Goal: Task Accomplishment & Management: Manage account settings

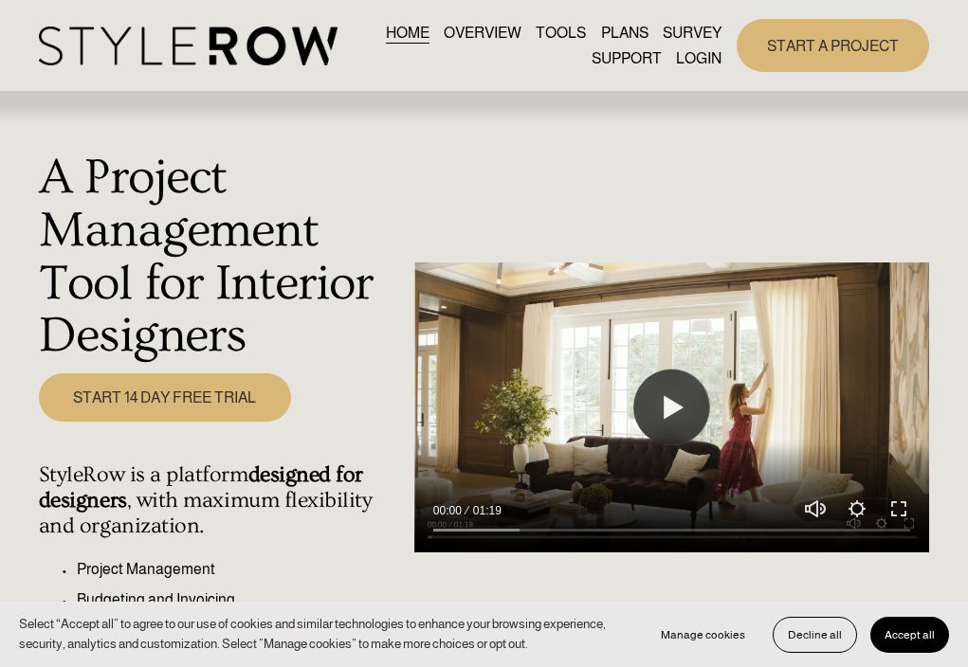
click at [689, 56] on link "LOGIN" at bounding box center [699, 59] width 46 height 26
click at [707, 65] on link "LOGIN" at bounding box center [699, 59] width 46 height 26
click at [703, 56] on link "LOGIN" at bounding box center [699, 59] width 46 height 26
click at [700, 58] on link "LOGIN" at bounding box center [699, 59] width 46 height 26
click at [707, 57] on link "LOGIN" at bounding box center [699, 59] width 46 height 26
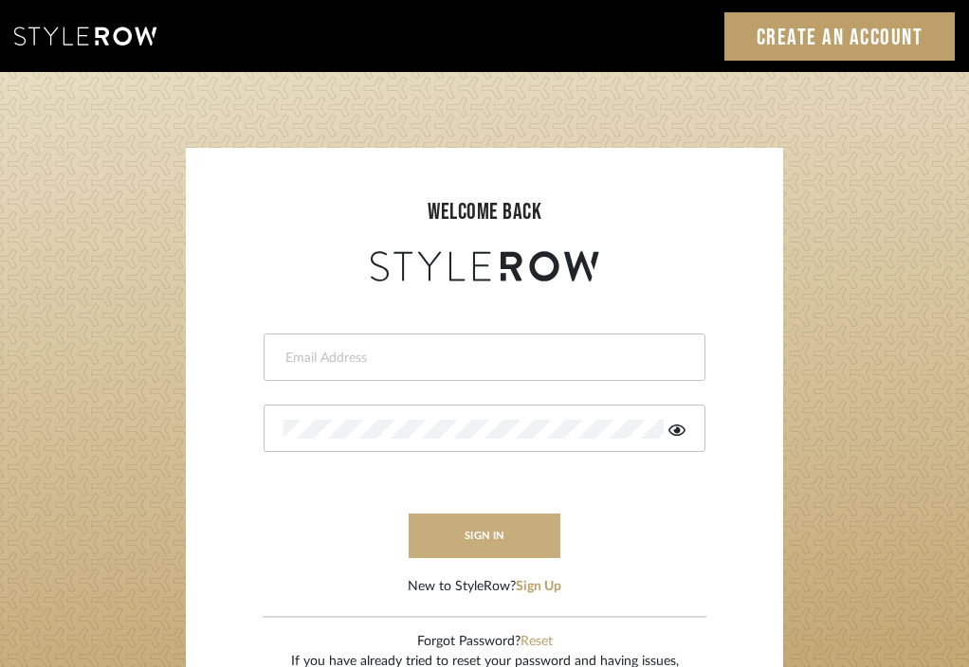
type input "divya.aok@gmail.com"
click at [478, 539] on button "sign in" at bounding box center [485, 536] width 152 height 45
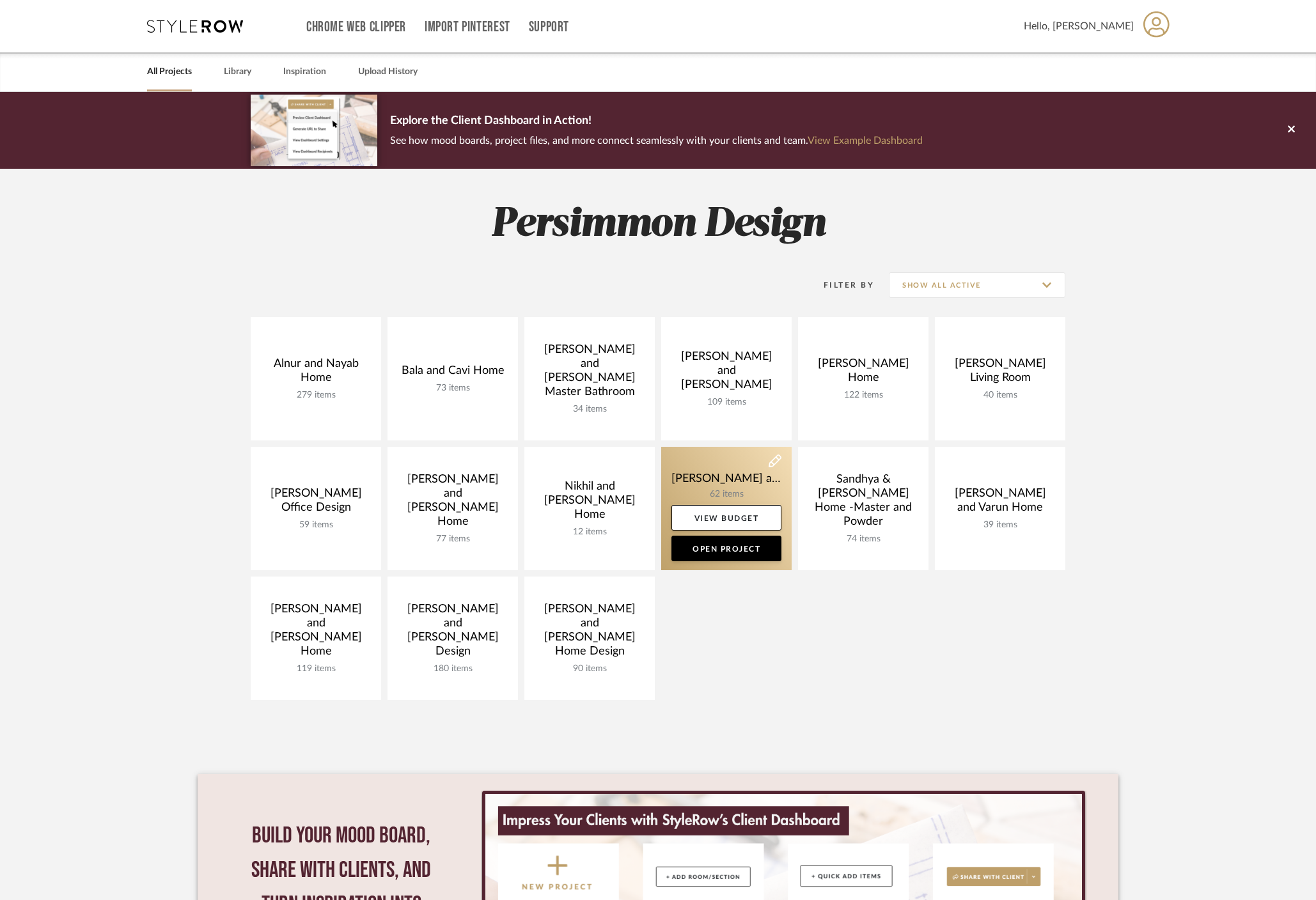
click at [724, 464] on link at bounding box center [726, 508] width 130 height 123
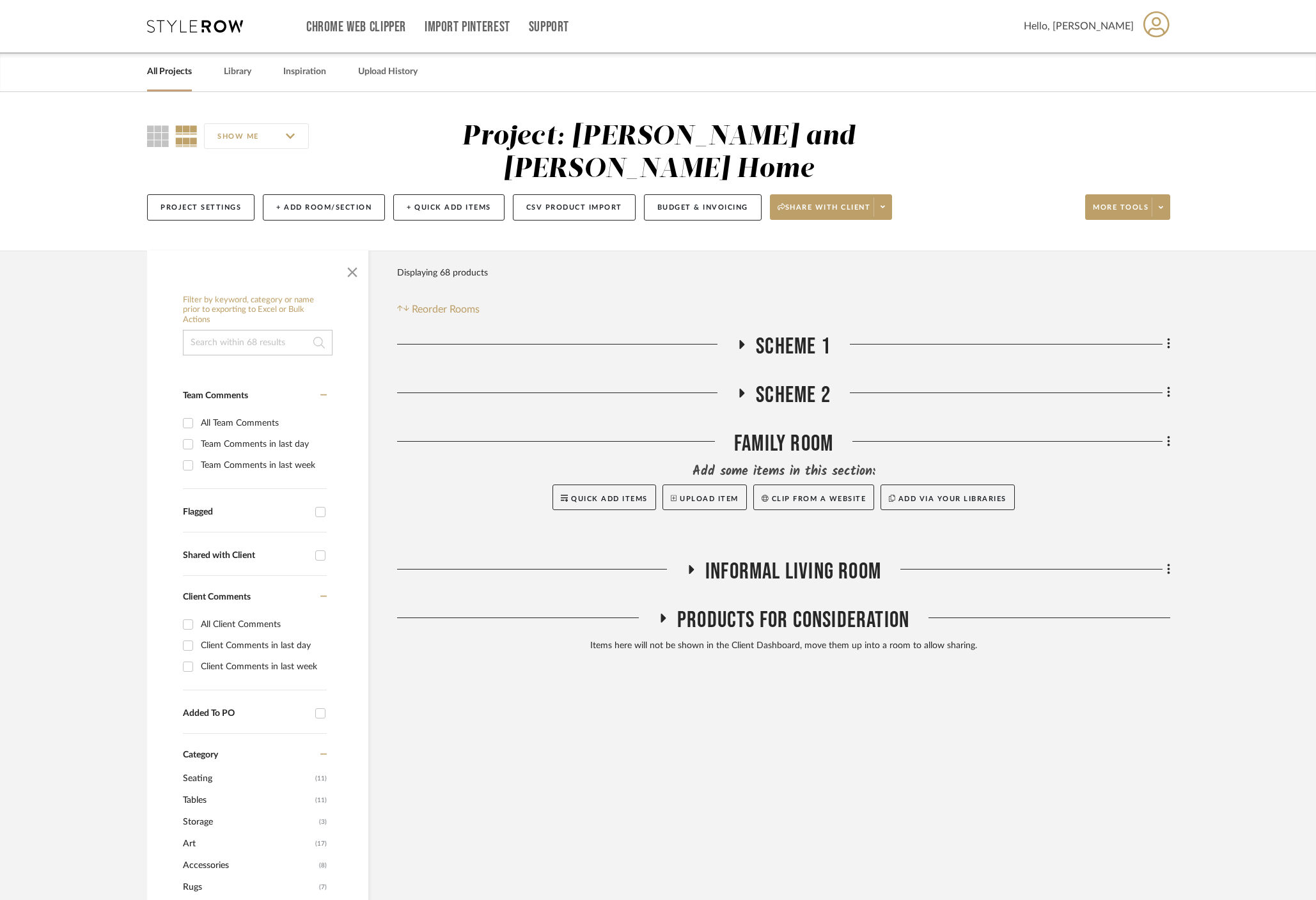
click at [742, 339] on icon at bounding box center [741, 344] width 16 height 9
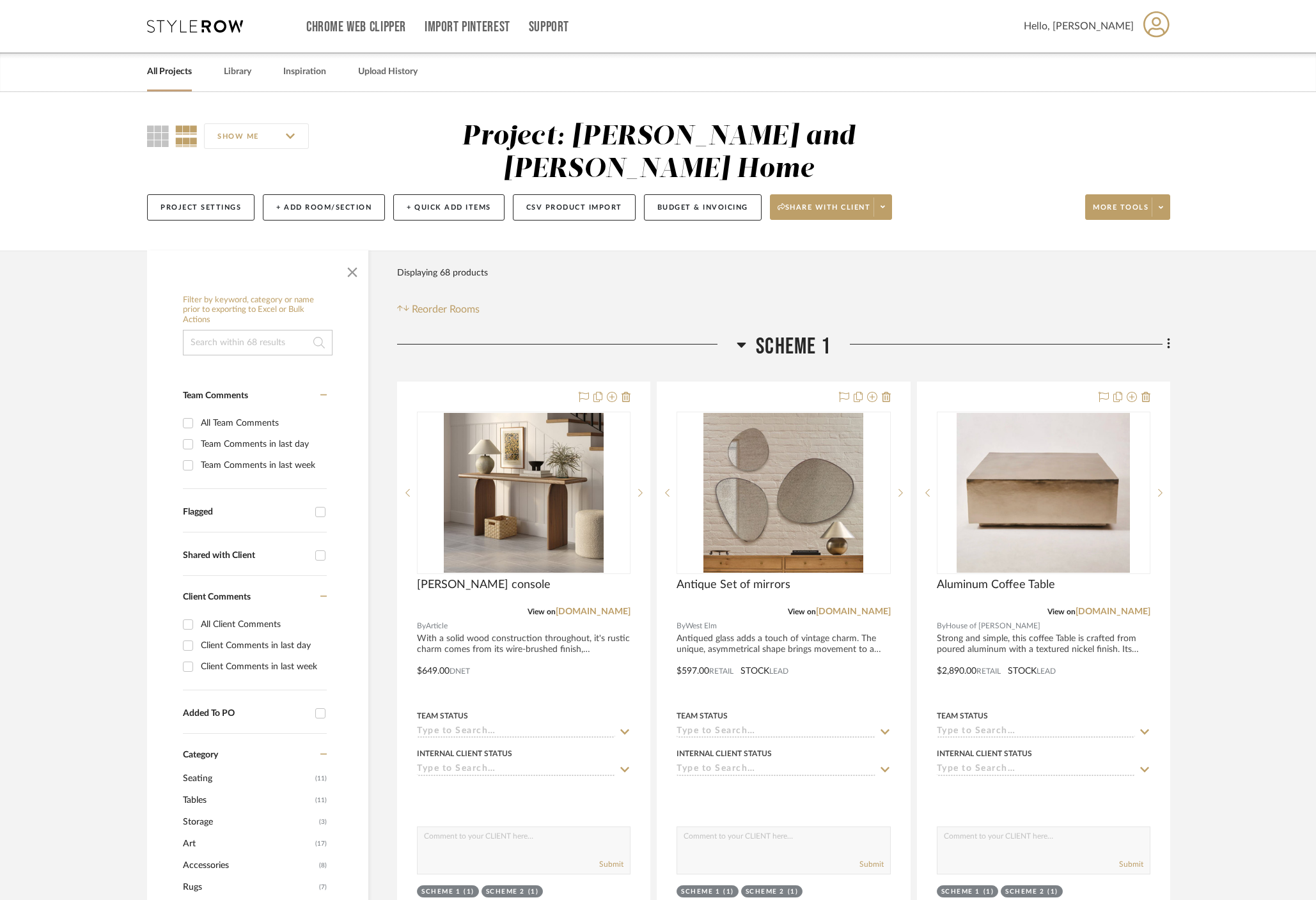
click at [742, 337] on icon at bounding box center [741, 344] width 9 height 16
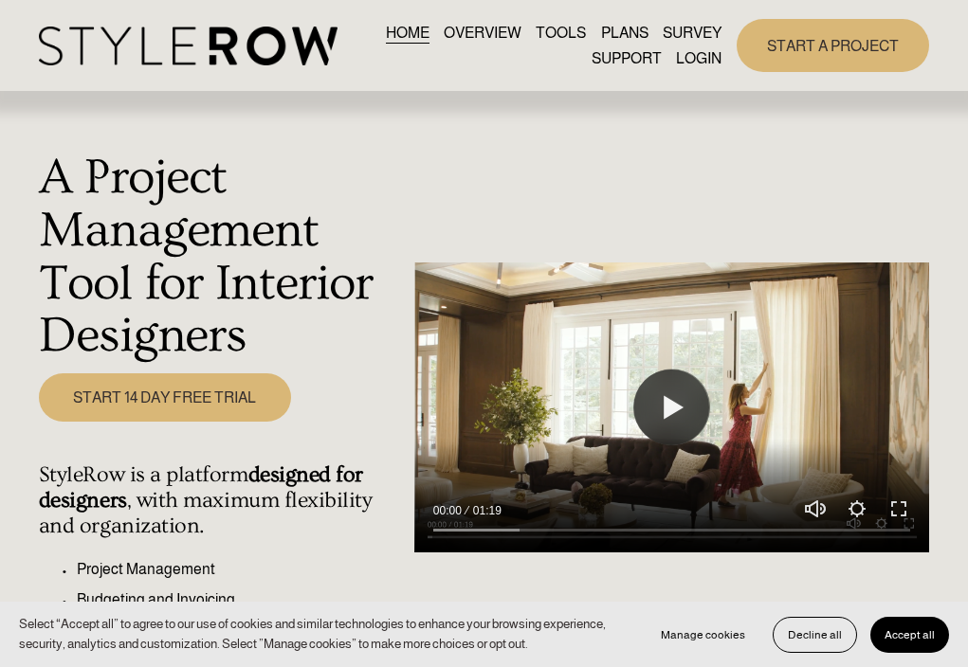
click at [698, 53] on link "LOGIN" at bounding box center [699, 59] width 46 height 26
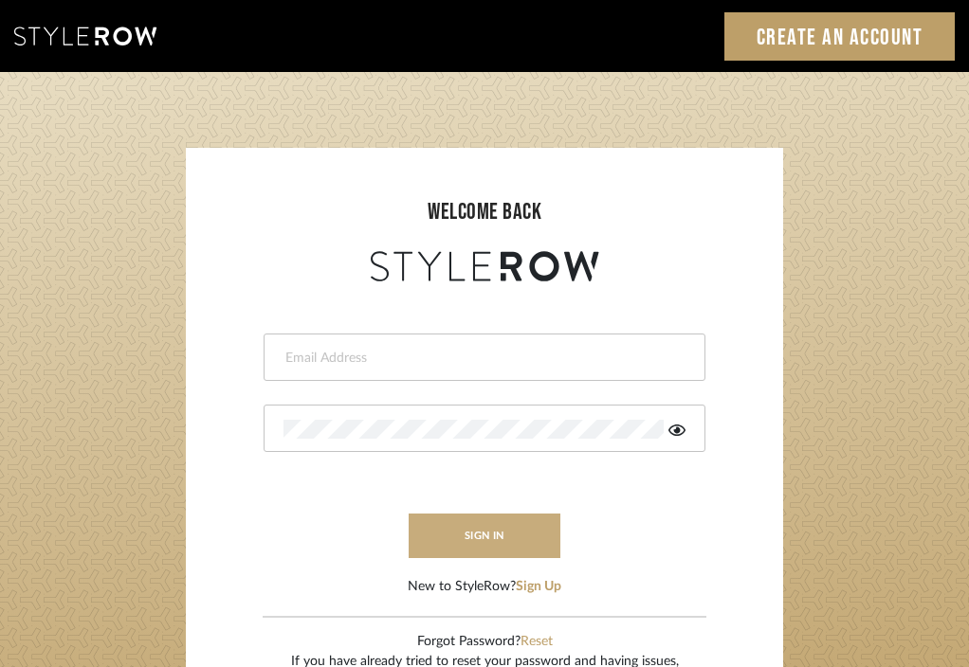
type input "[EMAIL_ADDRESS][DOMAIN_NAME]"
click at [485, 536] on button "sign in" at bounding box center [485, 536] width 152 height 45
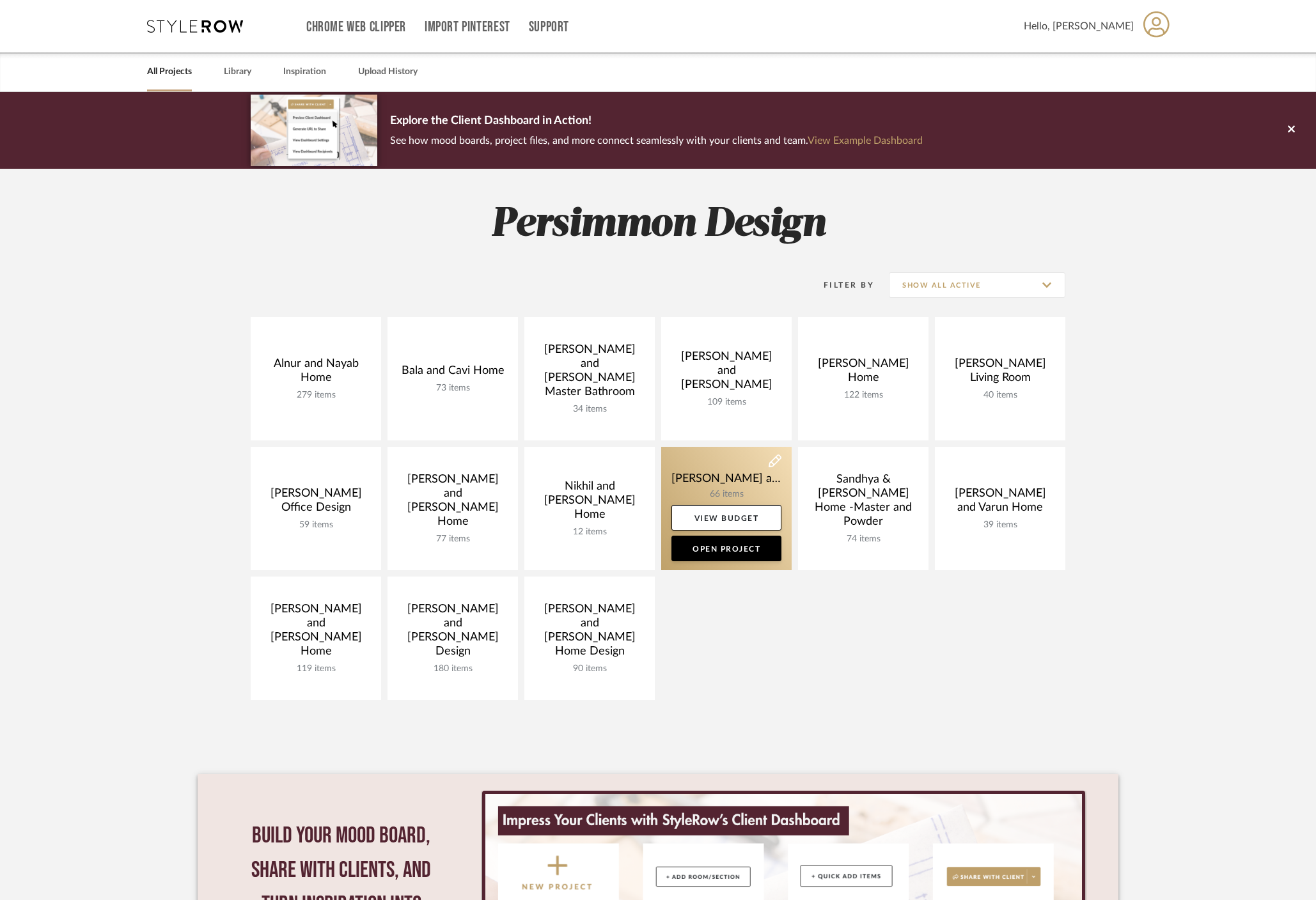
click at [732, 471] on link at bounding box center [726, 508] width 130 height 123
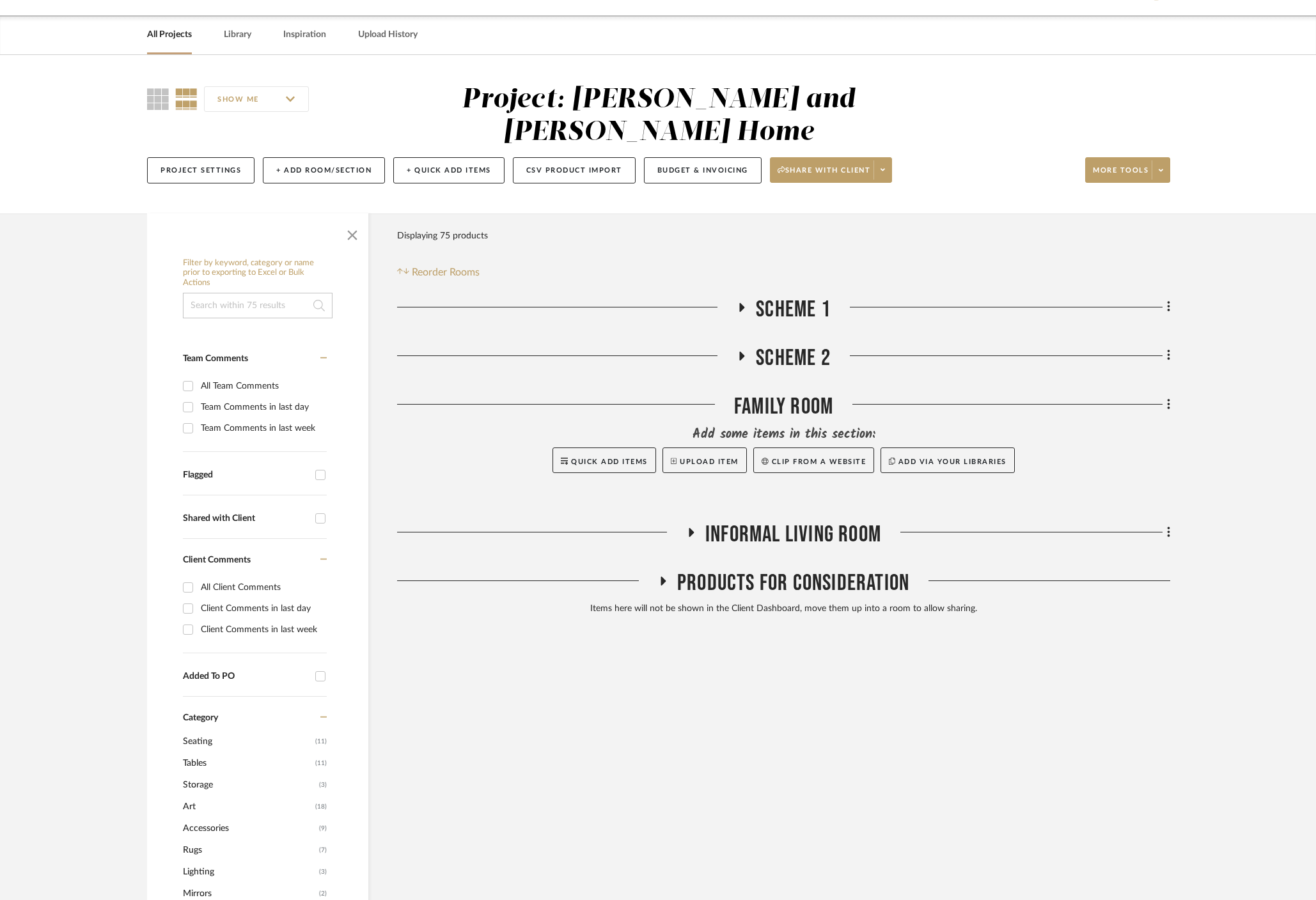
scroll to position [40, 0]
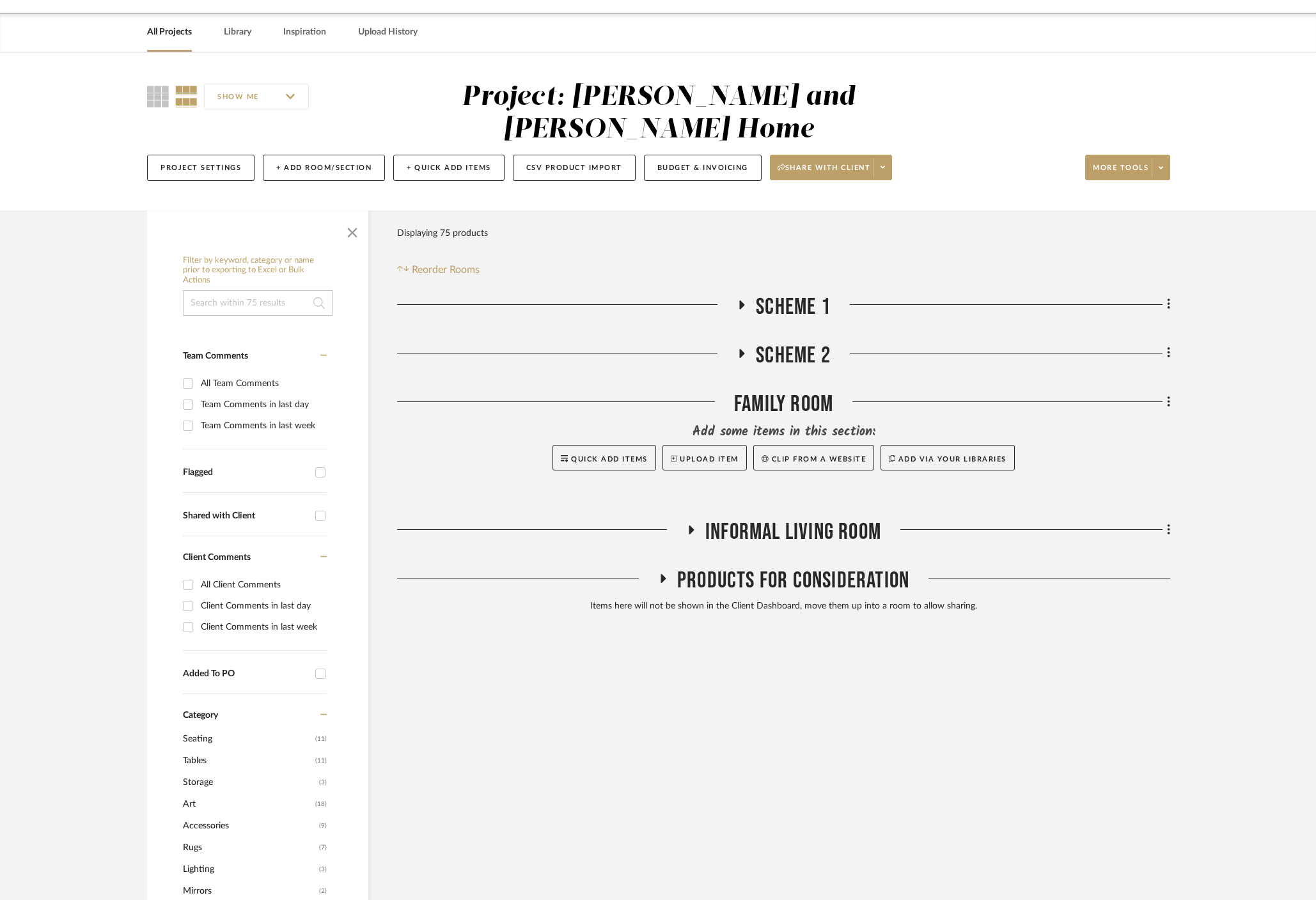
click at [655, 574] on icon at bounding box center [662, 578] width 16 height 9
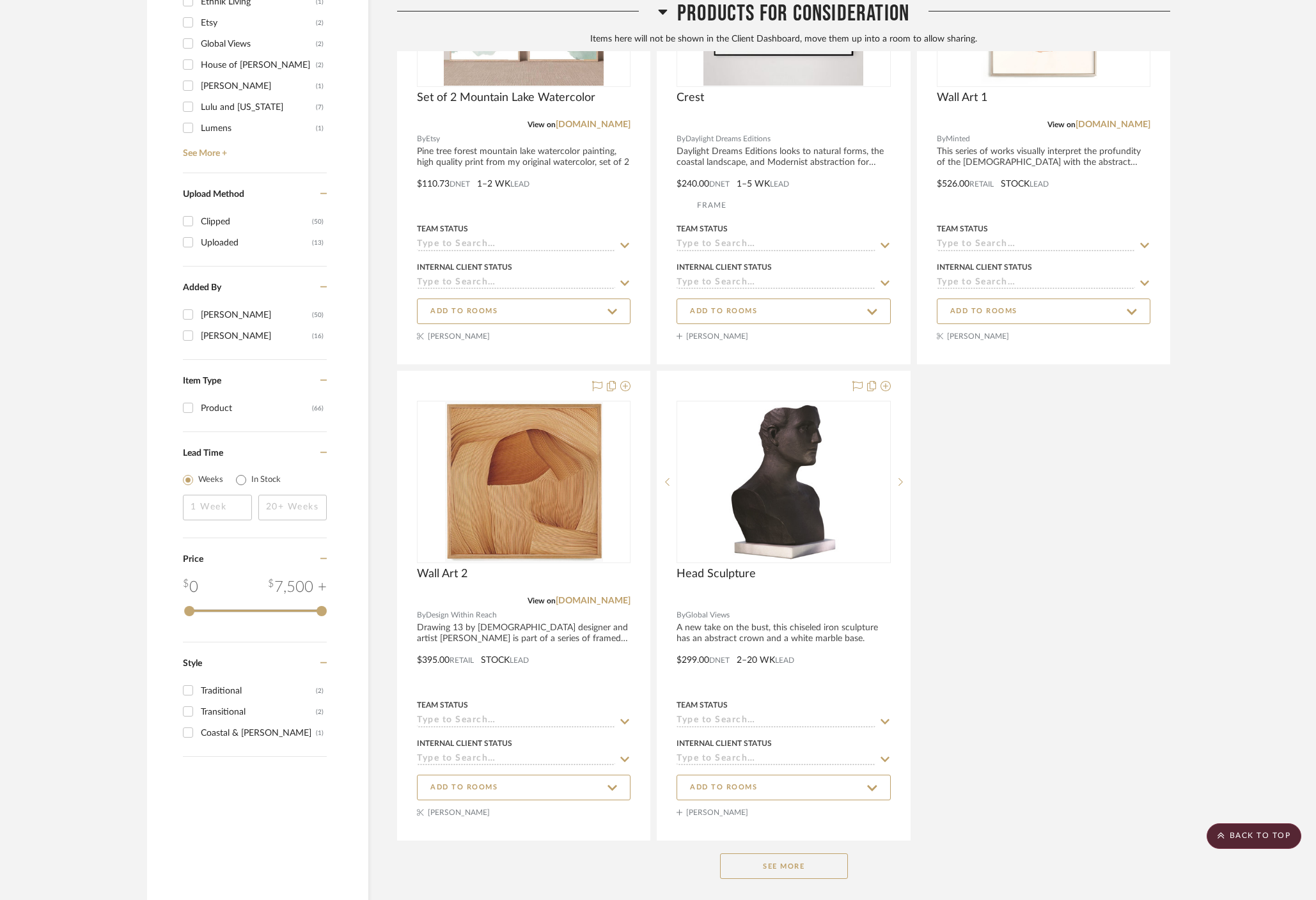
scroll to position [1302, 0]
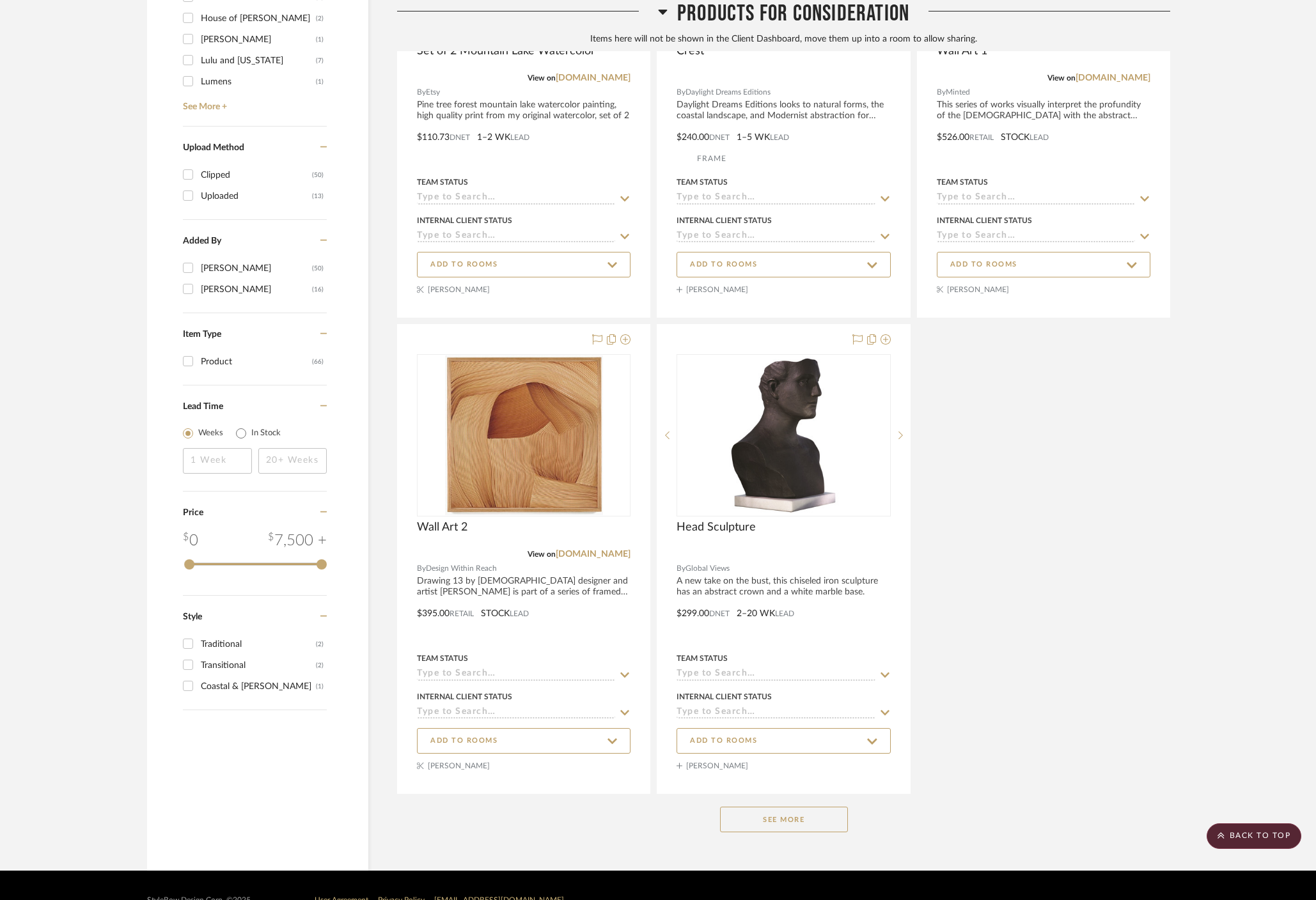
click at [767, 807] on button "See More" at bounding box center [784, 820] width 128 height 26
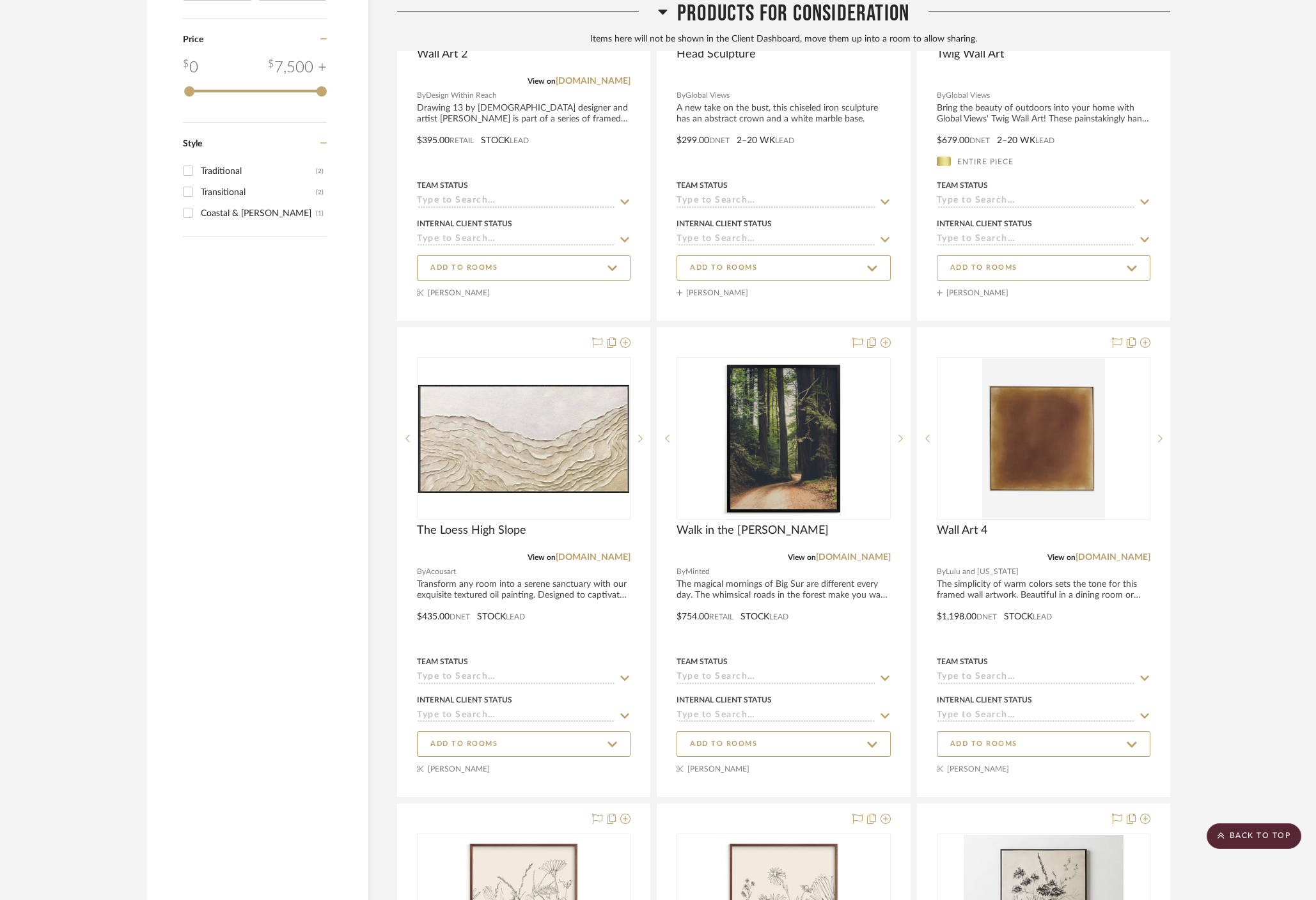
scroll to position [1776, 0]
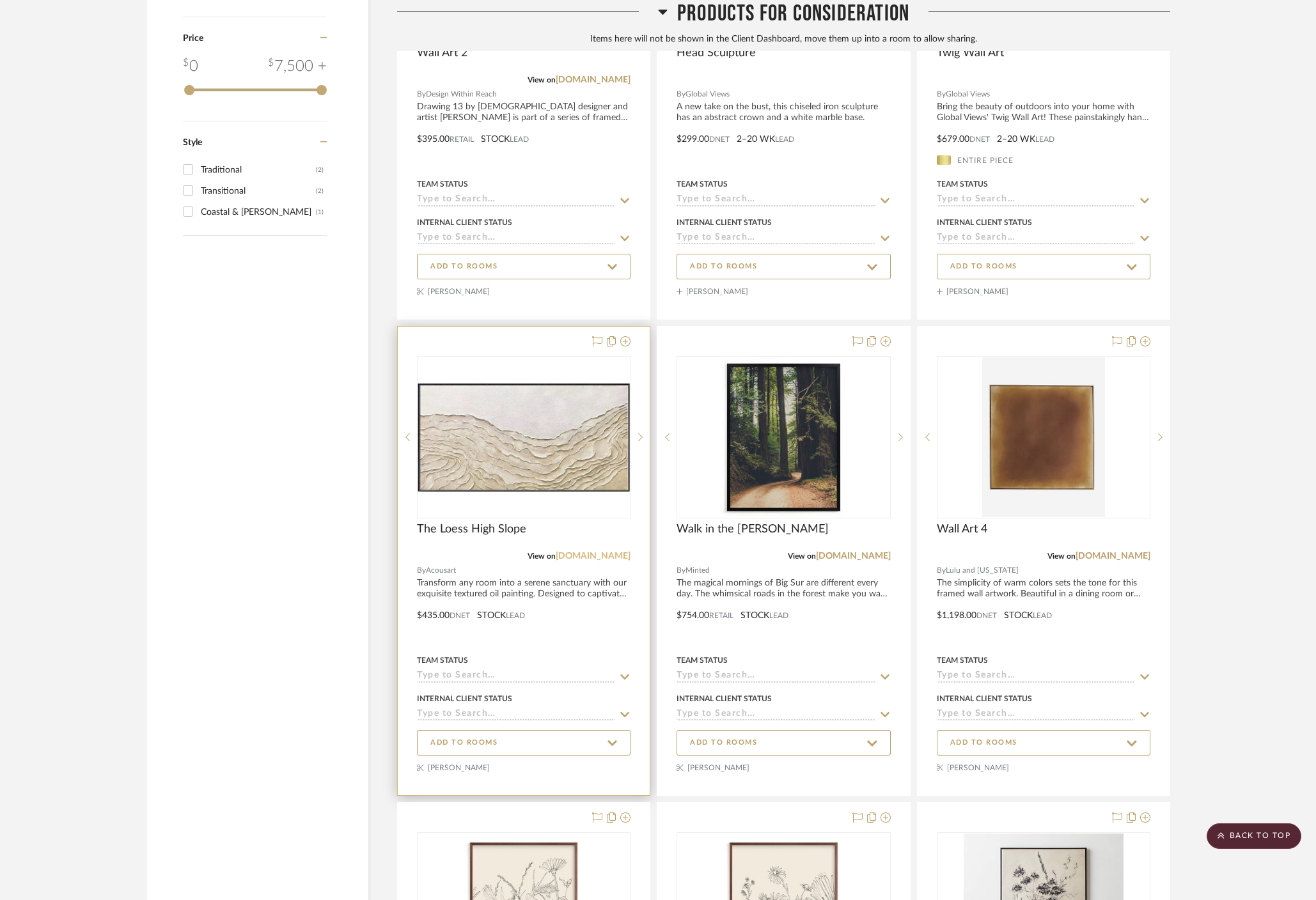
click at [601, 551] on link "acousart.com" at bounding box center [593, 556] width 75 height 9
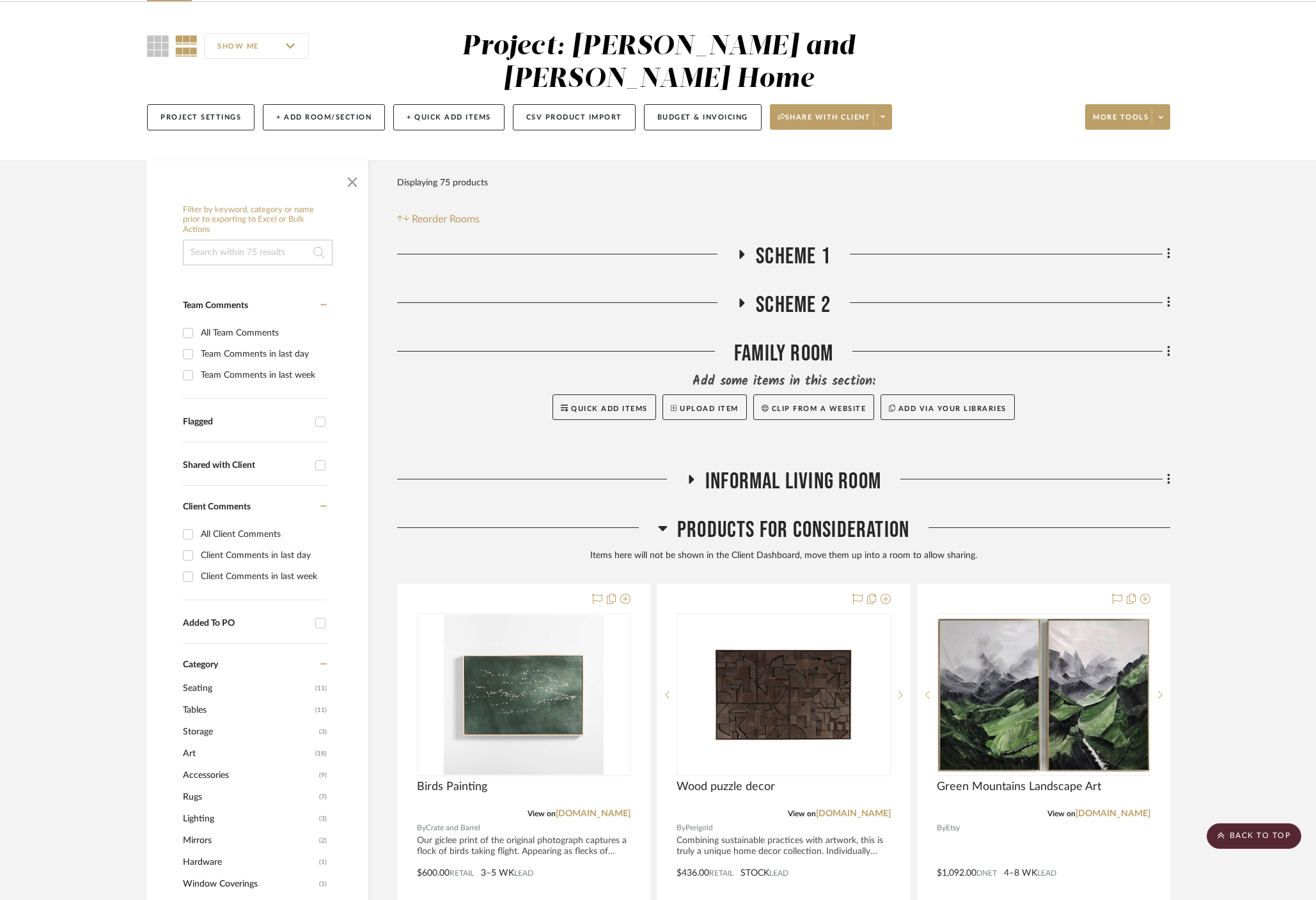
scroll to position [0, 0]
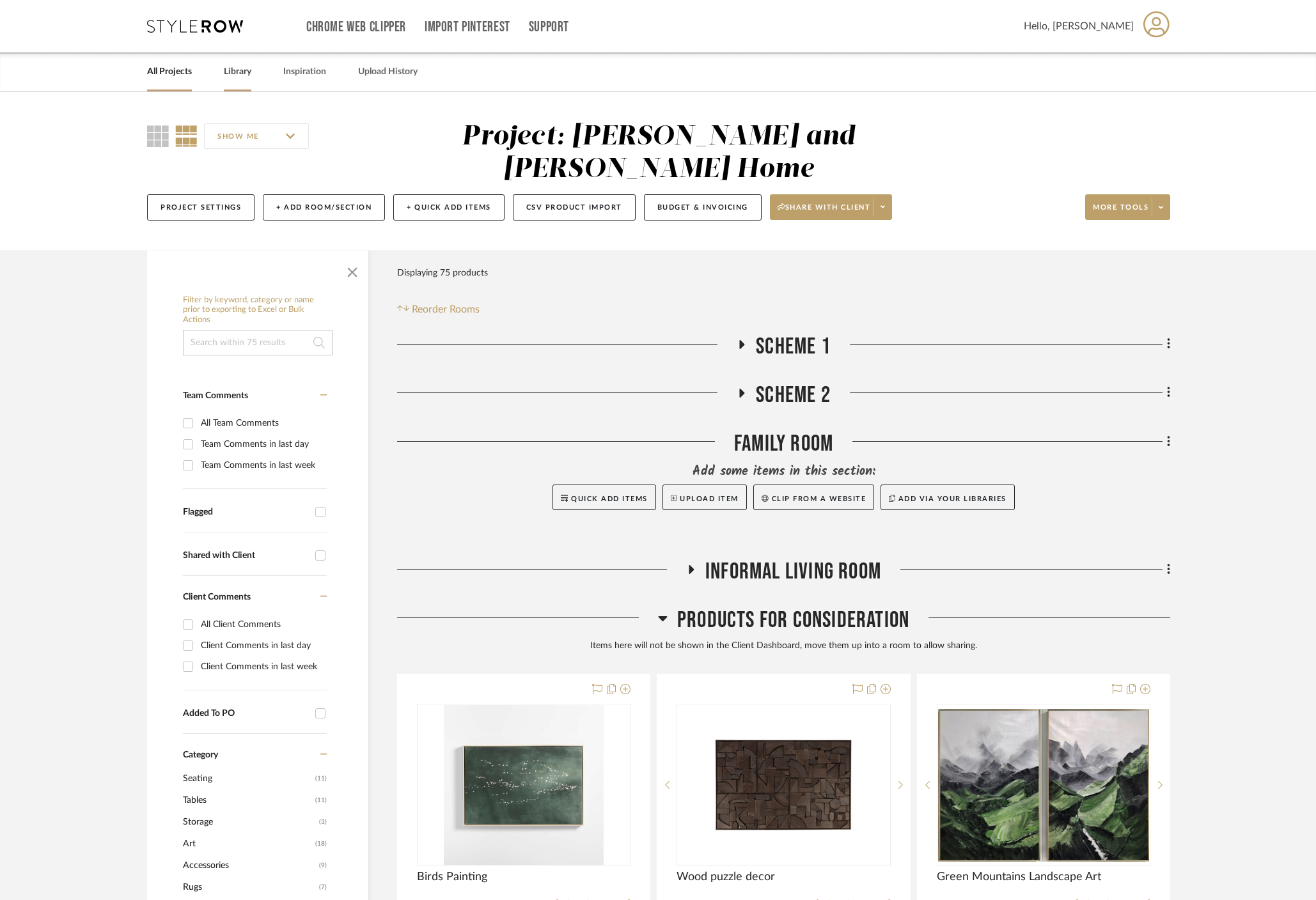
click at [245, 71] on link "Library" at bounding box center [237, 72] width 28 height 18
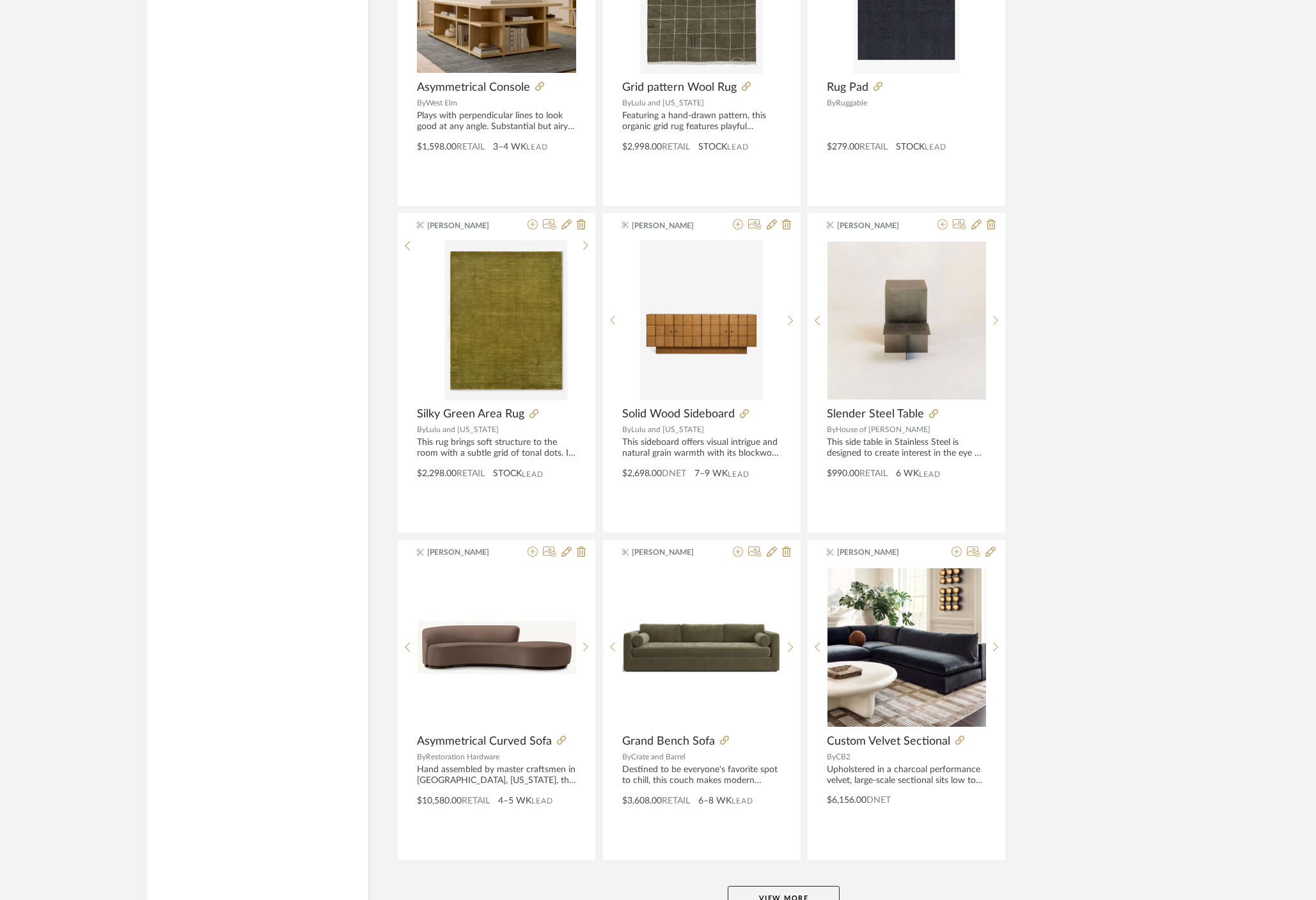
scroll to position [2742, 0]
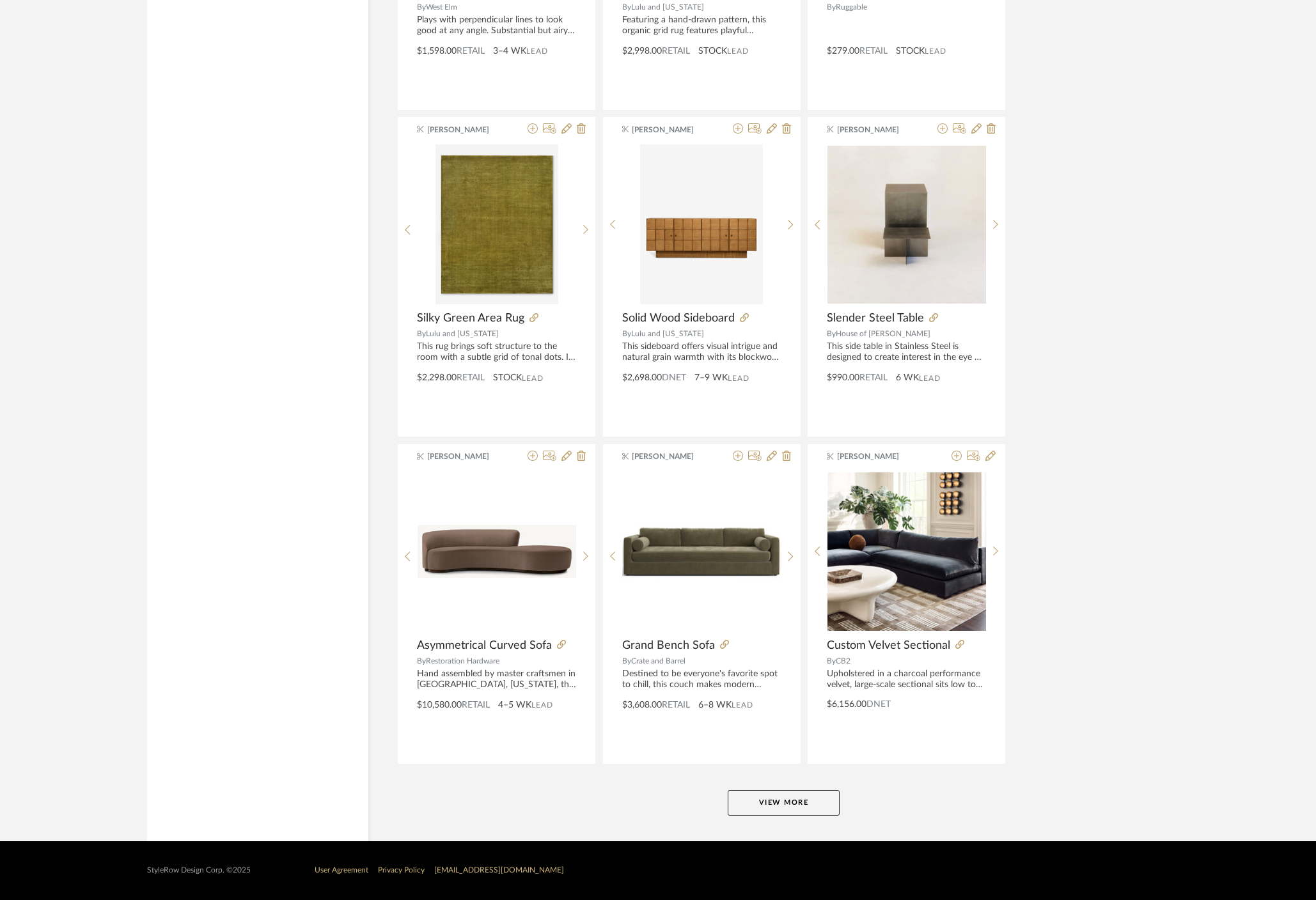
click at [761, 806] on button "View More" at bounding box center [784, 803] width 112 height 26
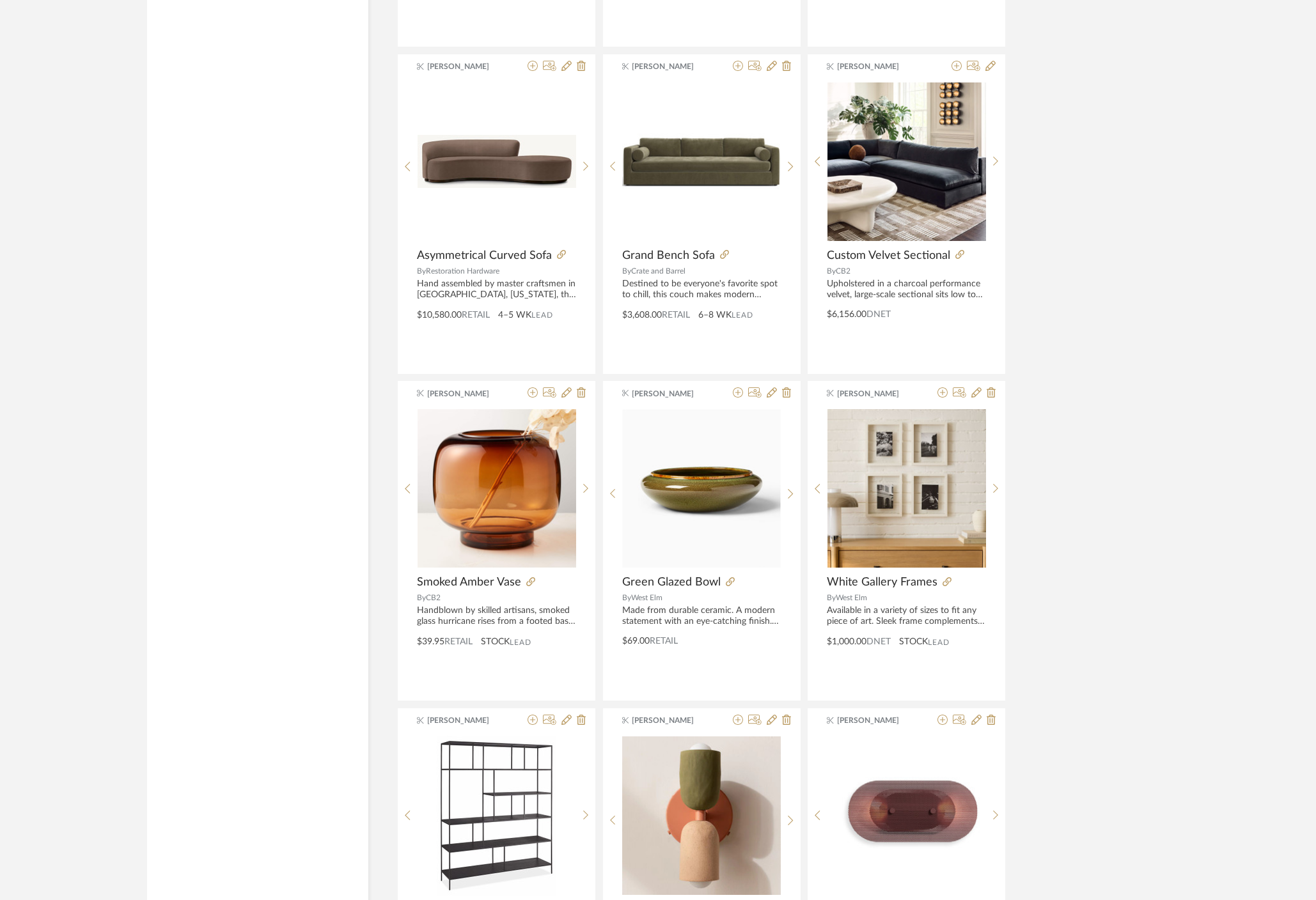
scroll to position [3121, 0]
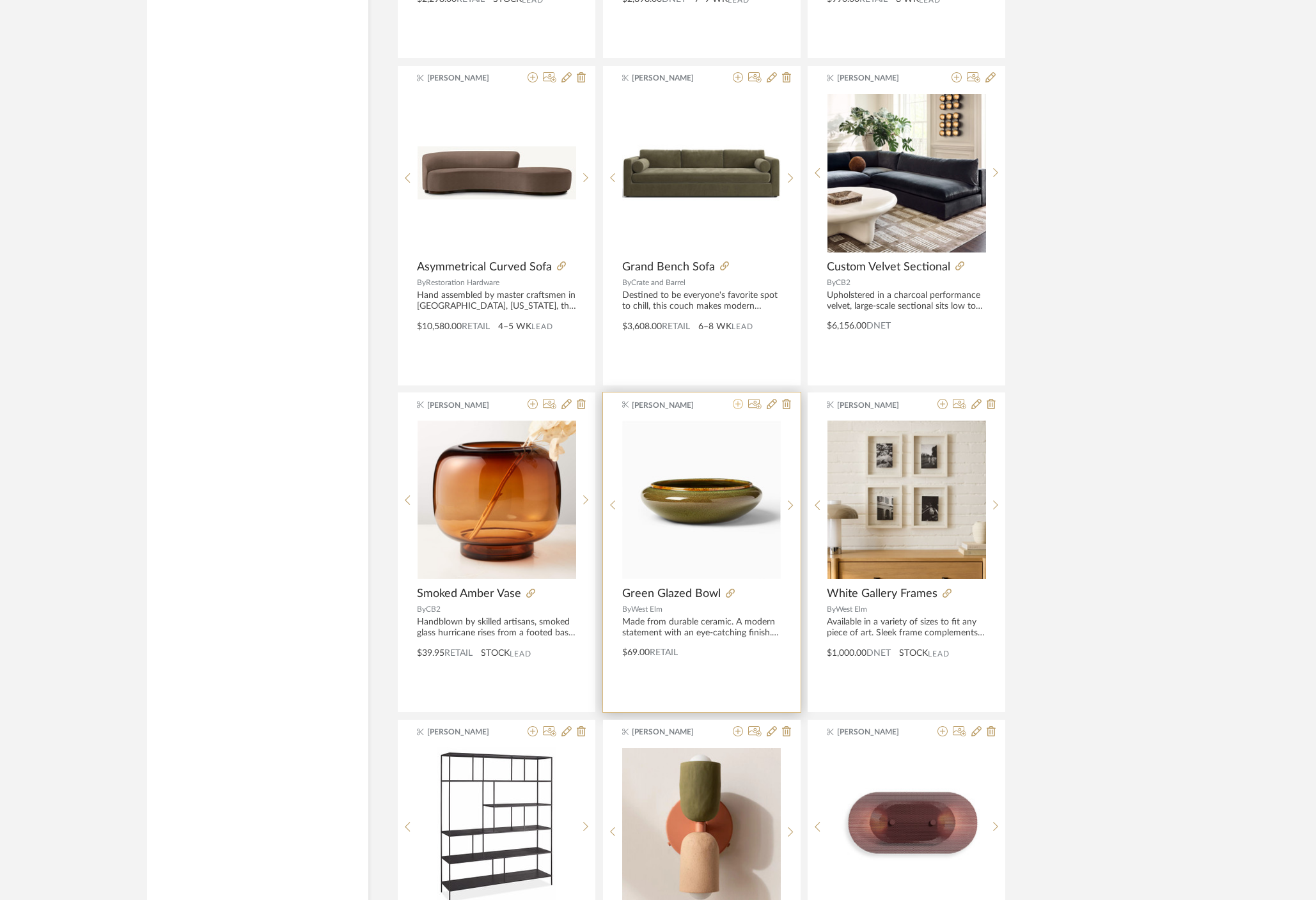
click at [739, 407] on icon at bounding box center [738, 404] width 10 height 10
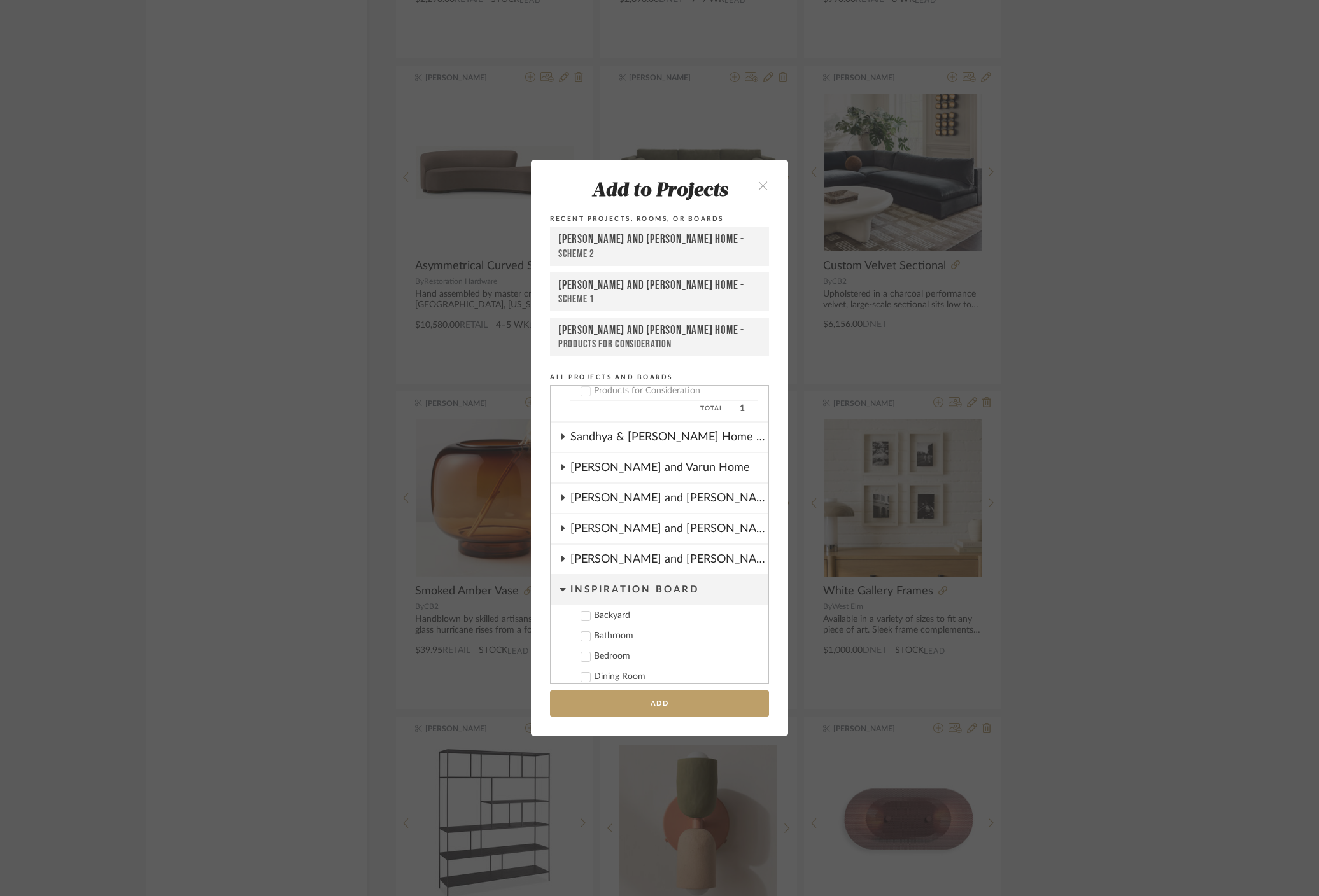
scroll to position [483, 0]
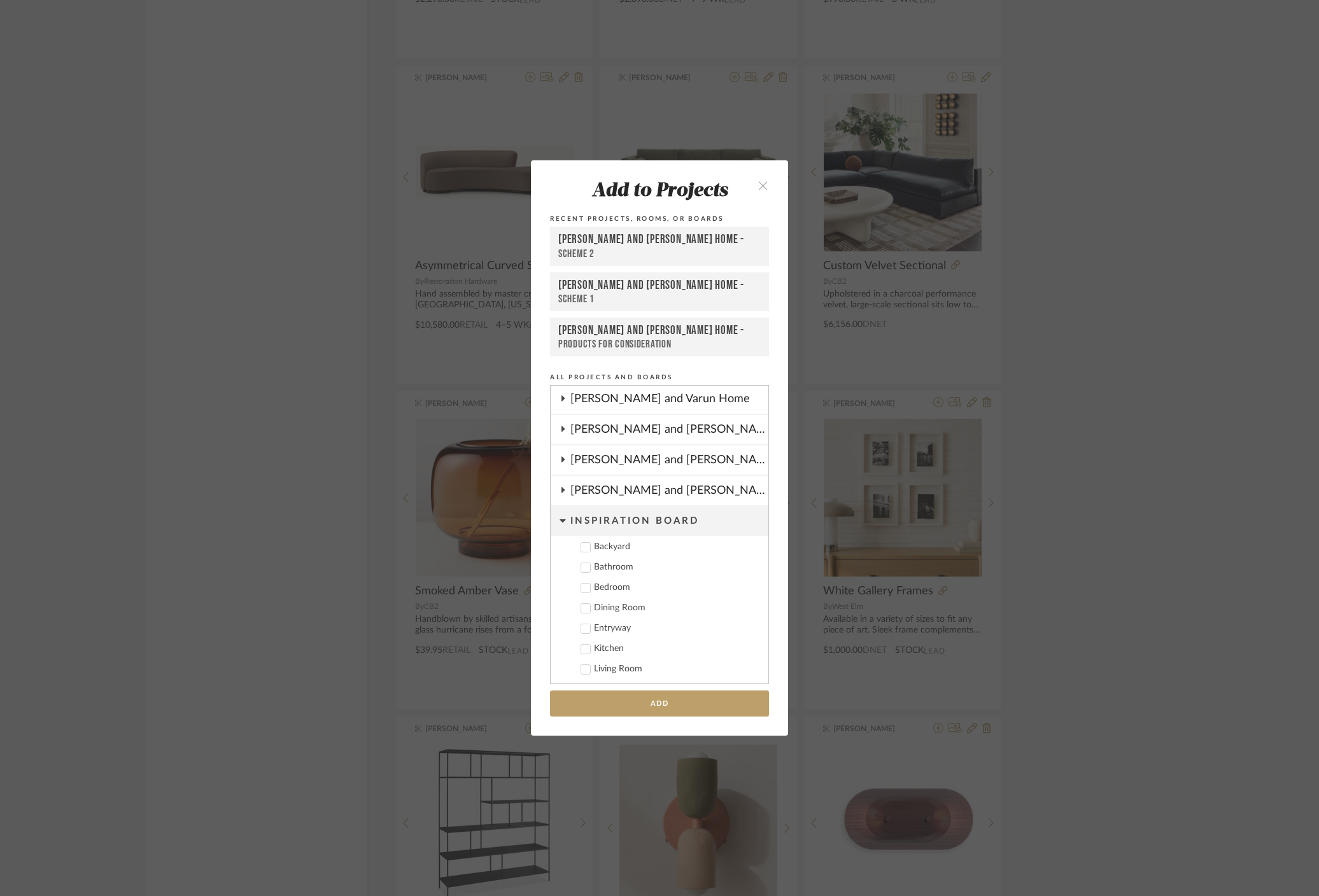
click at [560, 489] on icon at bounding box center [563, 489] width 10 height 6
click at [559, 494] on icon at bounding box center [562, 489] width 6 height 10
click at [558, 492] on icon at bounding box center [563, 489] width 10 height 6
click at [559, 489] on icon at bounding box center [562, 489] width 6 height 10
click at [559, 525] on icon at bounding box center [562, 520] width 6 height 10
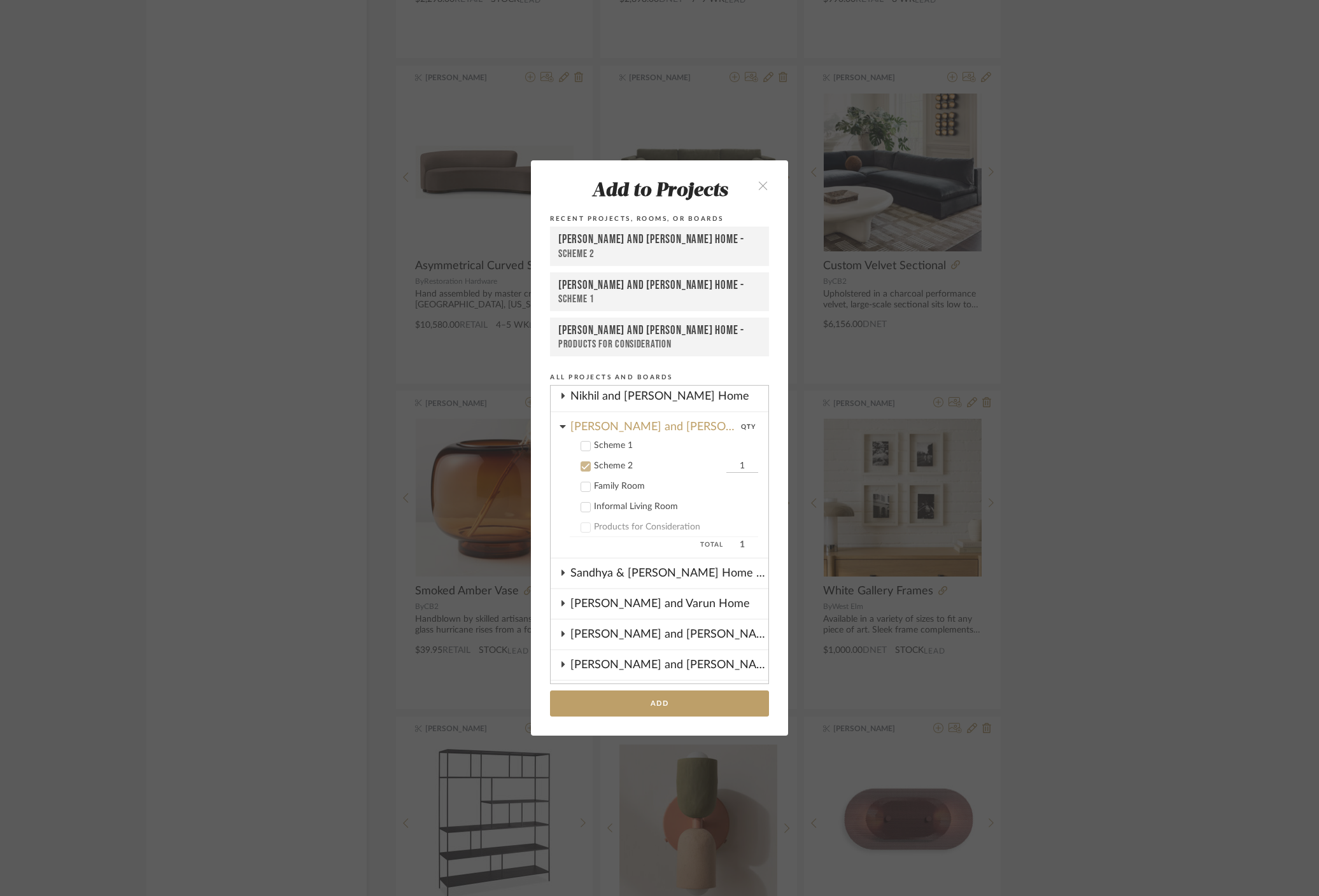
scroll to position [287, 0]
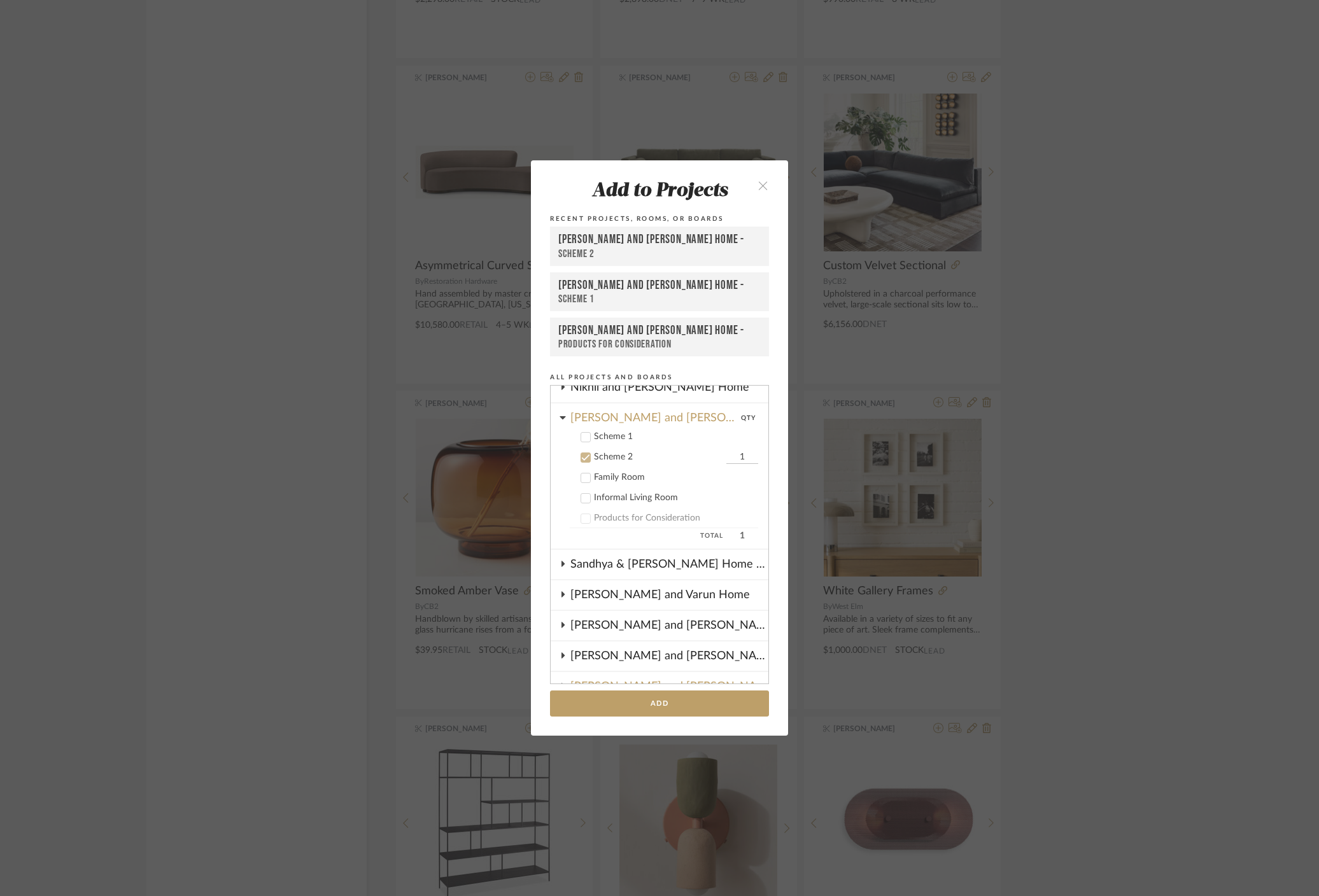
click at [582, 436] on icon at bounding box center [586, 437] width 8 height 6
click at [581, 456] on icon at bounding box center [585, 457] width 9 height 9
click at [619, 699] on button "Add" at bounding box center [659, 703] width 219 height 26
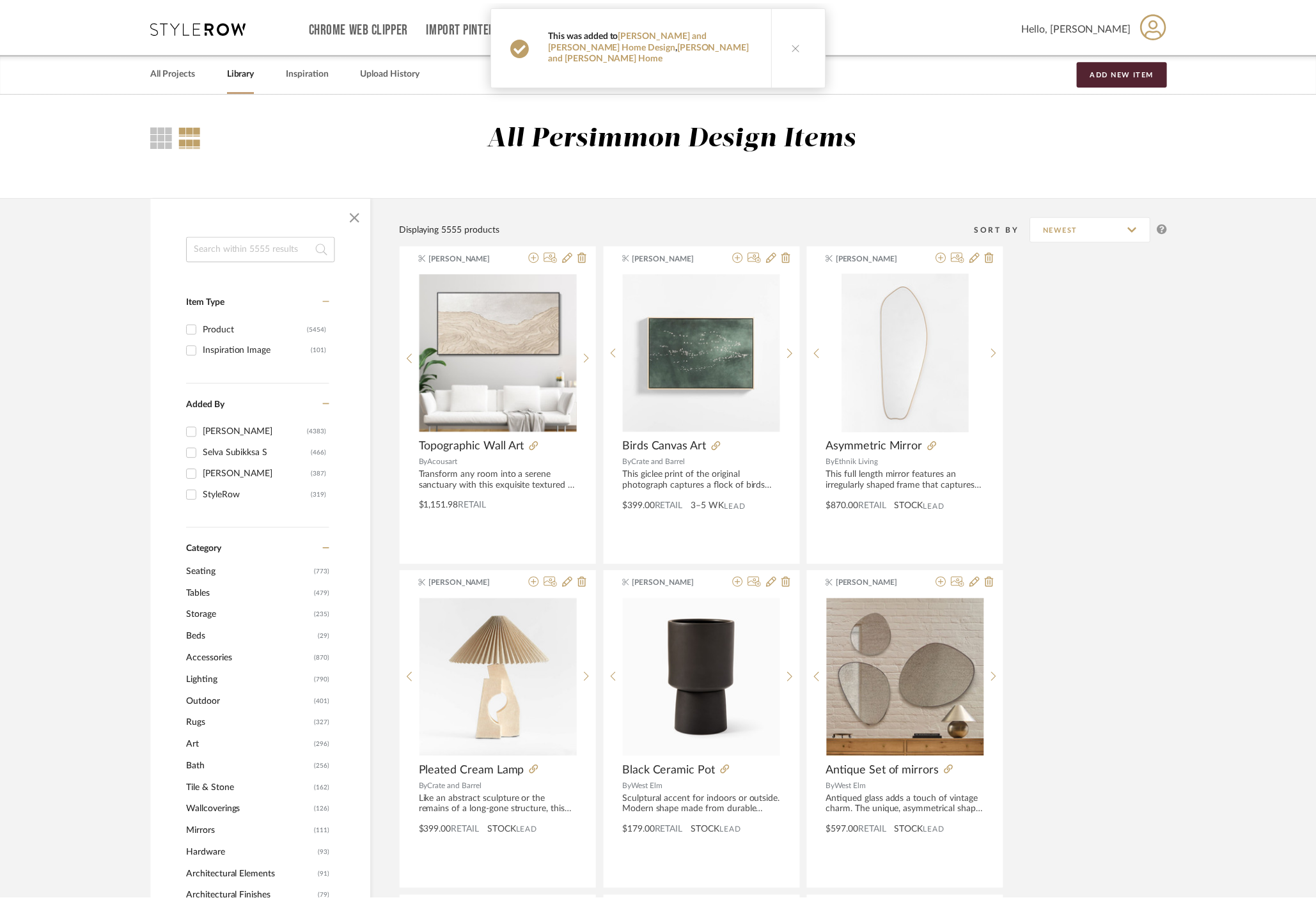
scroll to position [3121, 0]
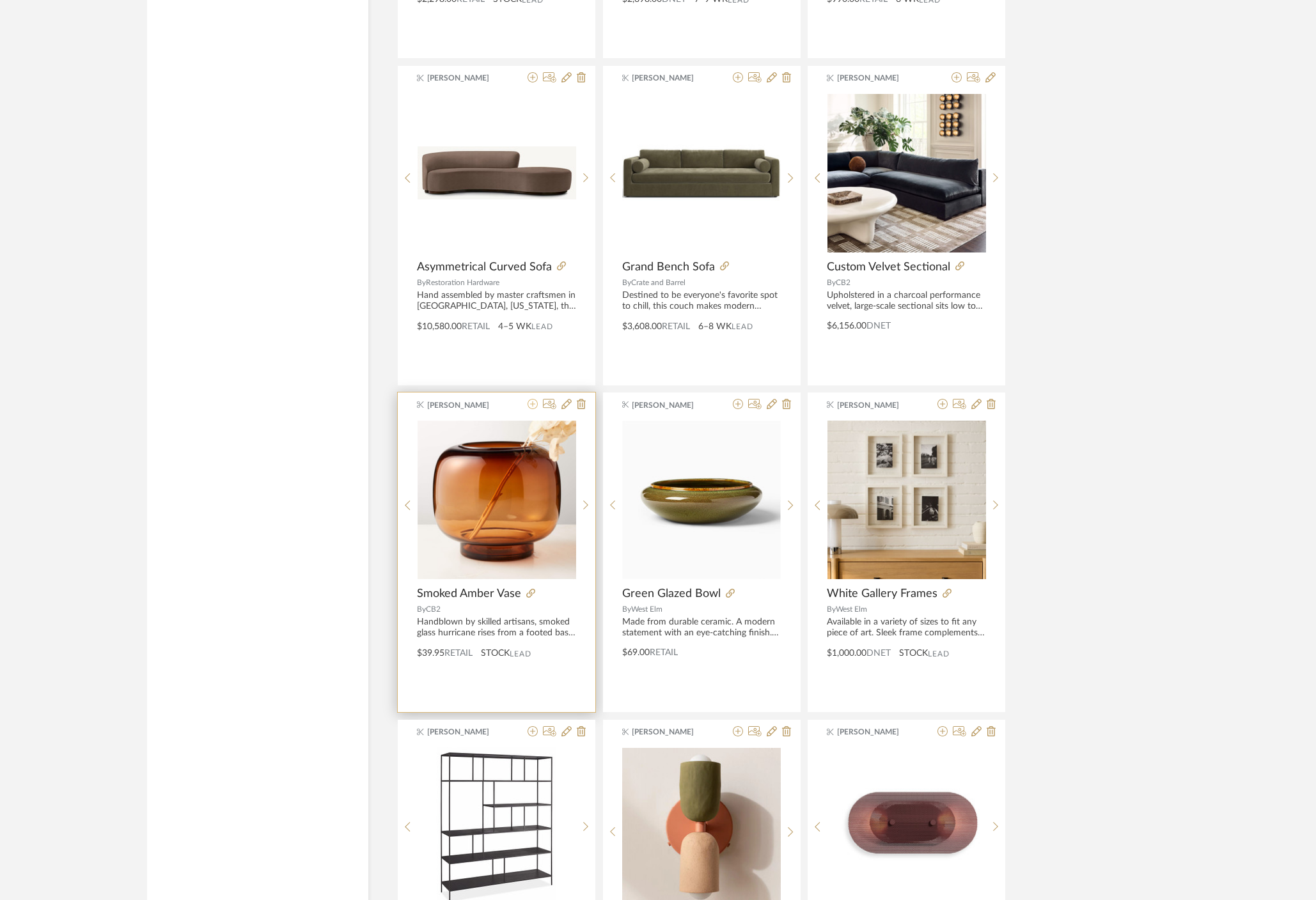
click at [530, 406] on icon at bounding box center [532, 404] width 10 height 10
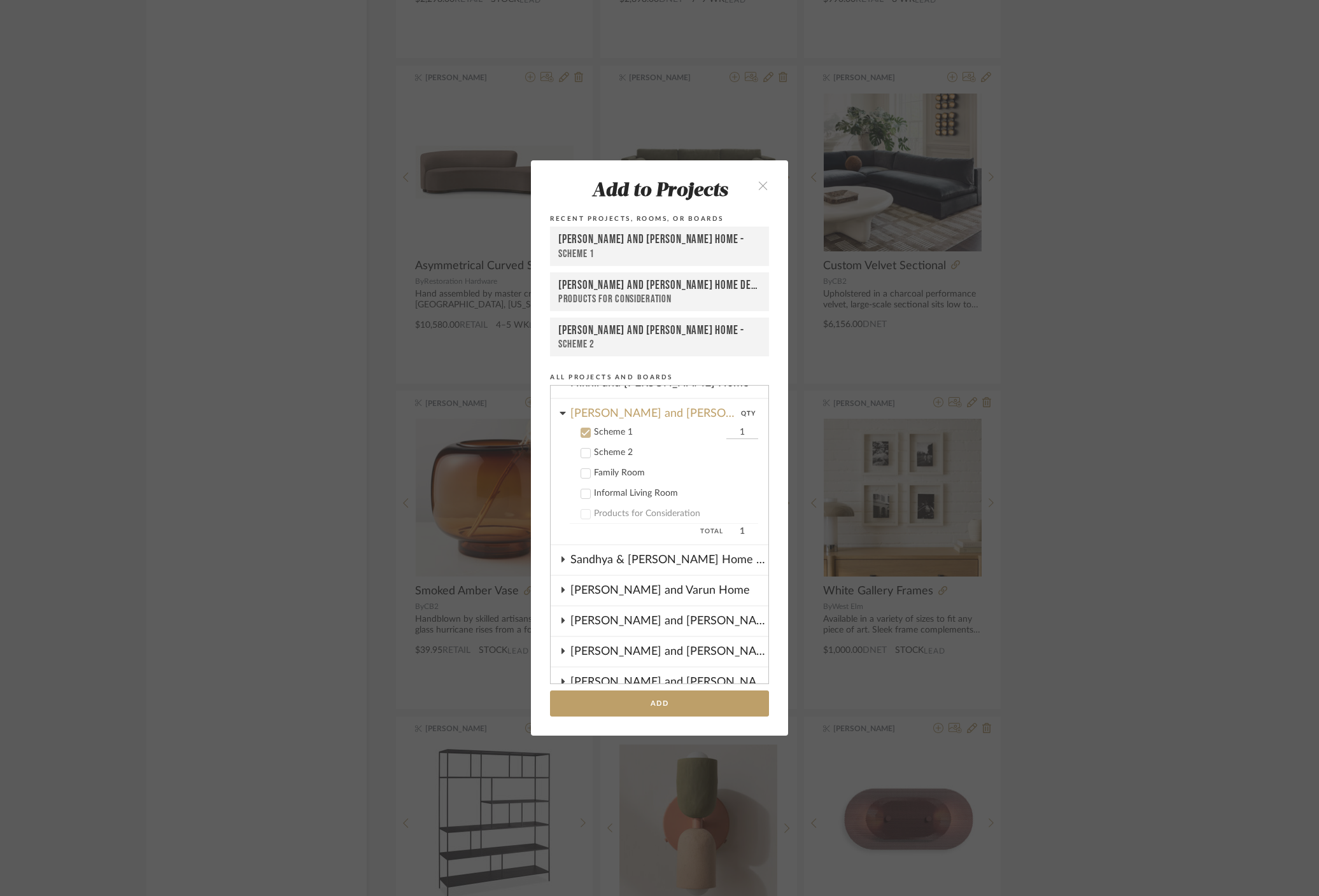
scroll to position [289, 0]
click at [681, 707] on button "Add" at bounding box center [659, 703] width 219 height 26
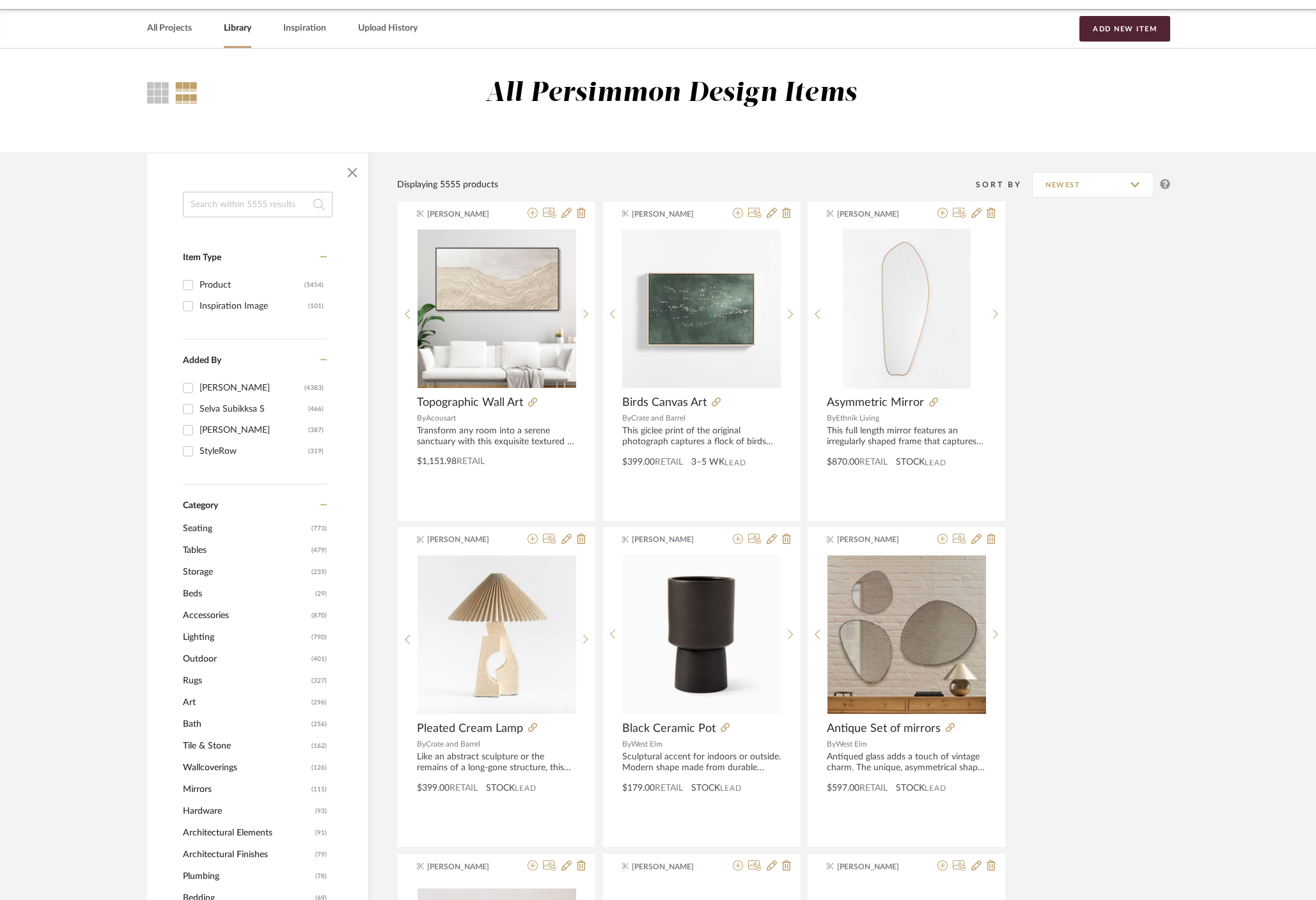
scroll to position [0, 0]
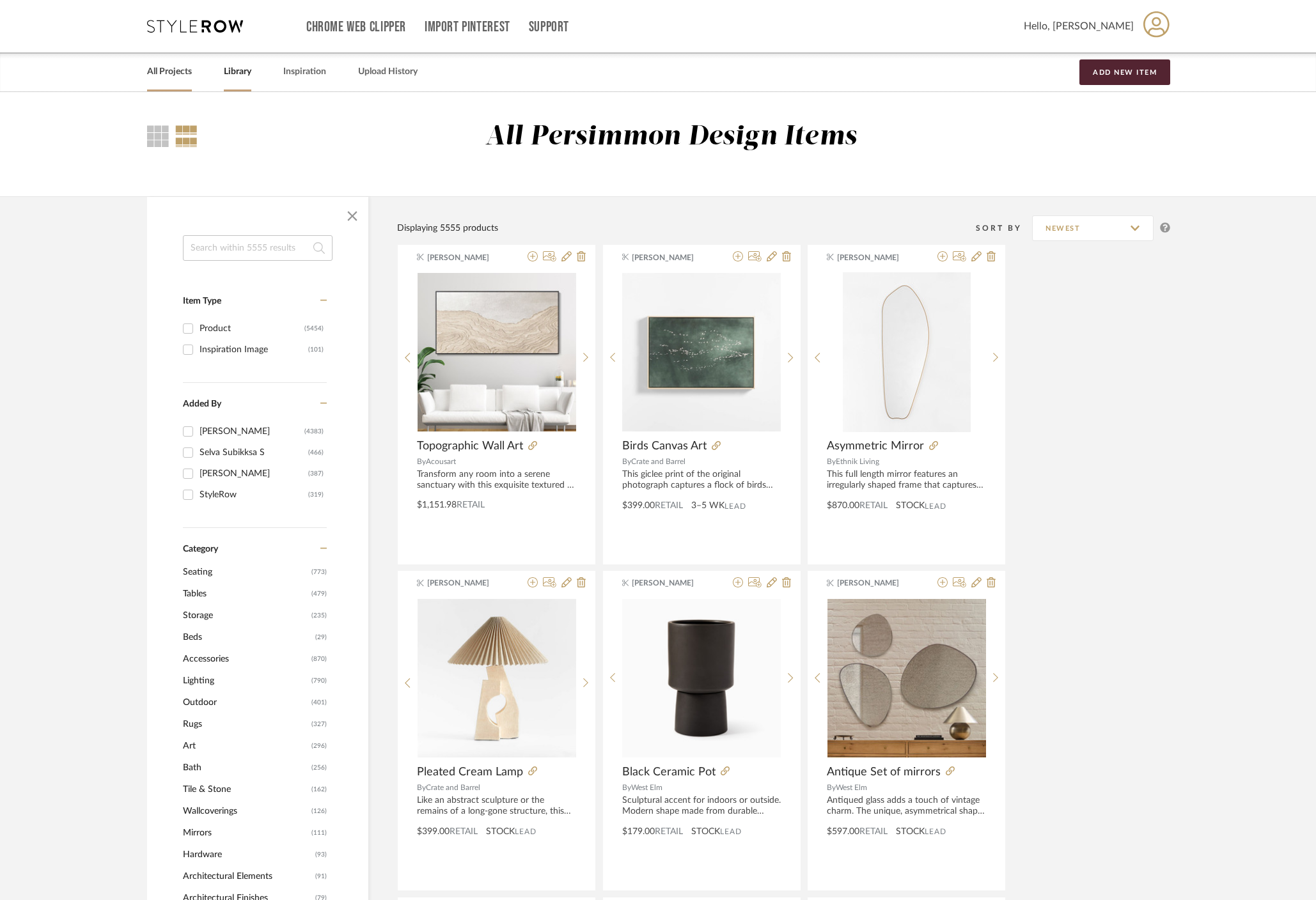
click at [177, 69] on link "All Projects" at bounding box center [169, 72] width 45 height 18
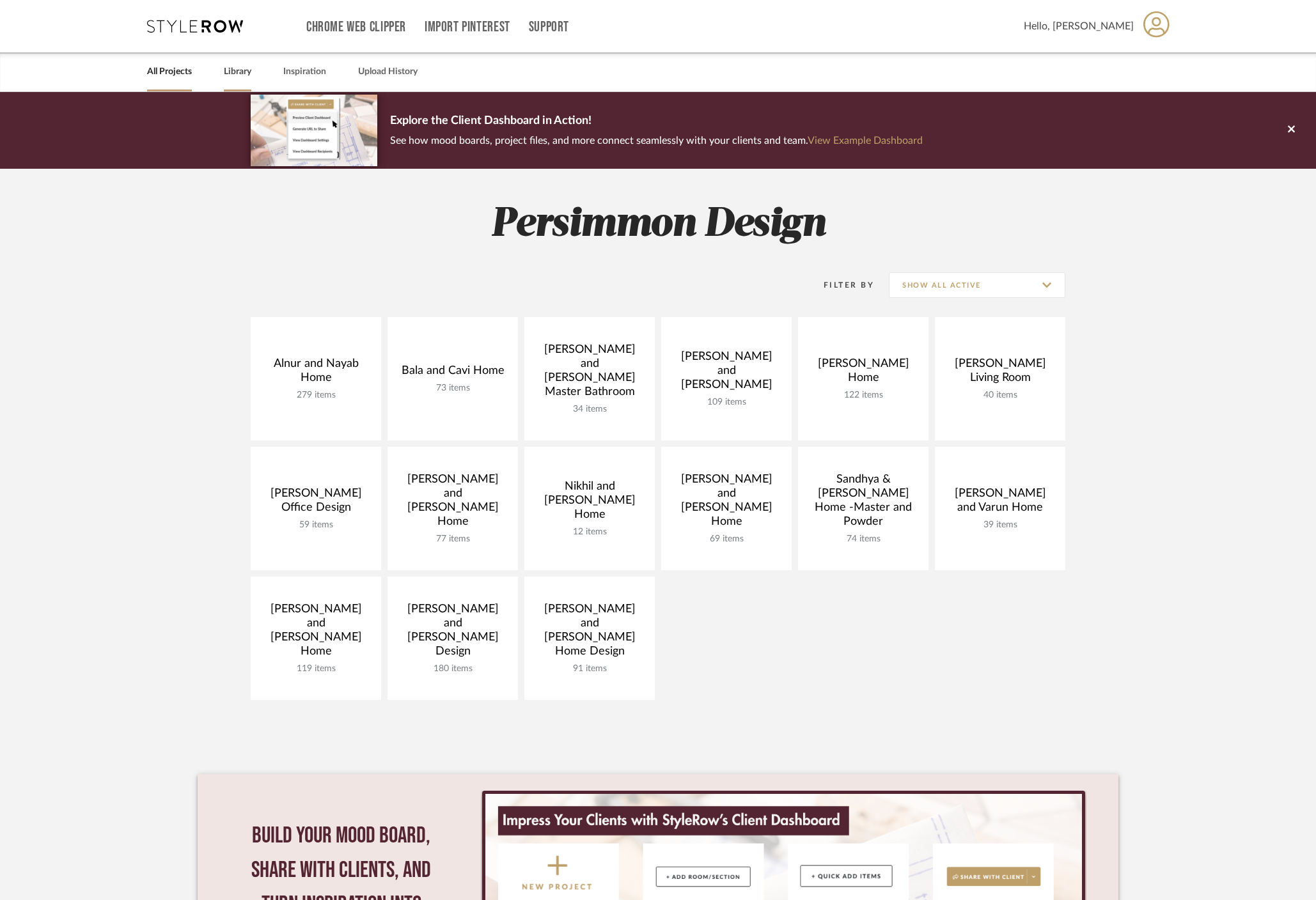
click at [246, 80] on link "Library" at bounding box center [237, 72] width 28 height 18
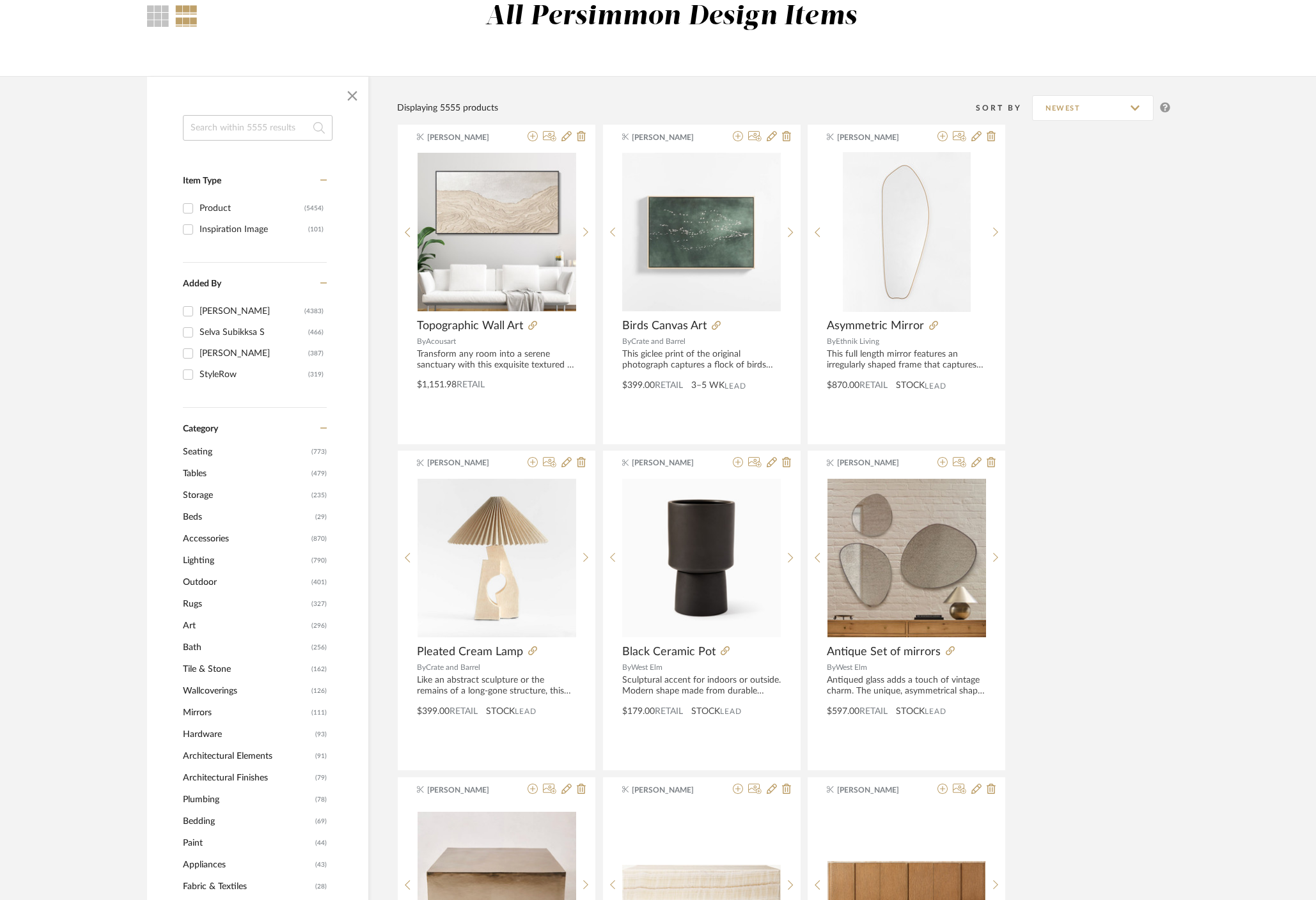
scroll to position [121, 0]
click at [219, 541] on span "Accessories" at bounding box center [246, 537] width 125 height 22
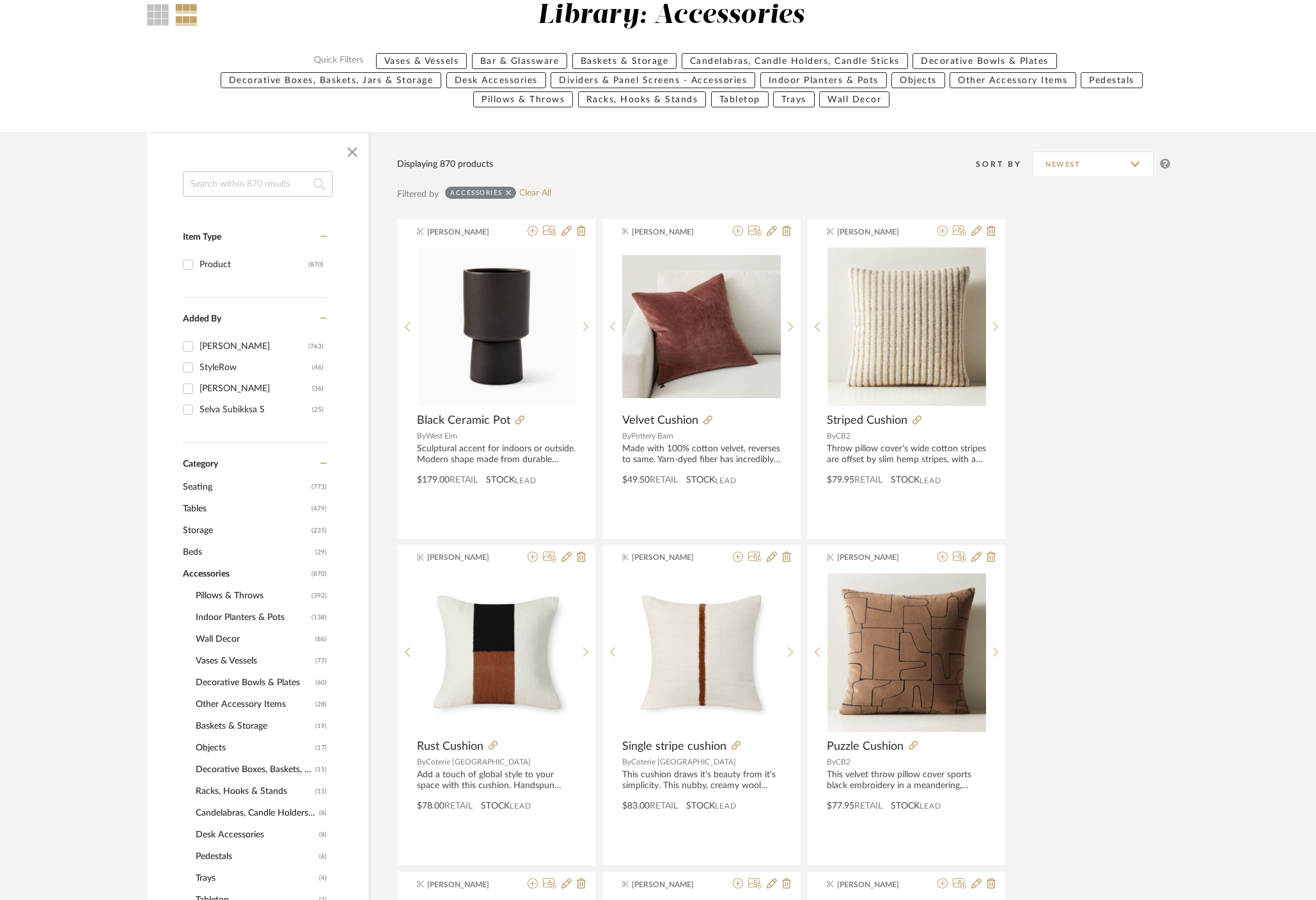
click at [248, 621] on span "Indoor Planters & Pots" at bounding box center [252, 618] width 113 height 22
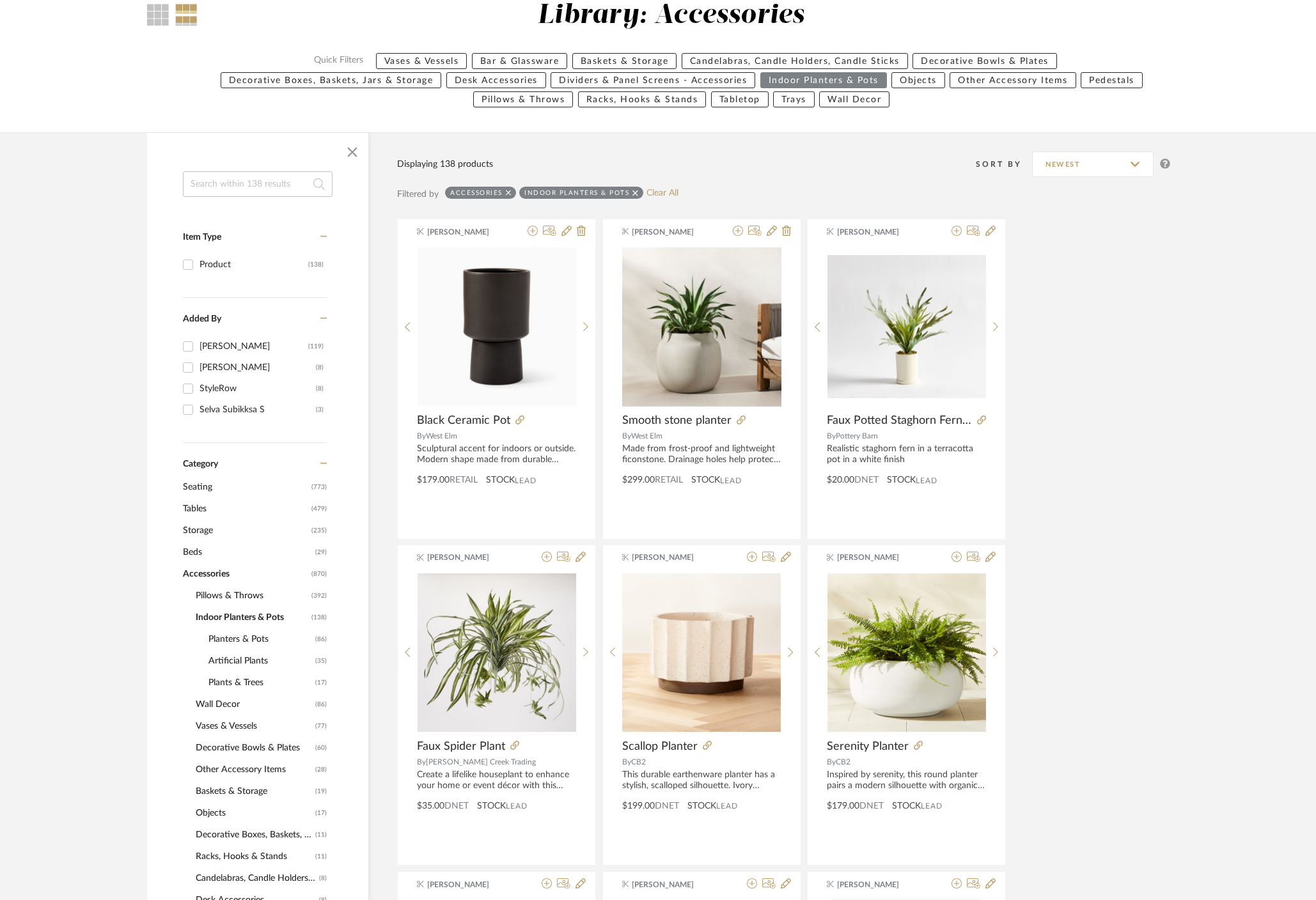
click at [248, 621] on span "Indoor Planters & Pots" at bounding box center [252, 618] width 113 height 22
click at [261, 620] on span "Indoor Planters & Pots" at bounding box center [252, 618] width 113 height 22
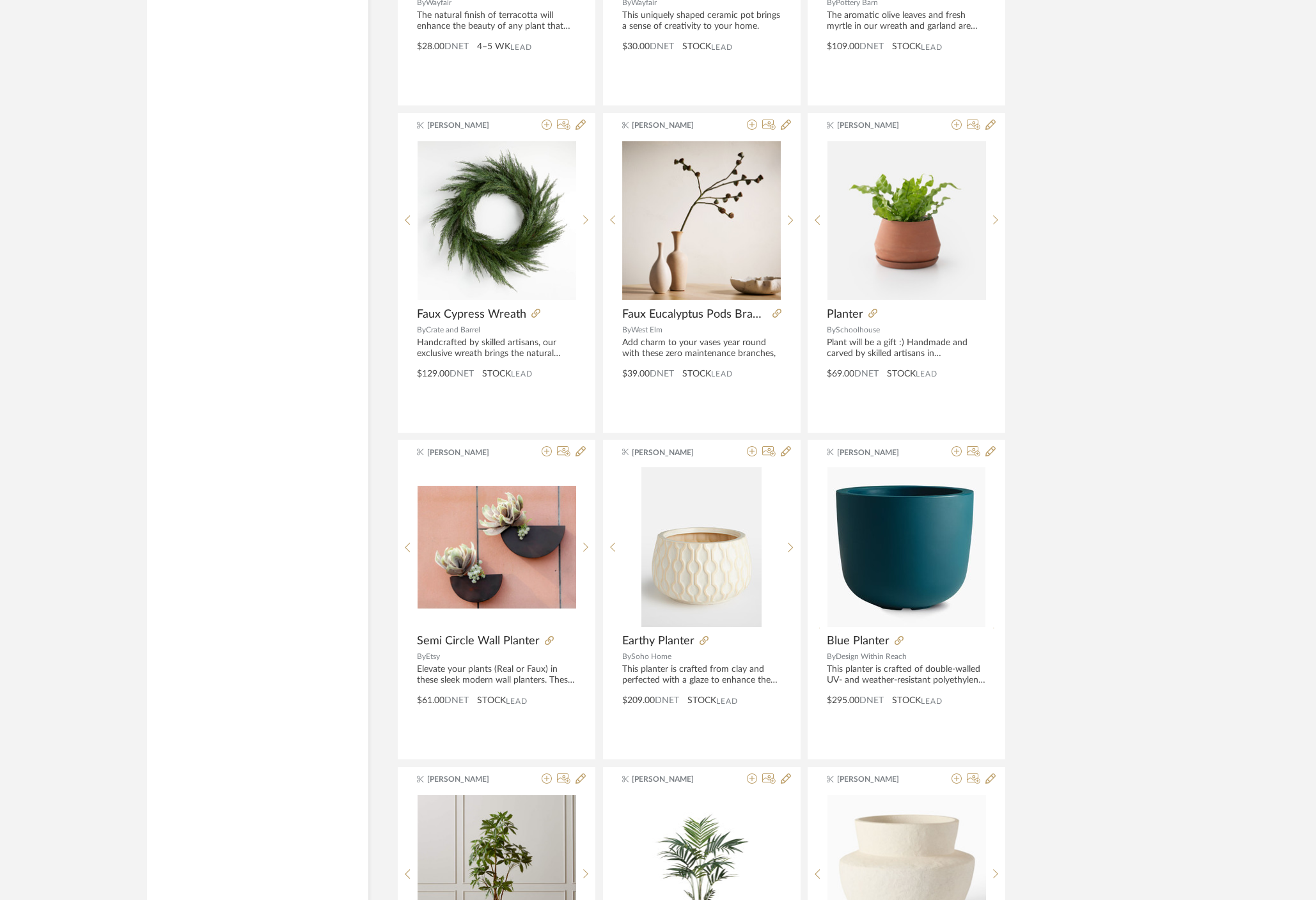
scroll to position [3492, 0]
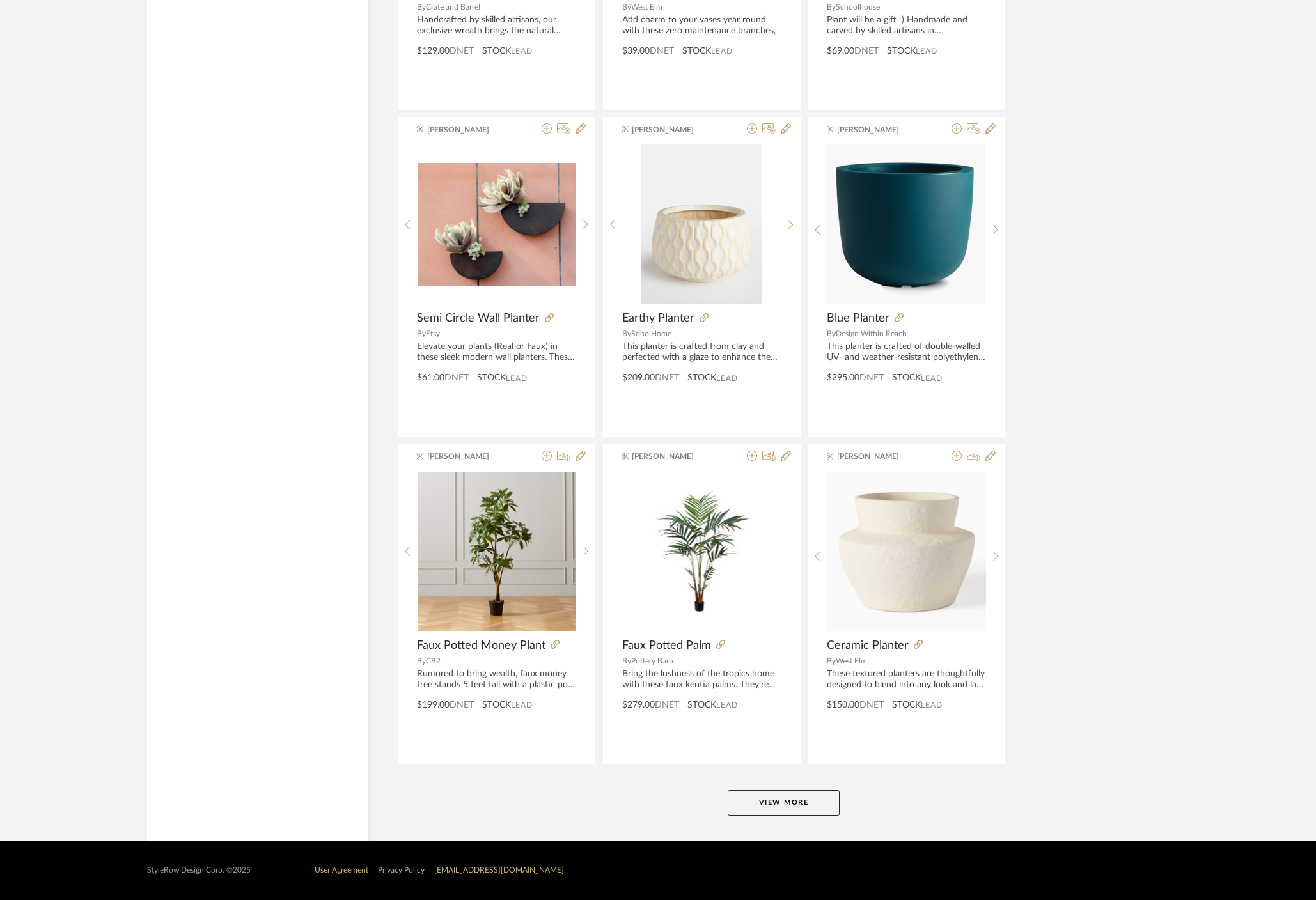
click at [812, 790] on button "View More" at bounding box center [784, 803] width 112 height 26
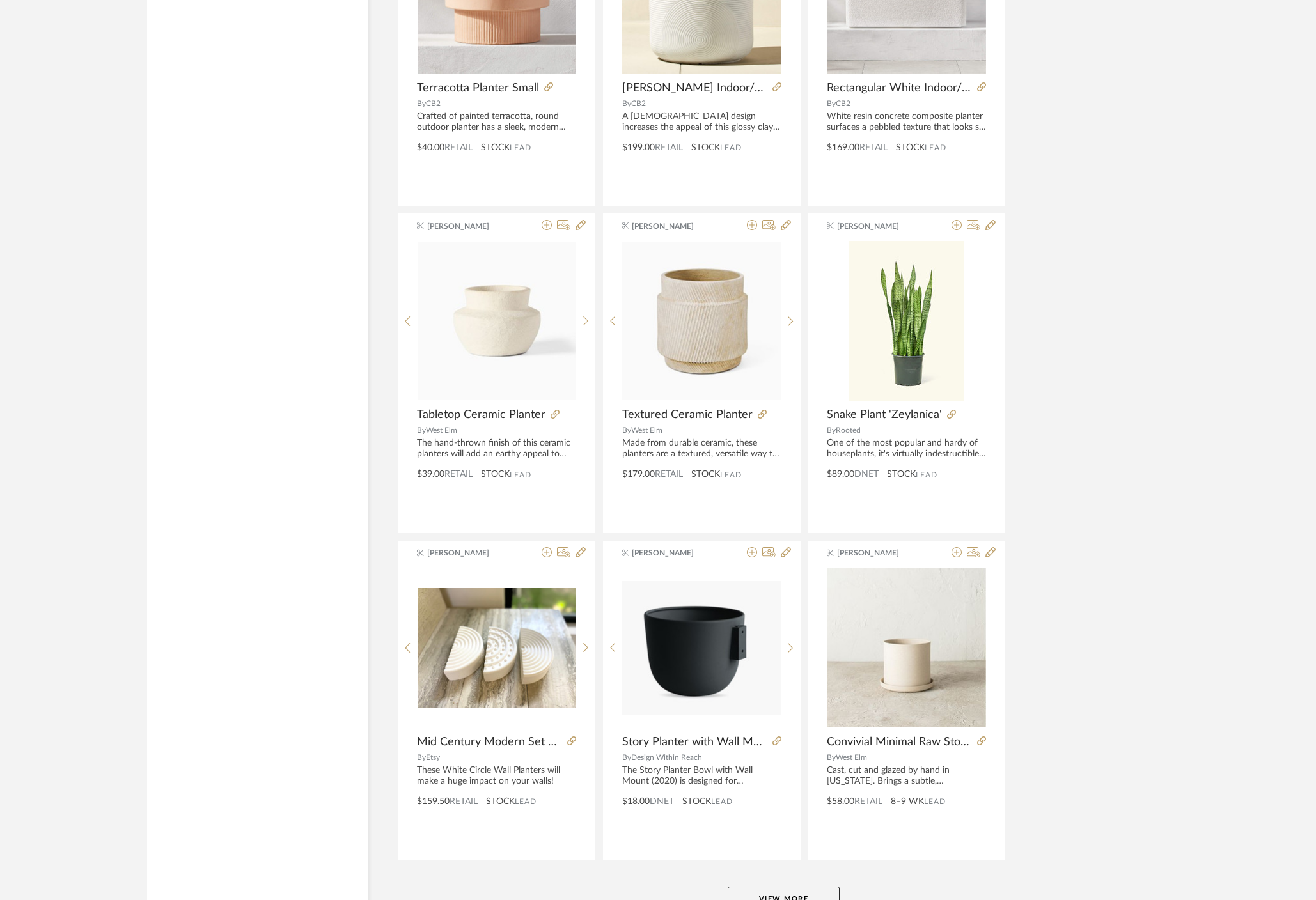
scroll to position [7415, 0]
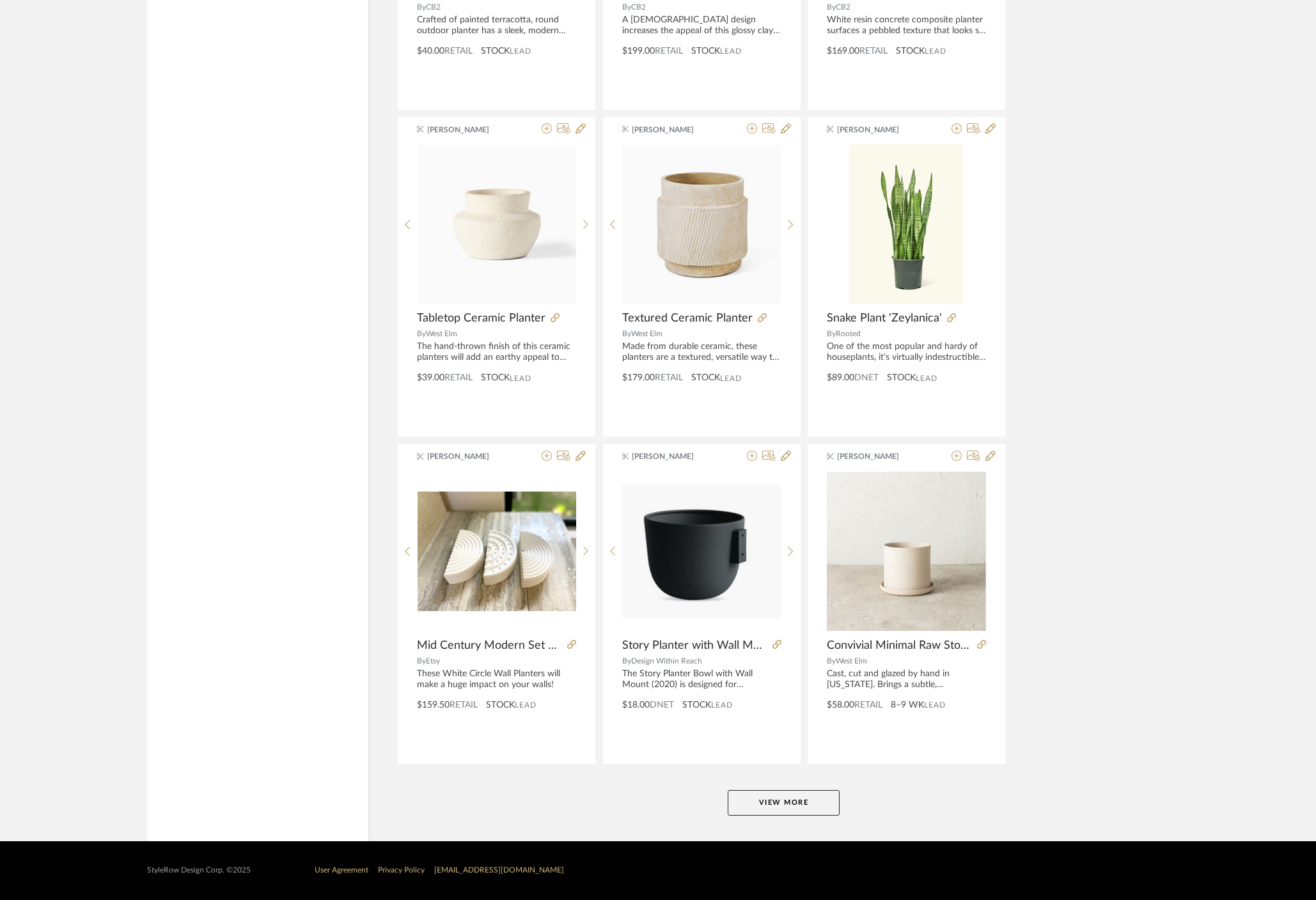
click at [805, 795] on button "View More" at bounding box center [784, 803] width 112 height 26
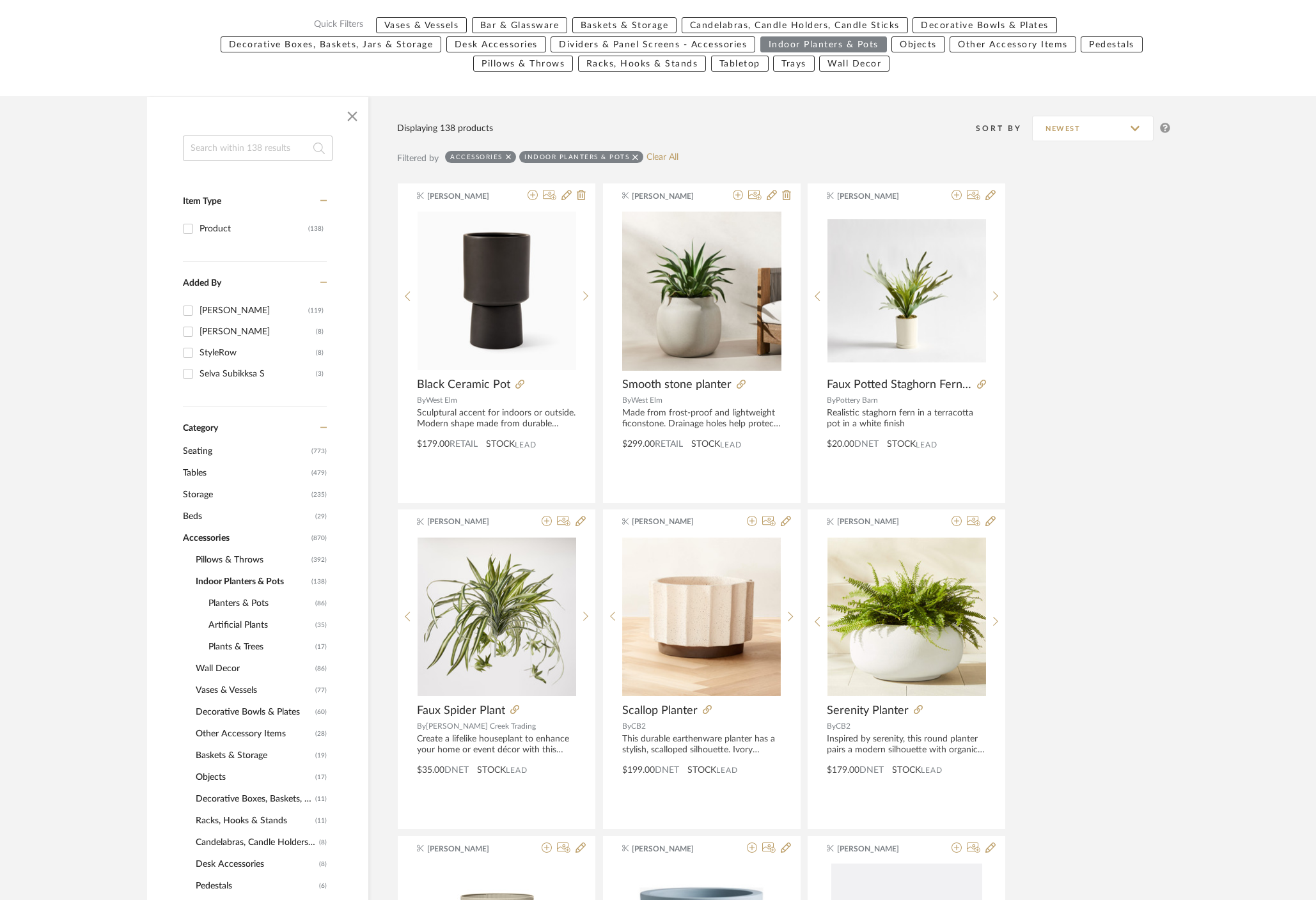
scroll to position [161, 0]
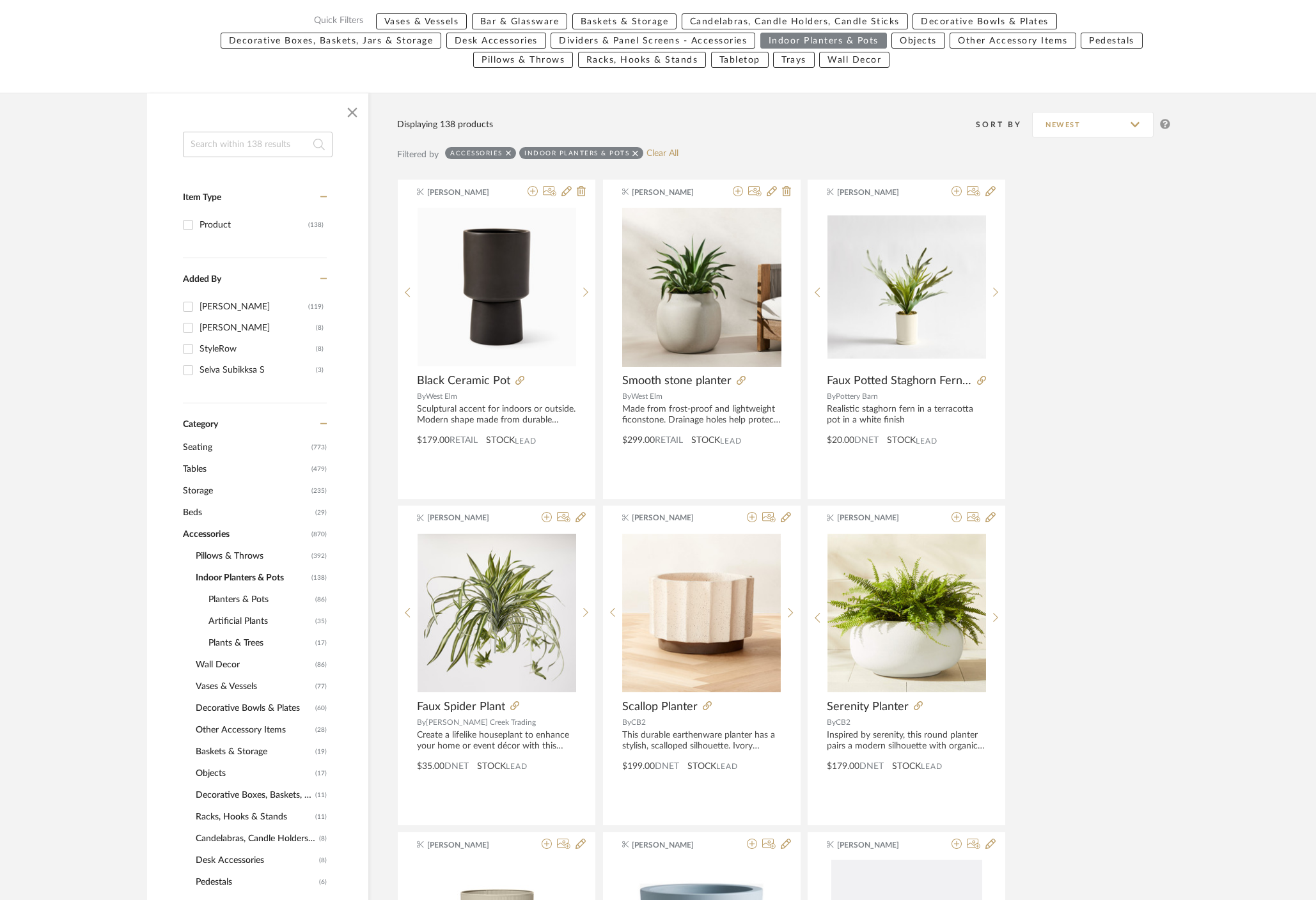
click at [243, 690] on span "Vases & Vessels" at bounding box center [254, 686] width 117 height 22
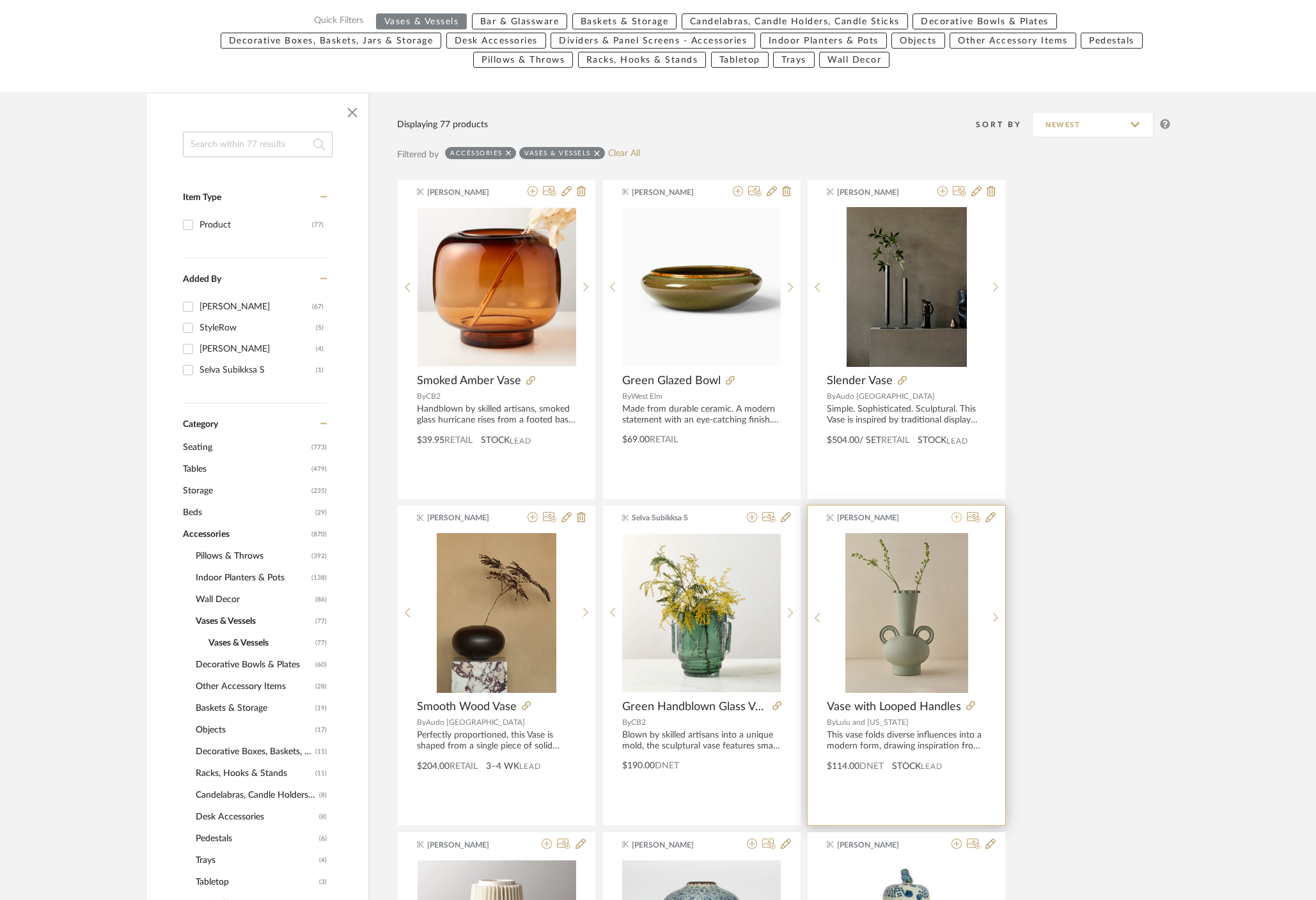
click at [956, 519] on icon at bounding box center [956, 516] width 10 height 10
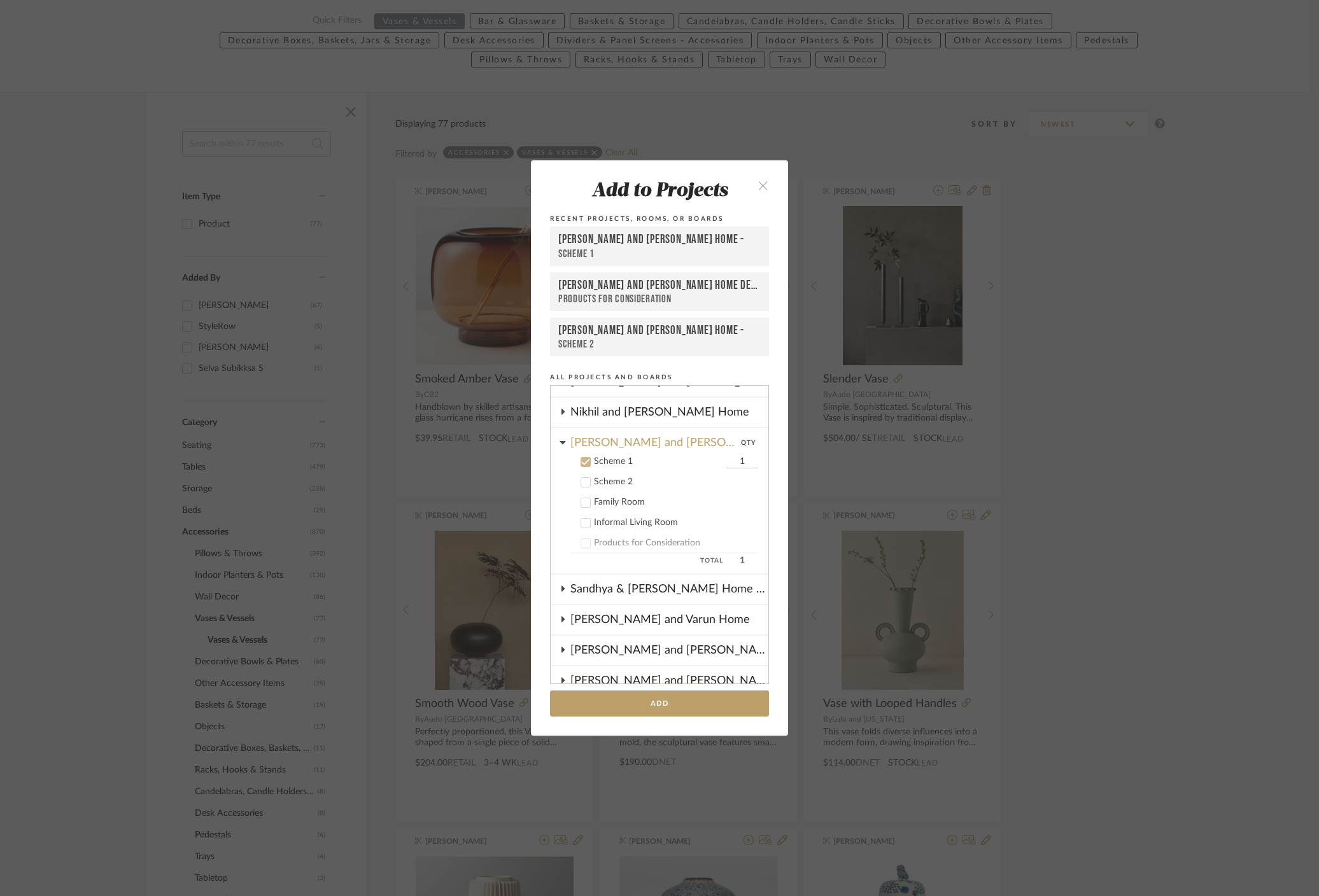
scroll to position [268, 0]
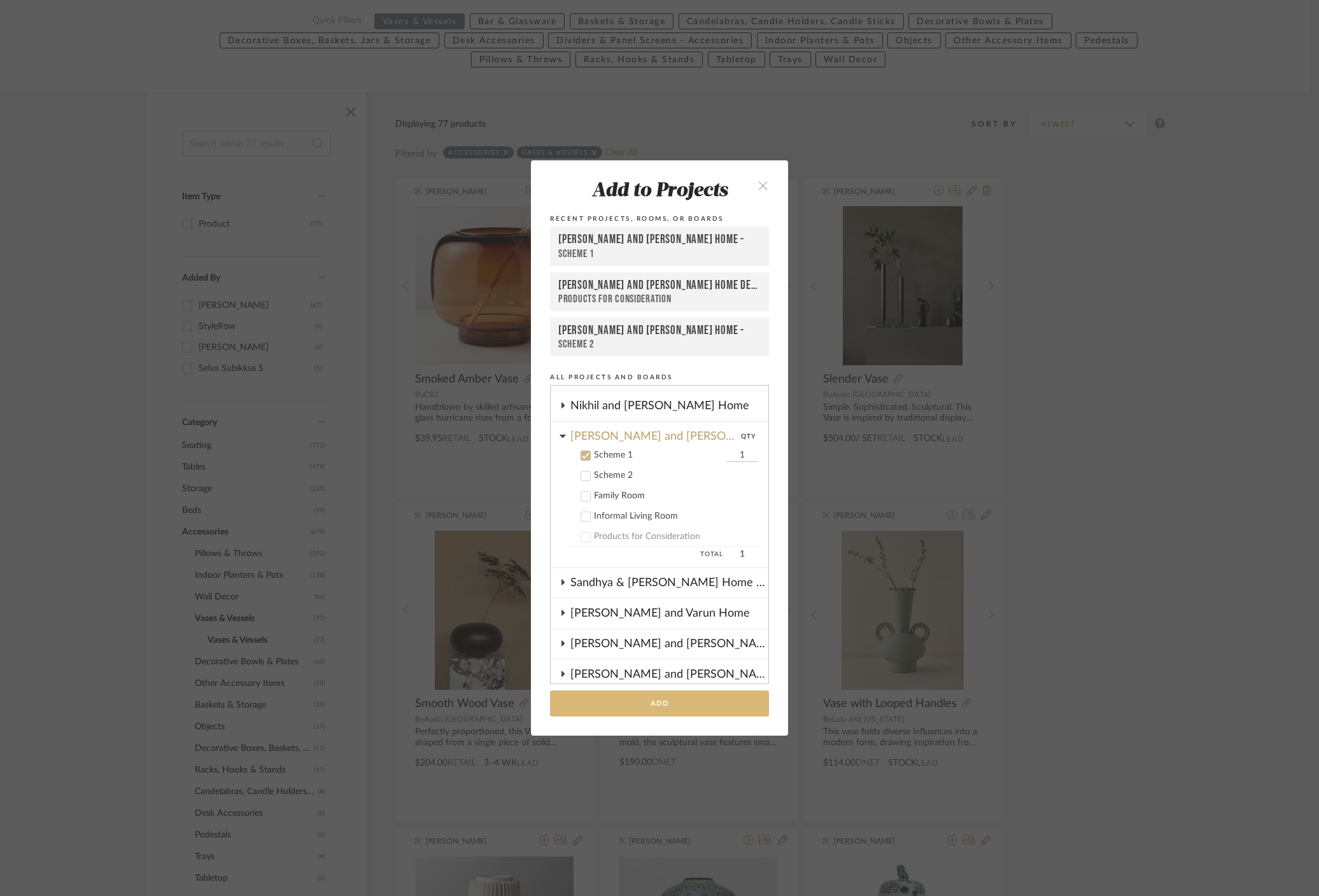
click at [665, 708] on button "Add" at bounding box center [659, 703] width 219 height 26
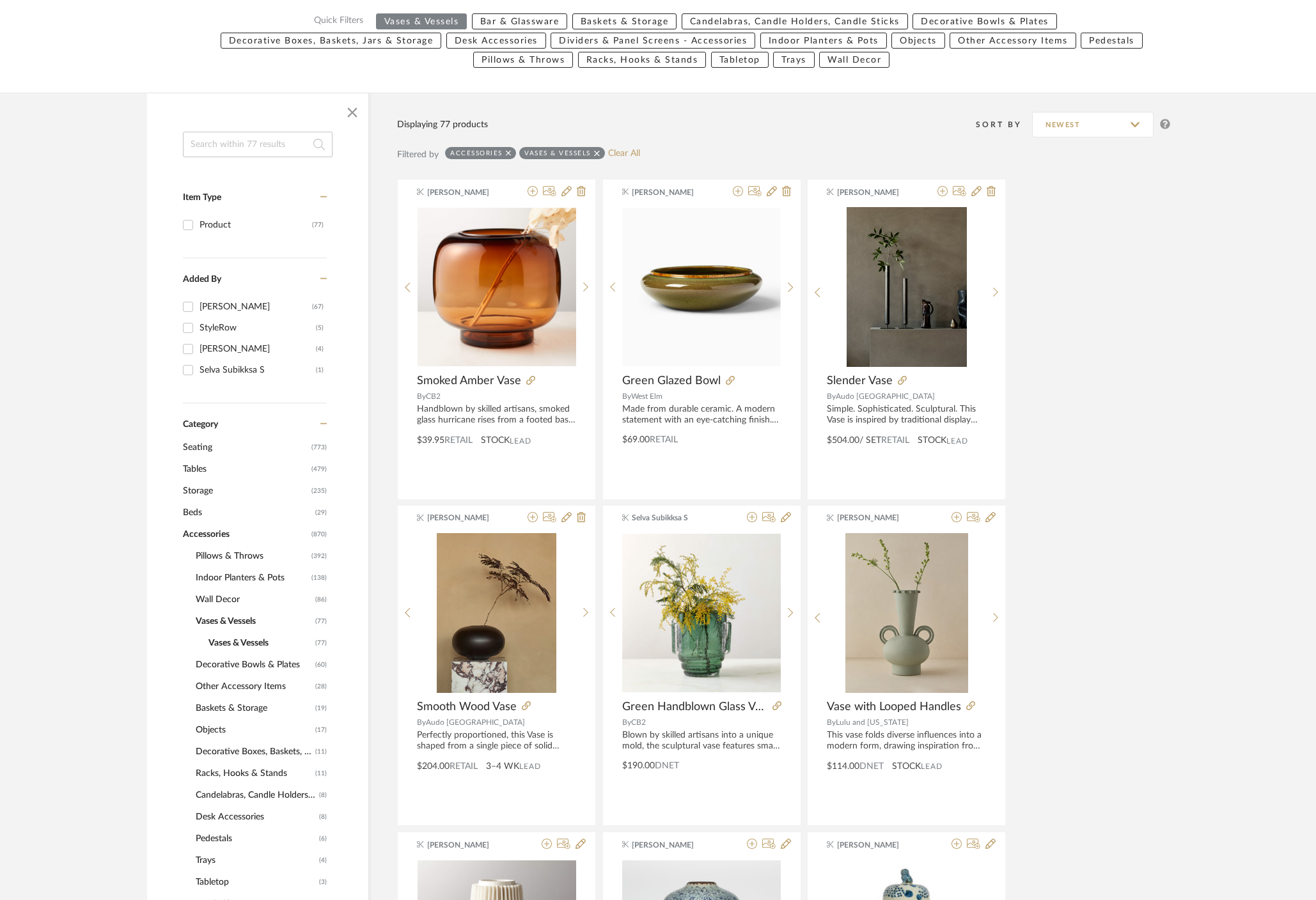
scroll to position [0, 0]
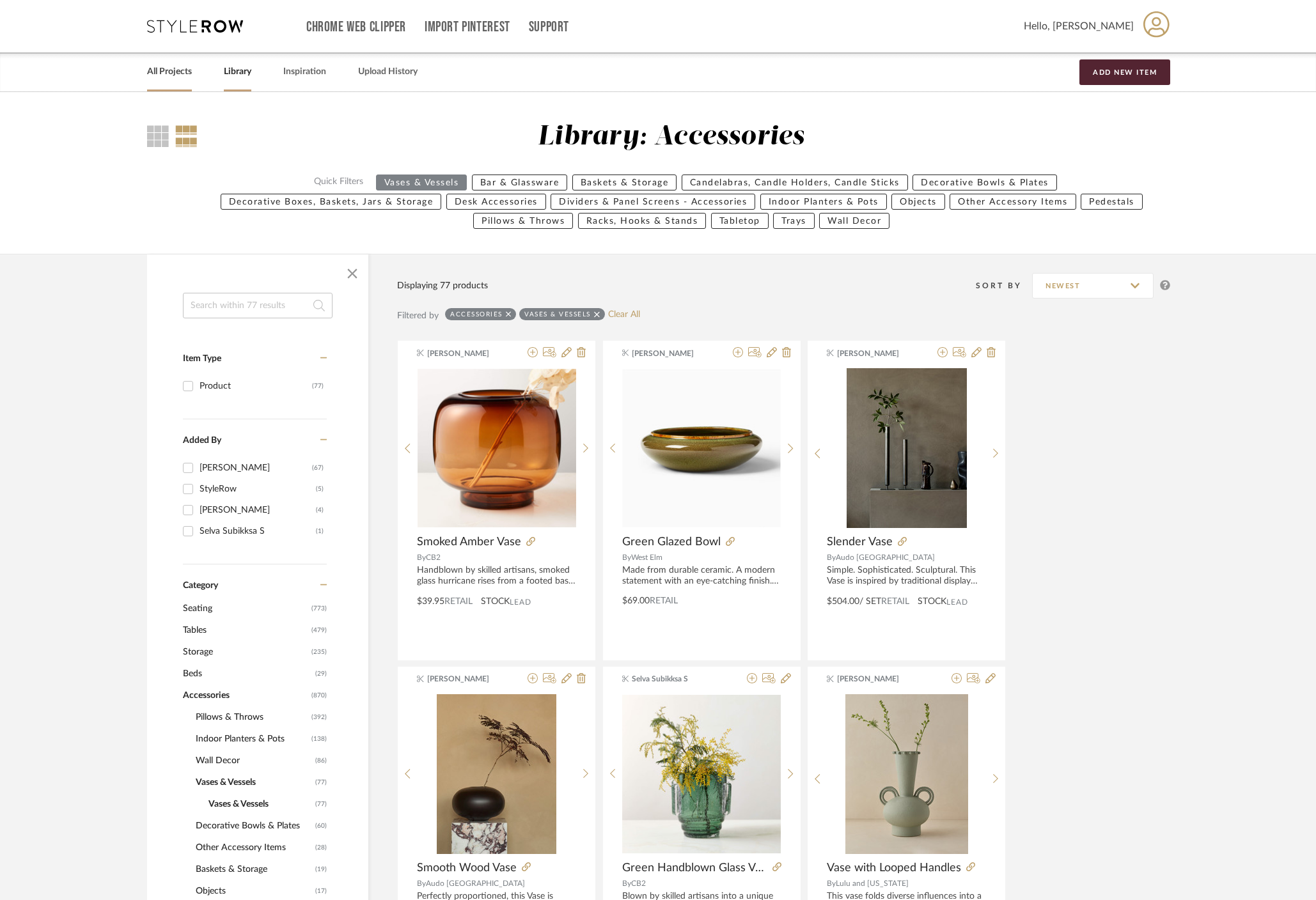
click at [179, 68] on link "All Projects" at bounding box center [169, 72] width 45 height 18
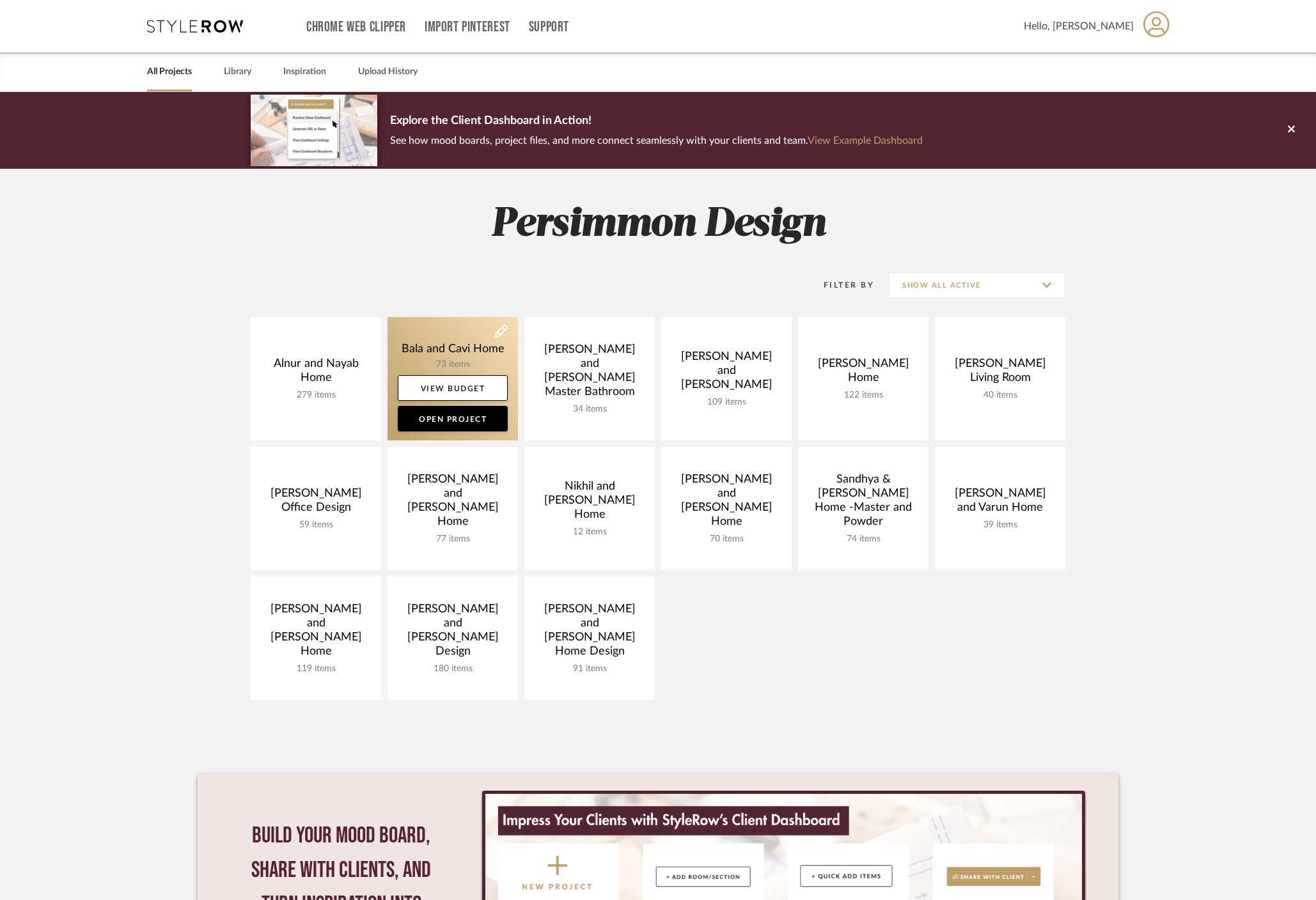
click at [447, 346] on link at bounding box center [453, 378] width 130 height 123
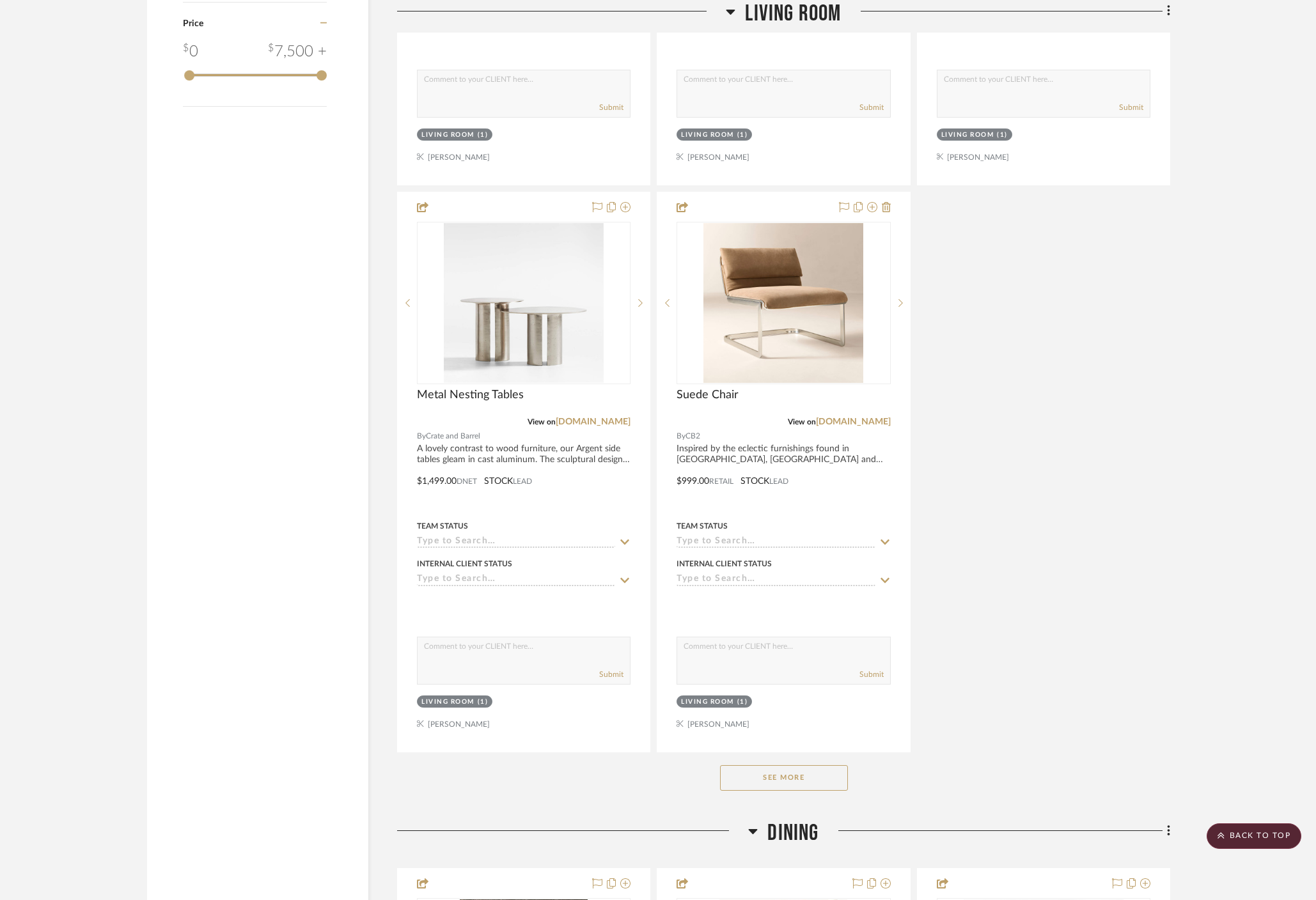
scroll to position [1943, 0]
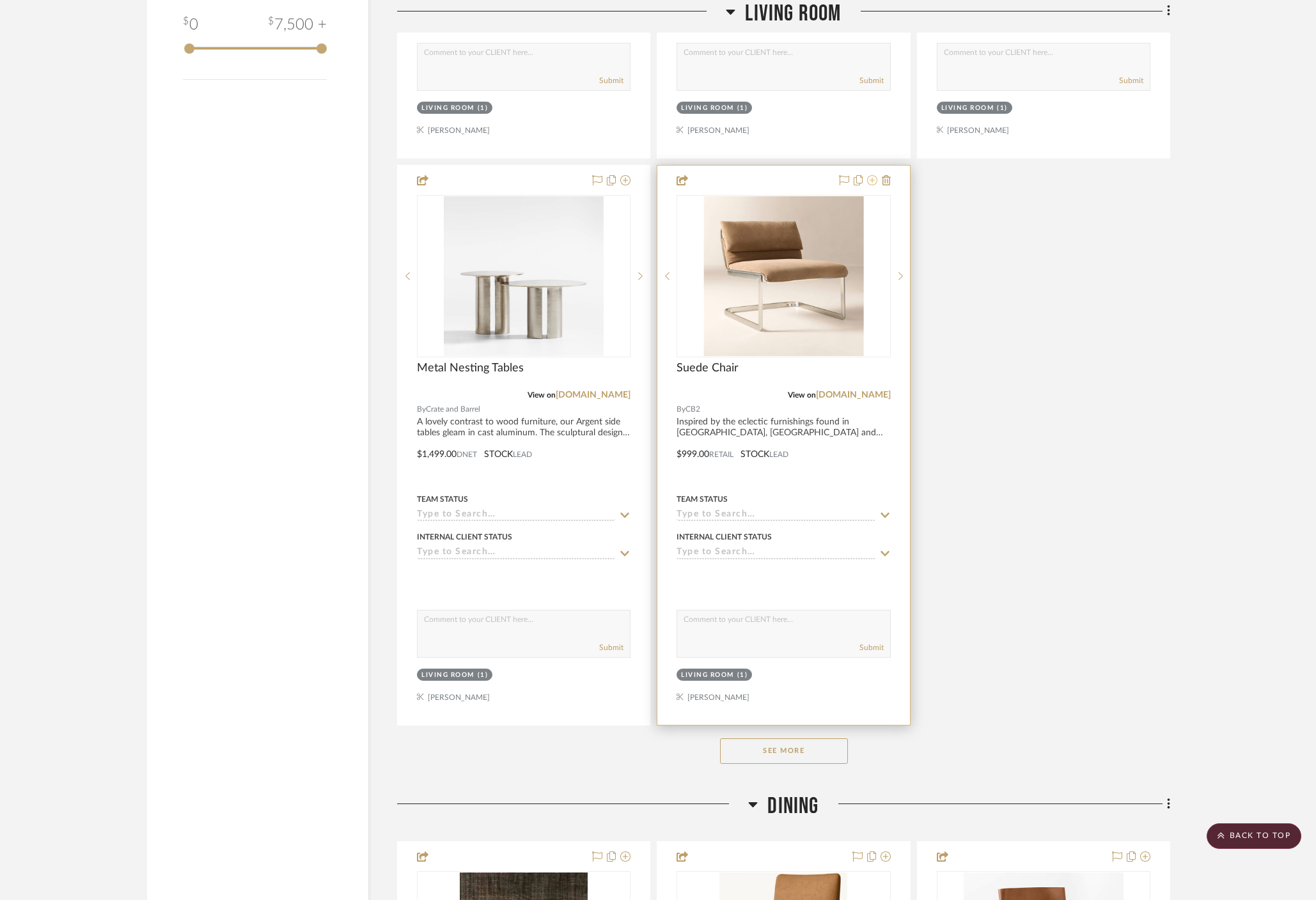
click at [873, 183] on icon at bounding box center [872, 180] width 10 height 10
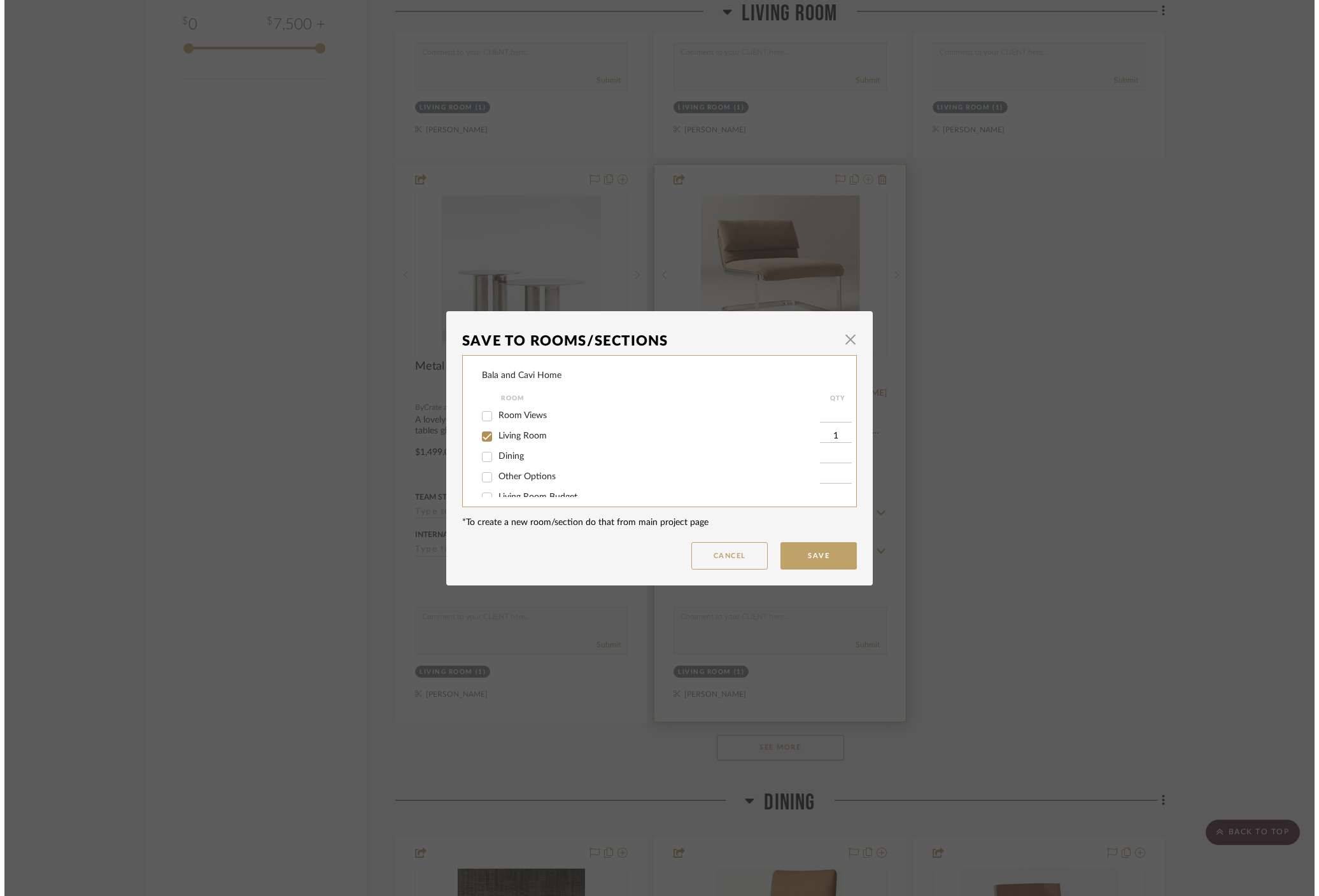
scroll to position [0, 0]
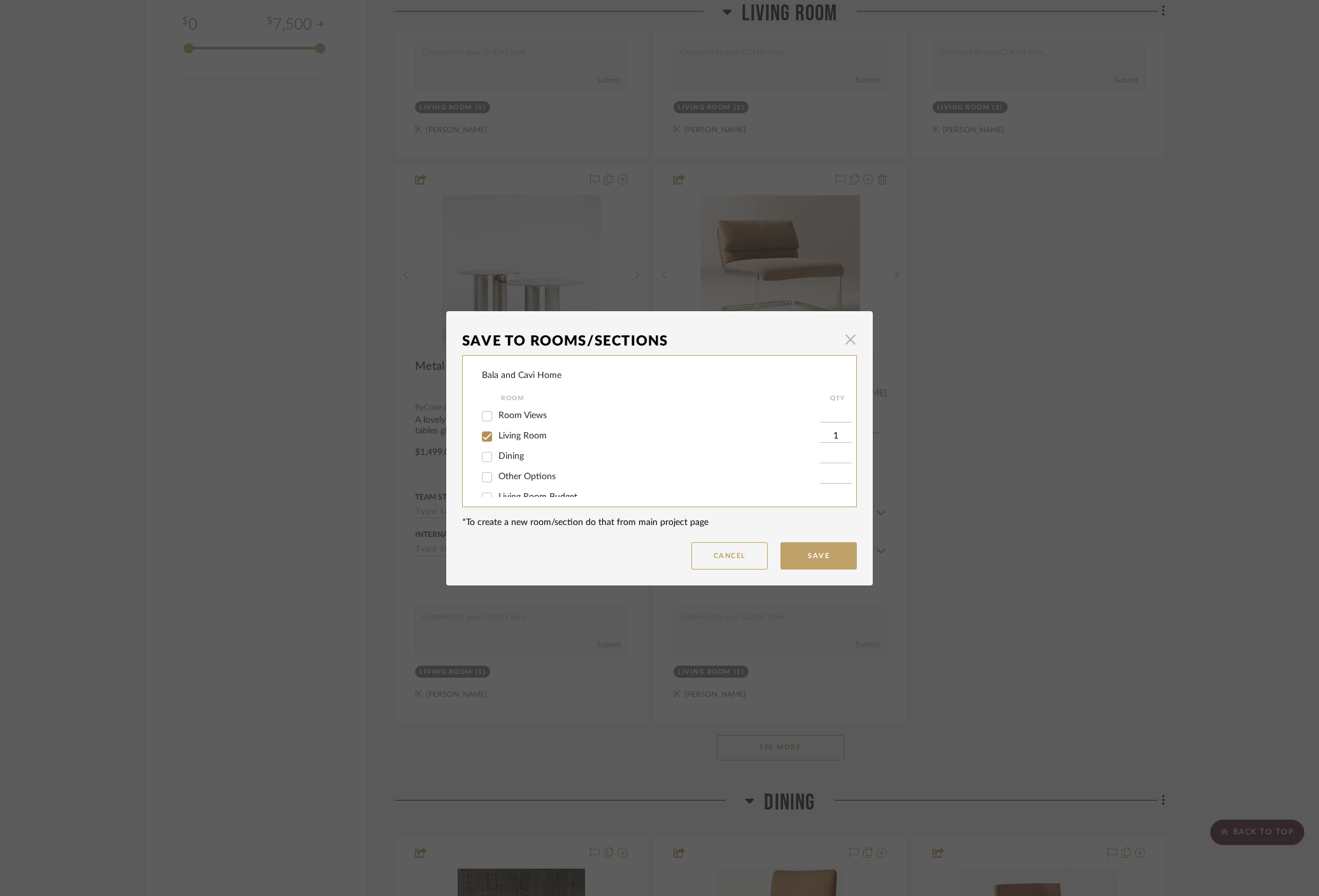
click at [850, 340] on span "button" at bounding box center [850, 340] width 26 height 26
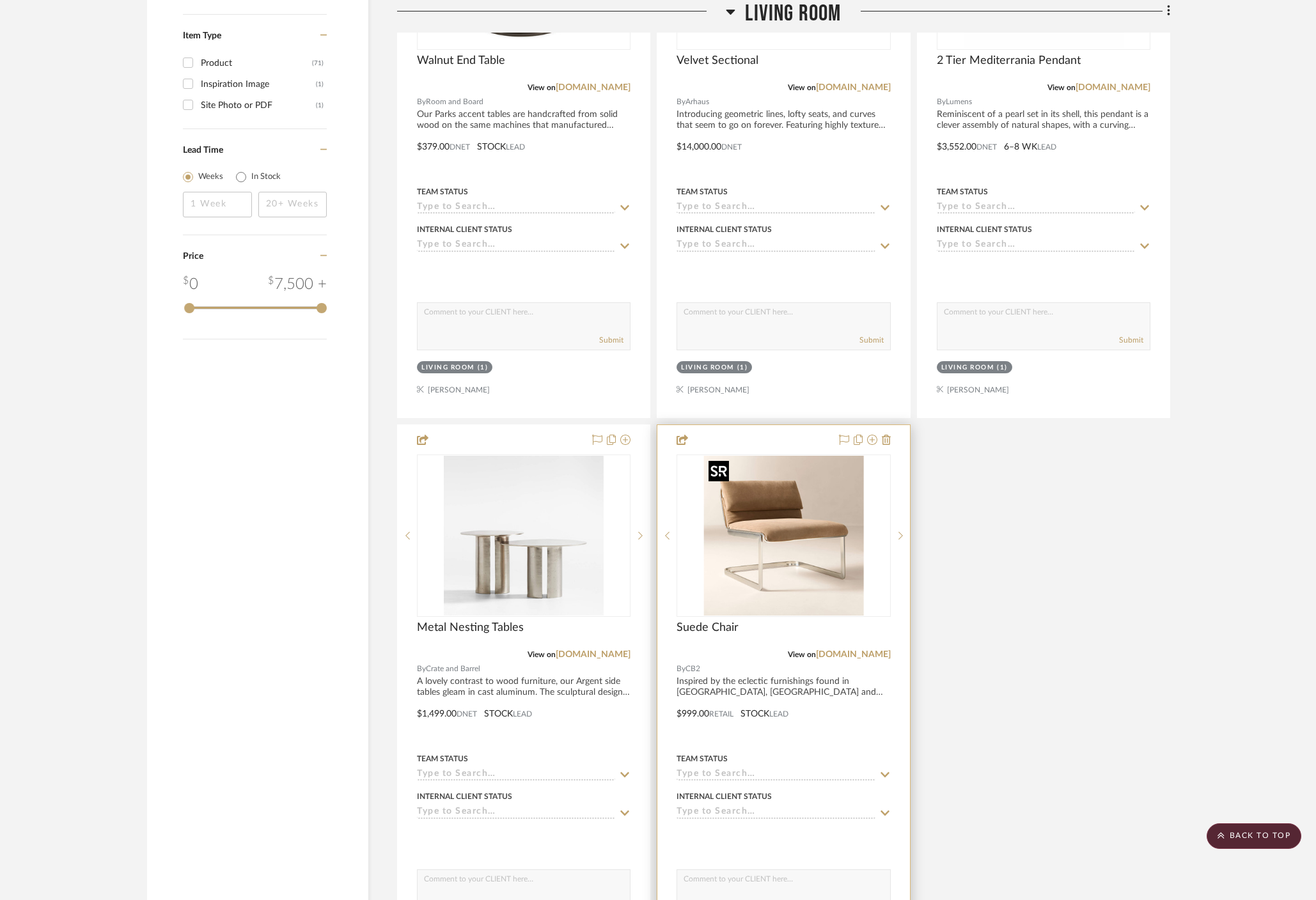
scroll to position [1689, 0]
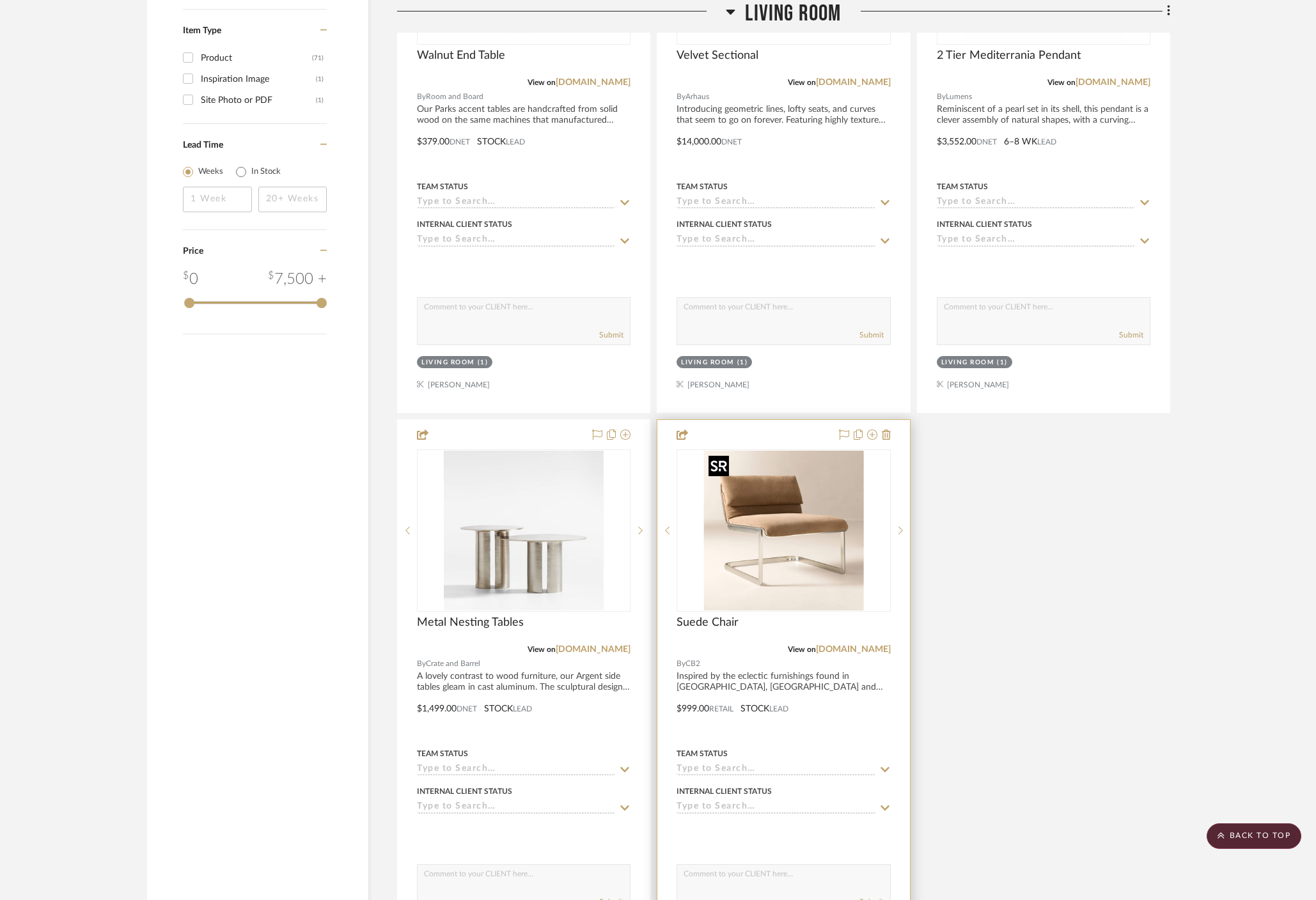
click at [765, 605] on img "0" at bounding box center [783, 530] width 160 height 160
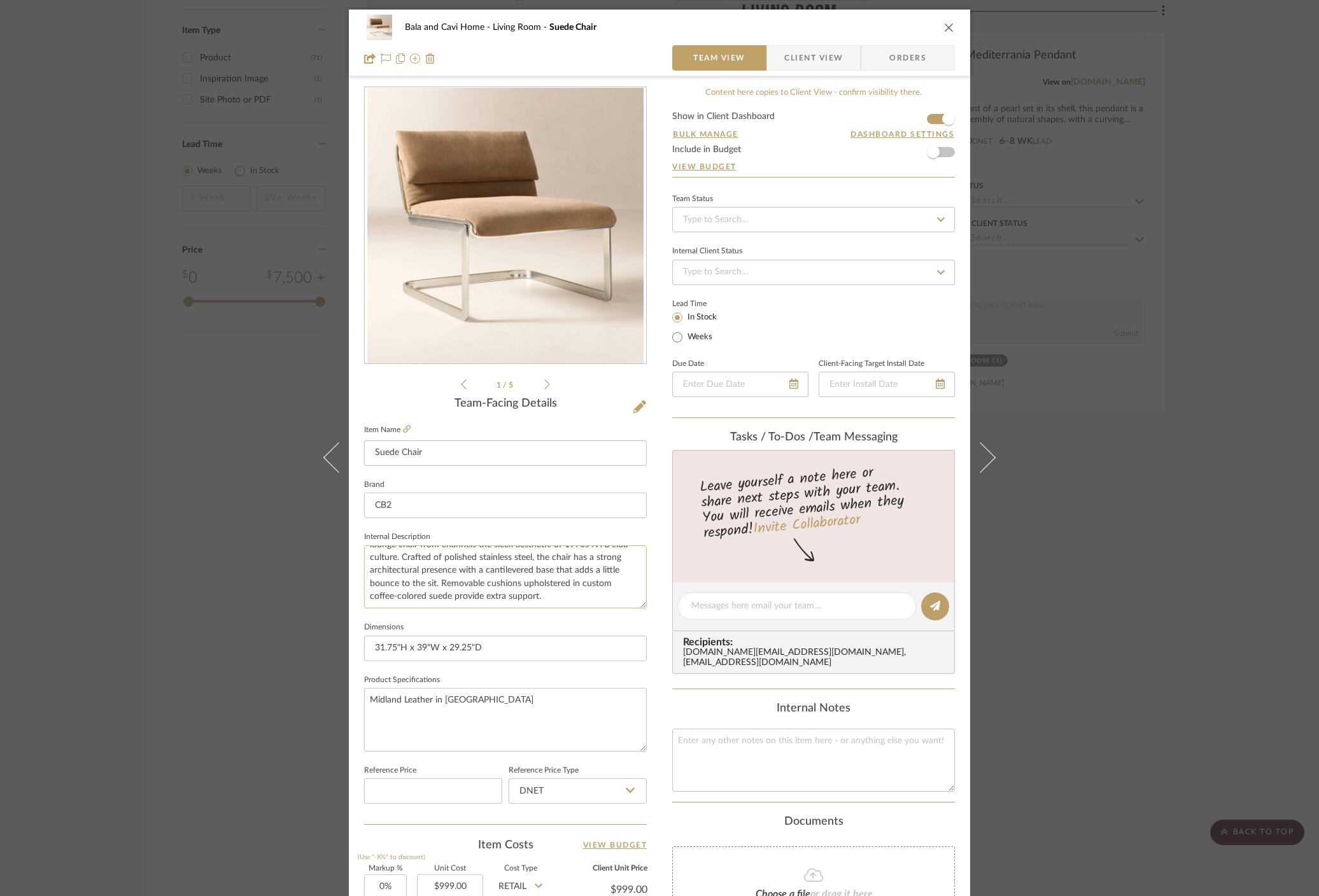
scroll to position [61, 0]
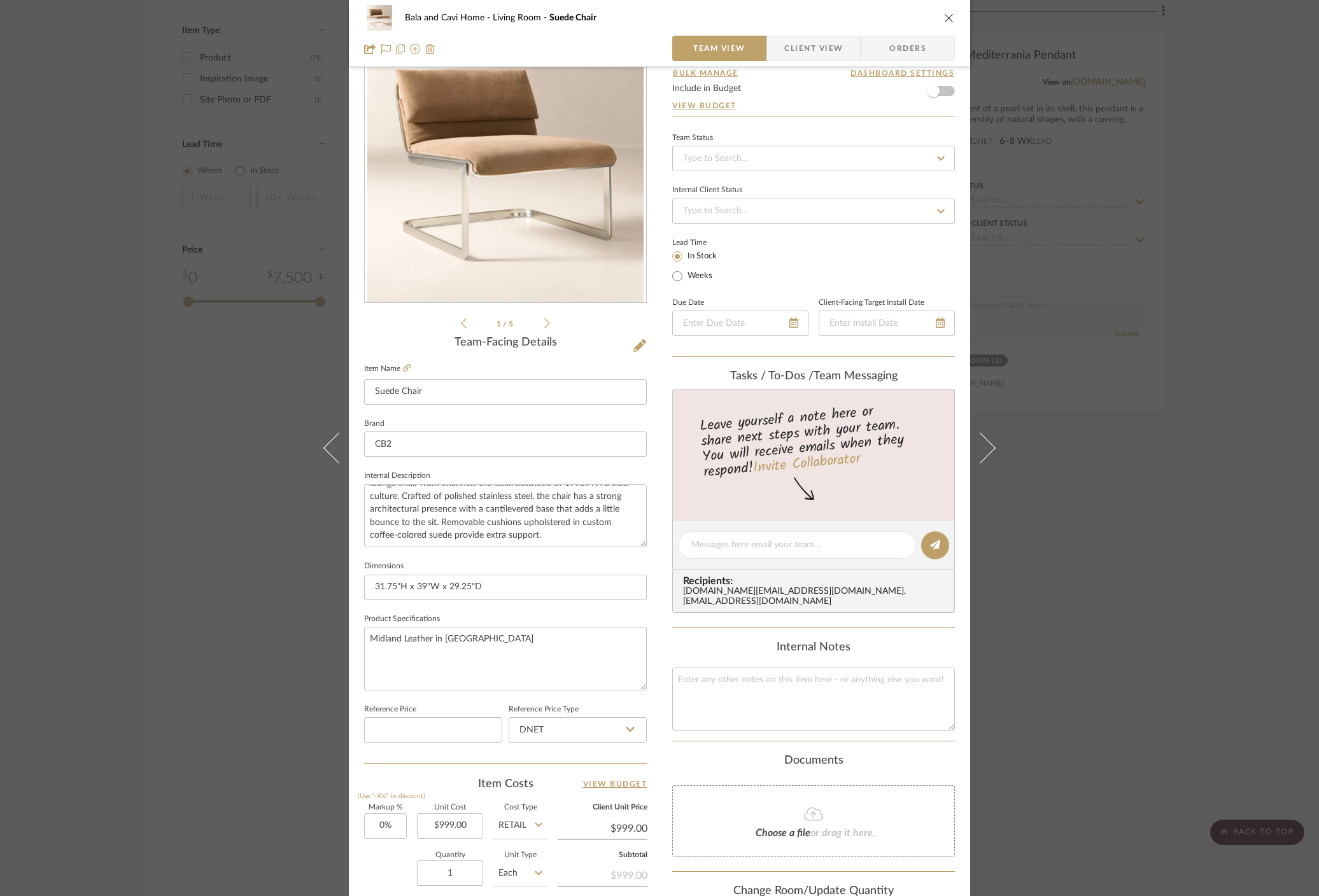
click at [1110, 387] on div "Bala and Cavi Home Living Room Suede Chair Team View Client View Orders 1 / 5 T…" at bounding box center [659, 448] width 1319 height 896
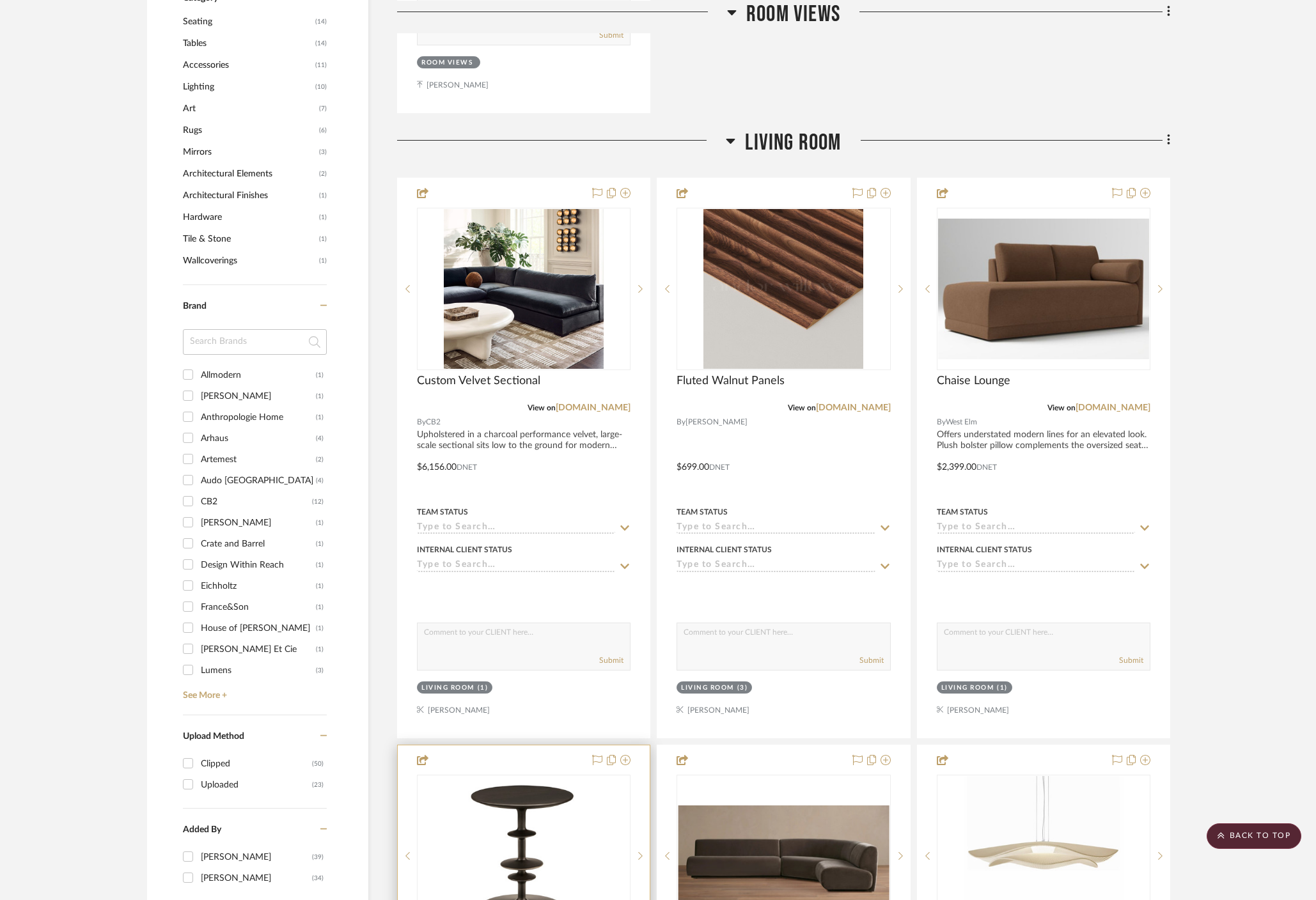
scroll to position [0, 0]
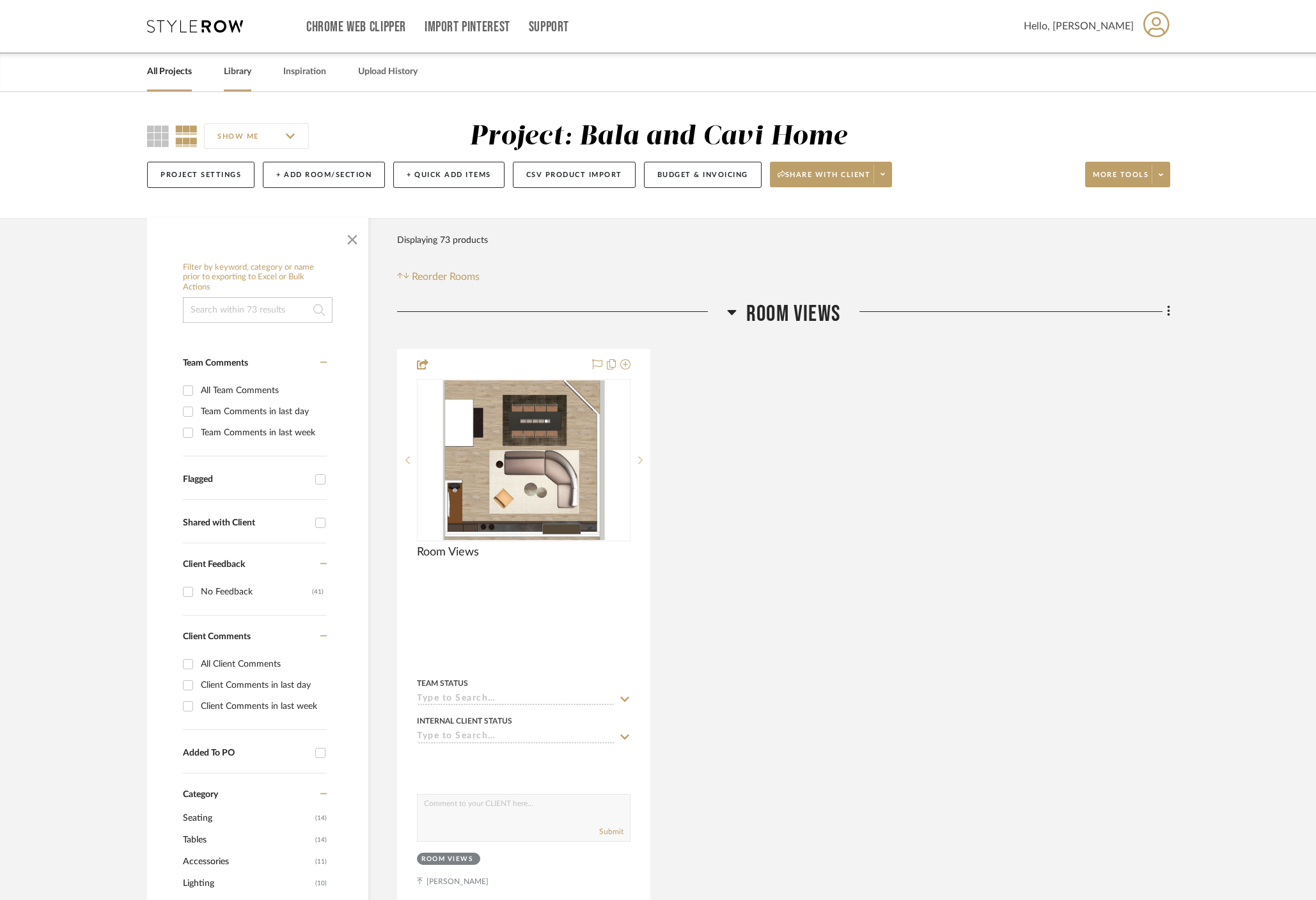
click at [240, 72] on link "Library" at bounding box center [237, 72] width 28 height 18
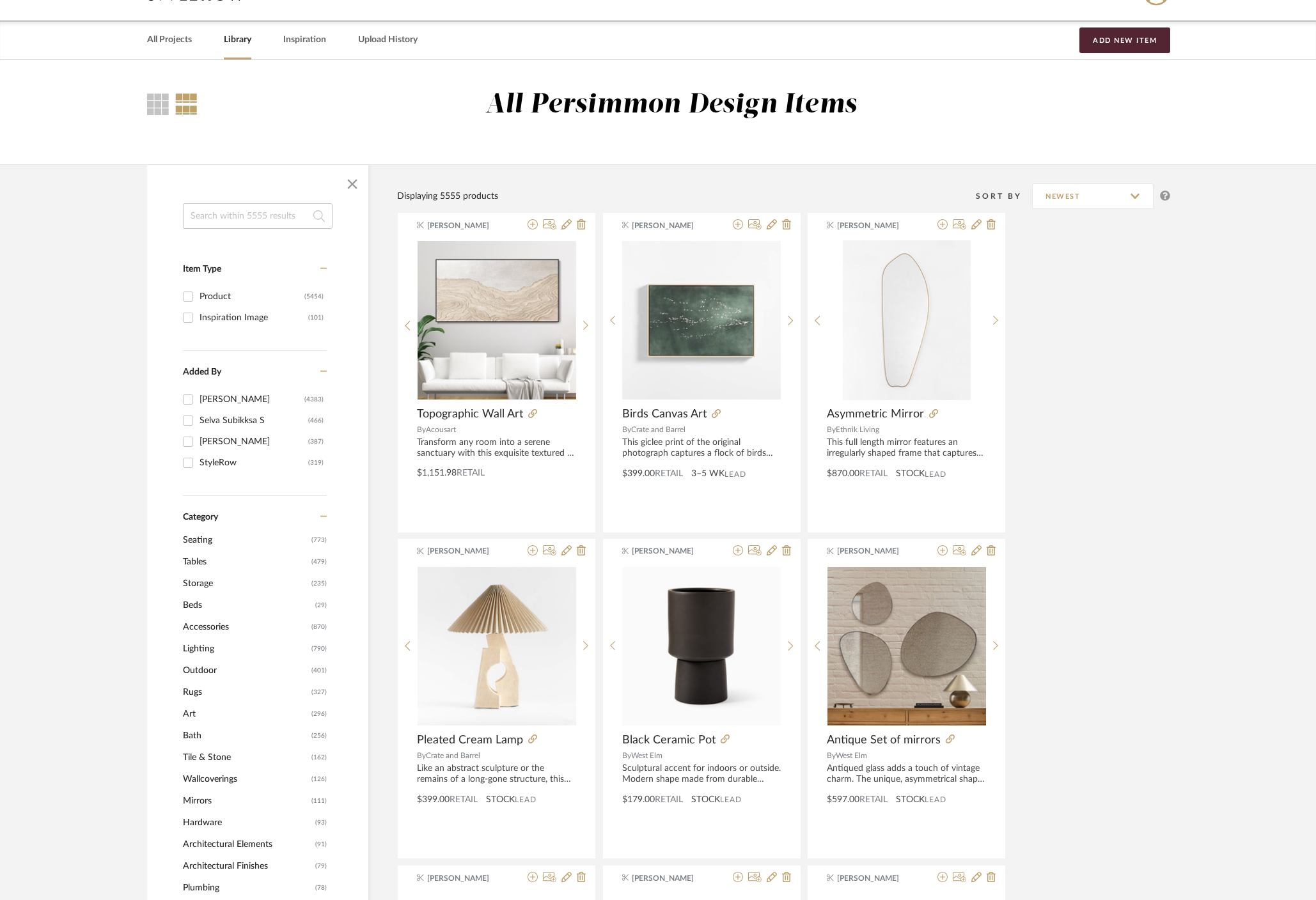
scroll to position [34, 0]
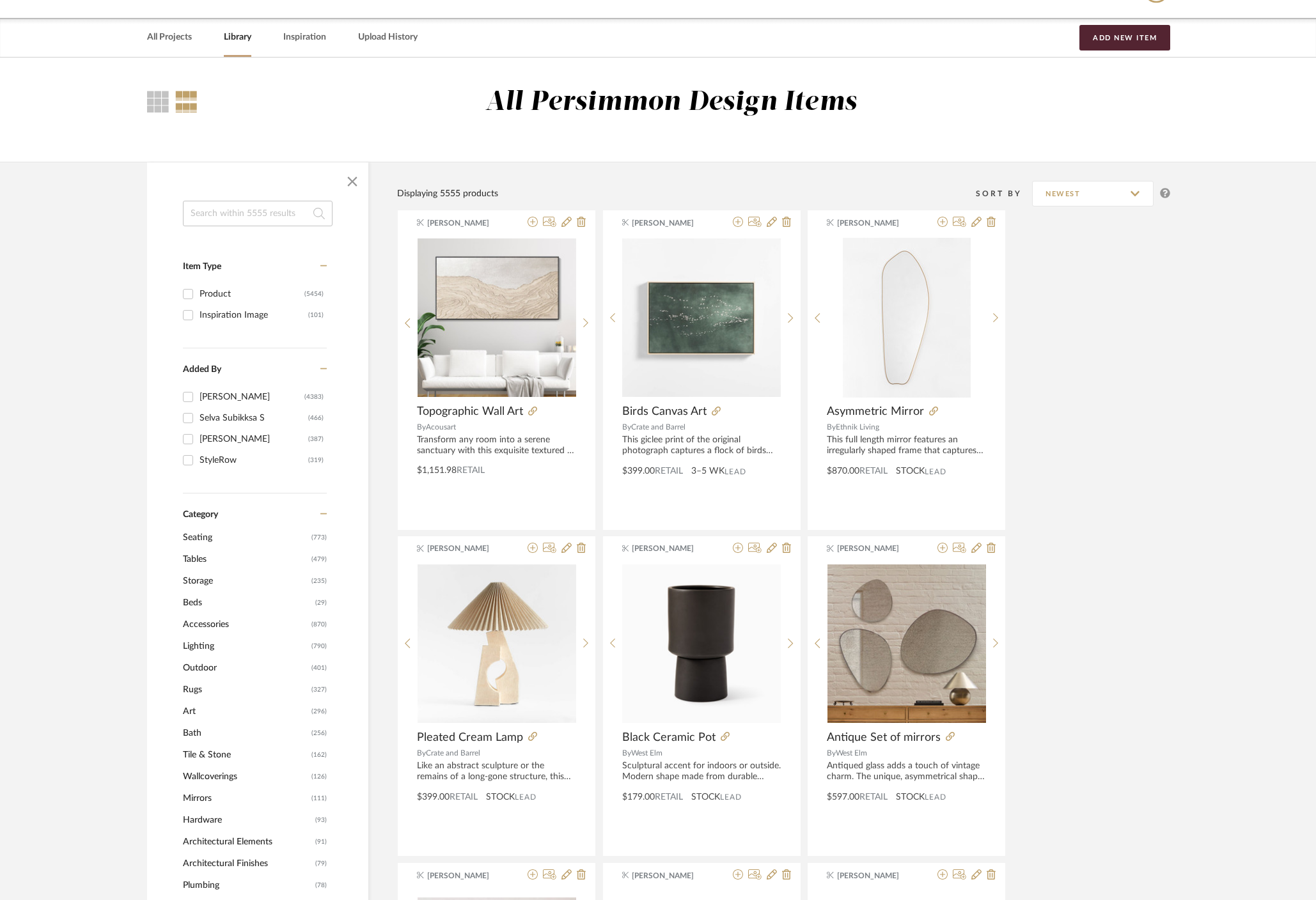
click at [202, 539] on span "Seating" at bounding box center [246, 537] width 125 height 22
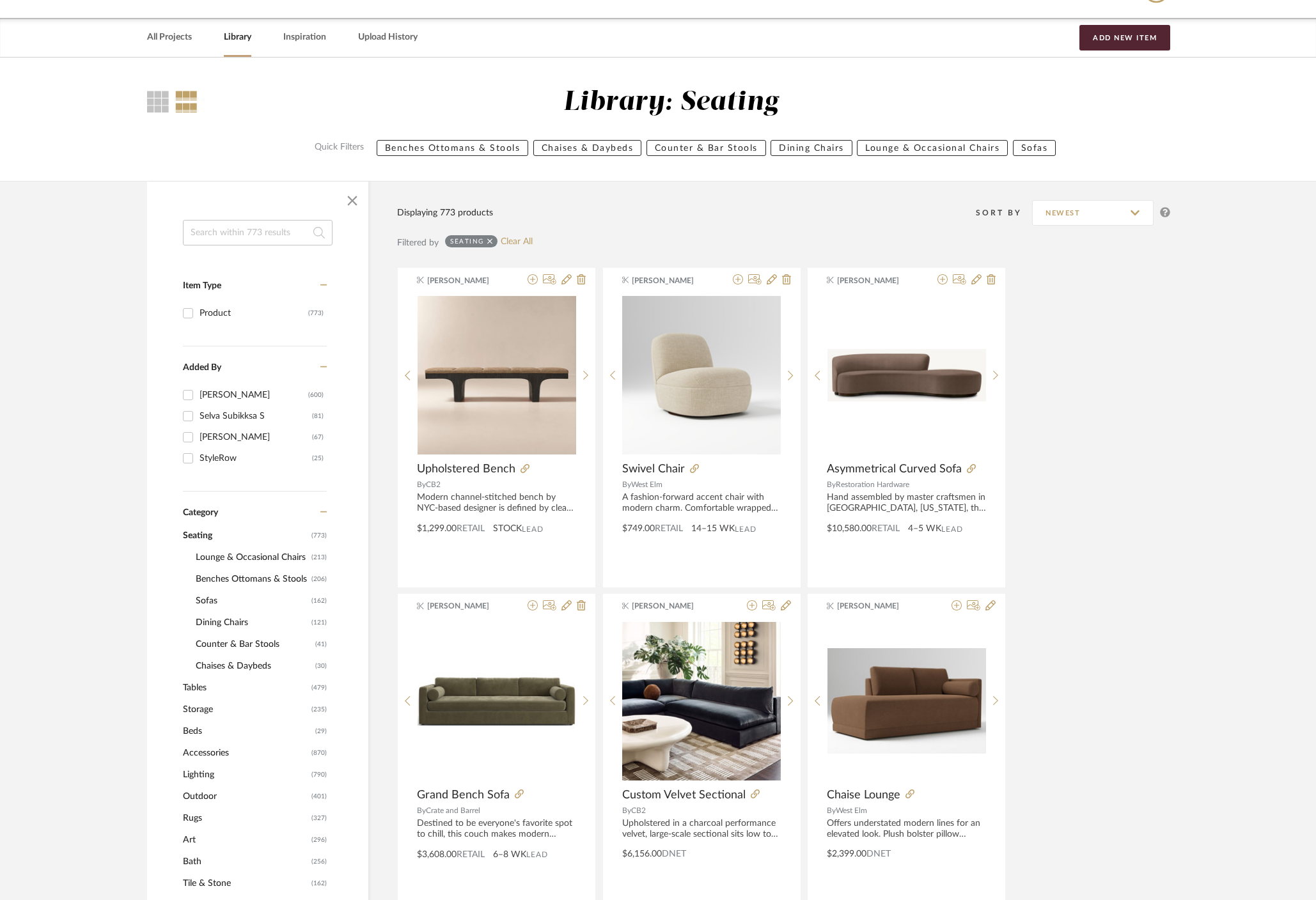
click at [244, 556] on span "Lounge & Occasional Chairs" at bounding box center [252, 558] width 113 height 22
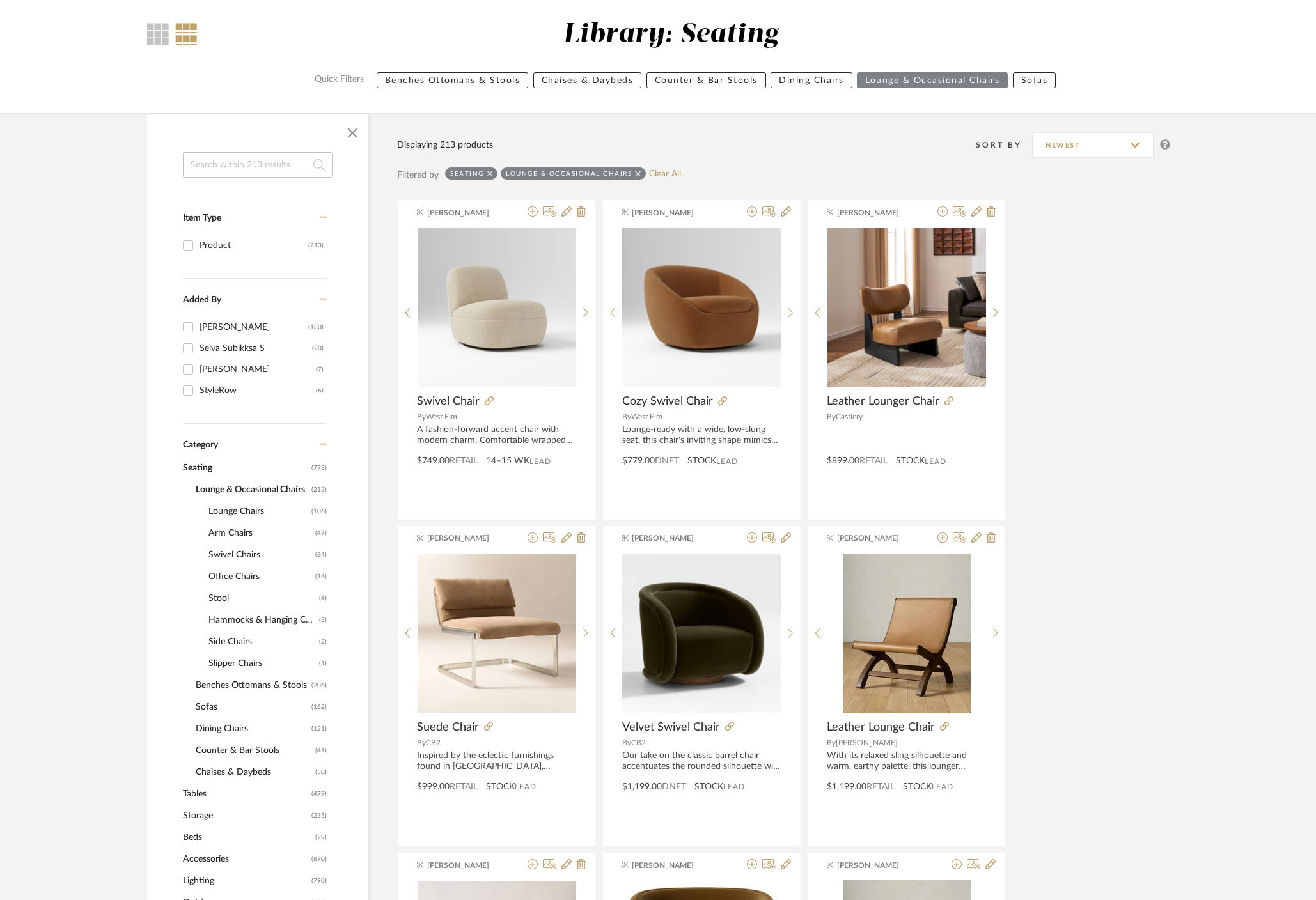
scroll to position [104, 0]
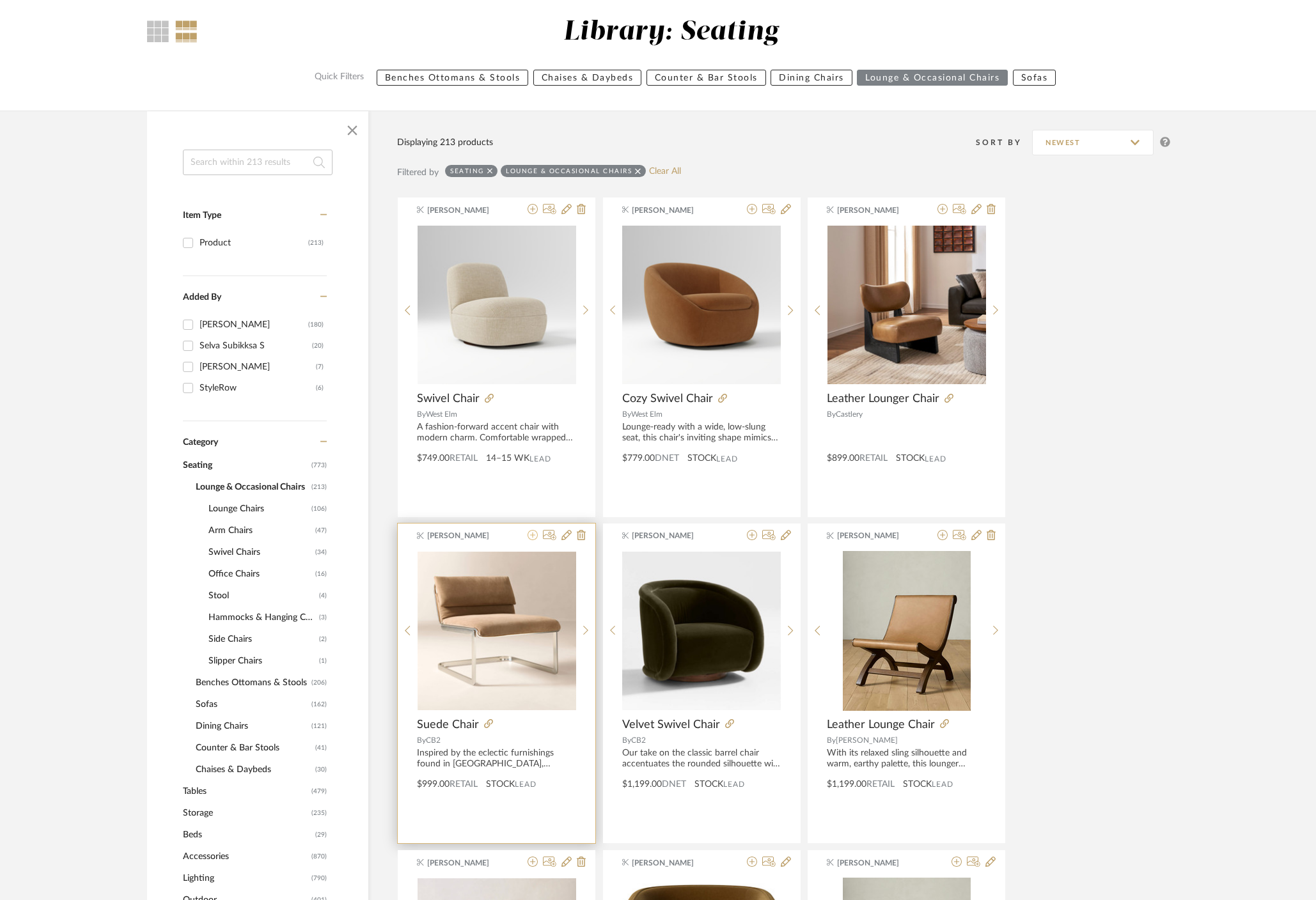
click at [532, 533] on icon at bounding box center [532, 535] width 10 height 10
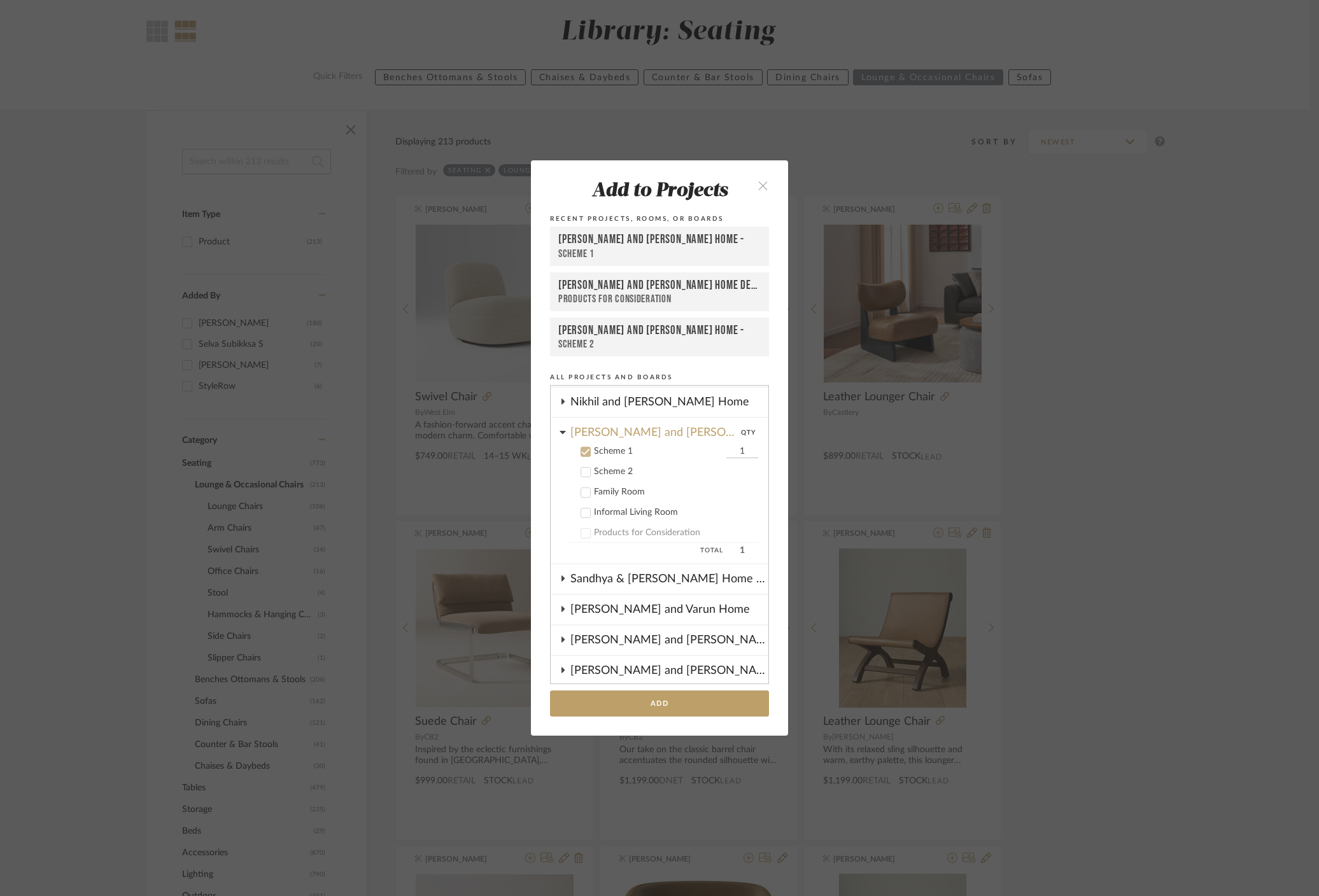
scroll to position [269, 0]
click at [732, 456] on input "1" at bounding box center [742, 454] width 32 height 13
type input "2"
click at [767, 470] on add-to "Add to Projects Recent Projects, Rooms, or Boards Ramneek and Ginny Home - Sche…" at bounding box center [659, 448] width 257 height 575
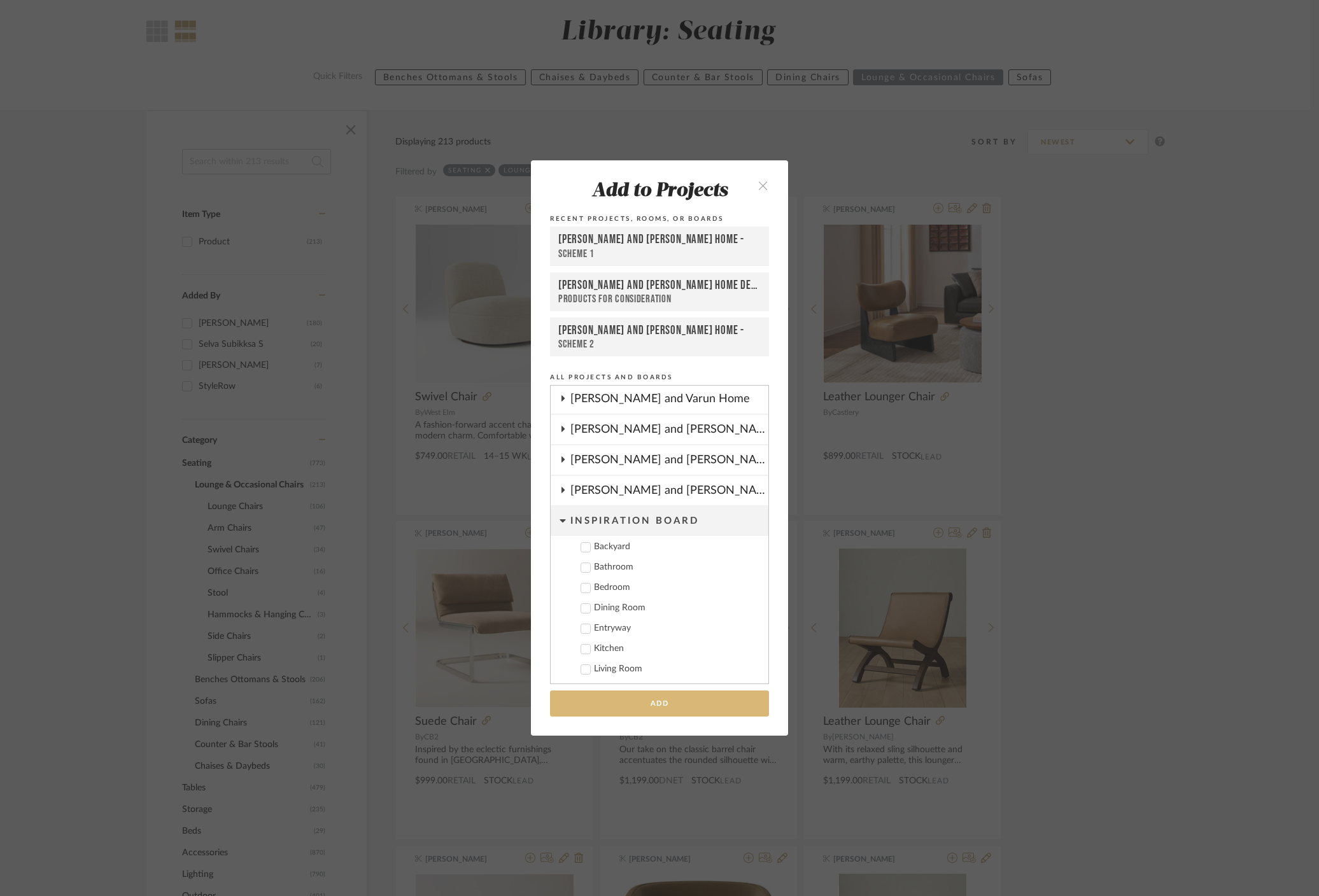
click at [629, 708] on button "Add" at bounding box center [659, 703] width 219 height 26
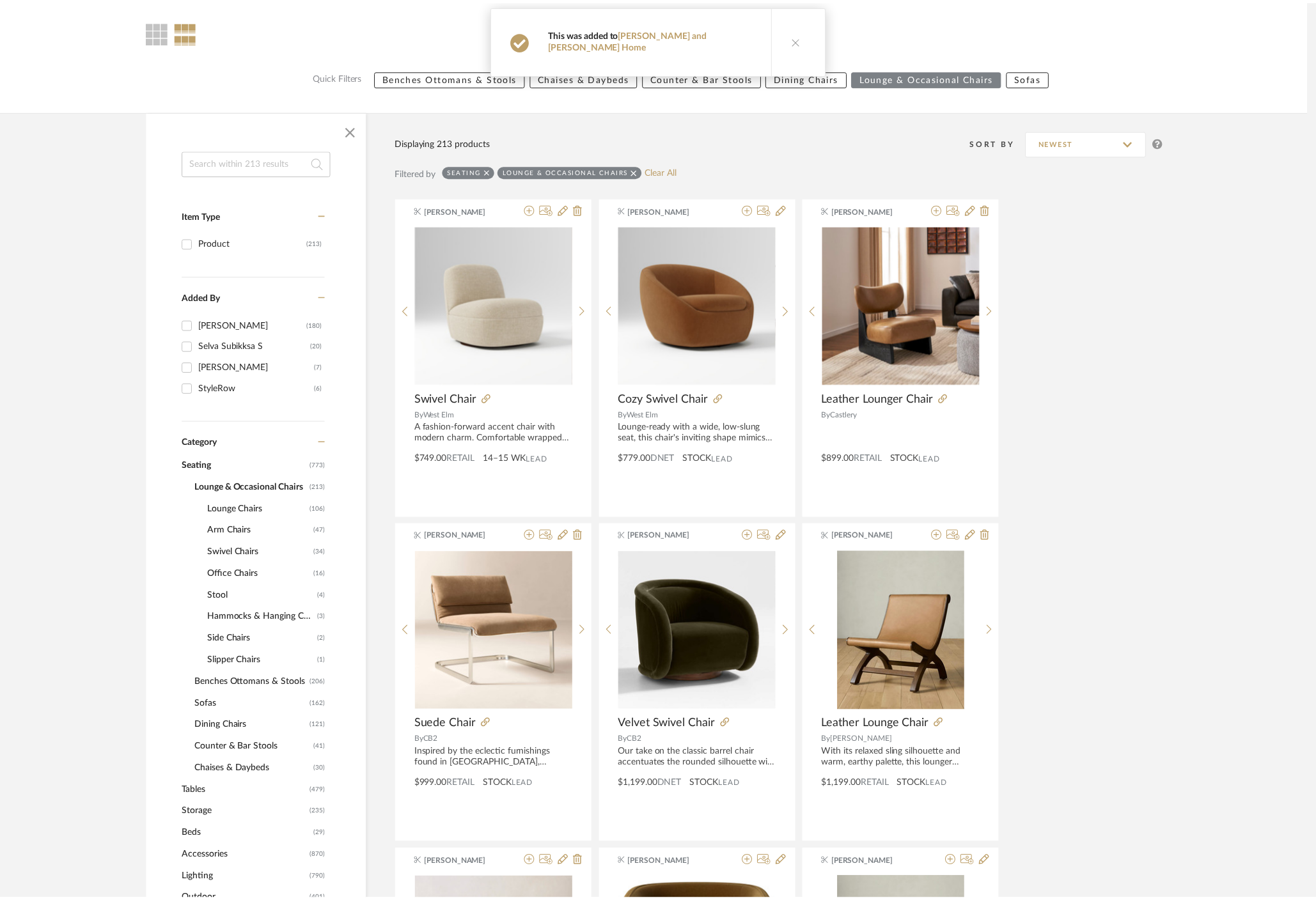
scroll to position [104, 0]
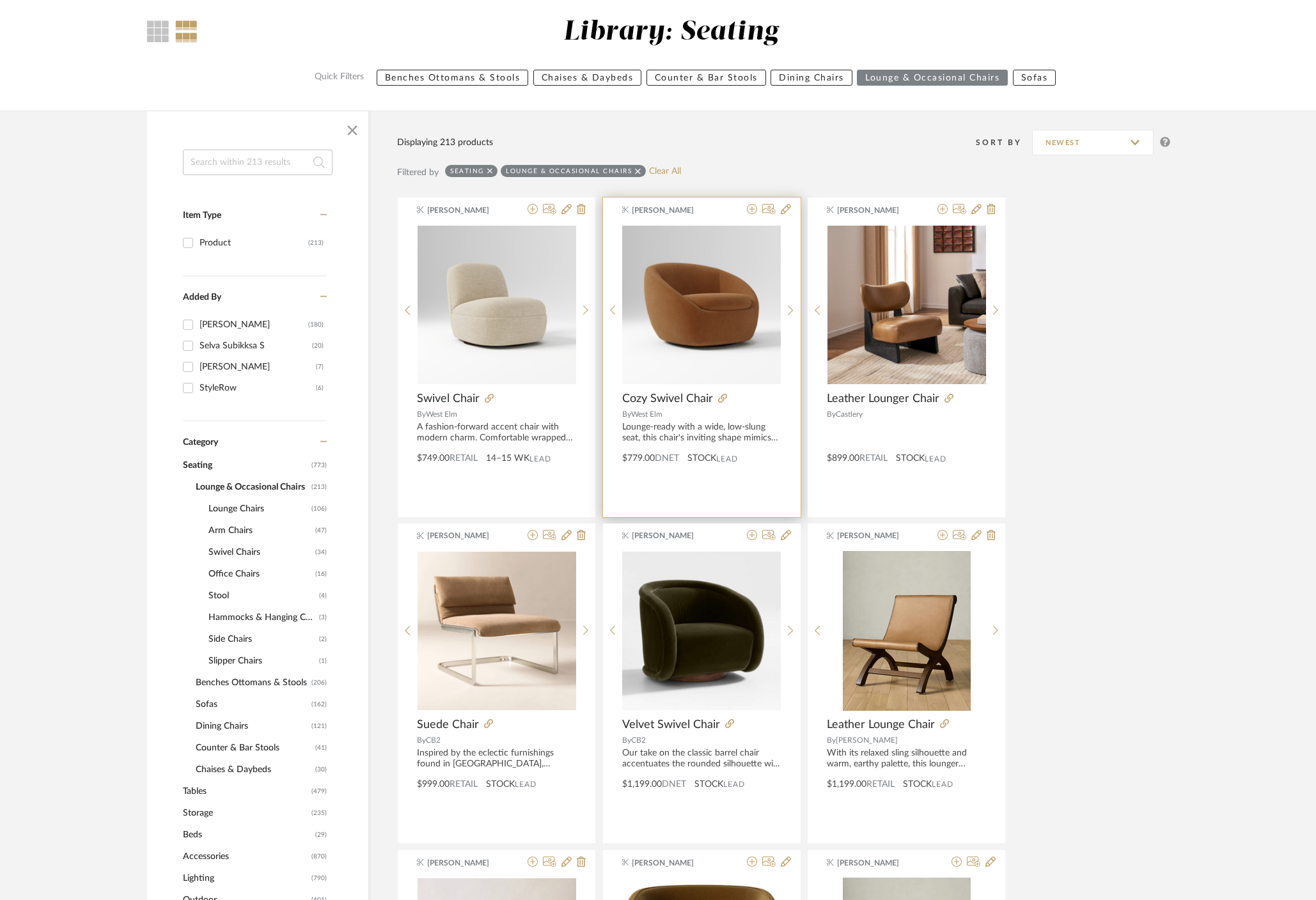
click at [527, 530] on button at bounding box center [532, 536] width 10 height 12
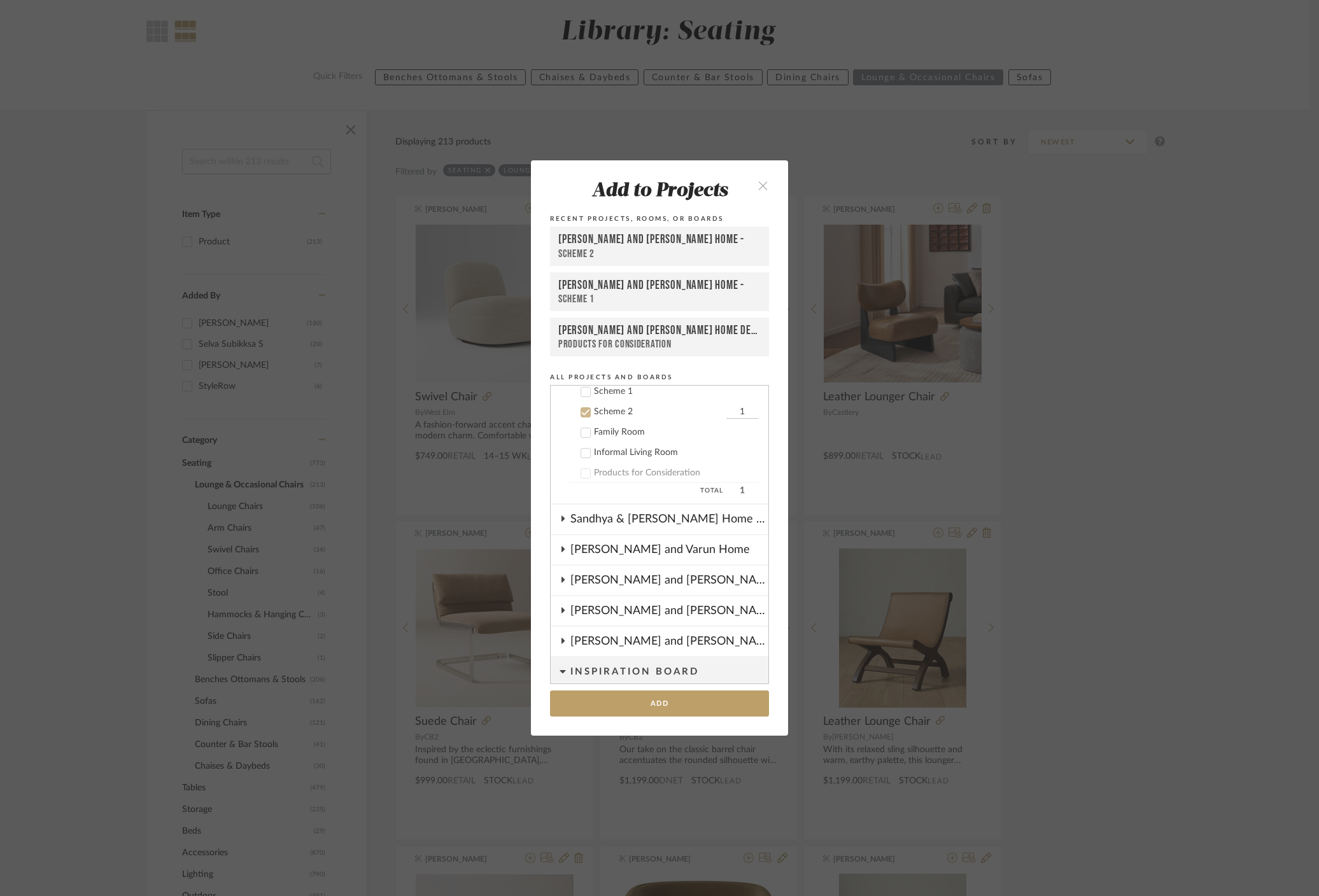
scroll to position [347, 0]
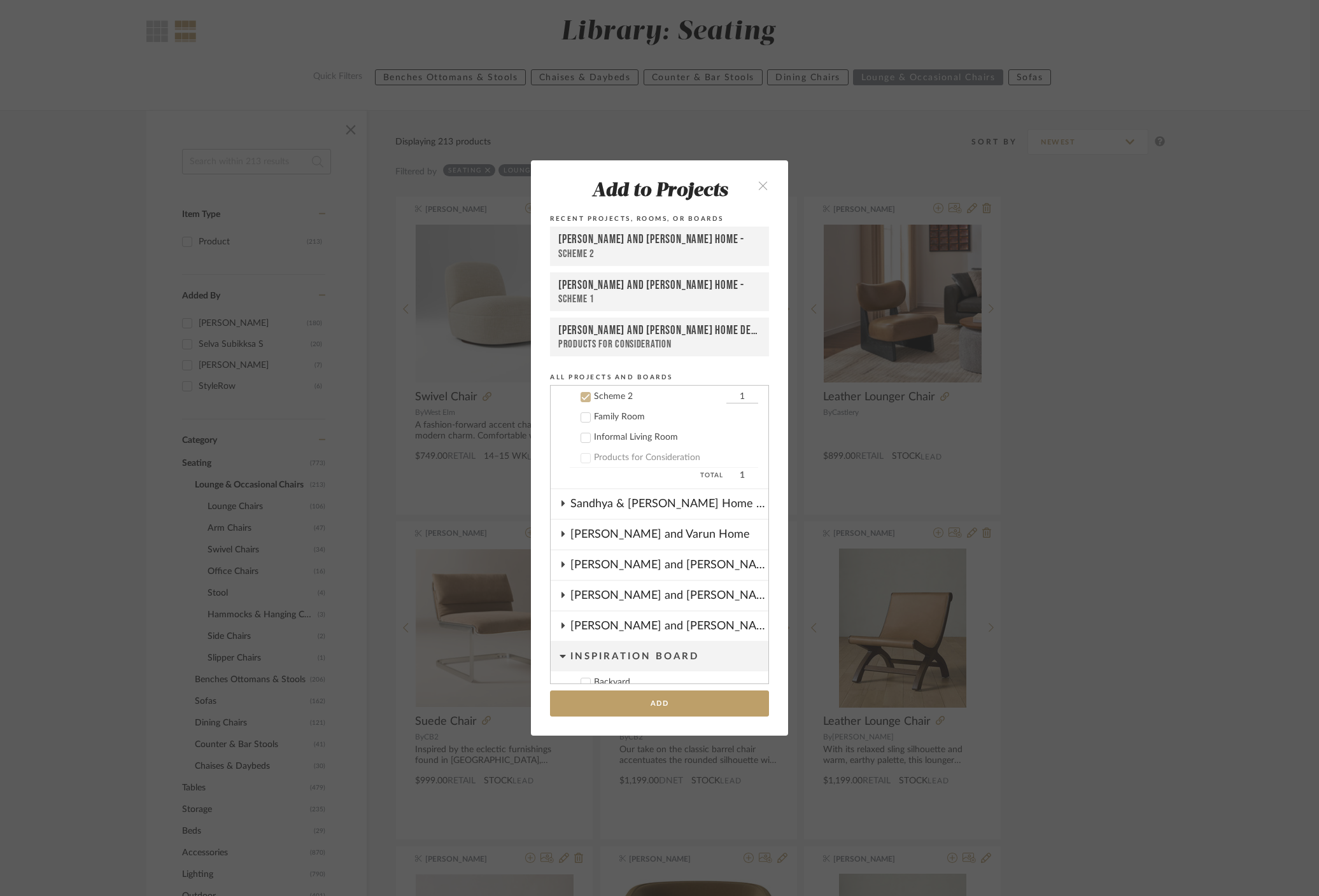
click at [757, 183] on icon "close" at bounding box center [763, 185] width 11 height 11
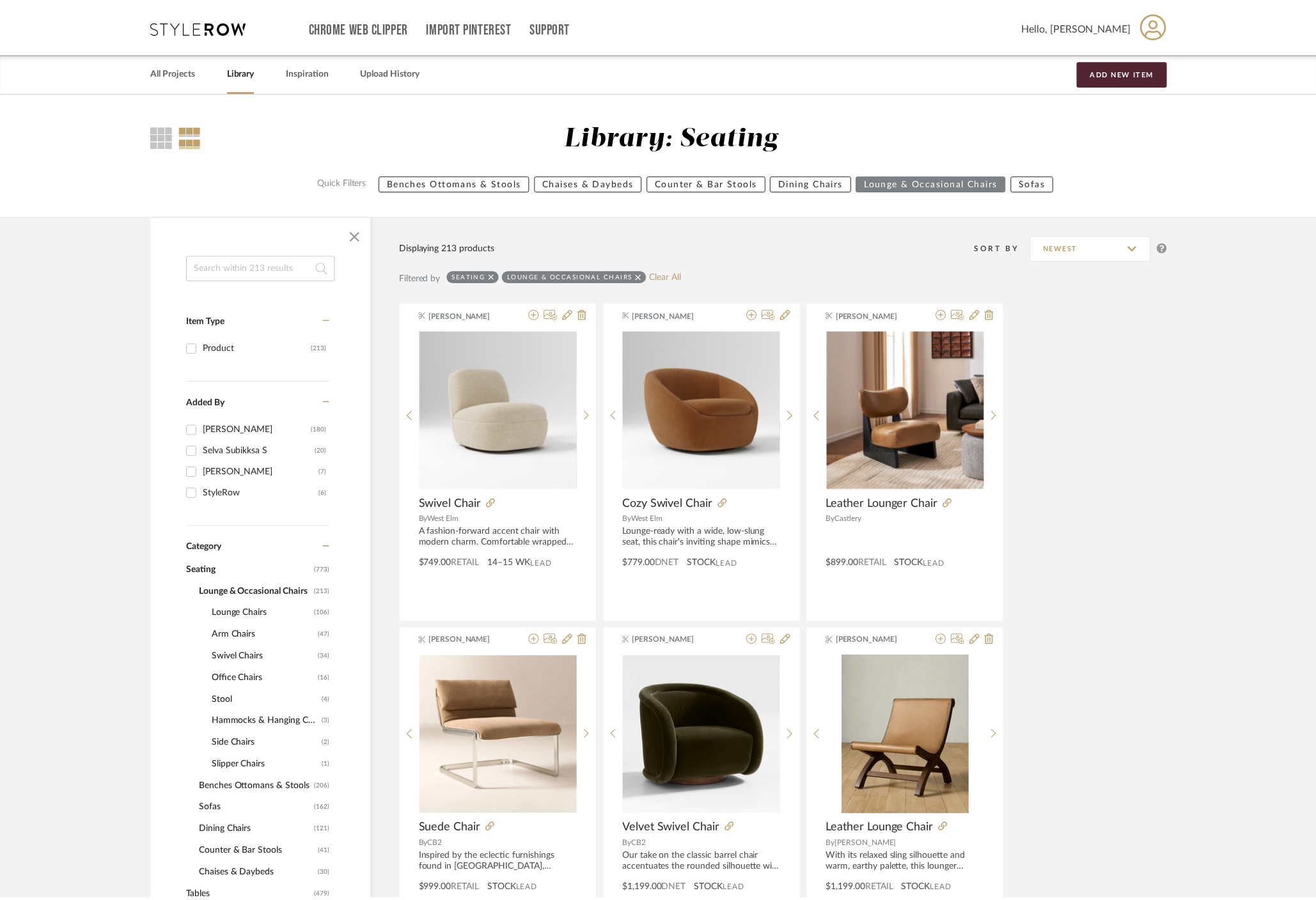
scroll to position [104, 0]
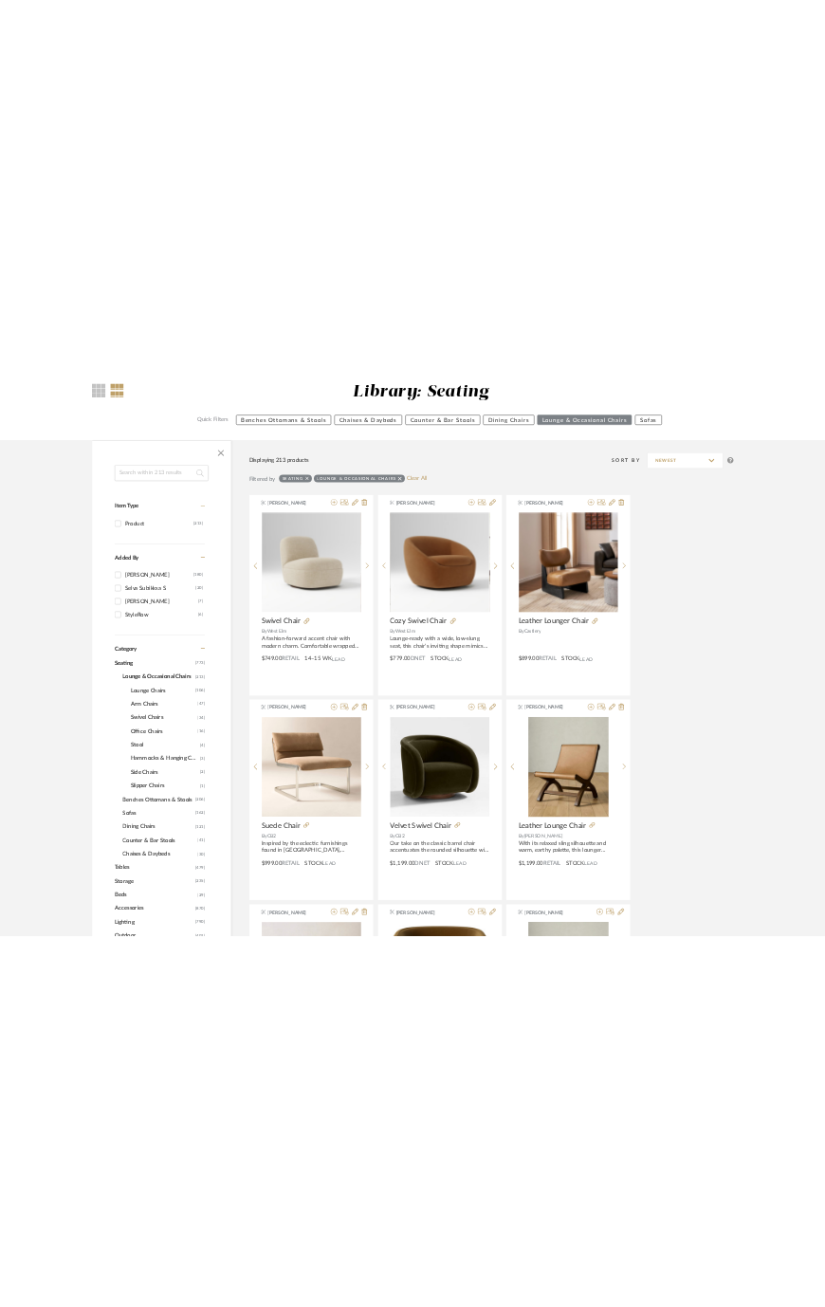
scroll to position [0, 0]
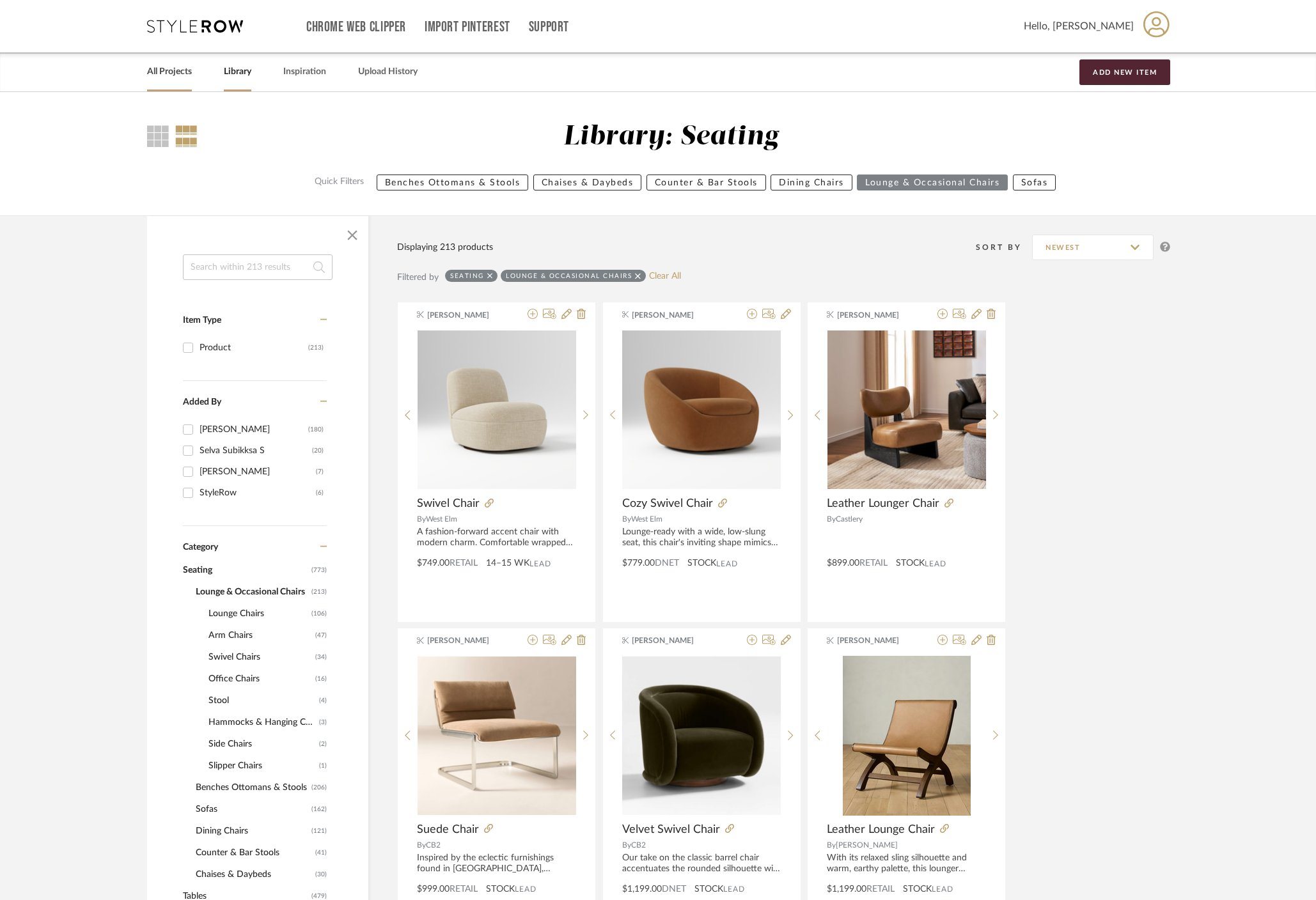
click at [167, 67] on link "All Projects" at bounding box center [169, 72] width 45 height 18
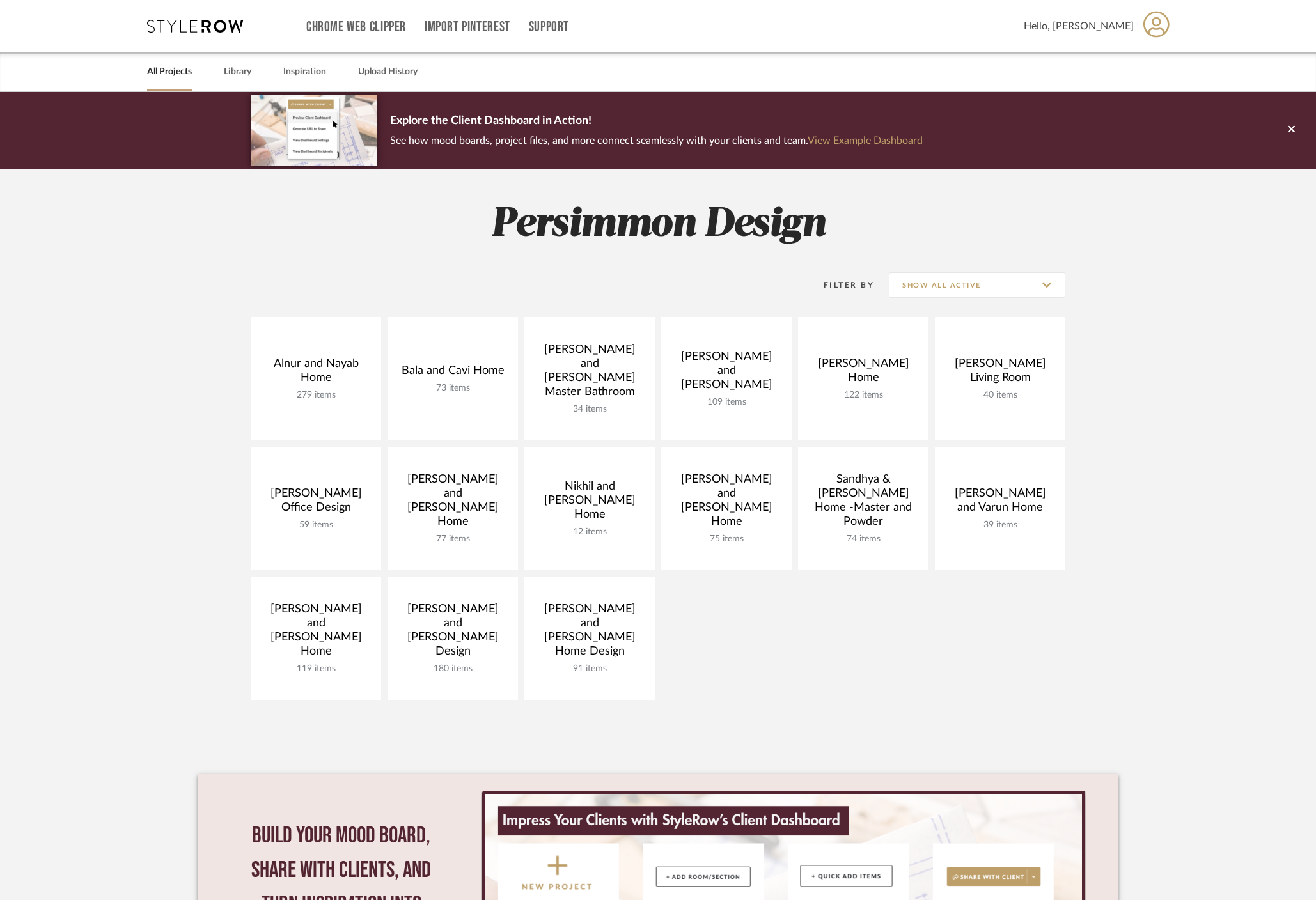
click at [1161, 411] on project-collections "Explore the Client Dashboard in Action! See how mood boards, project files, and…" at bounding box center [658, 573] width 1316 height 962
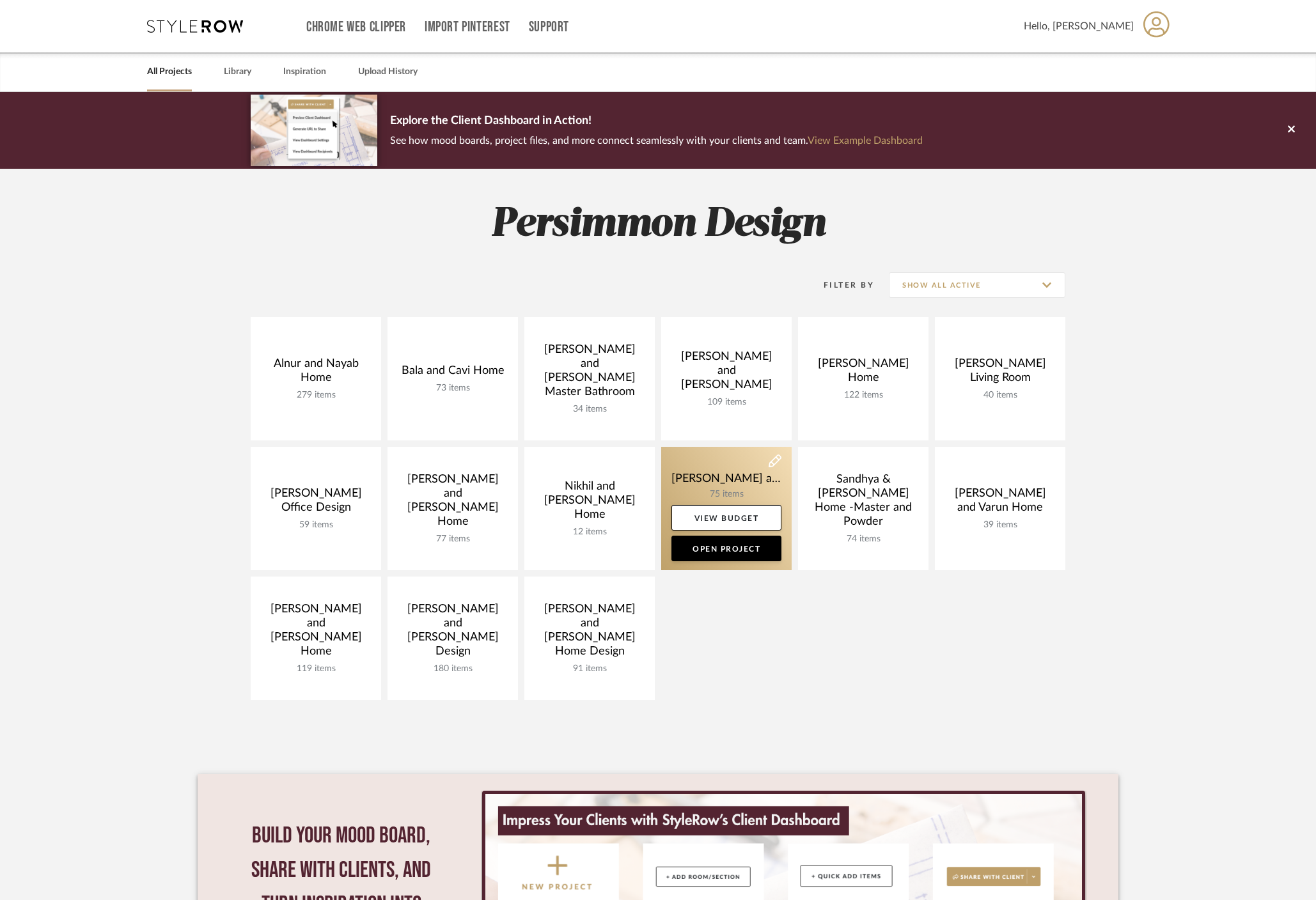
click at [699, 487] on link at bounding box center [726, 508] width 130 height 123
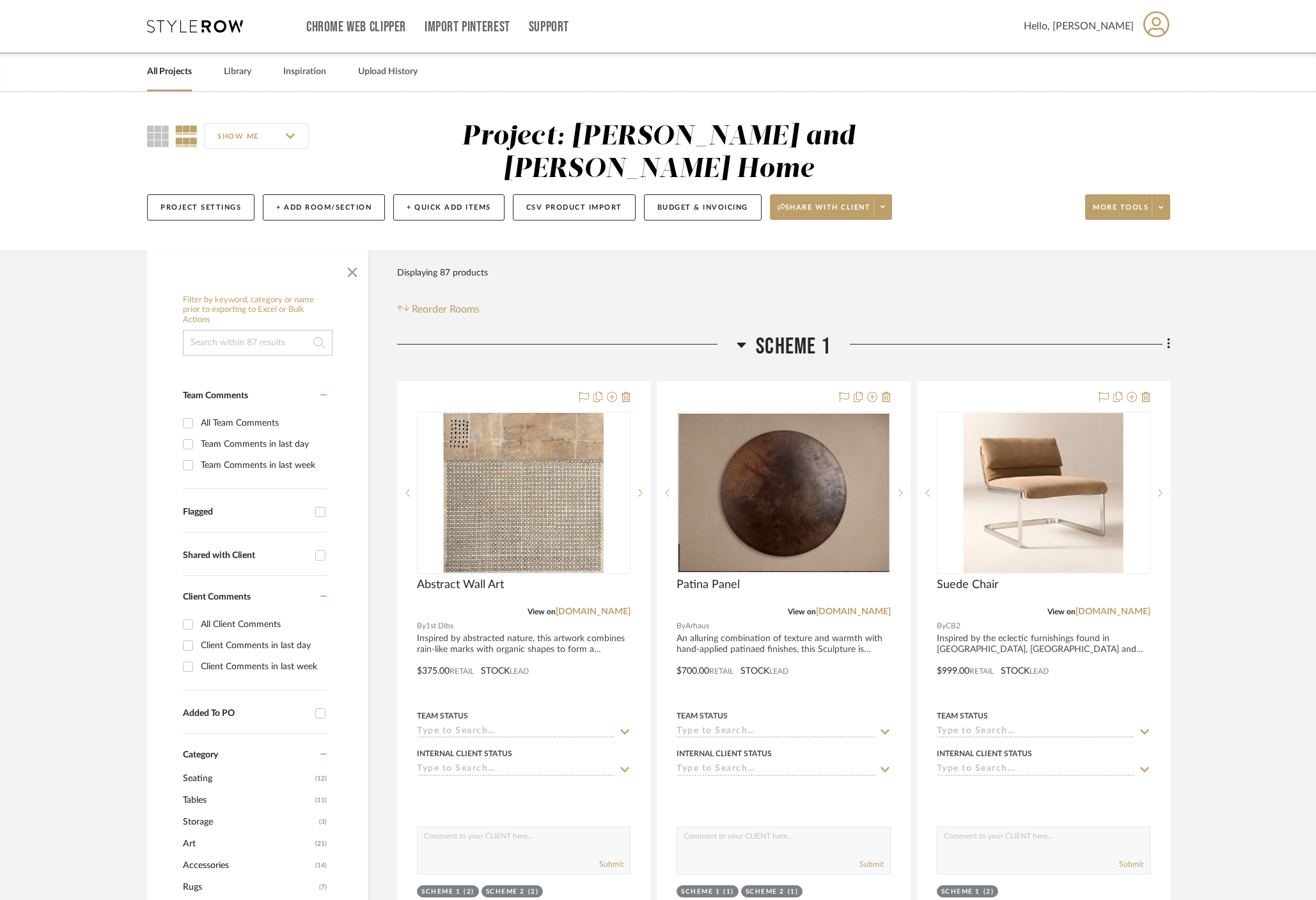
click at [746, 333] on h3 "Scheme 1" at bounding box center [783, 347] width 94 height 28
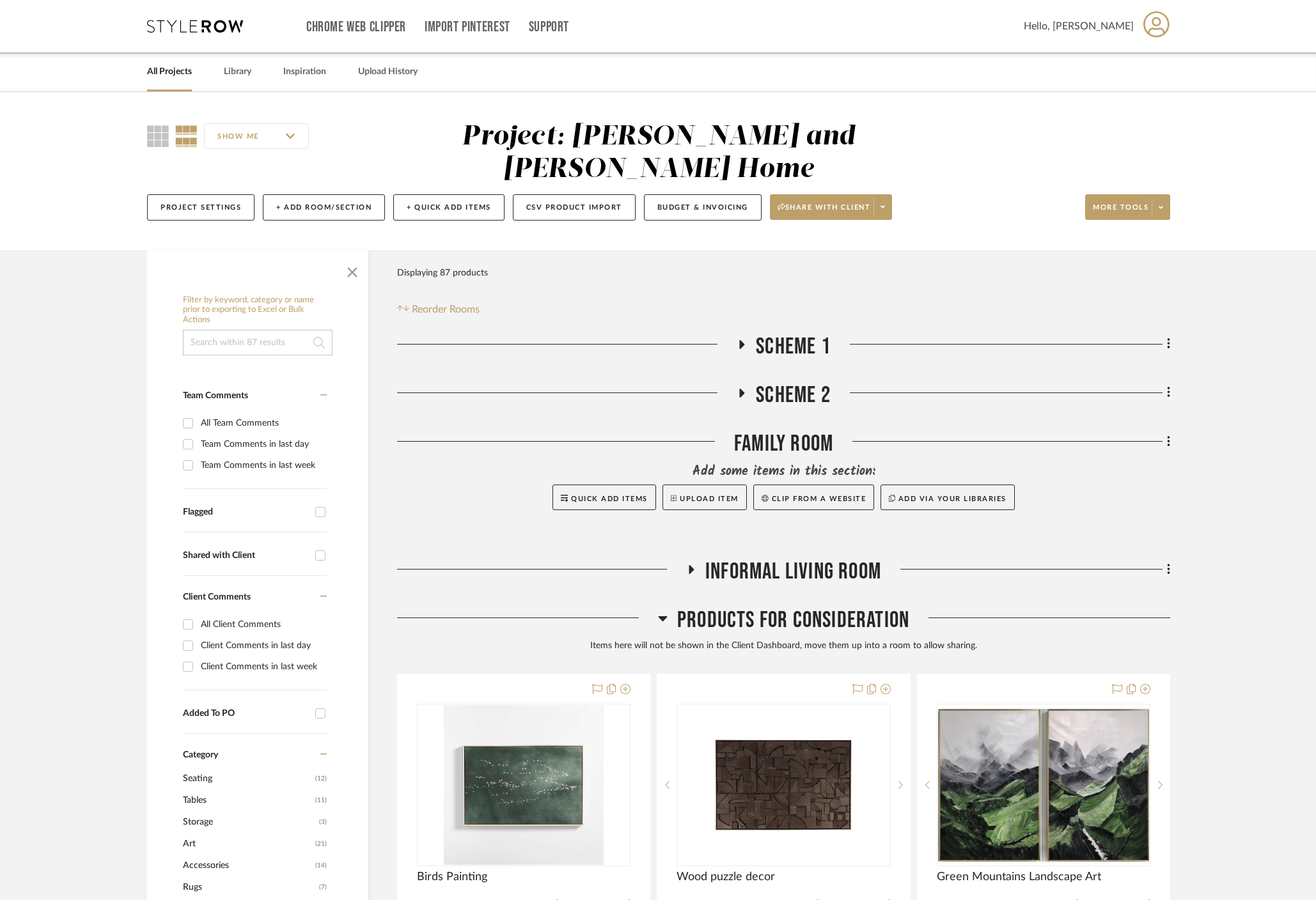
click at [746, 388] on icon at bounding box center [741, 393] width 16 height 9
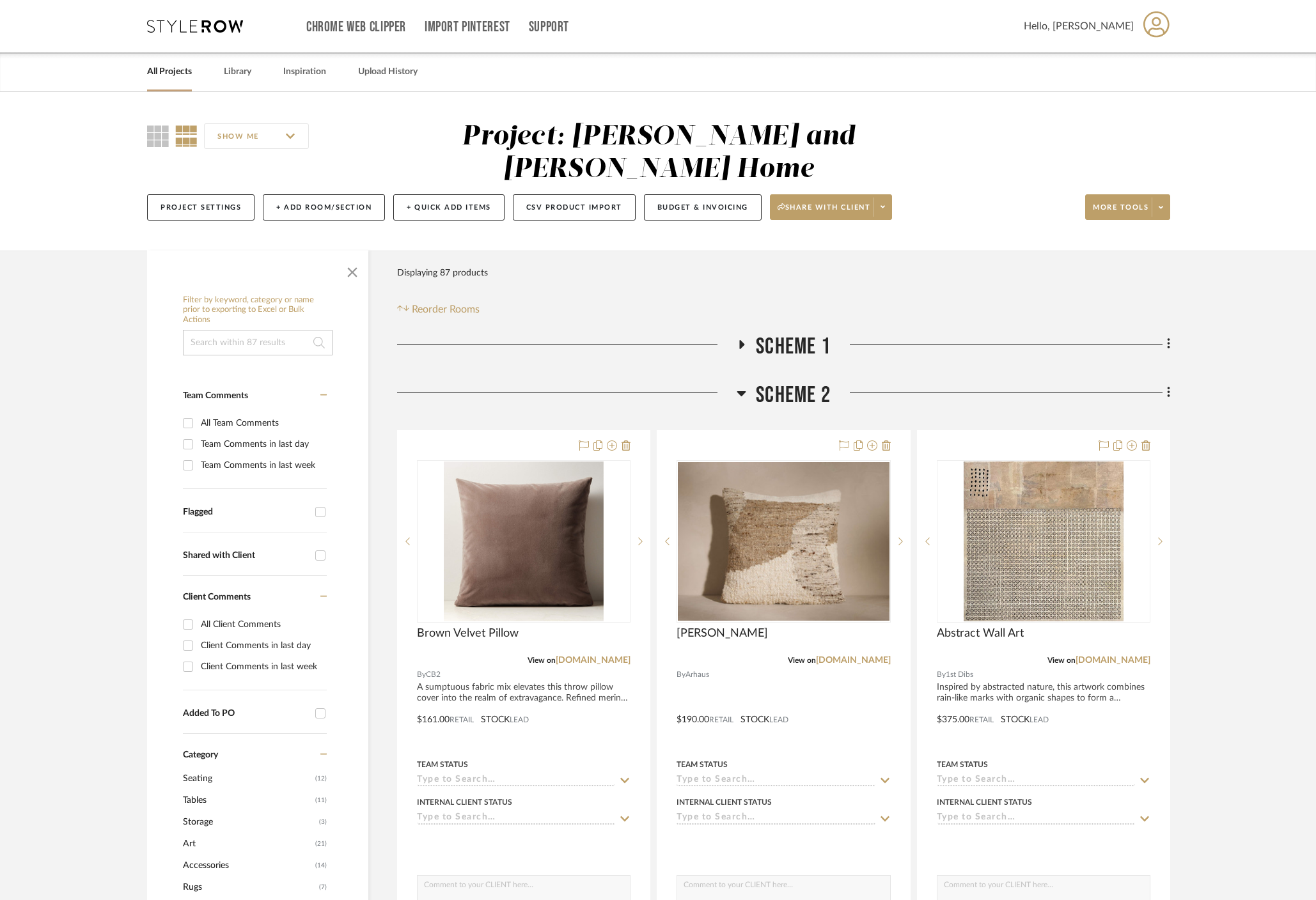
click at [746, 382] on h3 "Scheme 2" at bounding box center [783, 395] width 94 height 28
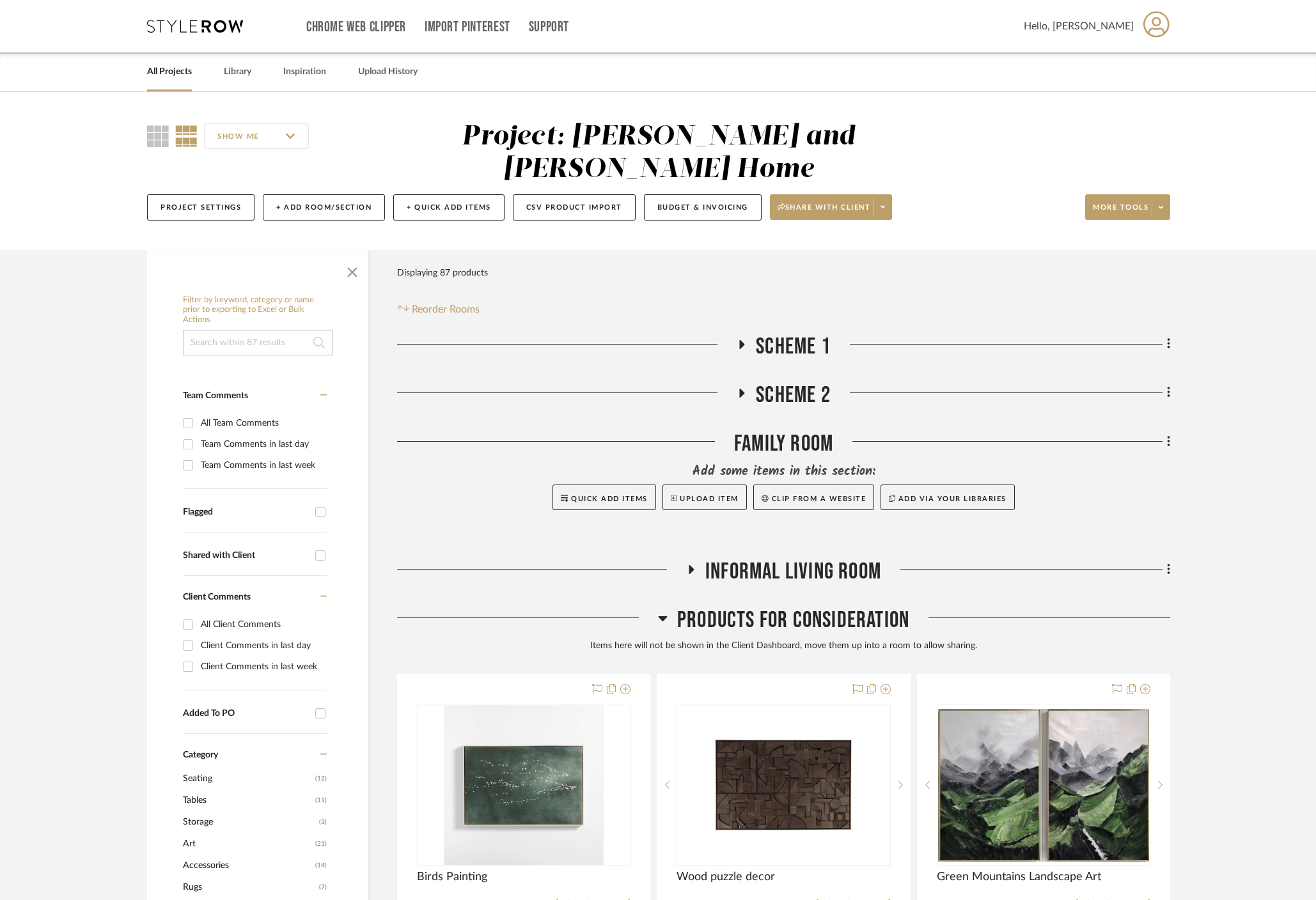
click at [749, 430] on div "Family Room" at bounding box center [784, 446] width 773 height 32
click at [1170, 435] on icon at bounding box center [1169, 442] width 4 height 14
click at [1218, 546] on div at bounding box center [658, 450] width 1316 height 900
click at [698, 558] on h3 "Informal Living Room" at bounding box center [783, 572] width 195 height 28
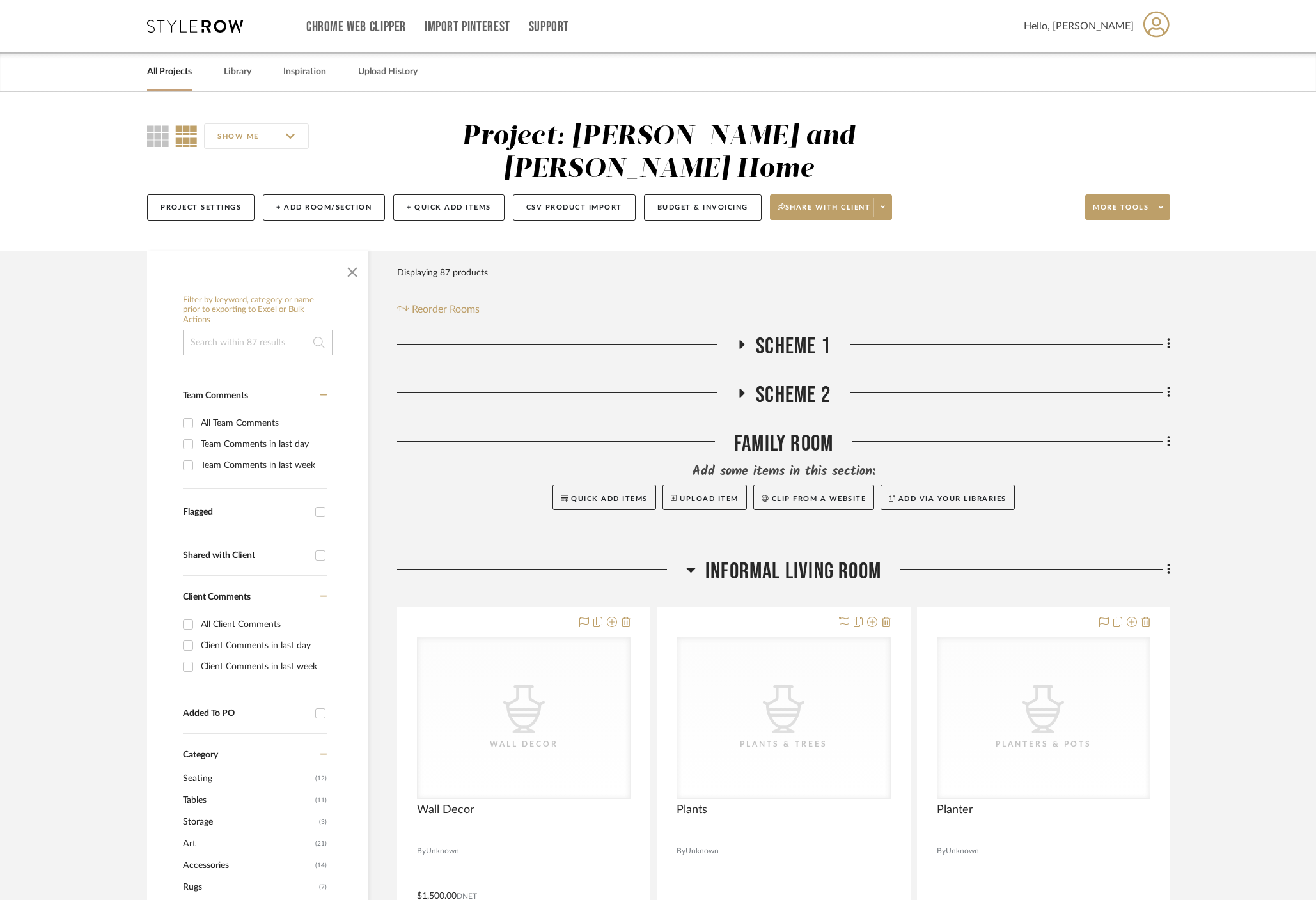
click at [687, 562] on icon at bounding box center [691, 569] width 9 height 16
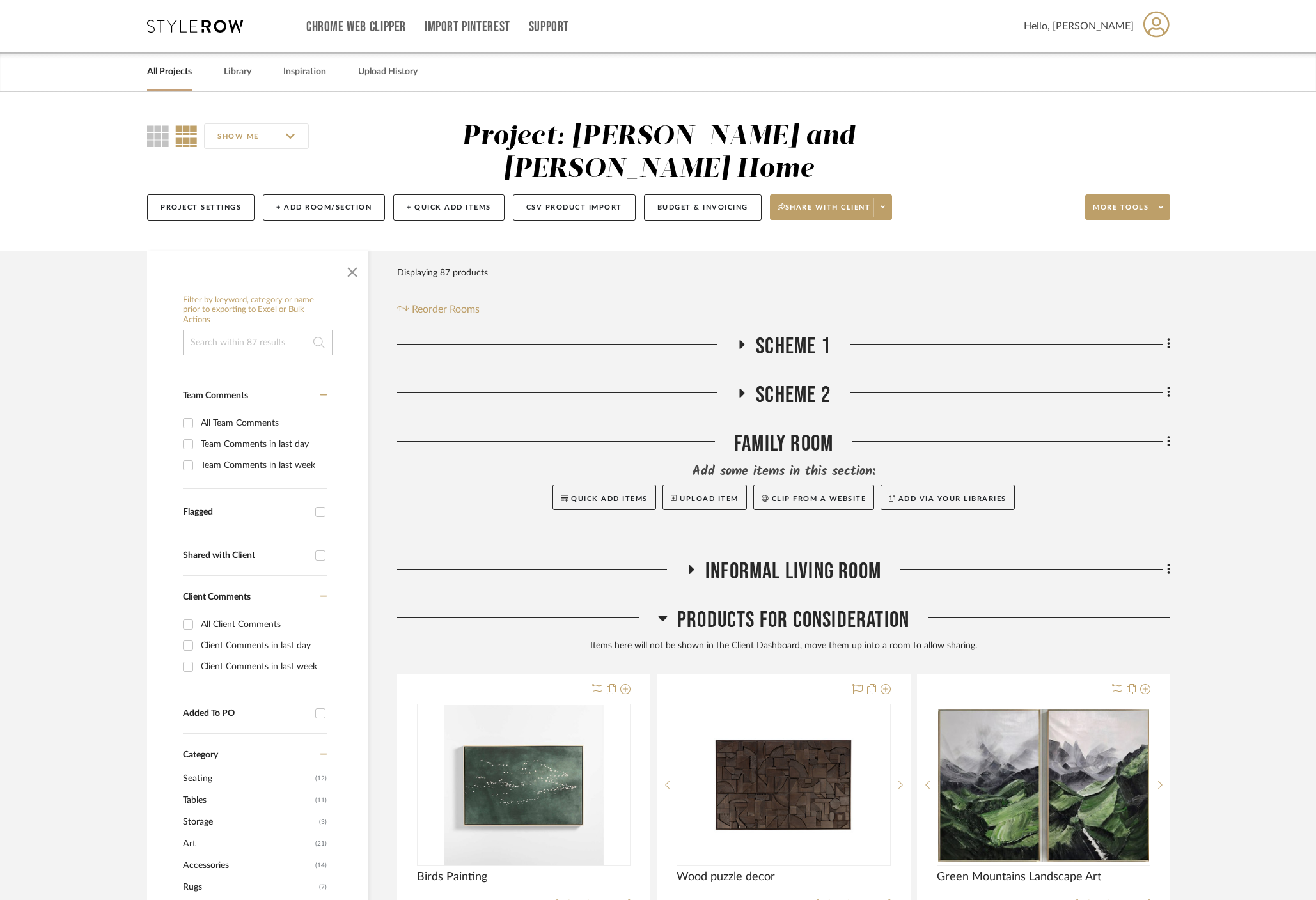
click at [664, 616] on icon at bounding box center [662, 619] width 9 height 5
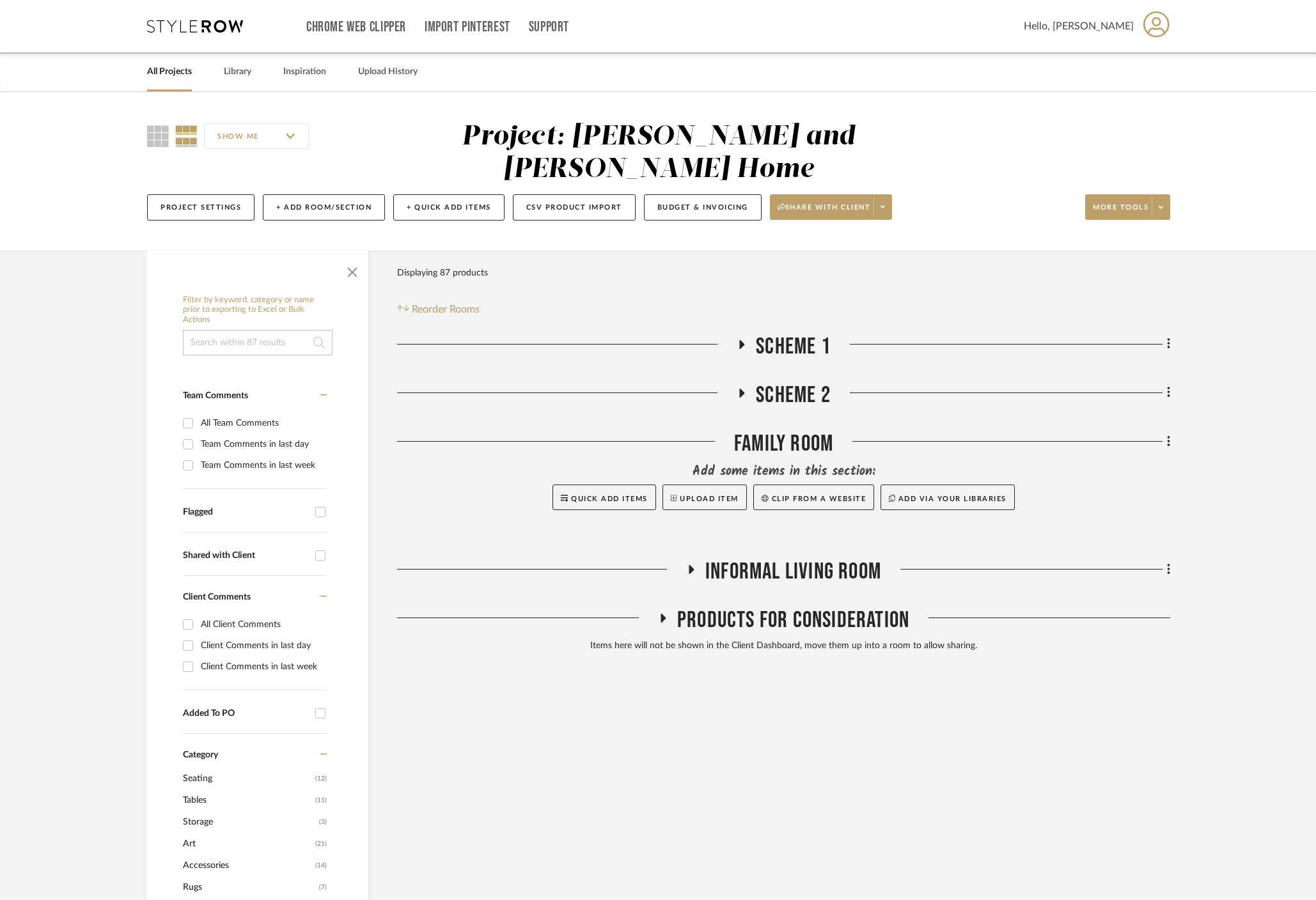
click at [664, 613] on icon at bounding box center [663, 618] width 5 height 9
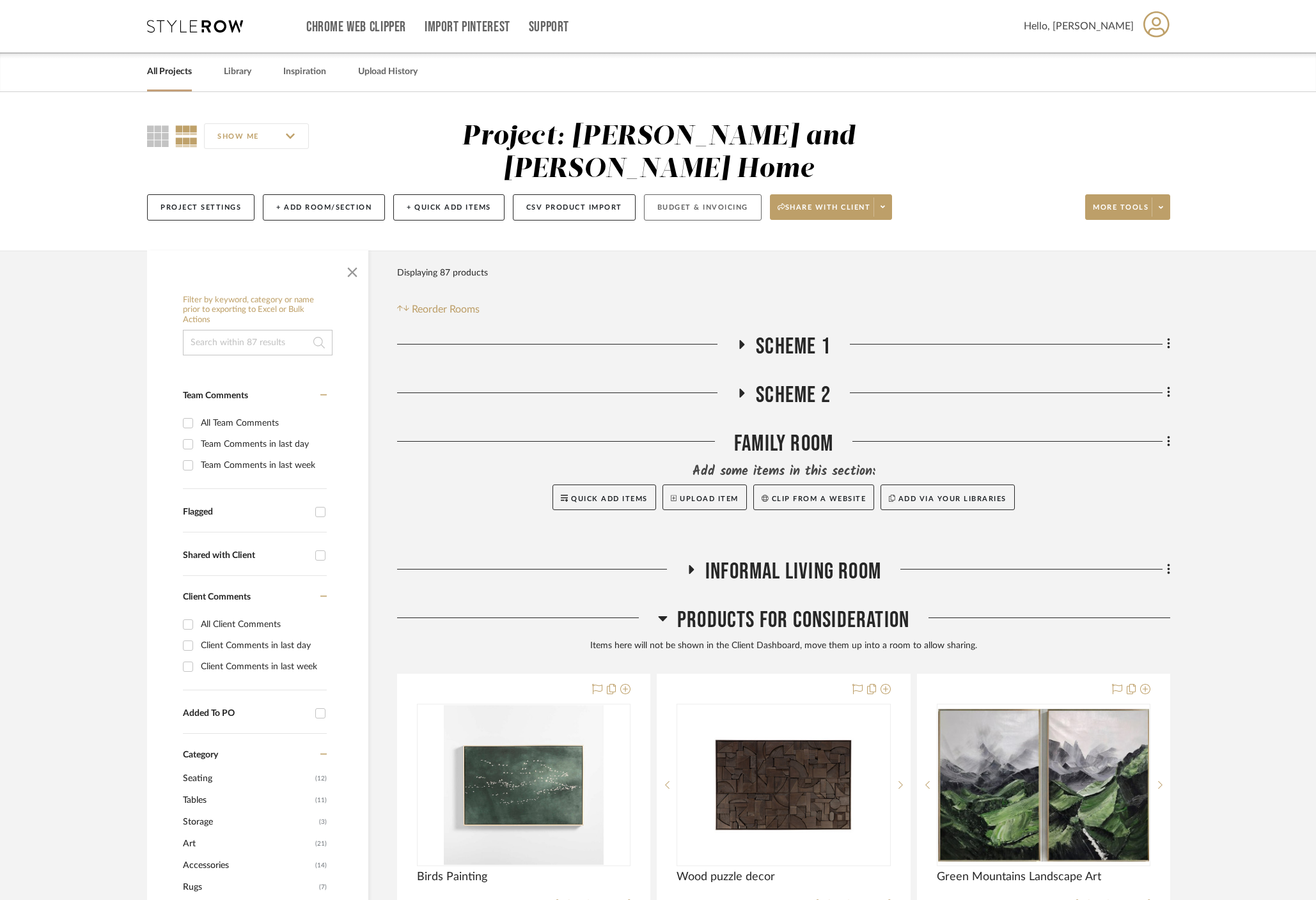
click at [695, 194] on button "Budget & Invoicing" at bounding box center [703, 207] width 117 height 26
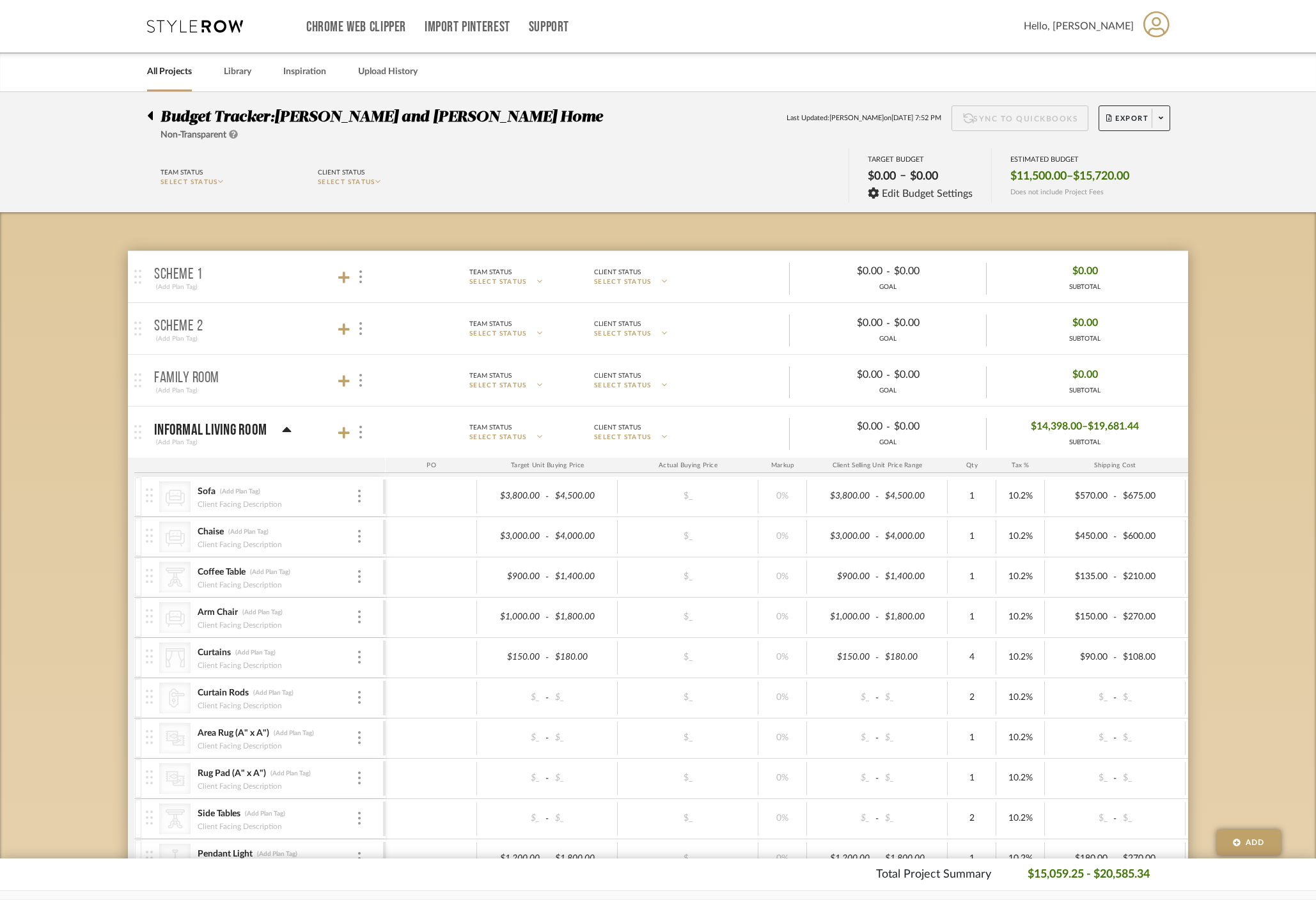
click at [289, 427] on icon at bounding box center [287, 430] width 9 height 16
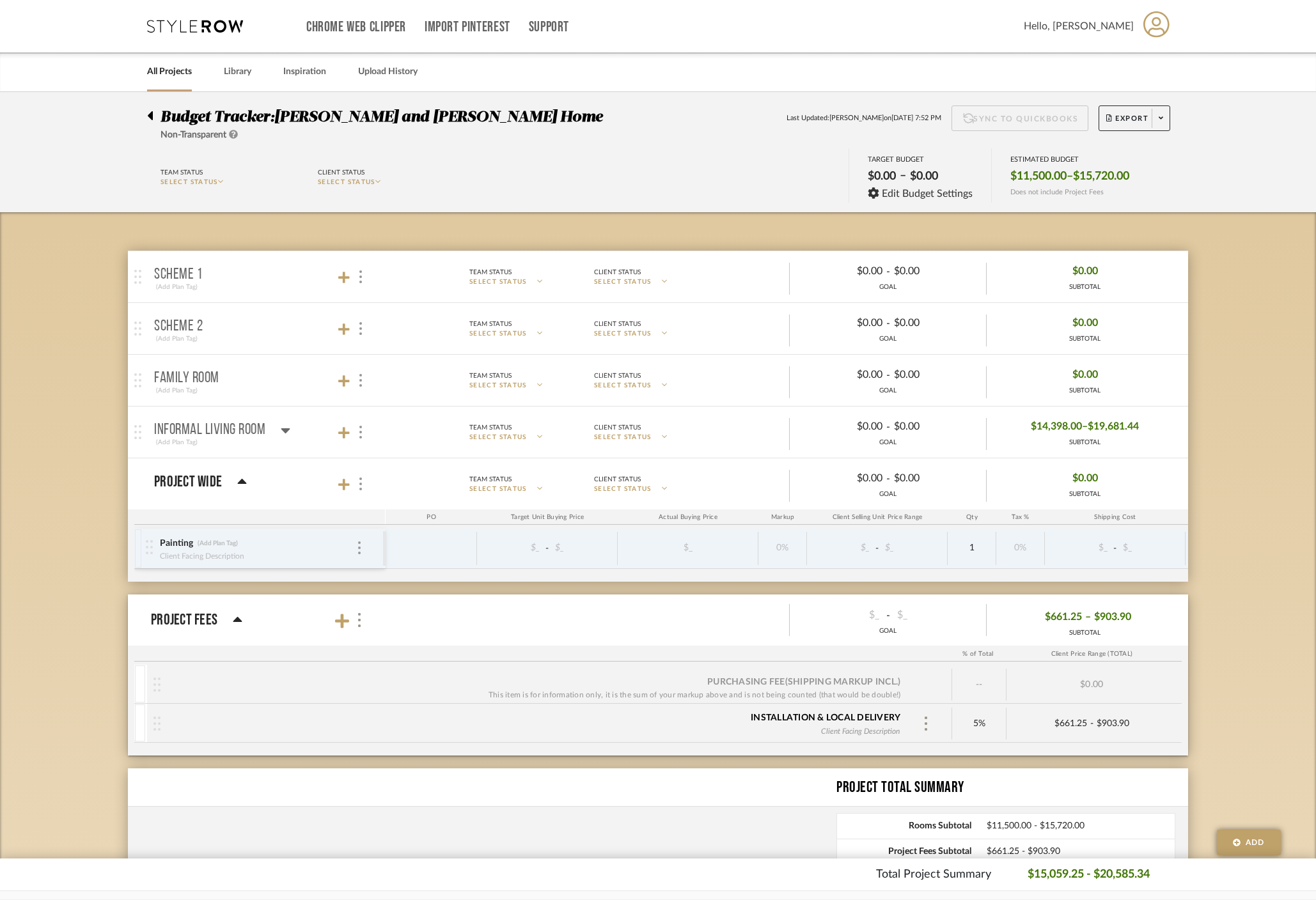
click at [287, 427] on icon at bounding box center [285, 430] width 9 height 16
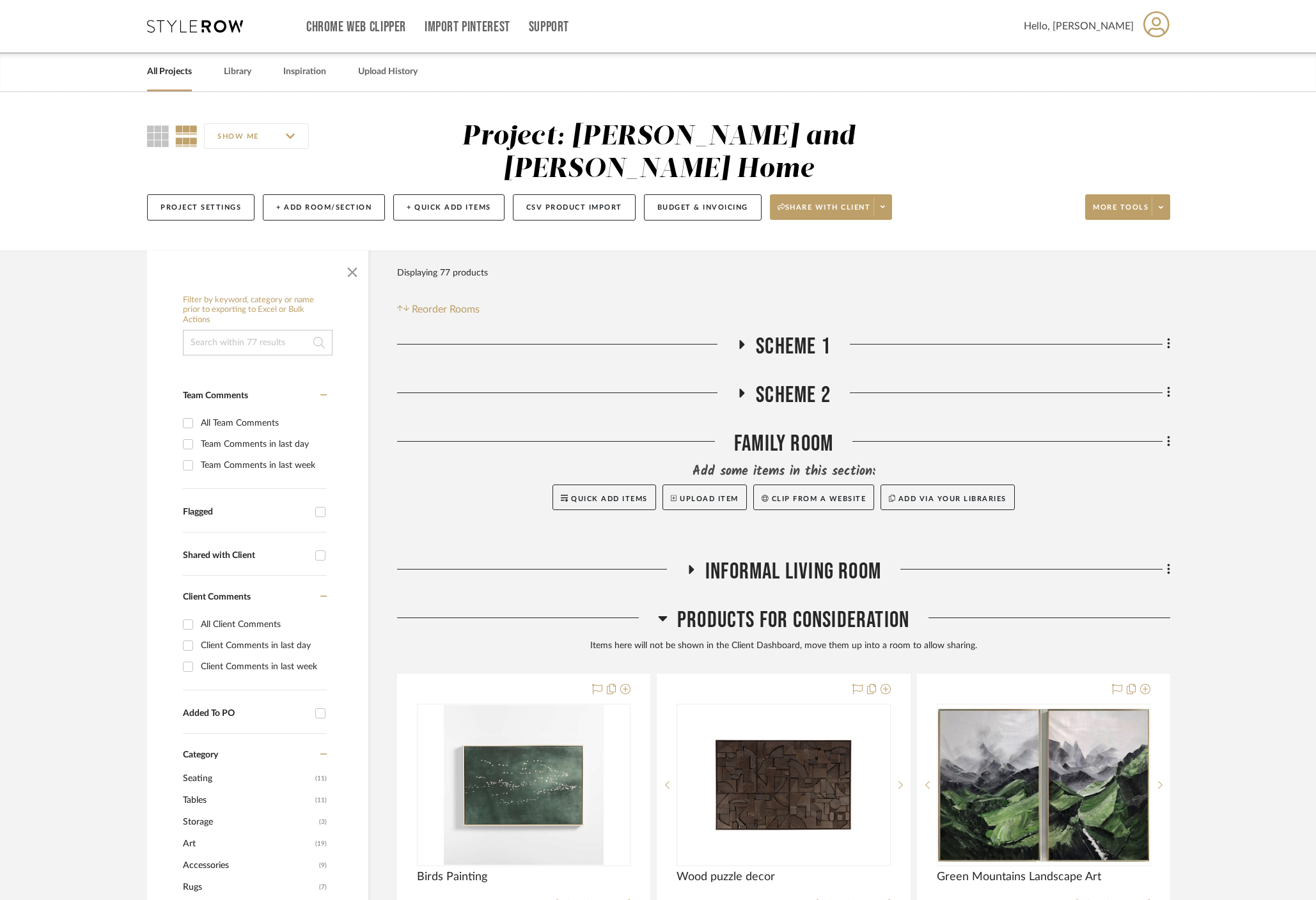
click at [737, 339] on icon at bounding box center [741, 344] width 16 height 9
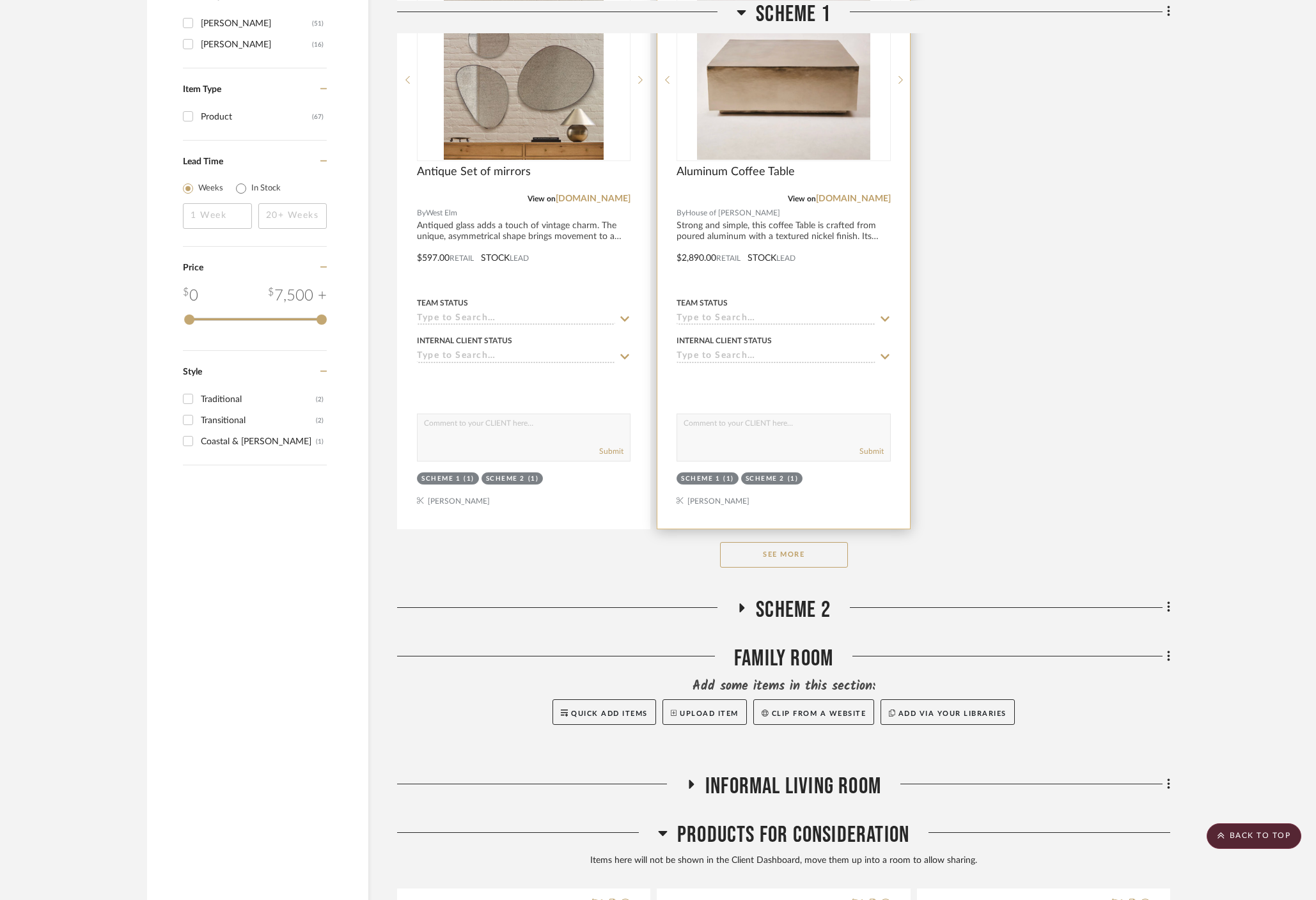
scroll to position [1559, 0]
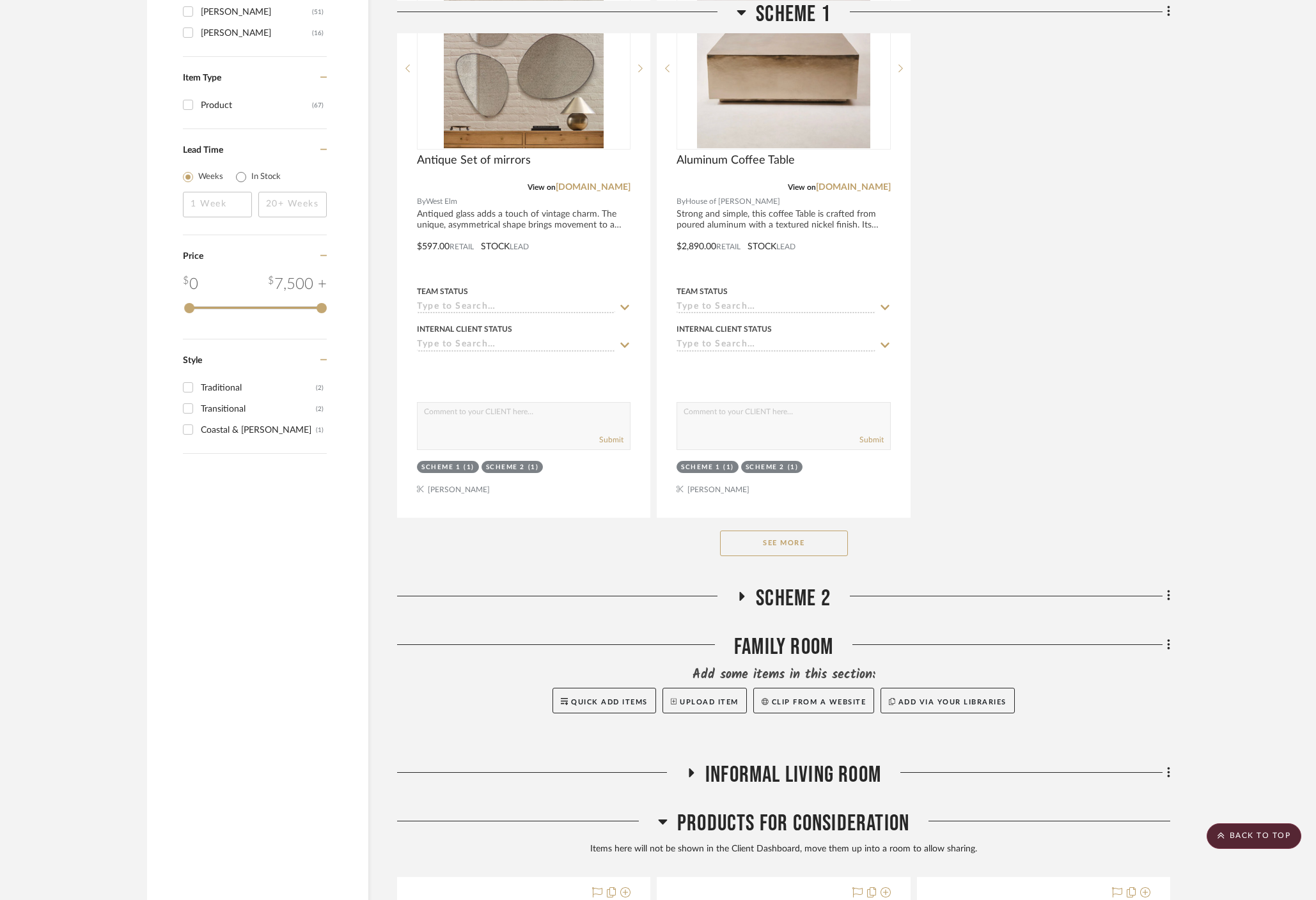
click at [808, 531] on button "See More" at bounding box center [784, 543] width 128 height 26
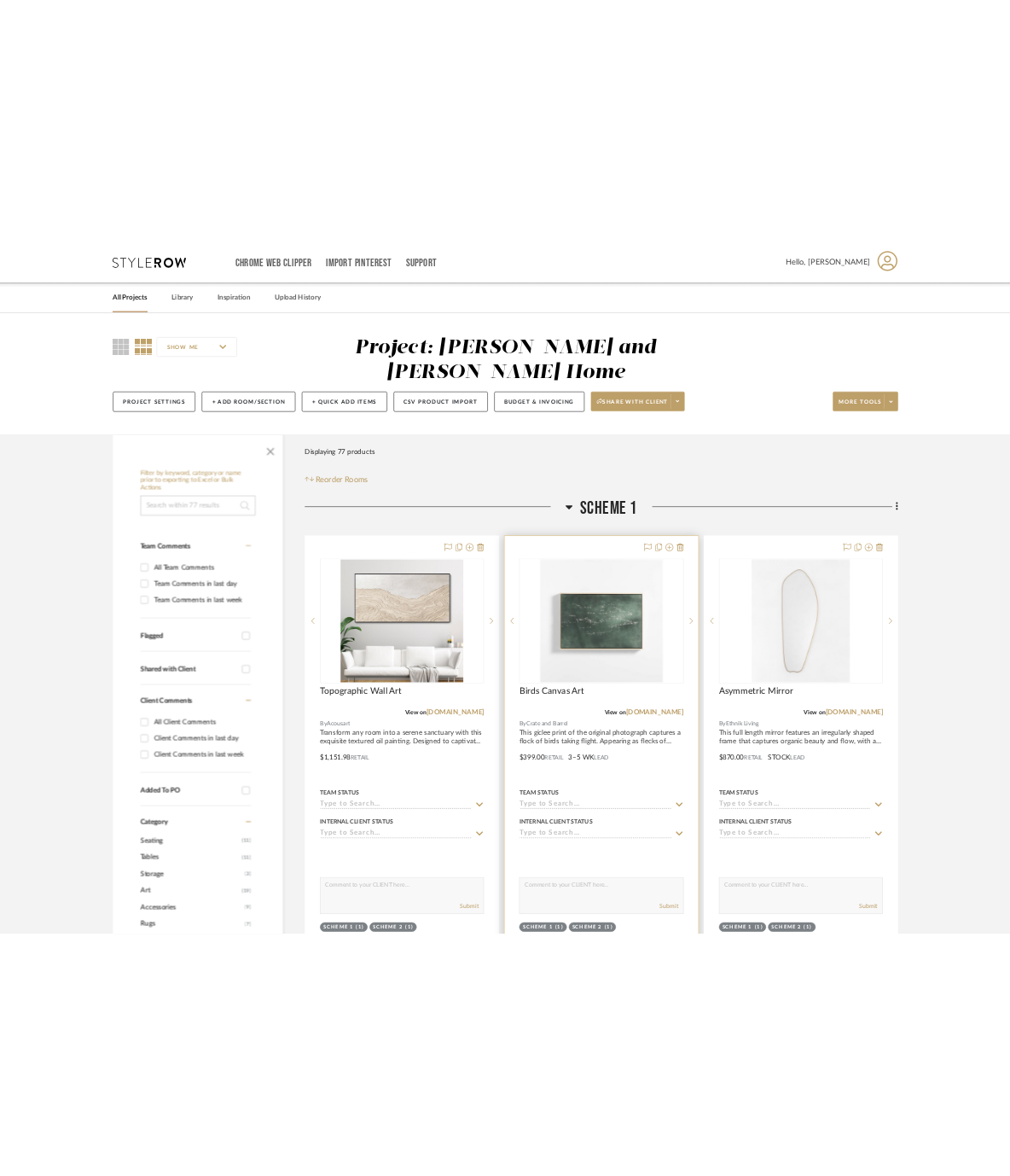
scroll to position [109, 0]
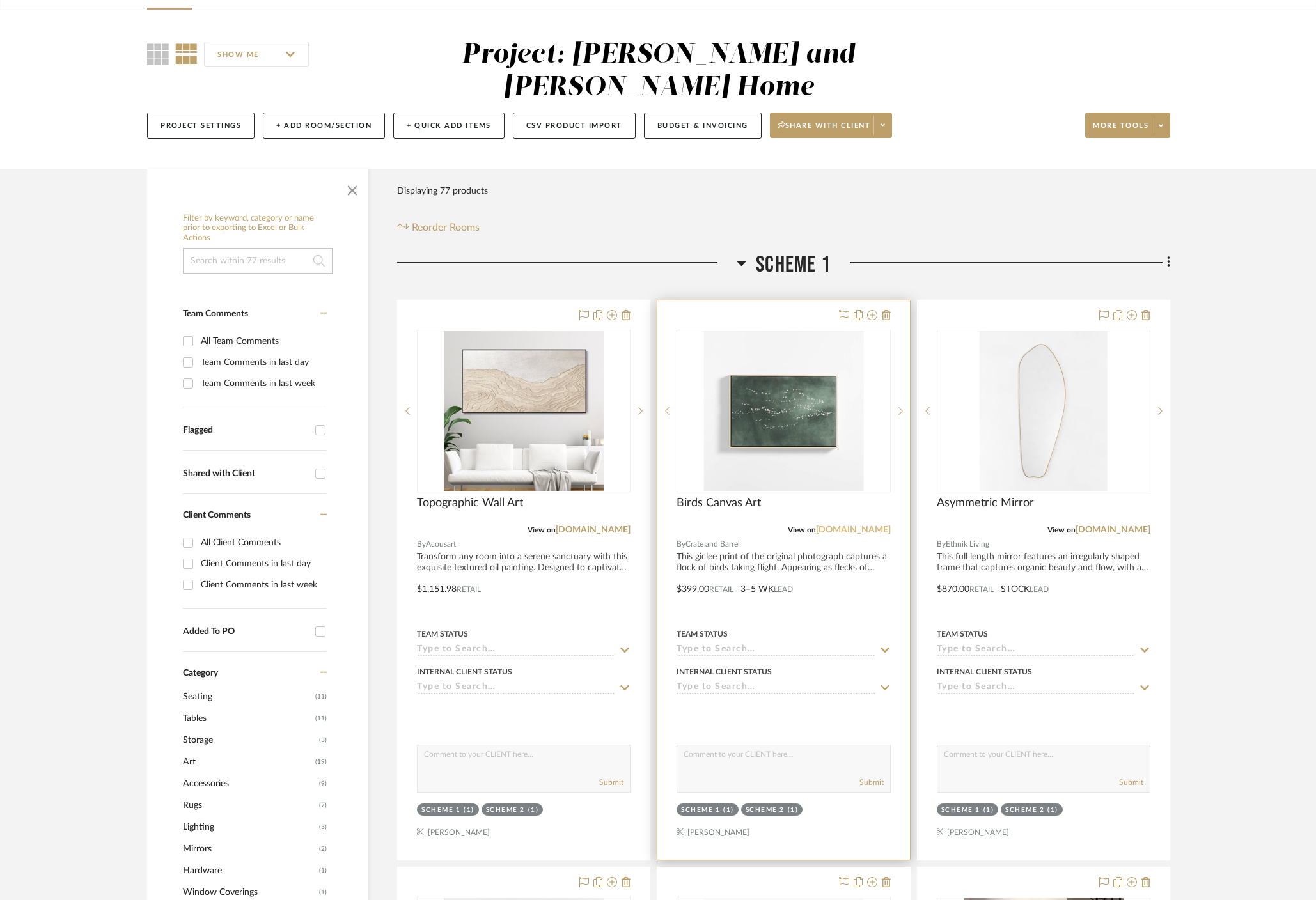
click at [869, 525] on link "crateandbarrel.com" at bounding box center [853, 529] width 75 height 9
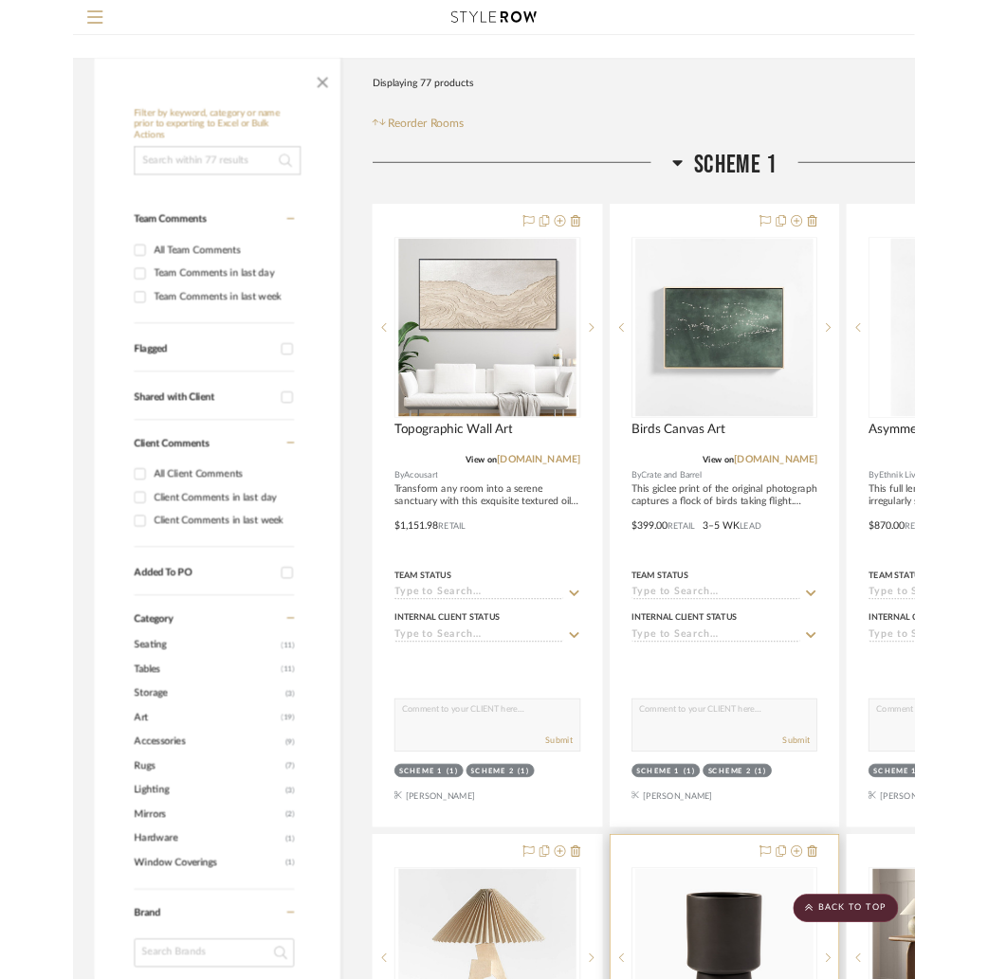
scroll to position [0, 0]
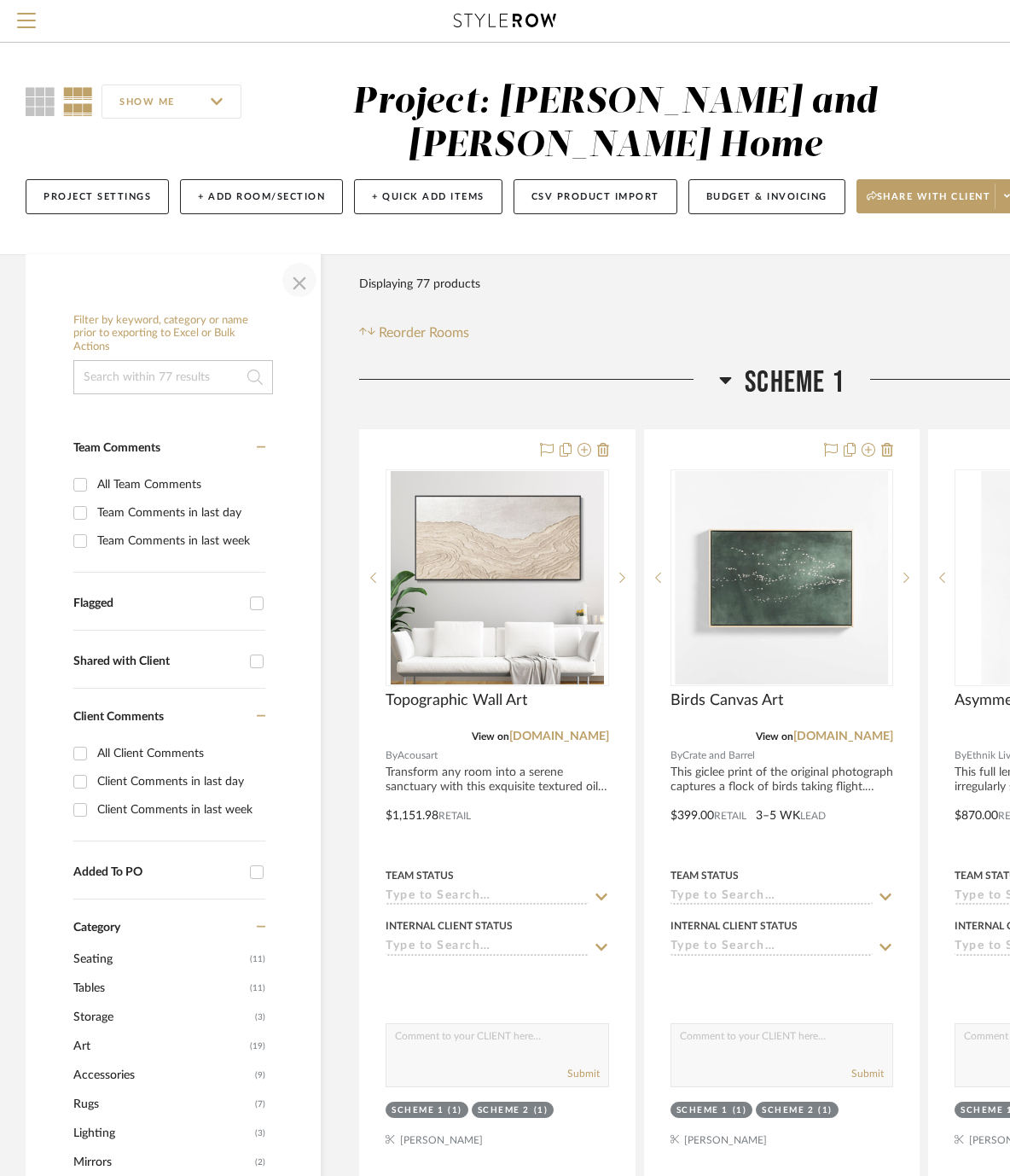
click at [308, 283] on span "button" at bounding box center [299, 280] width 41 height 41
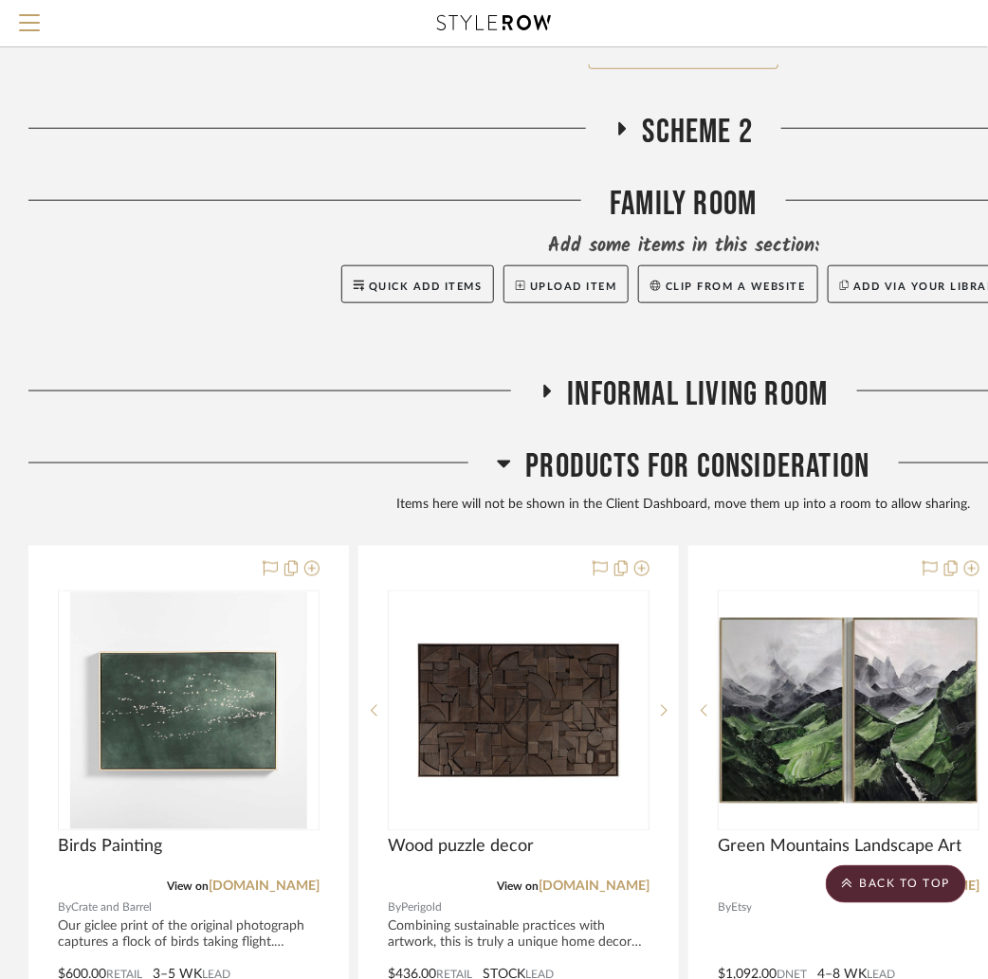
scroll to position [6337, 0]
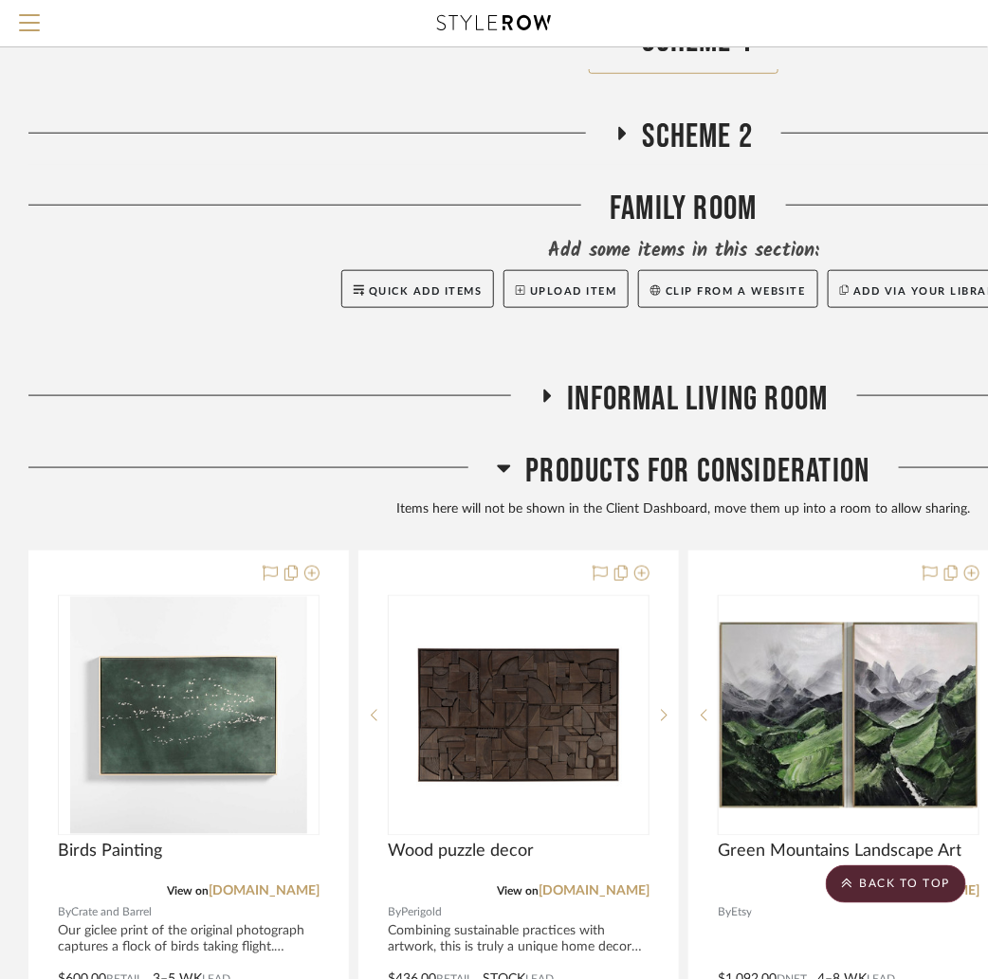
click at [541, 389] on icon at bounding box center [546, 396] width 23 height 14
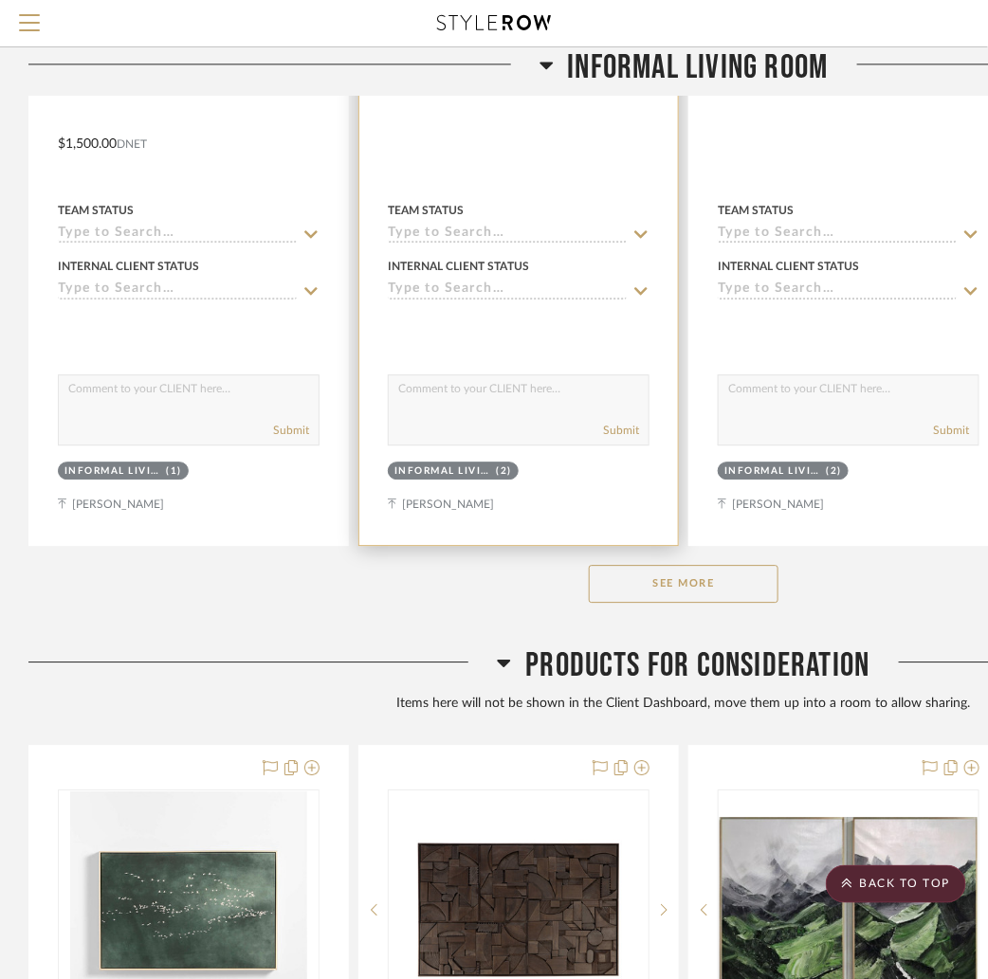
scroll to position [7063, 0]
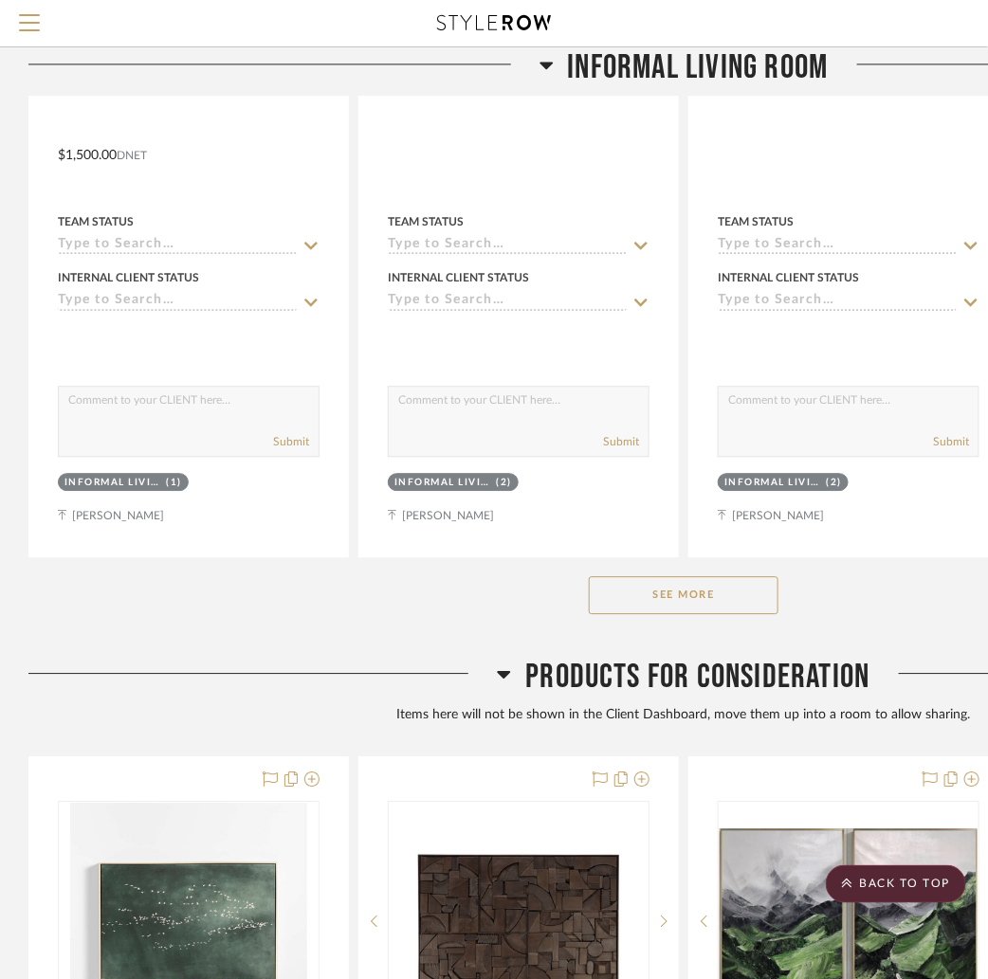
click at [641, 576] on button "See More" at bounding box center [684, 595] width 190 height 38
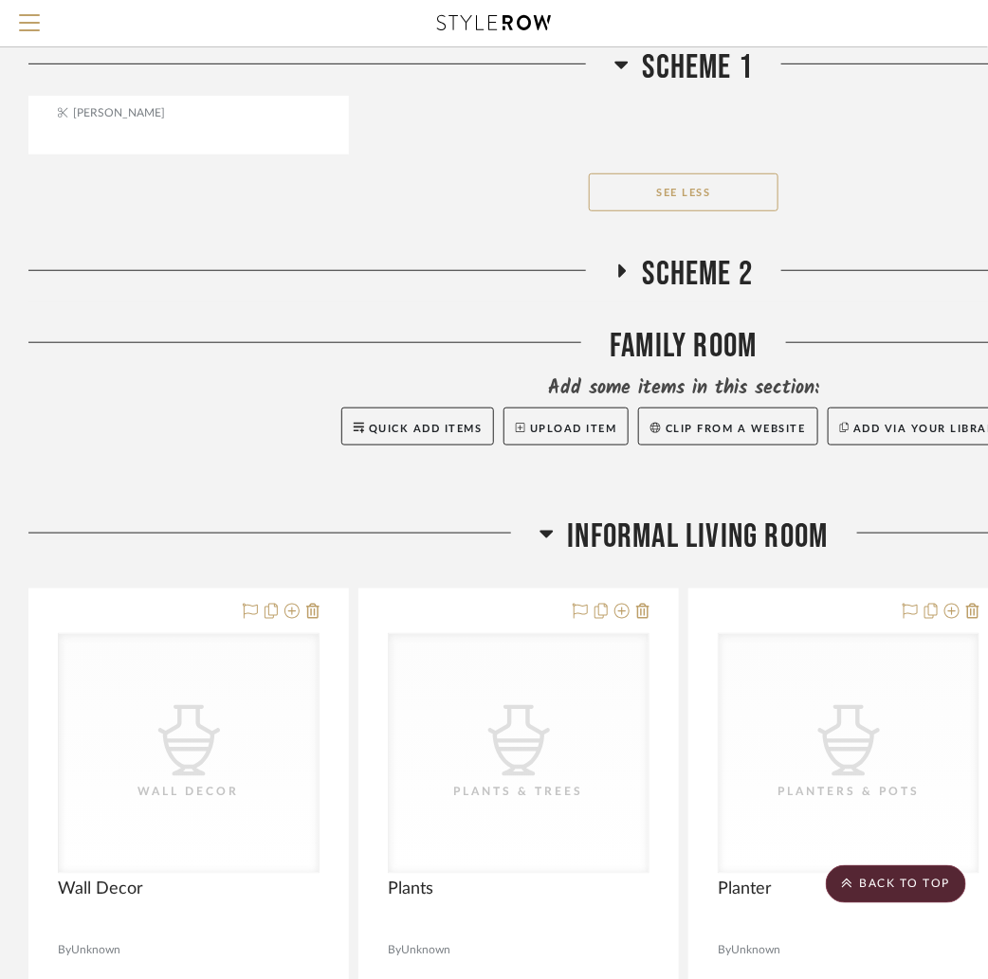
scroll to position [6206, 0]
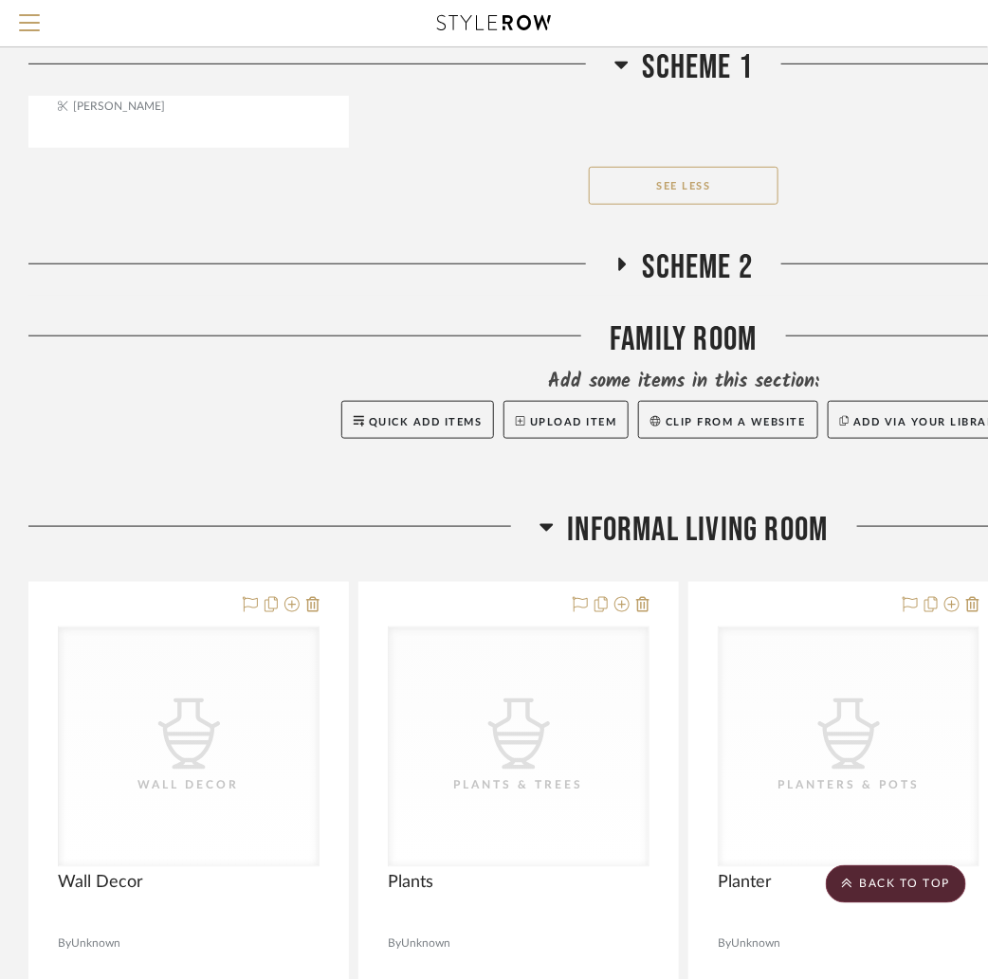
click at [557, 512] on h3 "Informal Living Room" at bounding box center [683, 530] width 289 height 41
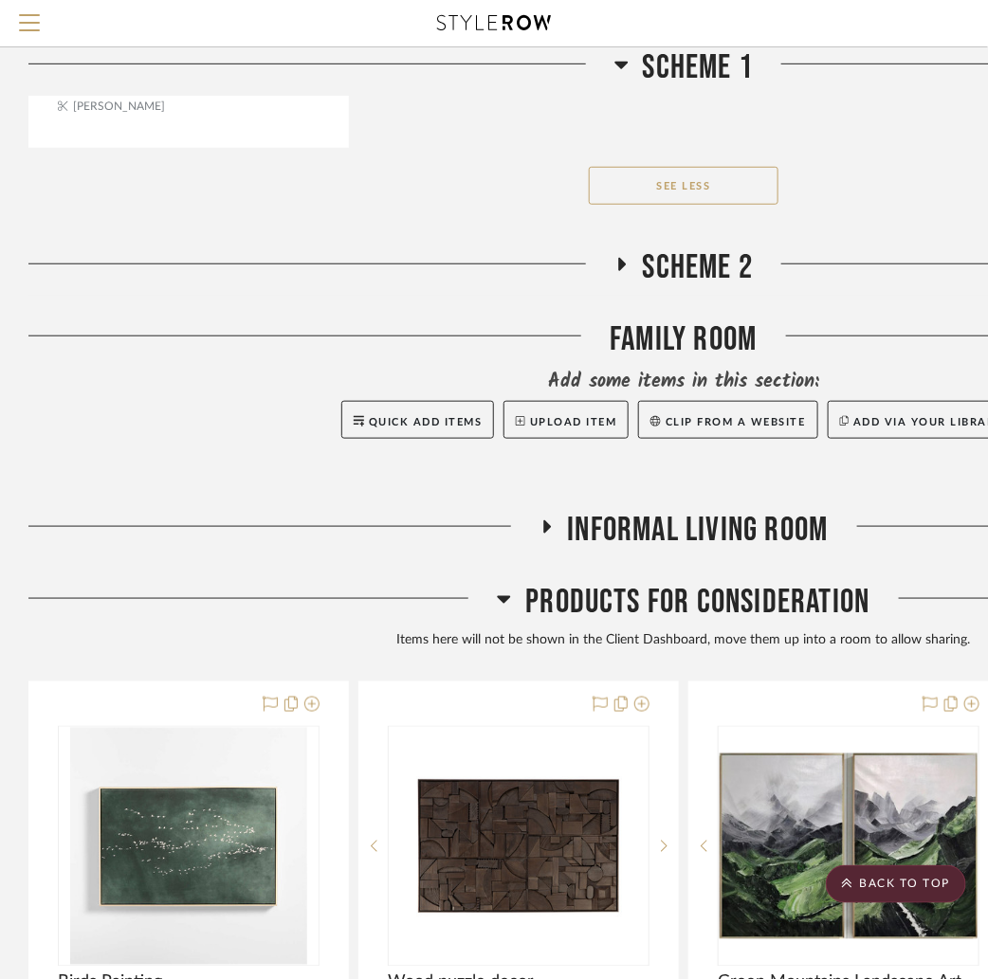
click at [625, 258] on icon at bounding box center [621, 265] width 23 height 14
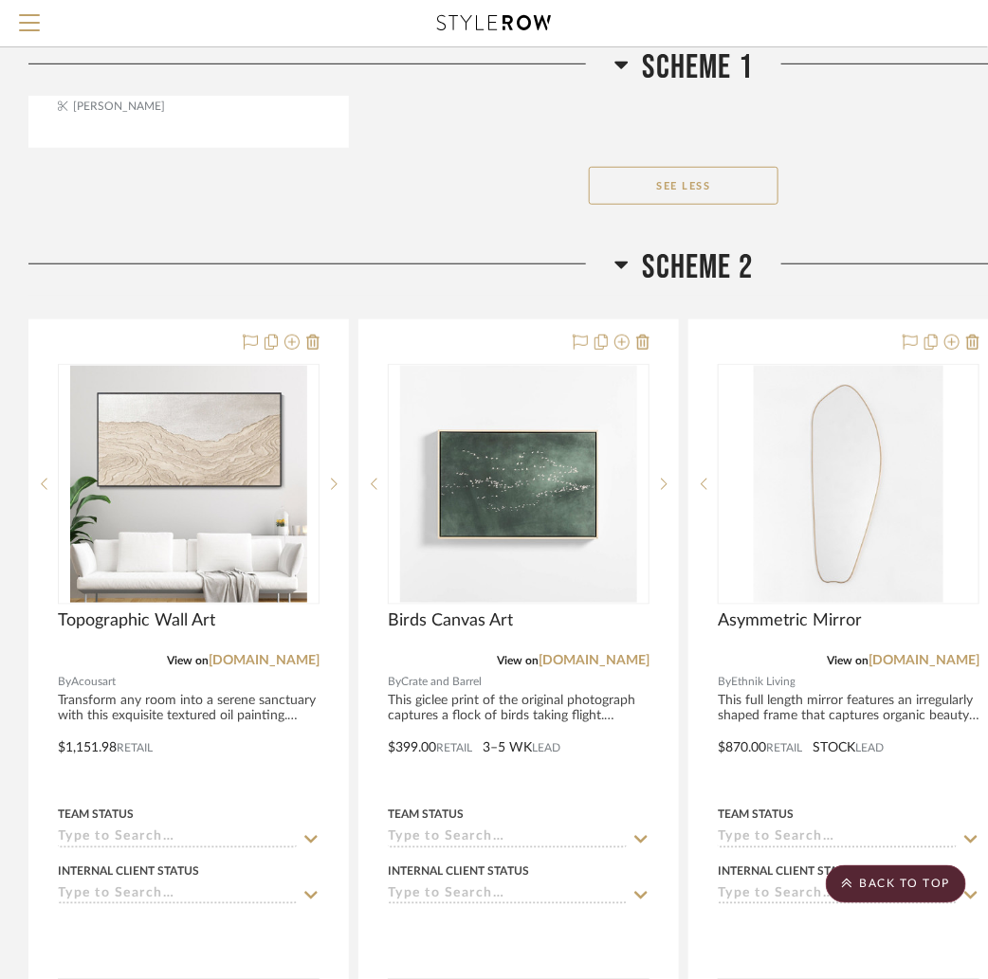
click at [623, 262] on icon at bounding box center [620, 266] width 13 height 8
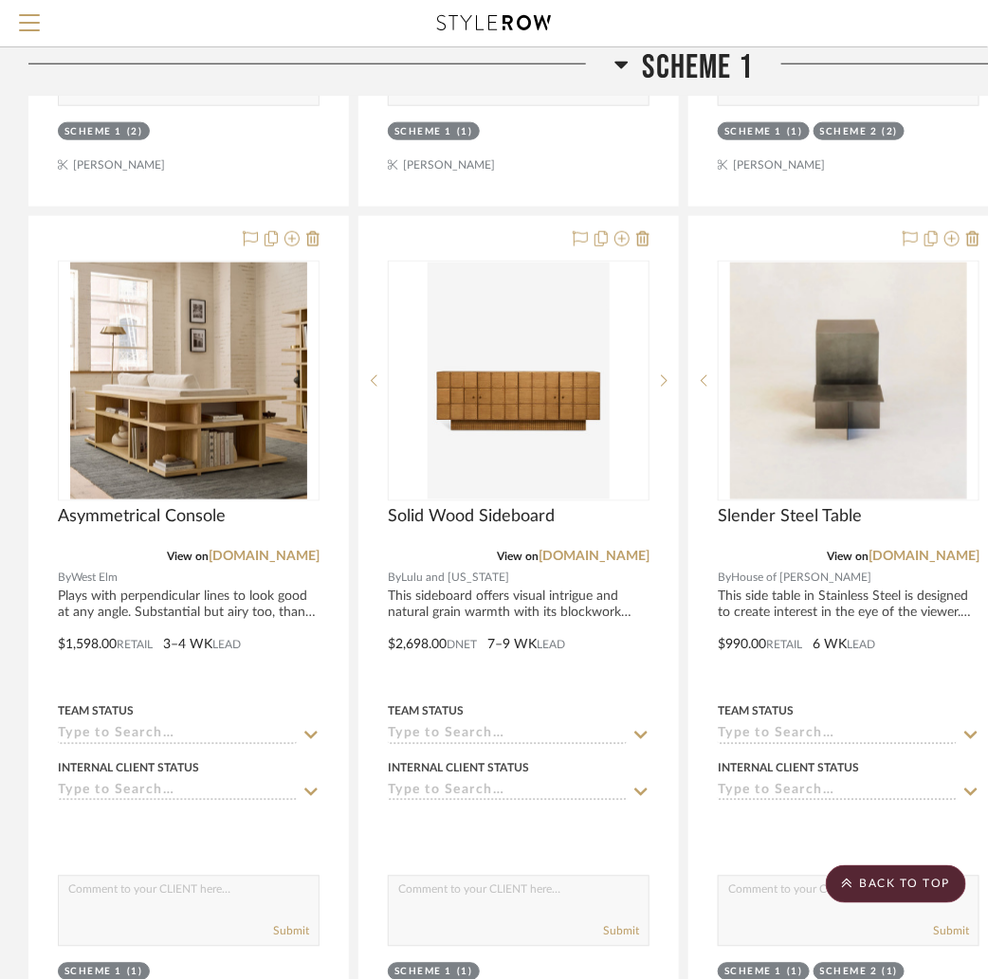
scroll to position [4497, 0]
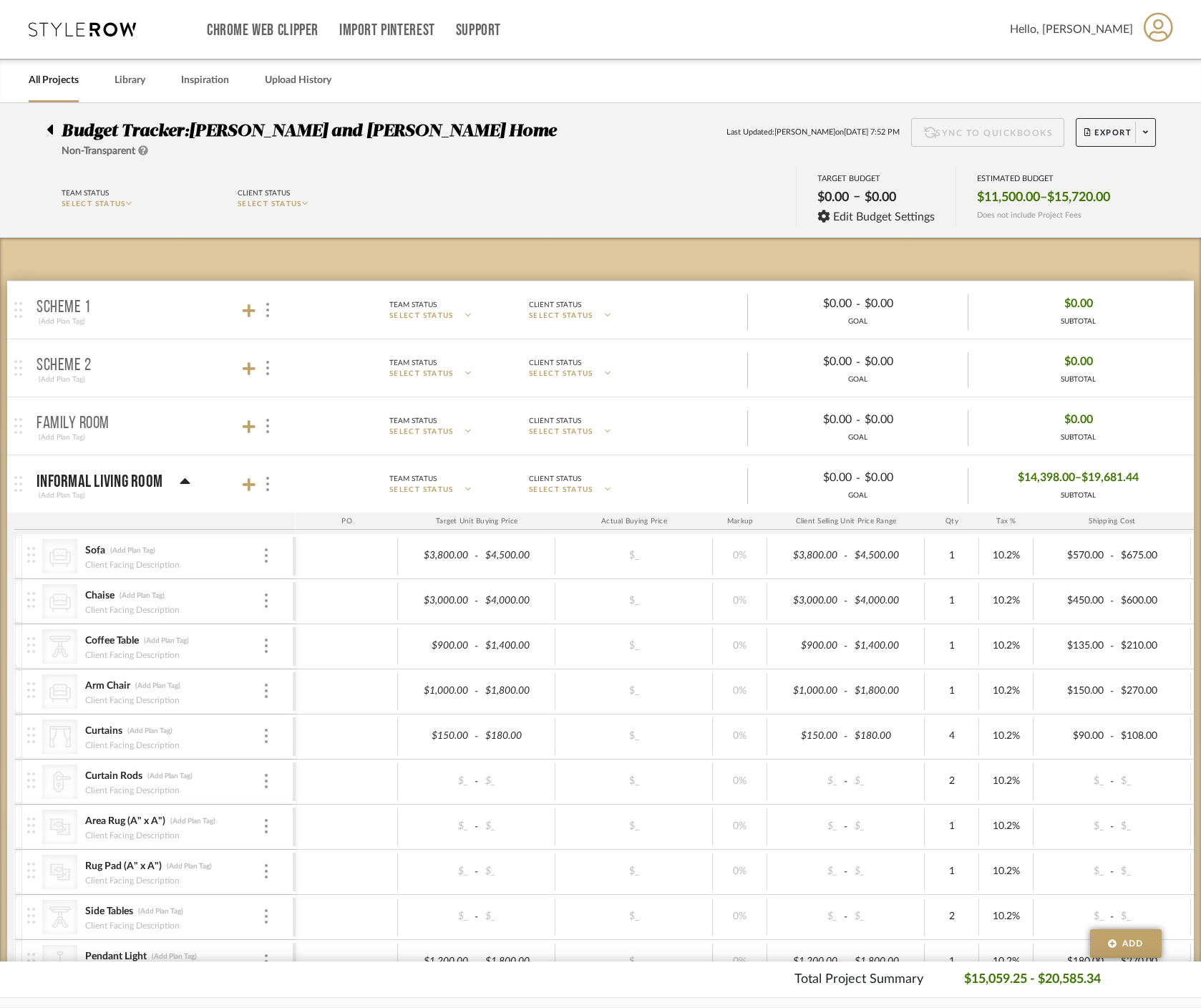
click at [186, 479] on icon at bounding box center [185, 482] width 11 height 17
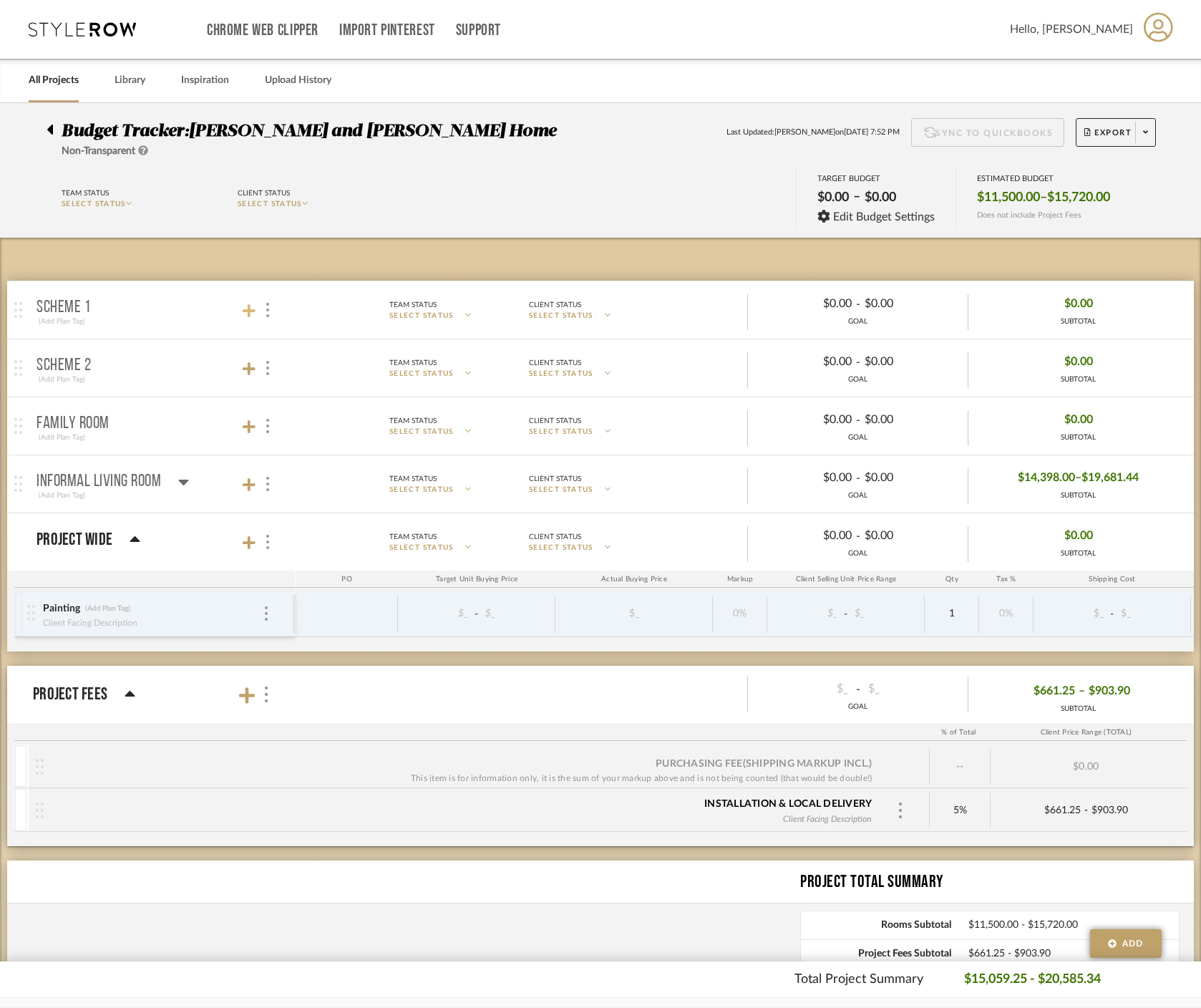
click at [245, 309] on icon at bounding box center [248, 310] width 13 height 14
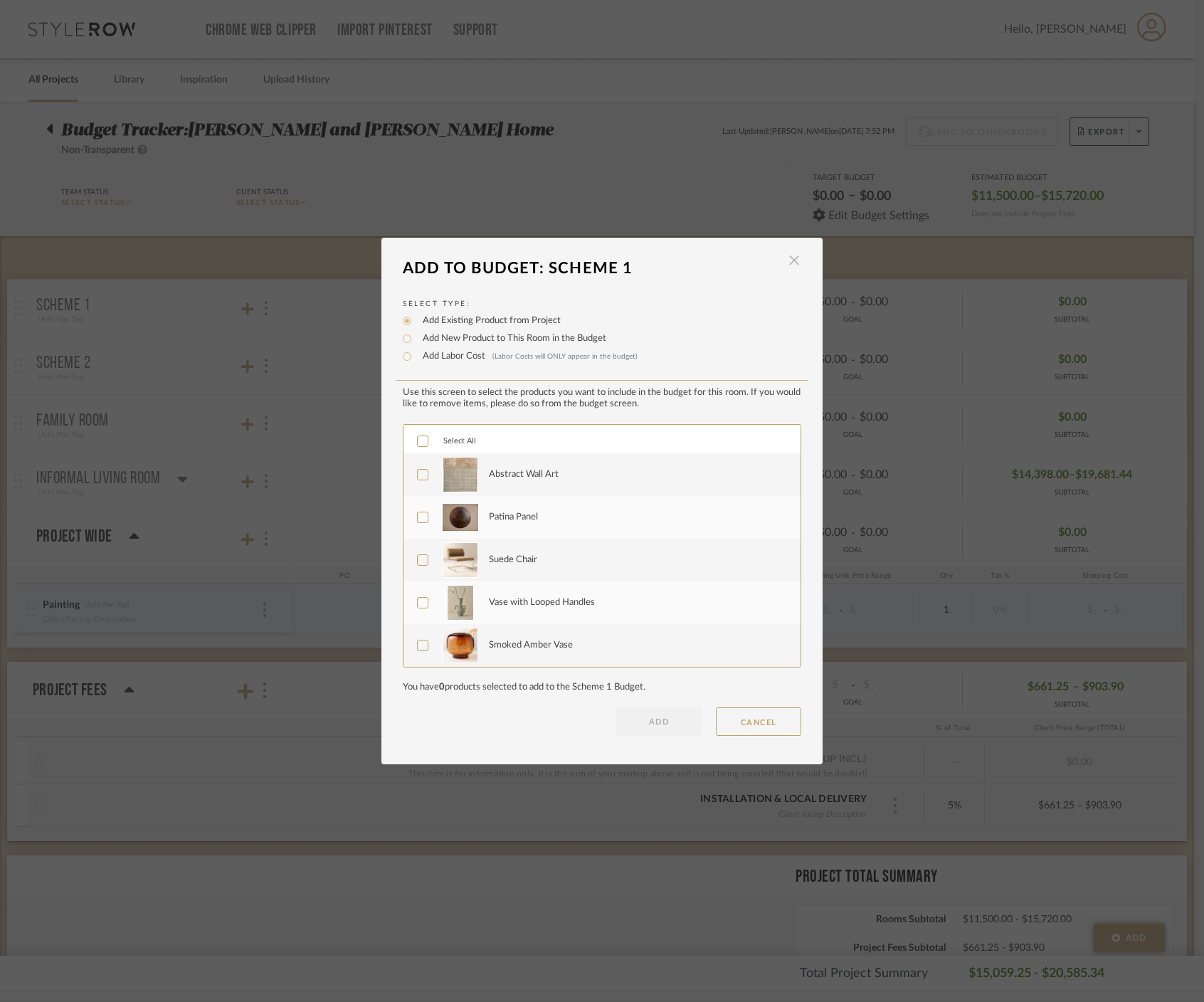
click at [628, 263] on span "button" at bounding box center [794, 260] width 29 height 29
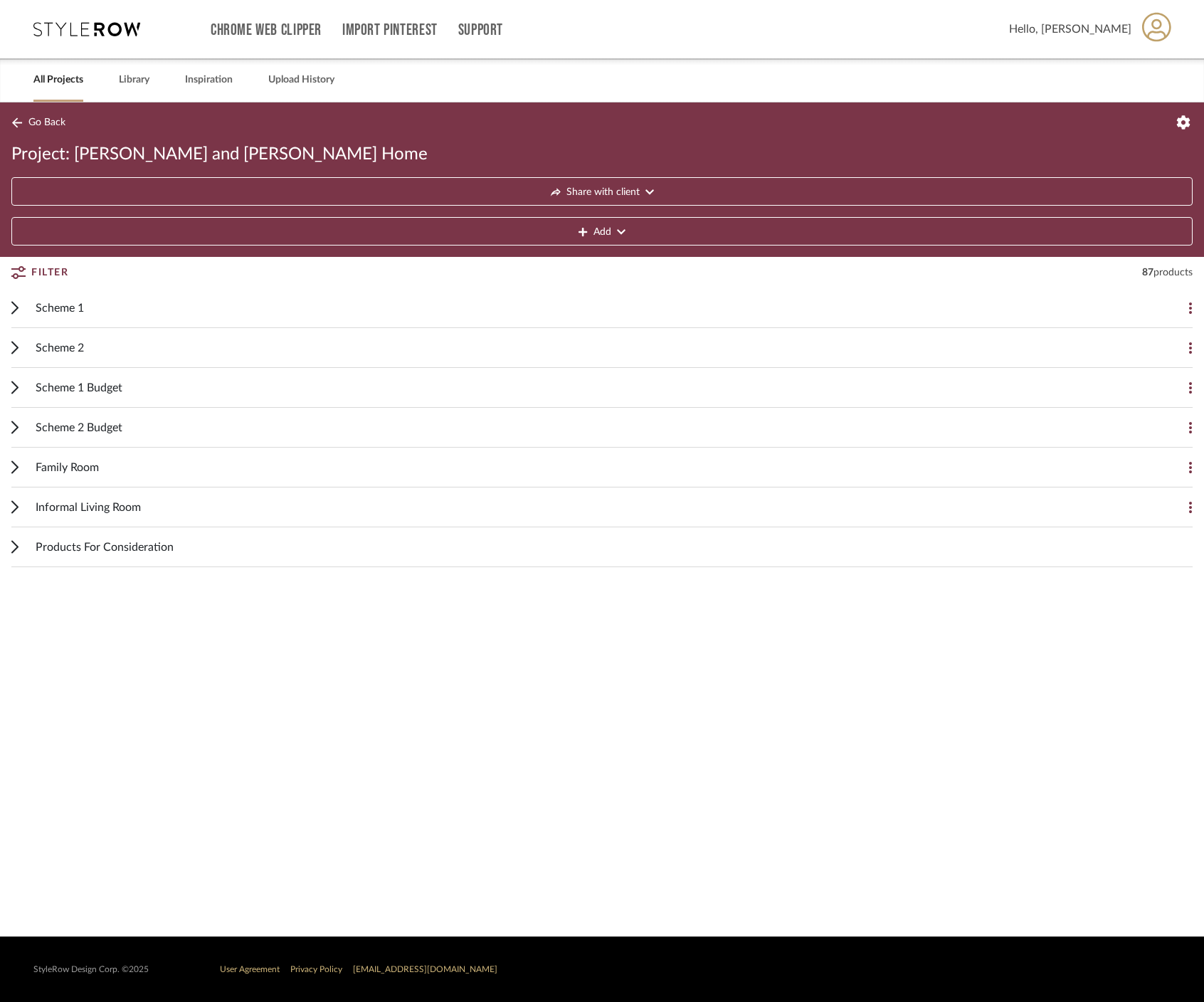
click at [628, 468] on cdk-accordion-item "Family Room Add Item" at bounding box center [602, 467] width 1204 height 40
click at [628, 467] on icon at bounding box center [1190, 467] width 3 height 11
click at [604, 691] on div at bounding box center [602, 501] width 1204 height 1002
click at [628, 388] on cdk-accordion-item "Scheme 1 Budget Add Item" at bounding box center [602, 387] width 1204 height 40
click at [628, 384] on icon at bounding box center [1190, 387] width 3 height 11
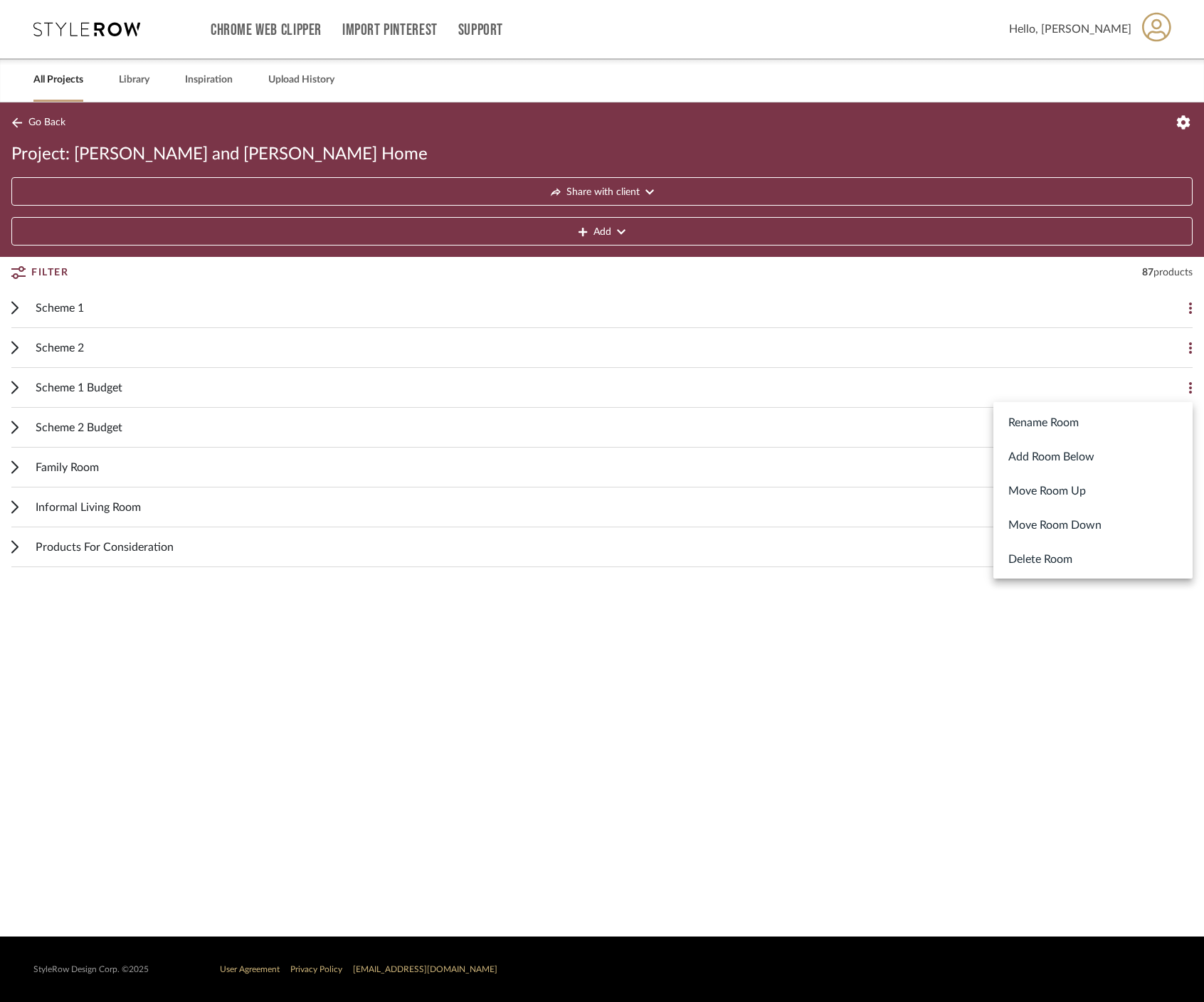
click at [628, 552] on button "Delete Room" at bounding box center [1093, 559] width 199 height 35
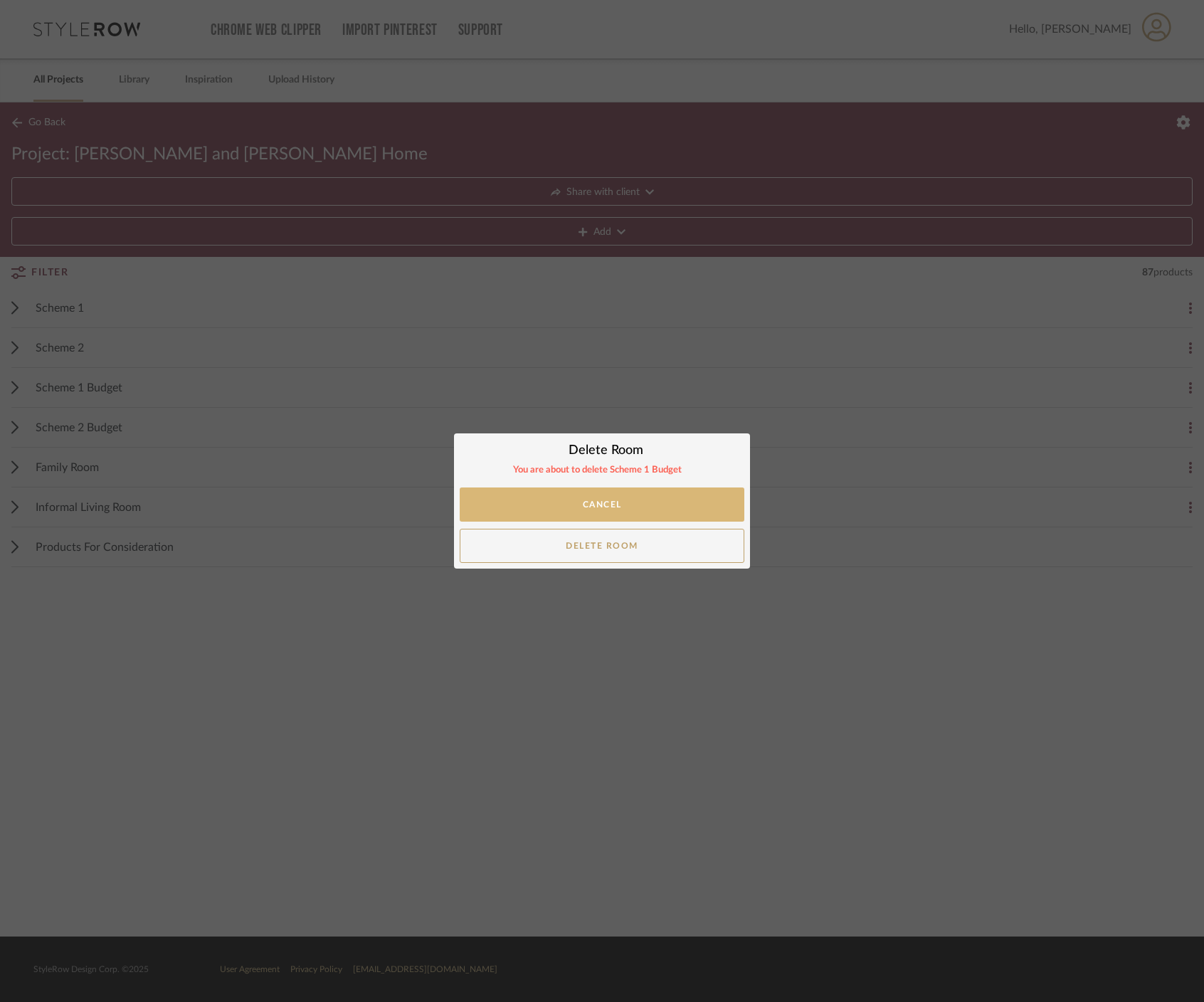
click at [574, 508] on button "Cancel" at bounding box center [601, 504] width 284 height 35
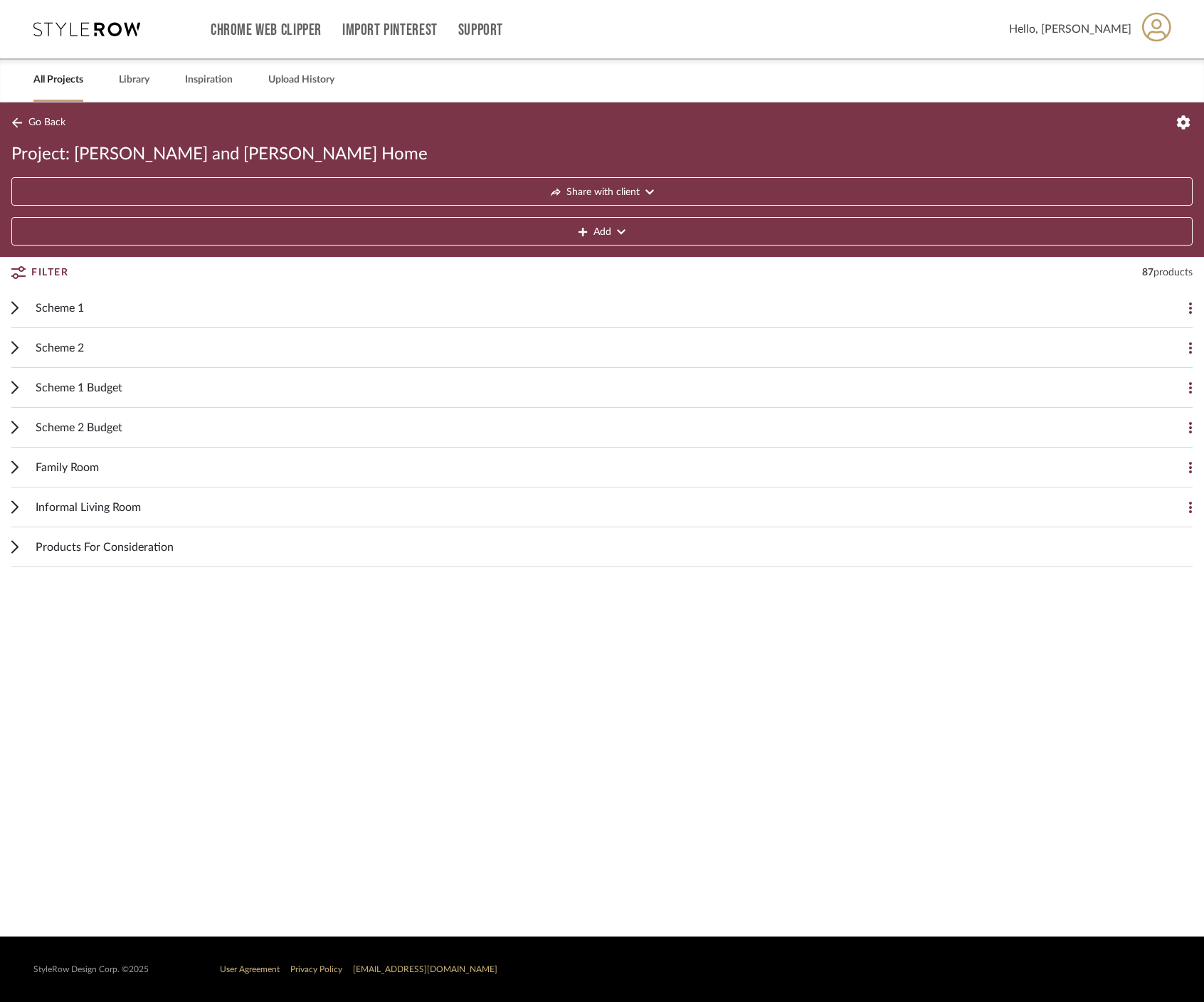
click at [628, 386] on icon at bounding box center [1190, 387] width 3 height 11
click at [628, 555] on button "Delete Room" at bounding box center [1093, 559] width 199 height 35
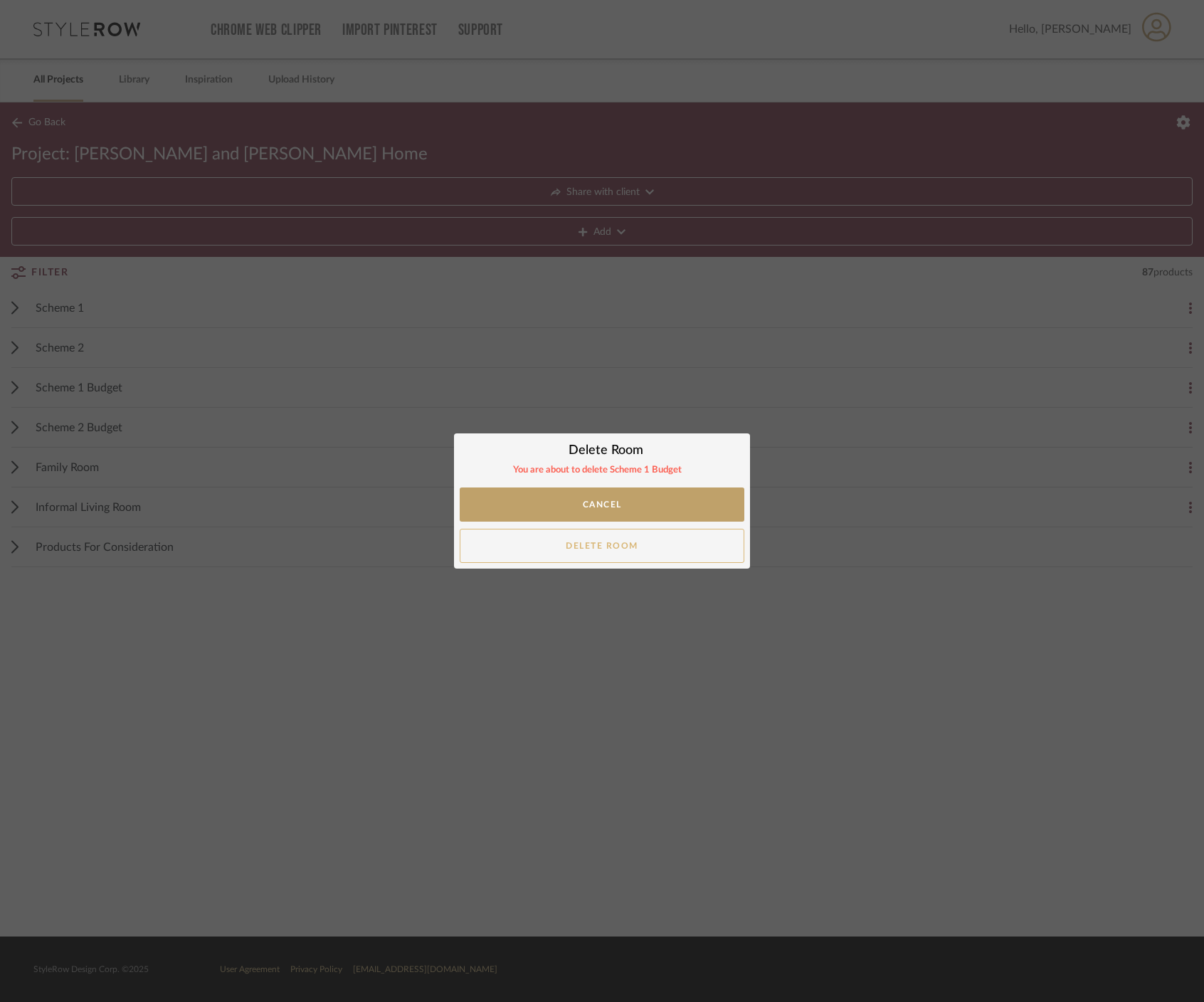
click at [628, 547] on button "Delete Room" at bounding box center [601, 546] width 284 height 35
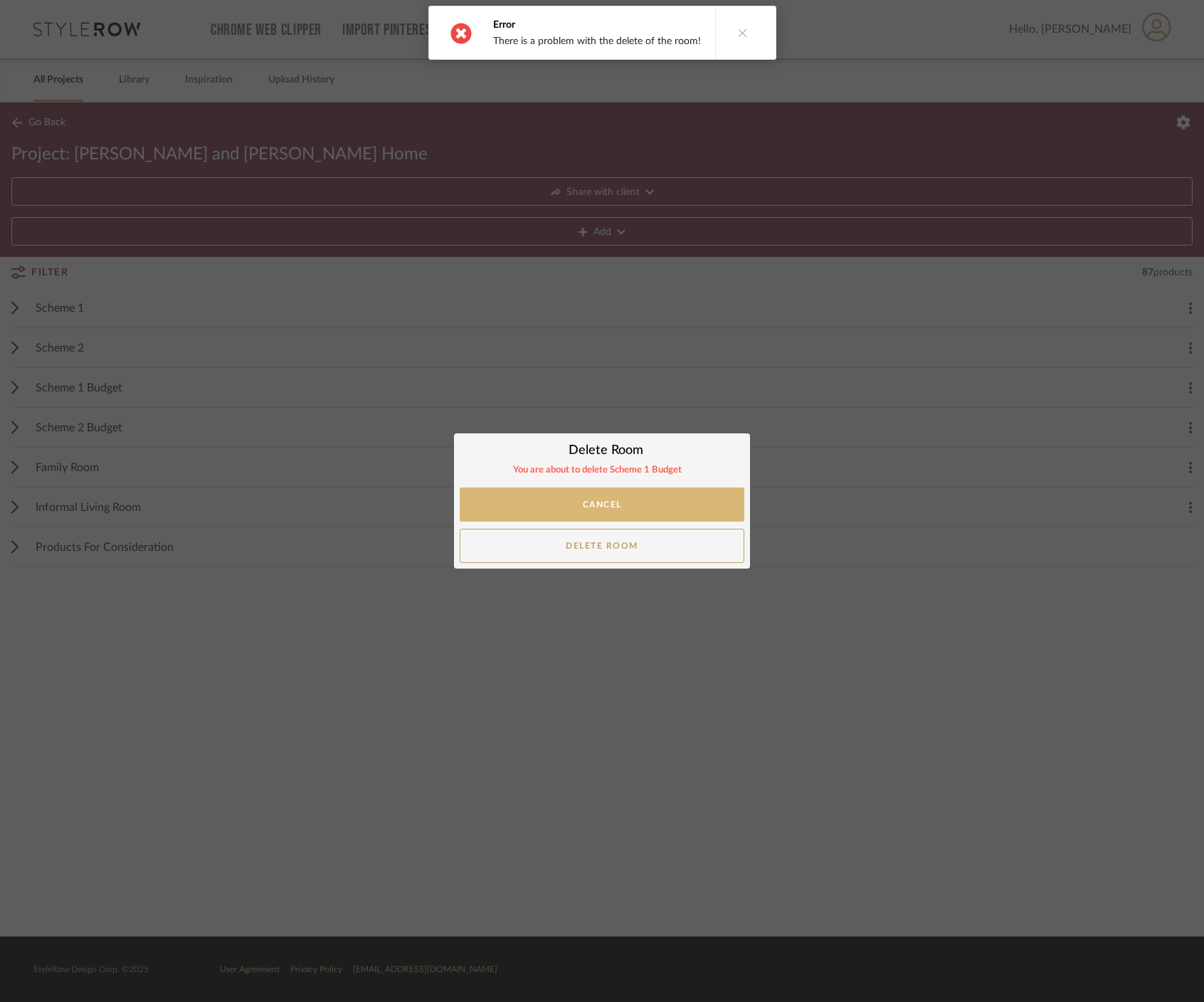
click at [628, 510] on button "Cancel" at bounding box center [601, 504] width 284 height 35
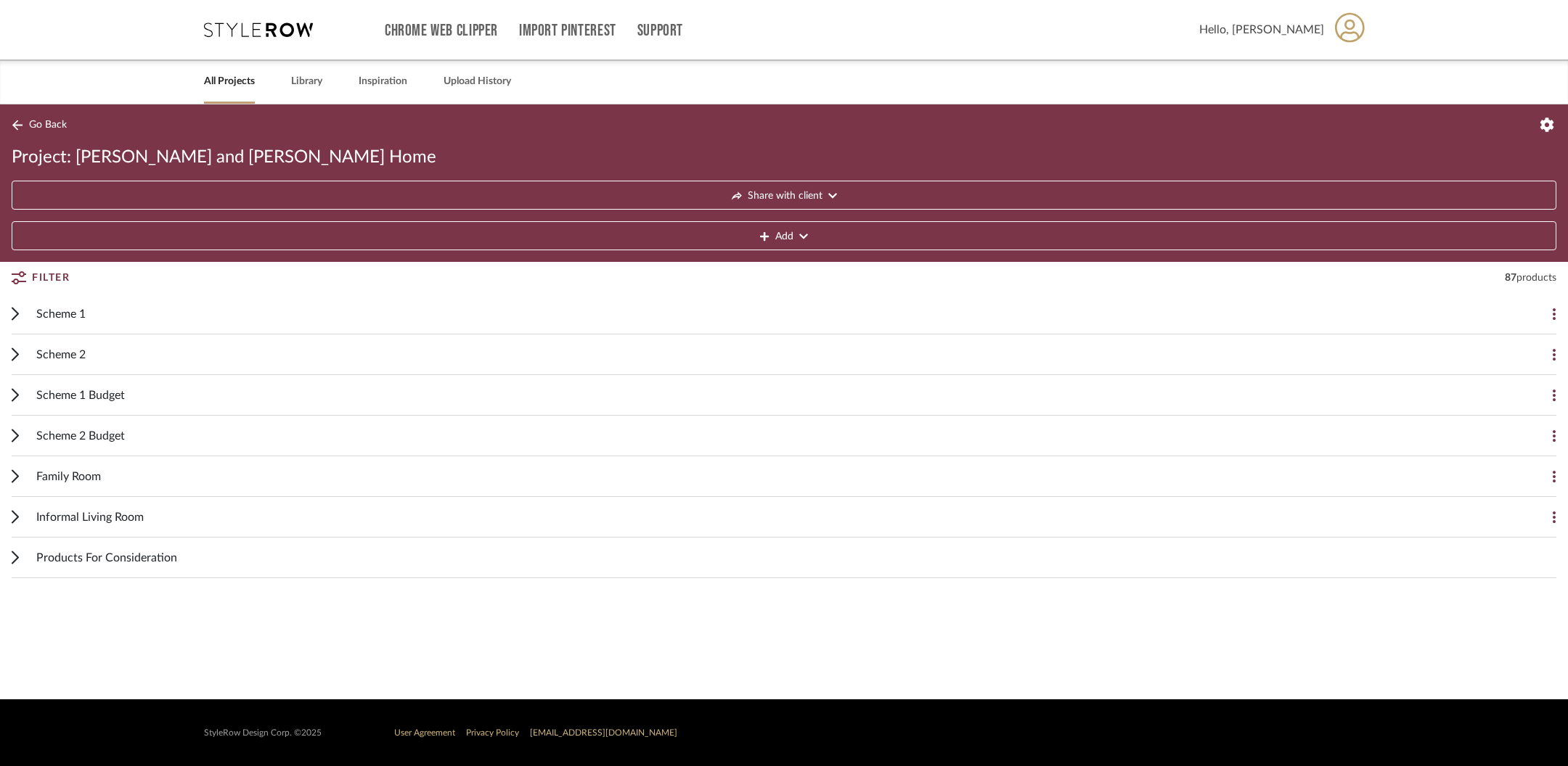
click at [641, 400] on cdk-accordion-item "Scheme 1 Budget Add Item" at bounding box center [784, 395] width 1568 height 41
click at [641, 391] on icon at bounding box center [1554, 395] width 3 height 11
click at [641, 559] on button "Delete Room" at bounding box center [1454, 569] width 203 height 35
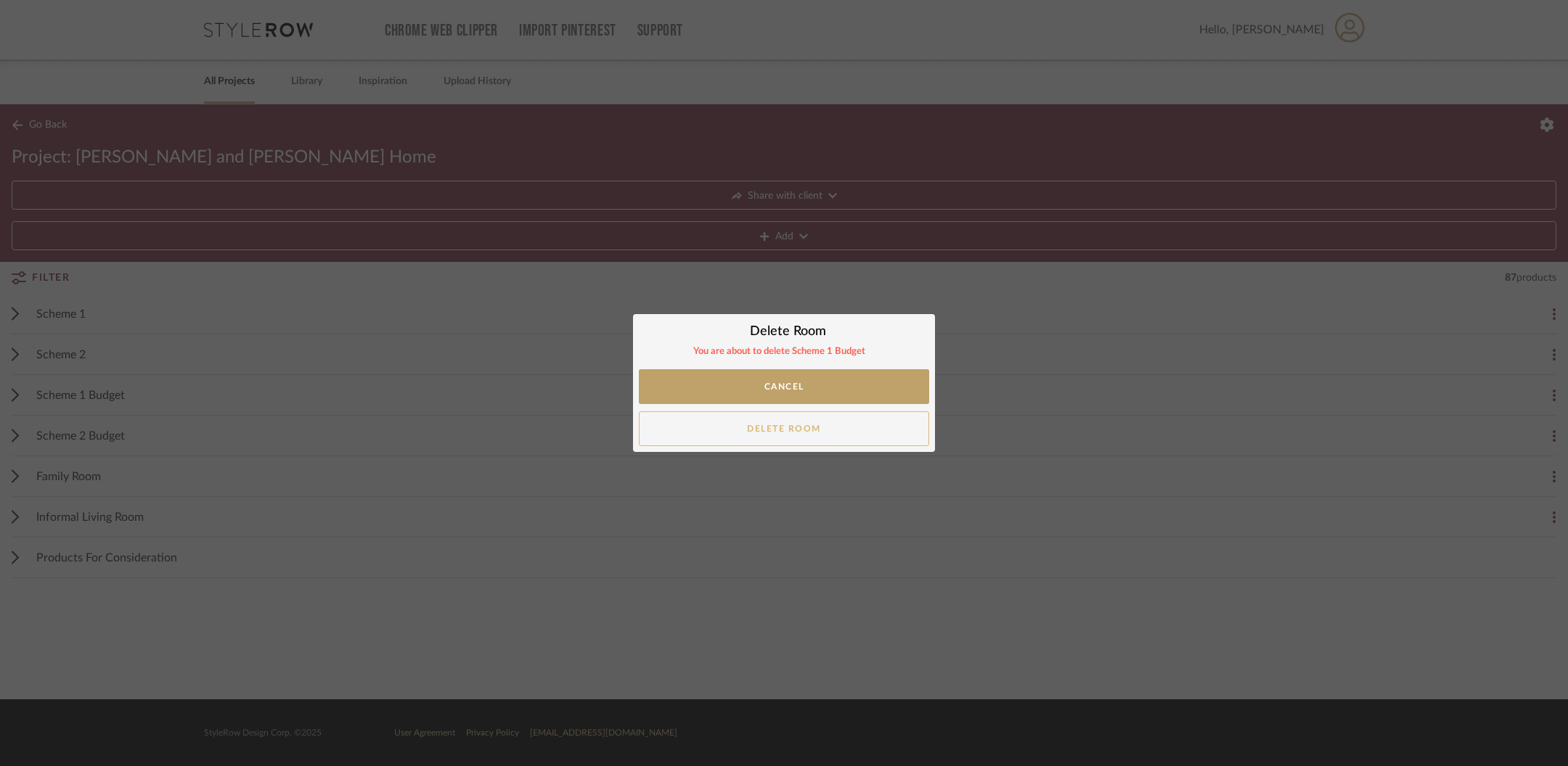
click at [641, 420] on button "Delete Room" at bounding box center [783, 429] width 290 height 35
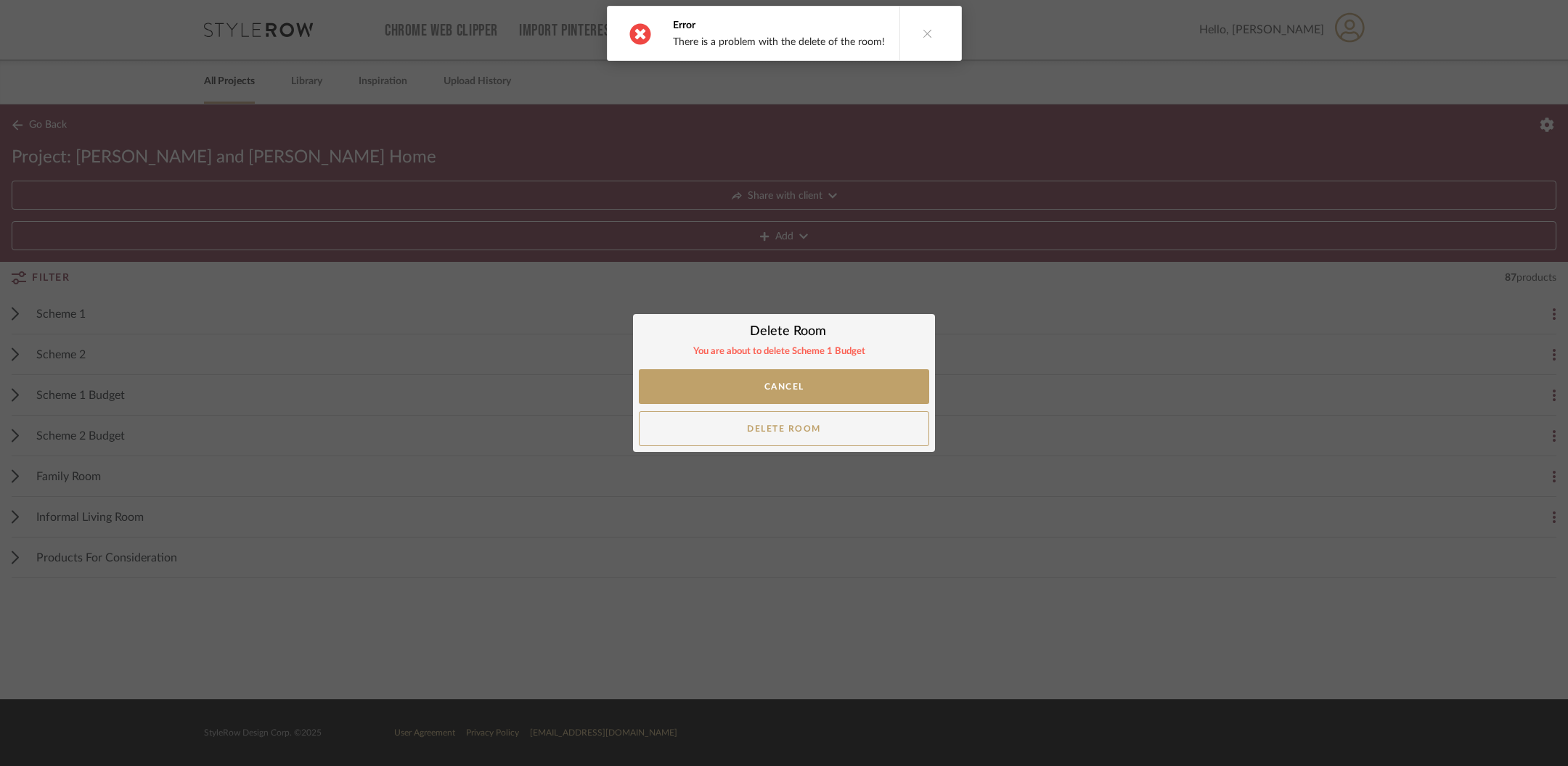
click at [641, 34] on icon at bounding box center [927, 33] width 10 height 10
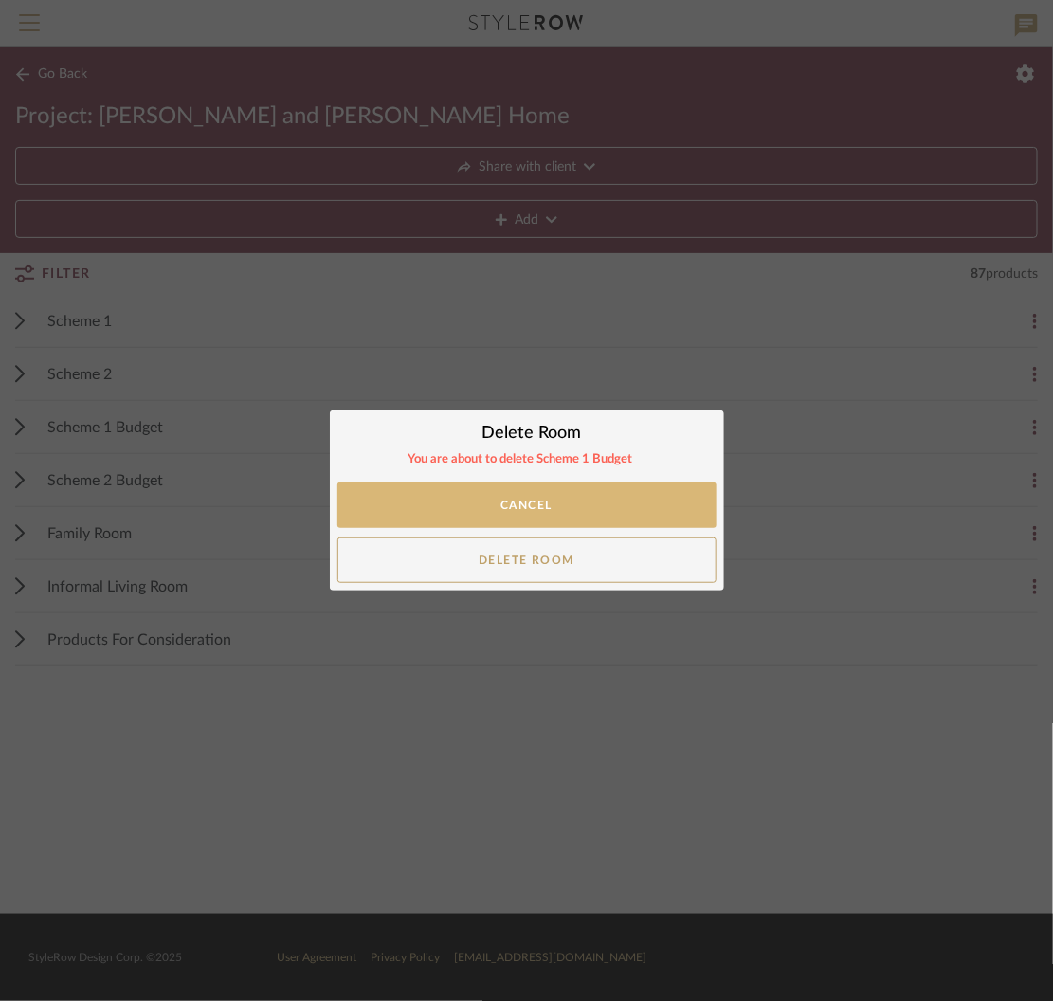
click at [545, 490] on button "Cancel" at bounding box center [527, 506] width 379 height 46
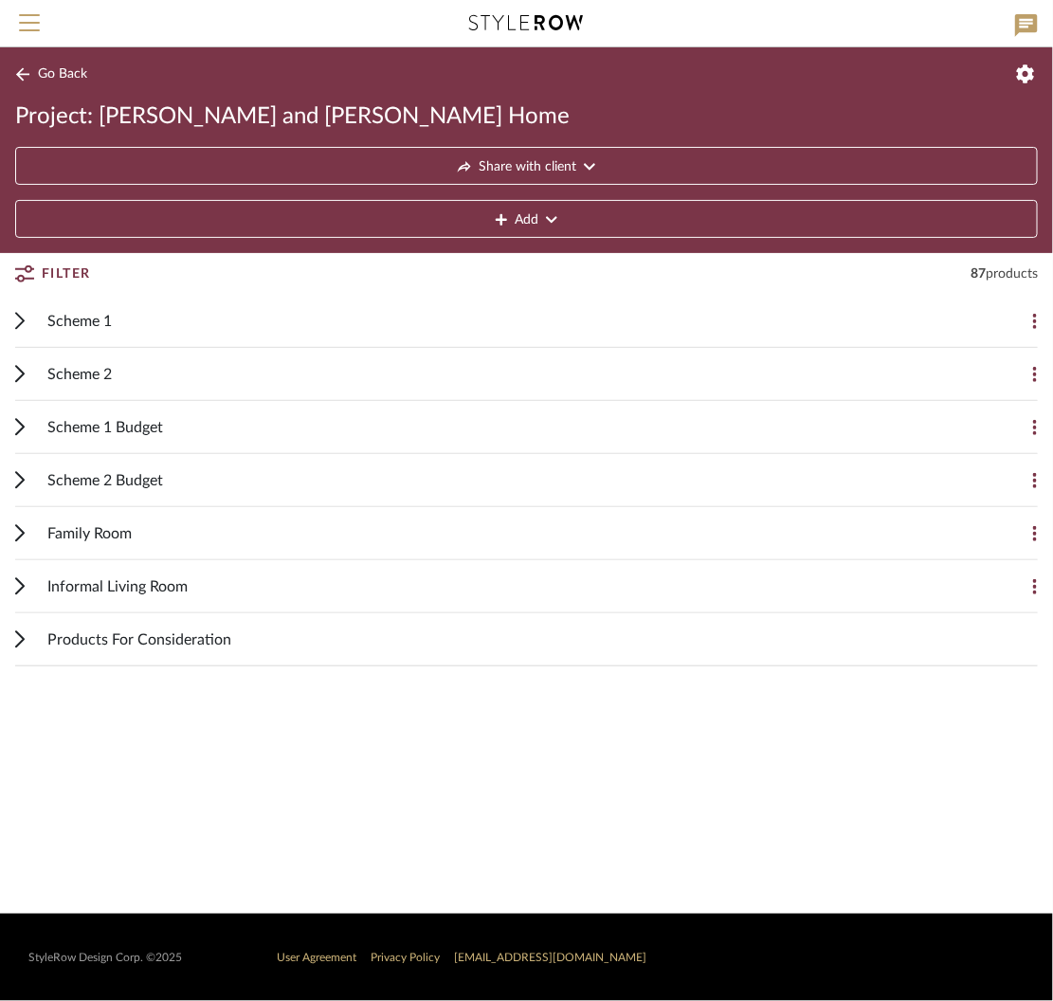
click at [503, 21] on icon at bounding box center [527, 22] width 114 height 15
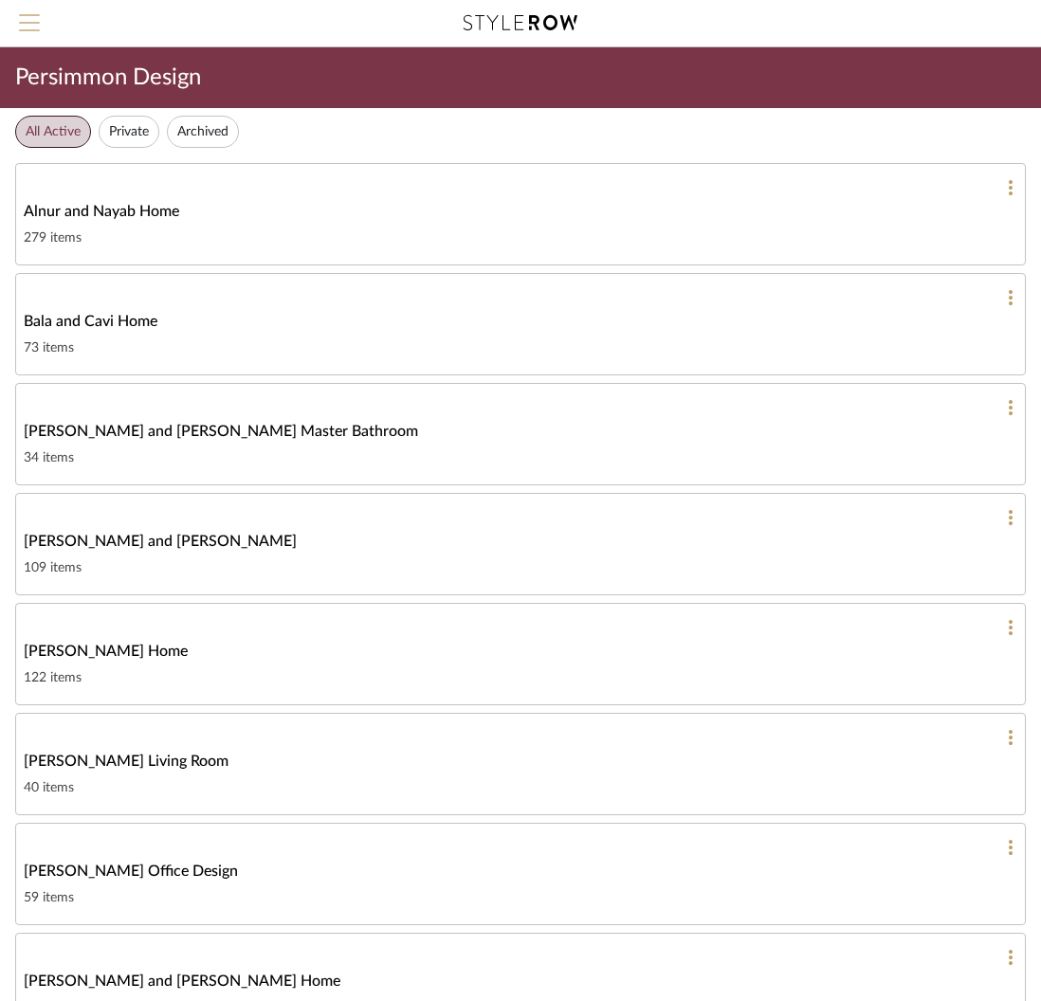
click at [35, 26] on span "Menu" at bounding box center [29, 28] width 21 height 28
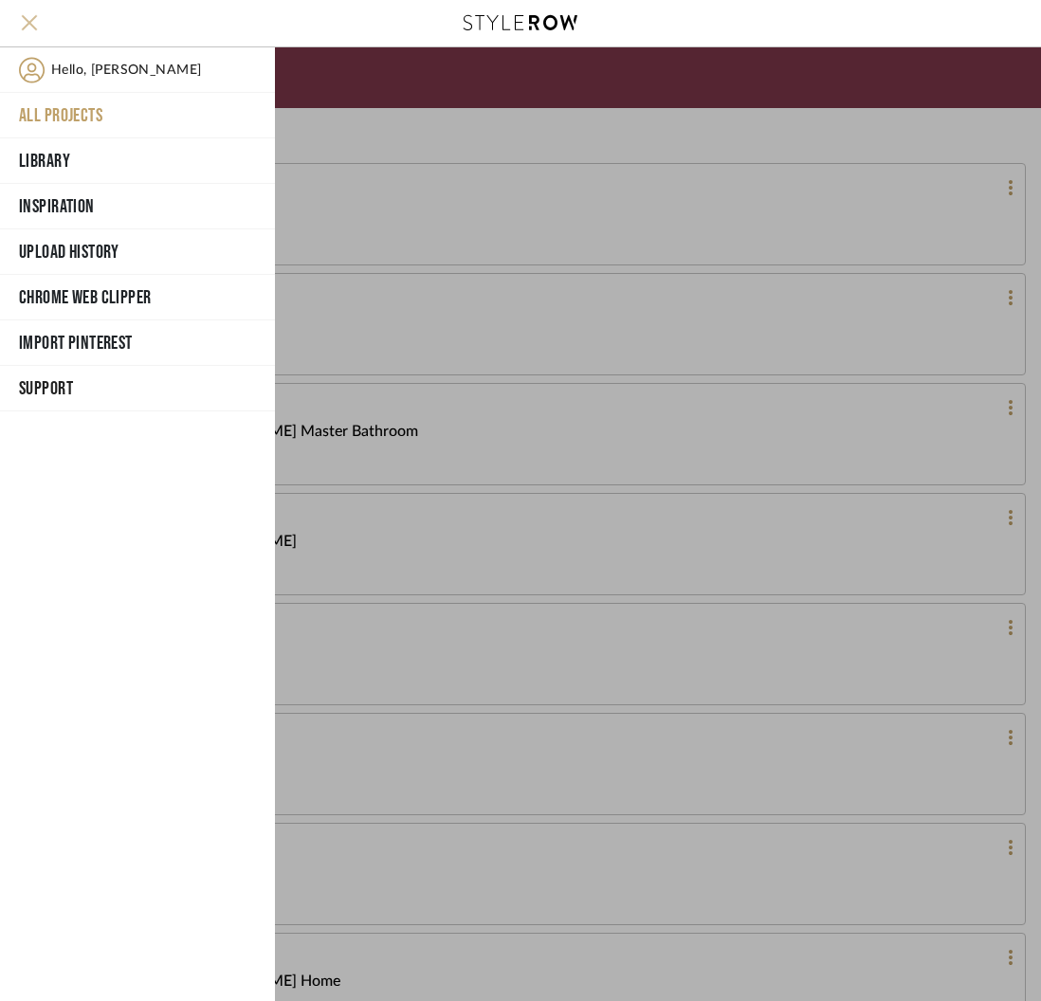
click at [35, 26] on span "Menu" at bounding box center [29, 28] width 21 height 28
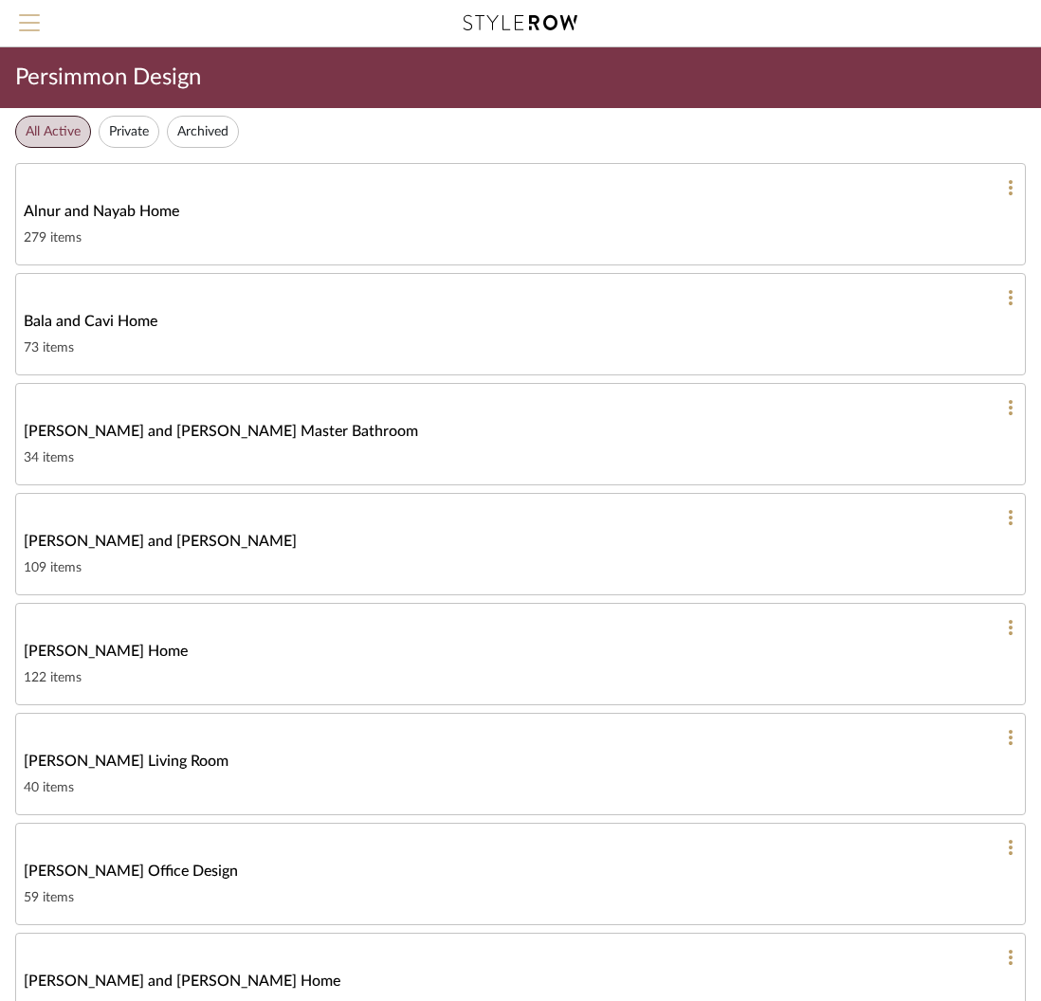
click at [35, 26] on span "Menu" at bounding box center [29, 28] width 21 height 28
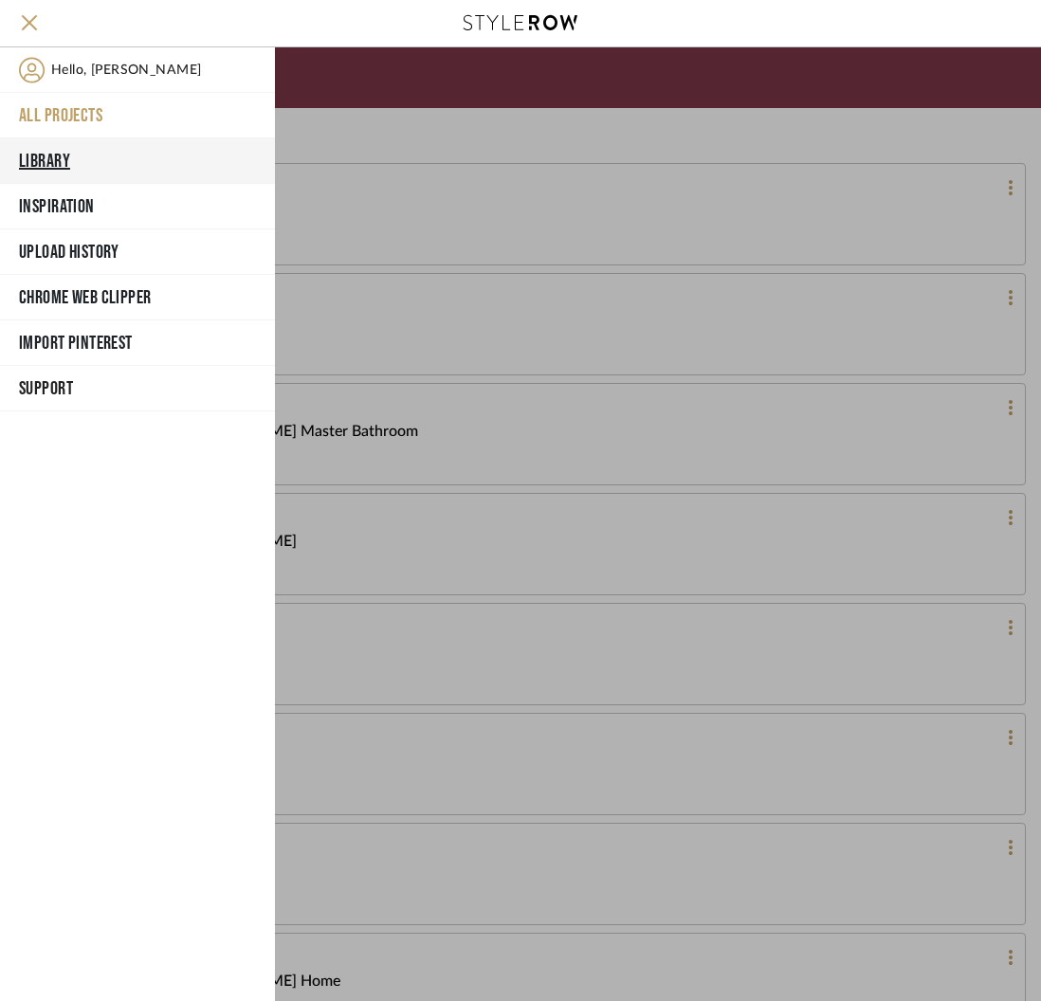
click at [74, 146] on button "Library" at bounding box center [137, 161] width 275 height 46
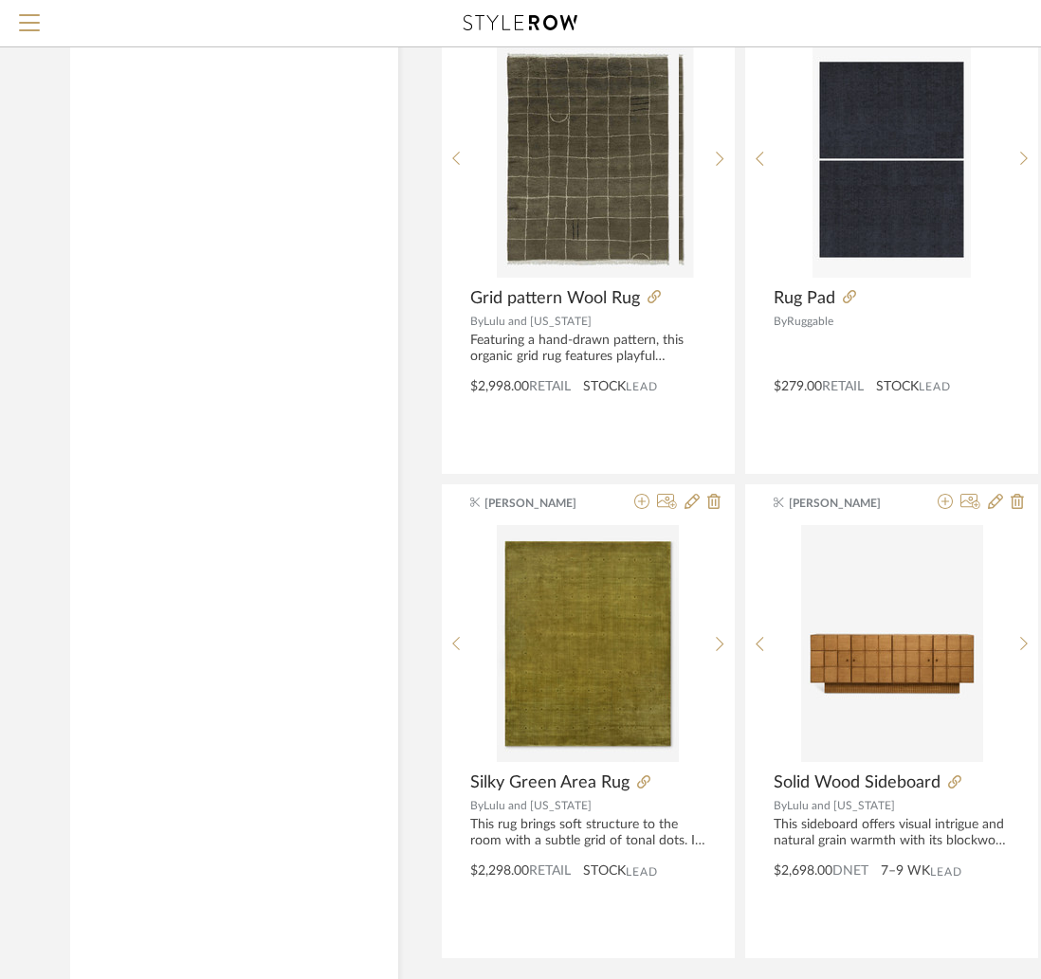
scroll to position [6751, 0]
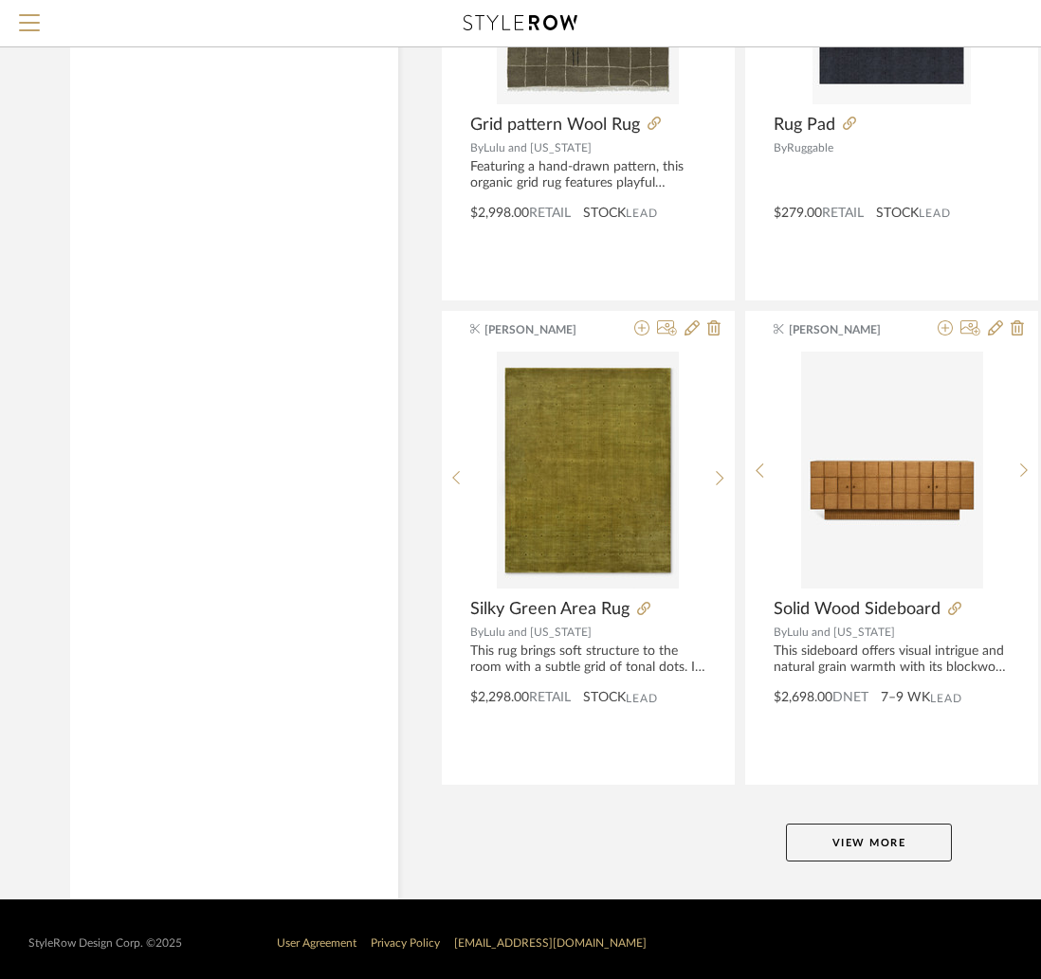
click at [837, 824] on button "View More" at bounding box center [869, 843] width 166 height 38
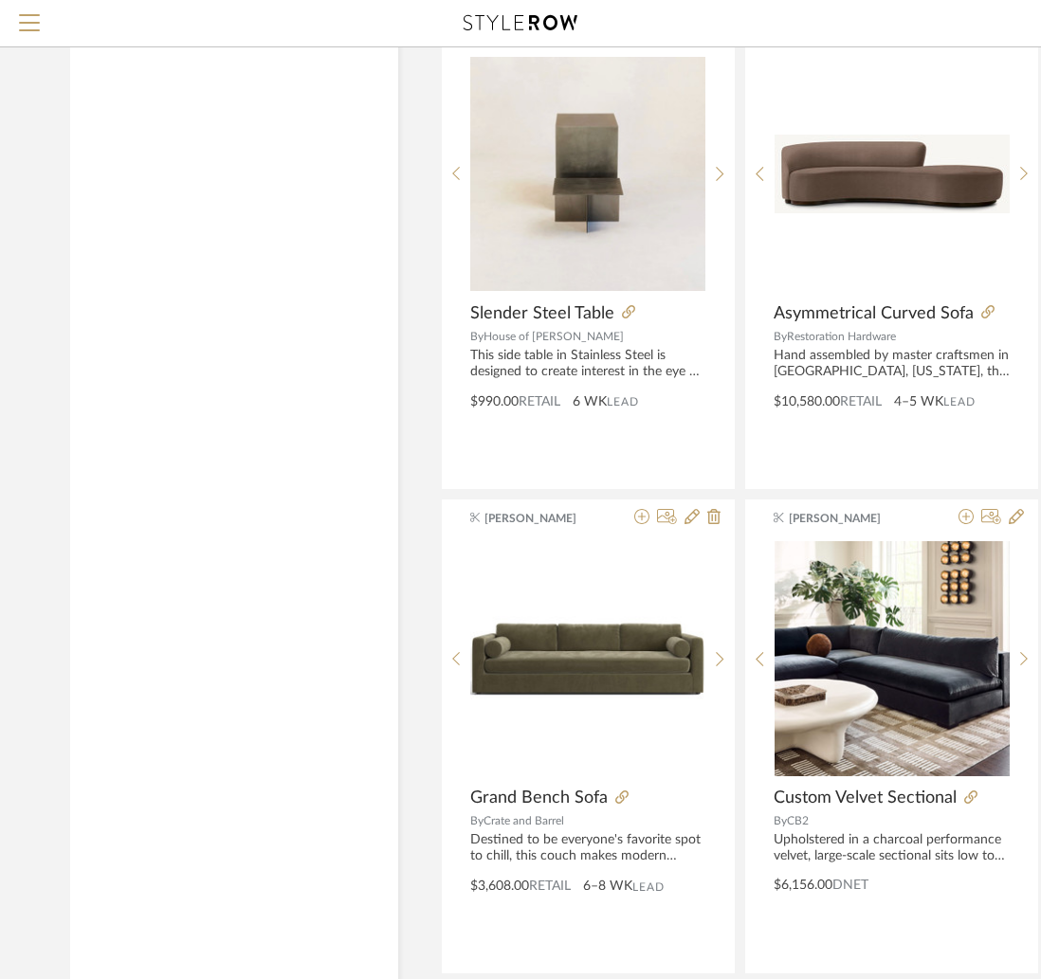
scroll to position [7556, 0]
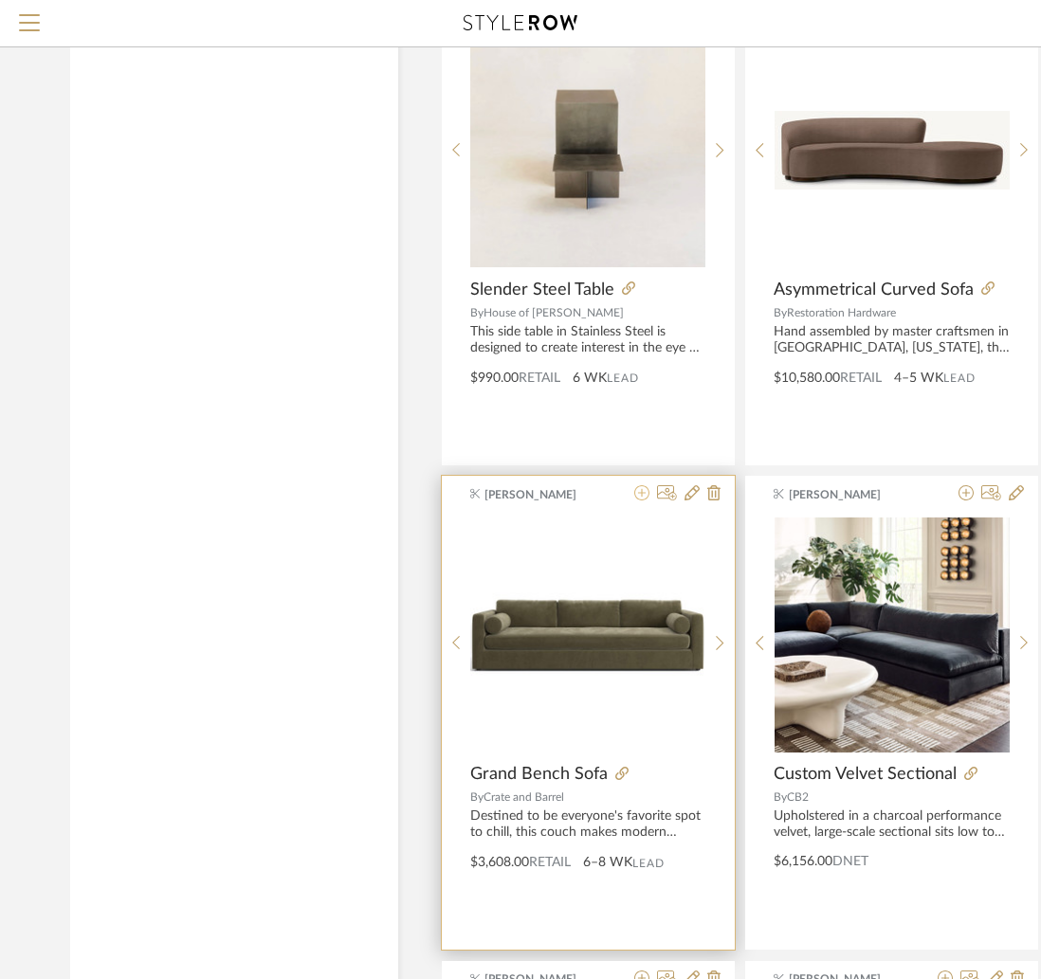
click at [645, 486] on icon at bounding box center [641, 492] width 15 height 15
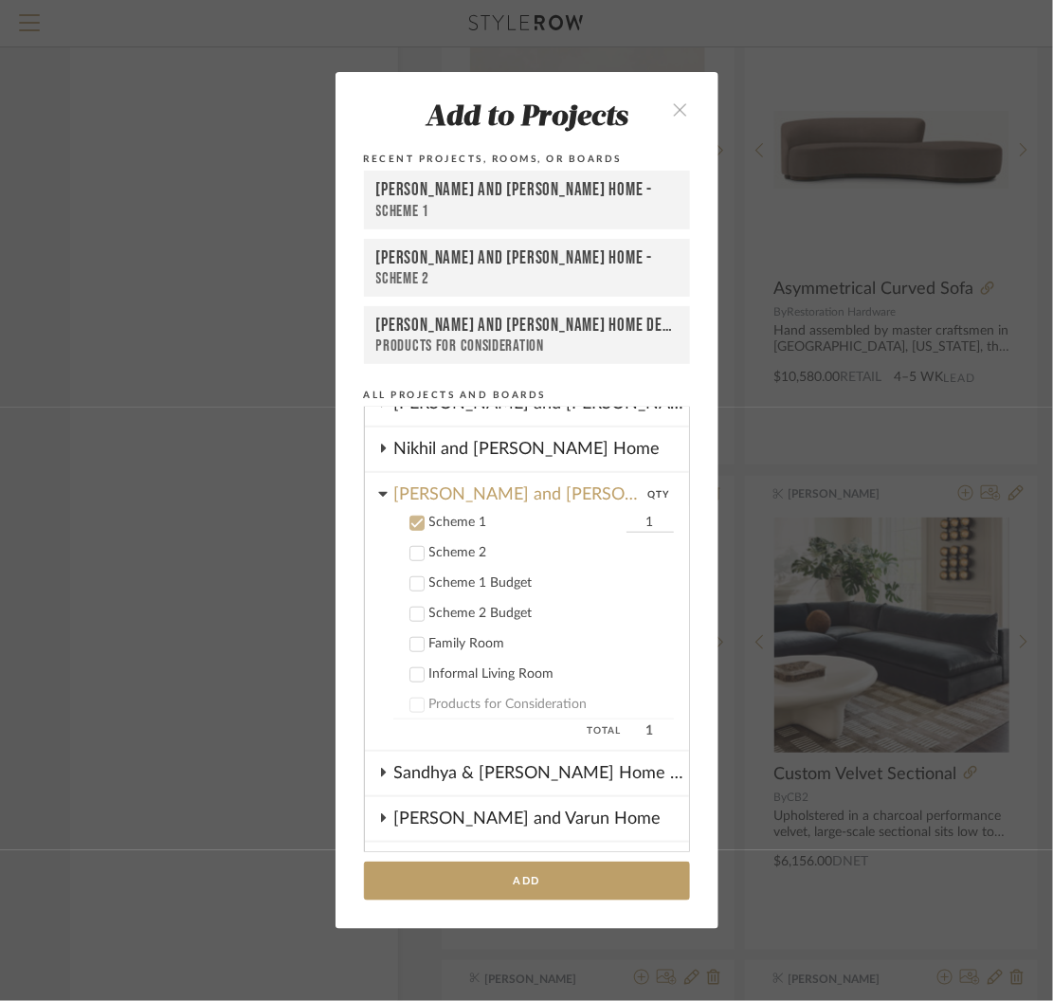
scroll to position [379, 0]
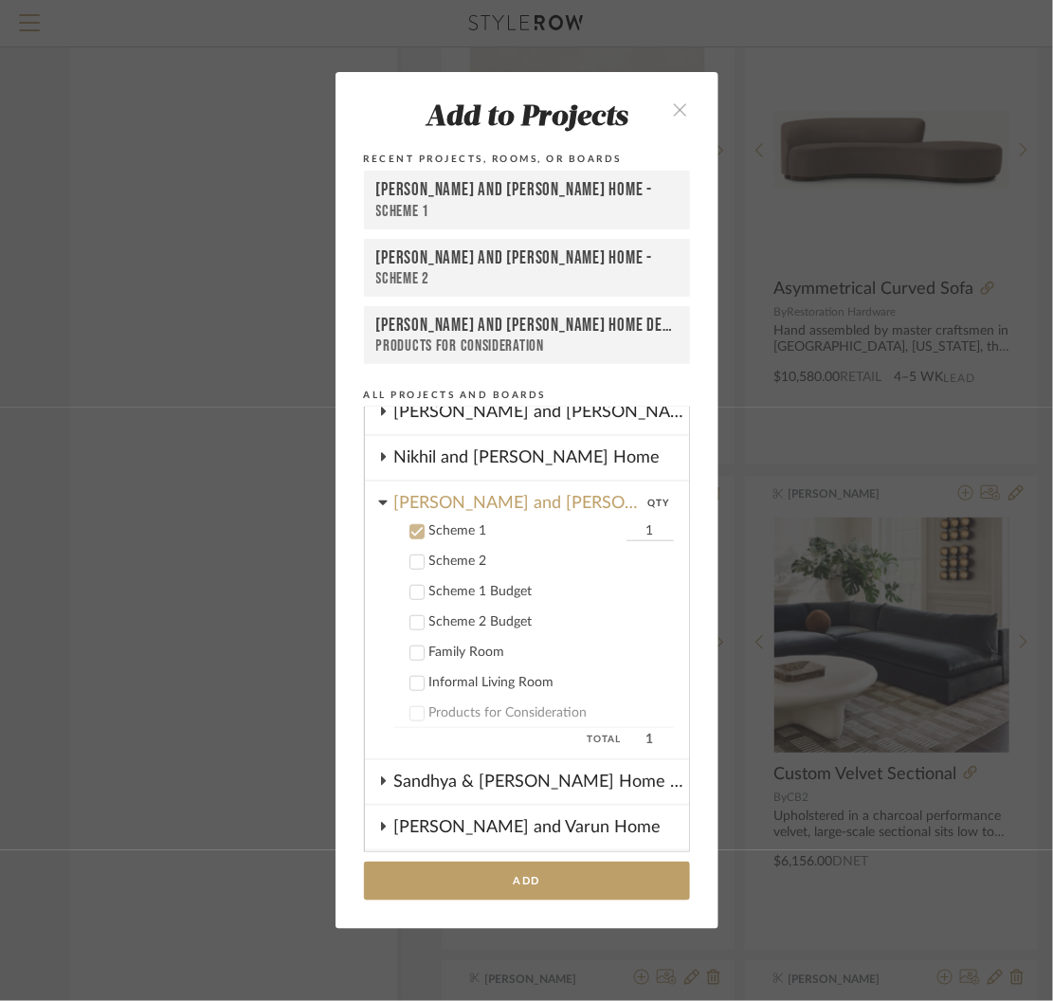
click at [673, 102] on icon "close" at bounding box center [681, 109] width 16 height 16
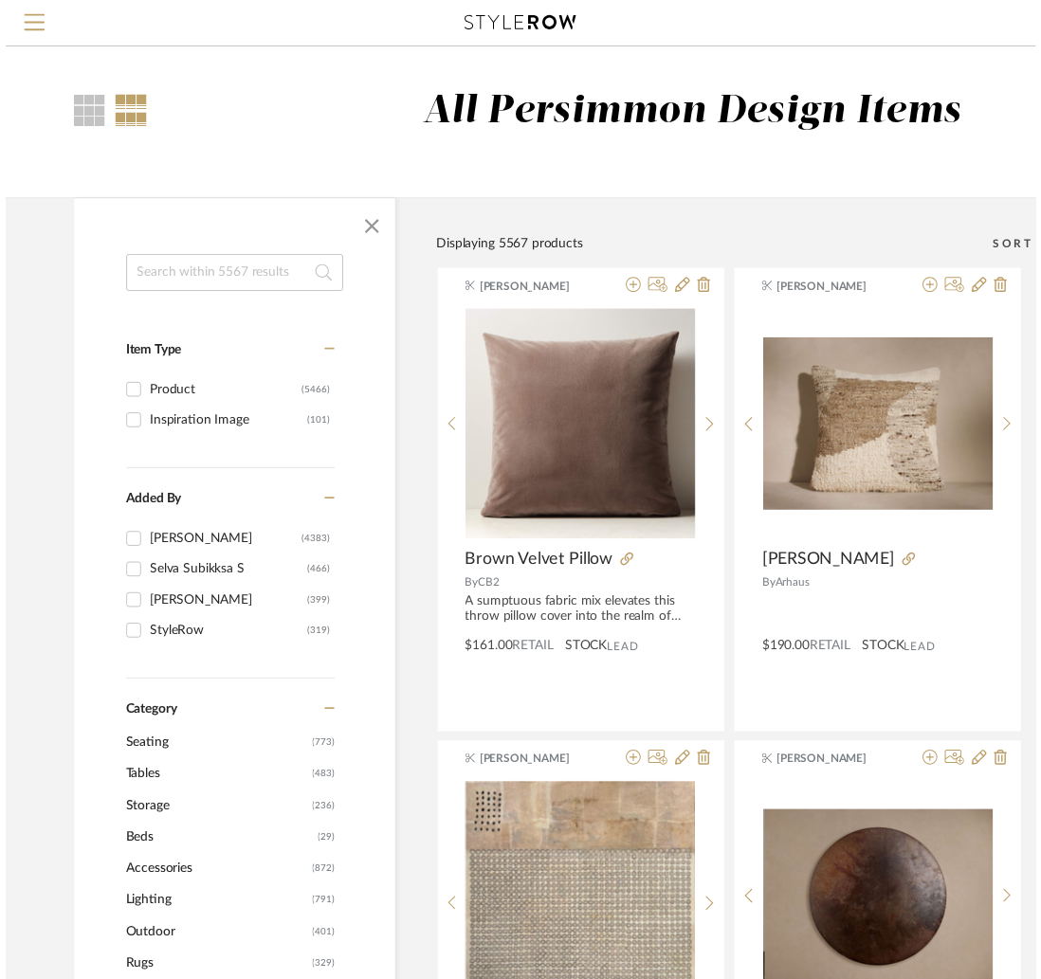
scroll to position [7556, 0]
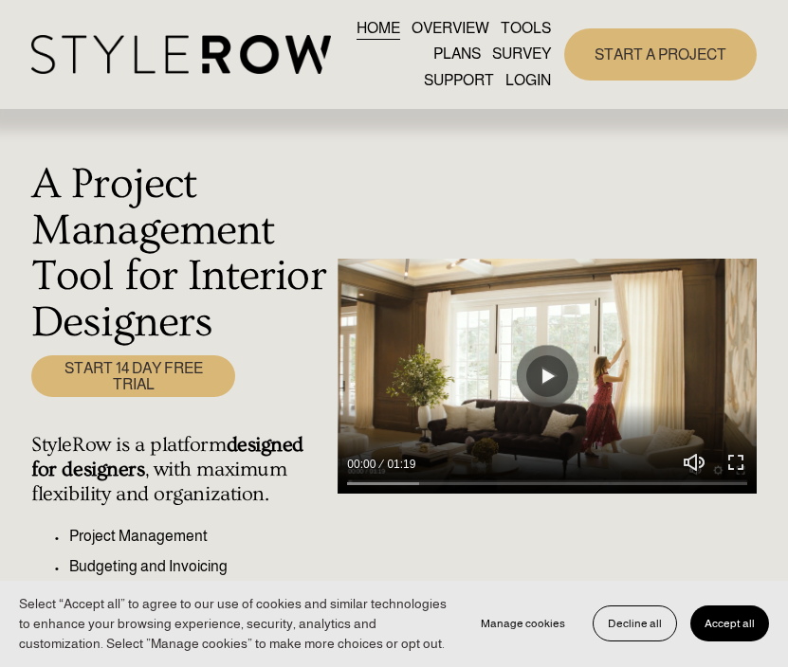
click at [534, 82] on link "LOGIN" at bounding box center [528, 80] width 46 height 26
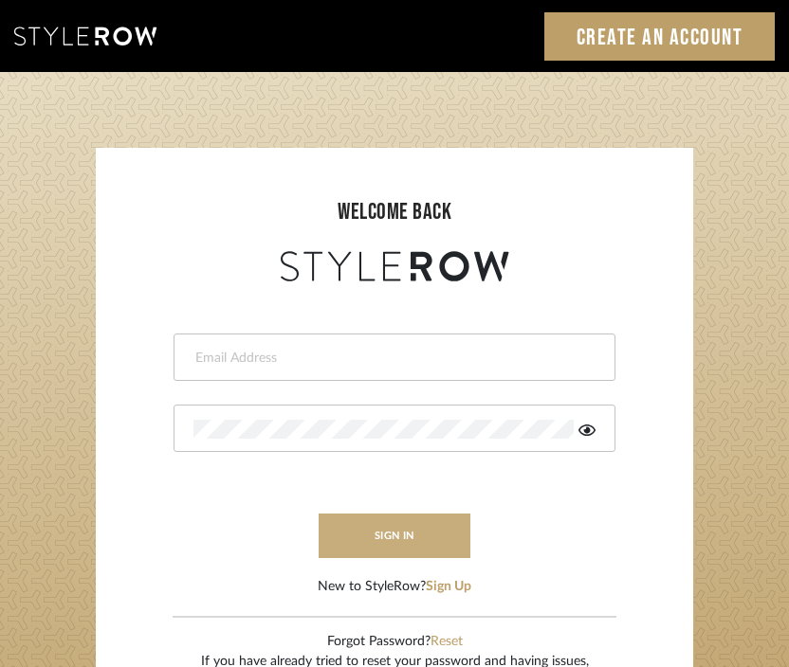
type input "[EMAIL_ADDRESS][DOMAIN_NAME]"
click at [382, 528] on button "sign in" at bounding box center [395, 536] width 152 height 45
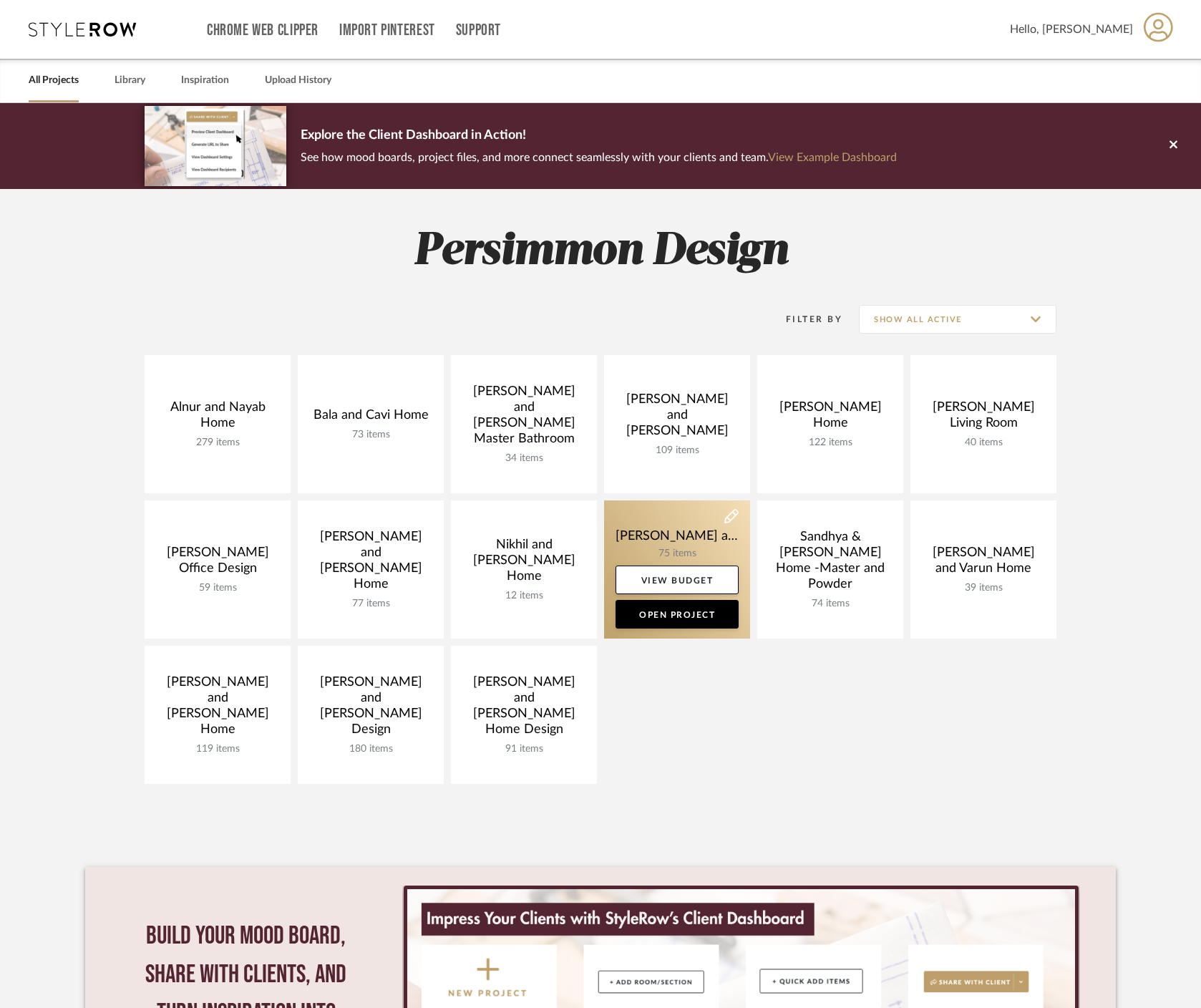
click at [670, 540] on link at bounding box center [676, 569] width 146 height 138
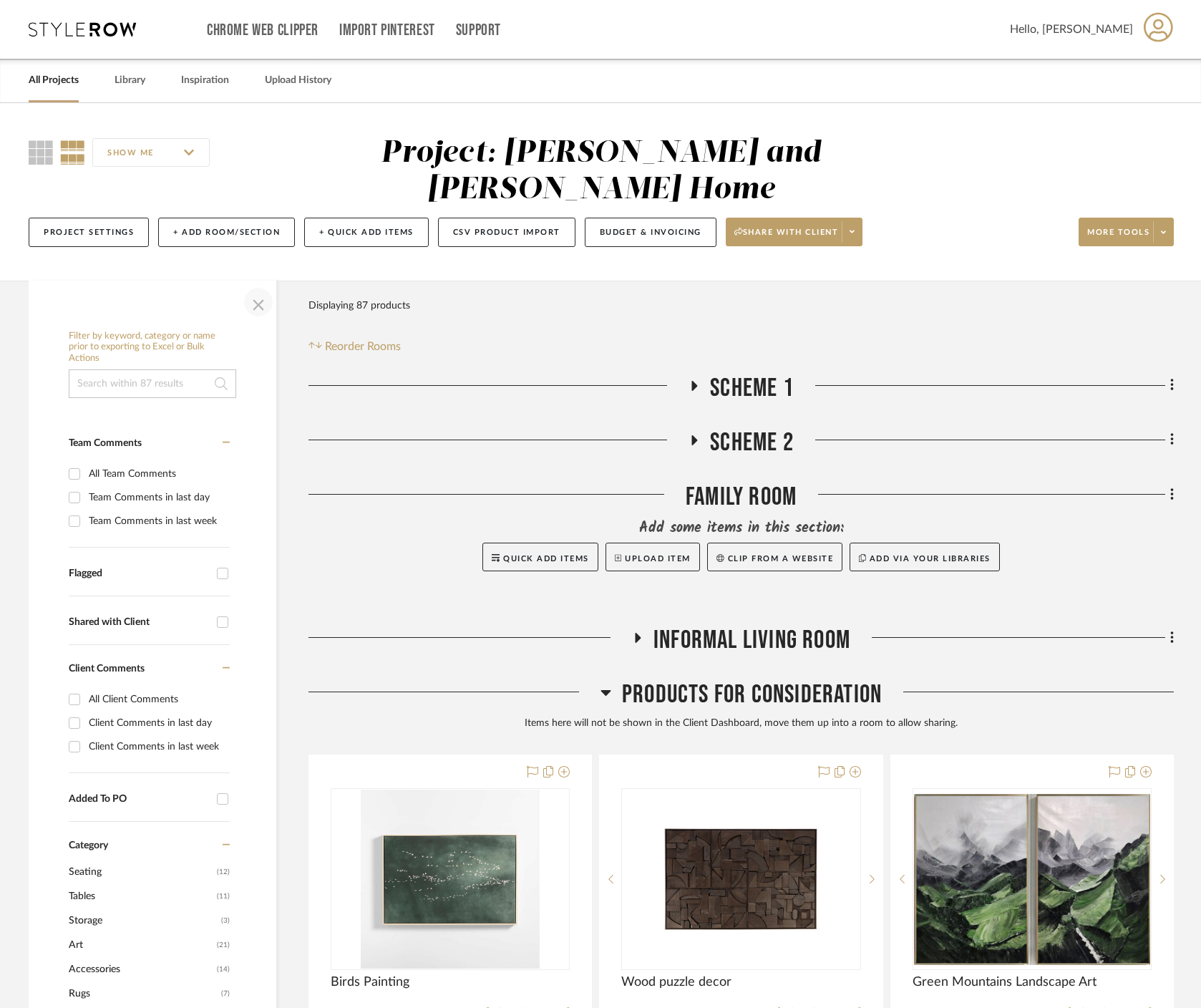
click at [261, 285] on span "button" at bounding box center [259, 302] width 35 height 35
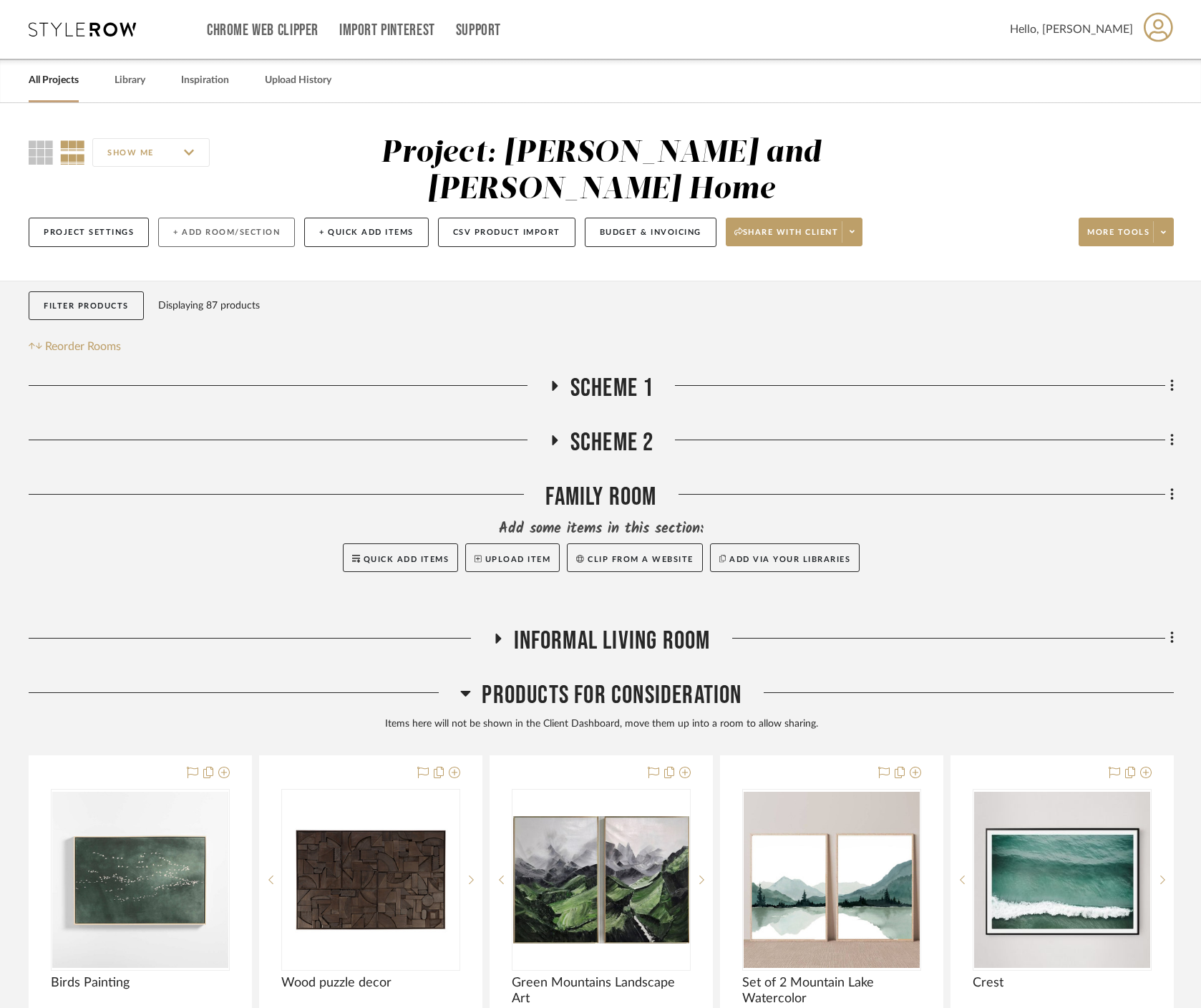
click at [249, 217] on button "+ Add Room/Section" at bounding box center [226, 232] width 137 height 29
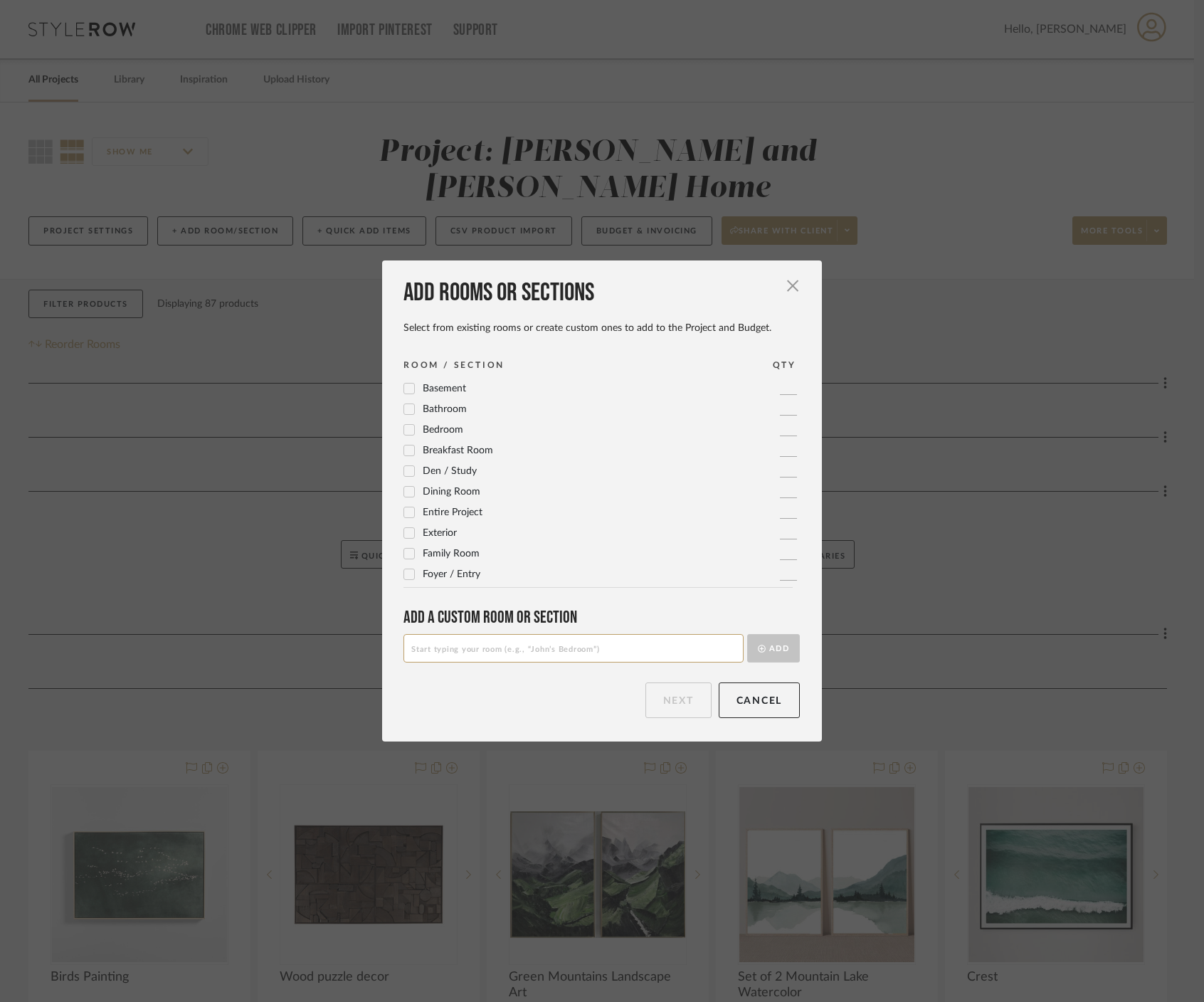
click at [504, 641] on input at bounding box center [573, 648] width 340 height 29
type input "Scheme 1 Budget"
click at [775, 648] on button "Add" at bounding box center [774, 648] width 53 height 29
click at [531, 655] on input at bounding box center [573, 648] width 340 height 29
type input "Scheme 2 Budget"
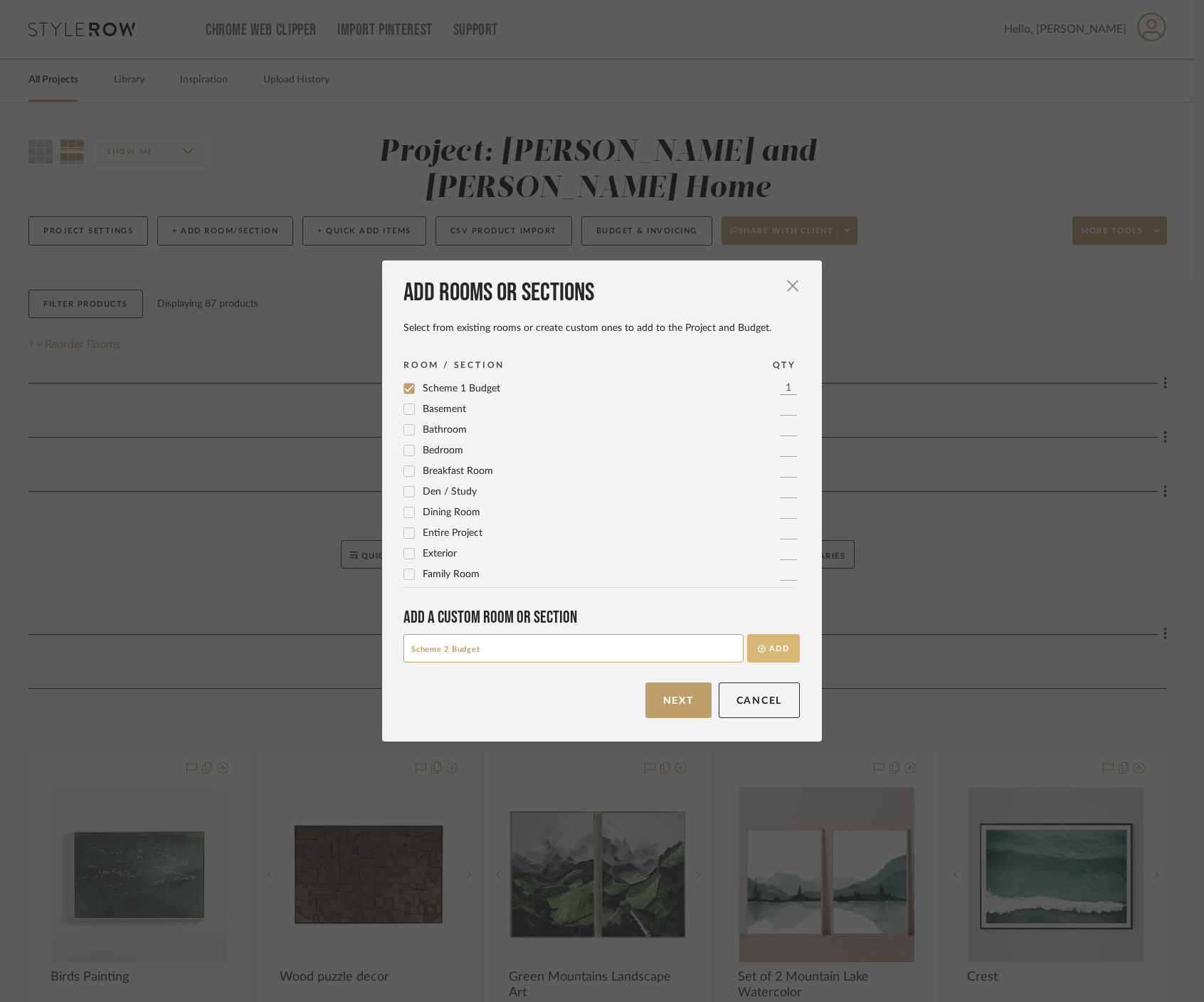
click at [774, 651] on button "Add" at bounding box center [774, 648] width 53 height 29
click at [668, 700] on button "Next" at bounding box center [679, 700] width 66 height 35
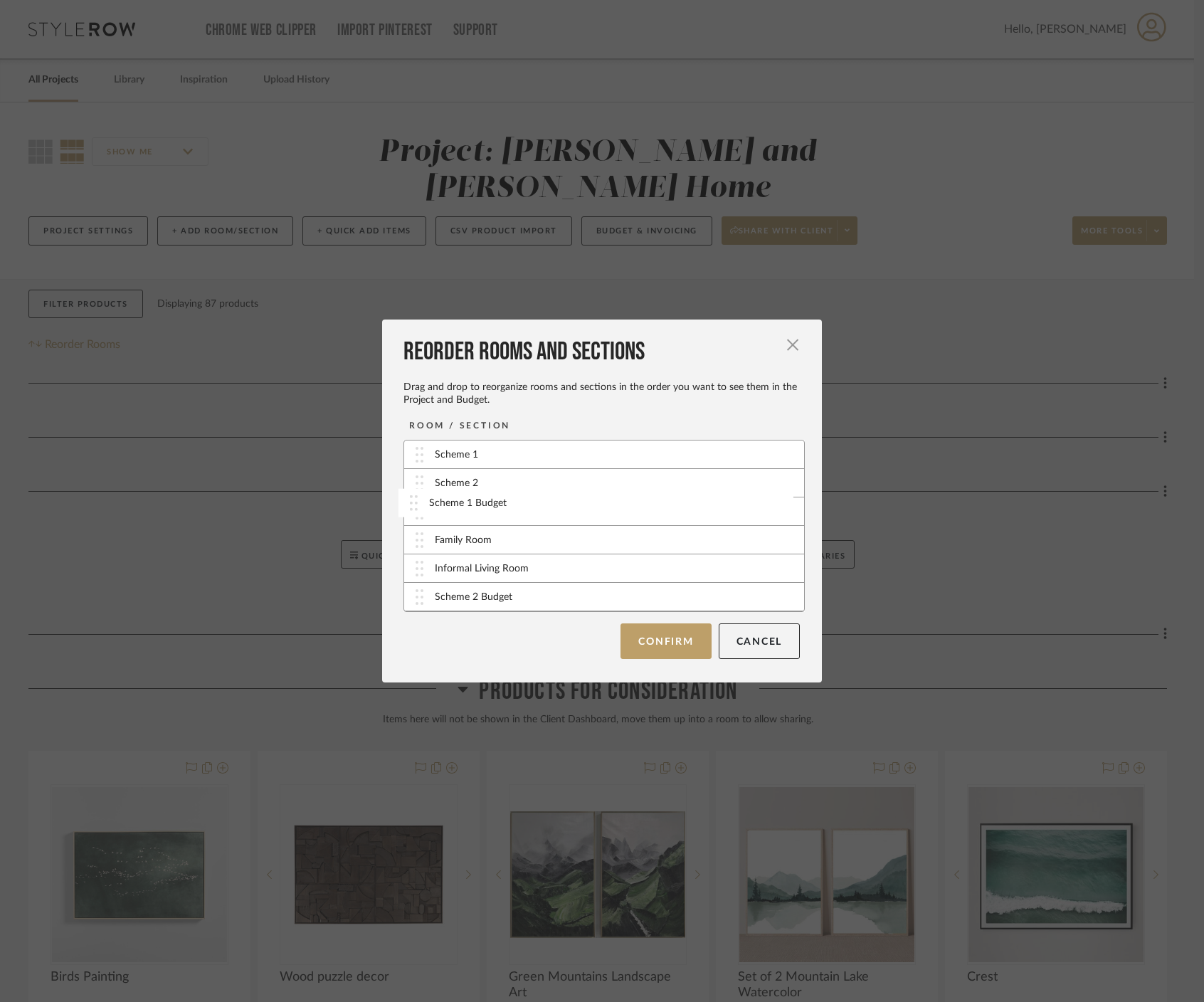
drag, startPoint x: 490, startPoint y: 571, endPoint x: 489, endPoint y: 504, distance: 67.0
drag, startPoint x: 497, startPoint y: 599, endPoint x: 498, endPoint y: 534, distance: 65.0
click at [677, 641] on button "Confirm" at bounding box center [666, 641] width 90 height 35
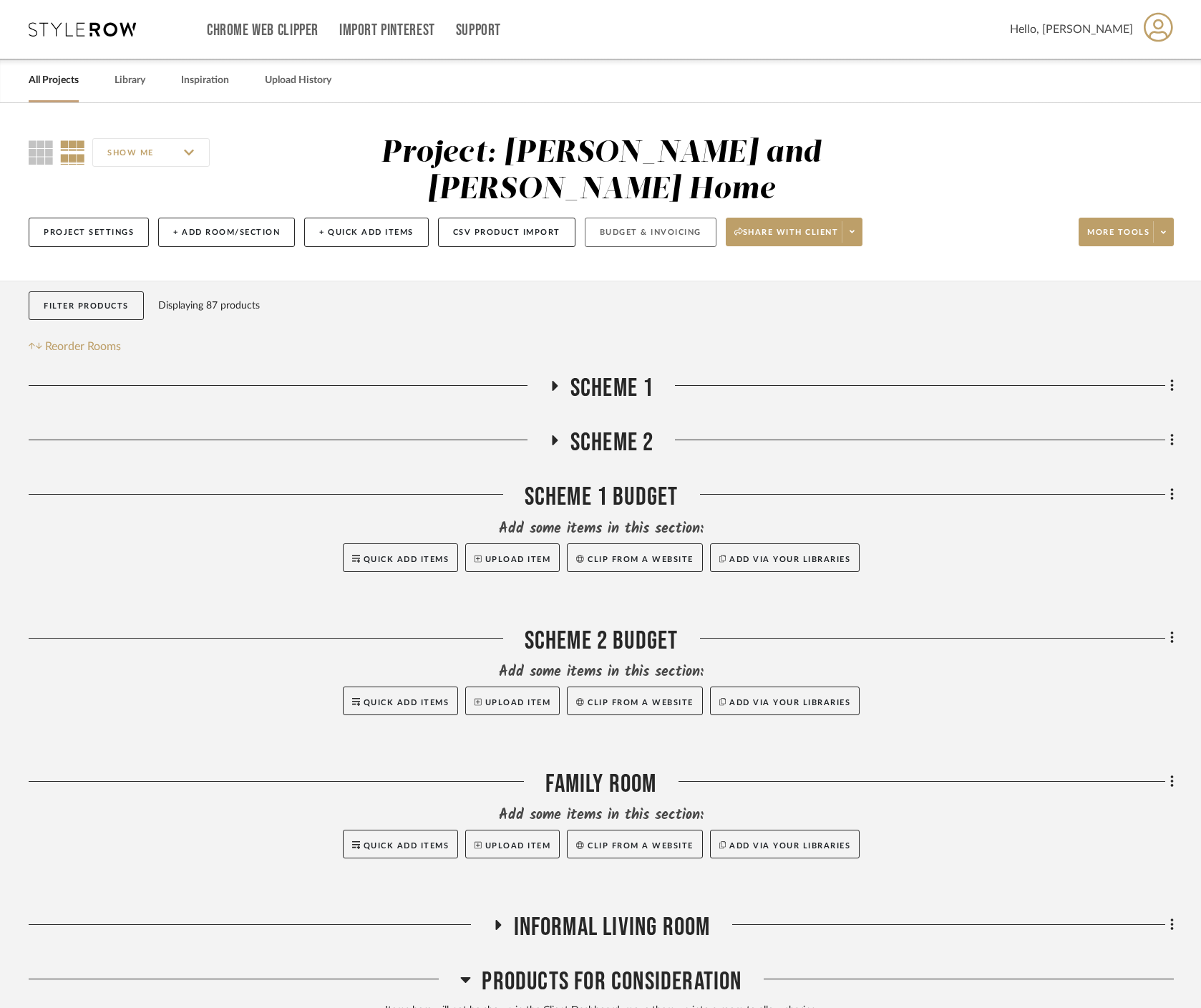
click at [651, 217] on button "Budget & Invoicing" at bounding box center [651, 232] width 131 height 29
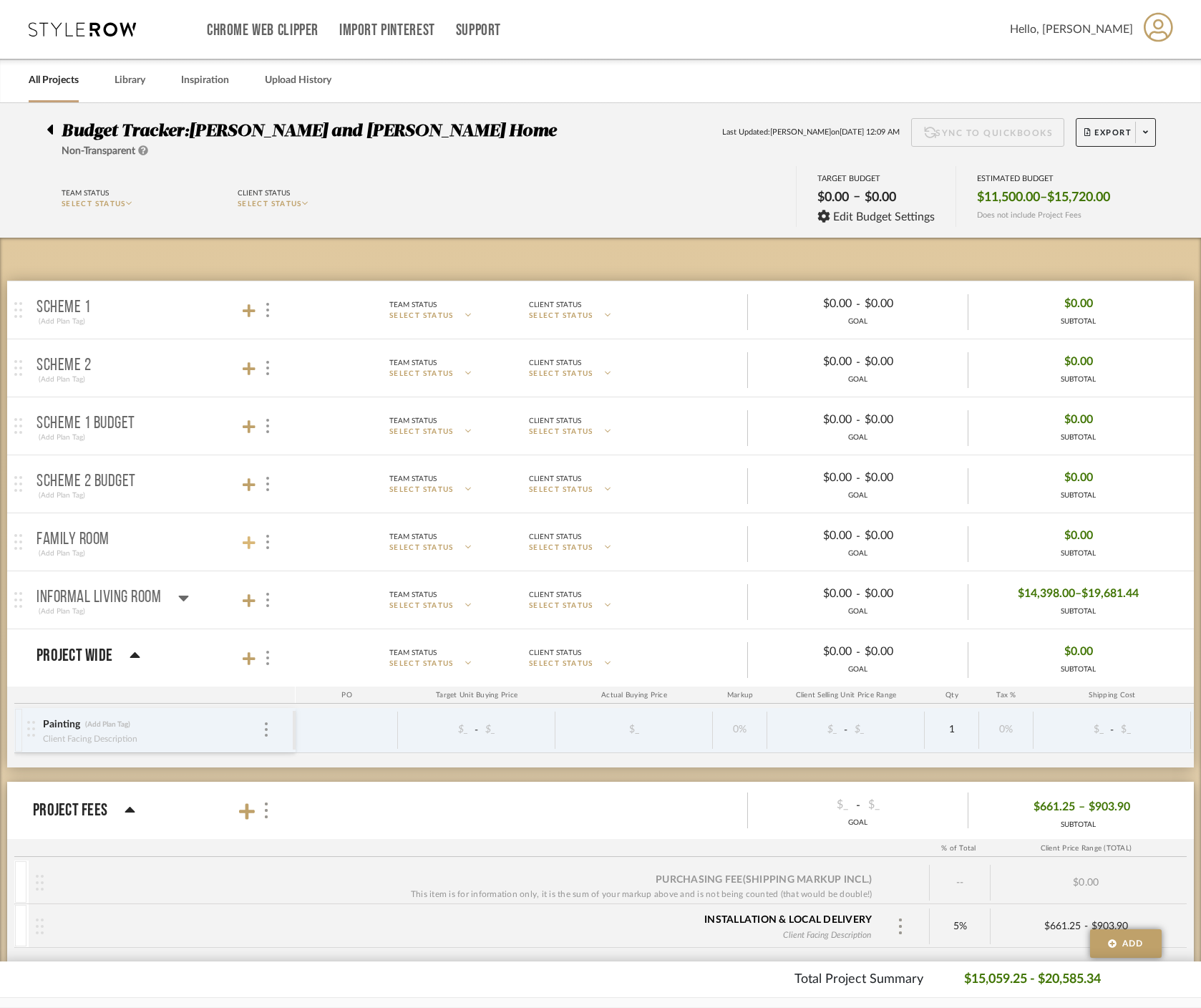
click at [250, 545] on icon at bounding box center [248, 542] width 13 height 13
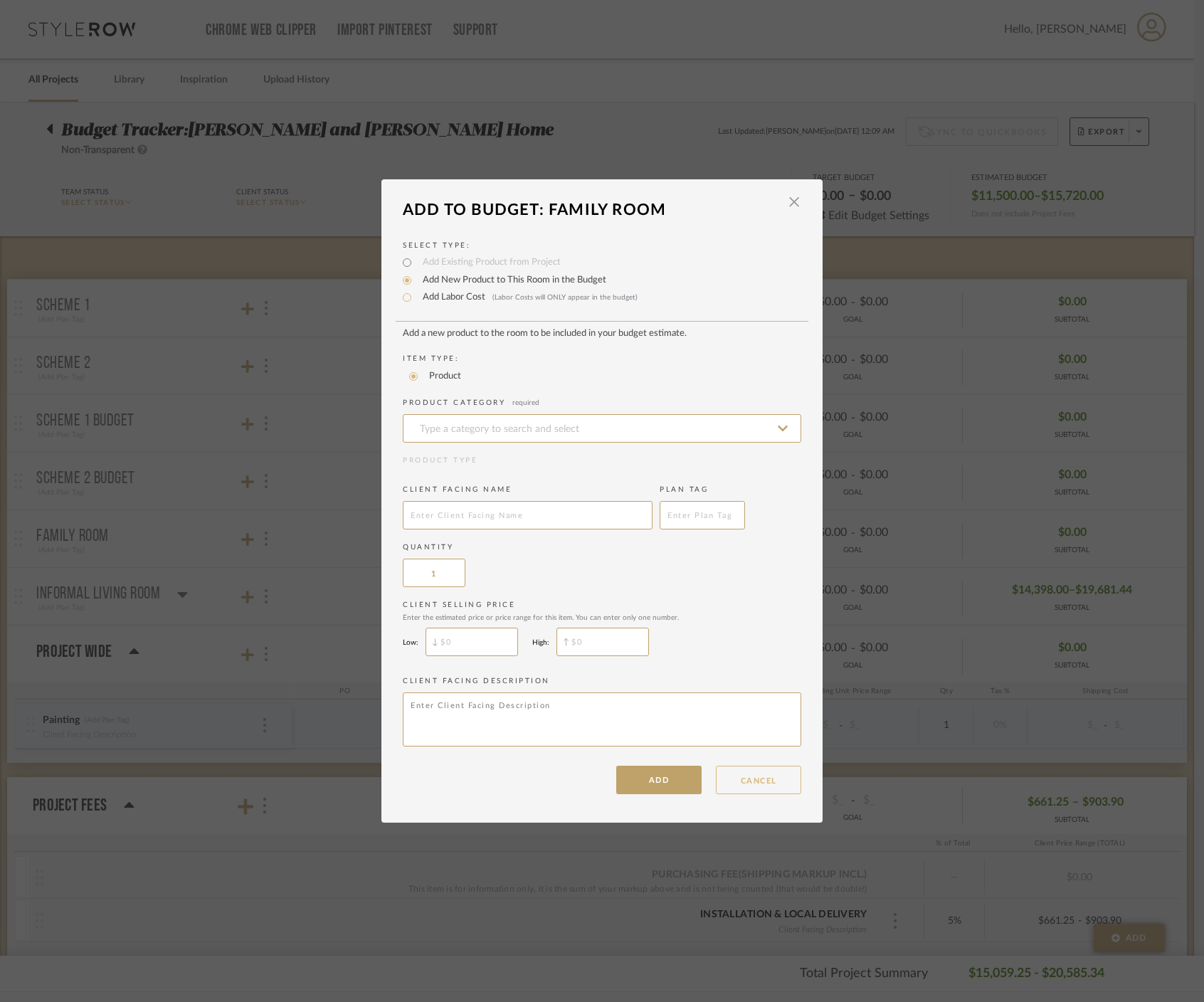
click at [736, 773] on button "CANCEL" at bounding box center [759, 780] width 86 height 29
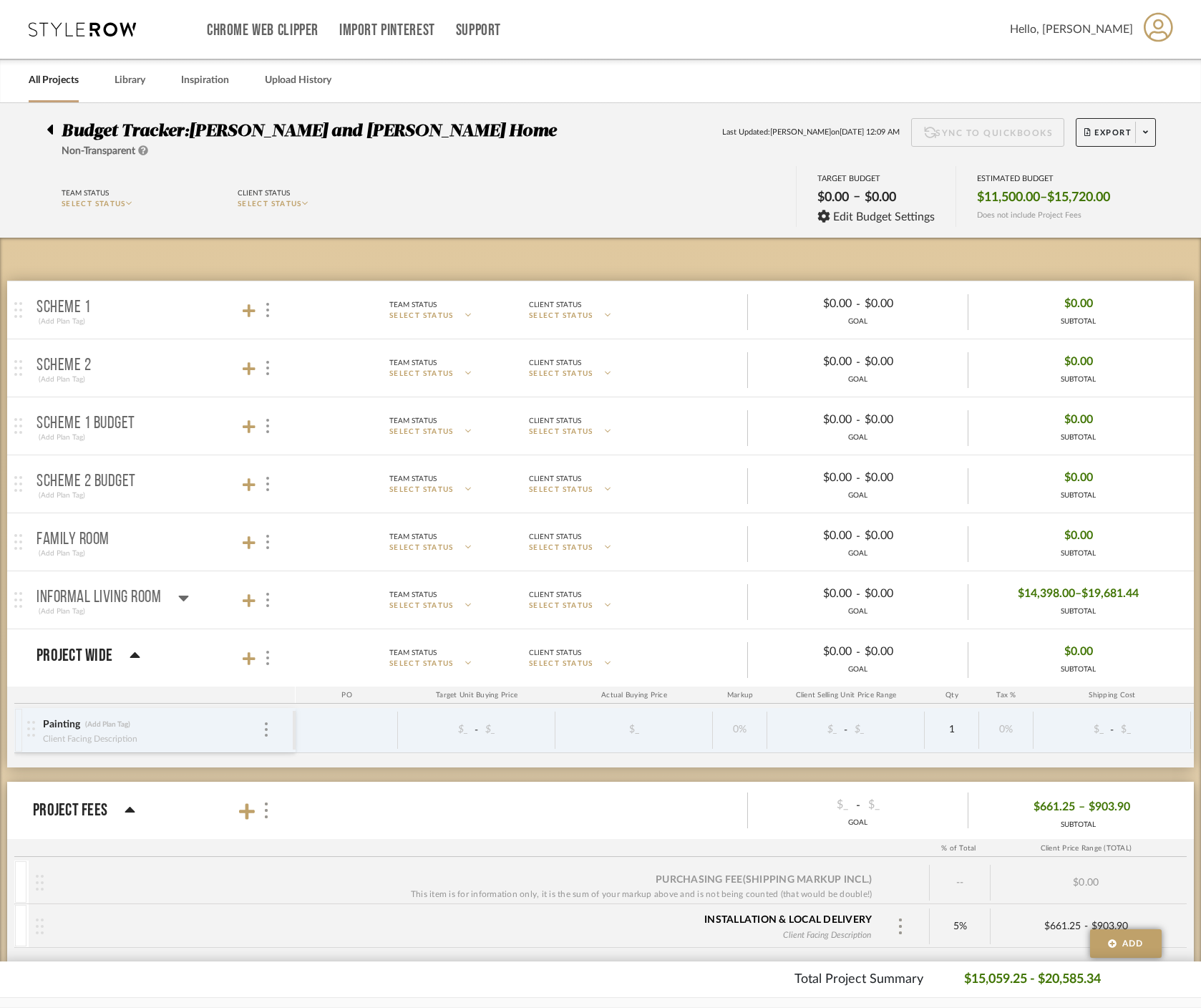
click at [115, 541] on mat-panel-title "Family Room (Add Plan Tag)" at bounding box center [162, 542] width 252 height 35
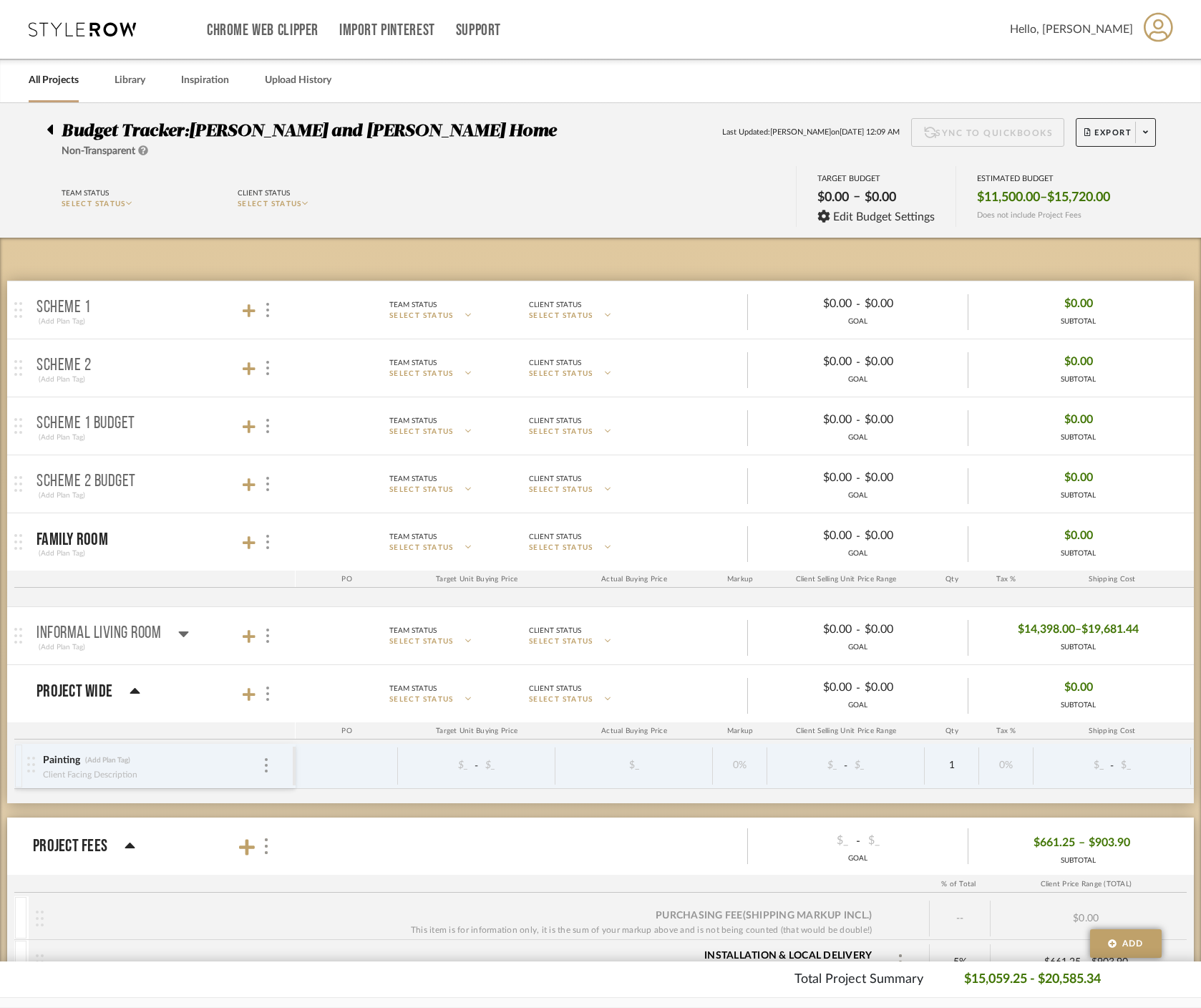
click at [5, 543] on div "Budget Tracker: Ramneek and Ginny Home Non-Transparent Last Updated: Divya Asho…" at bounding box center [600, 677] width 1201 height 1148
click at [17, 544] on img at bounding box center [18, 541] width 8 height 16
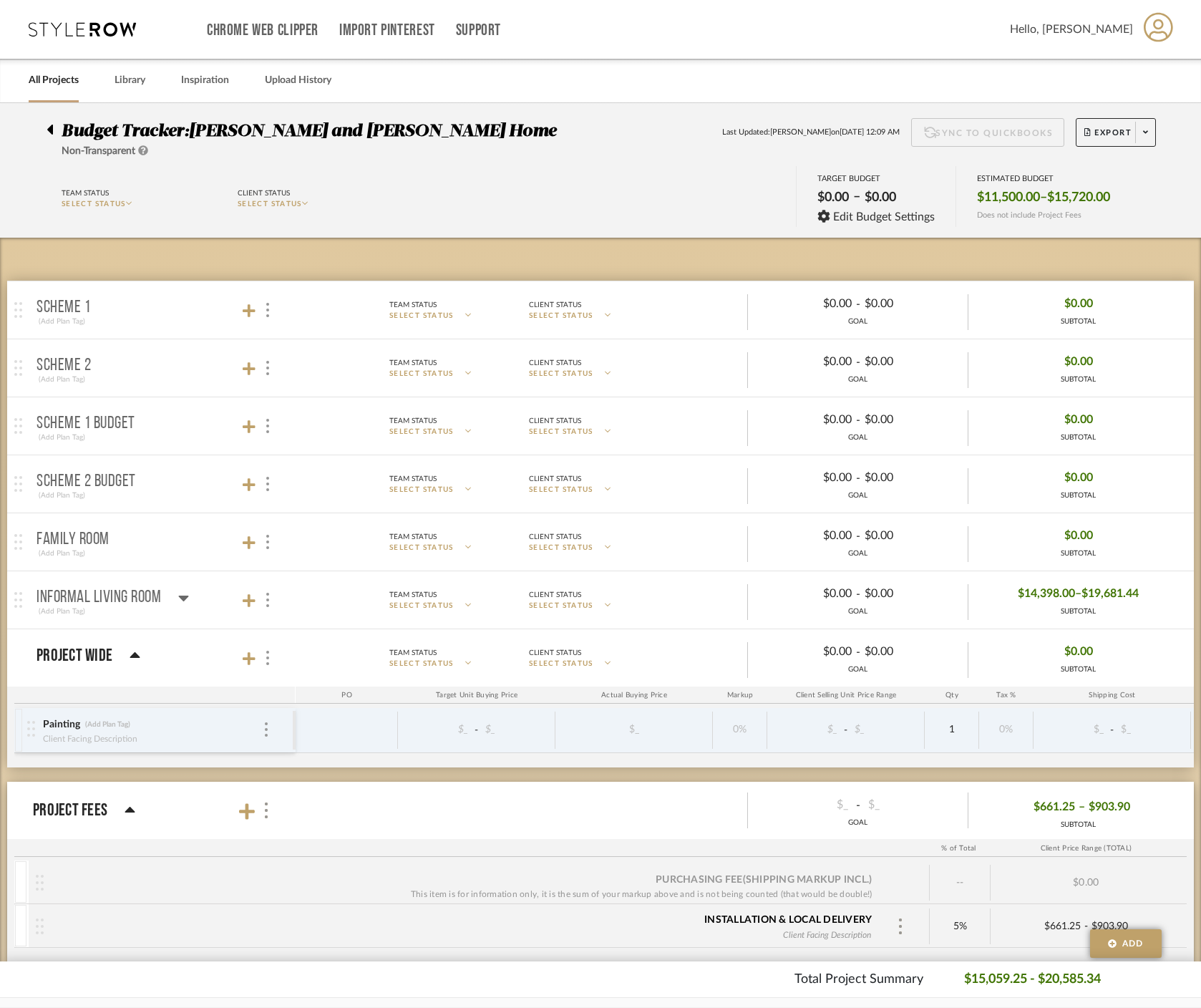
click at [22, 606] on div at bounding box center [21, 600] width 29 height 57
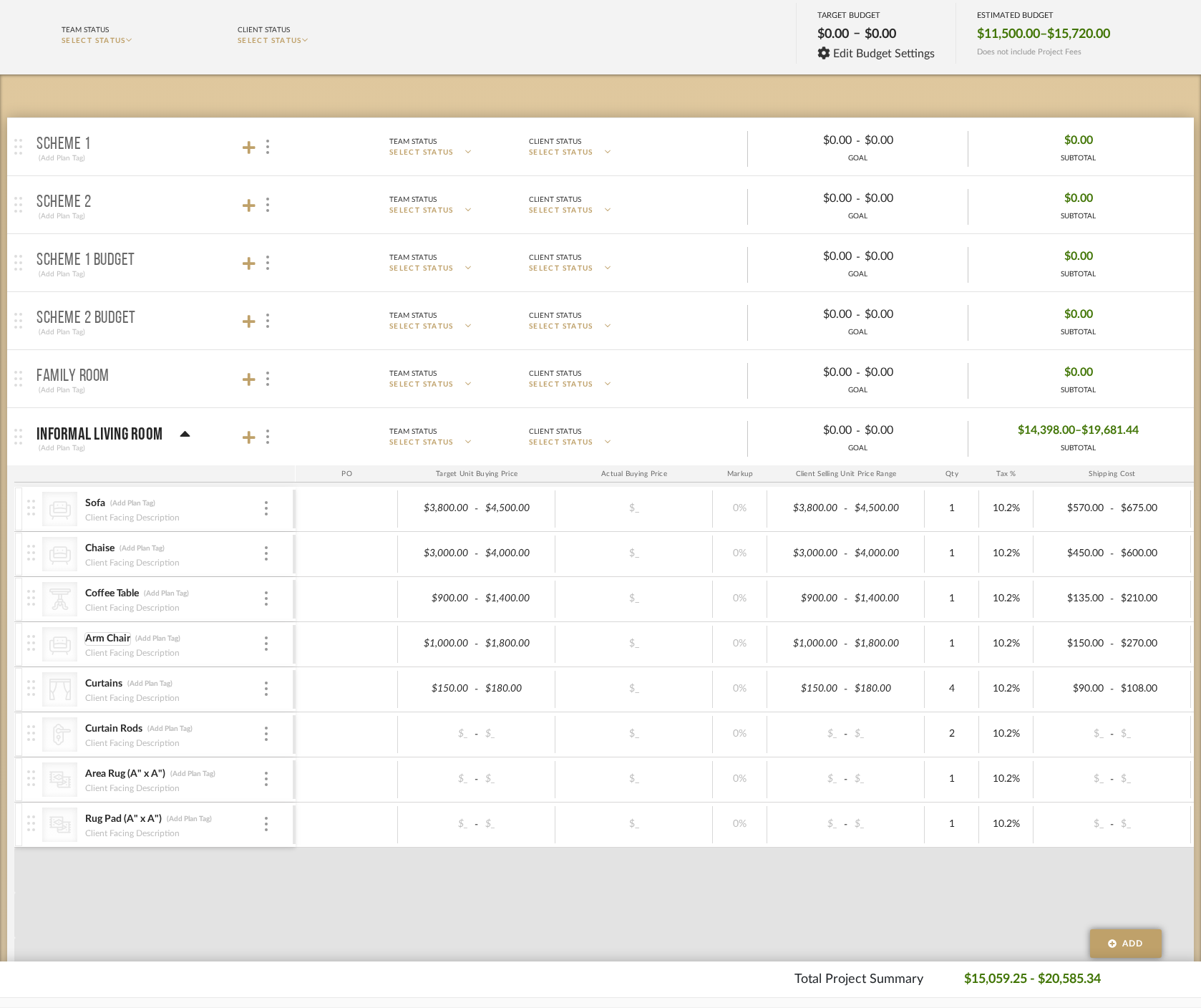
scroll to position [177, 0]
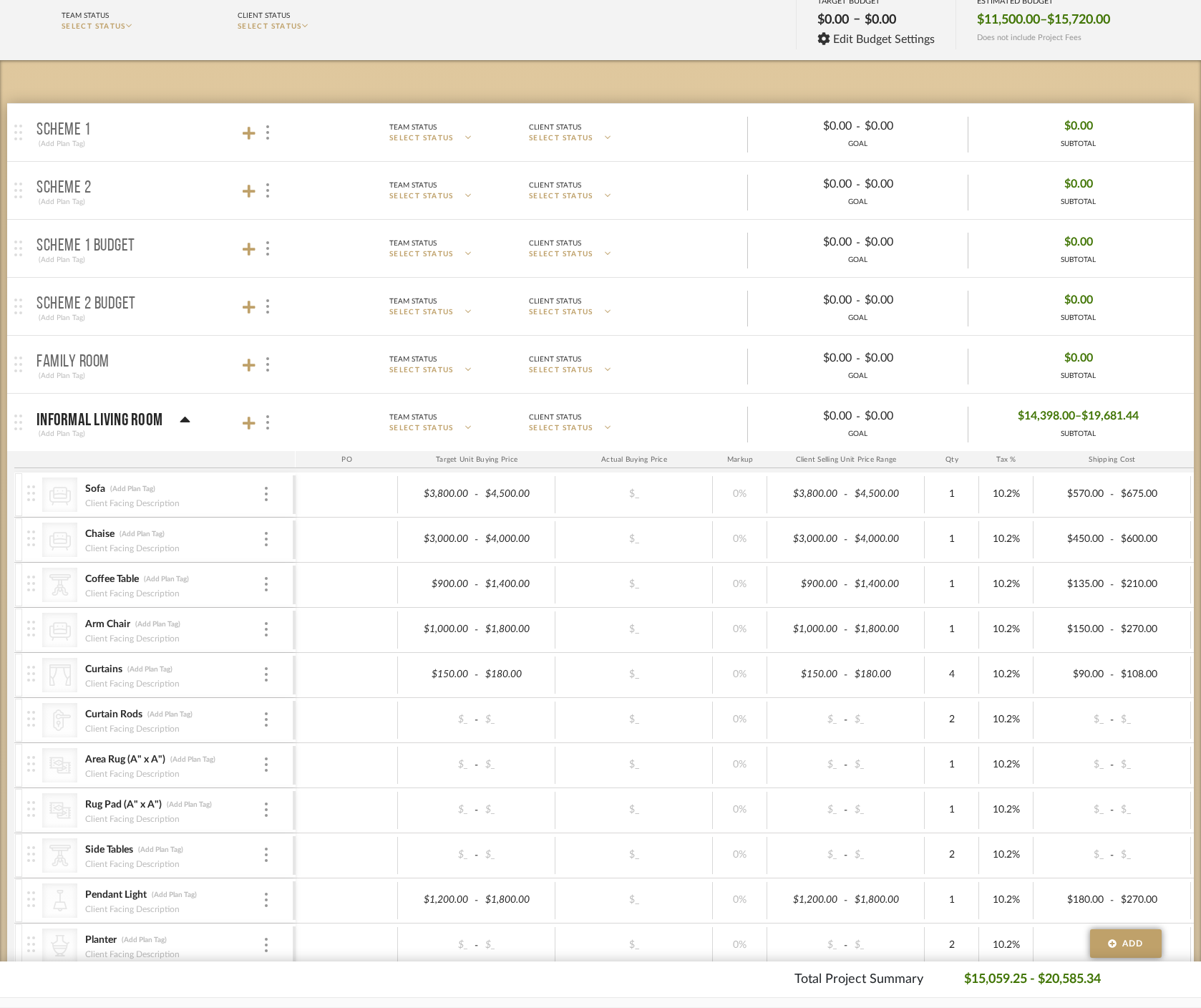
click at [99, 414] on p "Informal Living Room" at bounding box center [99, 420] width 126 height 17
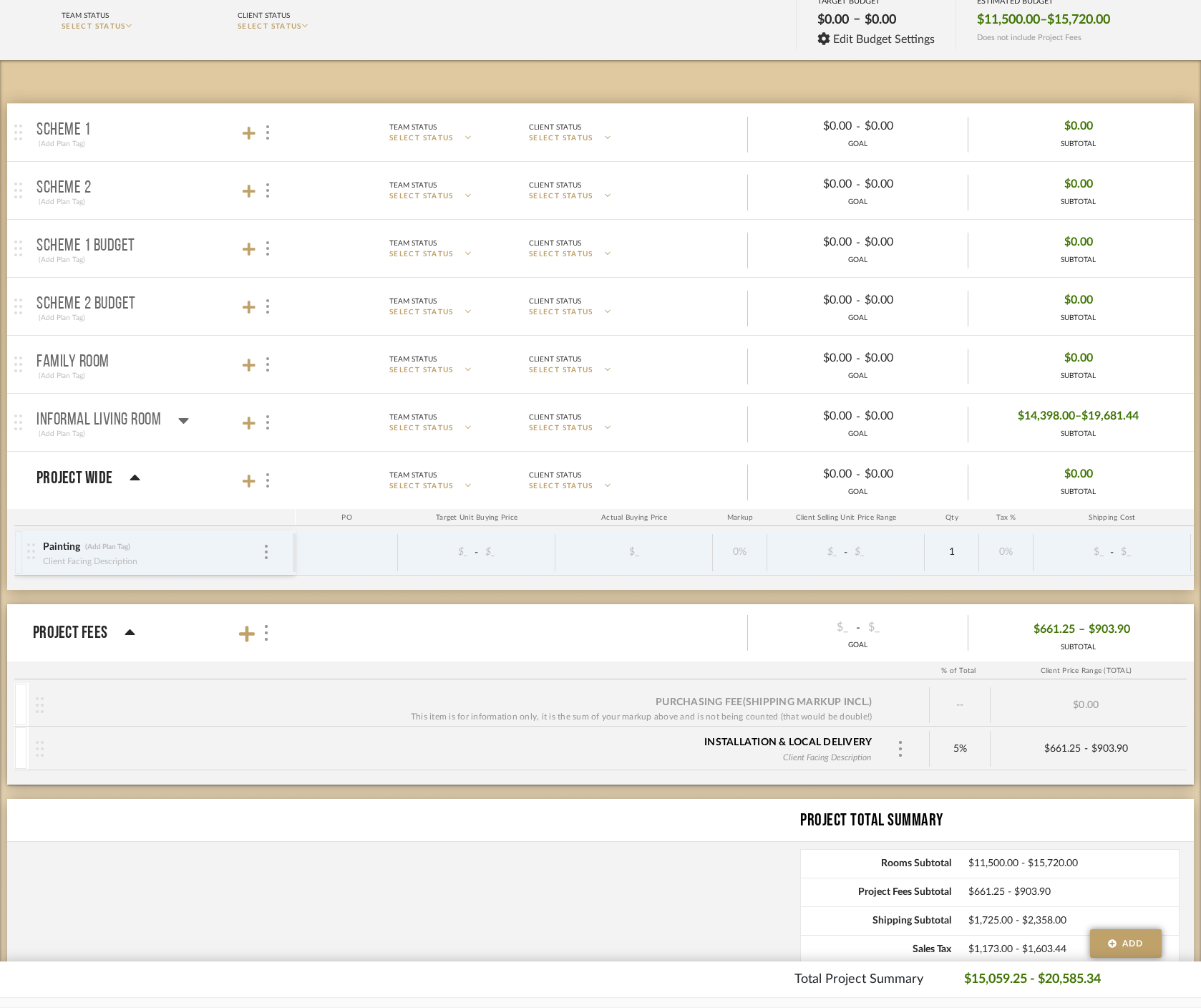
click at [99, 414] on p "Informal Living Room" at bounding box center [98, 420] width 125 height 17
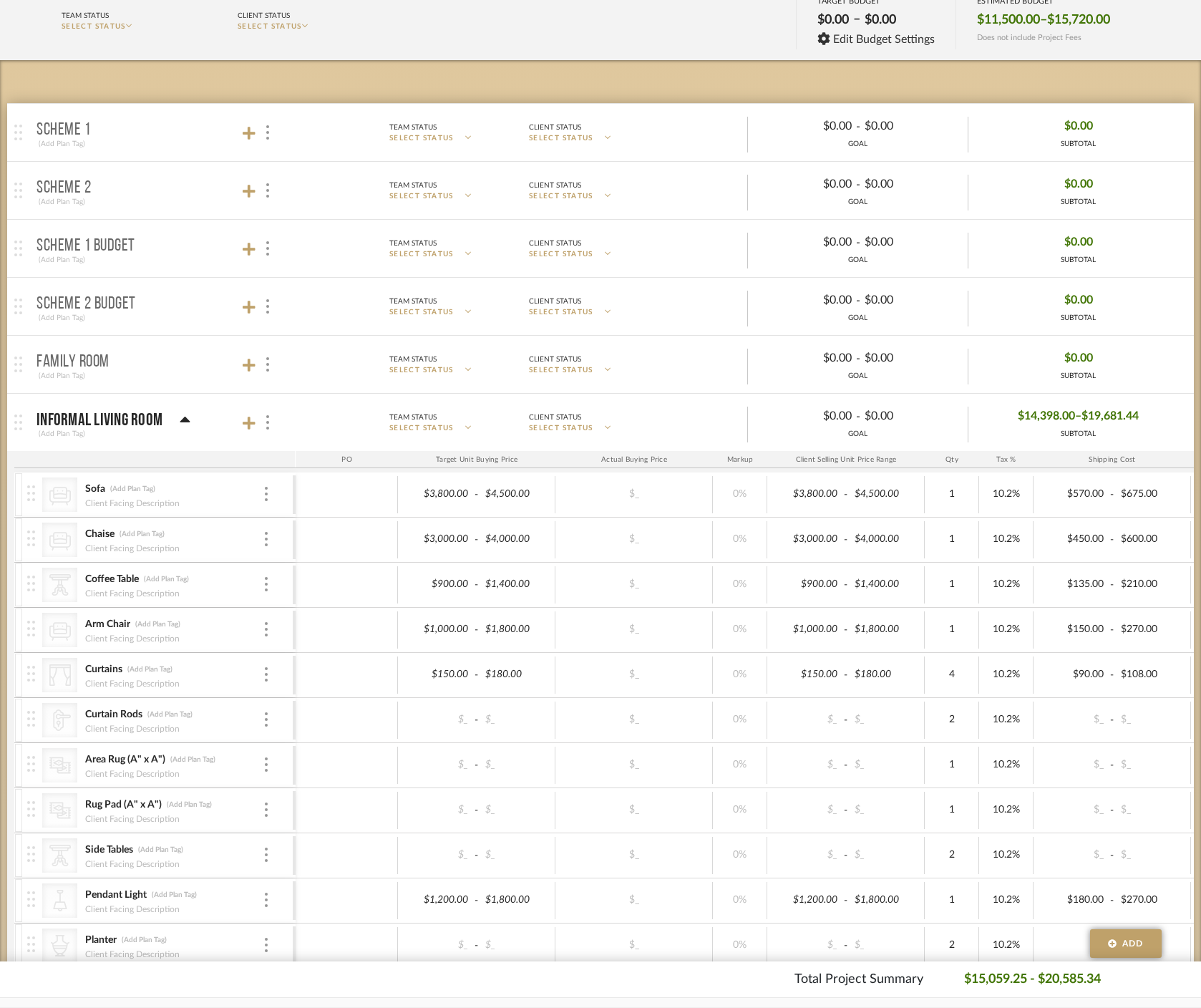
click at [186, 415] on icon at bounding box center [185, 420] width 11 height 17
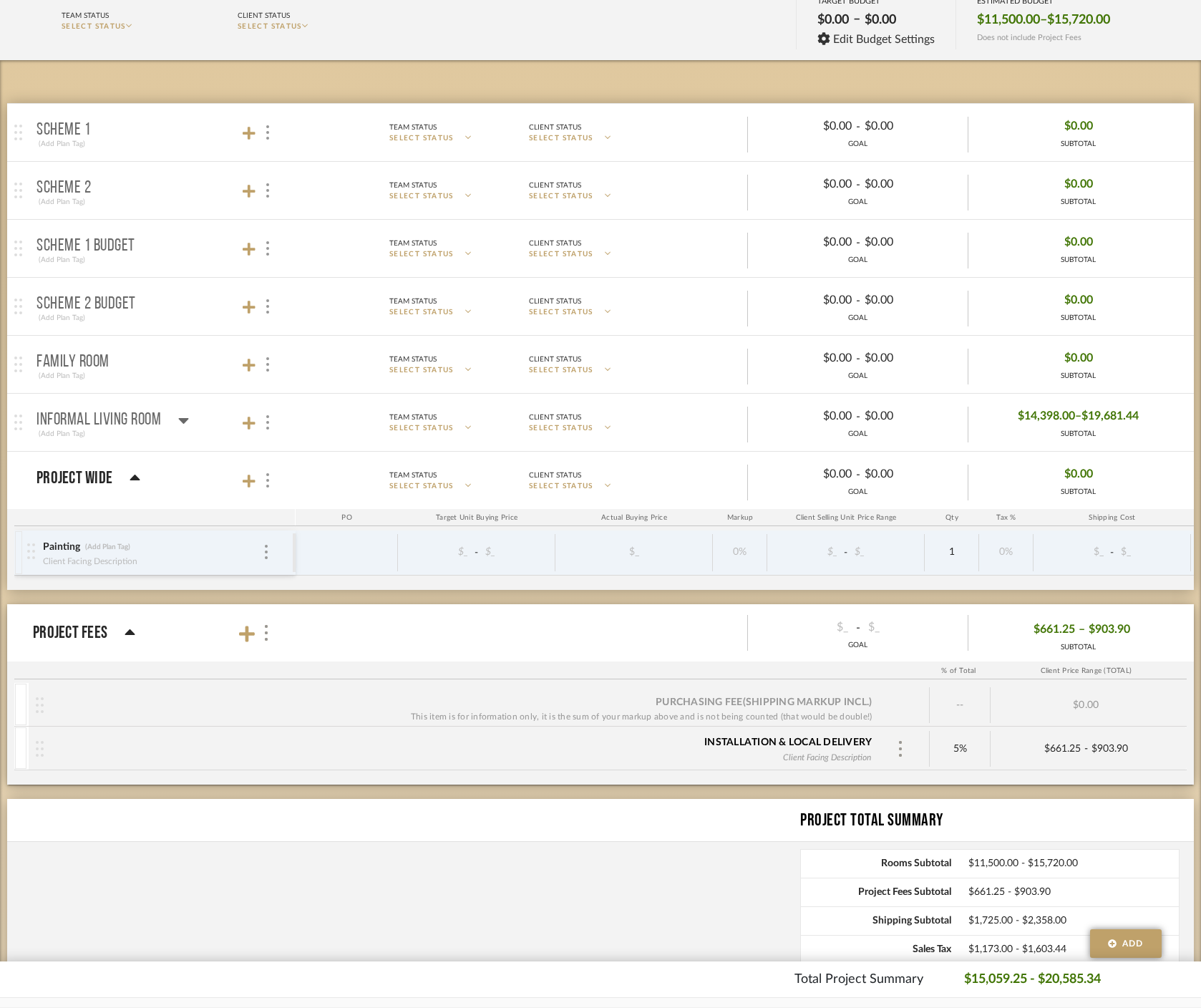
click at [188, 421] on icon at bounding box center [183, 420] width 11 height 17
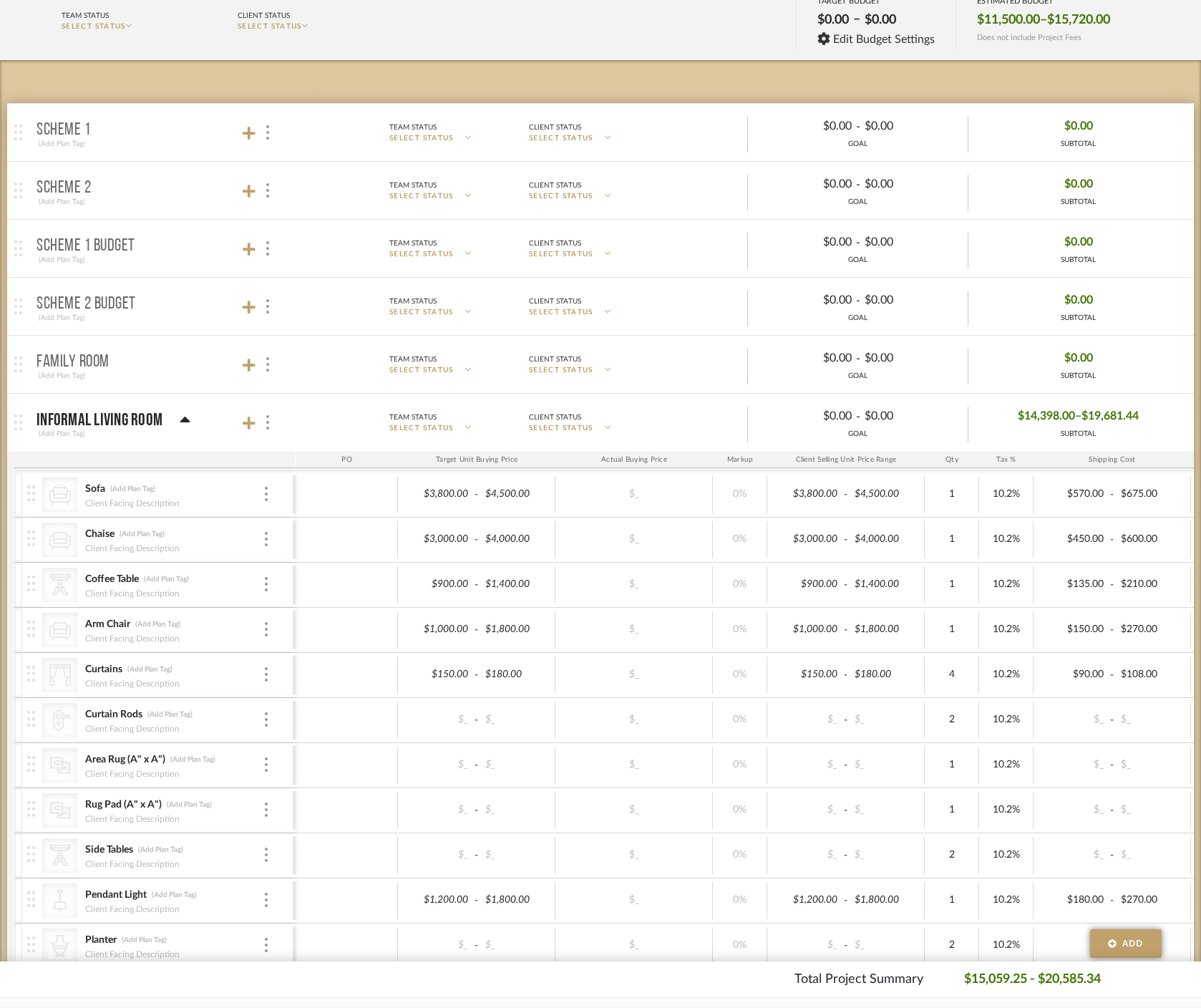
click at [188, 421] on icon at bounding box center [185, 420] width 11 height 17
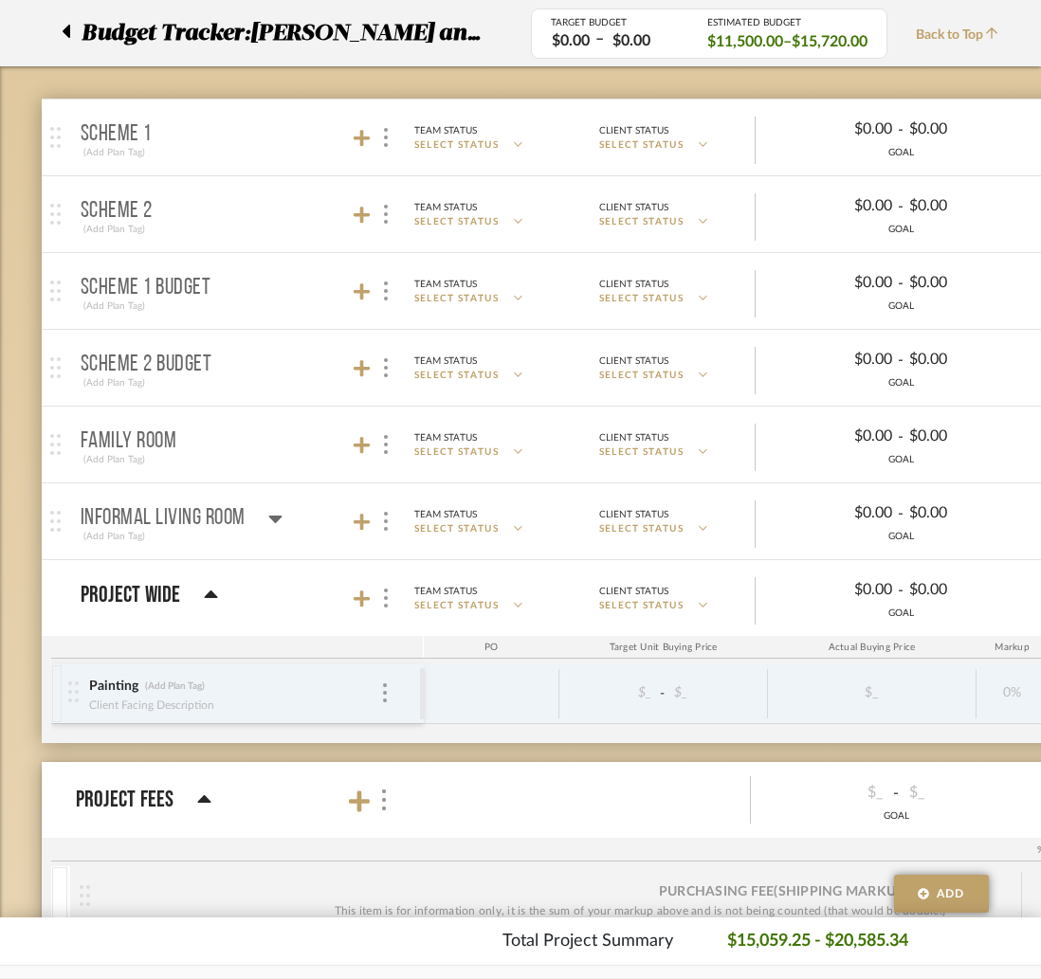
scroll to position [139, 0]
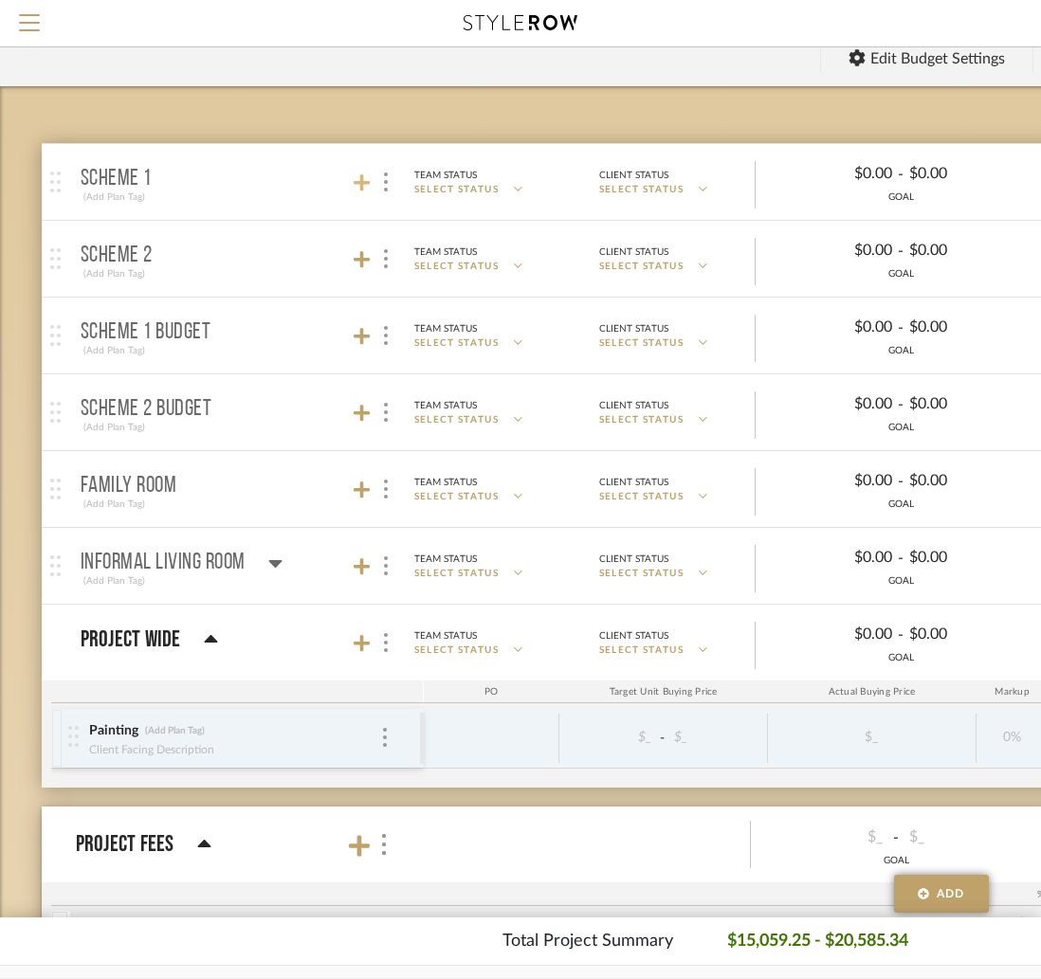
click at [358, 184] on icon at bounding box center [362, 183] width 17 height 19
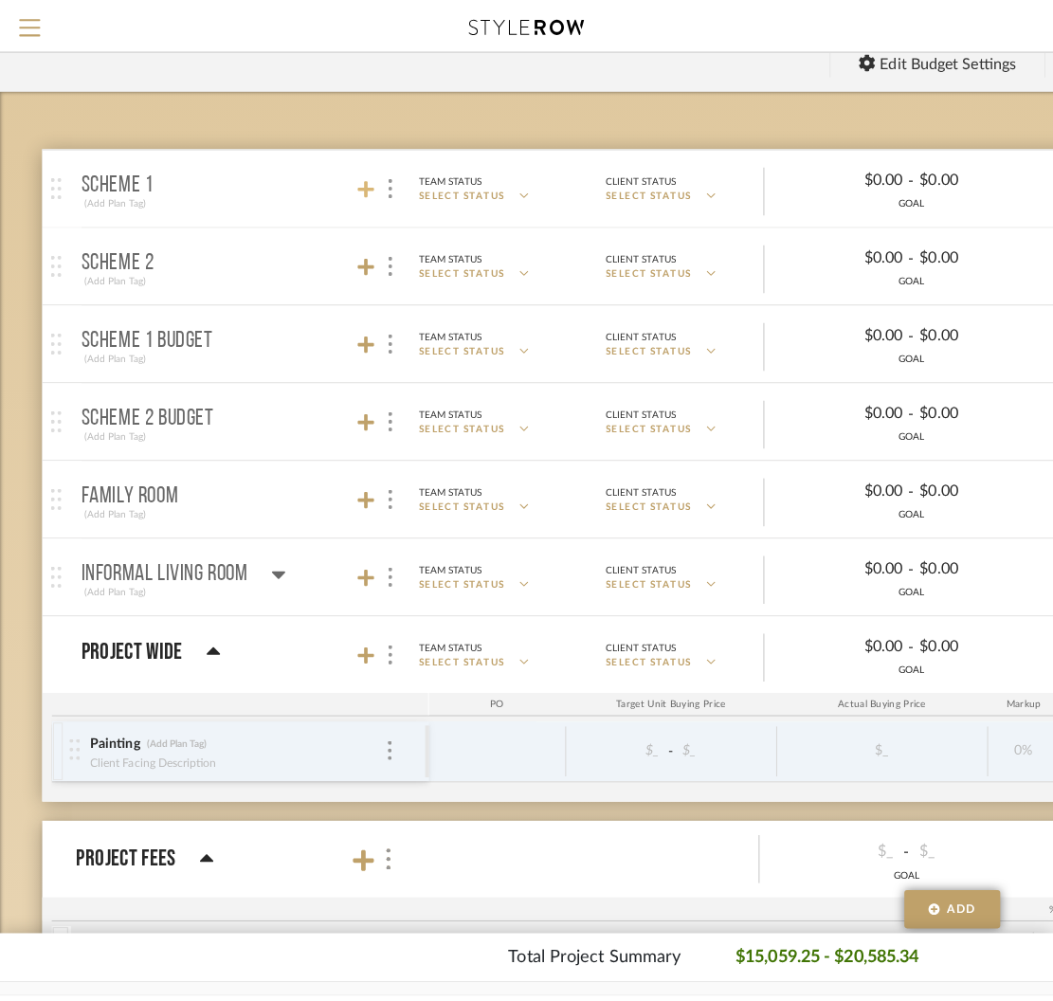
scroll to position [0, 0]
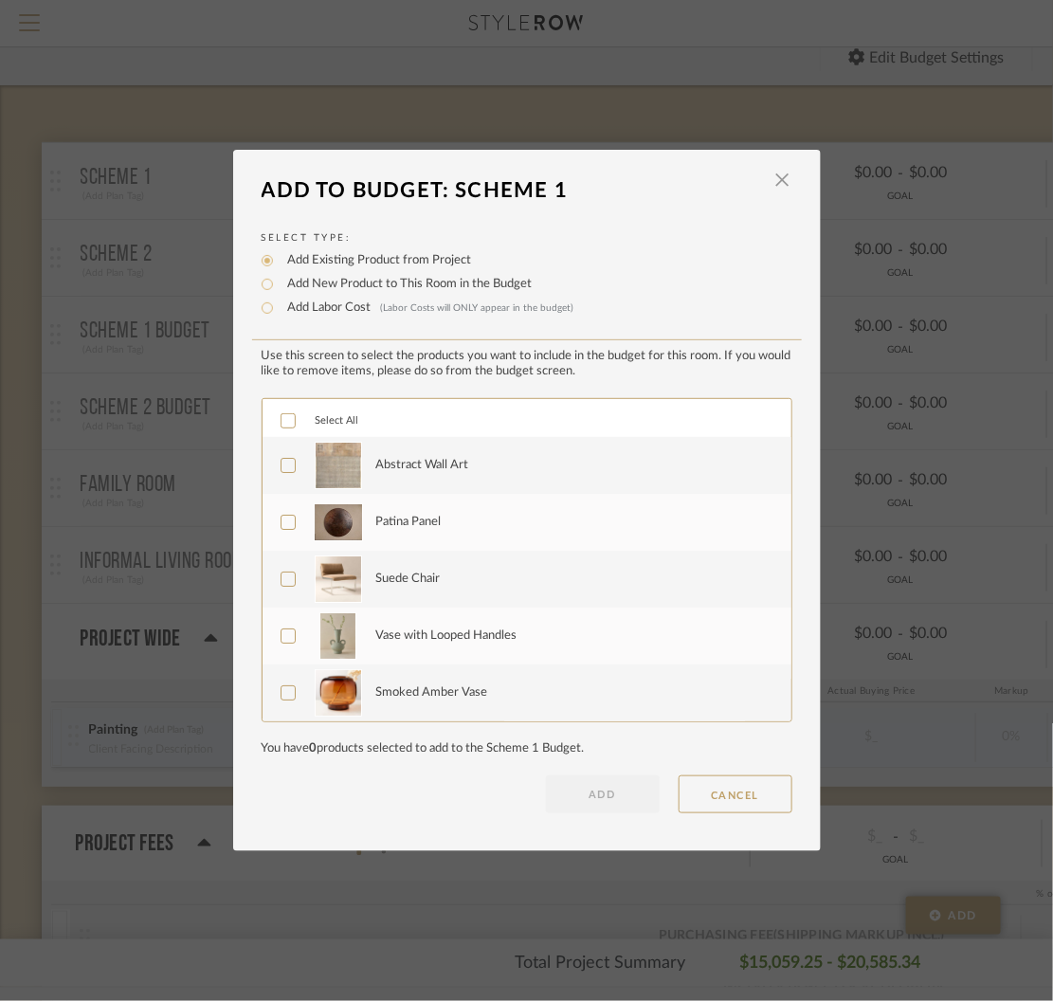
click at [357, 285] on label "Add New Product to This Room in the Budget" at bounding box center [406, 284] width 254 height 19
click at [279, 285] on input "Add New Product to This Room in the Budget" at bounding box center [267, 284] width 23 height 23
radio input "true"
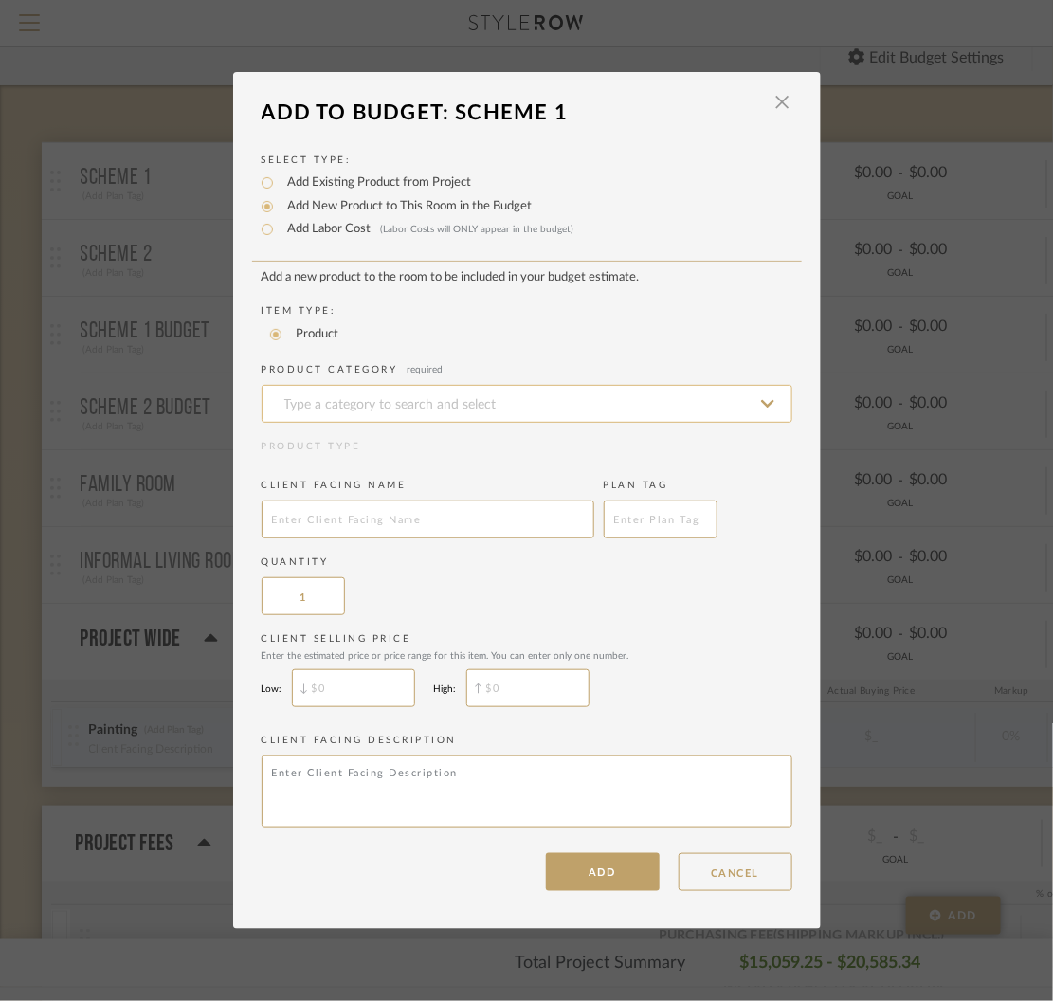
click at [383, 411] on input at bounding box center [527, 404] width 531 height 38
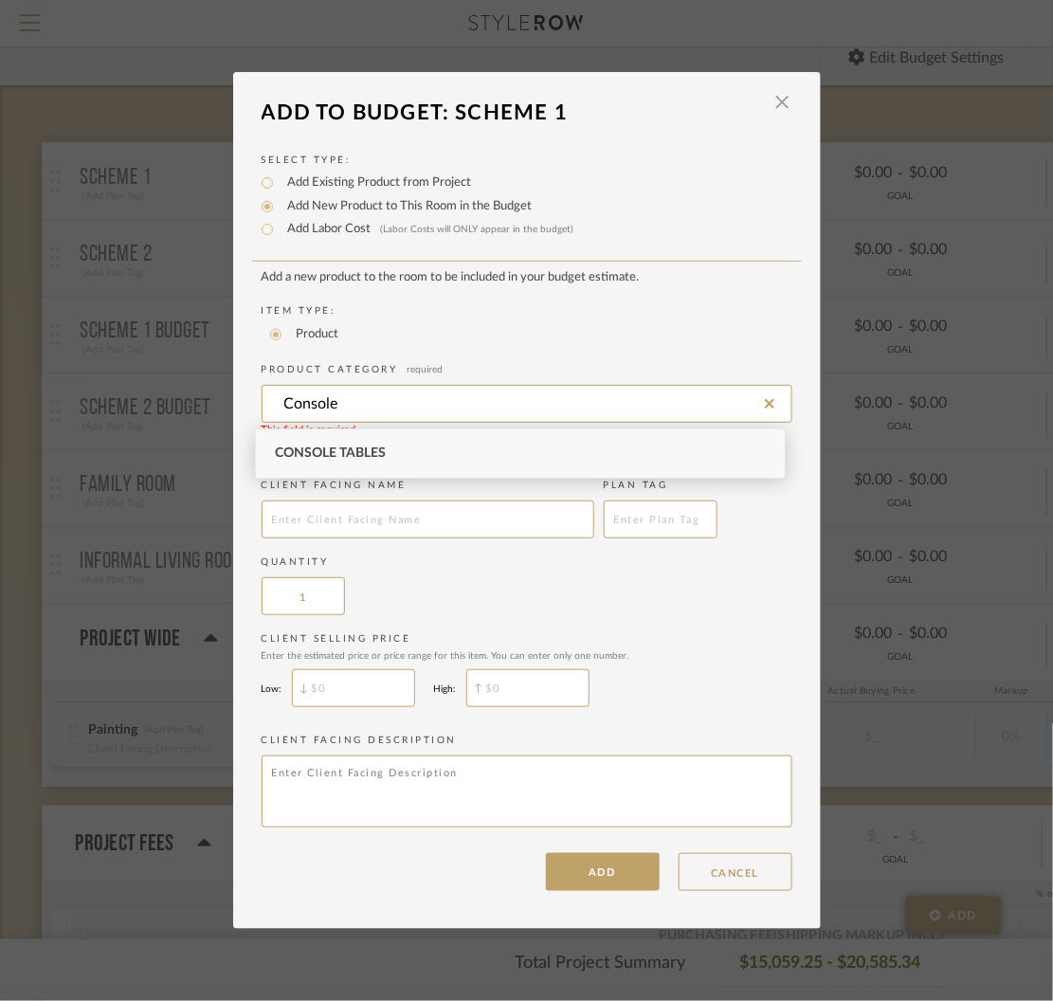
click at [356, 463] on div "Console Tables" at bounding box center [520, 453] width 529 height 48
type input "Console Tables"
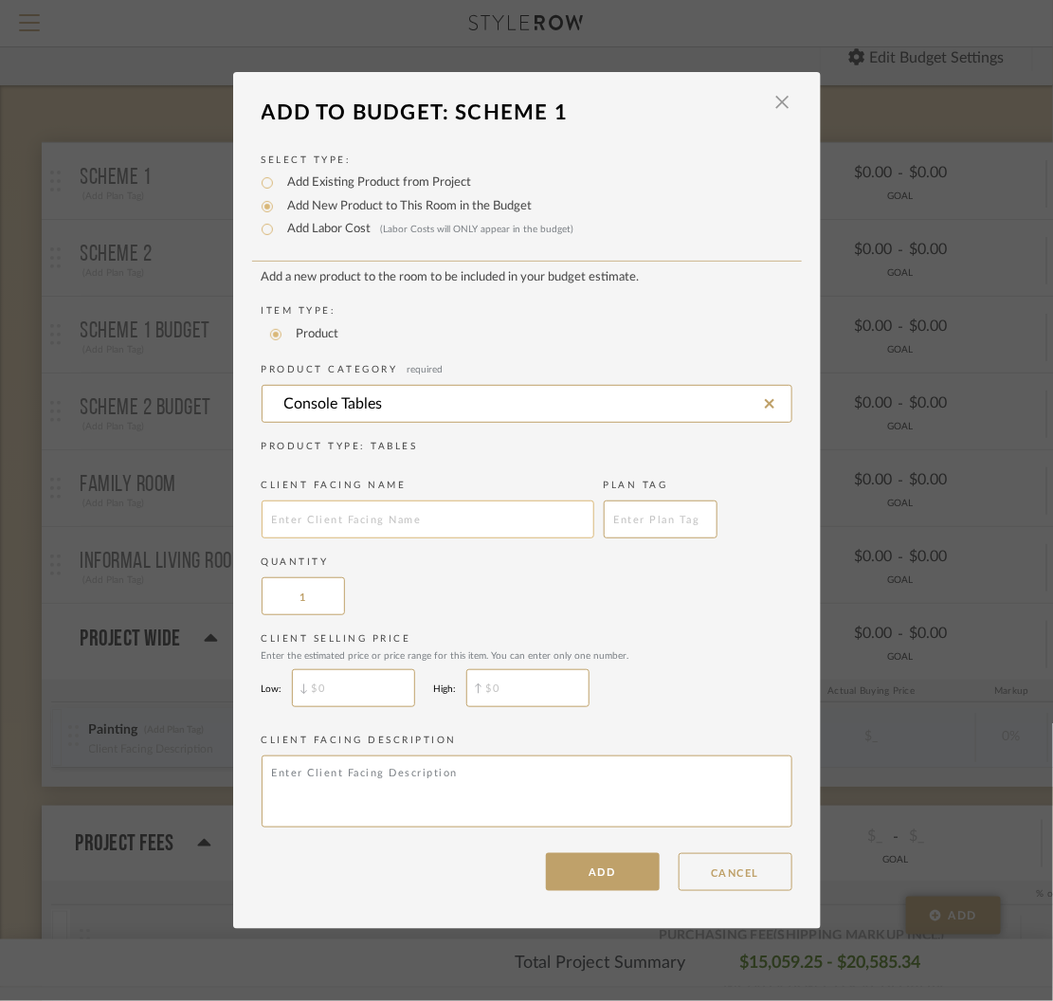
click at [346, 527] on input "text" at bounding box center [428, 520] width 333 height 38
type input "Console"
click at [367, 689] on input "$" at bounding box center [353, 688] width 123 height 38
type input "$1,500"
click at [542, 706] on input "$" at bounding box center [527, 688] width 123 height 38
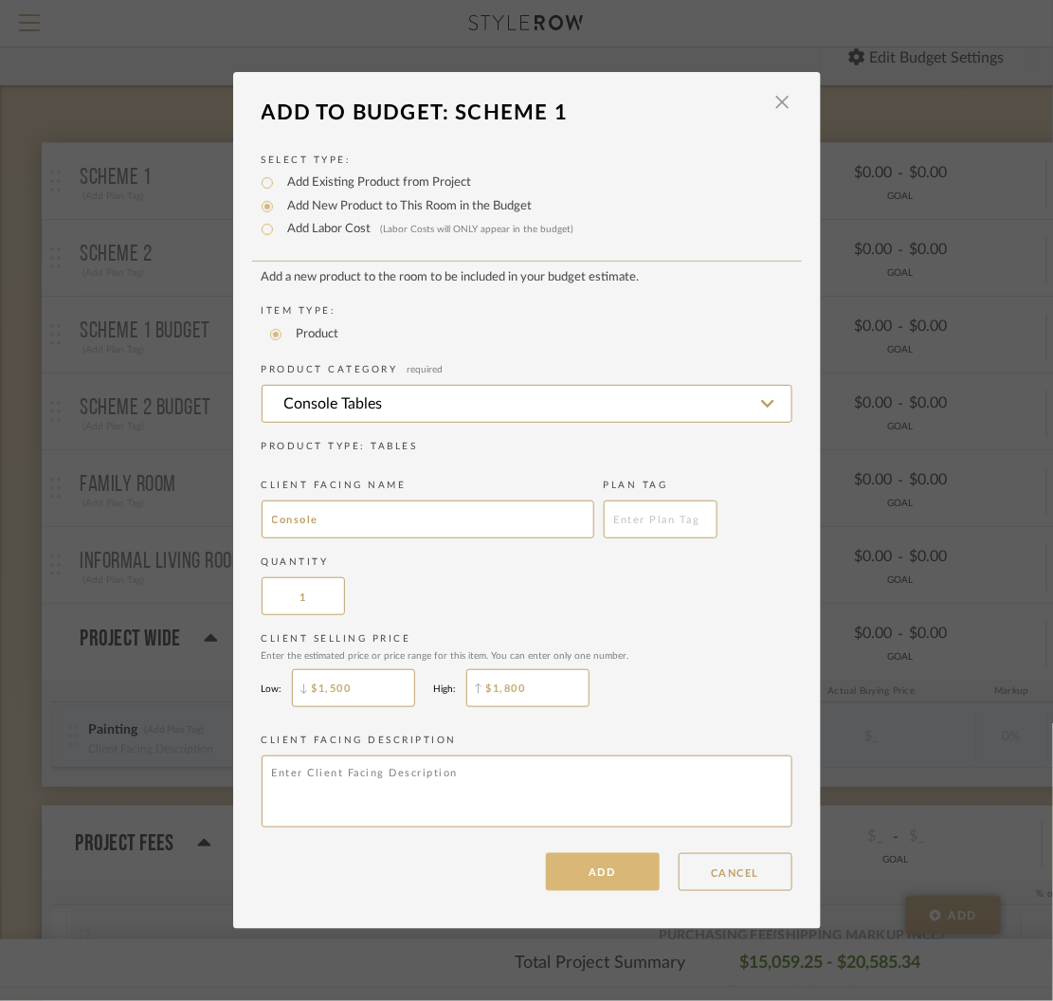
type input "$1,800"
click at [605, 871] on button "ADD" at bounding box center [603, 872] width 114 height 38
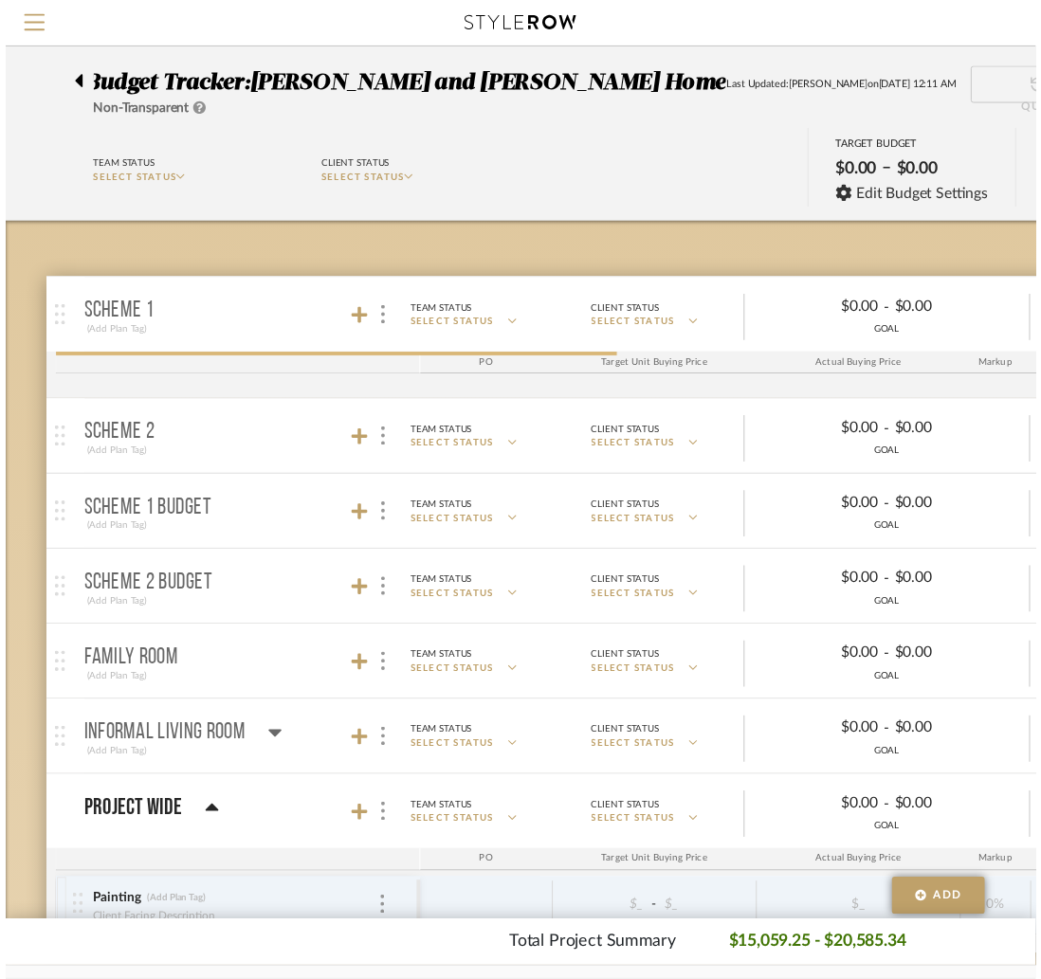
scroll to position [139, 0]
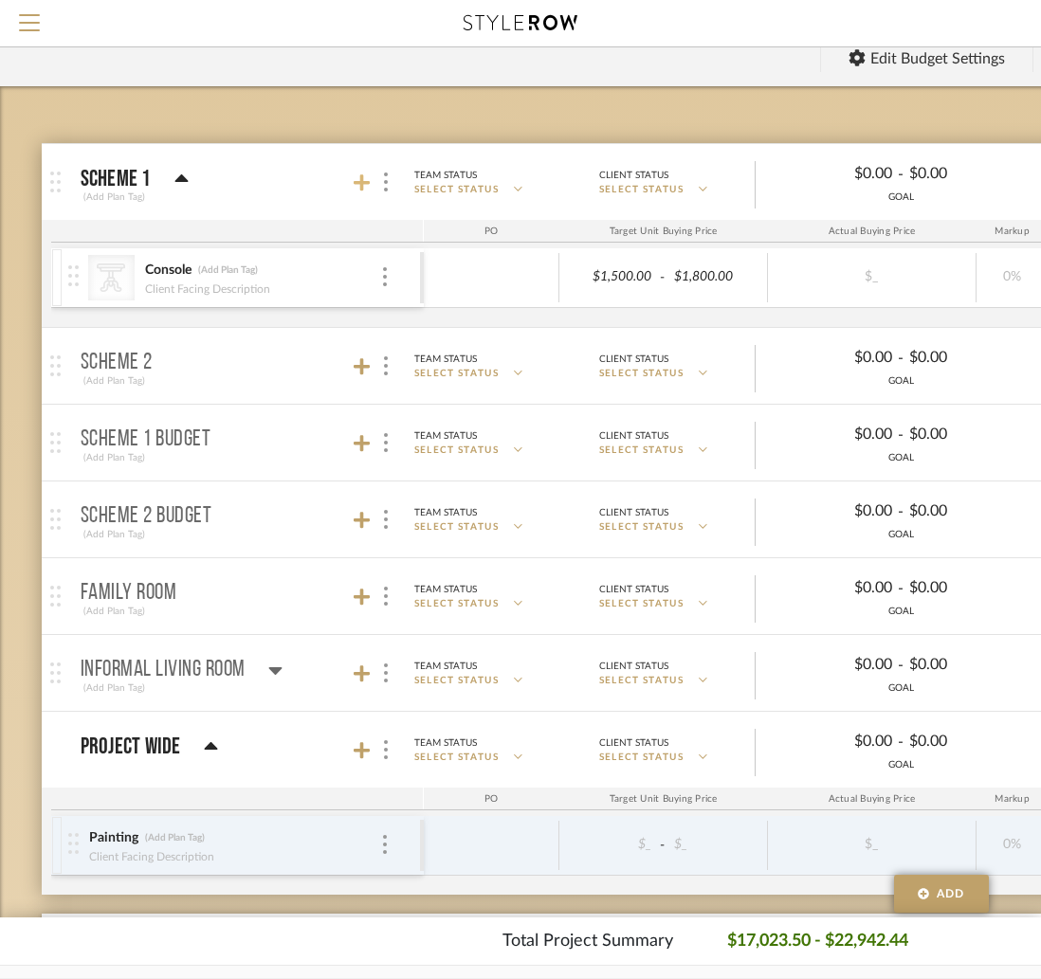
click at [366, 178] on icon at bounding box center [362, 183] width 17 height 19
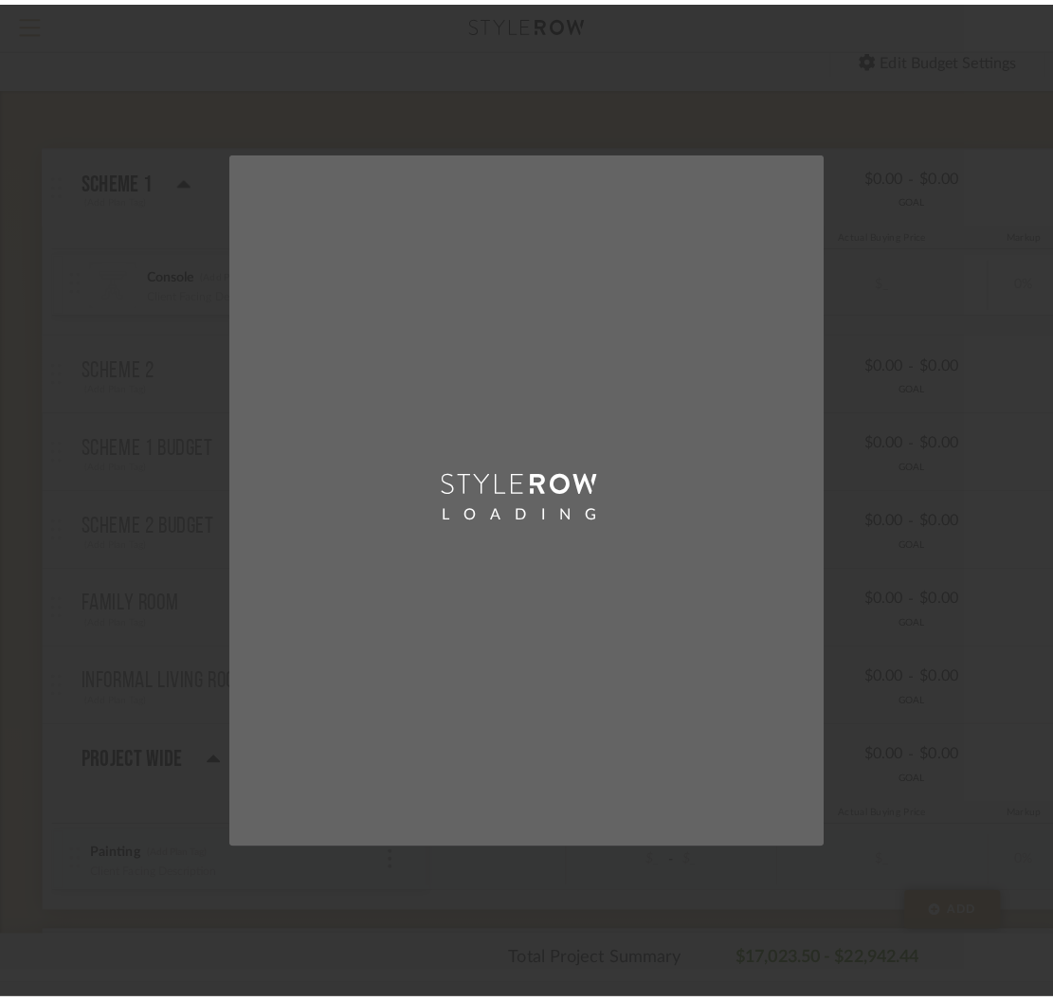
scroll to position [0, 0]
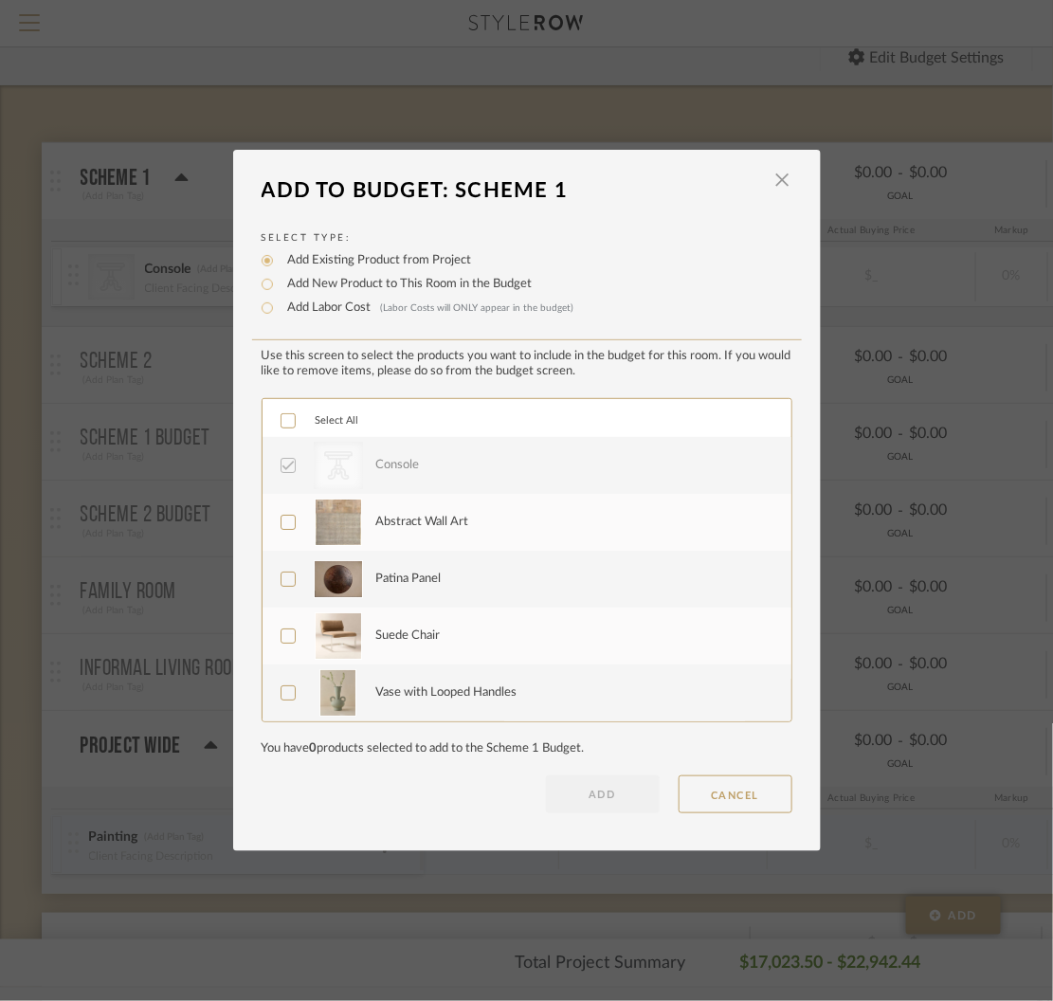
click at [323, 287] on label "Add New Product to This Room in the Budget" at bounding box center [406, 284] width 254 height 19
click at [279, 287] on input "Add New Product to This Room in the Budget" at bounding box center [267, 284] width 23 height 23
radio input "true"
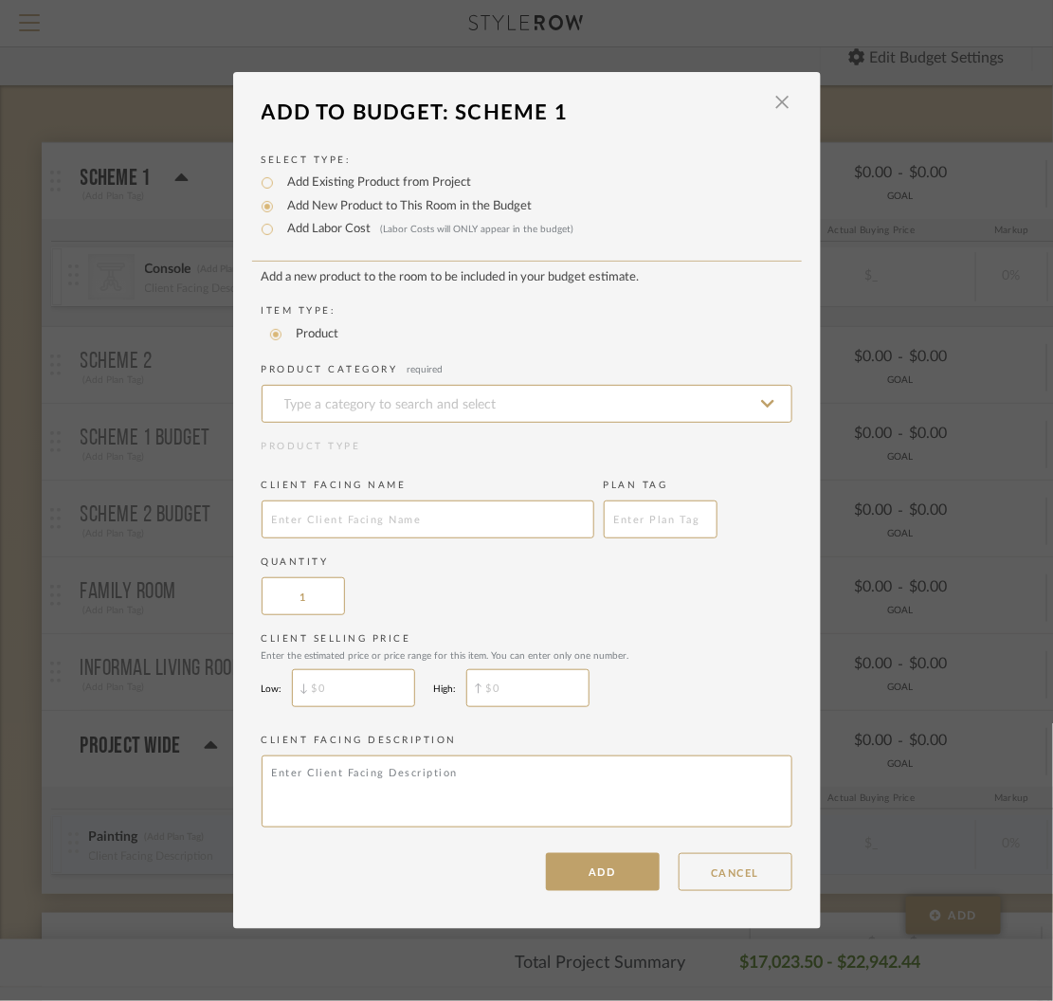
click at [338, 425] on add-new-product-placeholder "Add a new product to the room to be included in your budget estimate. Item Type…" at bounding box center [527, 552] width 531 height 564
click at [331, 411] on input at bounding box center [527, 404] width 531 height 38
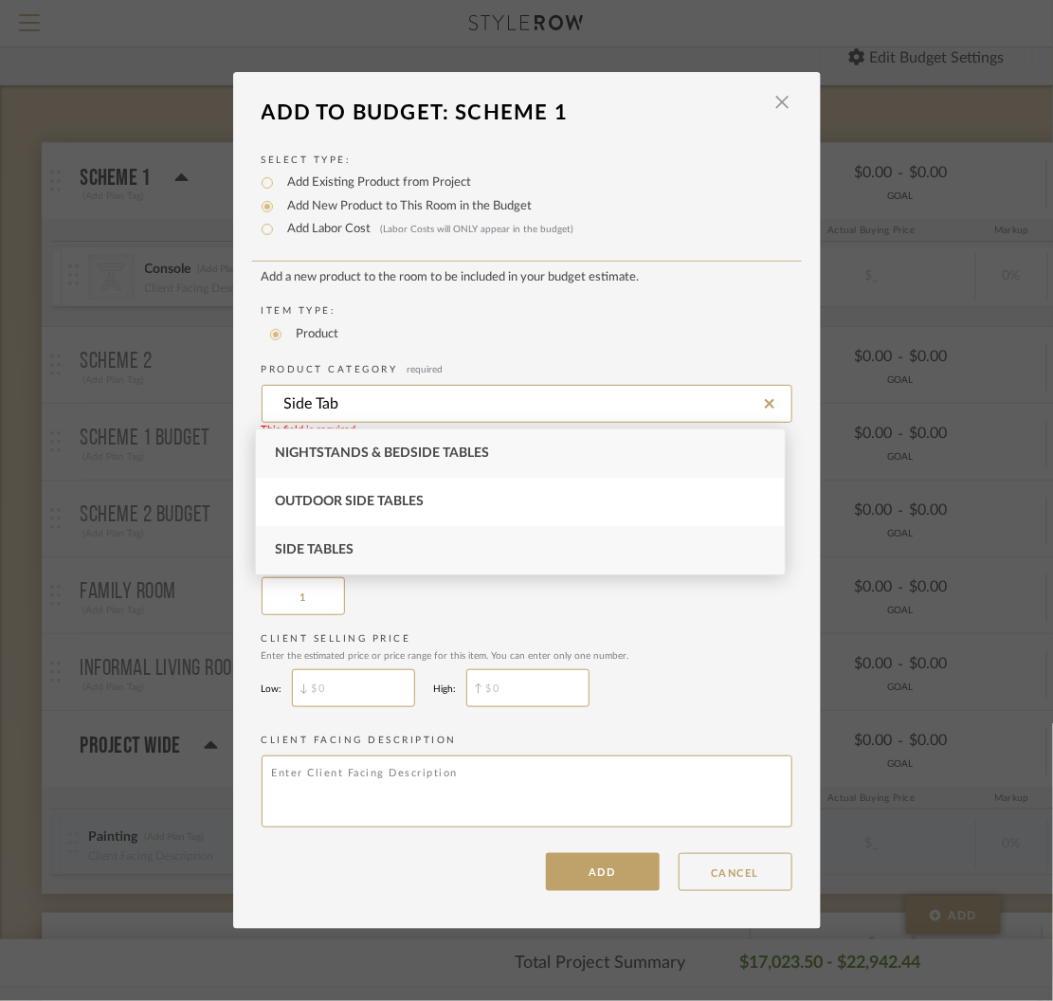
click at [351, 544] on span "Side Tables" at bounding box center [314, 549] width 79 height 13
type input "Side Tables"
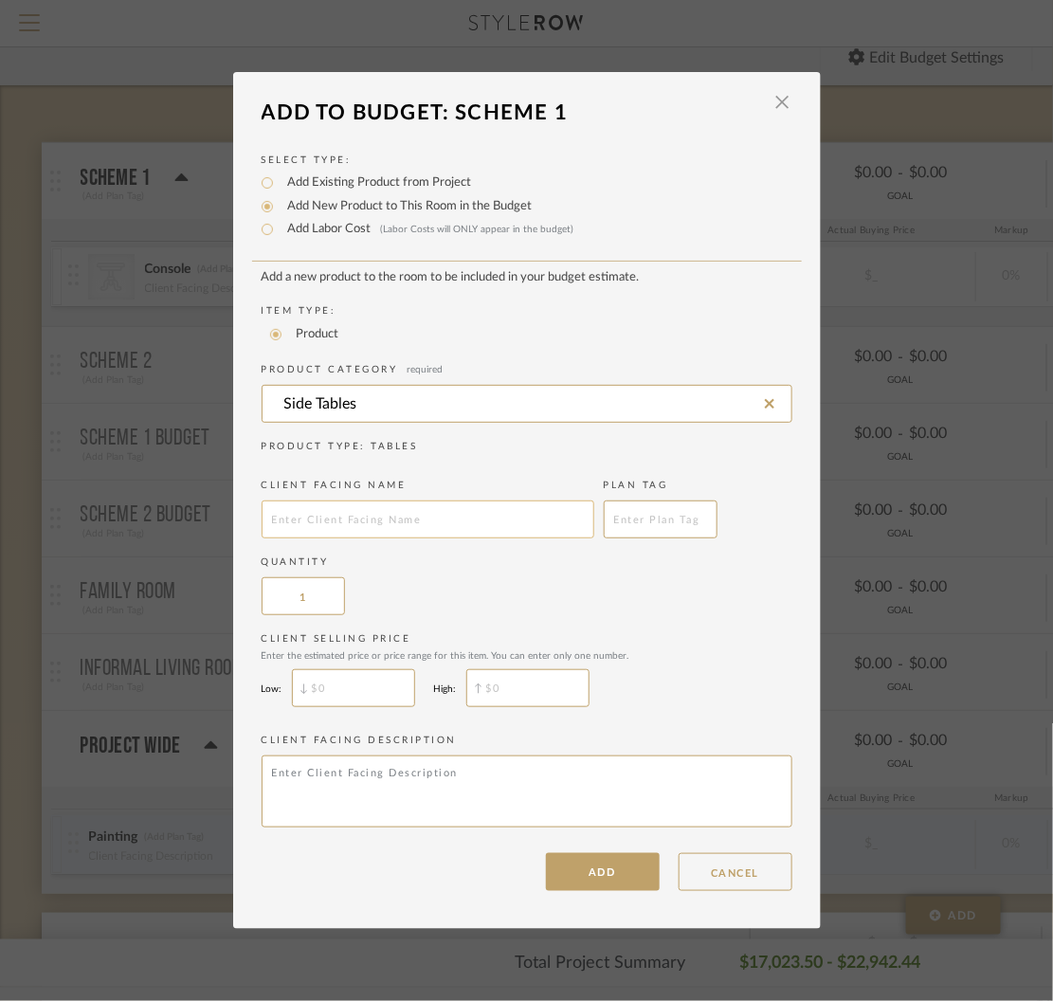
click at [379, 526] on input "text" at bounding box center [428, 520] width 333 height 38
type input "(A) Side Table"
click at [374, 692] on input "$" at bounding box center [353, 688] width 123 height 38
type input "$800"
click at [562, 680] on input "$" at bounding box center [527, 688] width 123 height 38
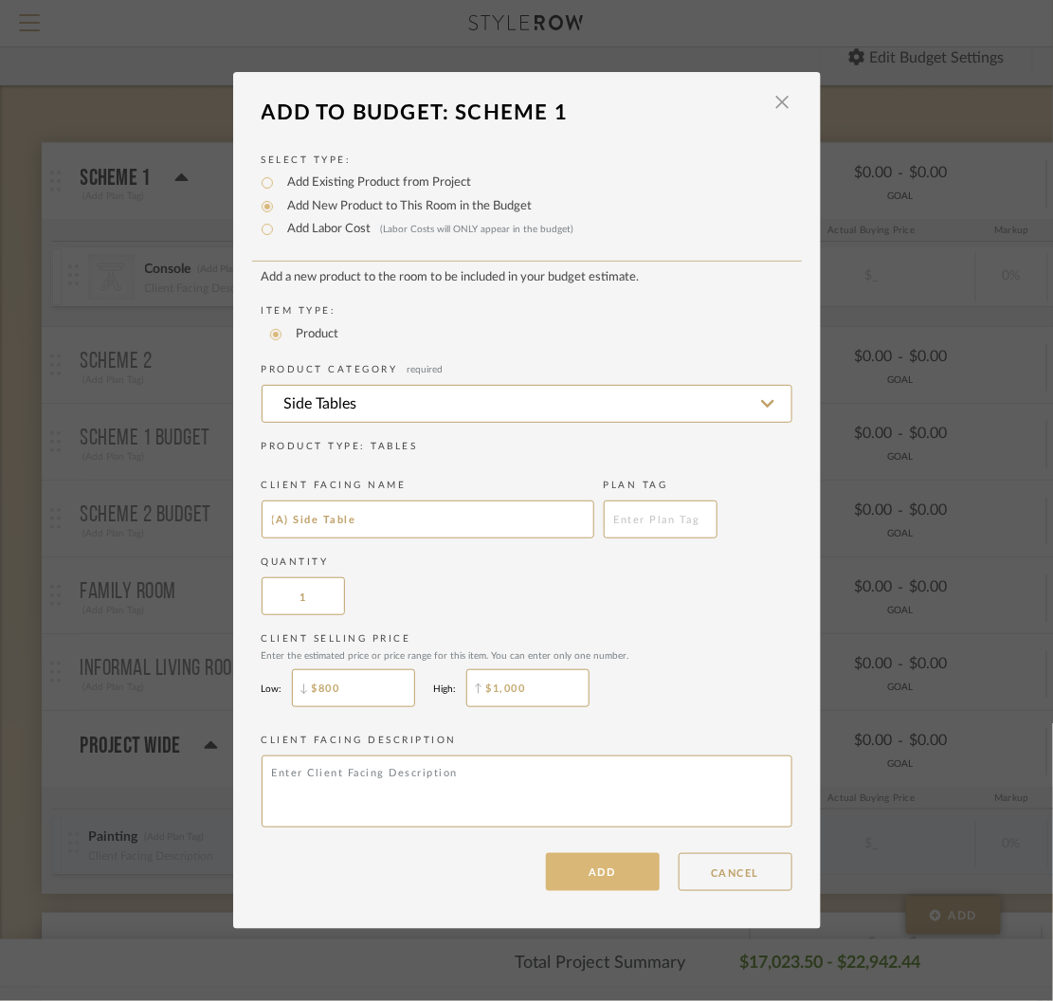
type input "$1,000"
click at [575, 871] on button "ADD" at bounding box center [603, 872] width 114 height 38
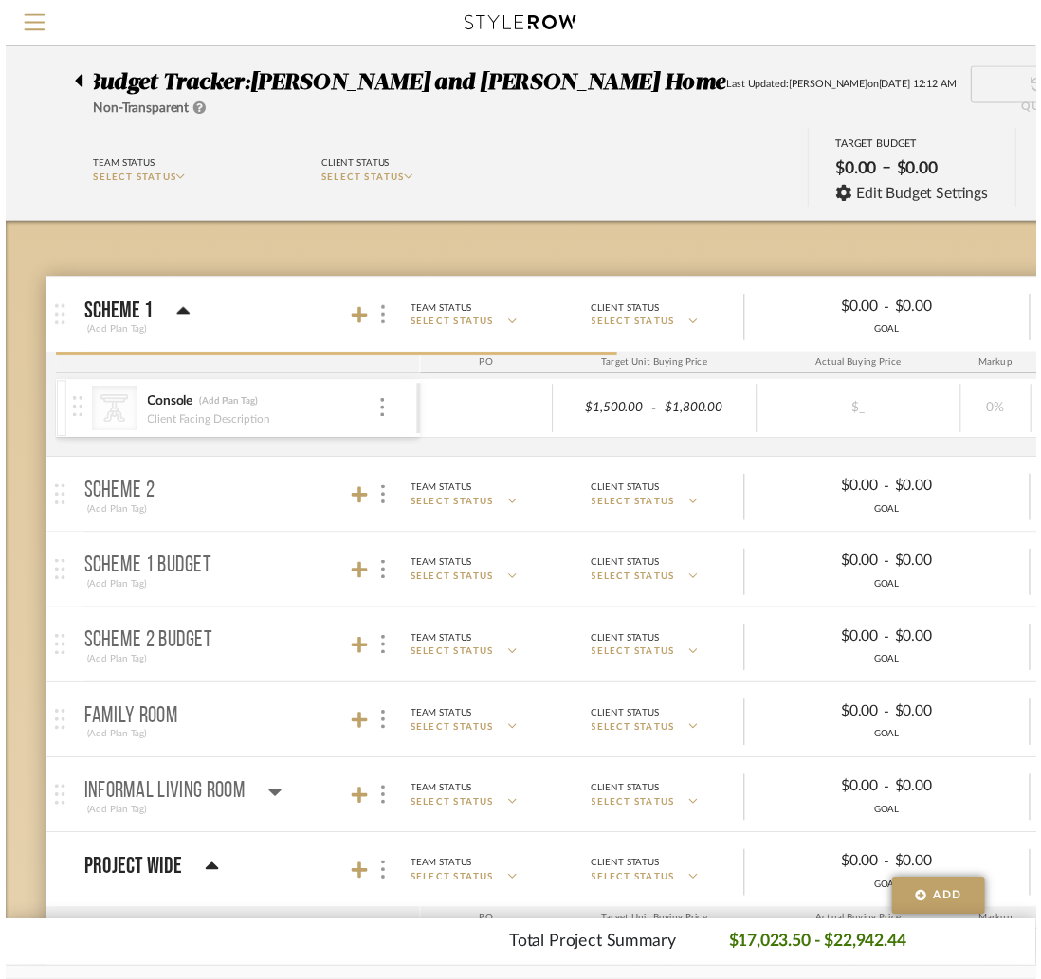
scroll to position [139, 0]
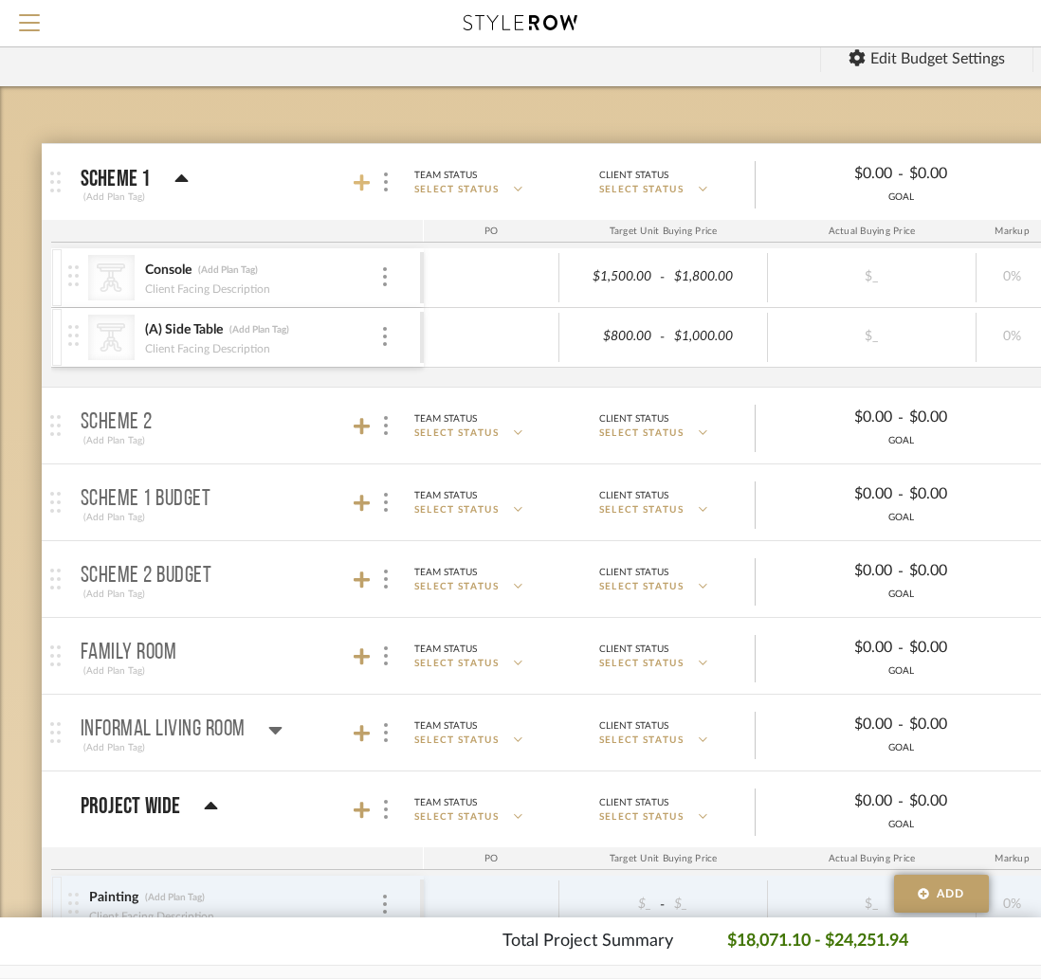
click at [359, 185] on icon at bounding box center [362, 183] width 17 height 19
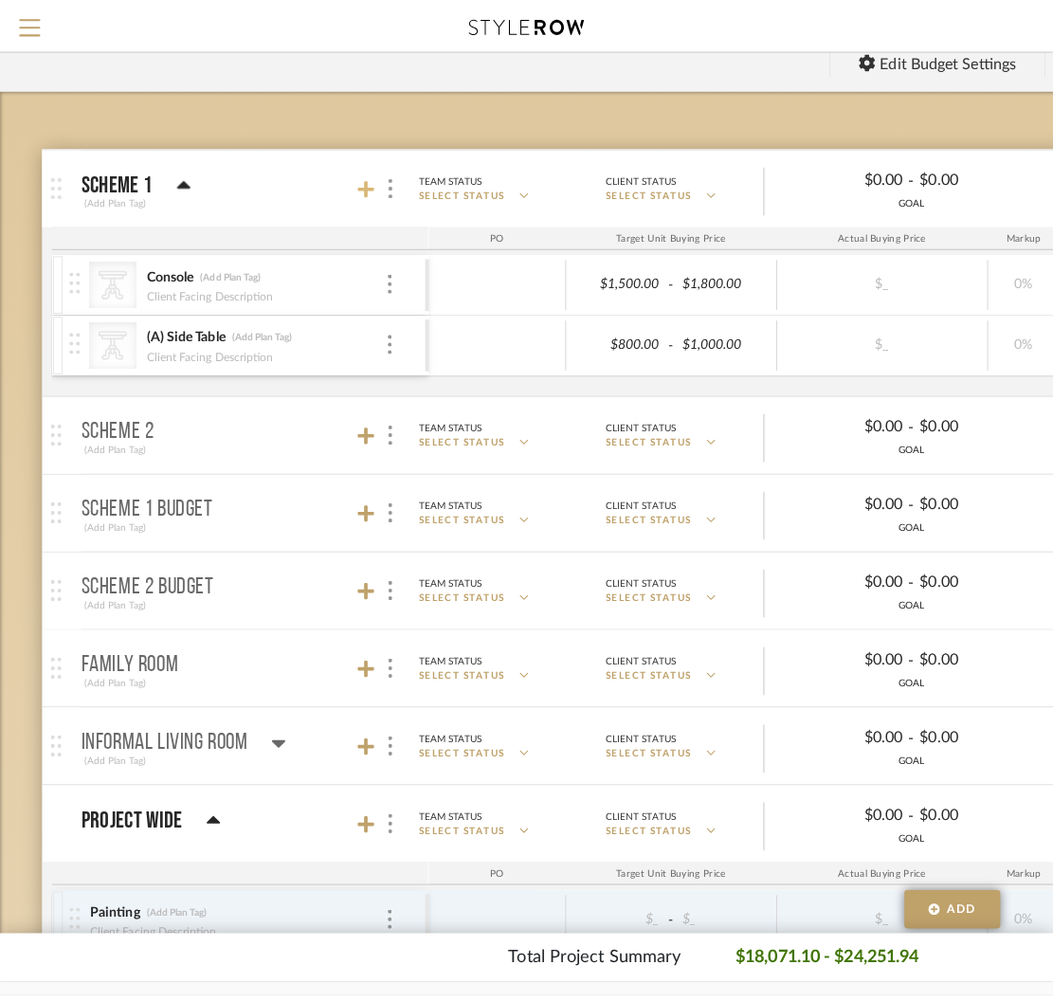
scroll to position [0, 0]
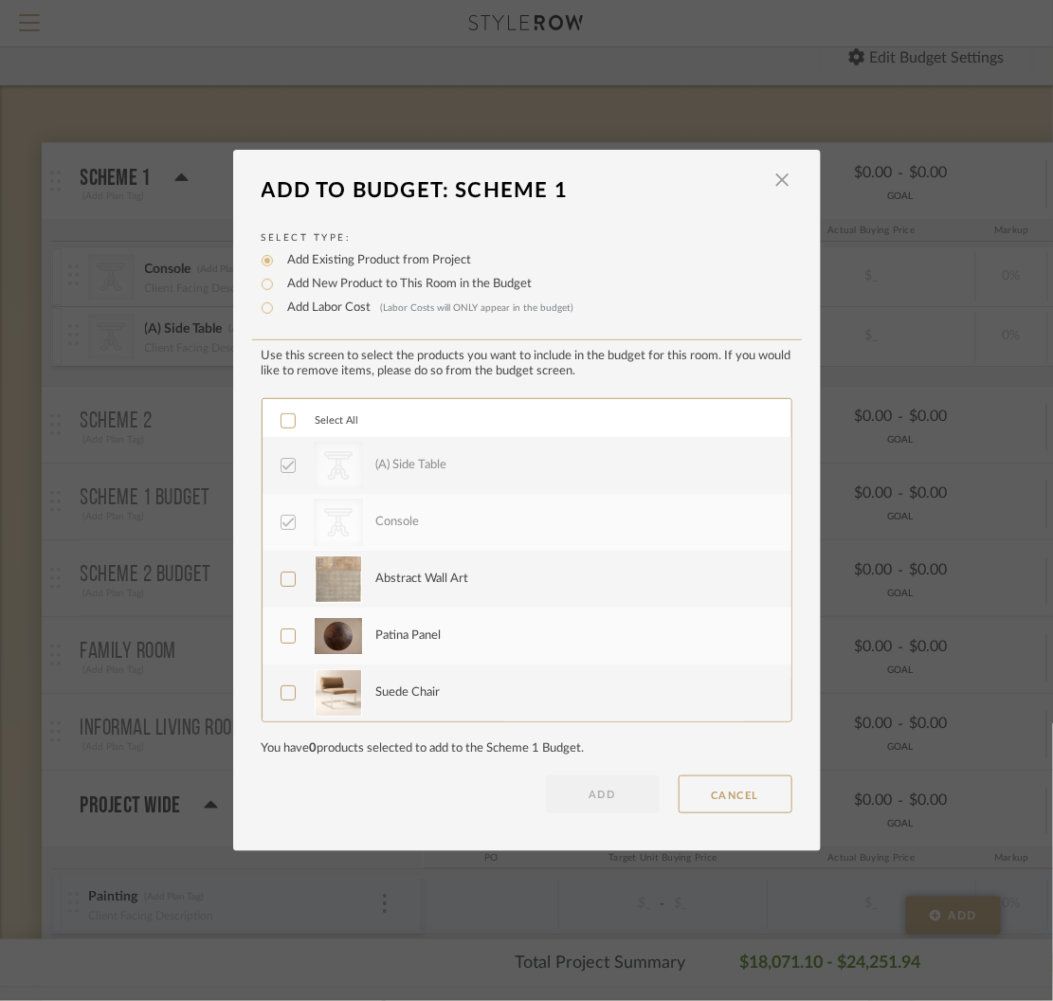
click at [296, 284] on label "Add New Product to This Room in the Budget" at bounding box center [406, 284] width 254 height 19
click at [279, 284] on input "Add New Product to This Room in the Budget" at bounding box center [267, 284] width 23 height 23
radio input "true"
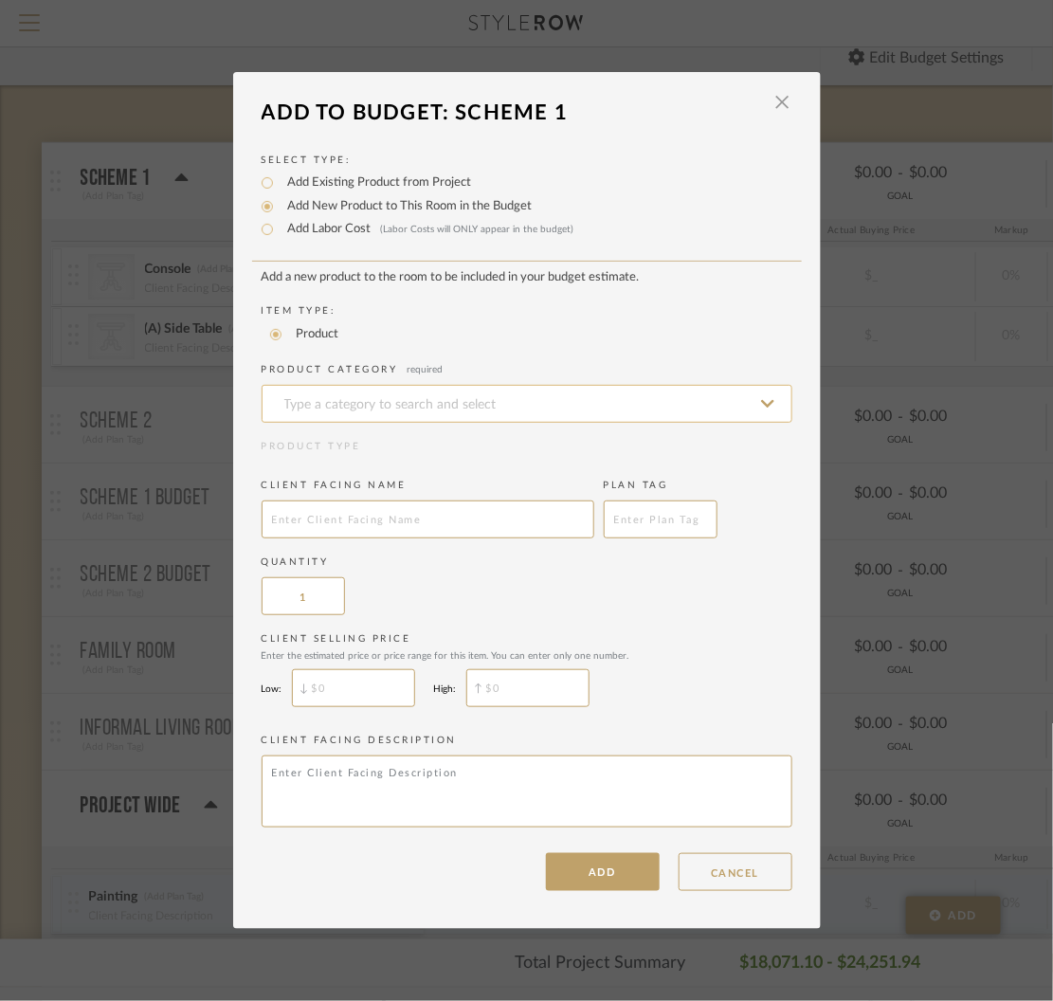
click at [454, 404] on input at bounding box center [527, 404] width 531 height 38
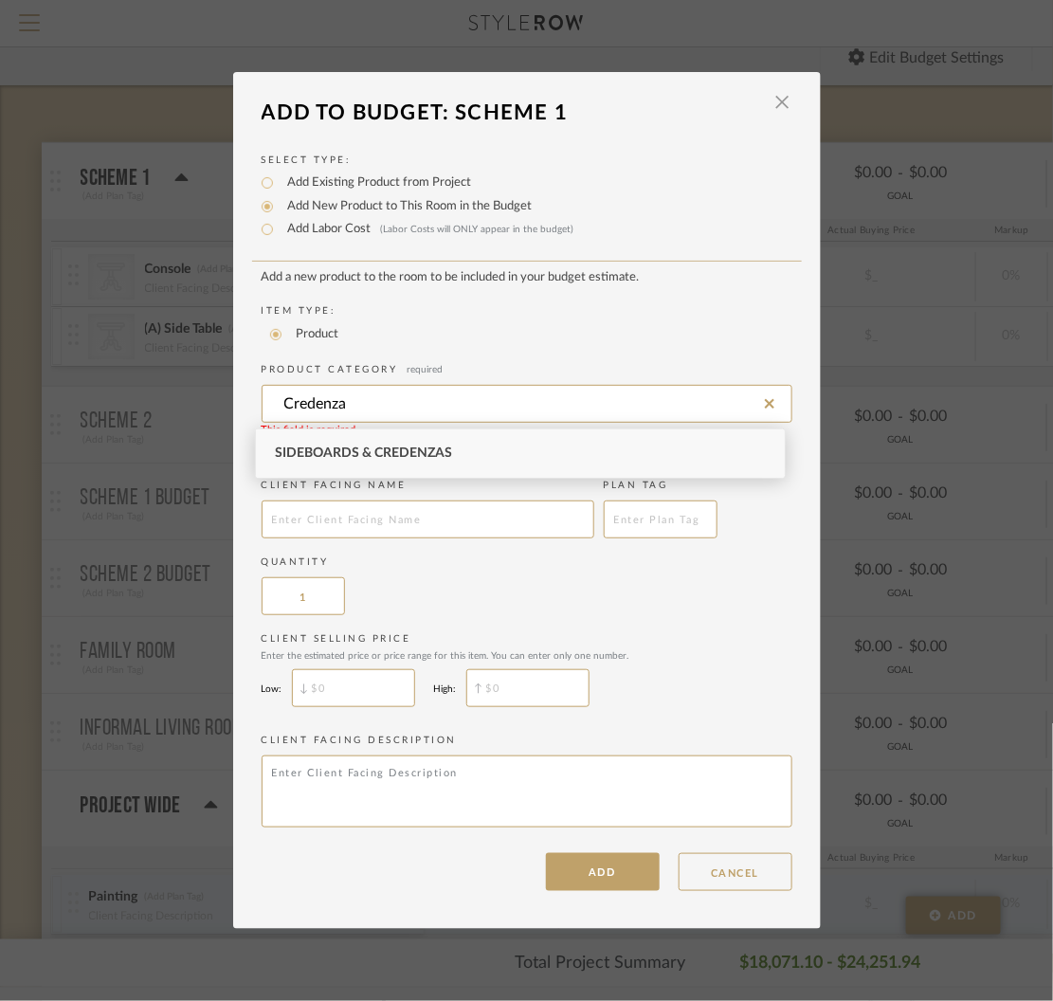
click at [410, 449] on span "Sideboards & Credenzas" at bounding box center [363, 453] width 177 height 13
type input "Sideboards & Credenzas"
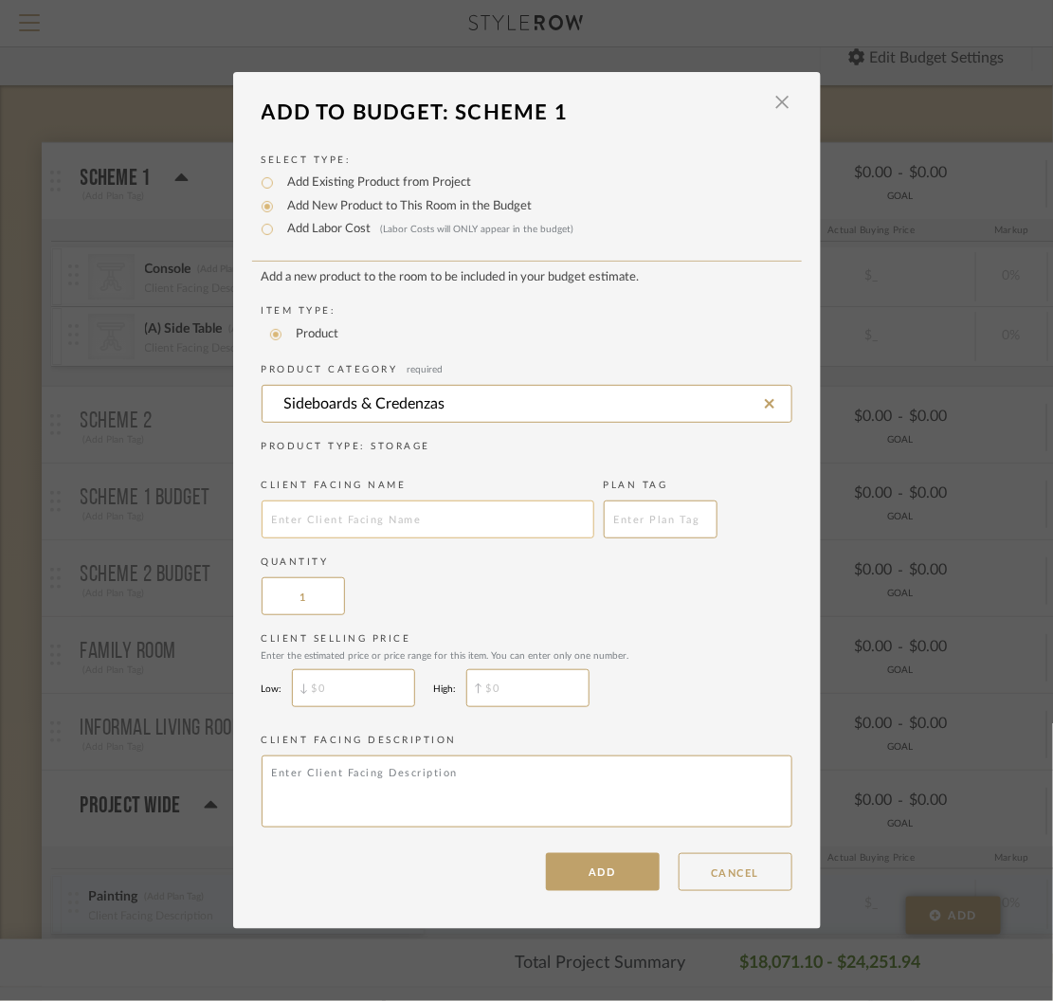
click at [375, 521] on input "text" at bounding box center [428, 520] width 333 height 38
type input "Credenza"
click at [355, 690] on input "$" at bounding box center [353, 688] width 123 height 38
type input "$3,000"
click at [480, 679] on input "$" at bounding box center [527, 688] width 123 height 38
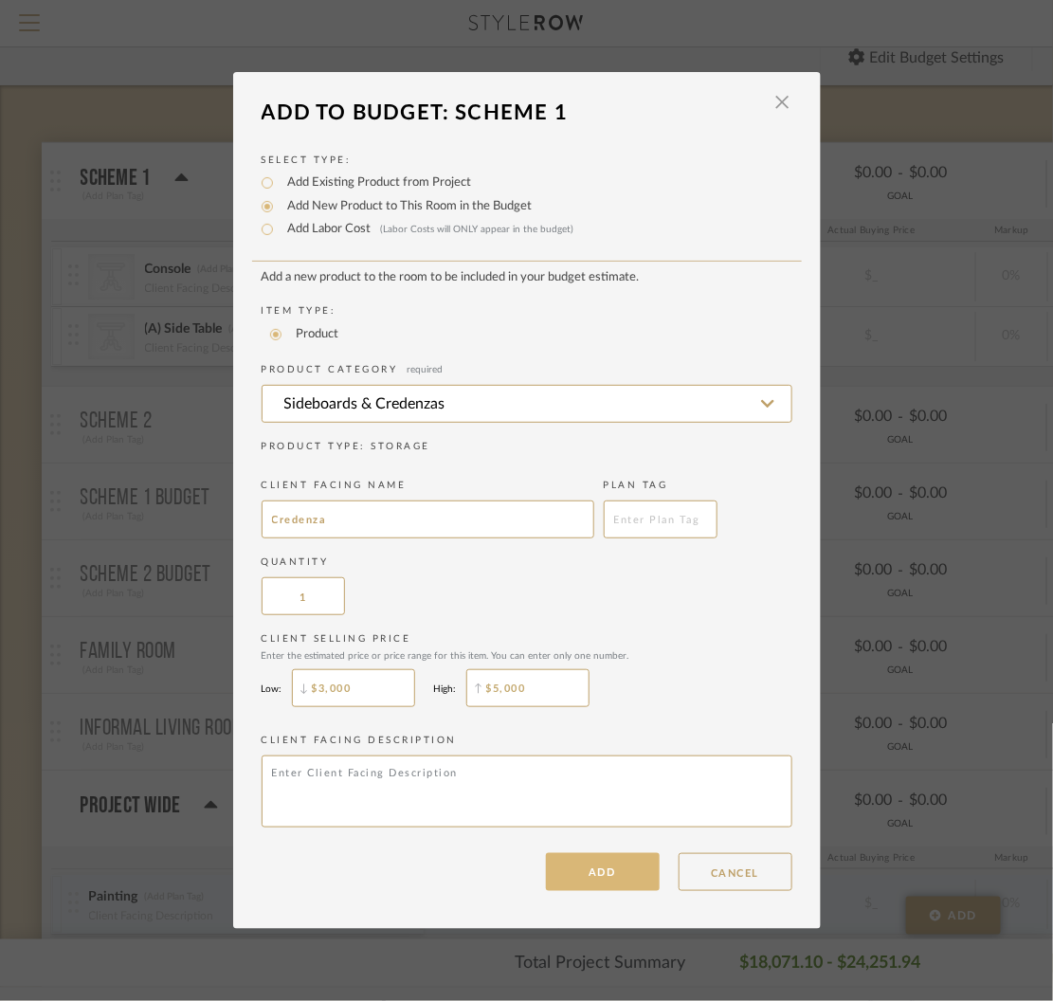
type input "$5,000"
click at [594, 870] on button "ADD" at bounding box center [603, 872] width 114 height 38
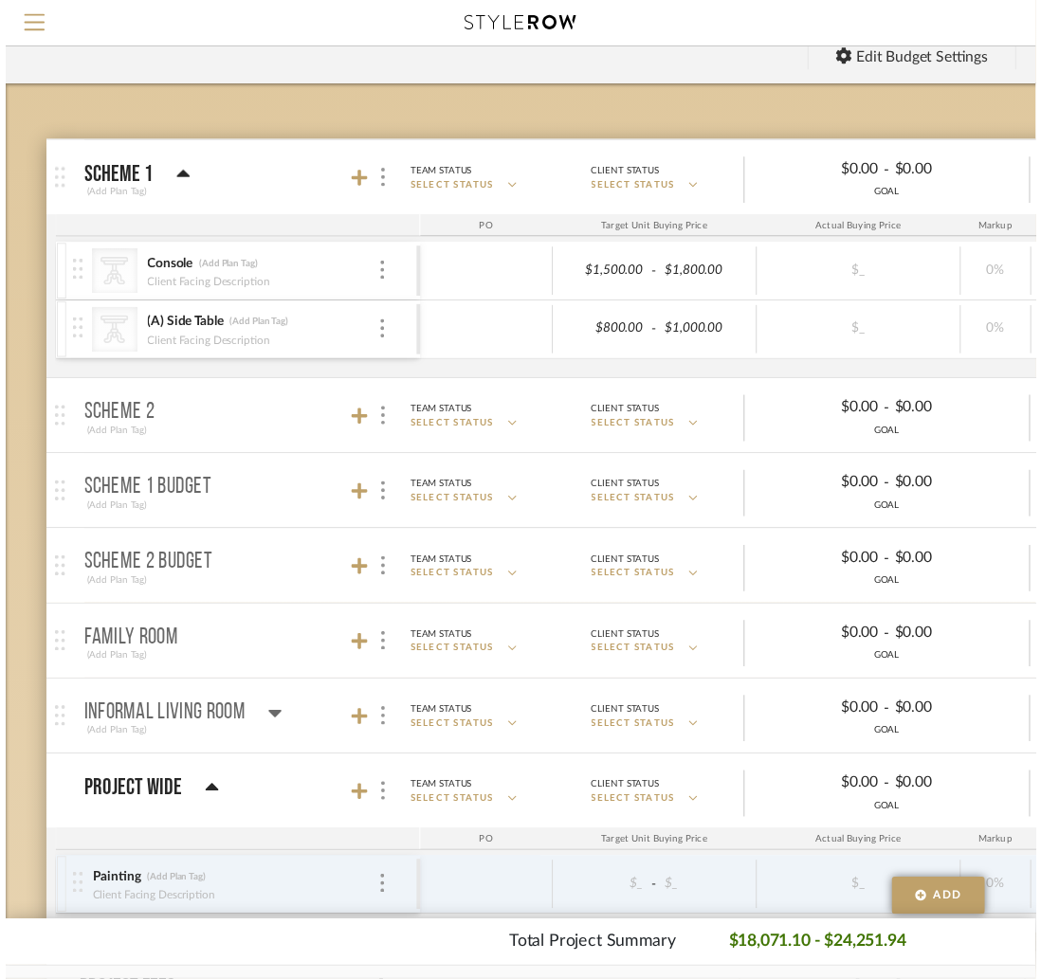
scroll to position [139, 0]
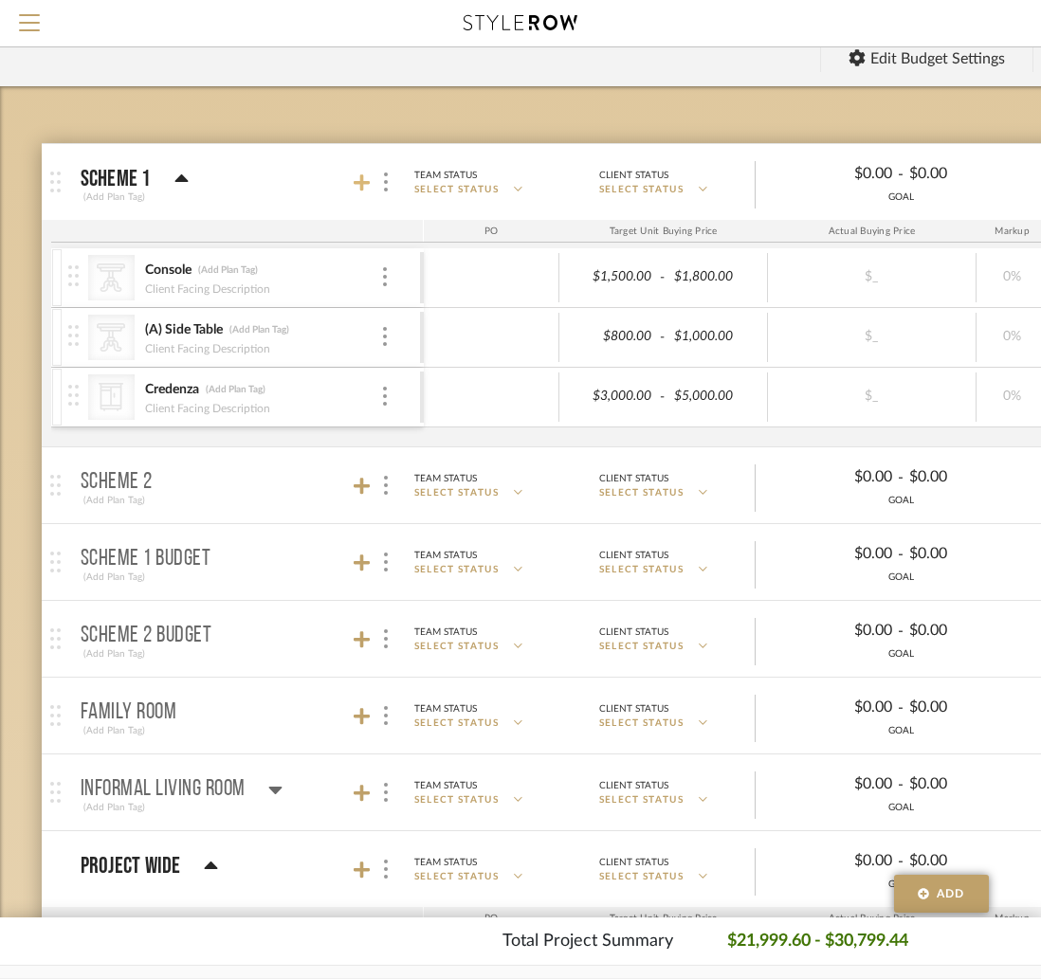
click at [356, 183] on icon at bounding box center [362, 183] width 17 height 19
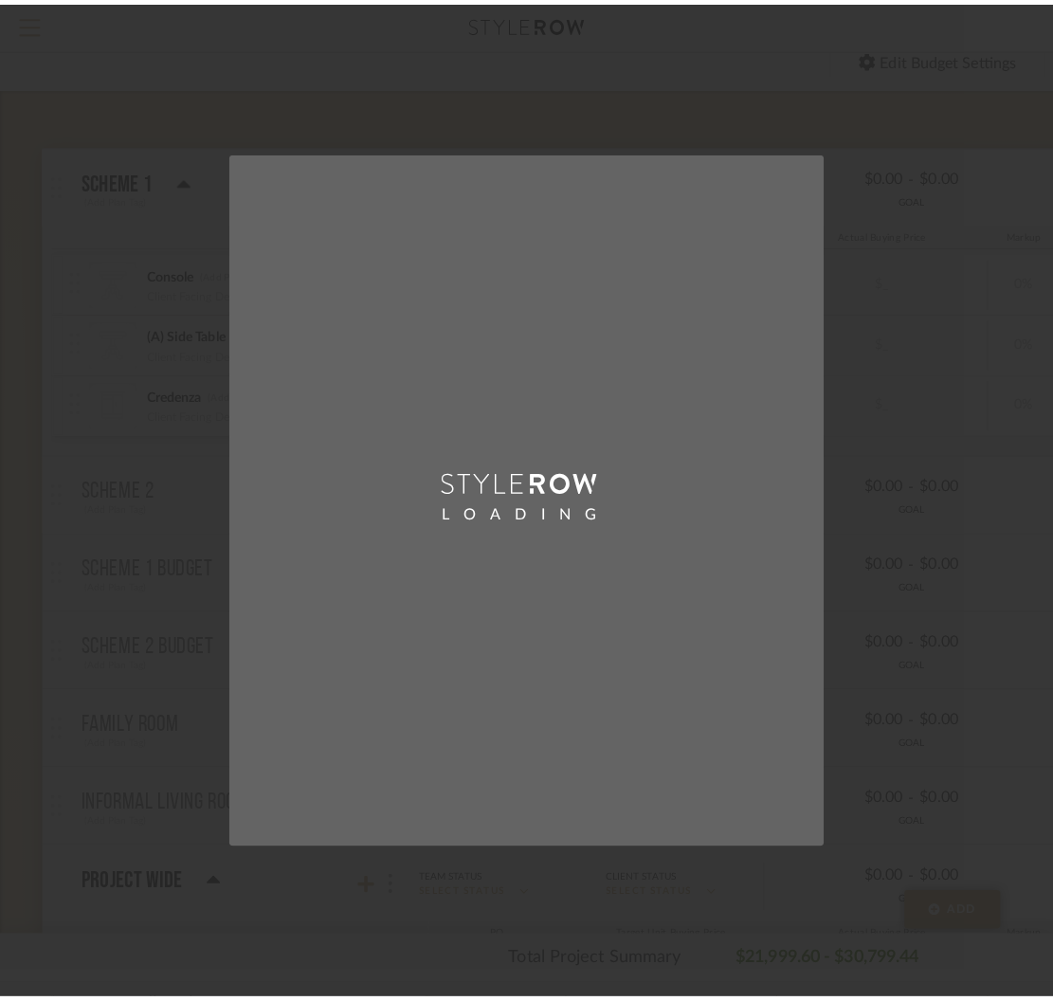
scroll to position [0, 0]
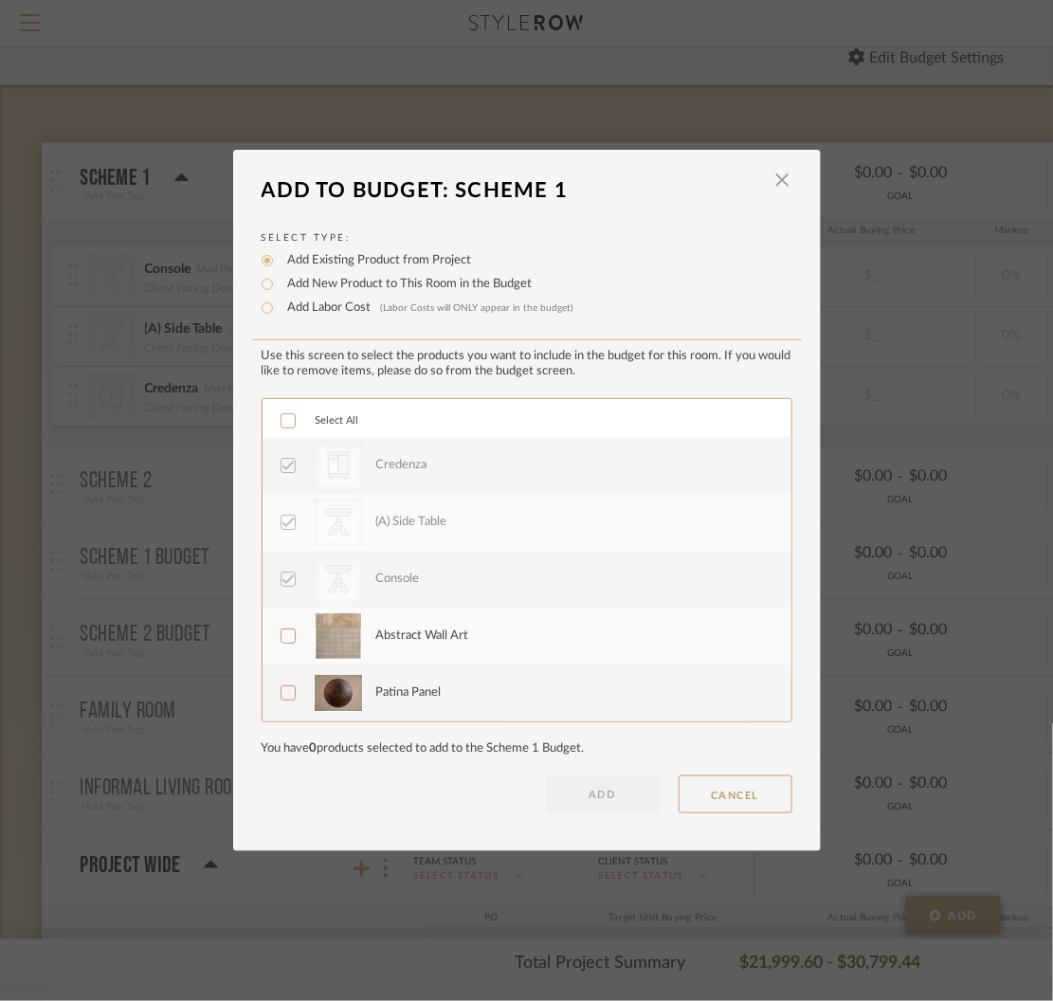
click at [319, 285] on label "Add New Product to This Room in the Budget" at bounding box center [406, 284] width 254 height 19
click at [279, 285] on input "Add New Product to This Room in the Budget" at bounding box center [267, 284] width 23 height 23
radio input "true"
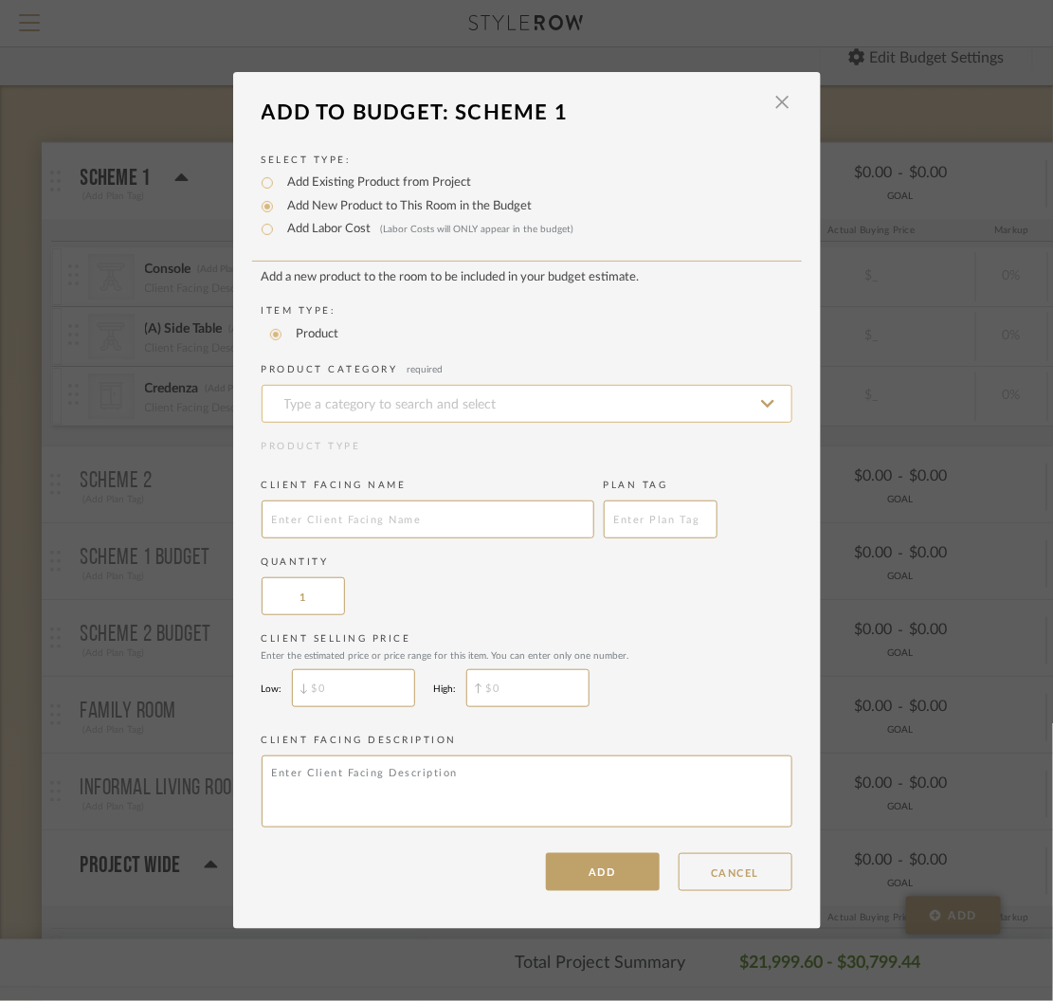
click at [382, 399] on input at bounding box center [527, 404] width 531 height 38
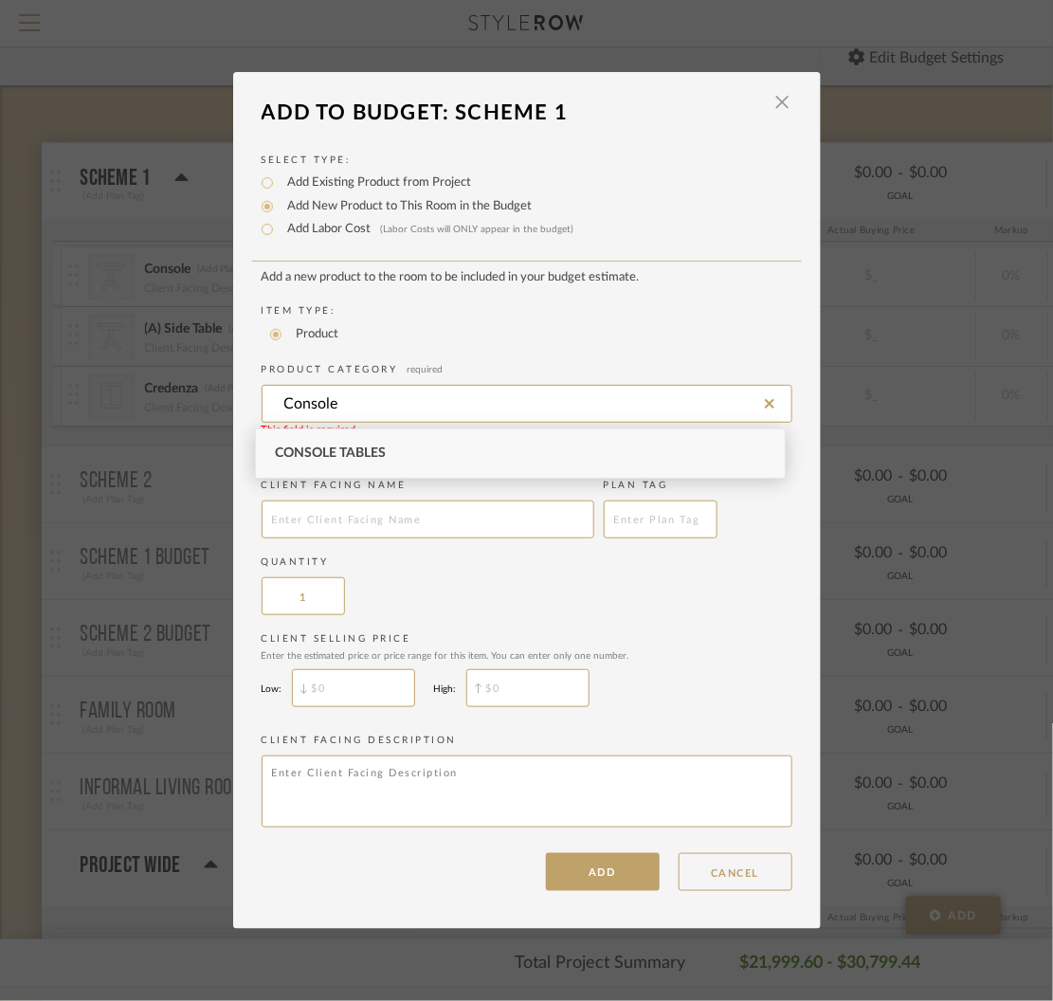
click at [372, 456] on span "Console Tables" at bounding box center [330, 453] width 111 height 13
type input "Console Tables"
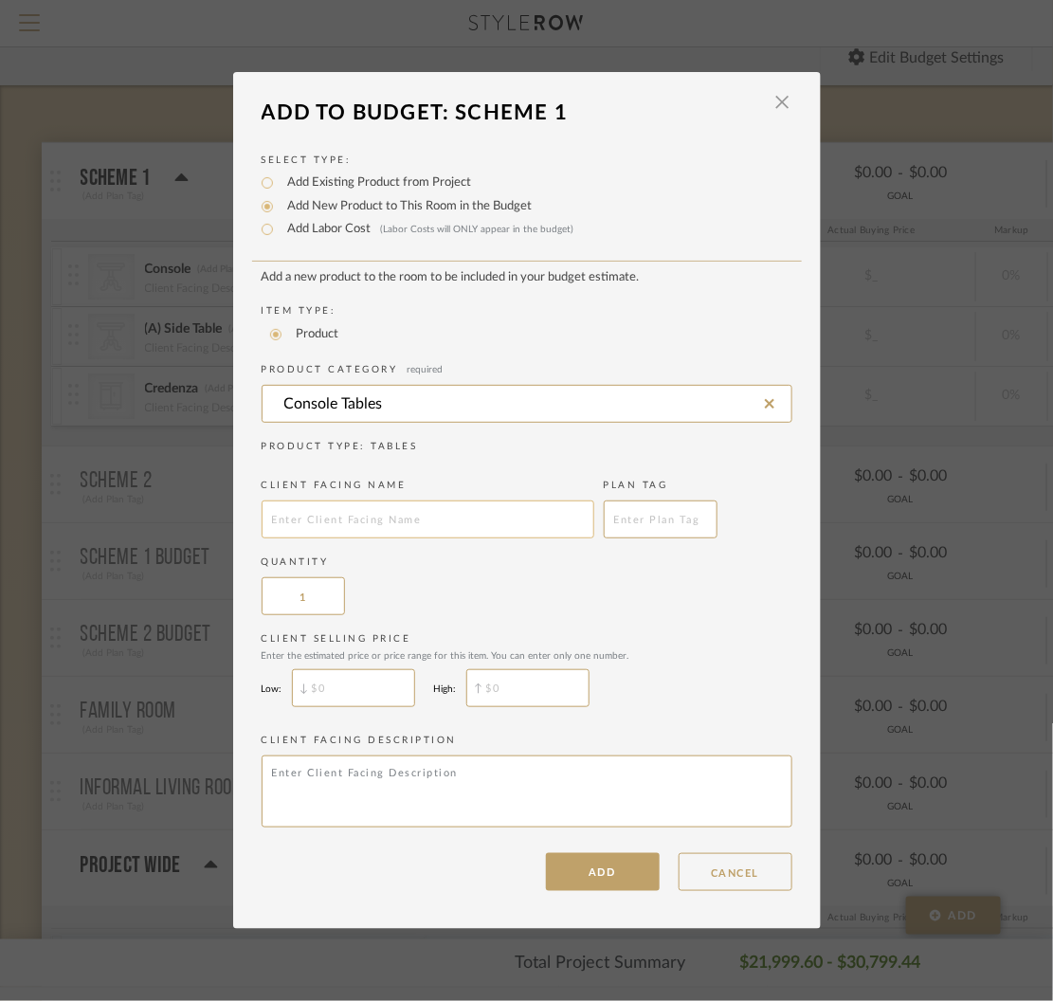
click at [365, 534] on input "text" at bounding box center [428, 520] width 333 height 38
type input "Sofa Table"
click at [356, 687] on input "$" at bounding box center [353, 688] width 123 height 38
type input "$1,500"
click at [482, 691] on input "$" at bounding box center [527, 688] width 123 height 38
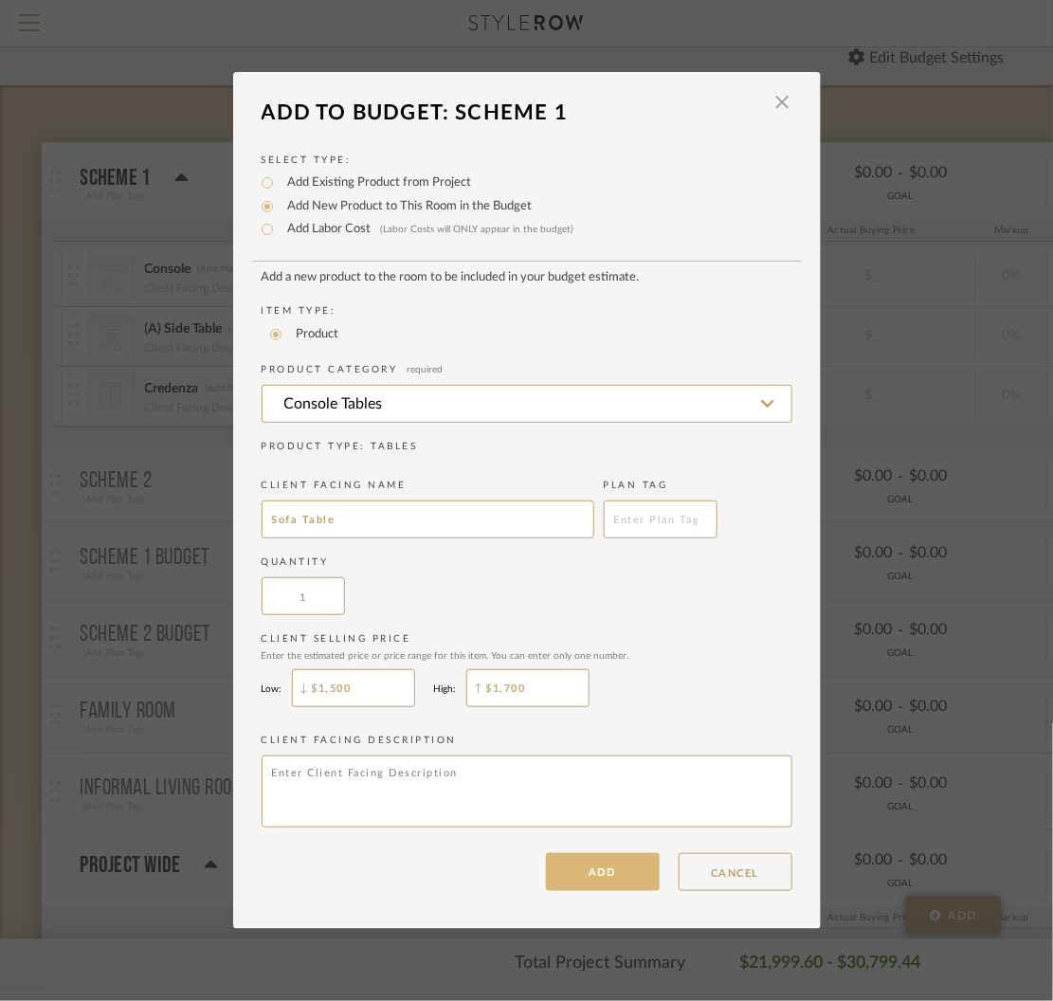
type input "$1,700"
click at [583, 874] on button "ADD" at bounding box center [603, 872] width 114 height 38
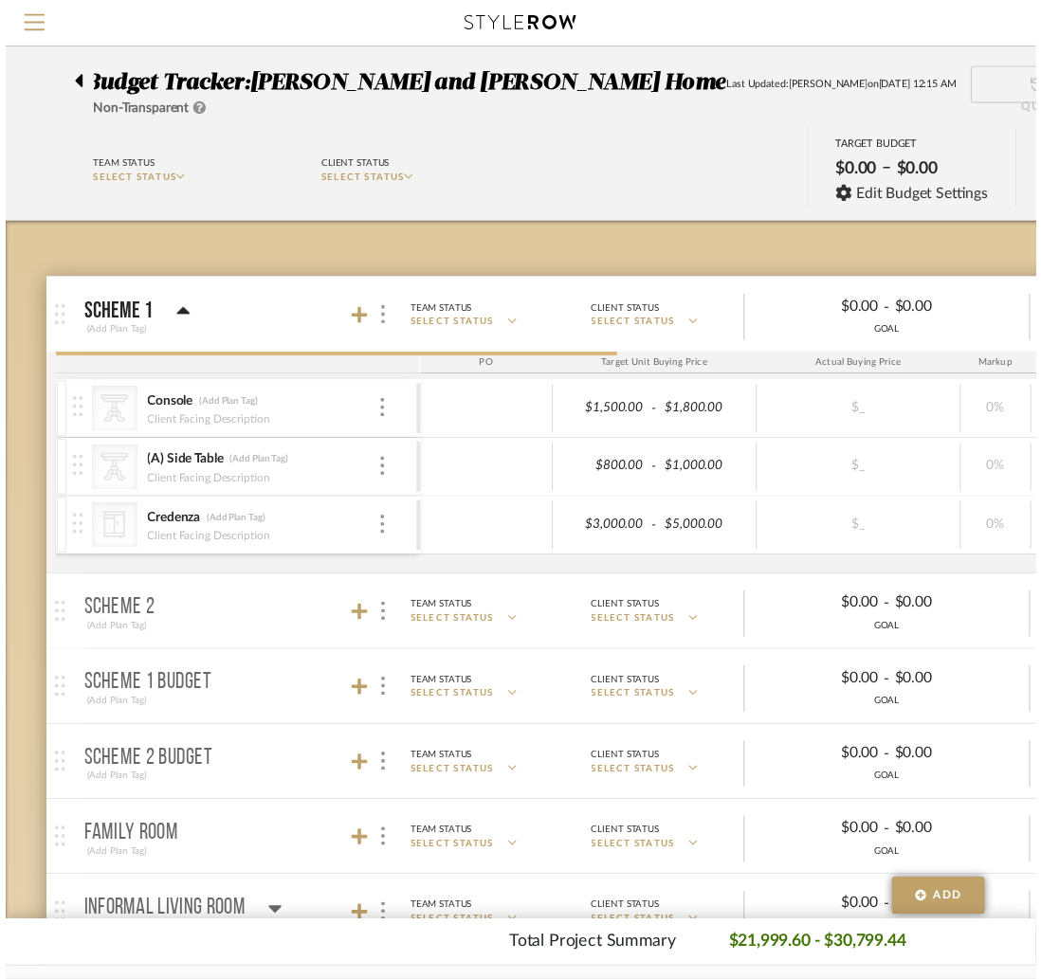
scroll to position [139, 0]
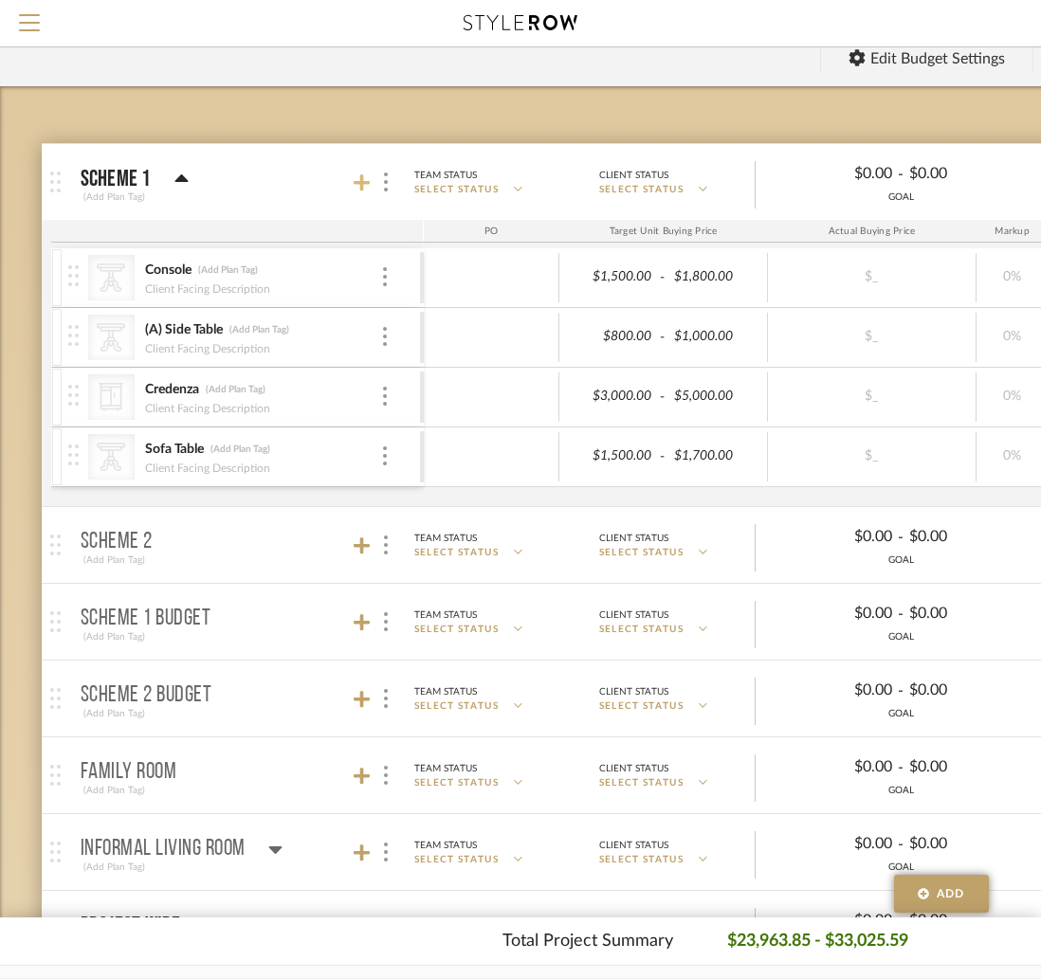
click at [361, 178] on icon at bounding box center [362, 182] width 17 height 17
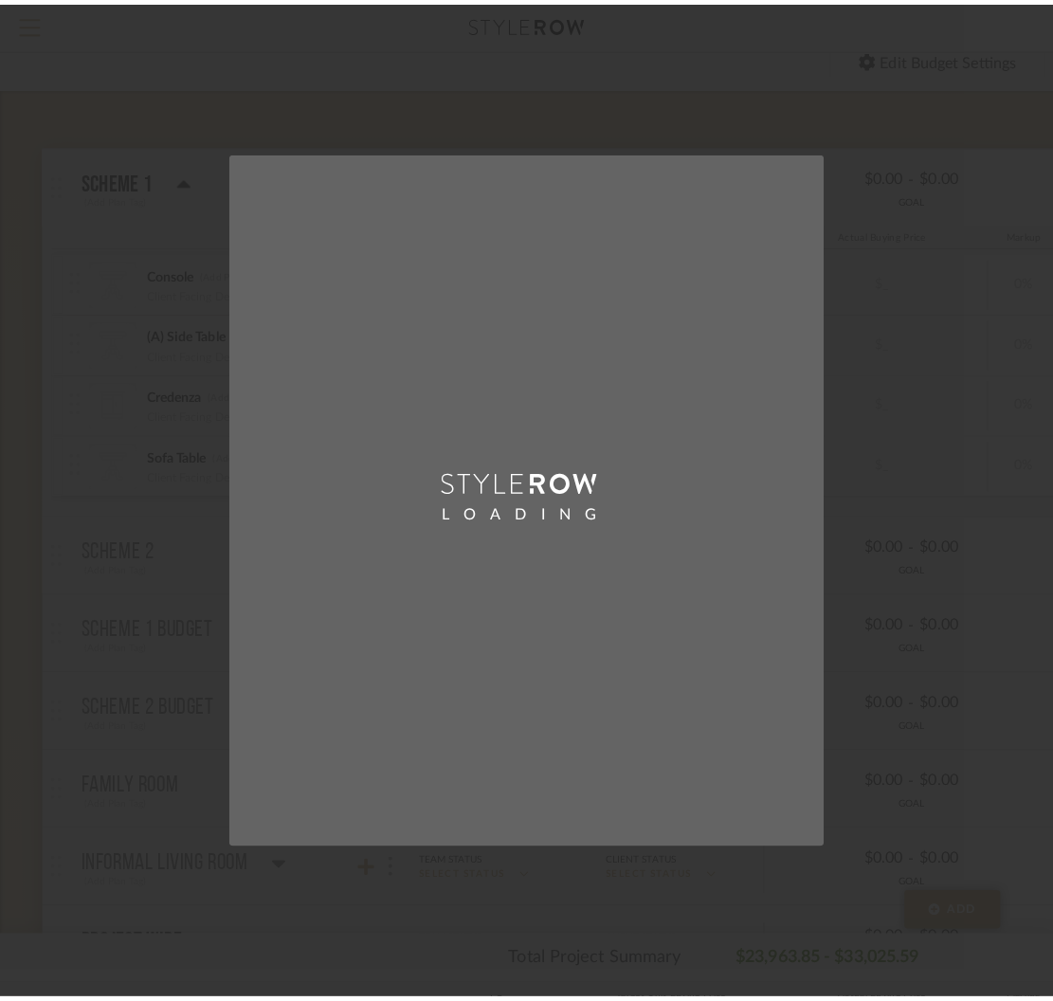
scroll to position [0, 0]
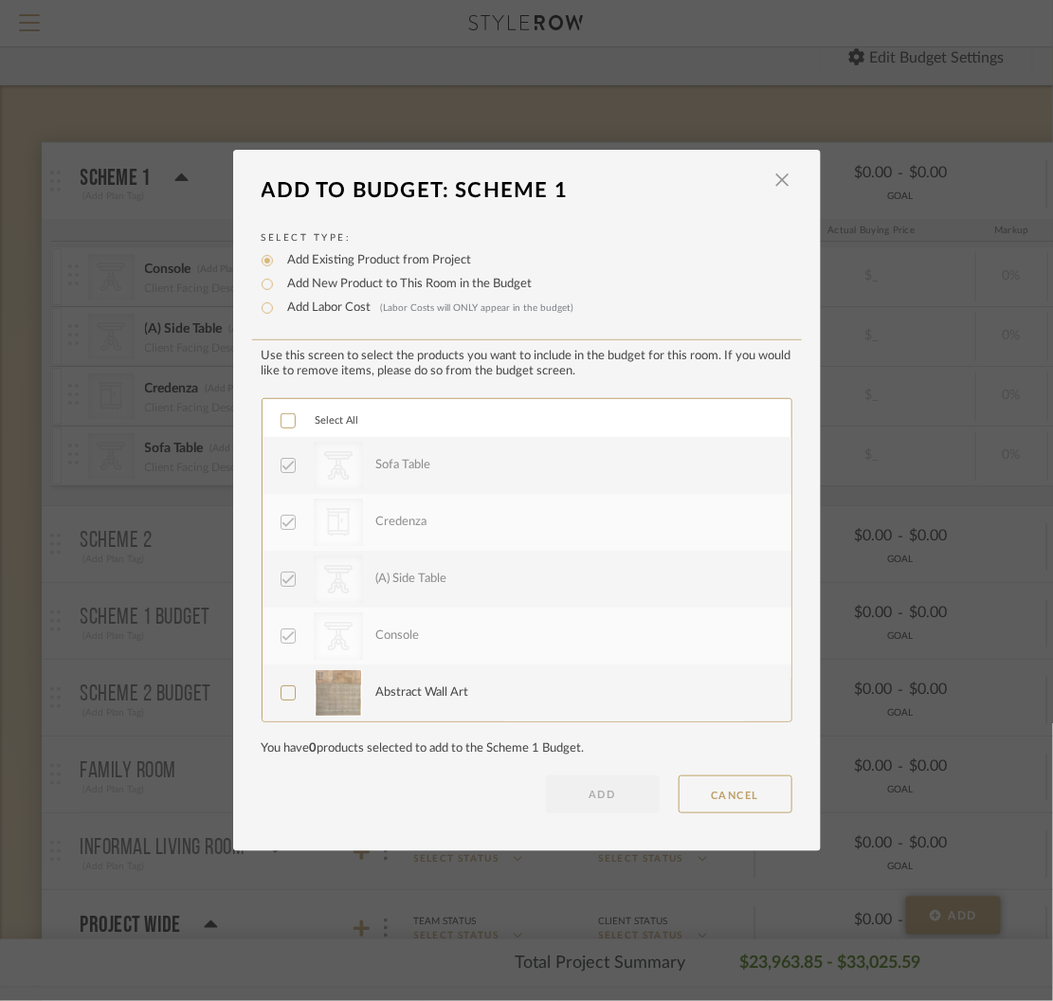
click at [320, 283] on label "Add New Product to This Room in the Budget" at bounding box center [406, 284] width 254 height 19
click at [279, 283] on input "Add New Product to This Room in the Budget" at bounding box center [267, 284] width 23 height 23
radio input "true"
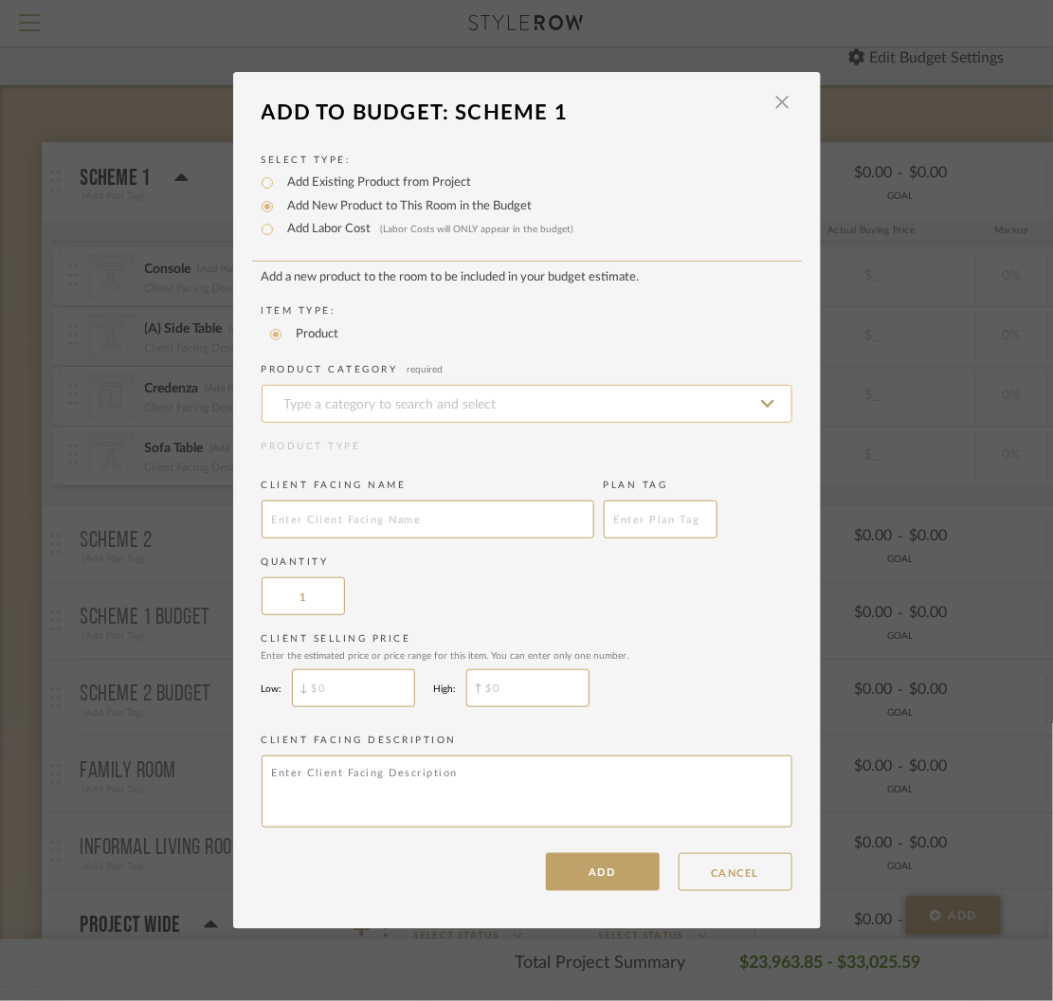
click at [422, 401] on input at bounding box center [527, 404] width 531 height 38
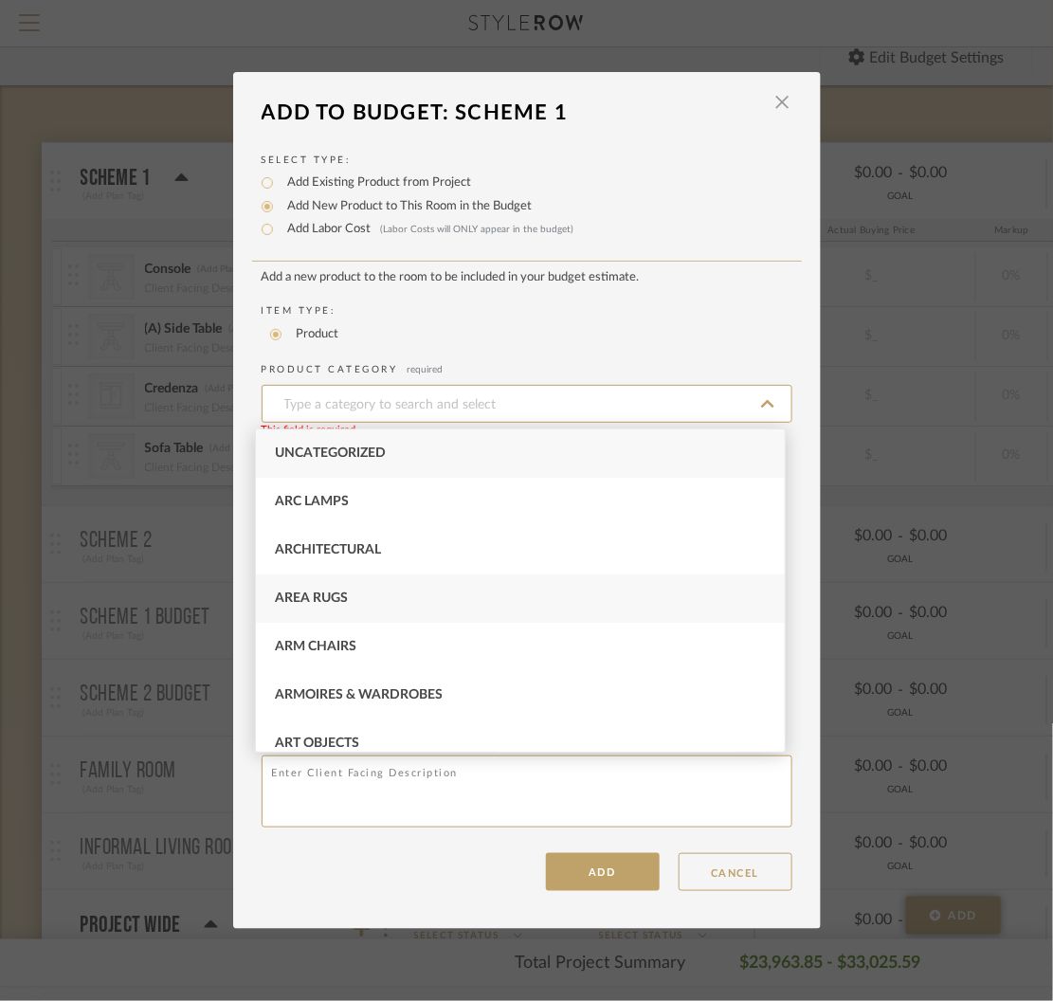
click at [367, 597] on div "Area Rugs" at bounding box center [520, 599] width 529 height 48
type input "Area Rugs"
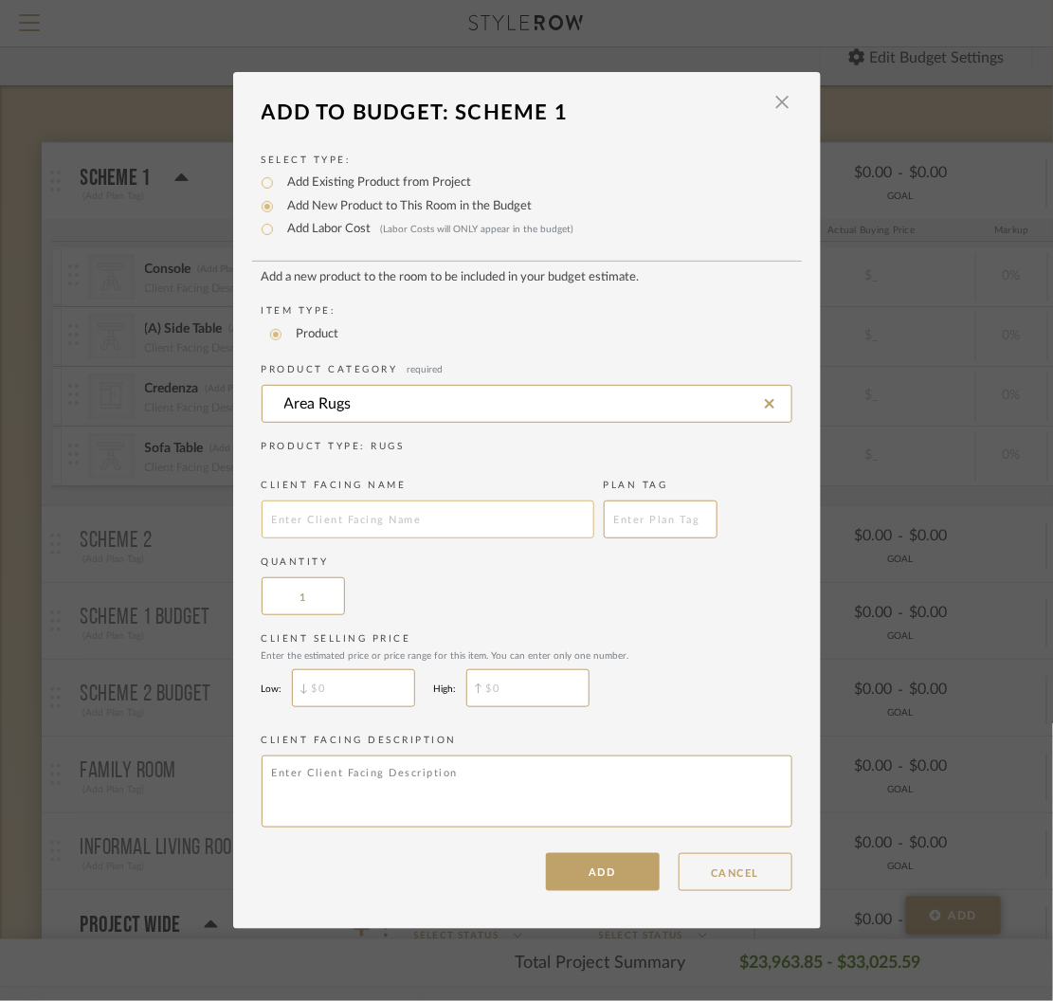
click at [411, 526] on input "text" at bounding box center [428, 520] width 333 height 38
type input "(A) Area Rug"
click at [377, 692] on input "$" at bounding box center [353, 688] width 123 height 38
type input "$900"
click at [484, 691] on input "$" at bounding box center [527, 688] width 123 height 38
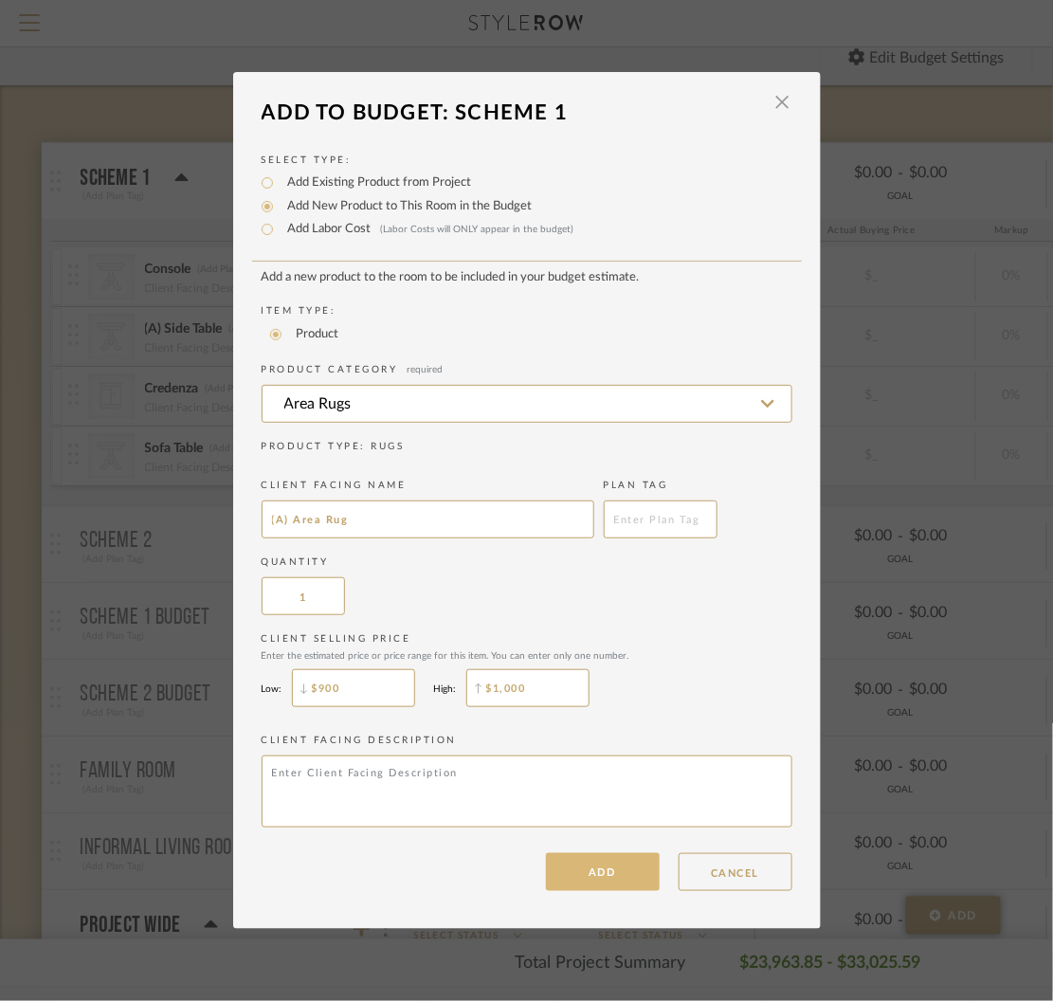
type input "$1,000"
click at [599, 873] on button "ADD" at bounding box center [603, 872] width 114 height 38
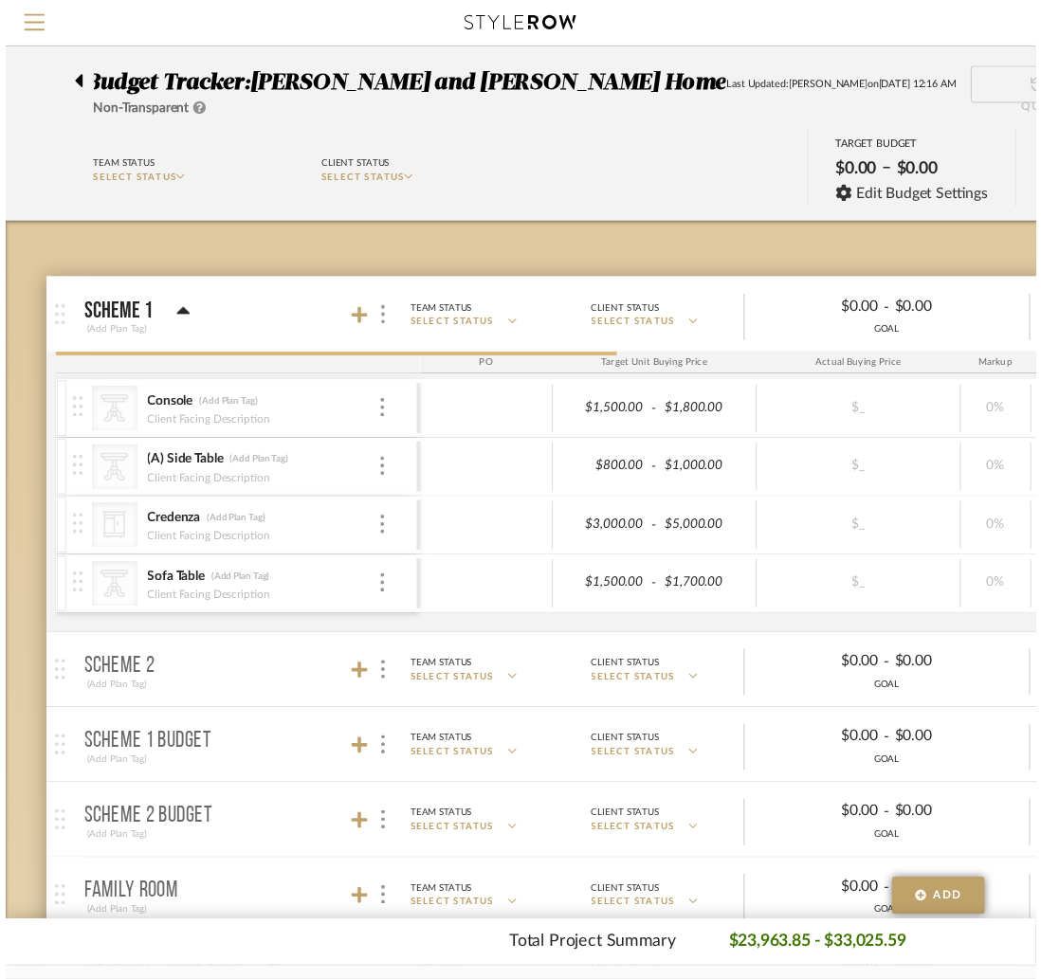
scroll to position [139, 0]
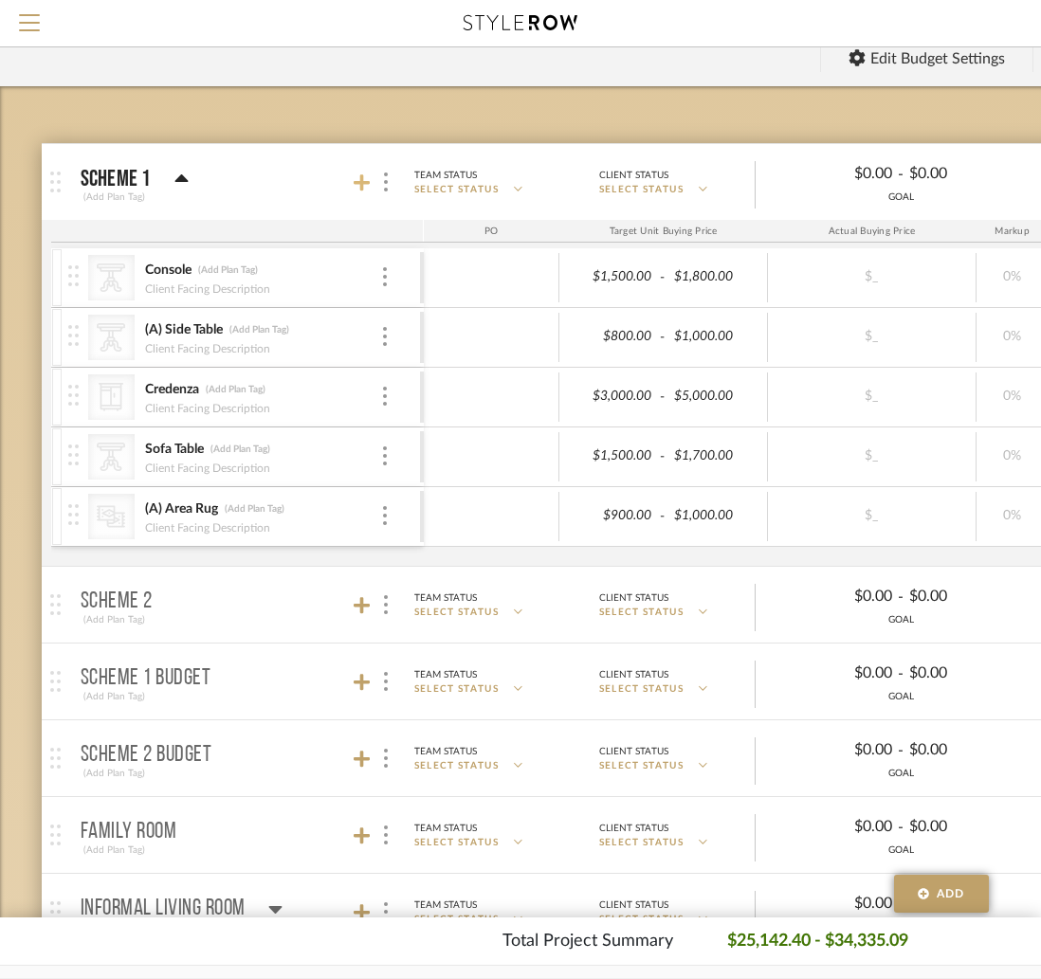
click at [363, 184] on icon at bounding box center [362, 183] width 17 height 19
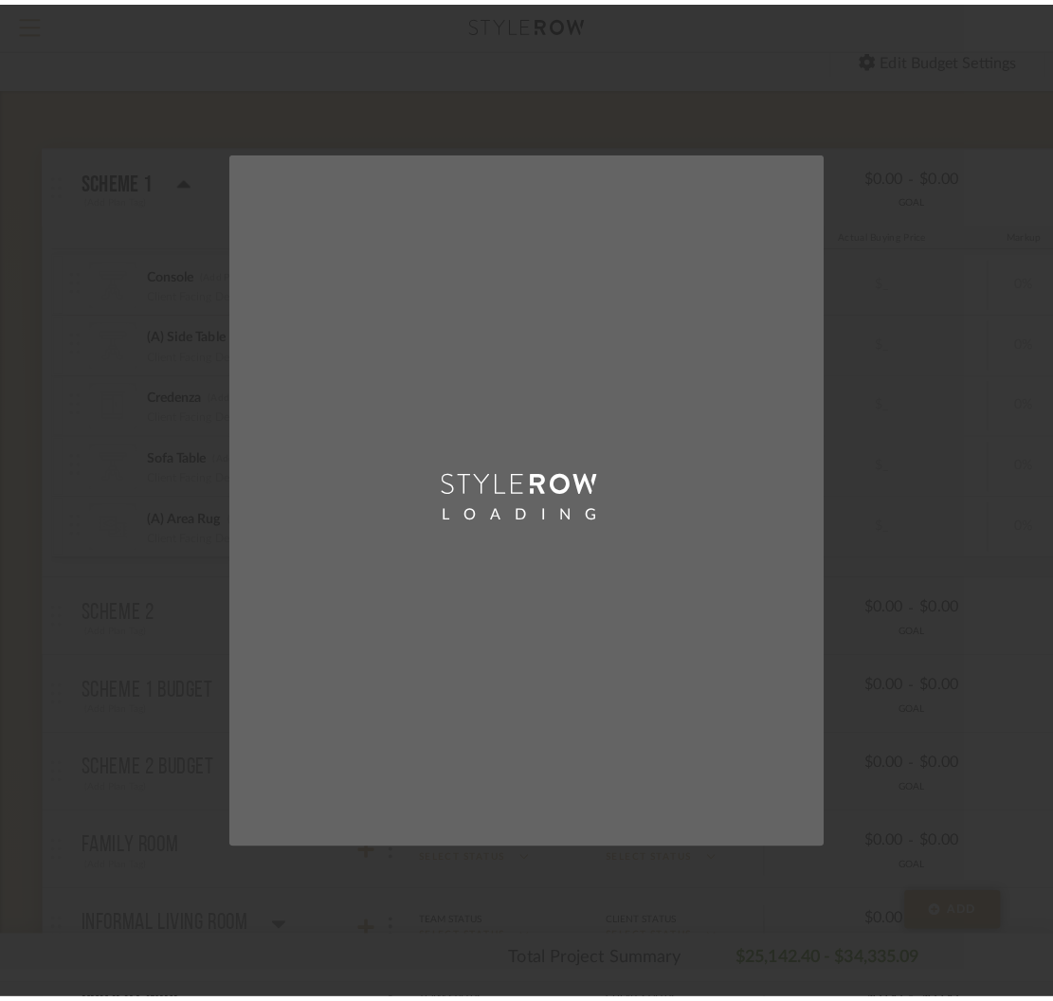
scroll to position [0, 0]
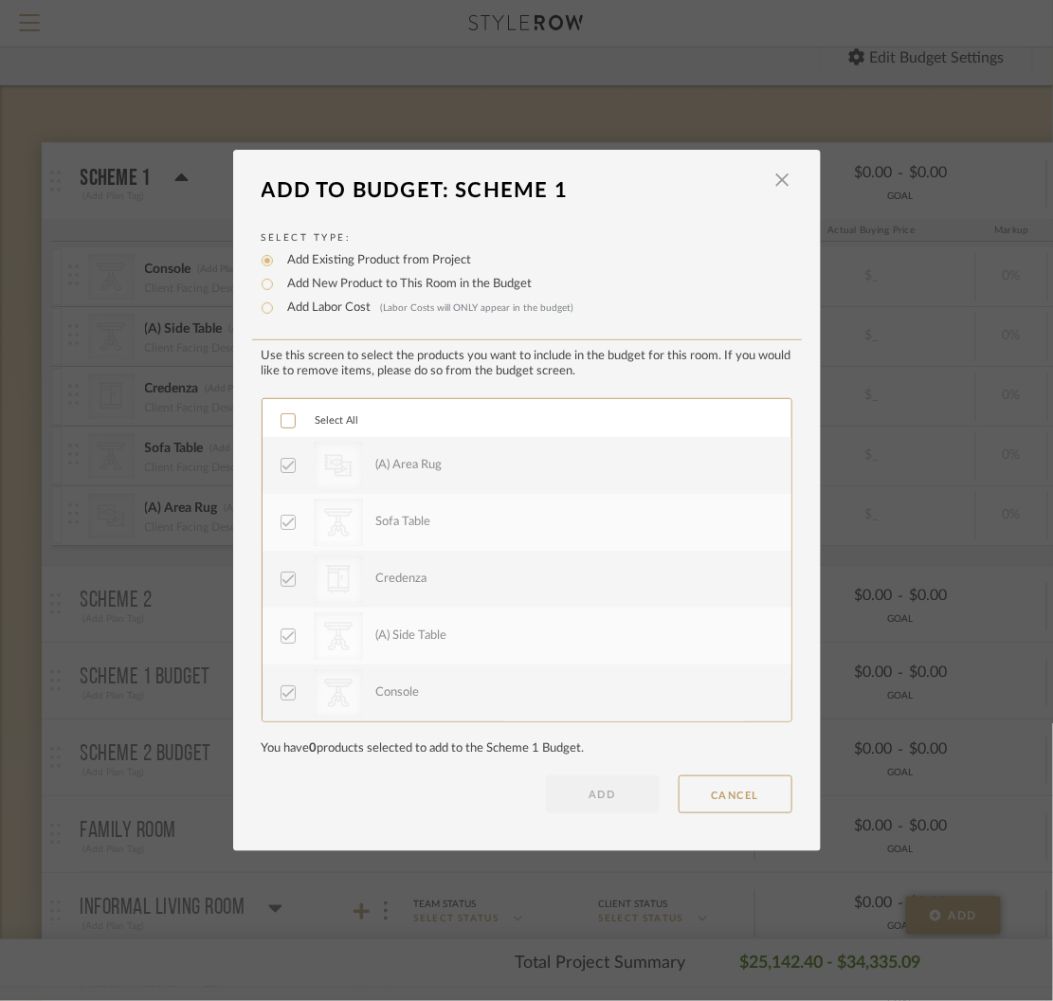
click at [322, 283] on label "Add New Product to This Room in the Budget" at bounding box center [406, 284] width 254 height 19
click at [279, 283] on input "Add New Product to This Room in the Budget" at bounding box center [267, 284] width 23 height 23
radio input "true"
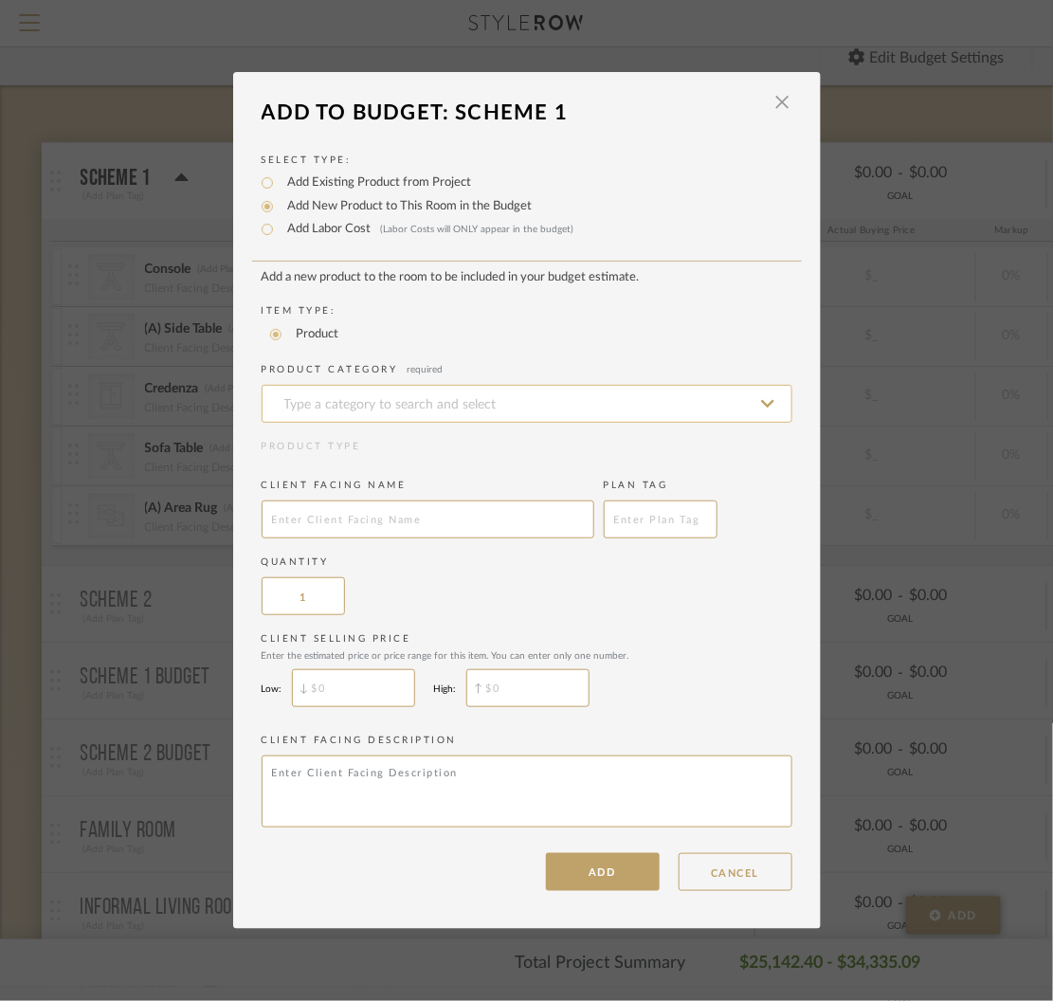
click at [364, 398] on input at bounding box center [527, 404] width 531 height 38
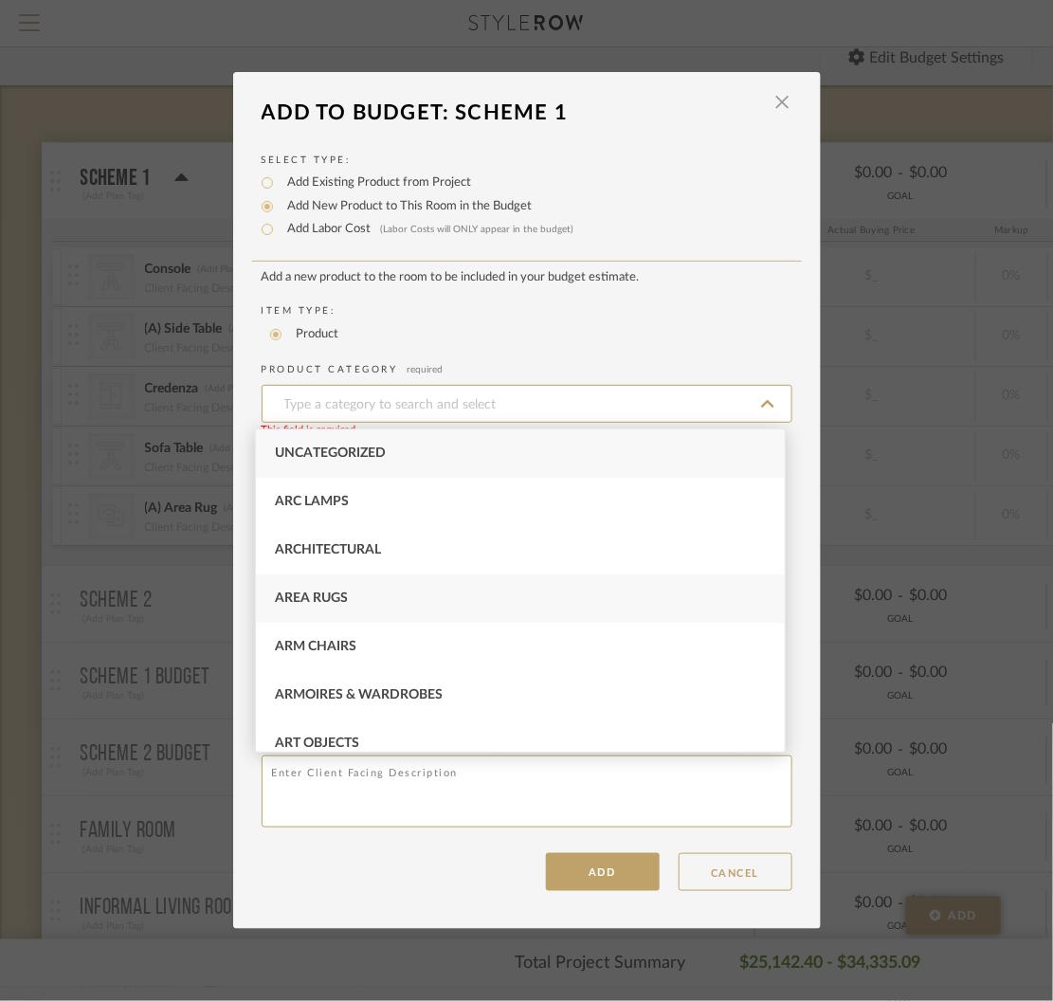
click at [342, 607] on div "Area Rugs" at bounding box center [520, 599] width 529 height 48
type input "Area Rugs"
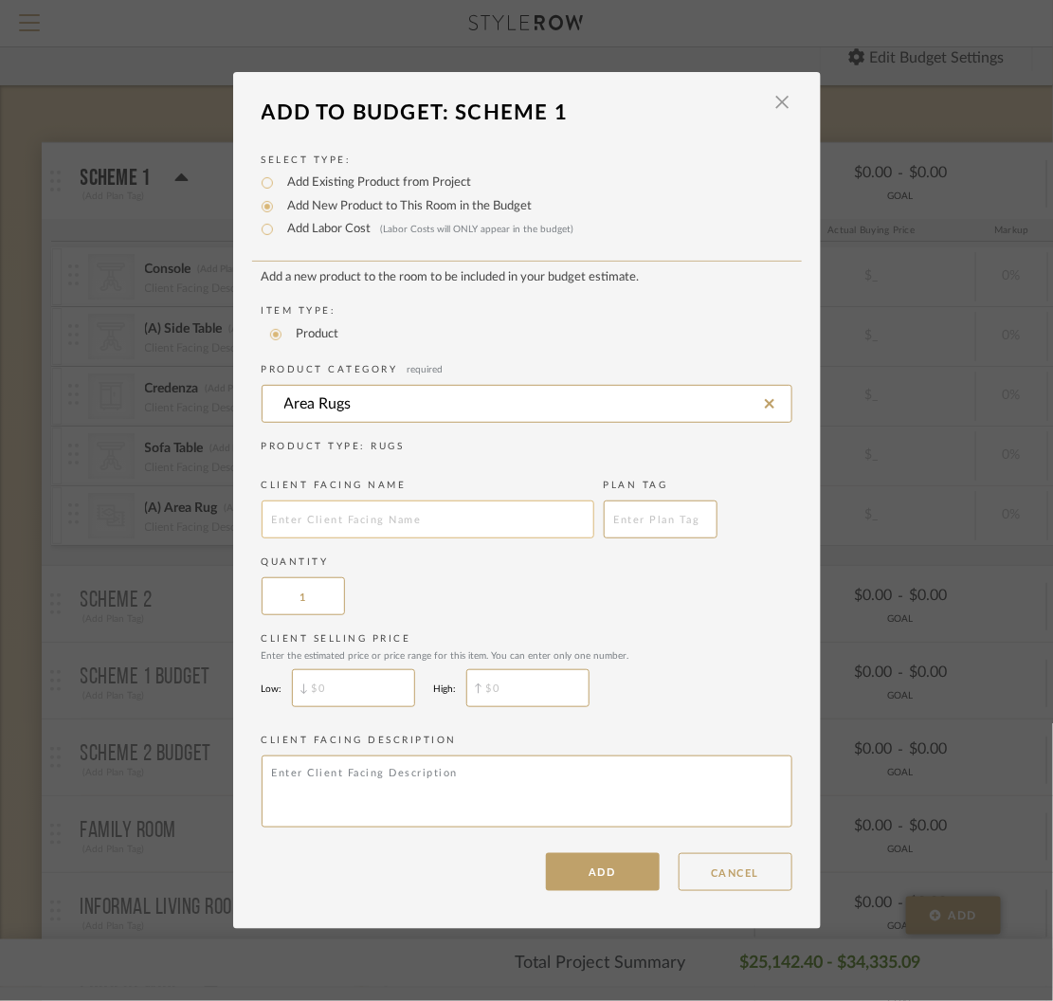
click at [350, 512] on input "text" at bounding box center [428, 520] width 333 height 38
type input "(A) Area Rug Pad"
click at [356, 696] on input "$" at bounding box center [353, 688] width 123 height 38
type input "$250"
click at [545, 701] on input "$" at bounding box center [527, 688] width 123 height 38
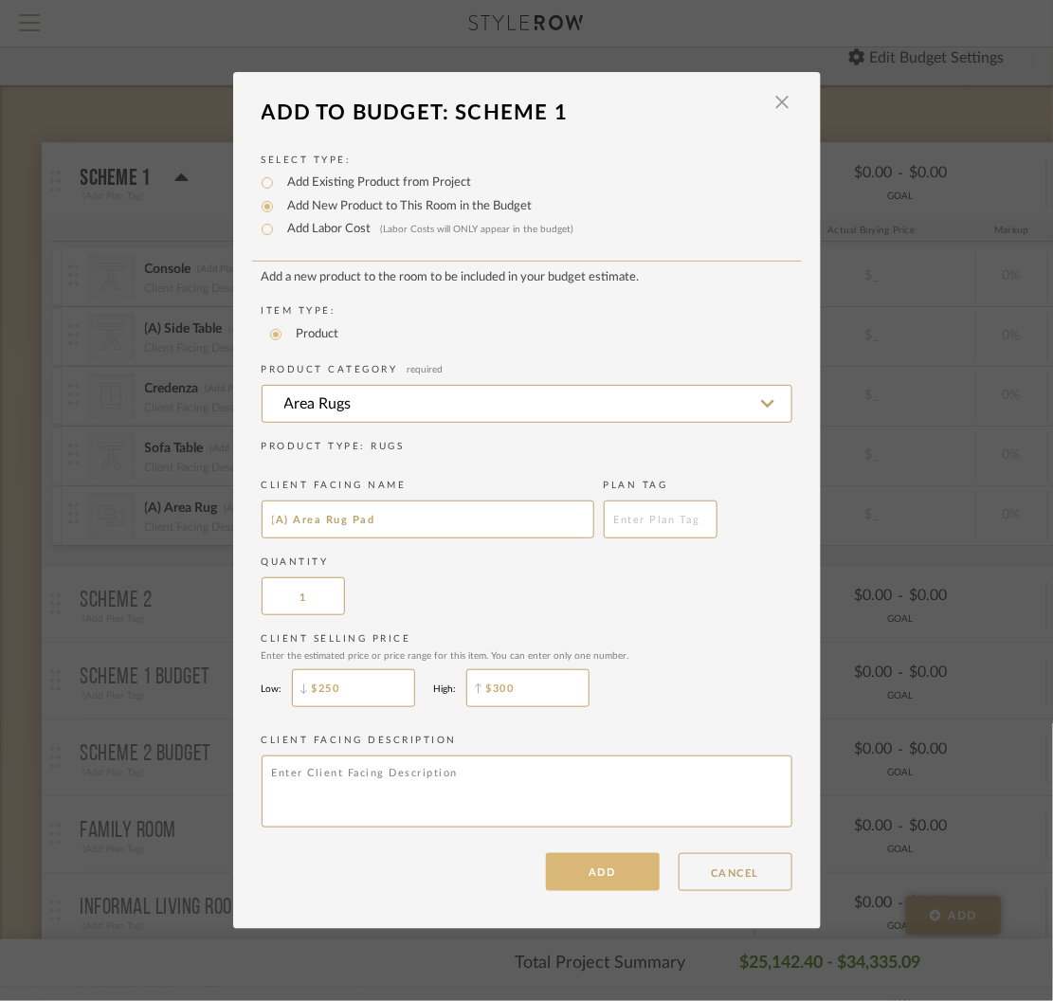
type input "$300"
click at [608, 874] on button "ADD" at bounding box center [603, 872] width 114 height 38
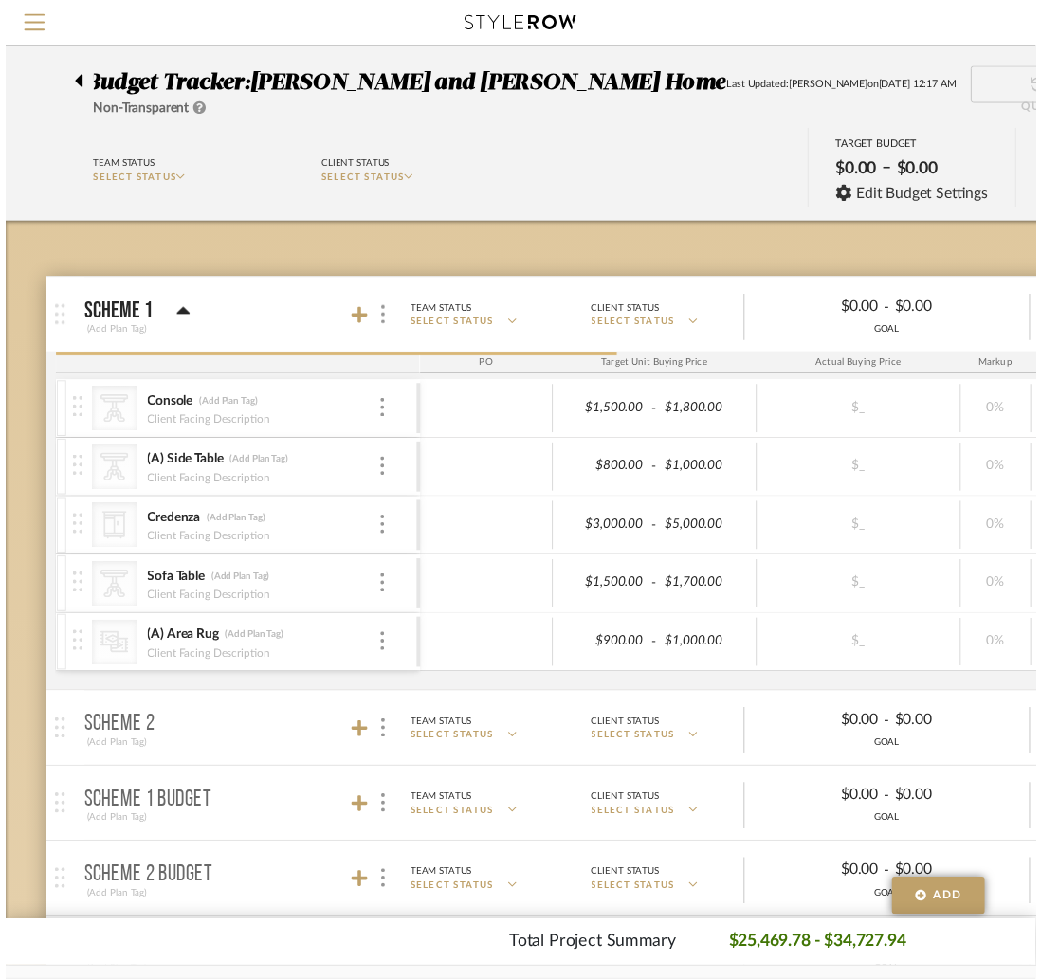
scroll to position [139, 0]
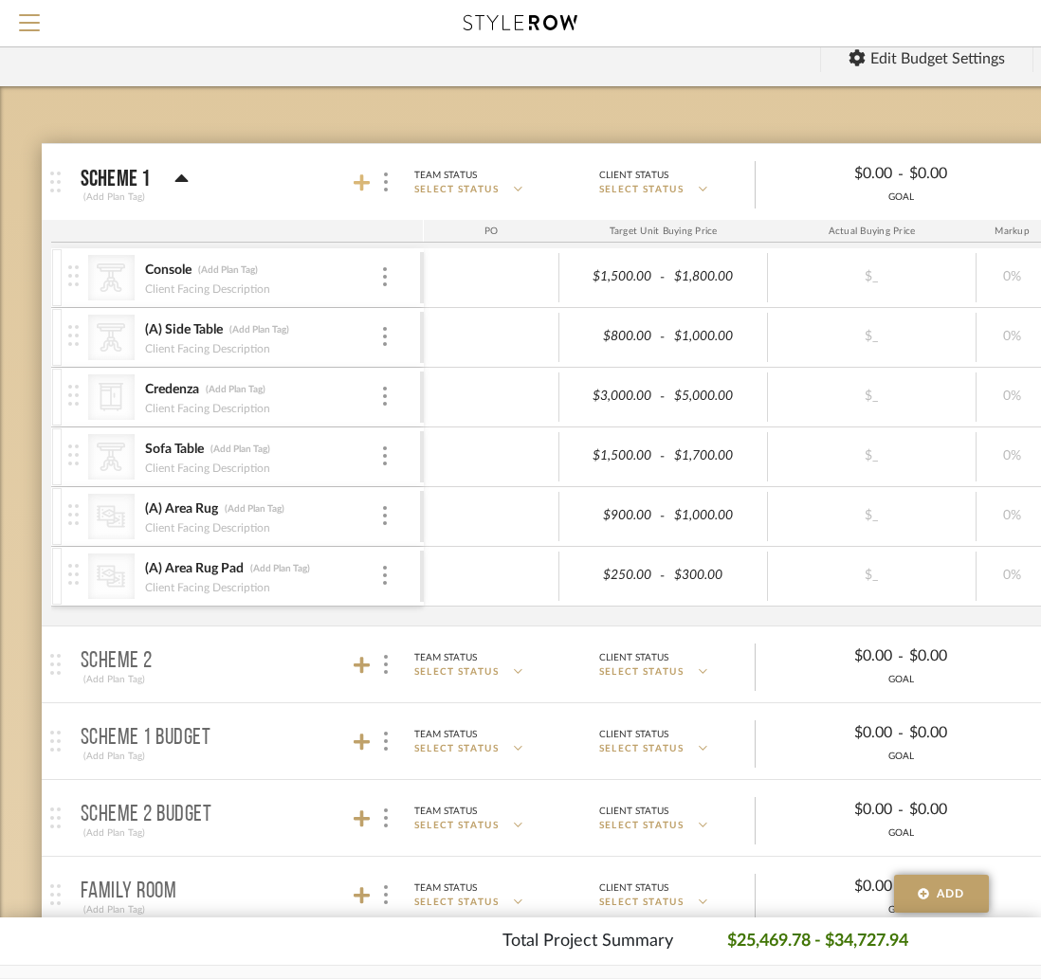
click at [364, 178] on icon at bounding box center [362, 183] width 17 height 19
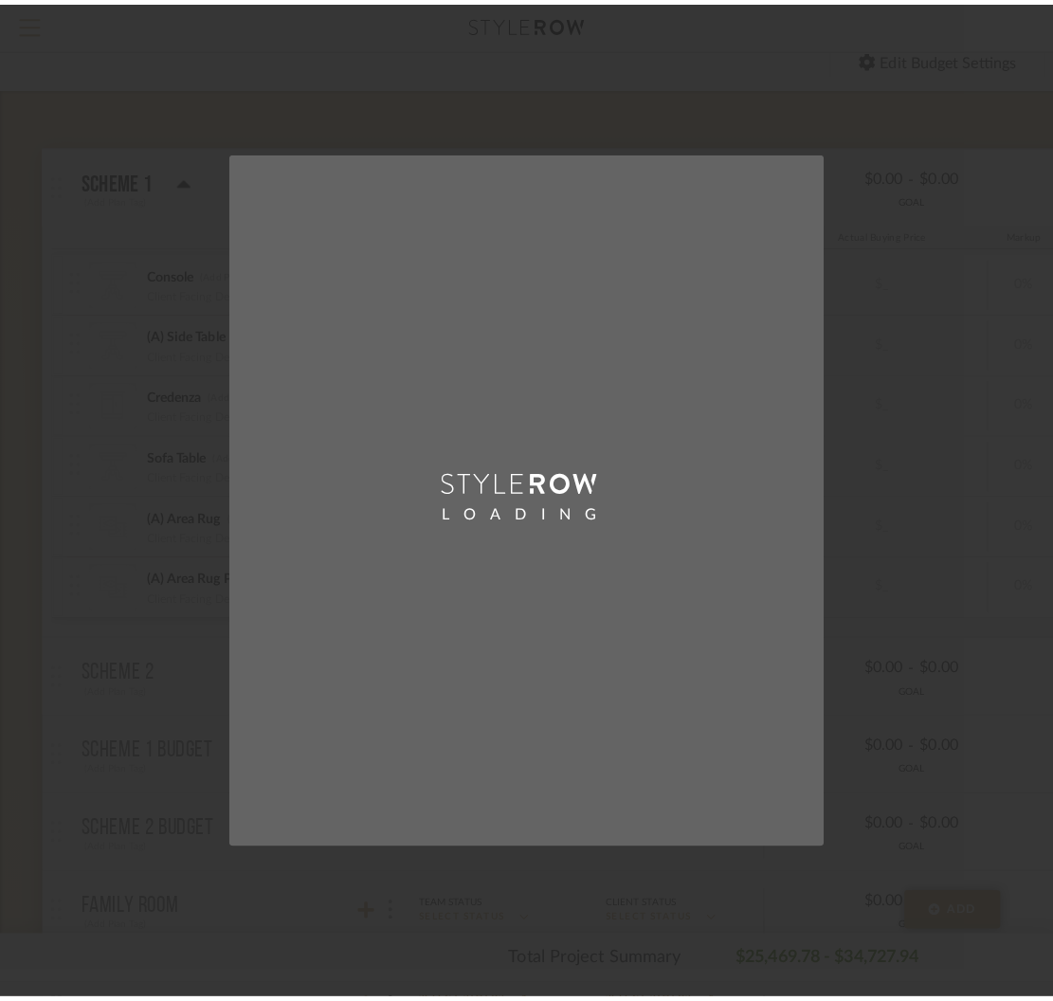
scroll to position [0, 0]
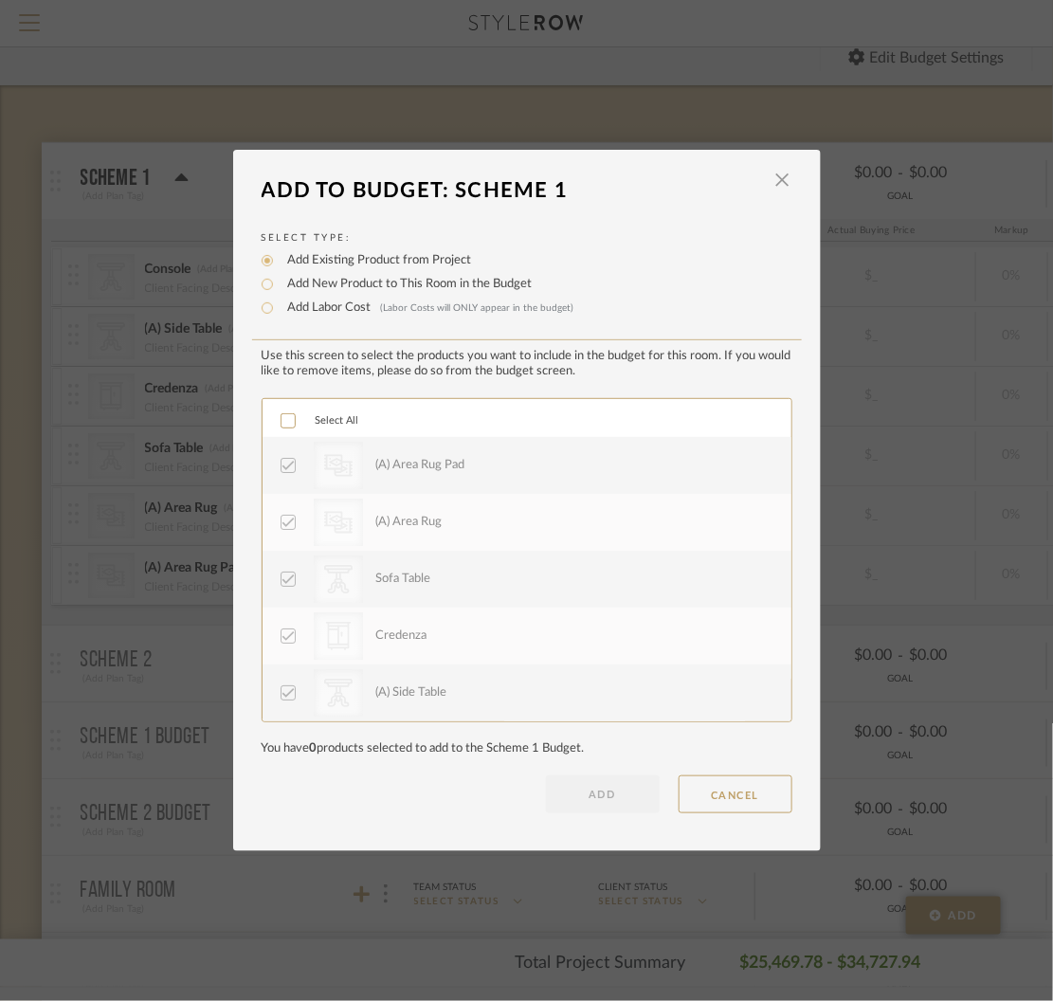
click at [316, 284] on label "Add New Product to This Room in the Budget" at bounding box center [406, 284] width 254 height 19
click at [279, 284] on input "Add New Product to This Room in the Budget" at bounding box center [267, 284] width 23 height 23
radio input "true"
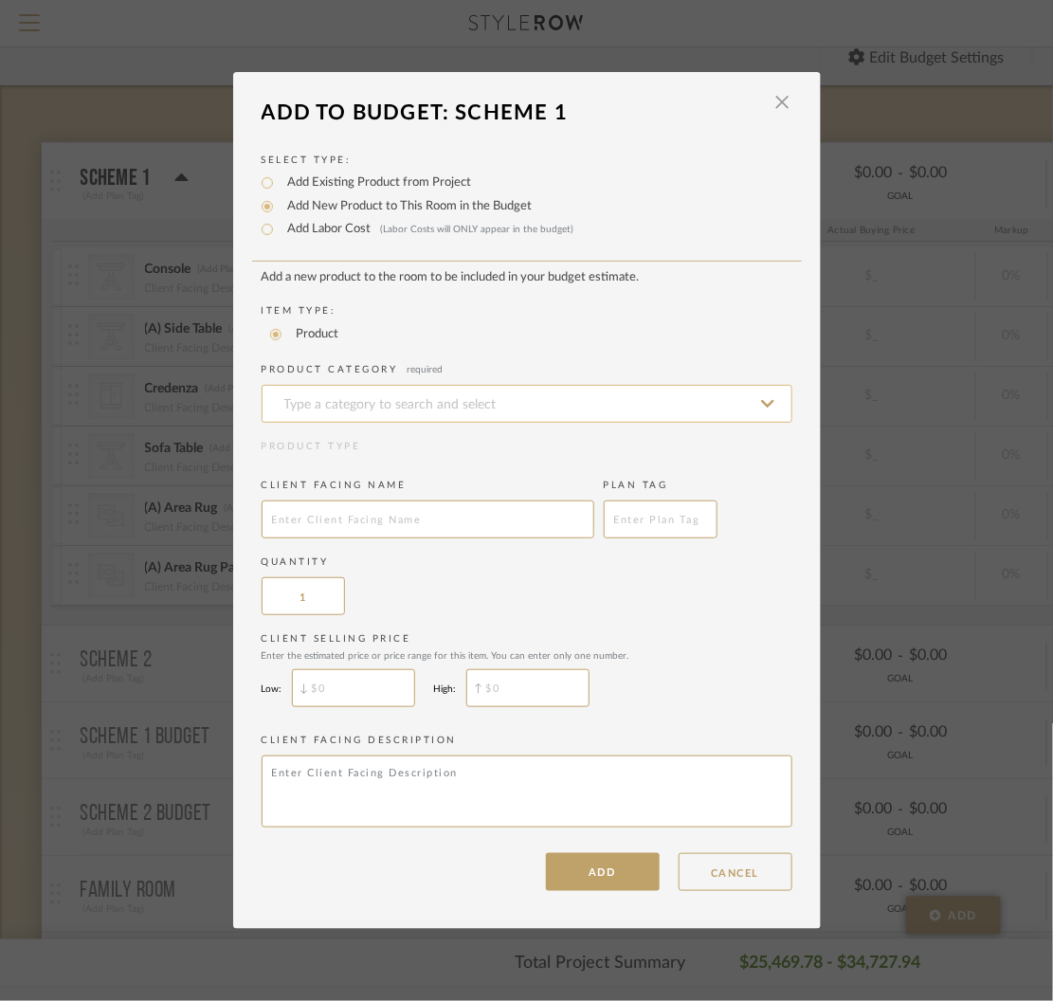
click at [340, 392] on input at bounding box center [527, 404] width 531 height 38
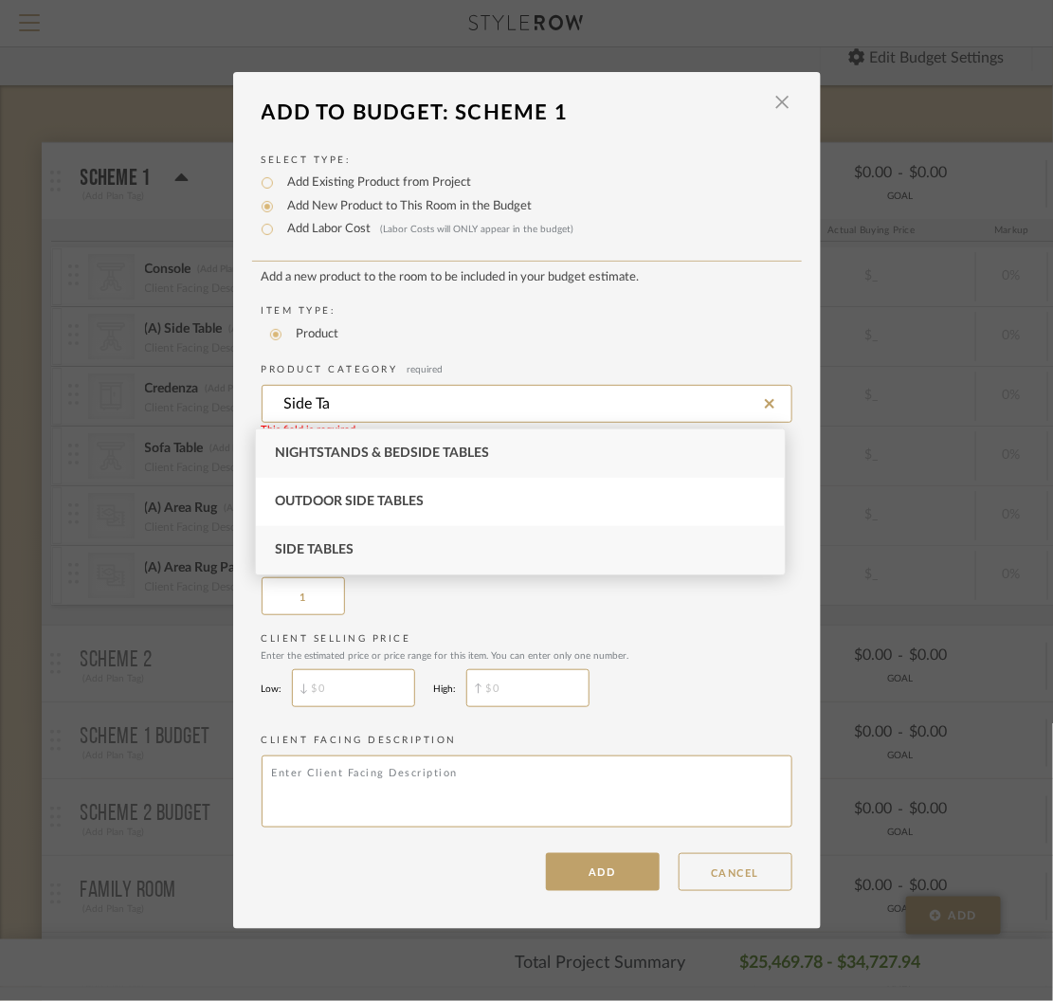
click at [353, 543] on span "Side Tables" at bounding box center [314, 549] width 79 height 13
type input "Side Tables"
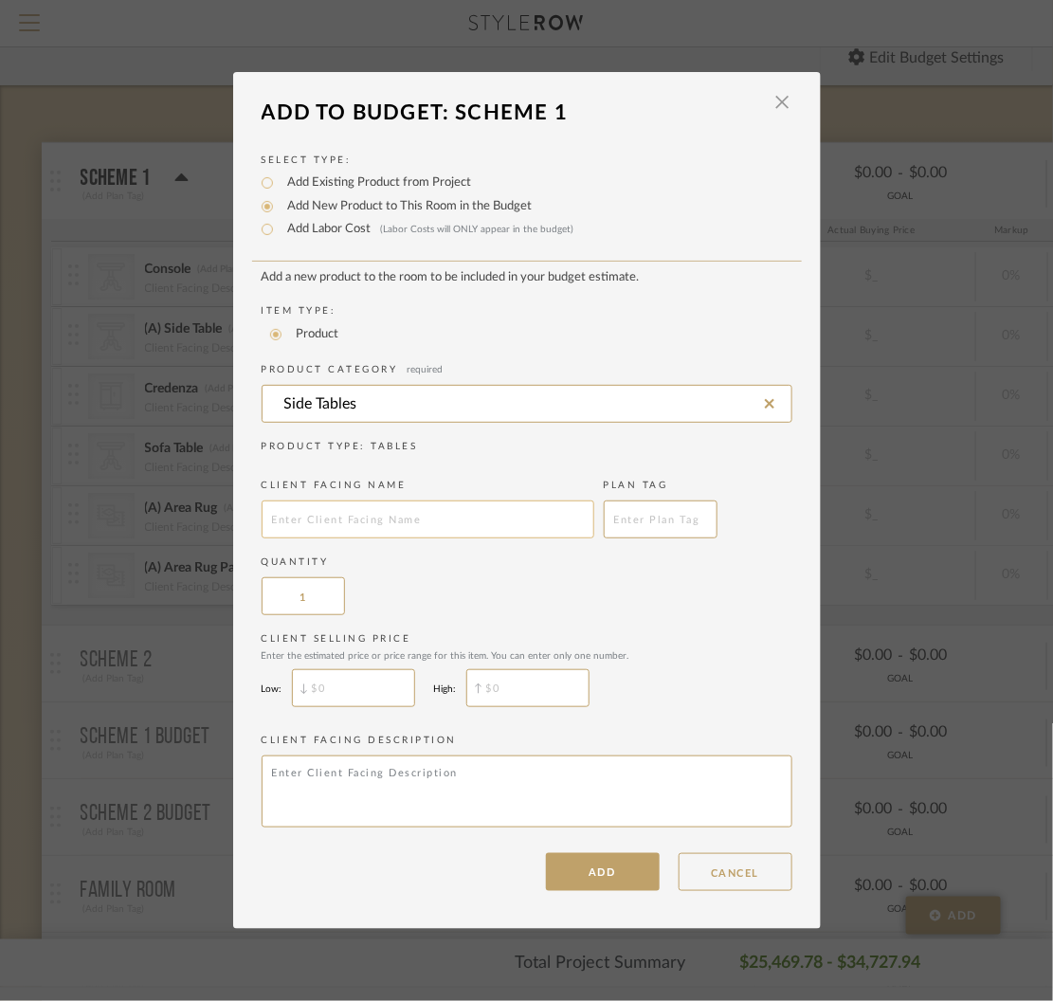
click at [395, 533] on input "text" at bounding box center [428, 520] width 333 height 38
type input "(B) Side Table"
click at [314, 605] on input "1" at bounding box center [303, 596] width 83 height 38
type input "2"
click at [350, 692] on input "$" at bounding box center [353, 688] width 123 height 38
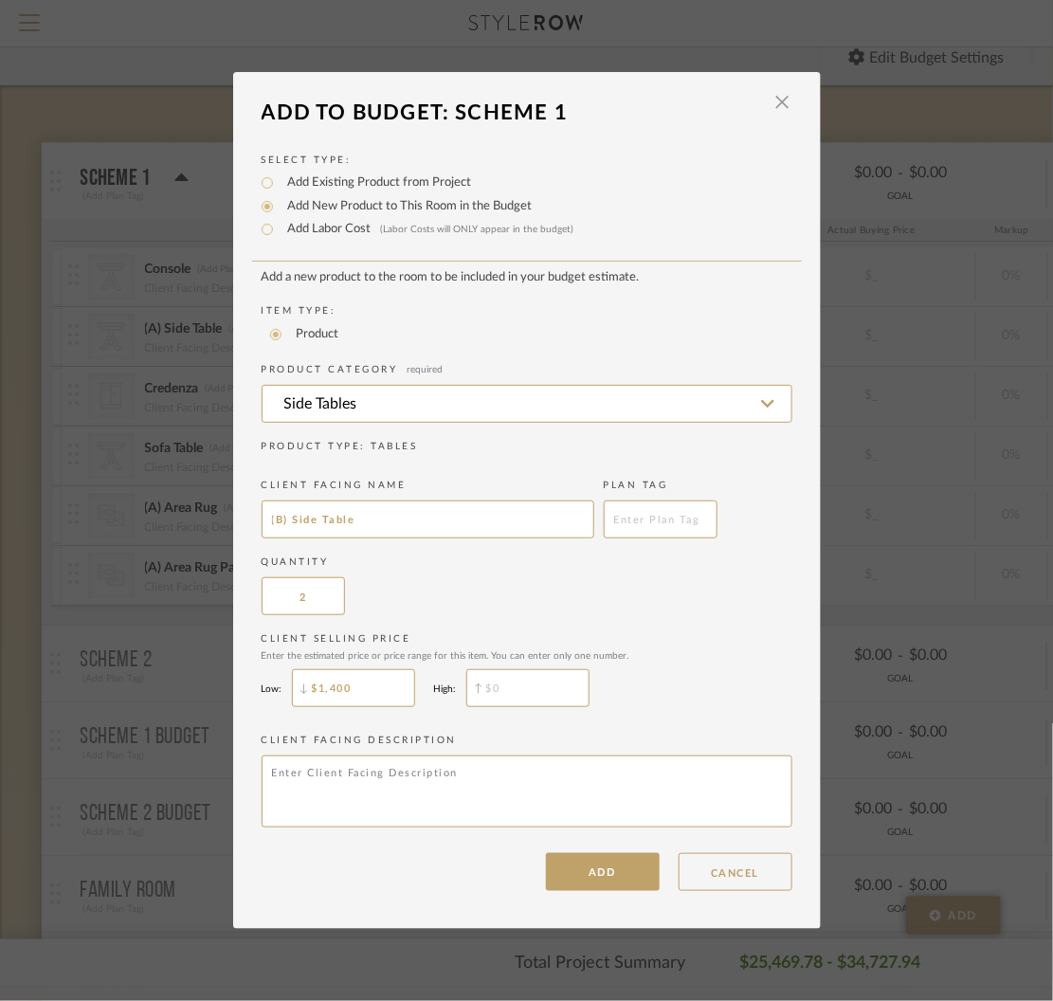
type input "$1,400"
click at [502, 688] on input "$" at bounding box center [527, 688] width 123 height 38
type input "$1,500"
click at [613, 867] on button "ADD" at bounding box center [603, 872] width 114 height 38
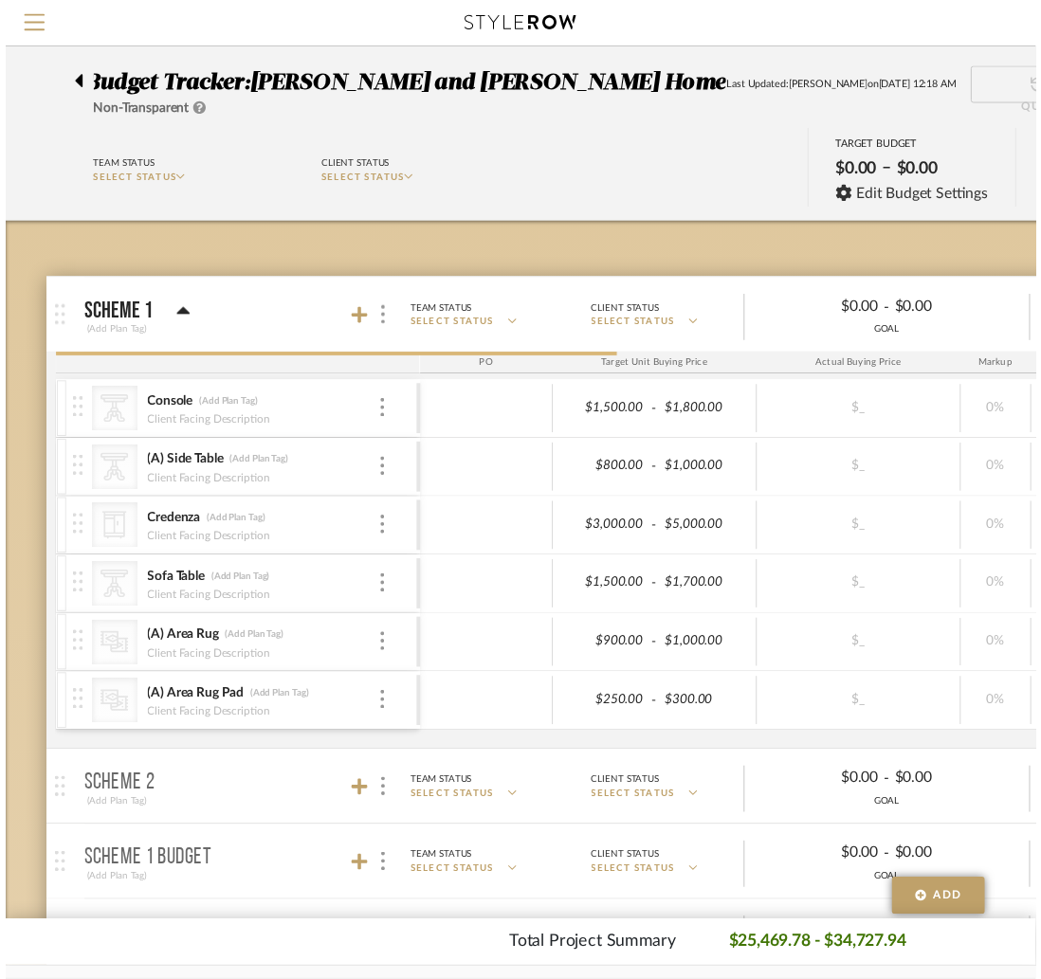
scroll to position [139, 0]
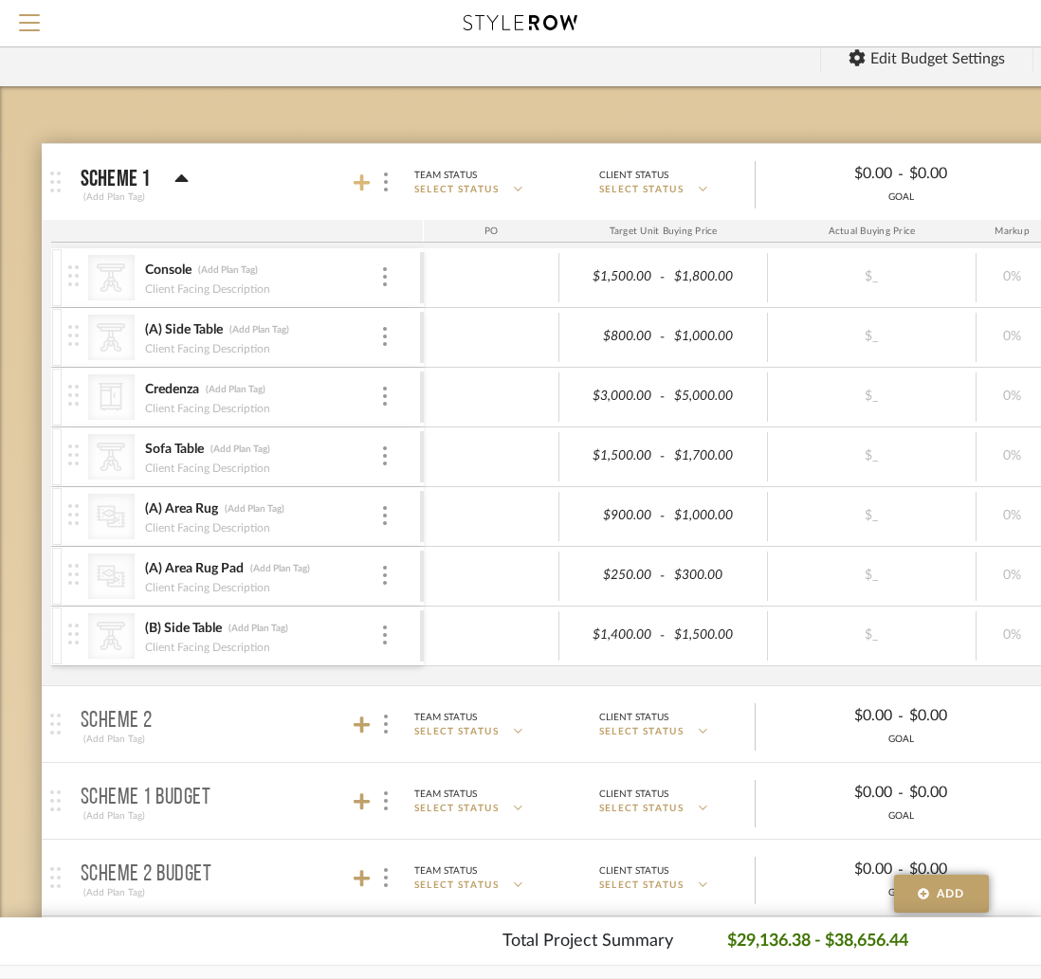
click at [362, 182] on icon at bounding box center [362, 182] width 17 height 17
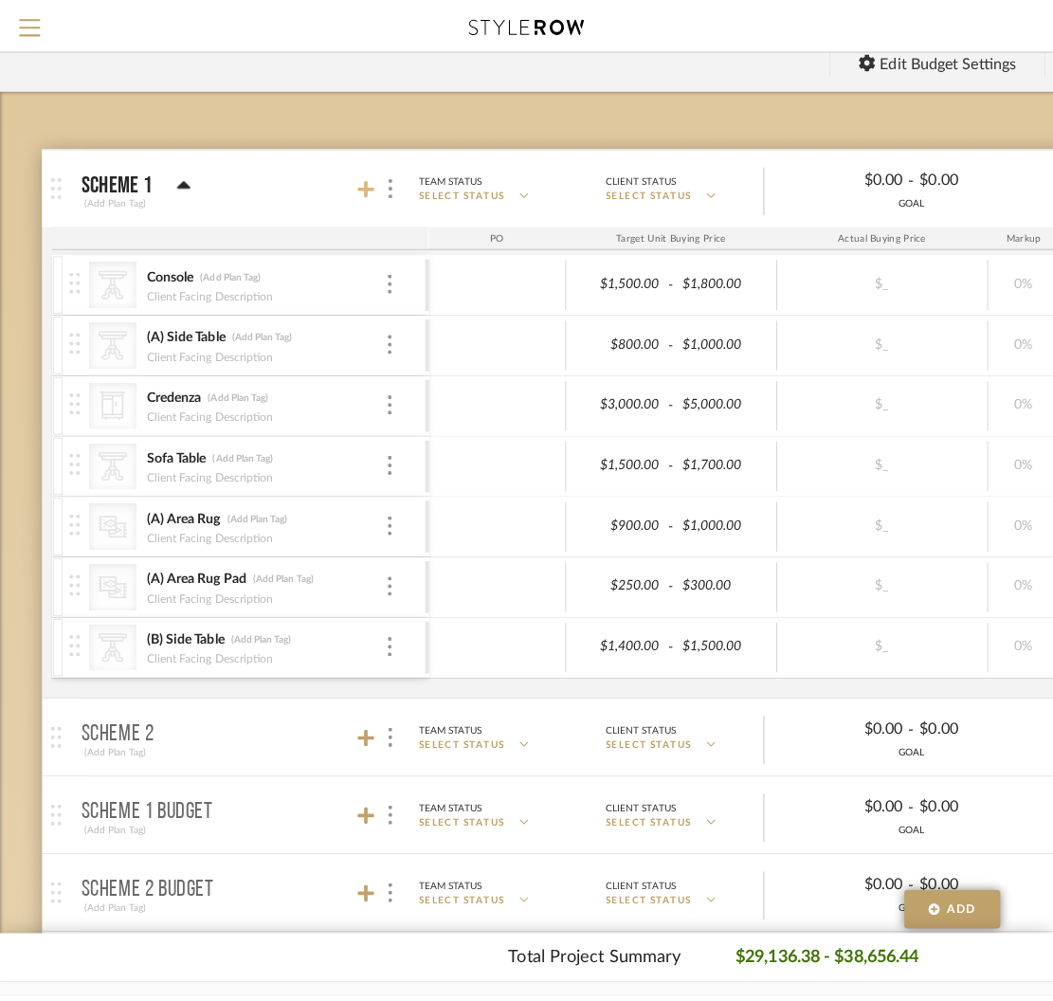
scroll to position [0, 0]
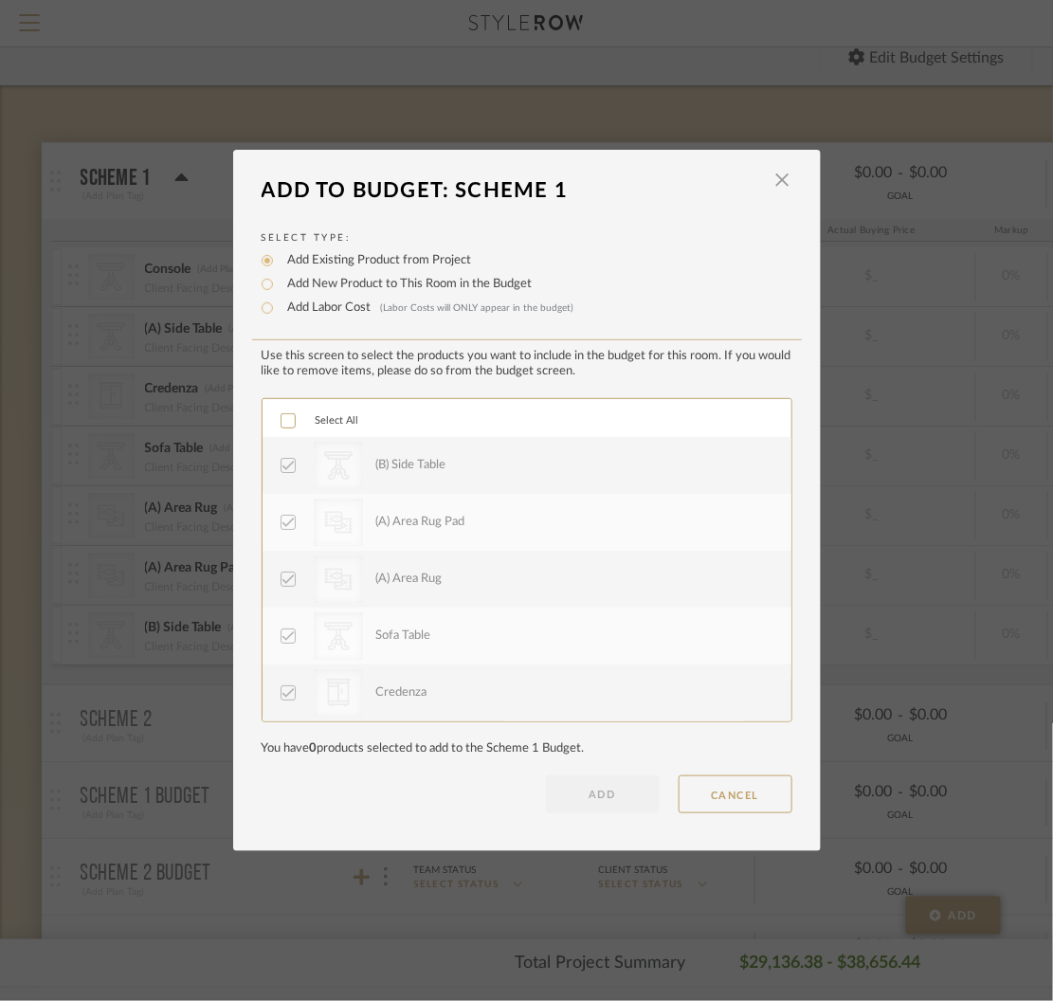
click at [335, 283] on label "Add New Product to This Room in the Budget" at bounding box center [406, 284] width 254 height 19
click at [279, 283] on input "Add New Product to This Room in the Budget" at bounding box center [267, 284] width 23 height 23
radio input "true"
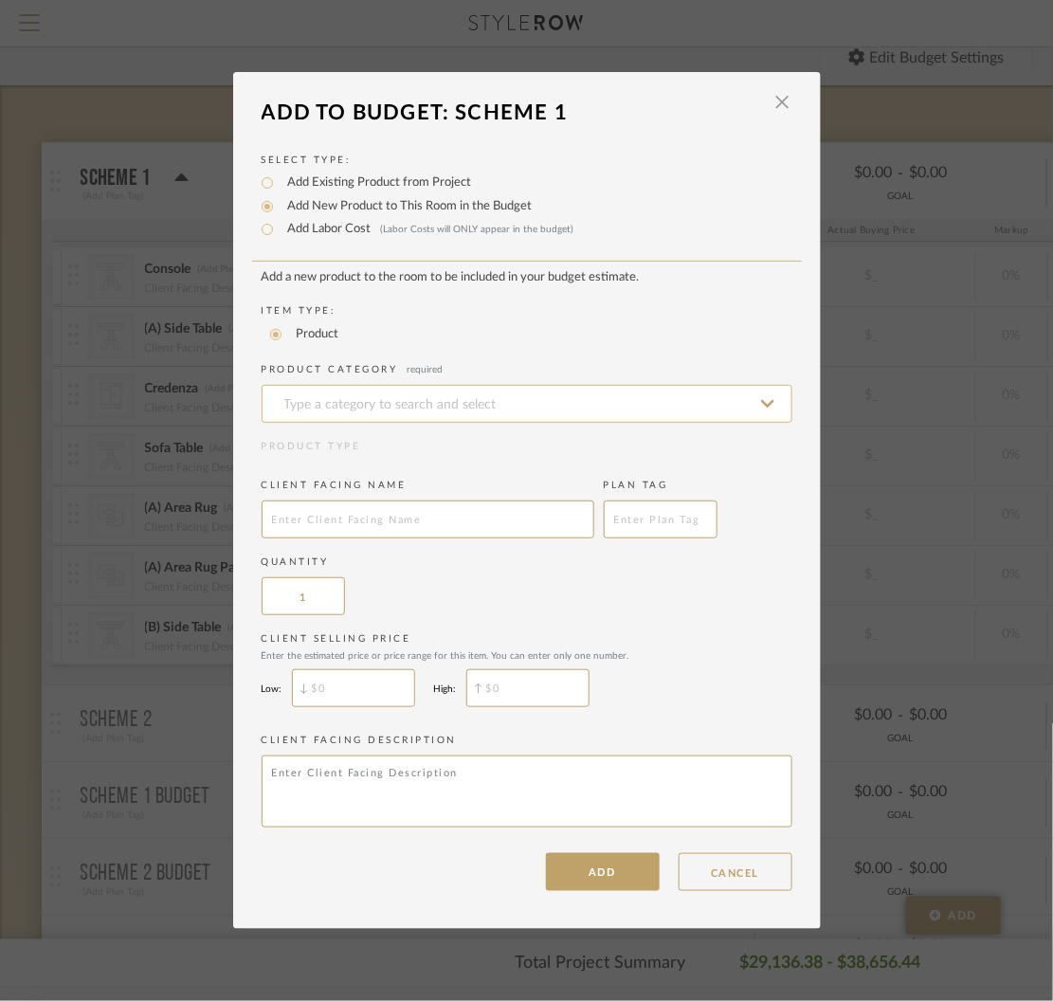
click at [358, 403] on input at bounding box center [527, 404] width 531 height 38
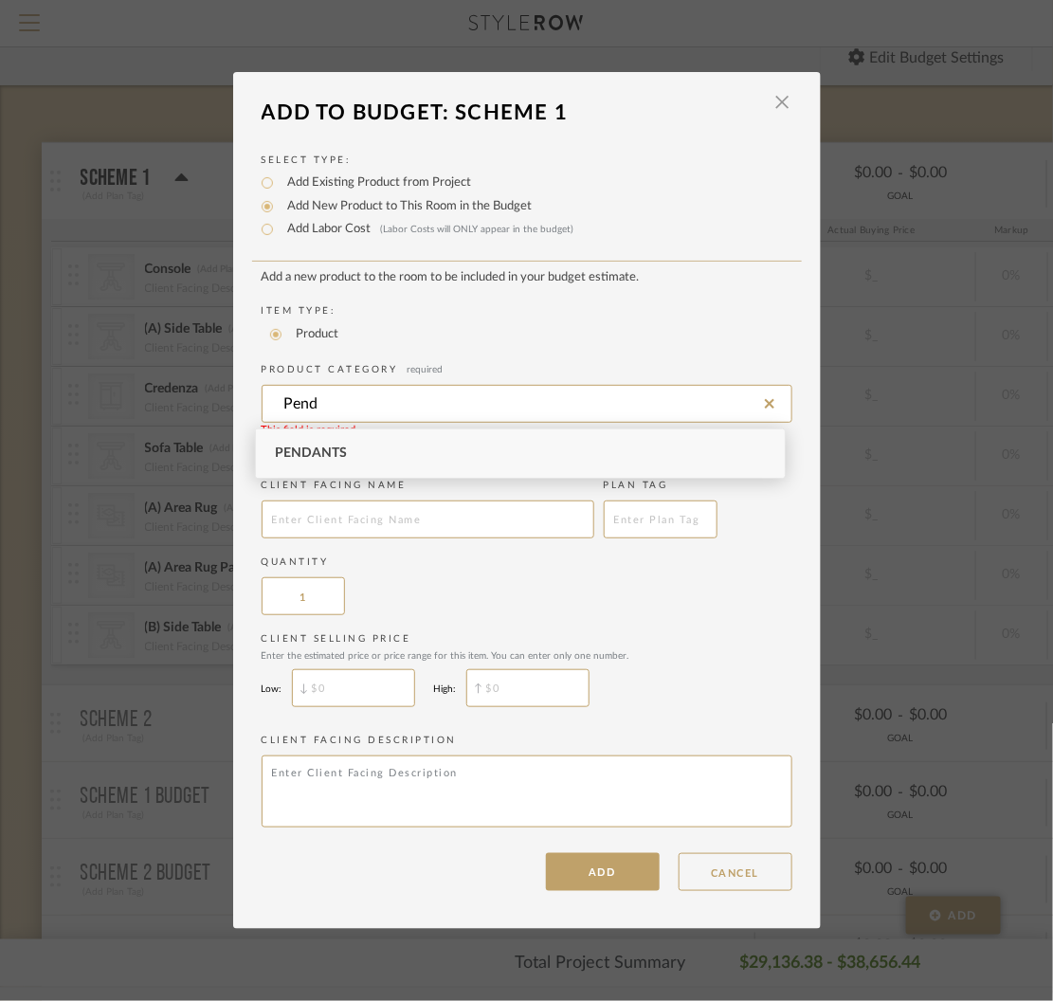
click at [393, 461] on div "Pendants" at bounding box center [520, 453] width 529 height 48
type input "Pendants"
click at [387, 520] on input "text" at bounding box center [428, 520] width 333 height 38
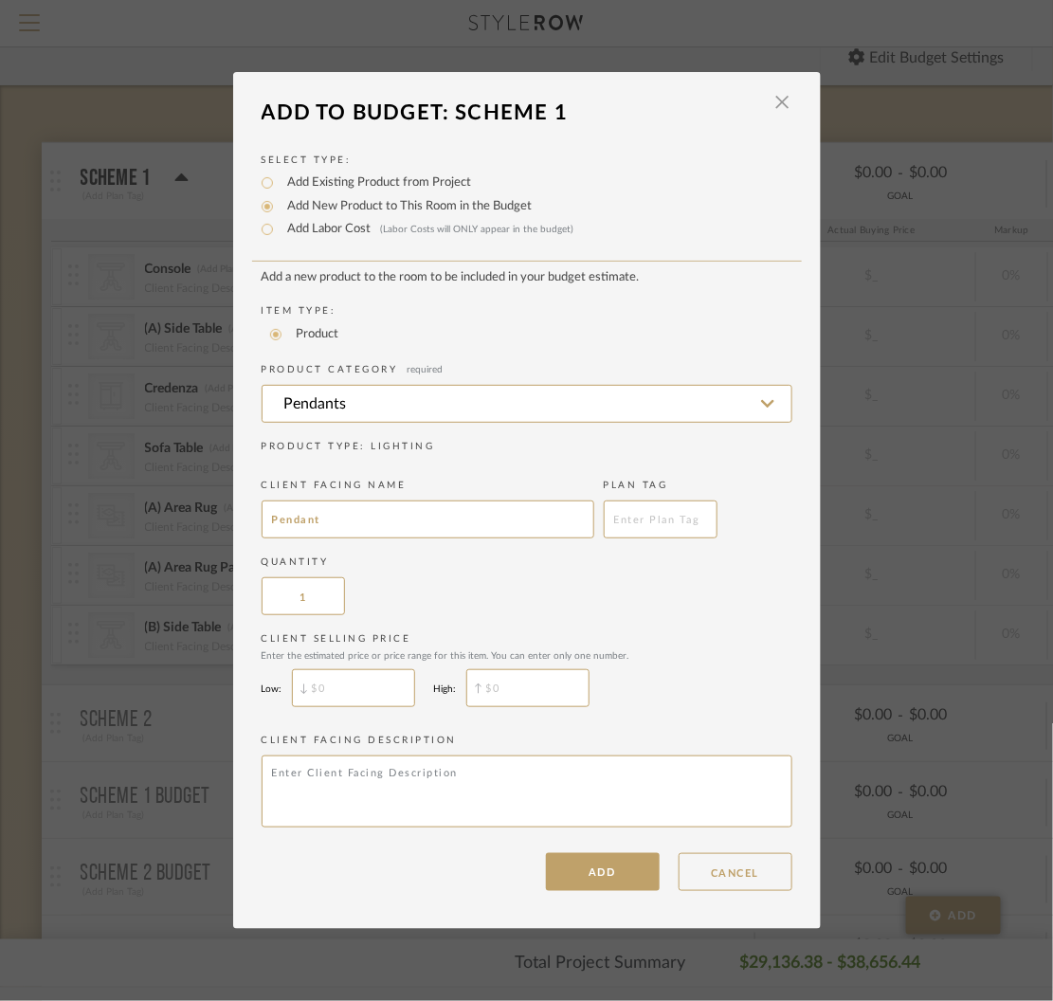
type input "Pendant"
click at [364, 697] on input "$" at bounding box center [353, 688] width 123 height 38
type input "$700"
click at [507, 690] on input "$" at bounding box center [527, 688] width 123 height 38
type input "$900"
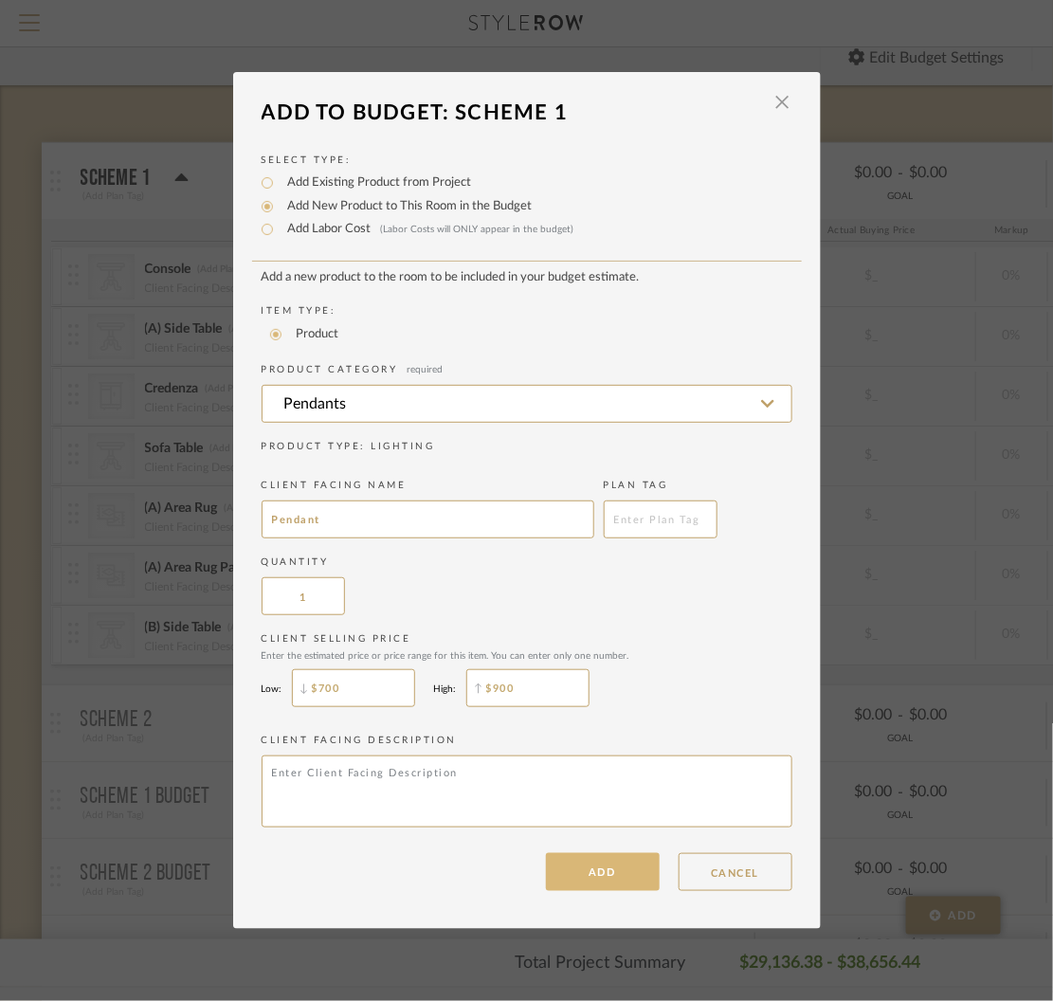
click at [583, 879] on button "ADD" at bounding box center [603, 872] width 114 height 38
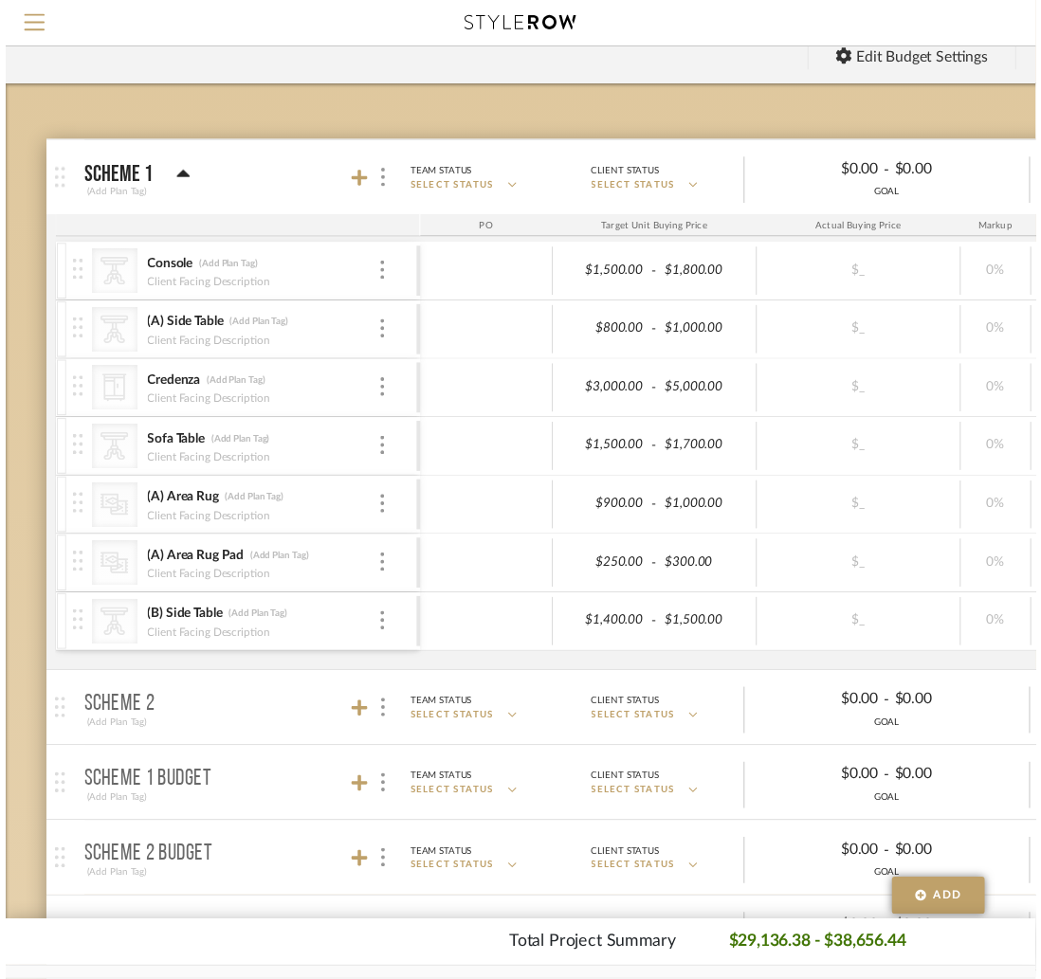
scroll to position [139, 0]
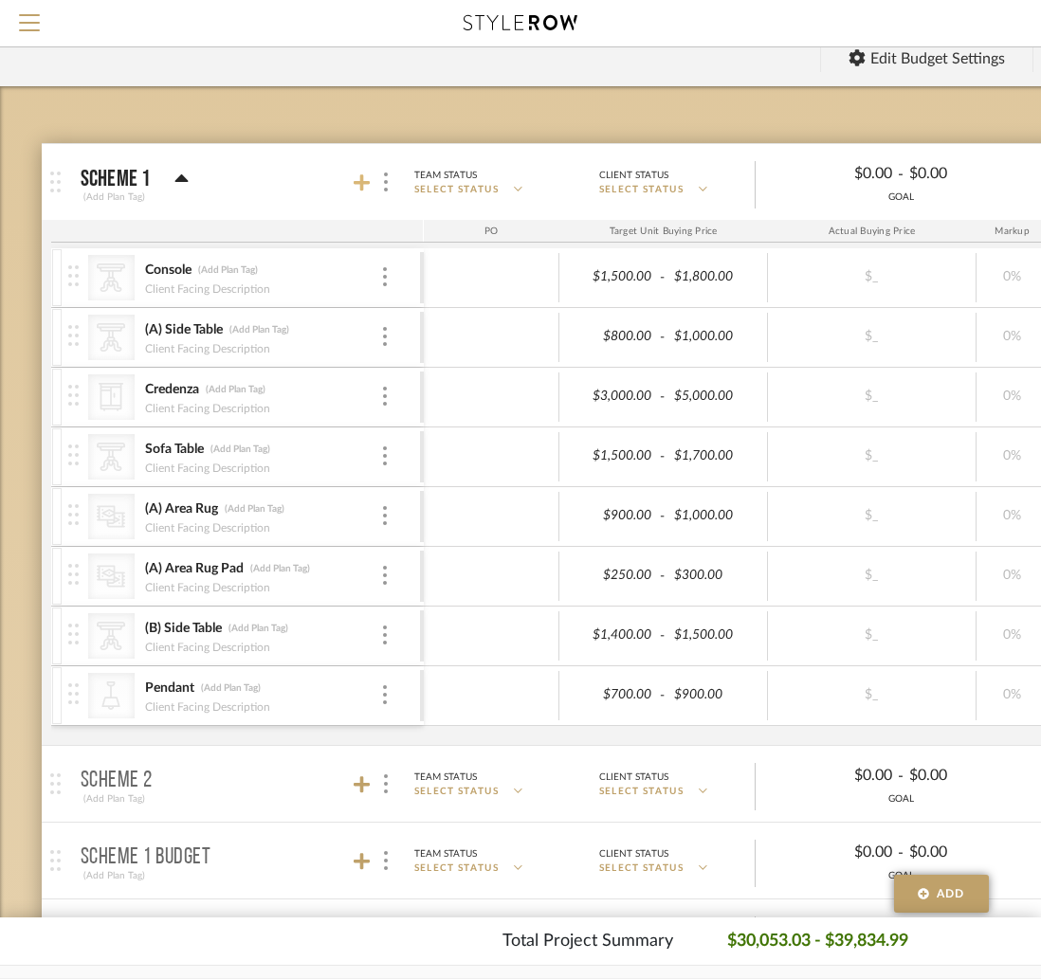
click at [362, 184] on icon at bounding box center [362, 182] width 17 height 17
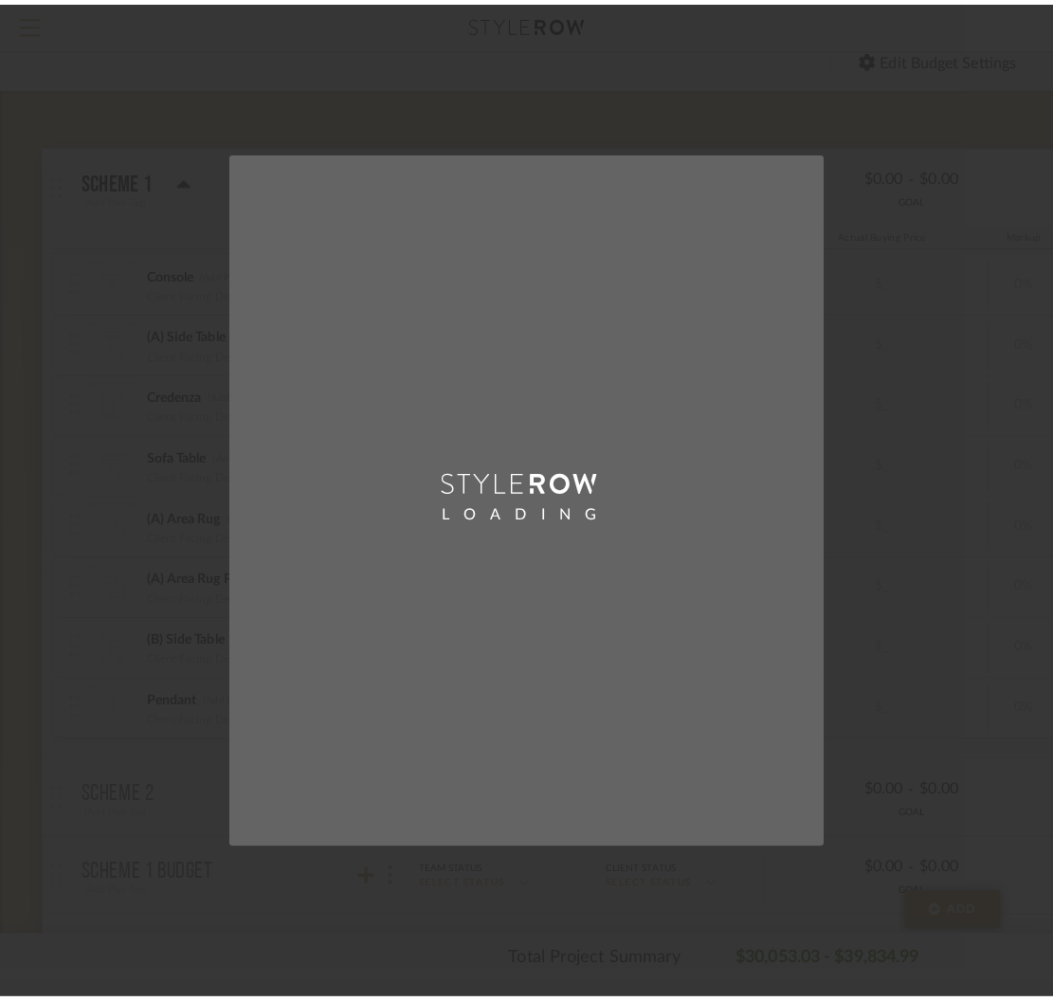
scroll to position [0, 0]
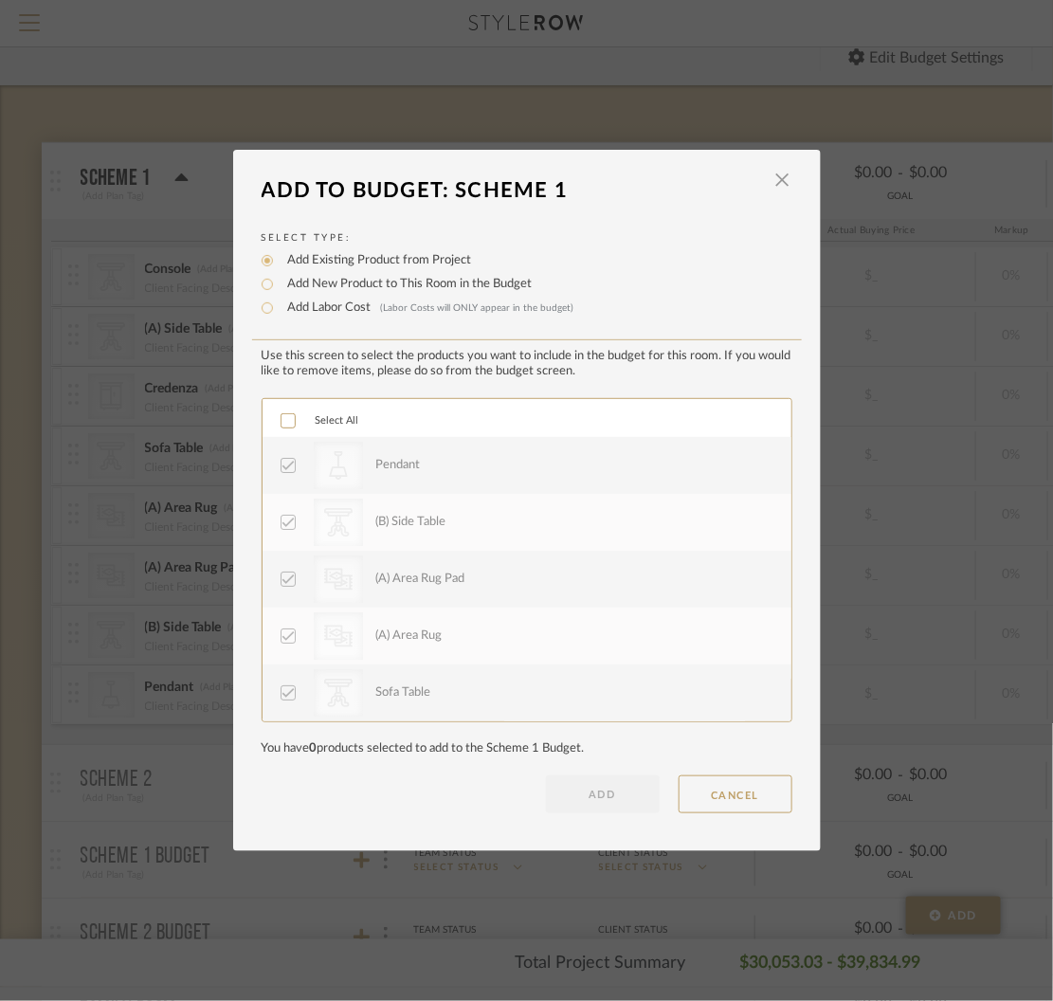
click at [314, 286] on label "Add New Product to This Room in the Budget" at bounding box center [406, 284] width 254 height 19
click at [279, 286] on input "Add New Product to This Room in the Budget" at bounding box center [267, 284] width 23 height 23
radio input "true"
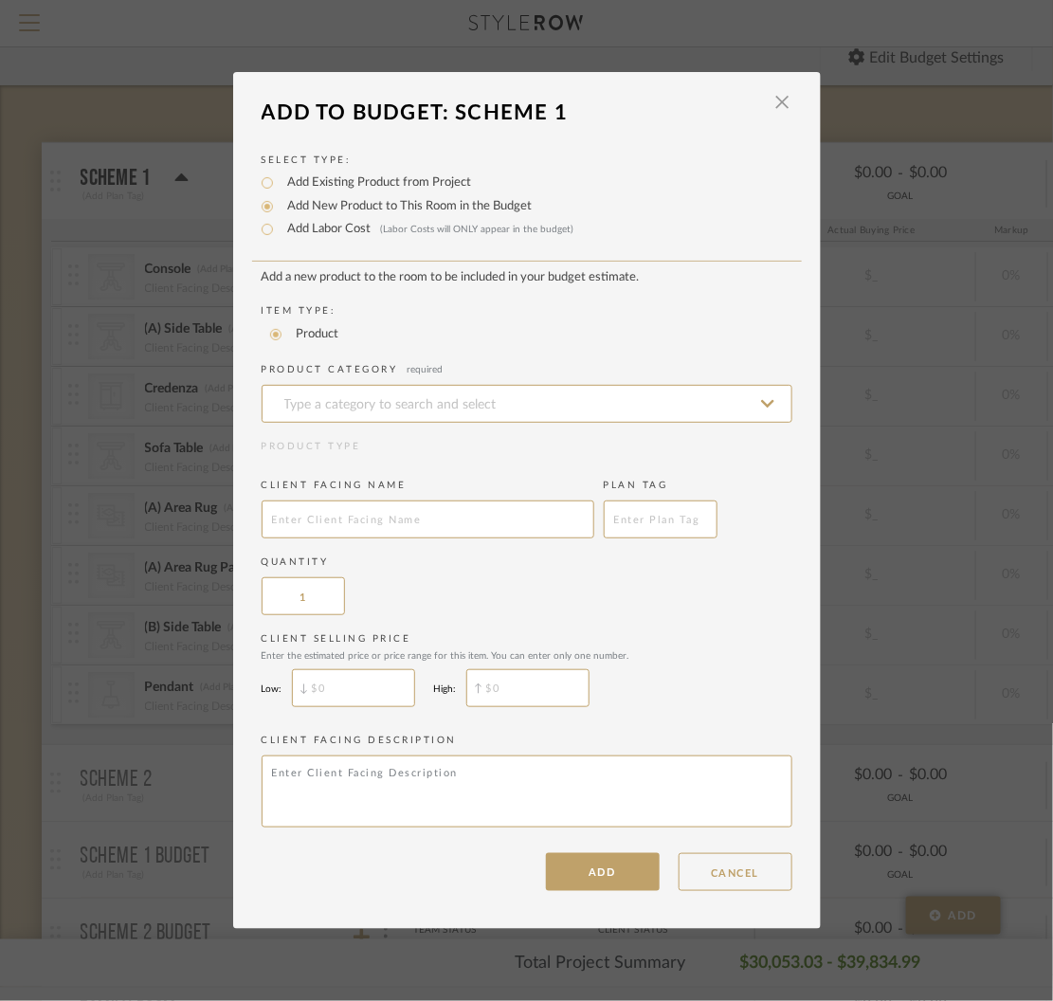
click at [325, 429] on add-new-product-placeholder "Add a new product to the room to be included in your budget estimate. Item Type…" at bounding box center [527, 552] width 531 height 564
click at [377, 403] on input at bounding box center [527, 404] width 531 height 38
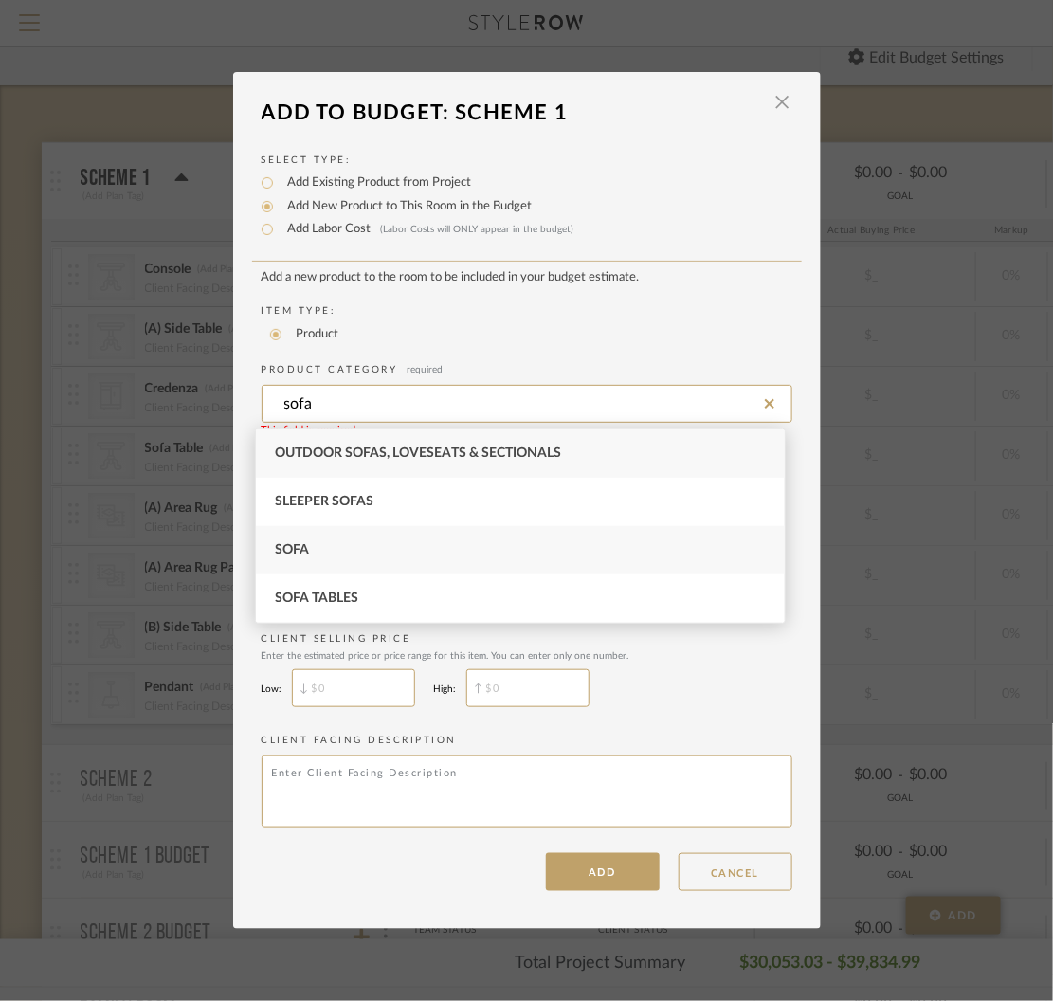
click at [356, 552] on div "Sofa" at bounding box center [520, 550] width 529 height 48
type input "Sofa"
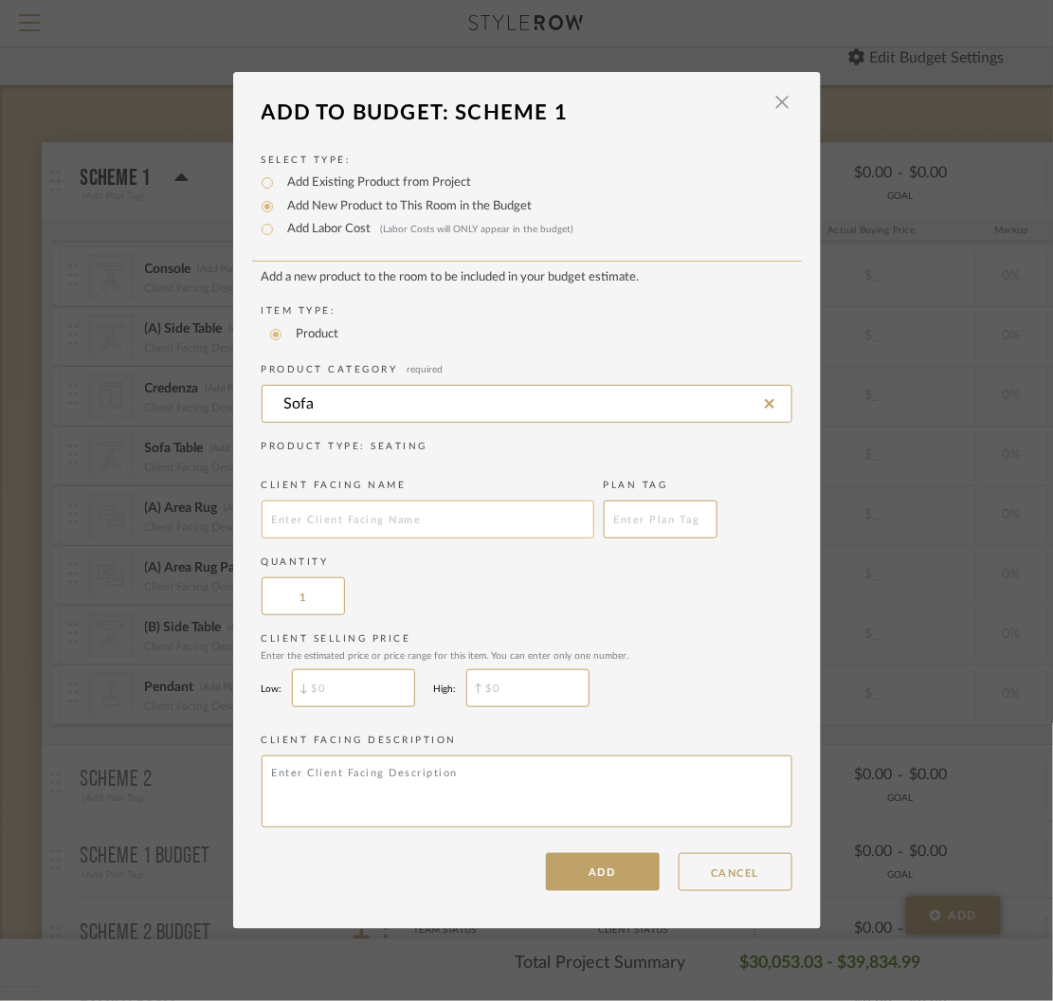
click at [401, 521] on input "text" at bounding box center [428, 520] width 333 height 38
type input "Sofa"
click at [374, 695] on input "$" at bounding box center [353, 688] width 123 height 38
type input "$3,500"
click at [524, 702] on input "$" at bounding box center [527, 688] width 123 height 38
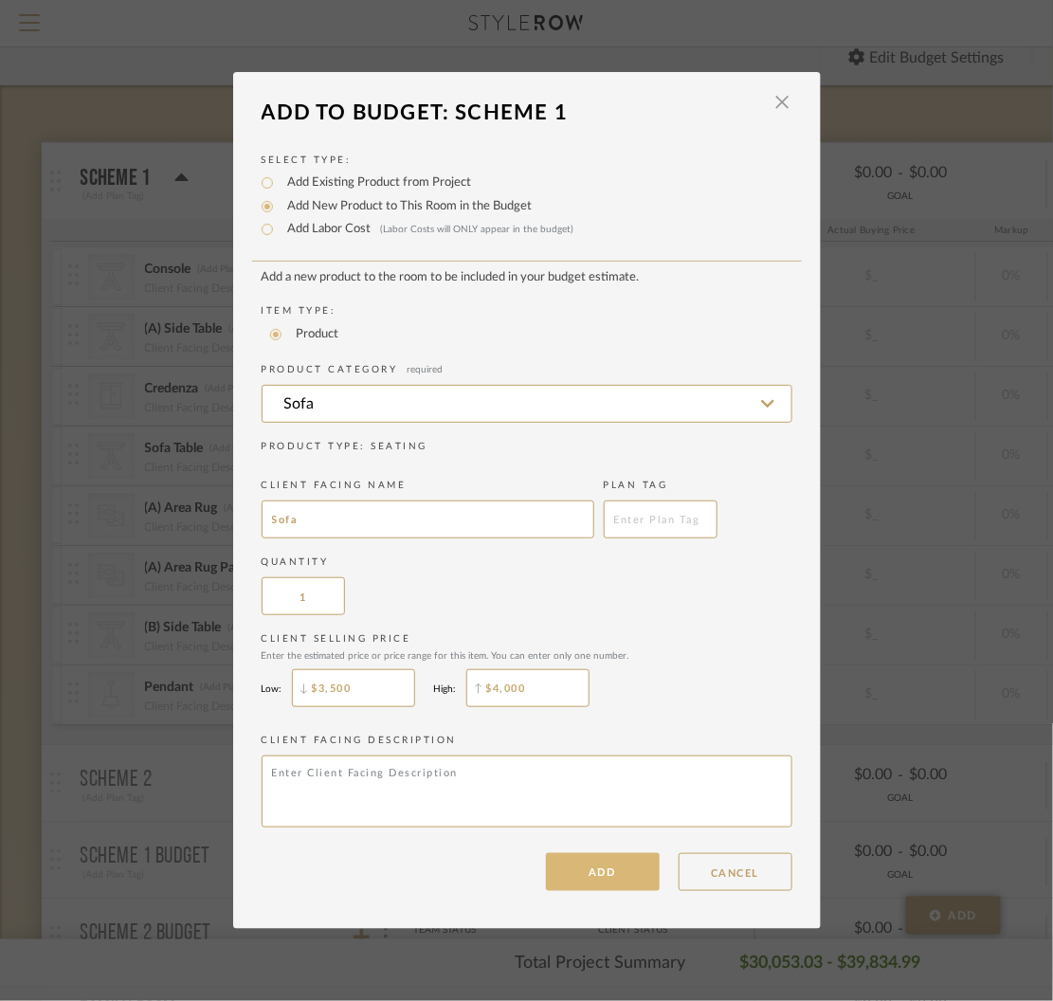
type input "$4,000"
click at [588, 875] on button "ADD" at bounding box center [603, 872] width 114 height 38
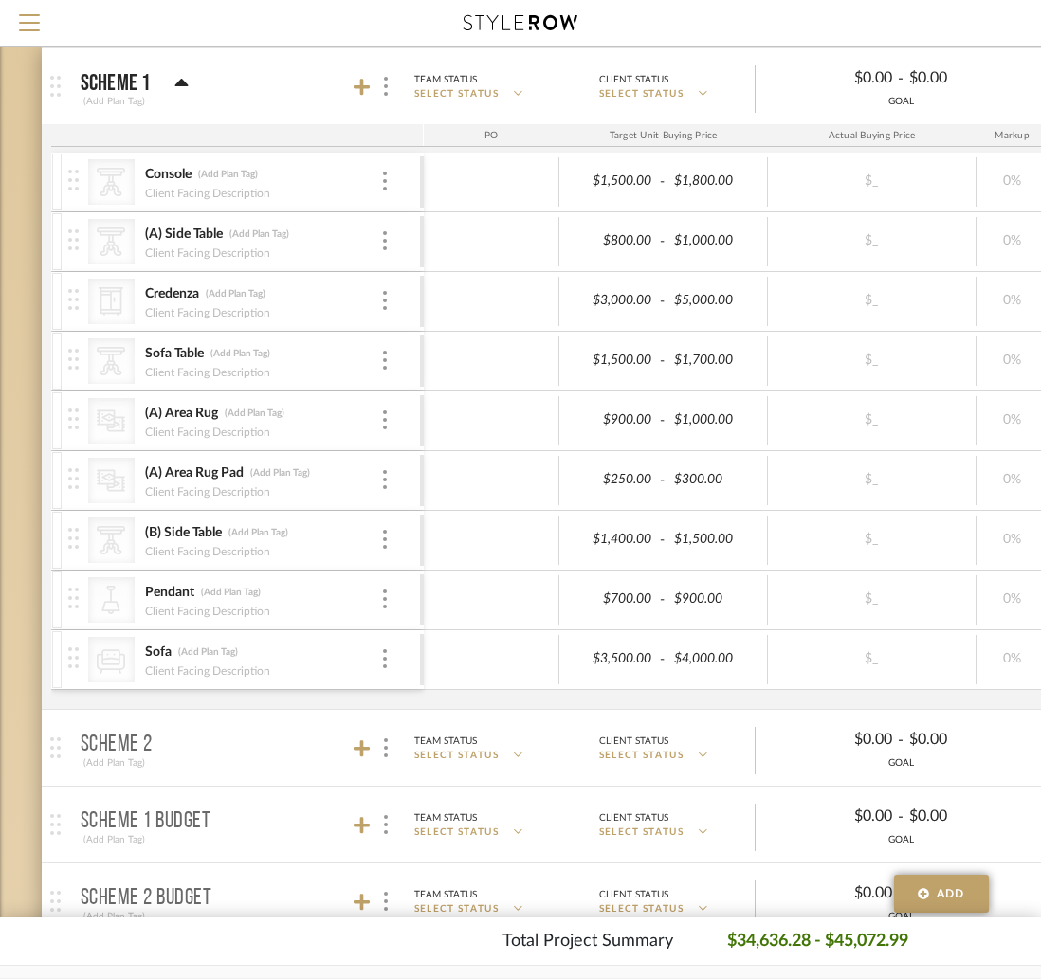
scroll to position [239, 0]
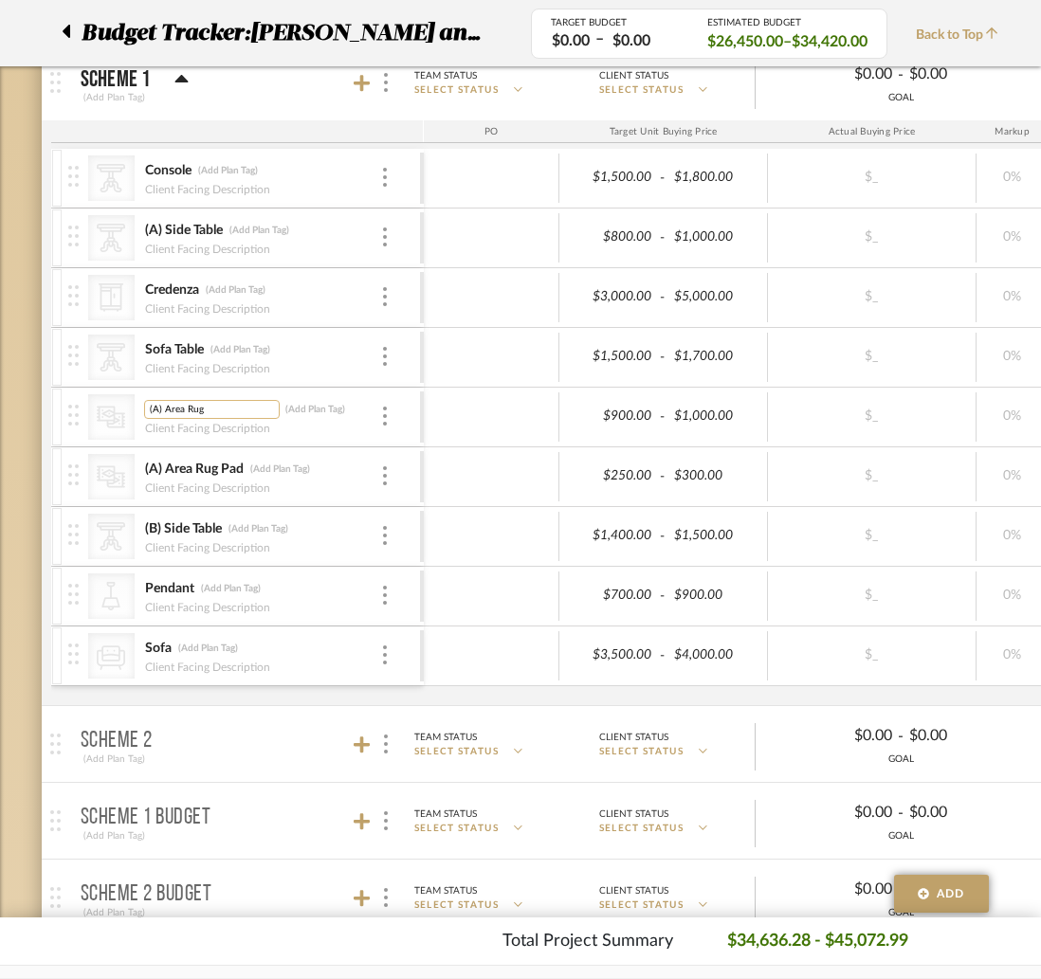
type input "(A) Area Rug"
click at [276, 408] on input "(9'2" x 12" at bounding box center [257, 409] width 66 height 19
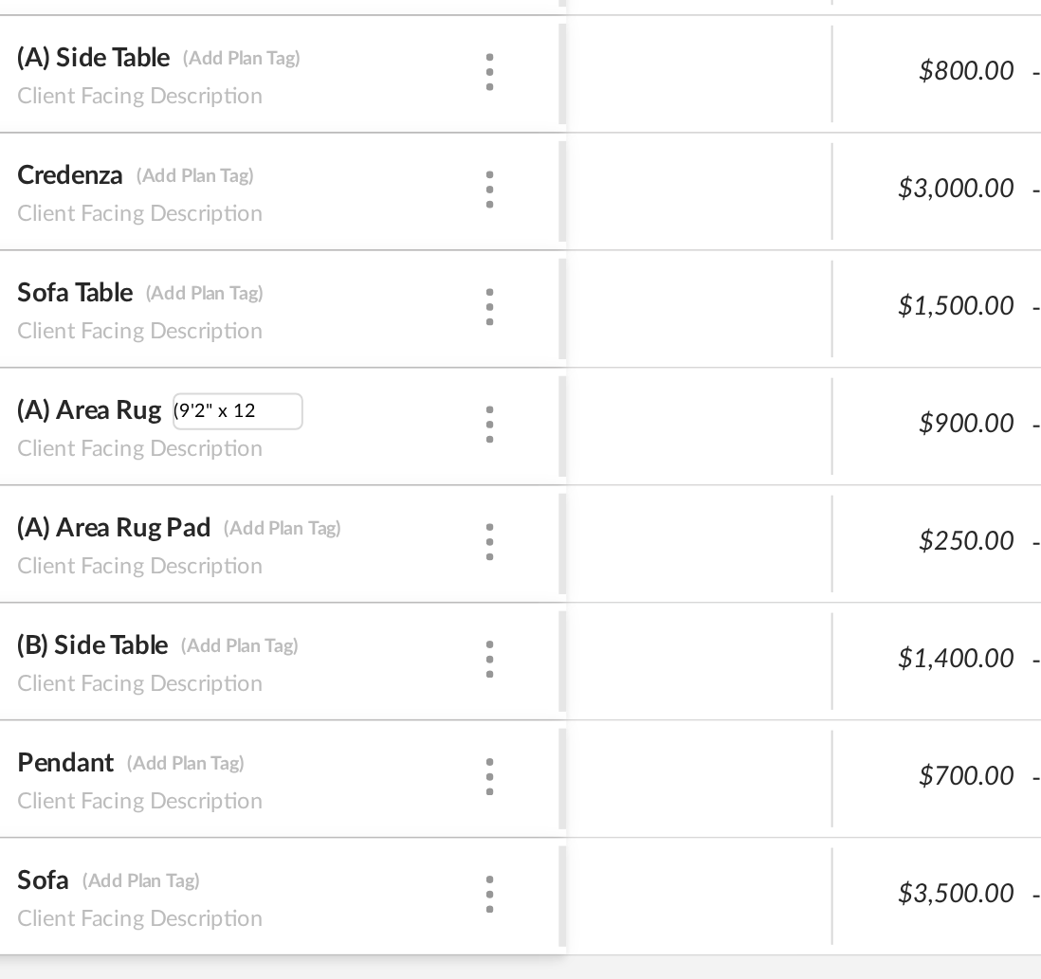
type input "(9'2" x 12"
click at [444, 419] on div at bounding box center [492, 417] width 136 height 49
click at [260, 404] on input "(9'2" x 12" at bounding box center [257, 409] width 66 height 19
click at [385, 416] on img at bounding box center [385, 416] width 4 height 19
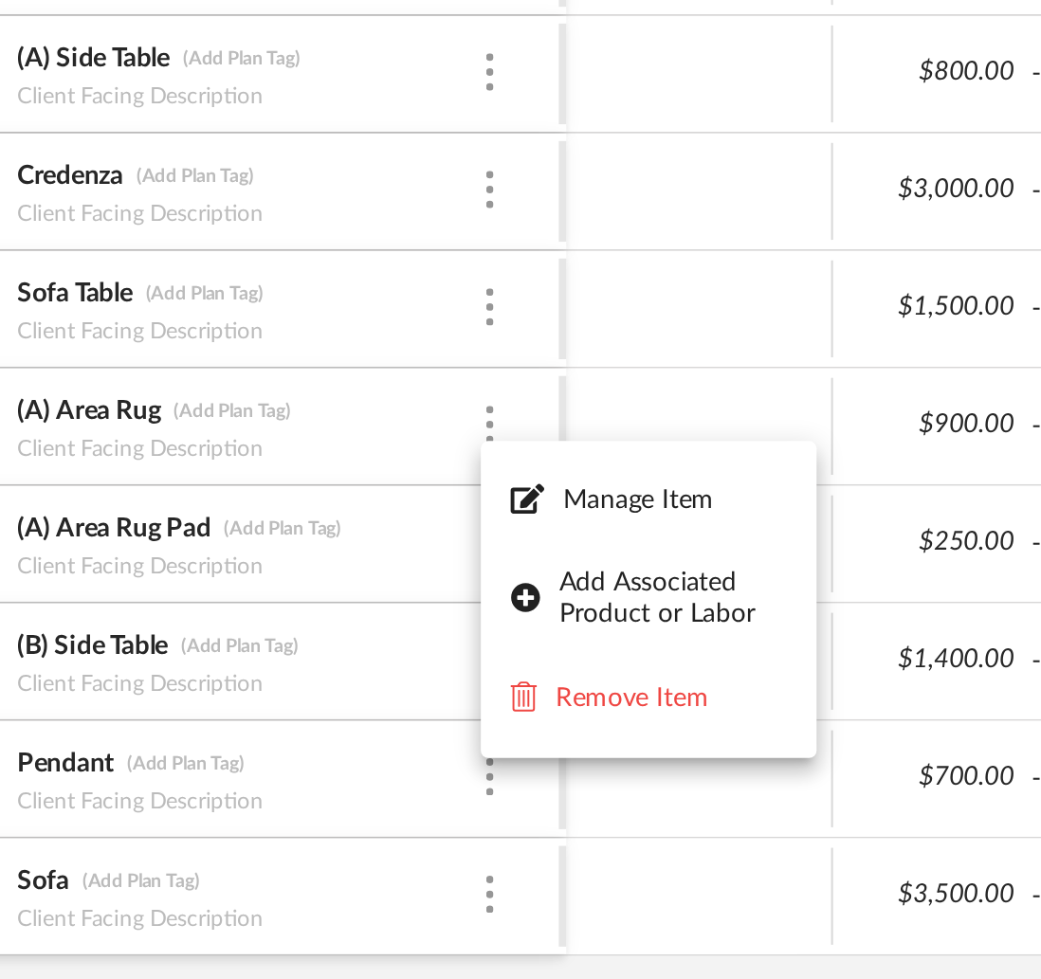
click at [263, 395] on div at bounding box center [520, 489] width 1041 height 979
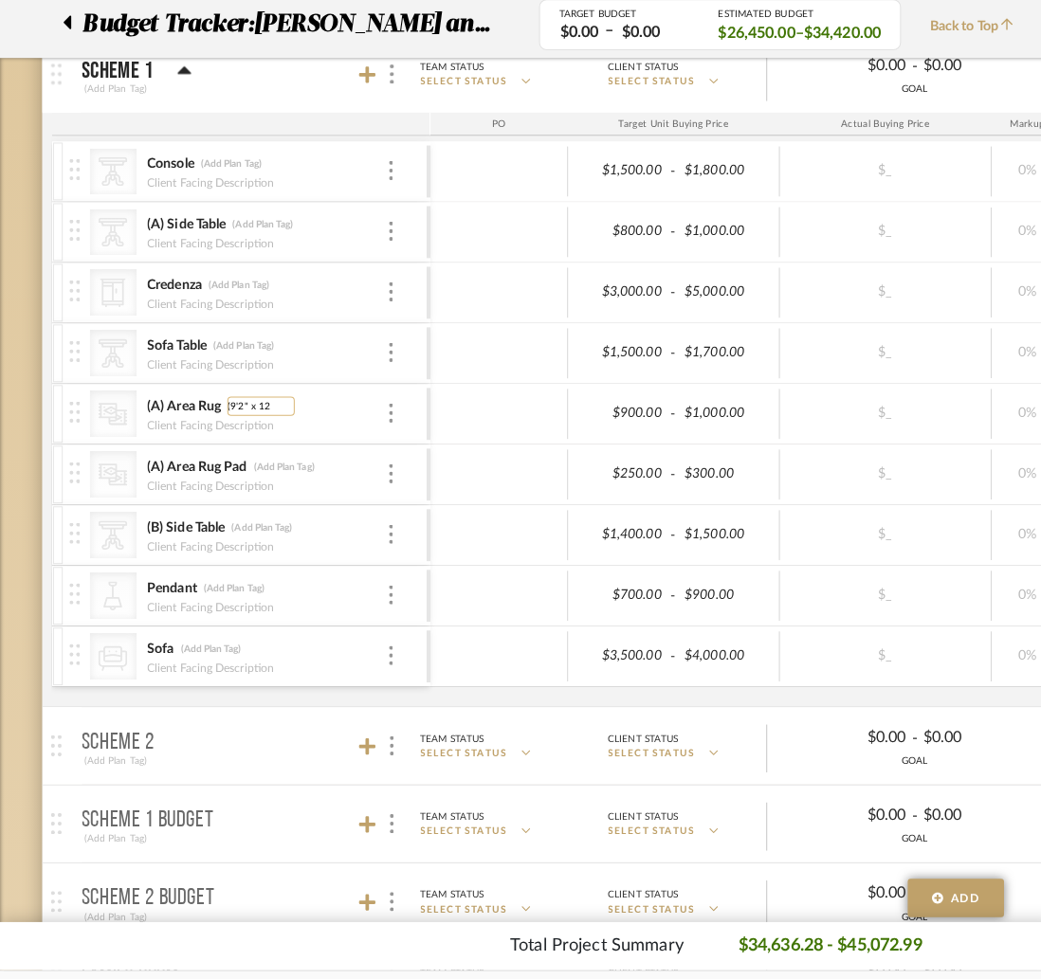
scroll to position [243, 0]
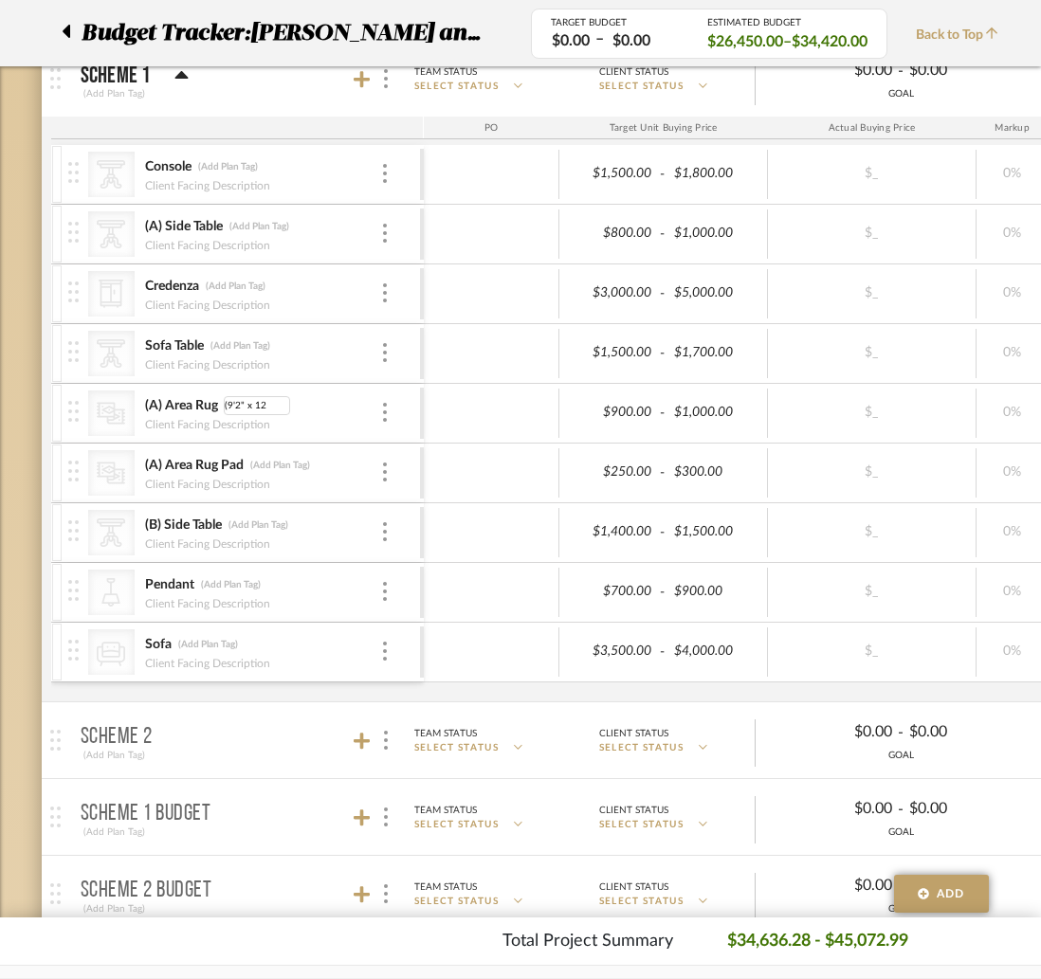
type input "(9'2" x 12"
click at [18, 473] on div "Budget Tracker: Ramneek and Ginny Home Non-Transparent Last Updated: Divya Asho…" at bounding box center [682, 833] width 1365 height 2057
click at [241, 403] on input "9'2 x 12'2" at bounding box center [257, 405] width 66 height 19
type input "9'2x12'2""
click at [455, 404] on div at bounding box center [492, 413] width 136 height 49
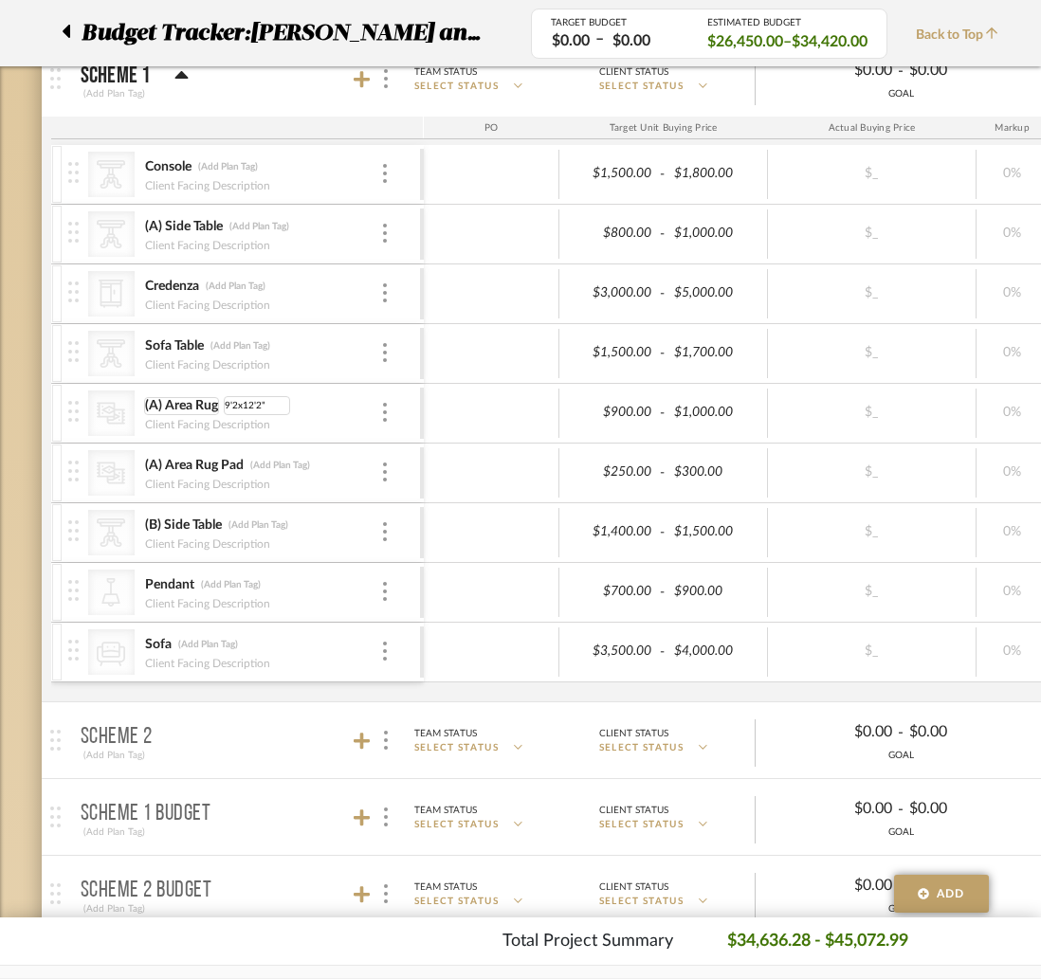
drag, startPoint x: 273, startPoint y: 403, endPoint x: 211, endPoint y: 404, distance: 61.6
click at [211, 404] on div "(A) Area Rug 9'2x12'2"" at bounding box center [262, 405] width 236 height 19
type input "9'2x12'2""
click at [457, 475] on div at bounding box center [492, 472] width 136 height 49
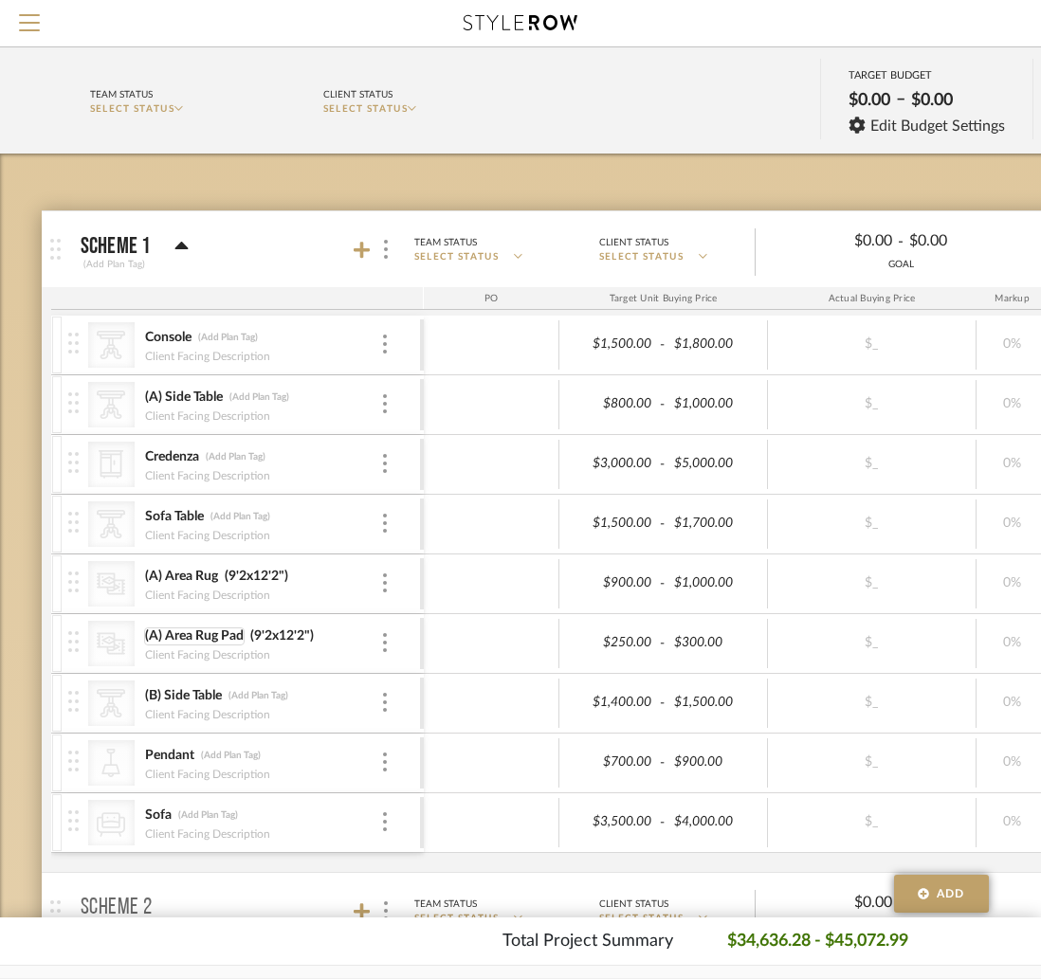
scroll to position [65, 0]
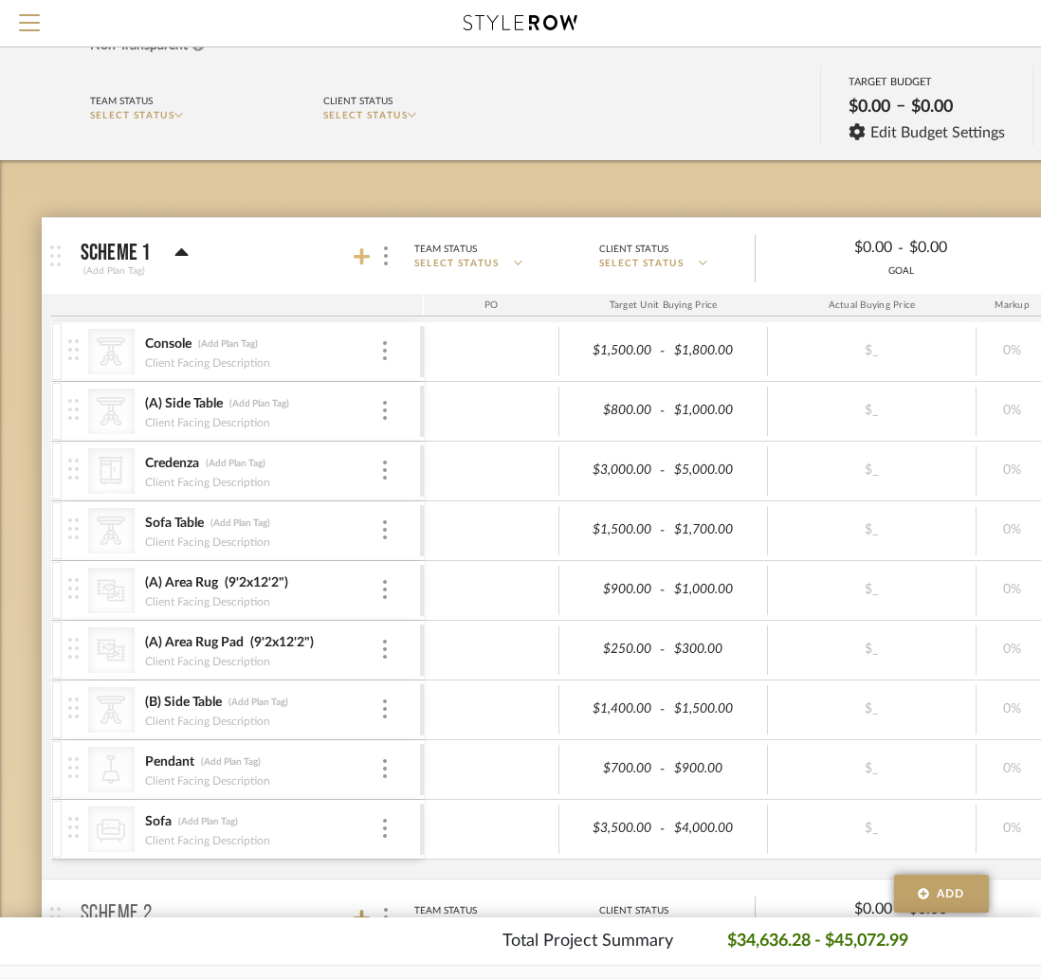
click at [363, 254] on icon at bounding box center [362, 256] width 17 height 17
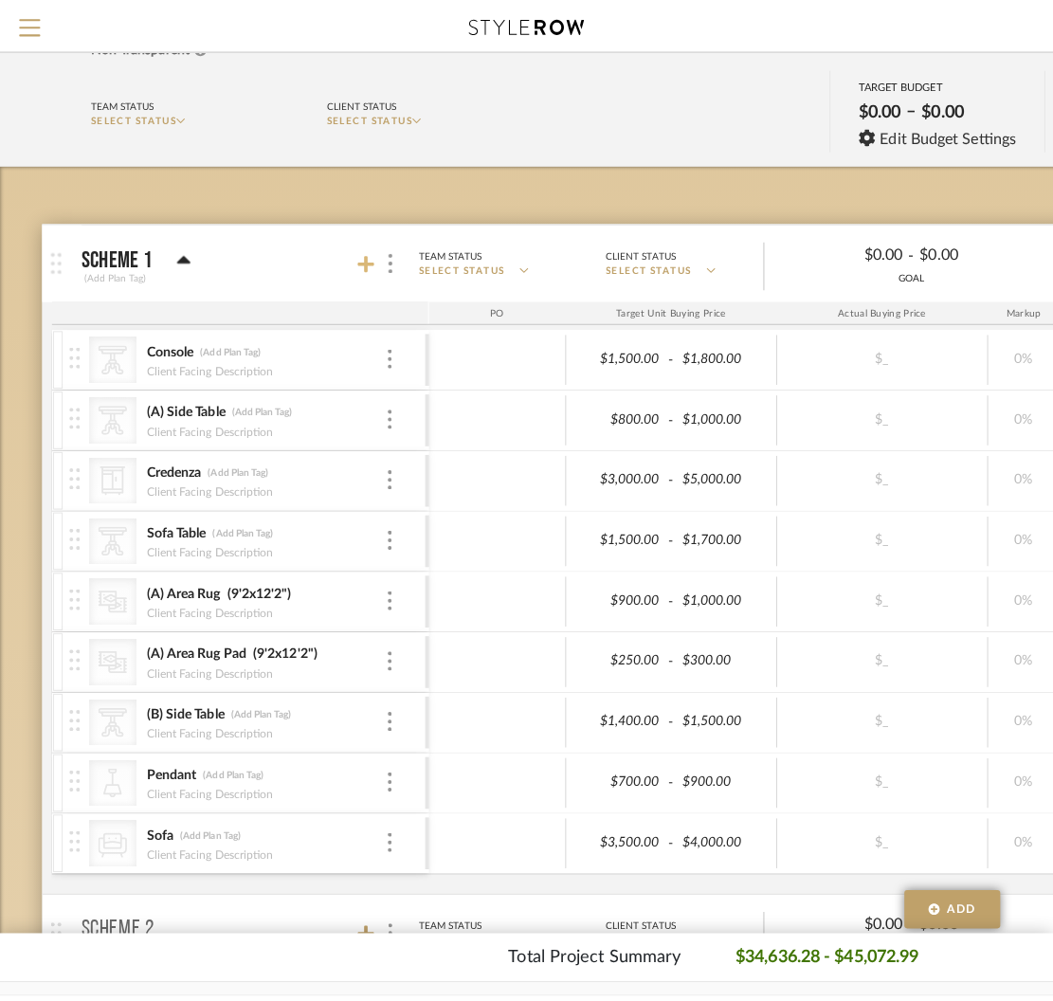
scroll to position [0, 0]
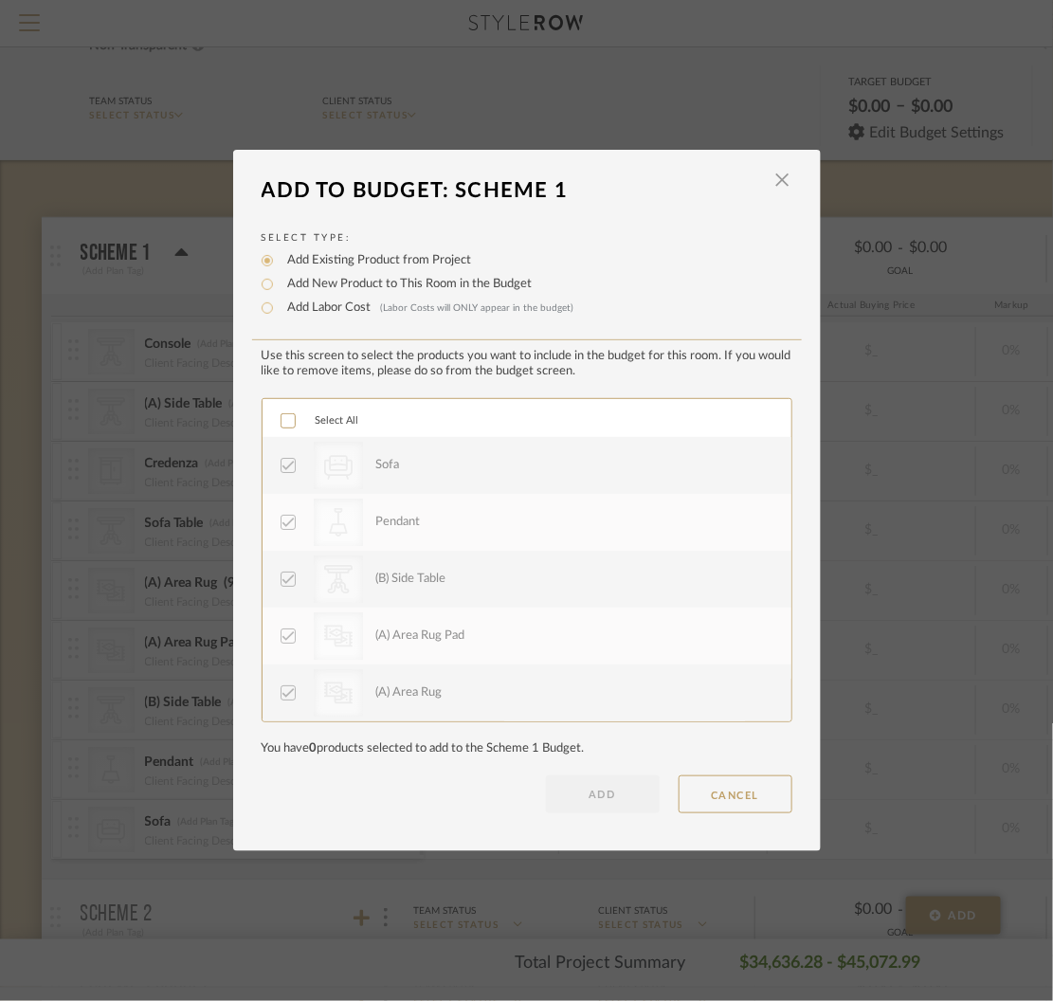
click at [377, 282] on label "Add New Product to This Room in the Budget" at bounding box center [406, 284] width 254 height 19
click at [279, 282] on input "Add New Product to This Room in the Budget" at bounding box center [267, 284] width 23 height 23
radio input "true"
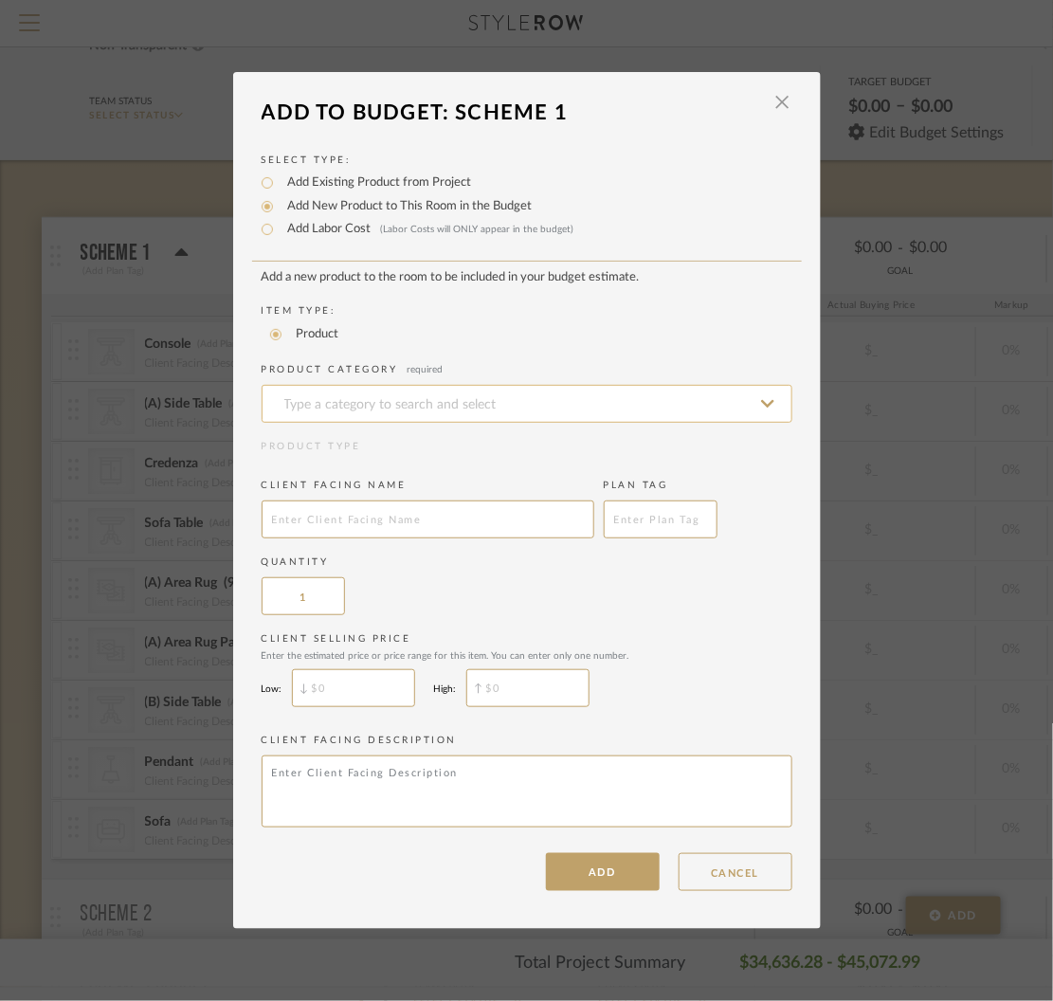
click at [350, 404] on input at bounding box center [527, 404] width 531 height 38
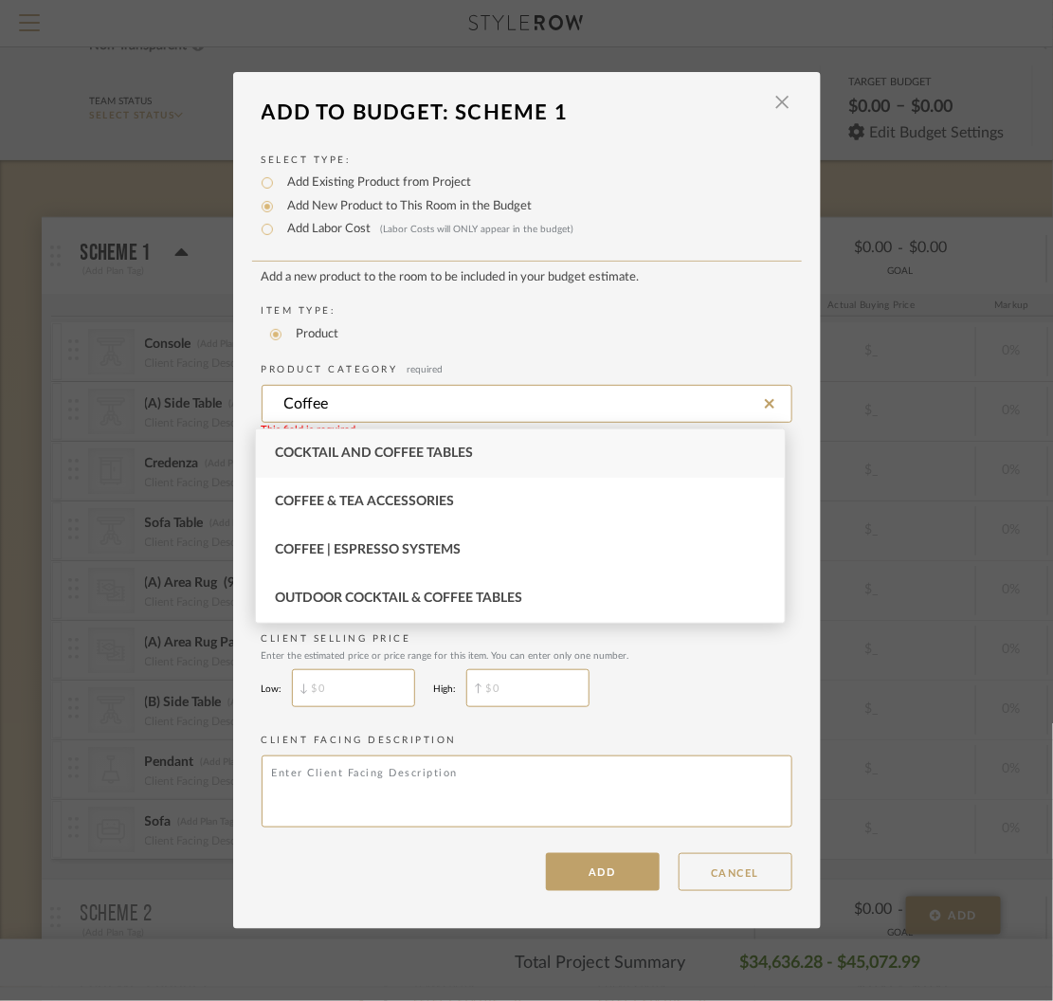
click at [388, 453] on span "Cocktail and Coffee Tables" at bounding box center [374, 453] width 198 height 13
type input "Cocktail and Coffee Tables"
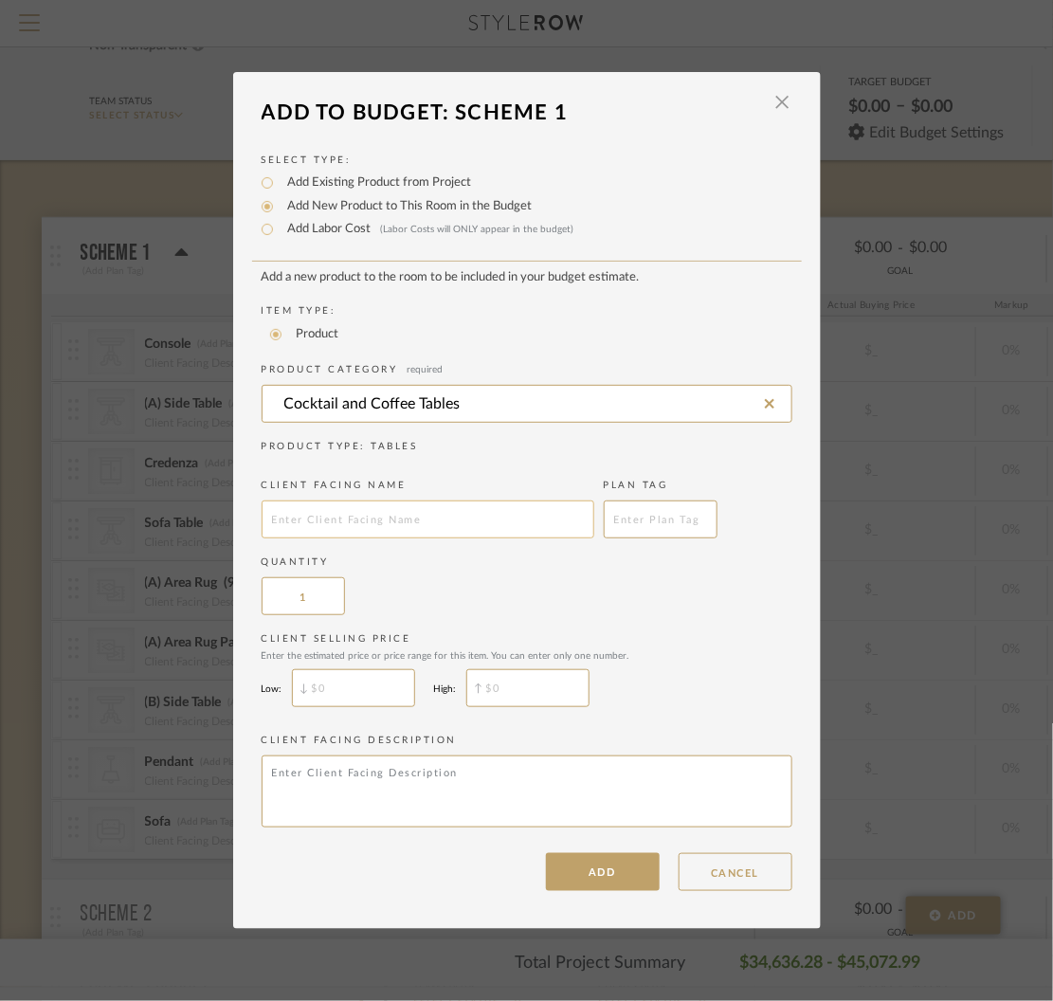
click at [346, 518] on input "text" at bounding box center [428, 520] width 333 height 38
type input "(A) Coffee Table"
click at [360, 696] on input "$" at bounding box center [353, 688] width 123 height 38
type input "$2,600"
click at [514, 687] on input "$" at bounding box center [527, 688] width 123 height 38
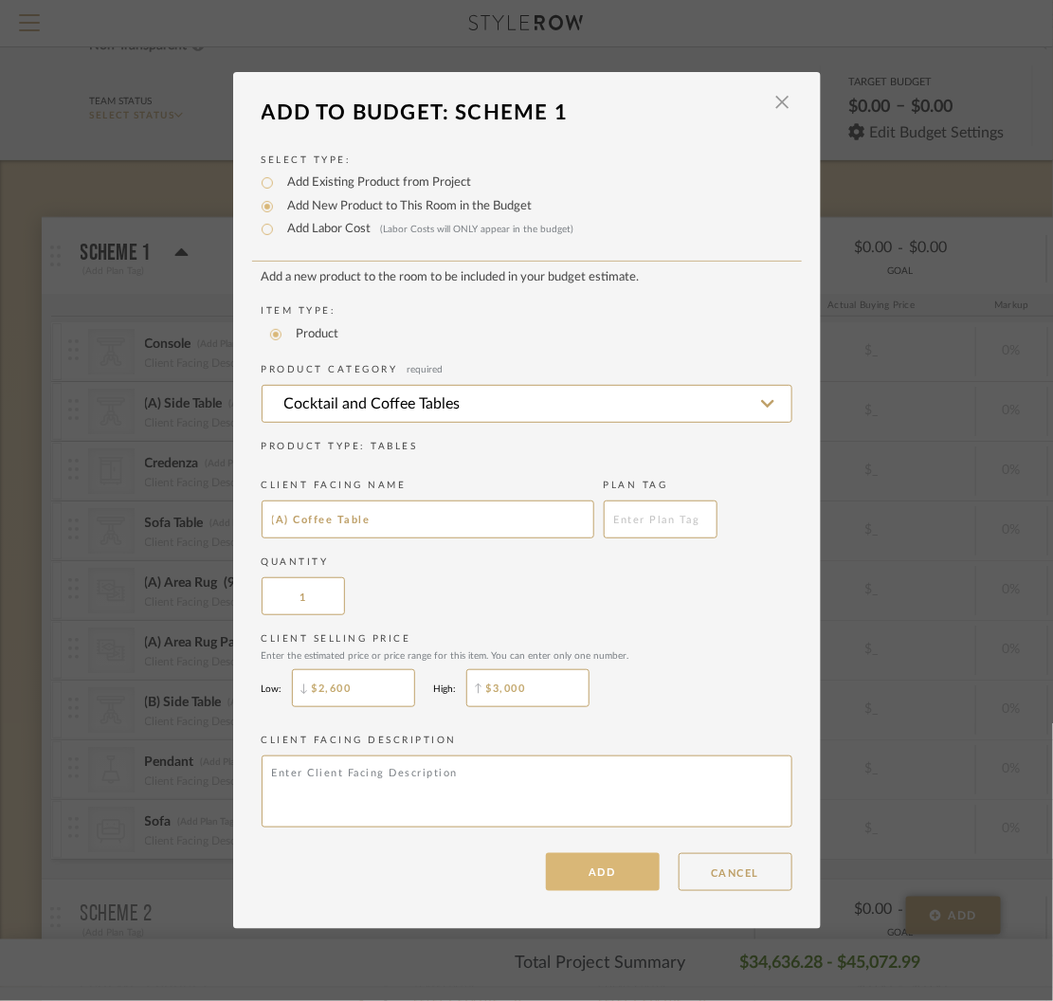
type input "$3,000"
click at [609, 883] on button "ADD" at bounding box center [603, 872] width 114 height 38
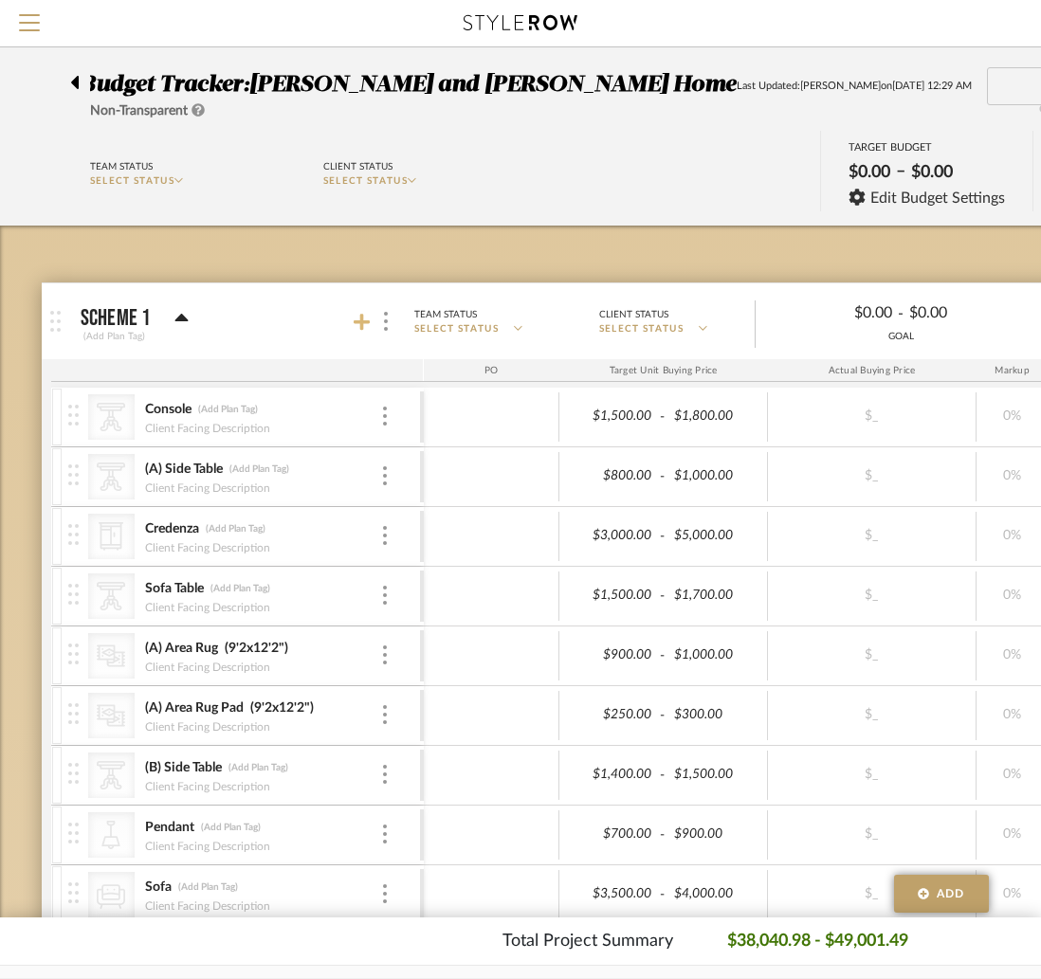
click at [361, 313] on icon at bounding box center [362, 322] width 17 height 19
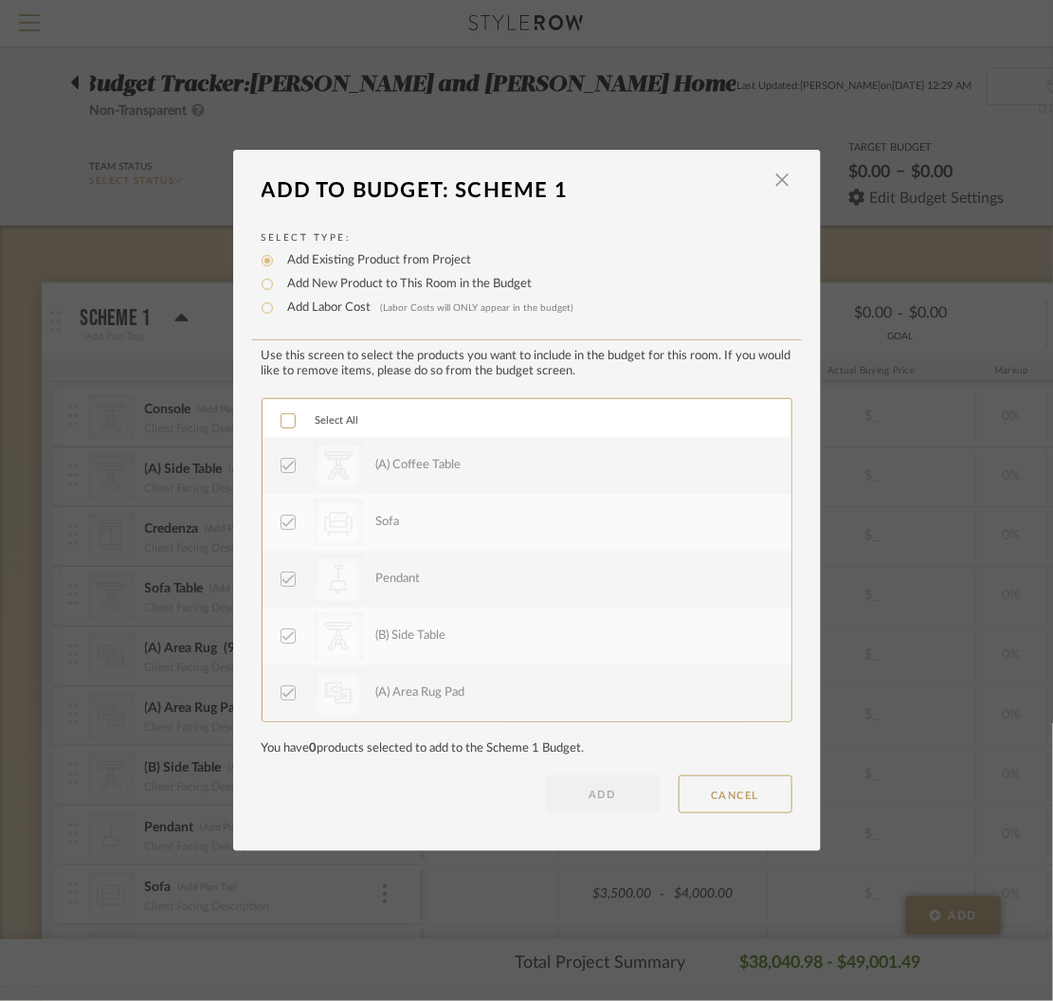
click at [336, 273] on div "Add New Product to This Room in the Budget" at bounding box center [527, 284] width 531 height 23
click at [337, 286] on label "Add New Product to This Room in the Budget" at bounding box center [406, 284] width 254 height 19
click at [279, 286] on input "Add New Product to This Room in the Budget" at bounding box center [267, 284] width 23 height 23
radio input "true"
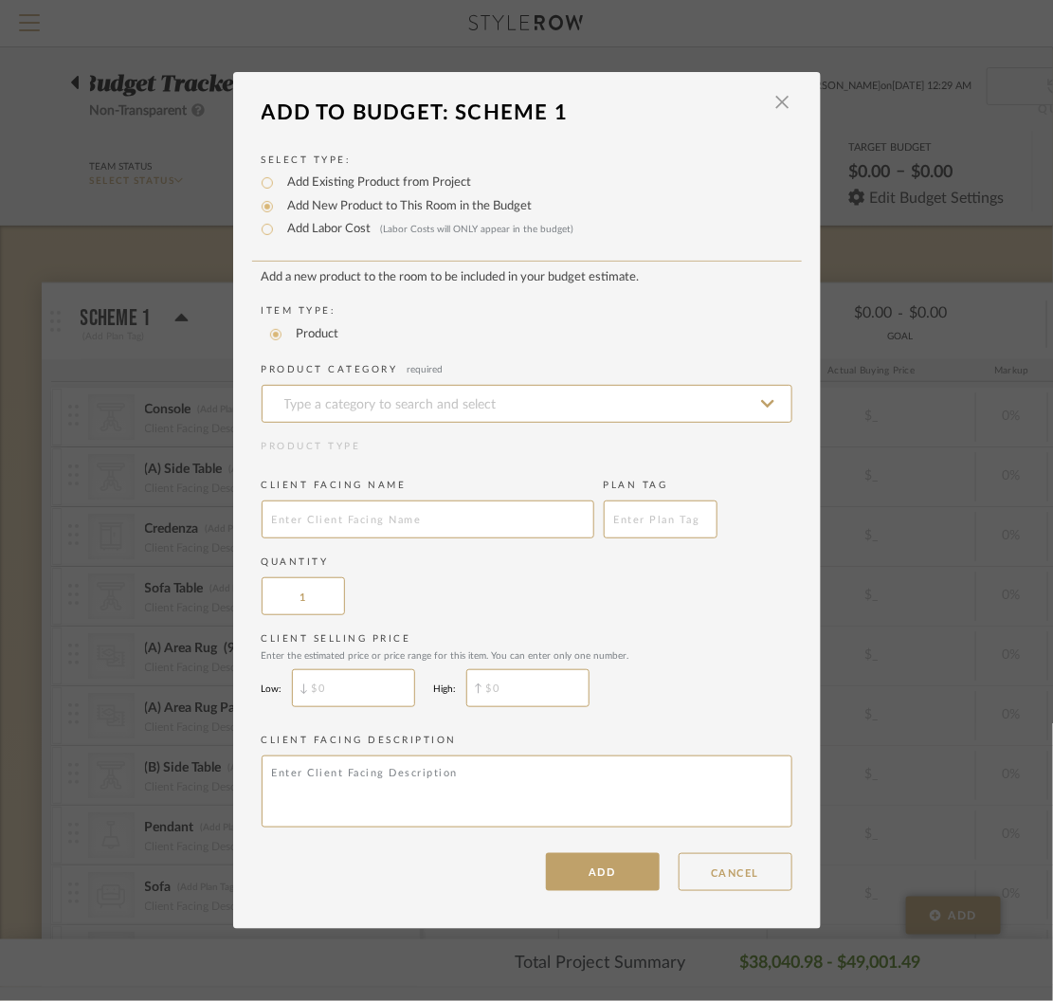
click at [373, 436] on add-new-product-placeholder "Add a new product to the room to be included in your budget estimate. Item Type…" at bounding box center [527, 552] width 531 height 564
click at [362, 410] on input at bounding box center [527, 404] width 531 height 38
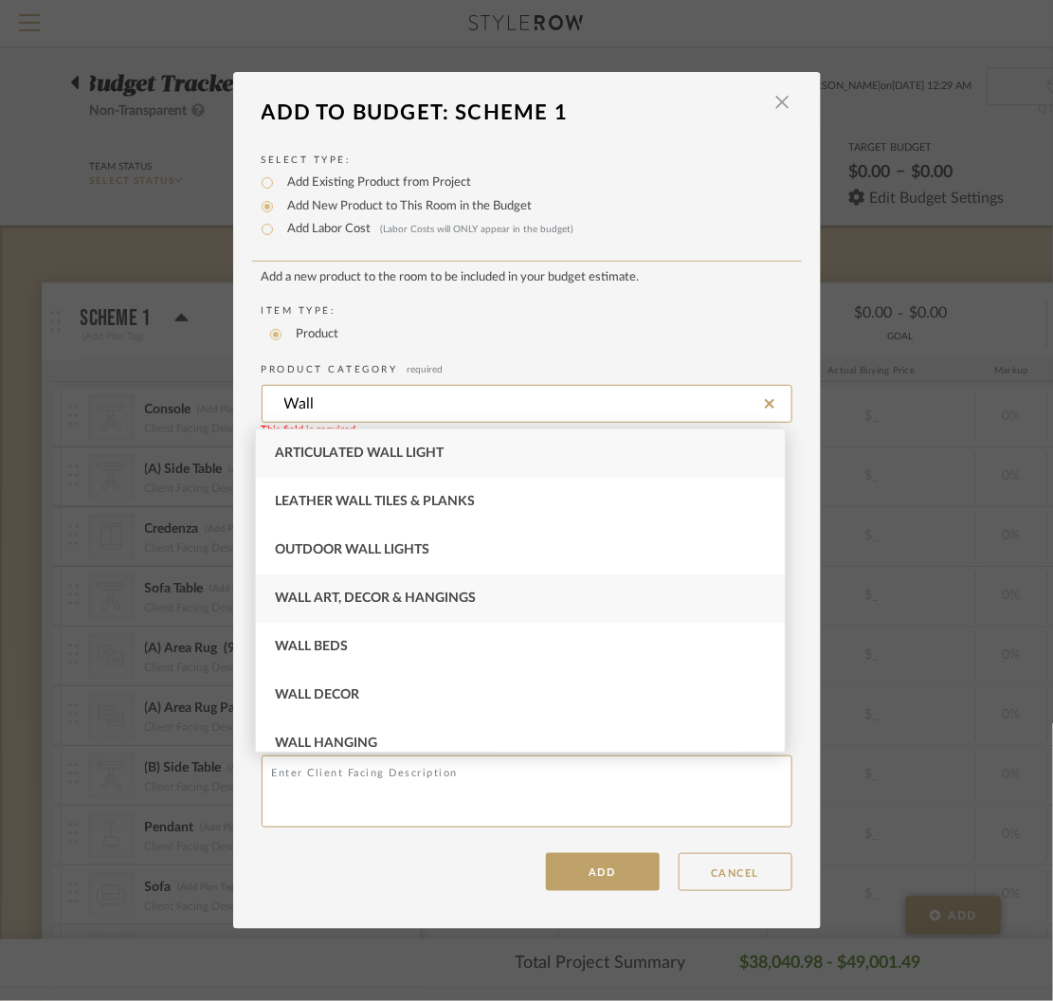
click at [407, 592] on span "Wall Art, Decor & Hangings" at bounding box center [375, 598] width 201 height 13
type input "Wall Art, Decor & Hangings"
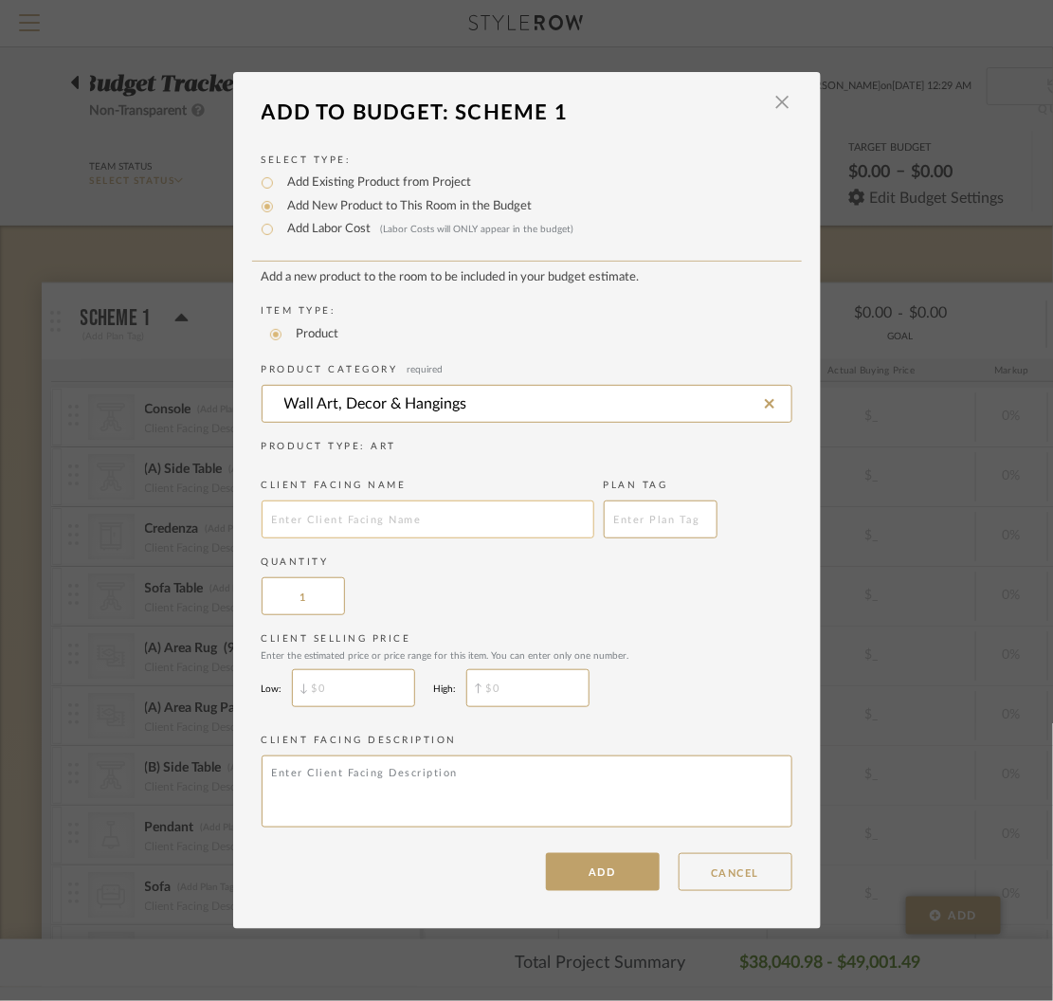
click at [386, 521] on input "text" at bounding box center [428, 520] width 333 height 38
type input "(A) Wall Art"
click at [311, 602] on input "1" at bounding box center [303, 596] width 83 height 38
type input "3"
click at [355, 693] on input "$" at bounding box center [353, 688] width 123 height 38
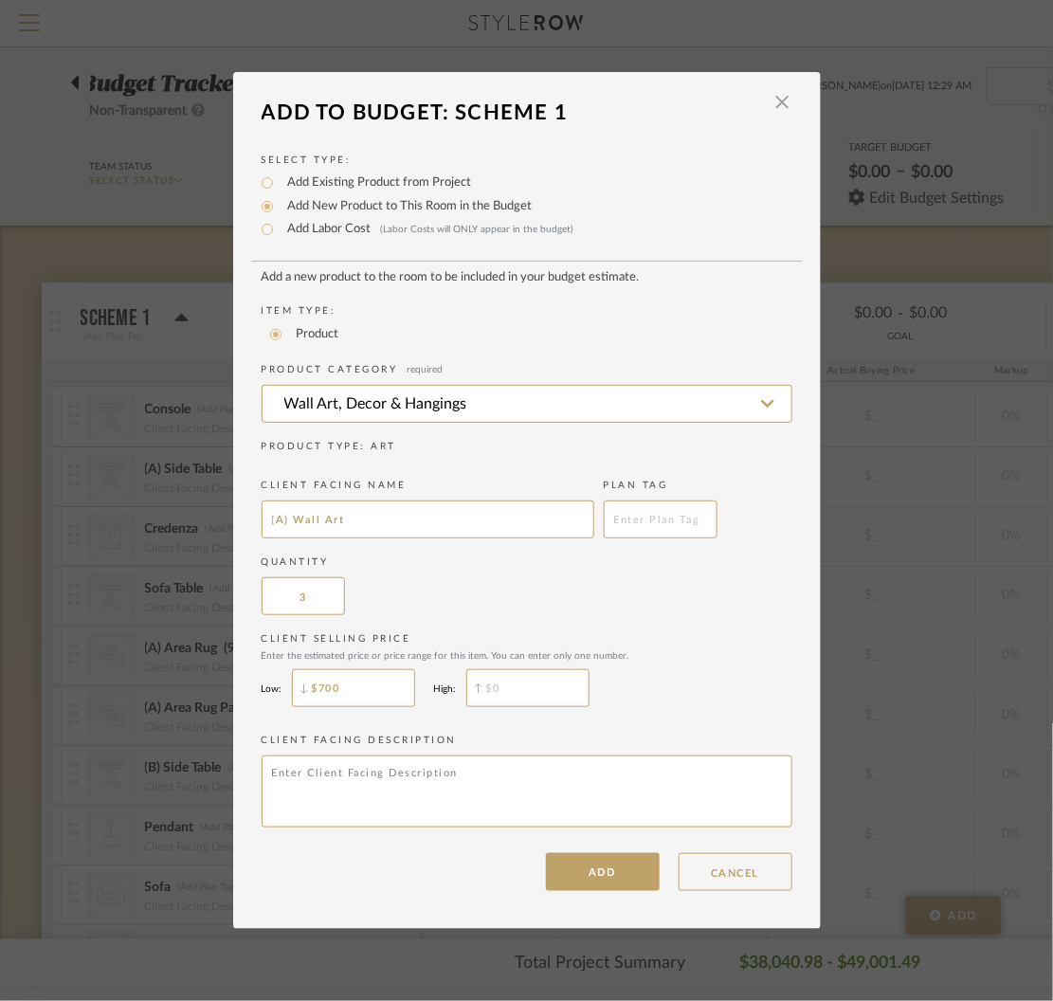
type input "$700"
click at [563, 687] on input "$" at bounding box center [527, 688] width 123 height 38
type input "$800"
click at [600, 867] on button "ADD" at bounding box center [603, 872] width 114 height 38
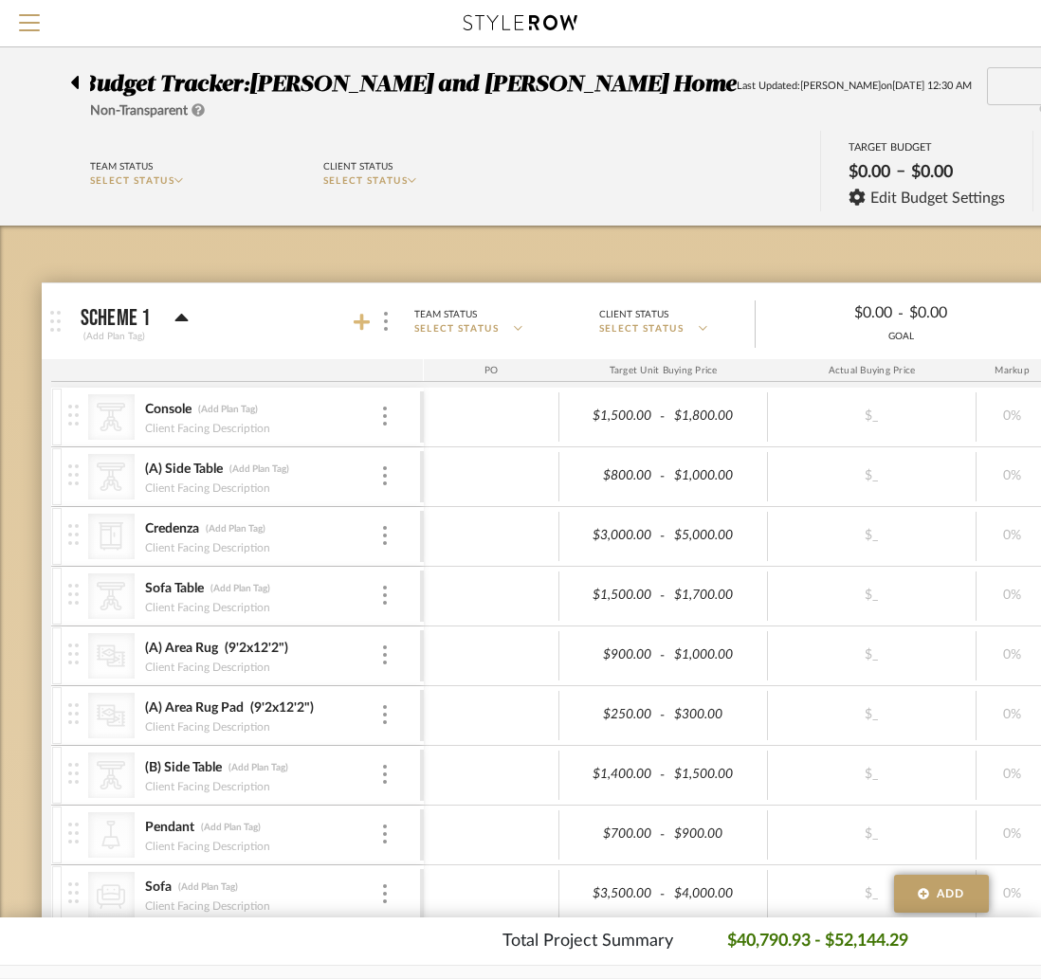
click at [364, 323] on icon at bounding box center [362, 322] width 17 height 19
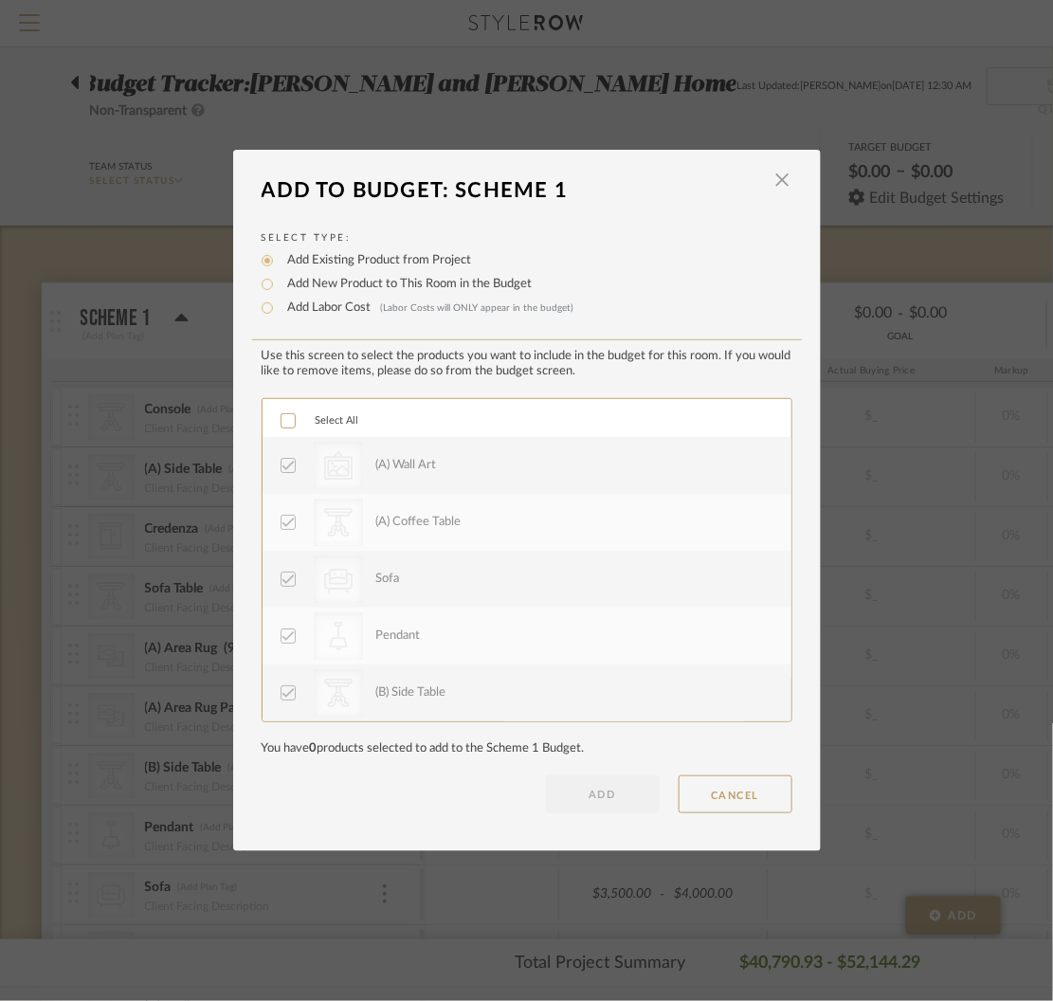
click at [319, 285] on label "Add New Product to This Room in the Budget" at bounding box center [406, 284] width 254 height 19
click at [279, 285] on input "Add New Product to This Room in the Budget" at bounding box center [267, 284] width 23 height 23
radio input "true"
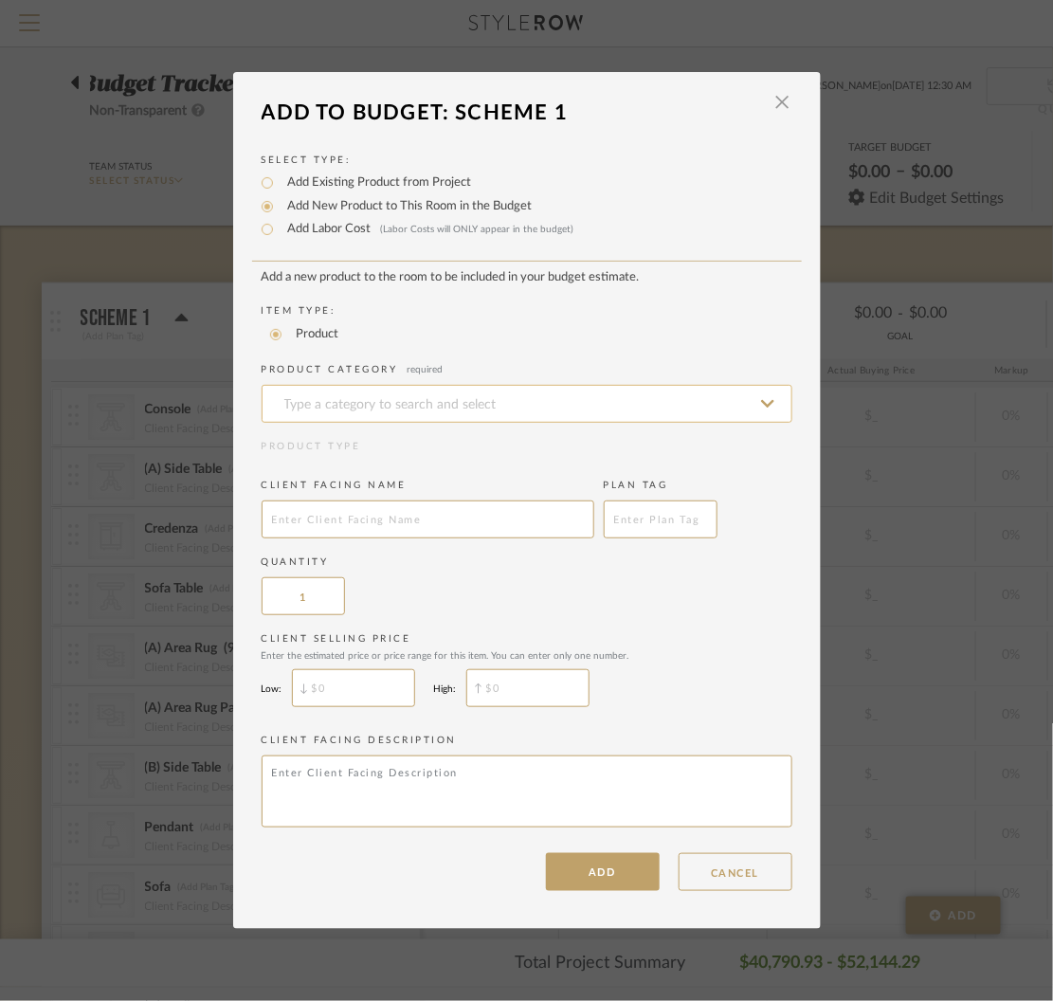
click at [363, 404] on input at bounding box center [527, 404] width 531 height 38
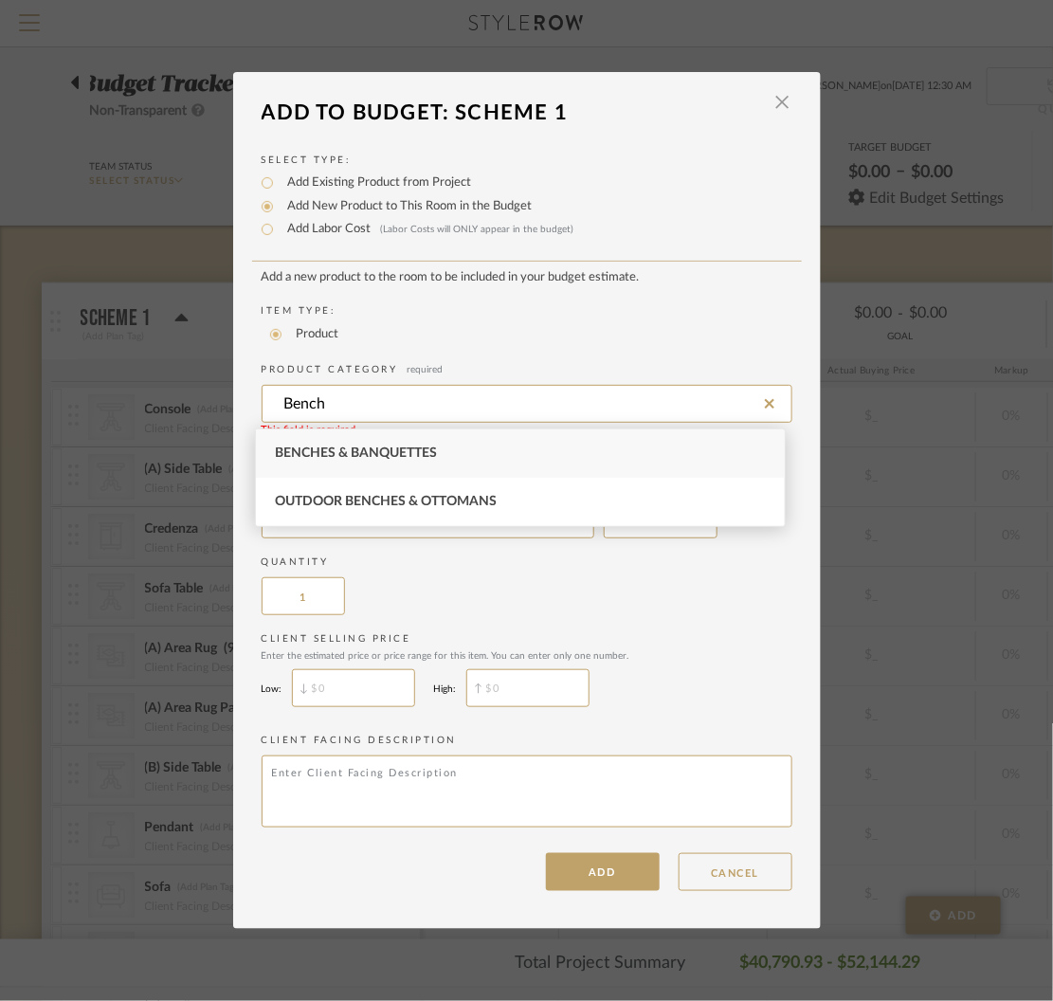
click at [377, 453] on span "Benches & Banquettes" at bounding box center [356, 453] width 162 height 13
type input "Benches & Banquettes"
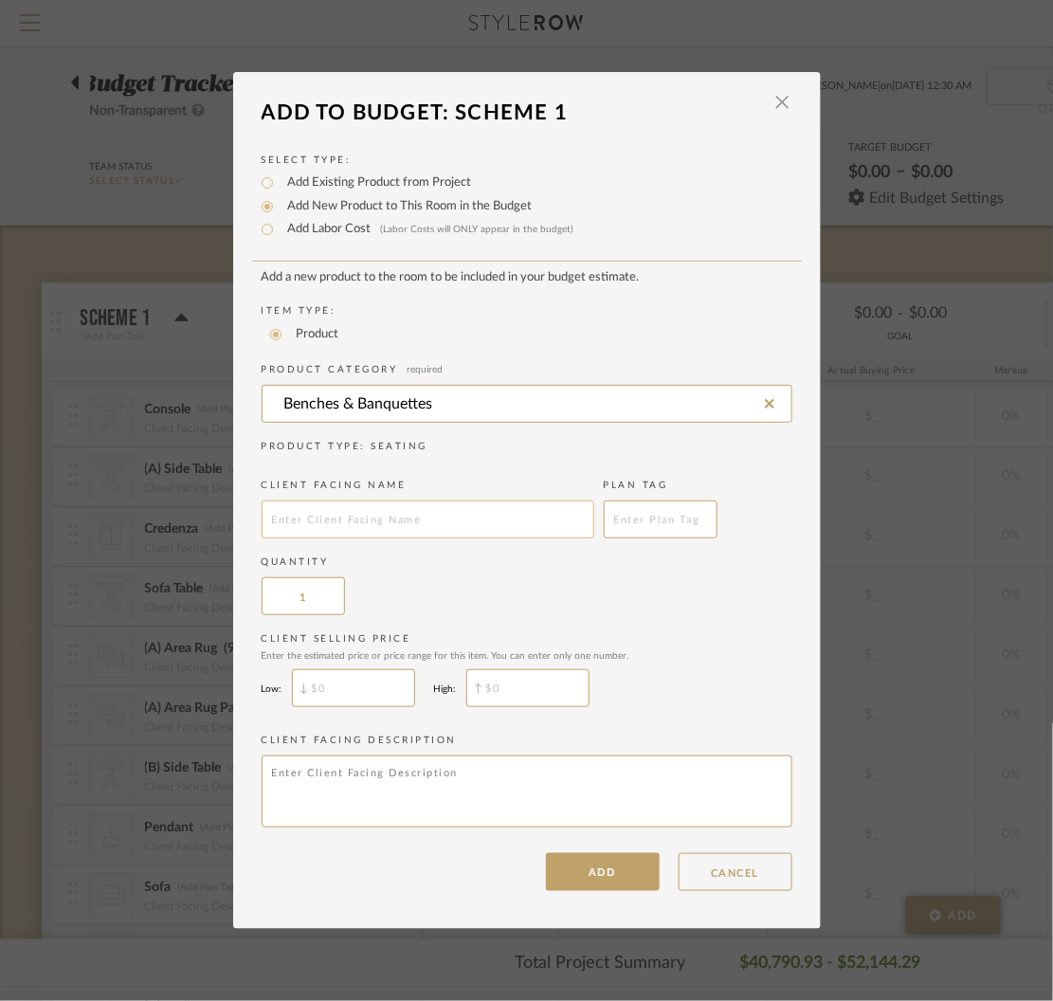
click at [375, 510] on input "text" at bounding box center [428, 520] width 333 height 38
type input "Upholstered Bench"
click at [378, 690] on input "$" at bounding box center [353, 688] width 123 height 38
type input "$1,200"
click at [502, 679] on input "$" at bounding box center [527, 688] width 123 height 38
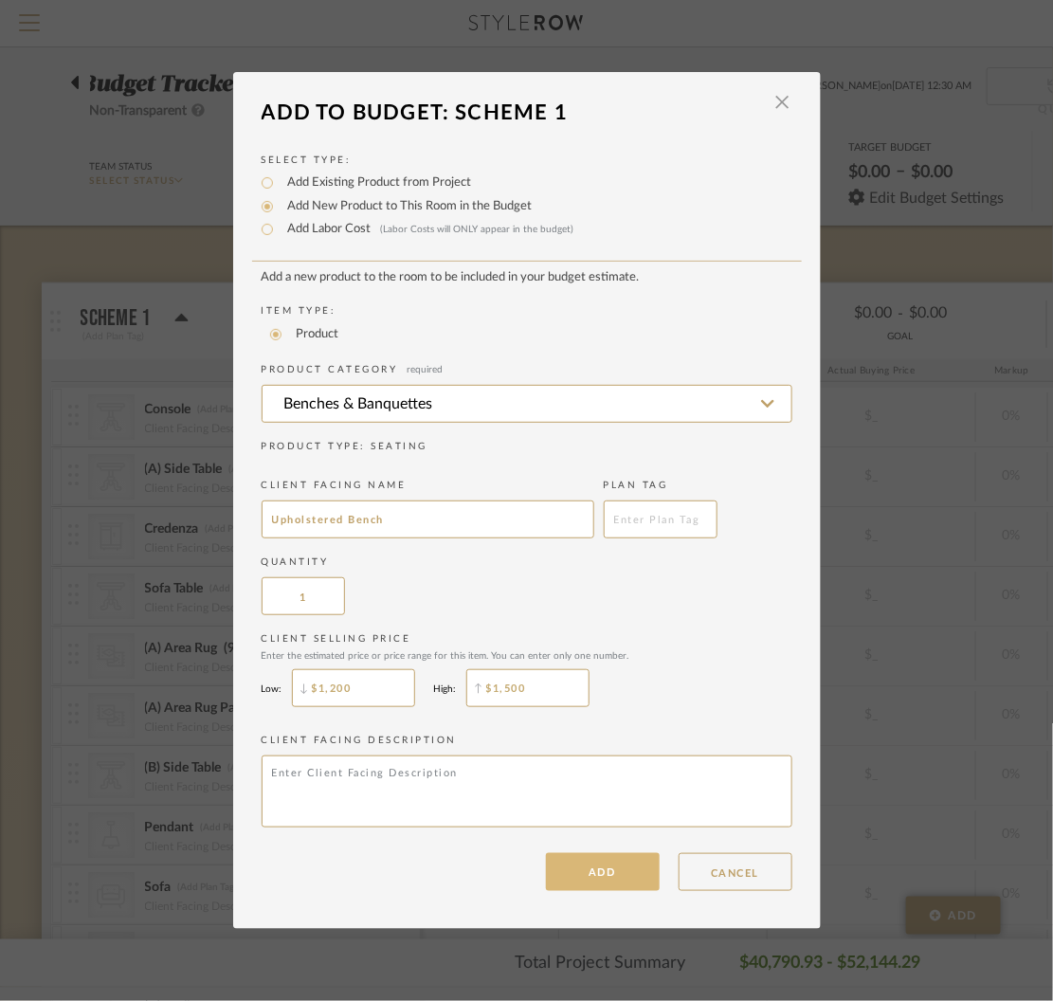
type input "$1,500"
click at [609, 885] on button "ADD" at bounding box center [603, 872] width 114 height 38
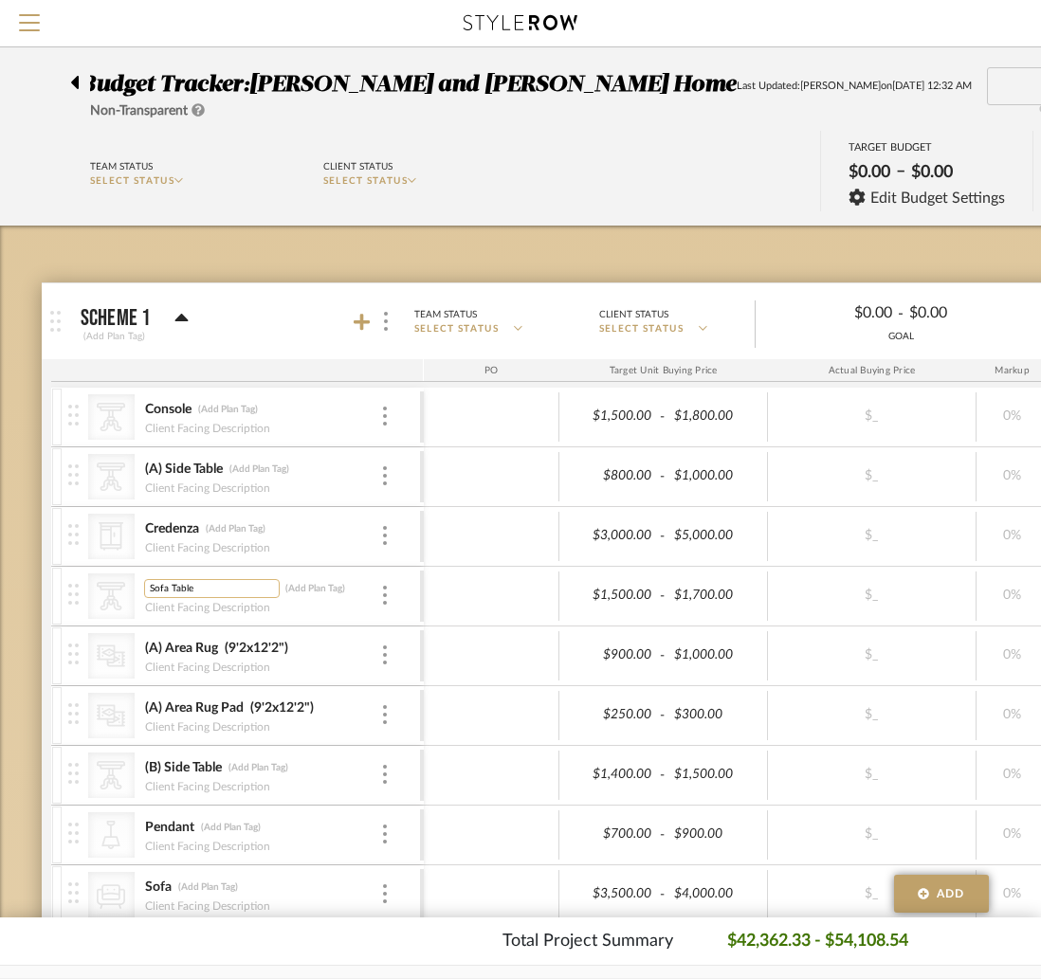
click at [148, 593] on input "Sofa Table" at bounding box center [212, 588] width 136 height 19
click at [156, 586] on input "Sofa Table" at bounding box center [212, 588] width 136 height 19
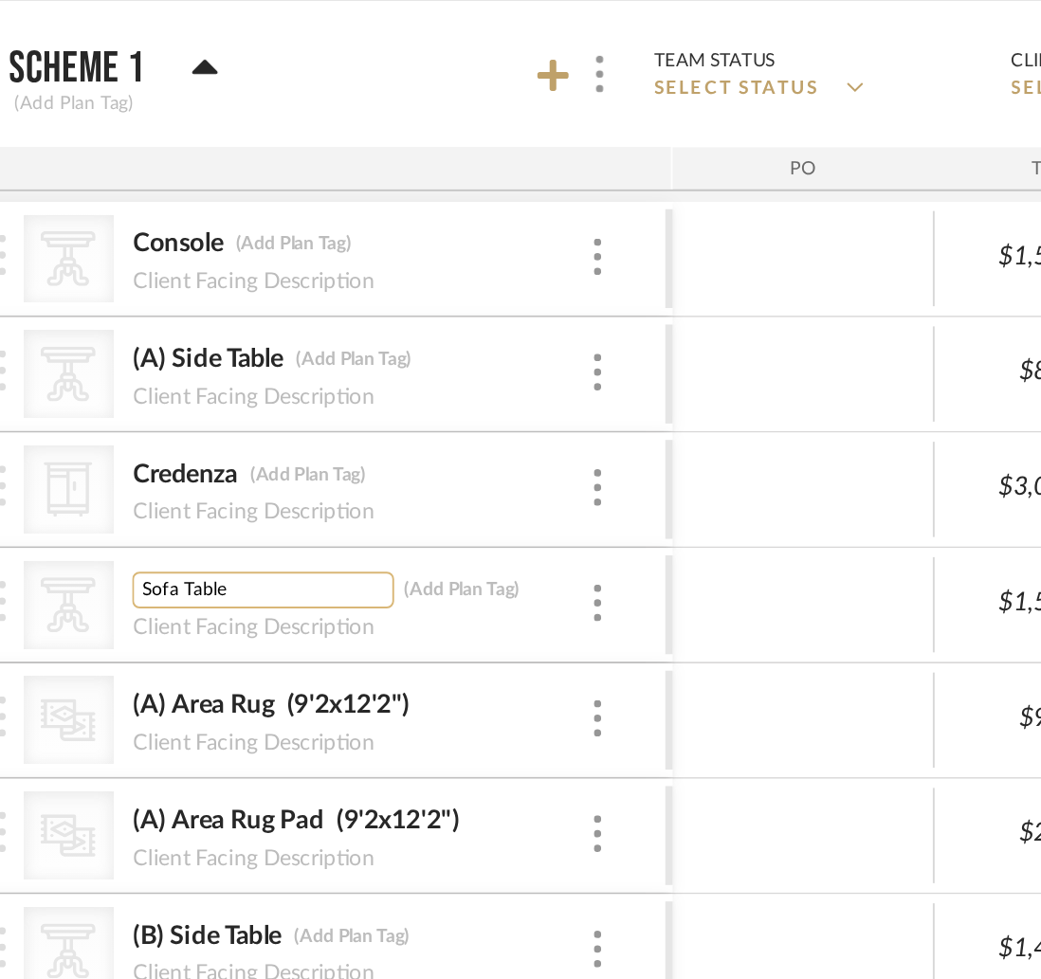
click at [151, 583] on input "Sofa Table" at bounding box center [212, 588] width 136 height 19
type input "(A) Sofa Table"
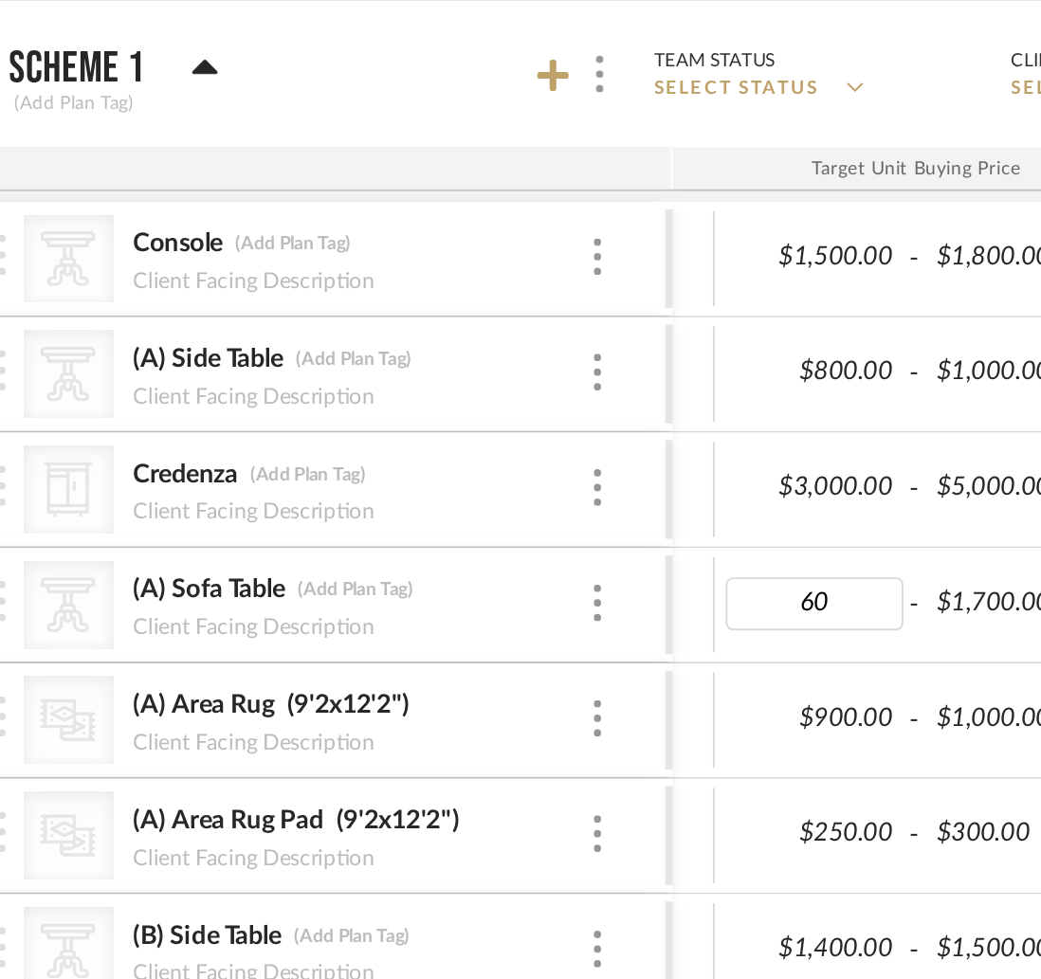
type input "600"
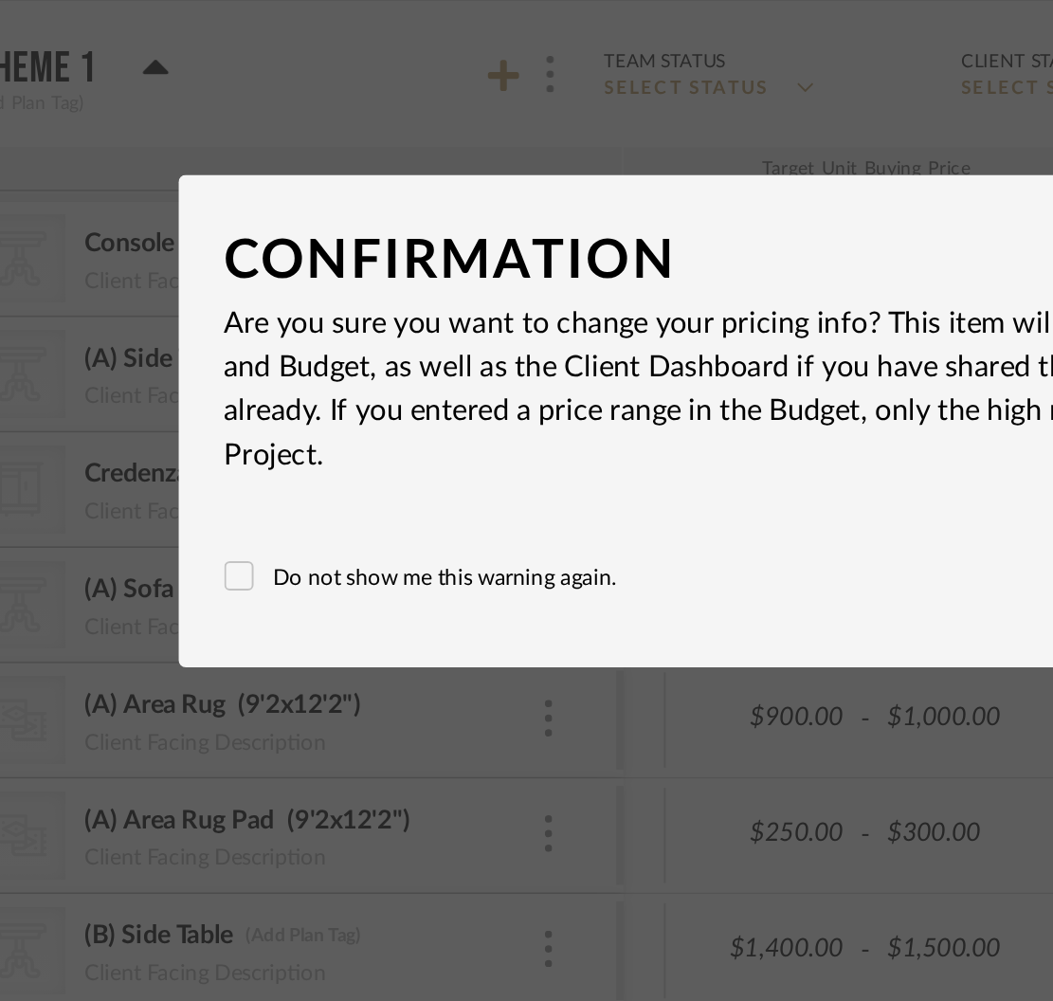
type input "$1,700.00"
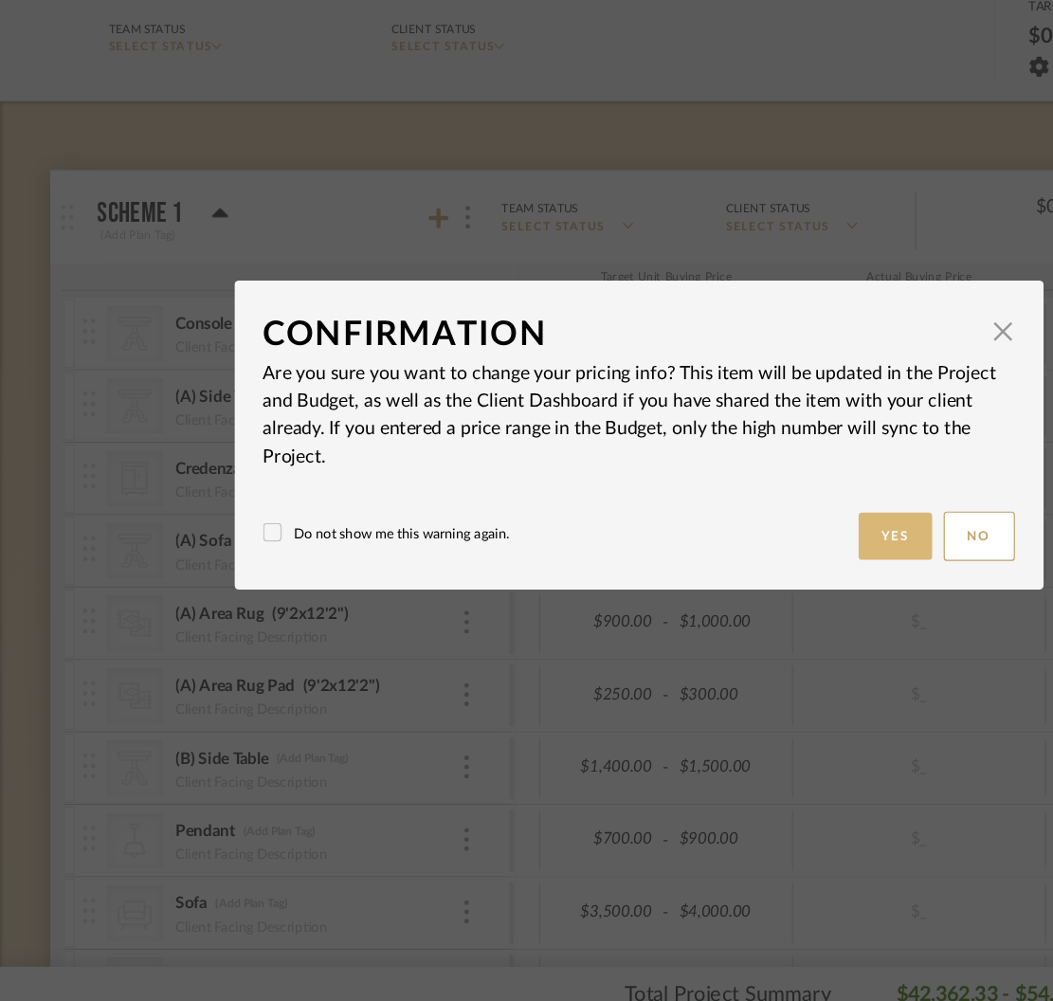
click at [737, 584] on button "Yes" at bounding box center [738, 584] width 61 height 39
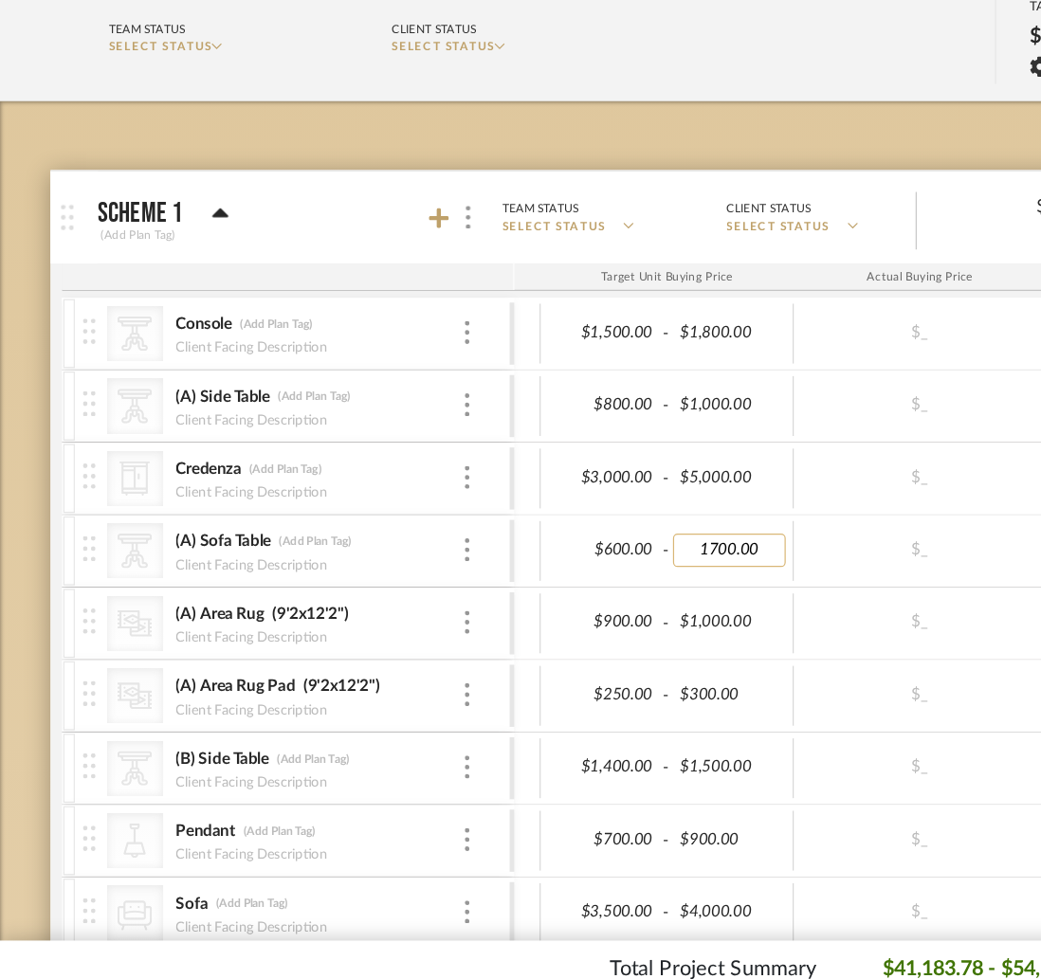
click at [588, 594] on input "1700.00" at bounding box center [601, 595] width 93 height 27
type input "700.00"
click at [700, 544] on body "Search by brands, products, categories, colors, or styles Hello, Divya All Proj…" at bounding box center [520, 489] width 1041 height 979
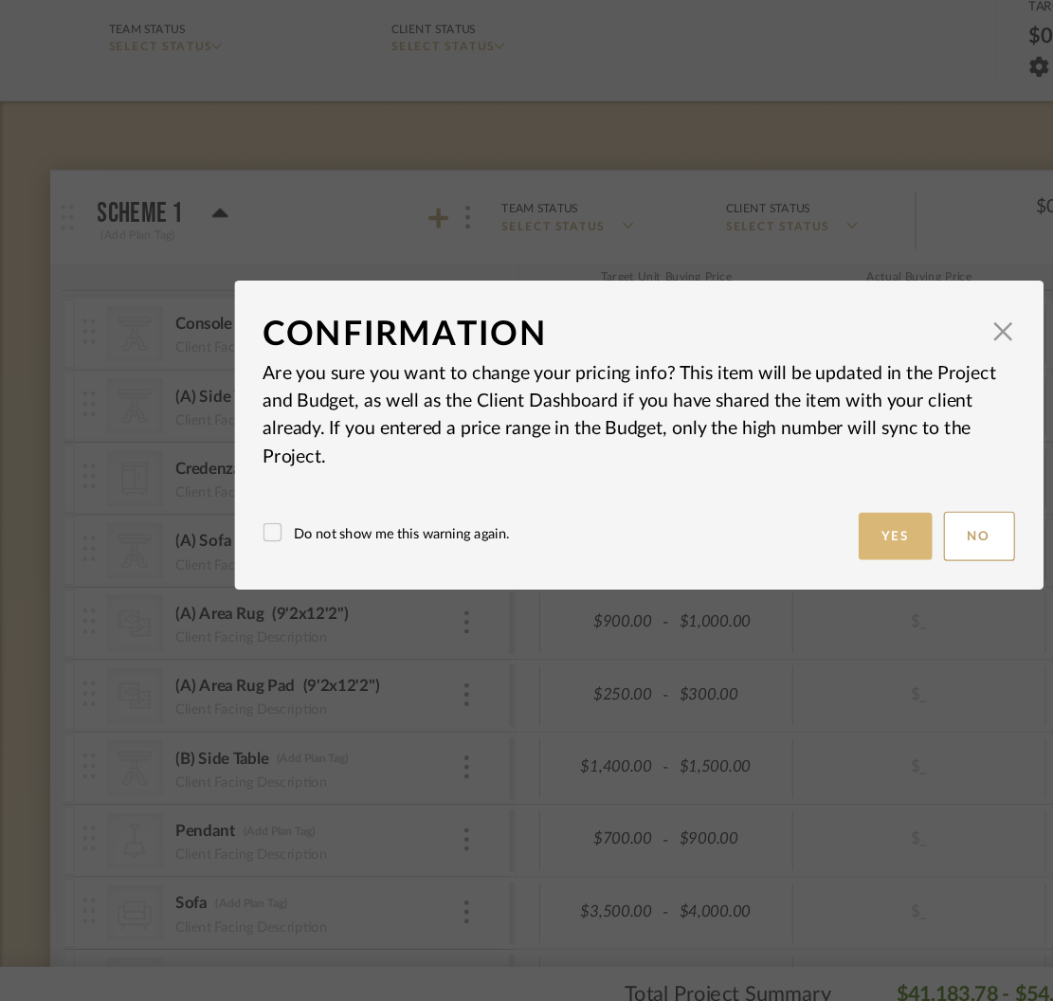
click at [732, 587] on button "Yes" at bounding box center [738, 584] width 61 height 39
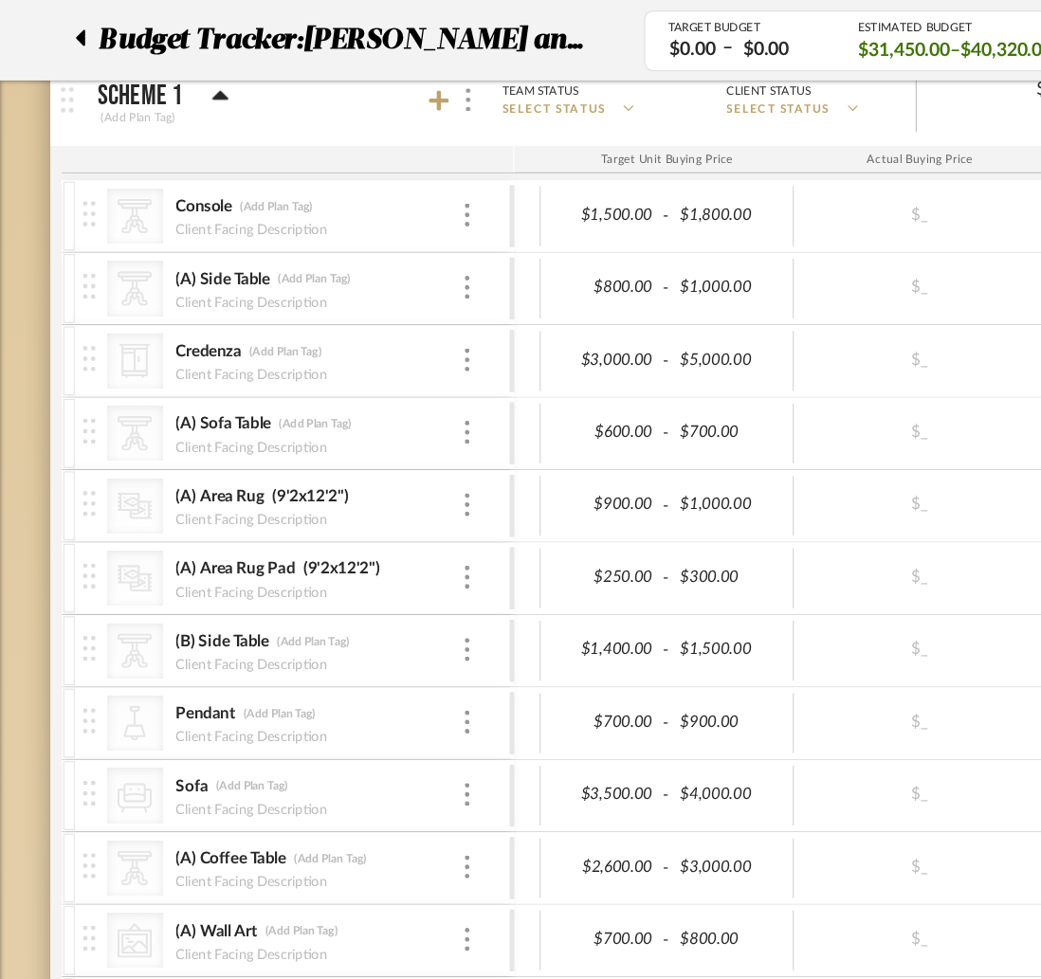
scroll to position [236, 0]
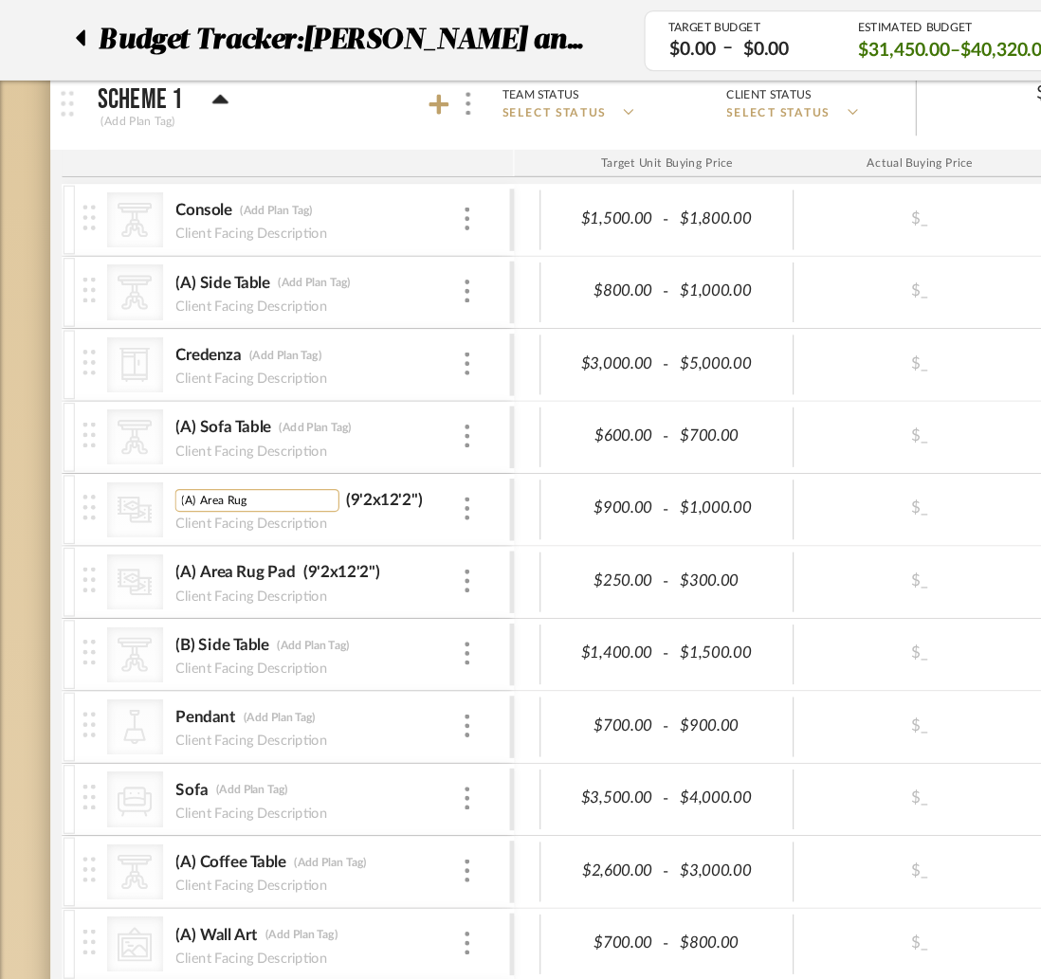
drag, startPoint x: 192, startPoint y: 411, endPoint x: 180, endPoint y: 404, distance: 14.5
click at [73, 418] on img at bounding box center [73, 418] width 10 height 21
click at [385, 420] on img at bounding box center [385, 419] width 4 height 19
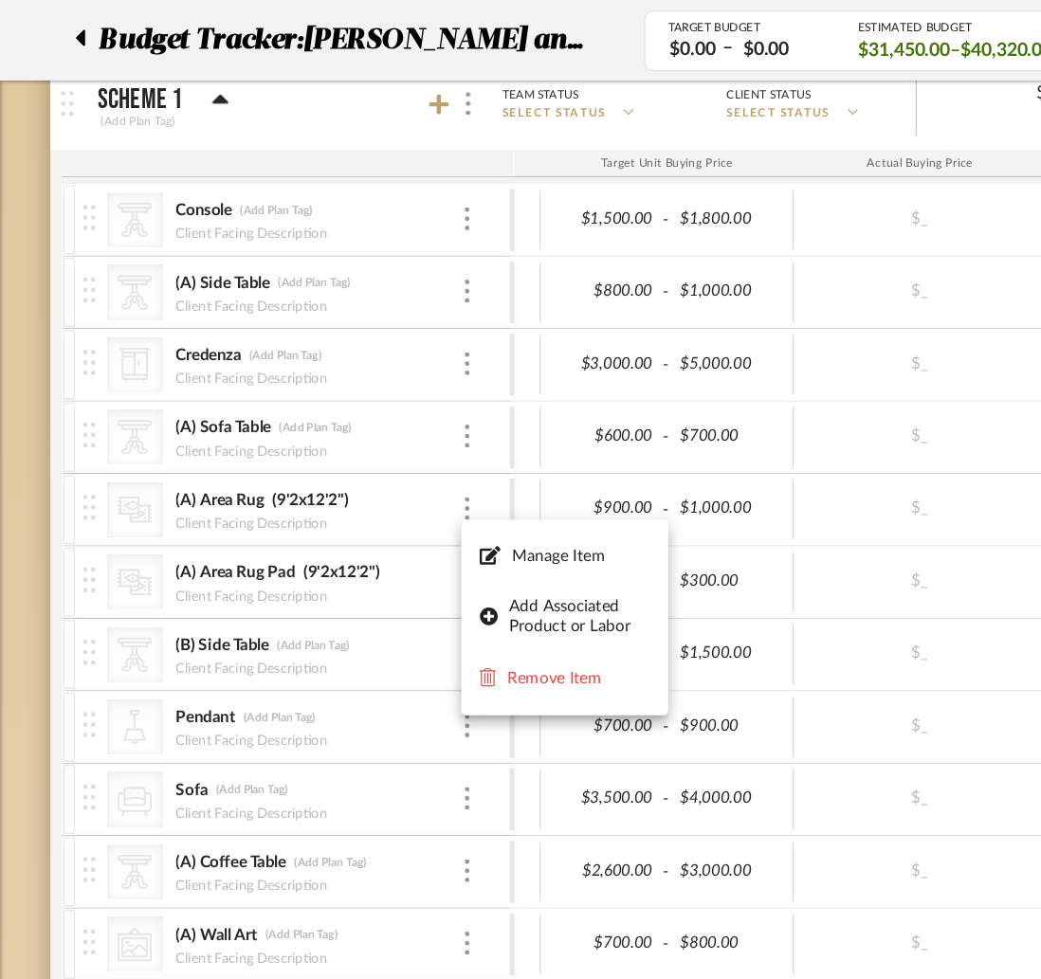
click at [440, 425] on div at bounding box center [520, 489] width 1041 height 979
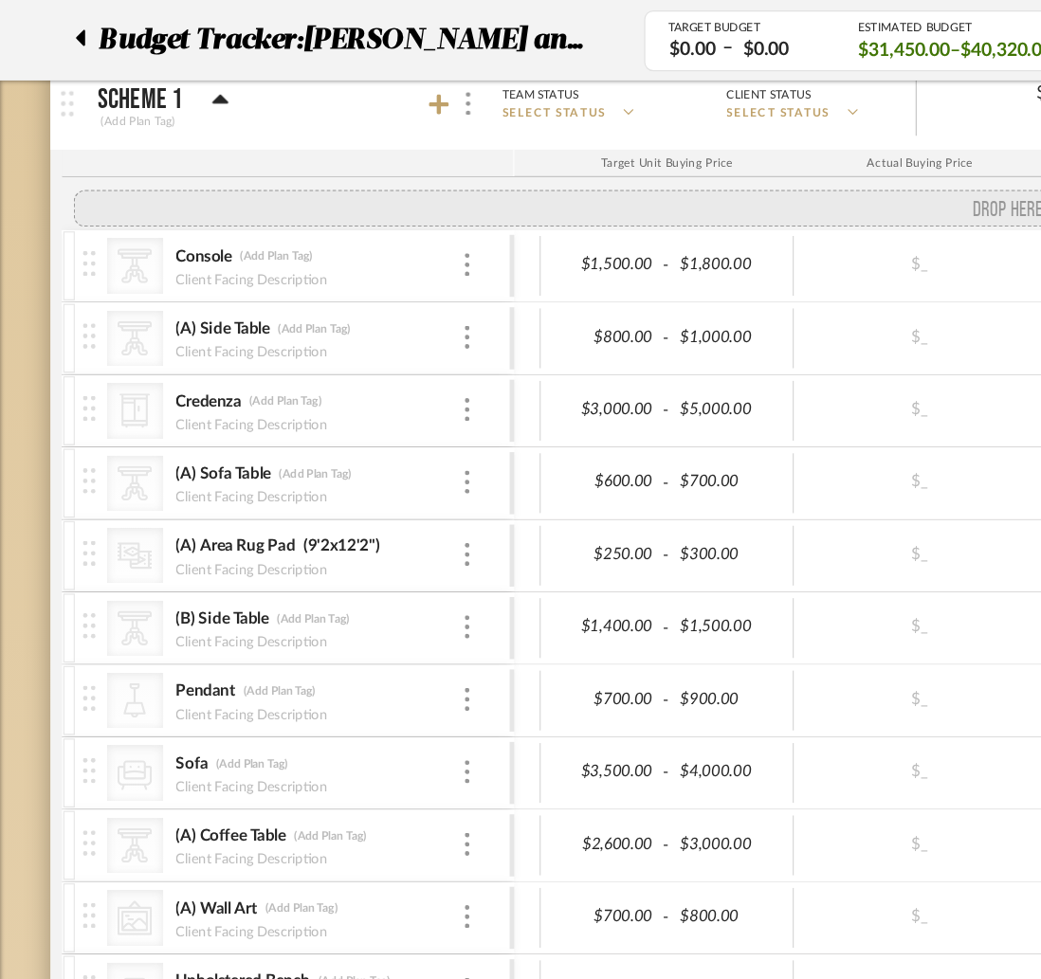
drag, startPoint x: 73, startPoint y: 417, endPoint x: 72, endPoint y: 174, distance: 242.7
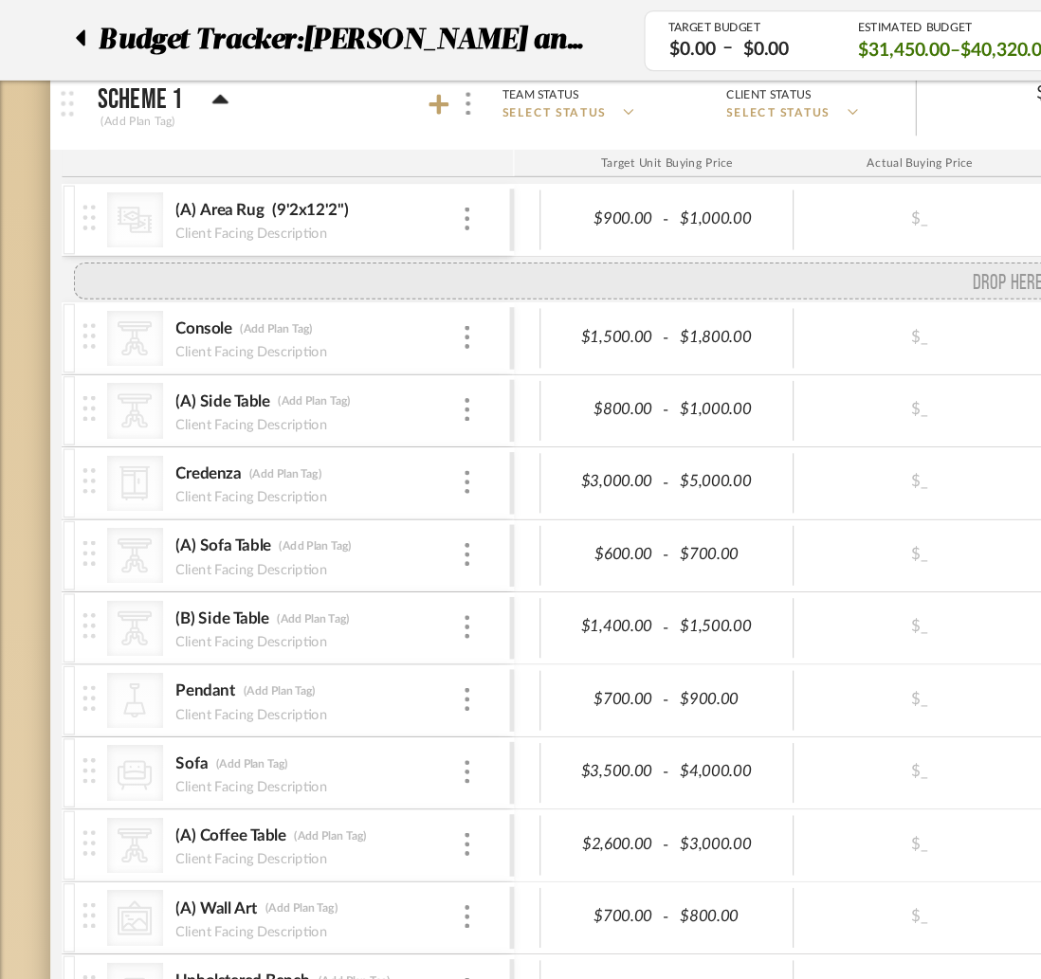
drag, startPoint x: 79, startPoint y: 483, endPoint x: 91, endPoint y: 213, distance: 269.5
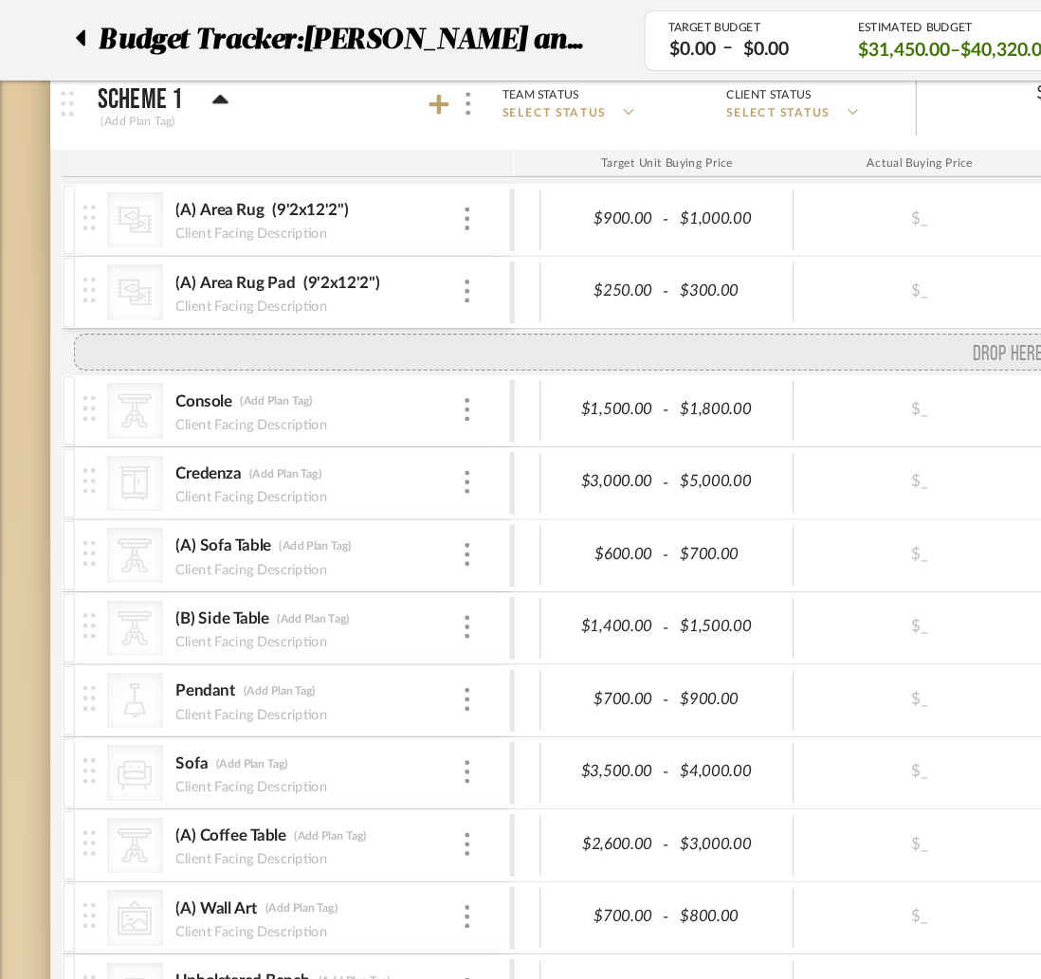
drag, startPoint x: 72, startPoint y: 366, endPoint x: 70, endPoint y: 283, distance: 83.5
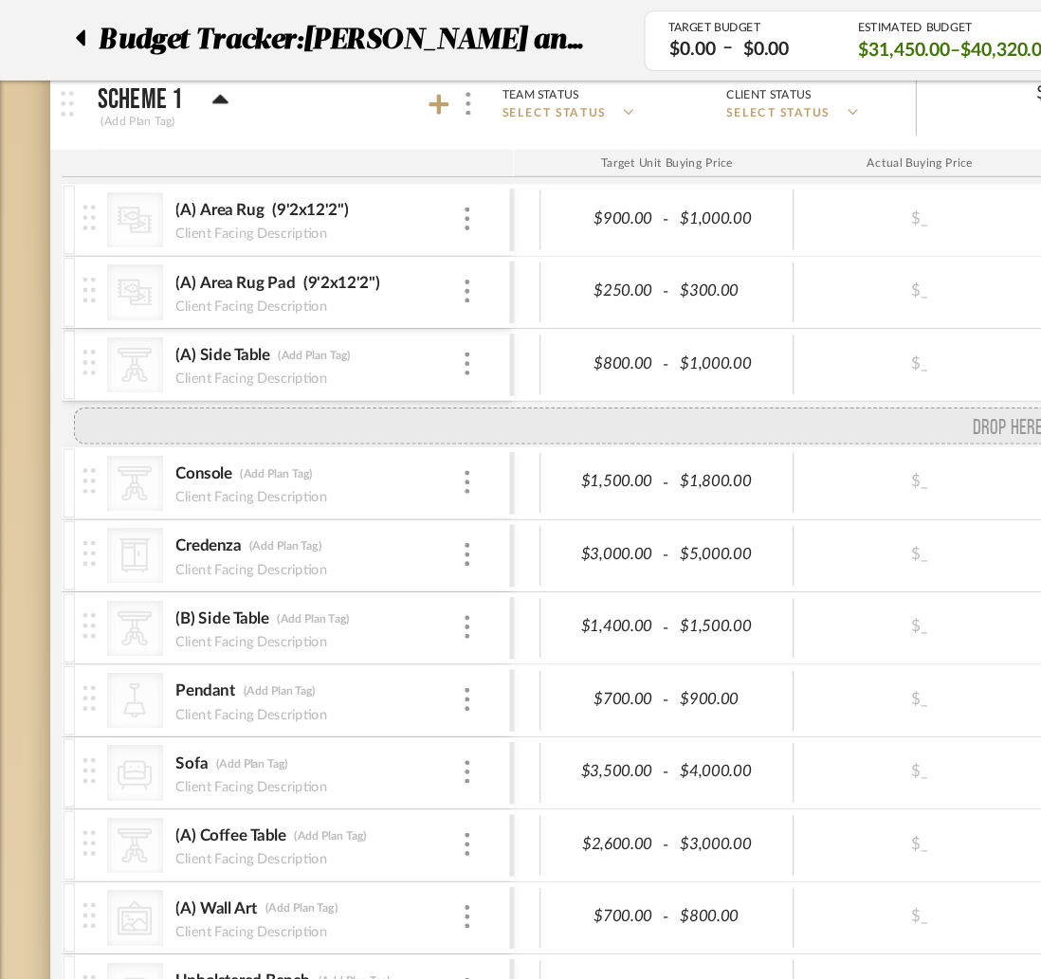
drag, startPoint x: 70, startPoint y: 475, endPoint x: 60, endPoint y: 351, distance: 124.6
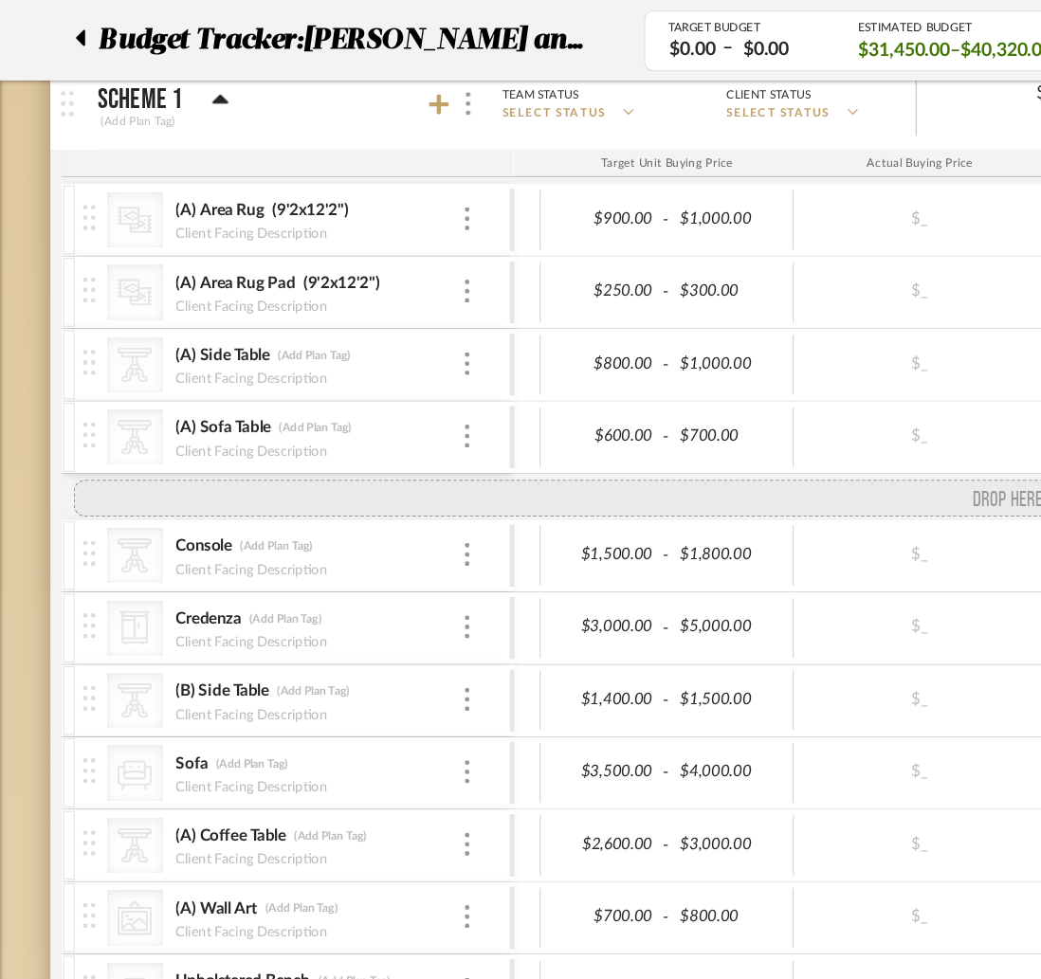
drag, startPoint x: 74, startPoint y: 603, endPoint x: 73, endPoint y: 403, distance: 200.1
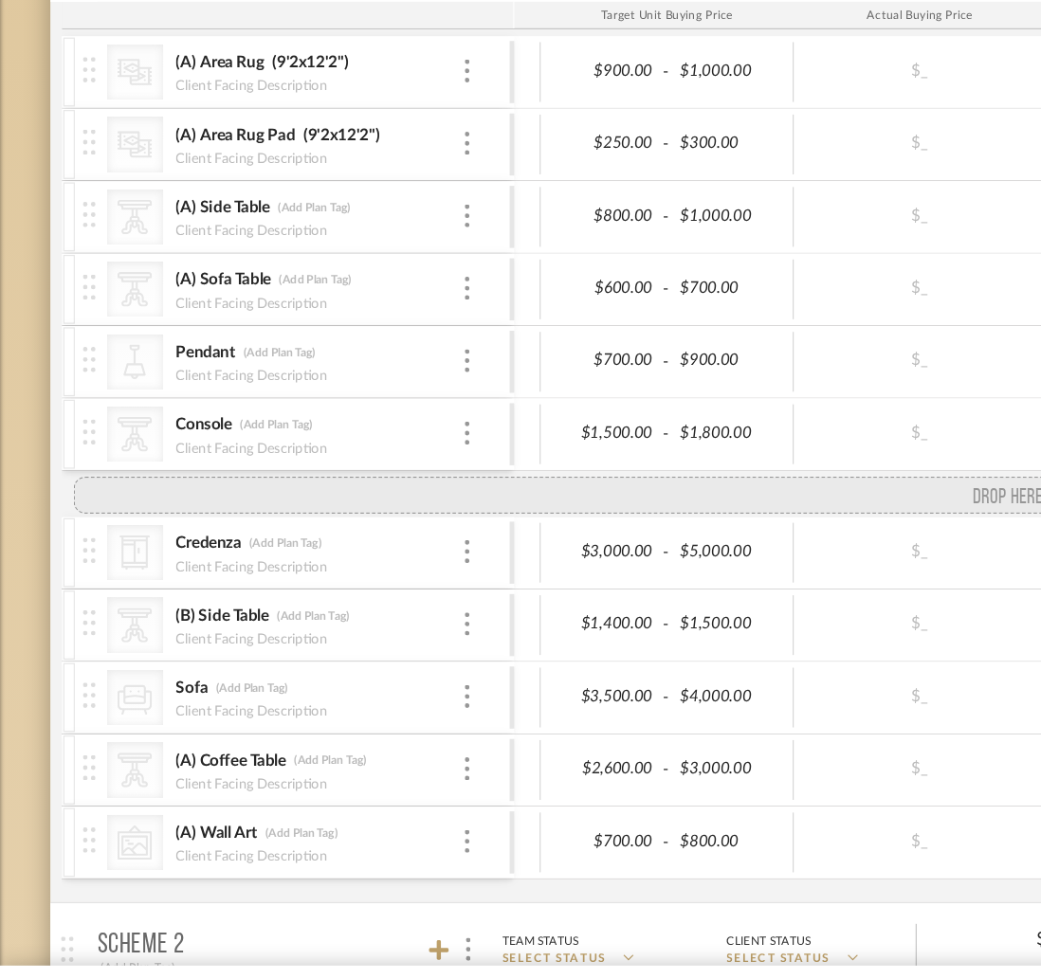
drag, startPoint x: 72, startPoint y: 841, endPoint x: 79, endPoint y: 525, distance: 315.8
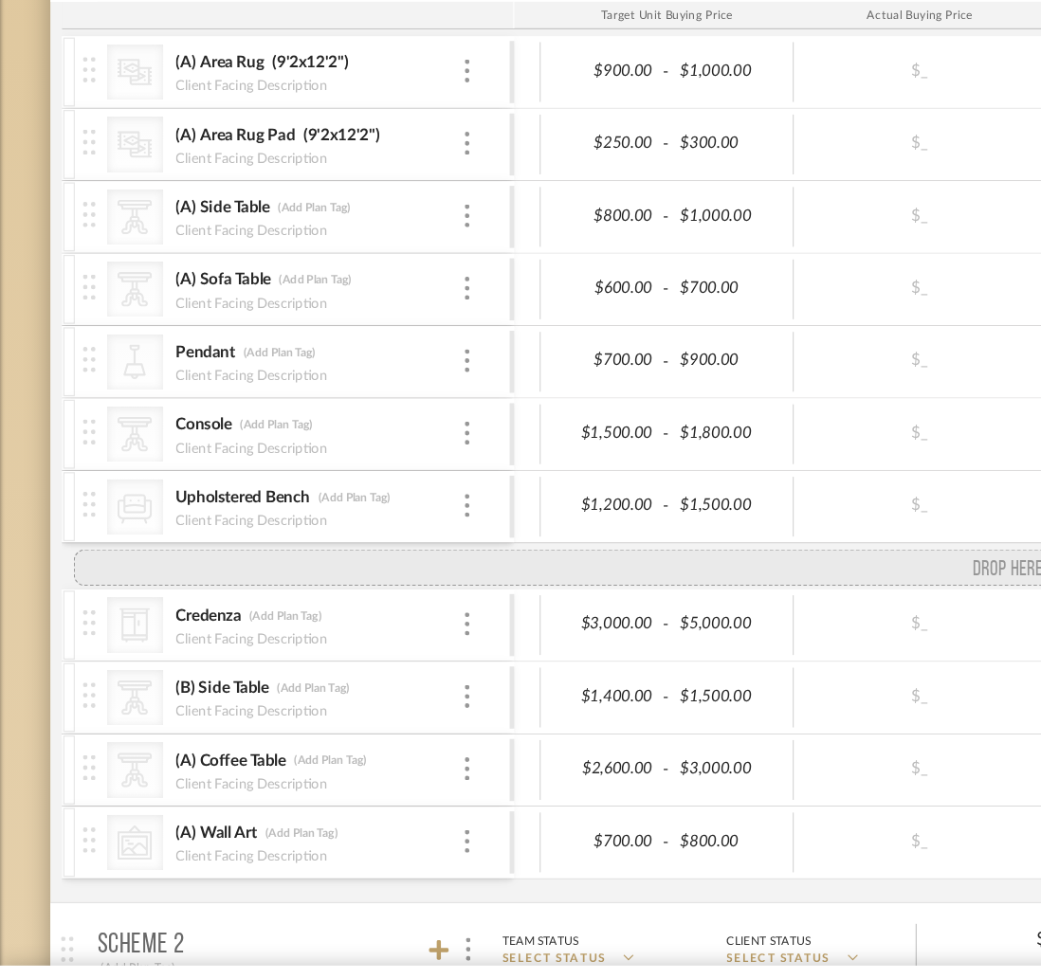
drag, startPoint x: 70, startPoint y: 724, endPoint x: 70, endPoint y: 590, distance: 134.6
drag, startPoint x: 77, startPoint y: 663, endPoint x: 73, endPoint y: 611, distance: 52.3
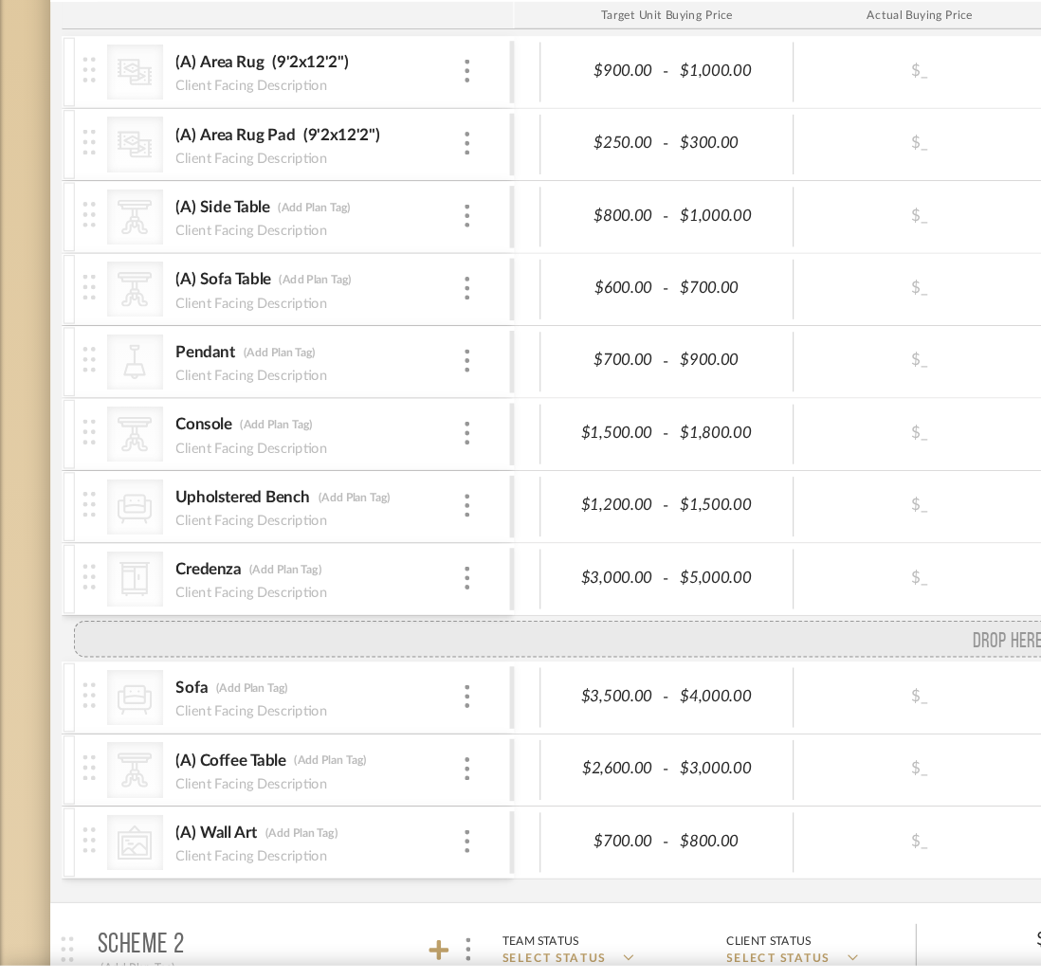
drag, startPoint x: 81, startPoint y: 720, endPoint x: 76, endPoint y: 650, distance: 69.4
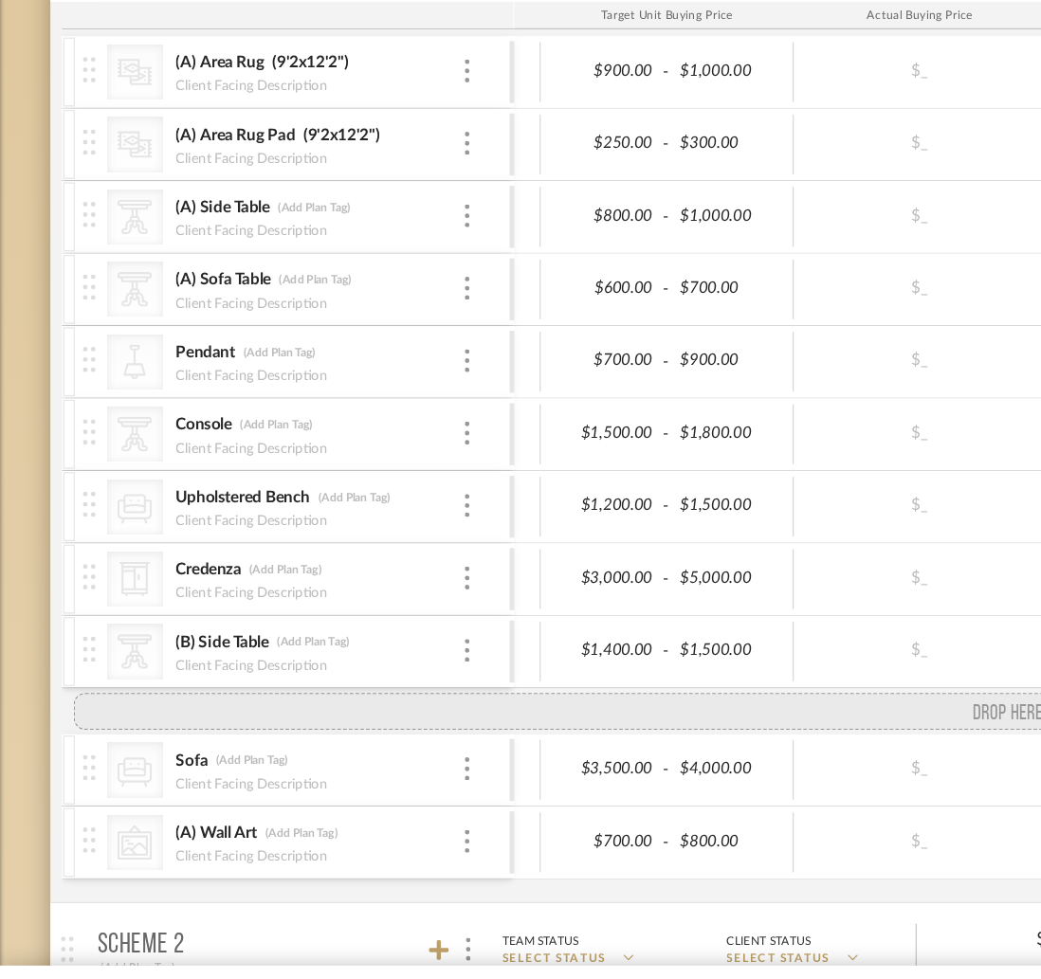
drag, startPoint x: 78, startPoint y: 769, endPoint x: 69, endPoint y: 715, distance: 54.7
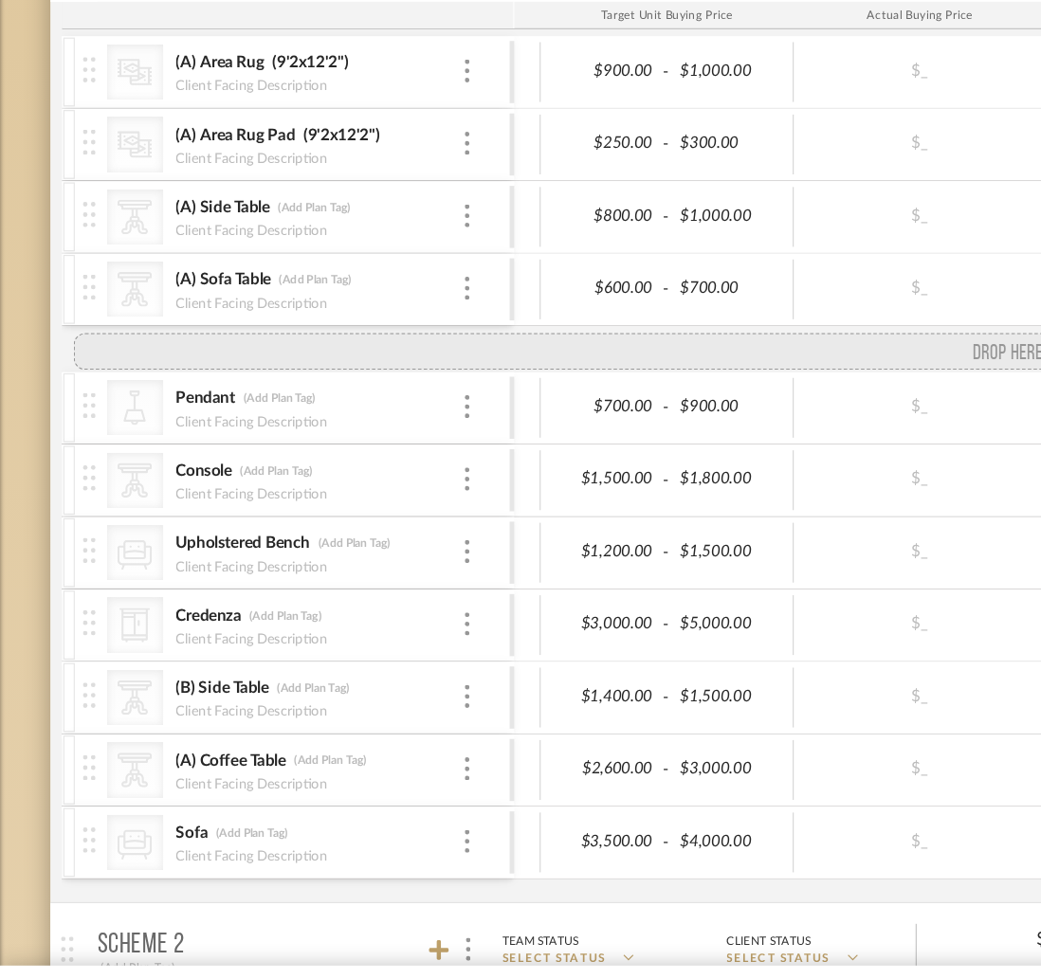
drag, startPoint x: 77, startPoint y: 840, endPoint x: 62, endPoint y: 398, distance: 442.1
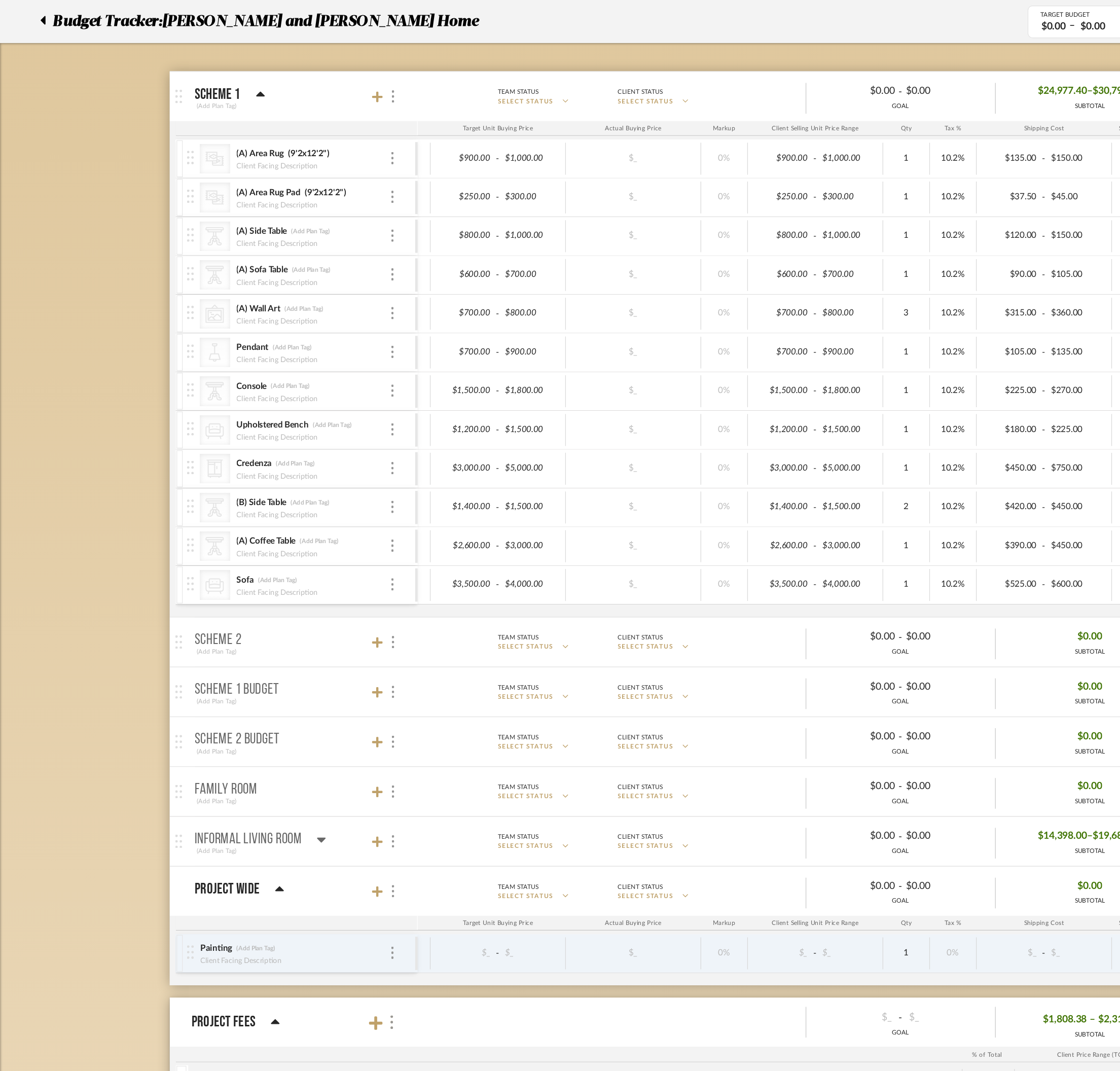
scroll to position [0, 60]
click at [314, 83] on icon at bounding box center [311, 80] width 9 height 10
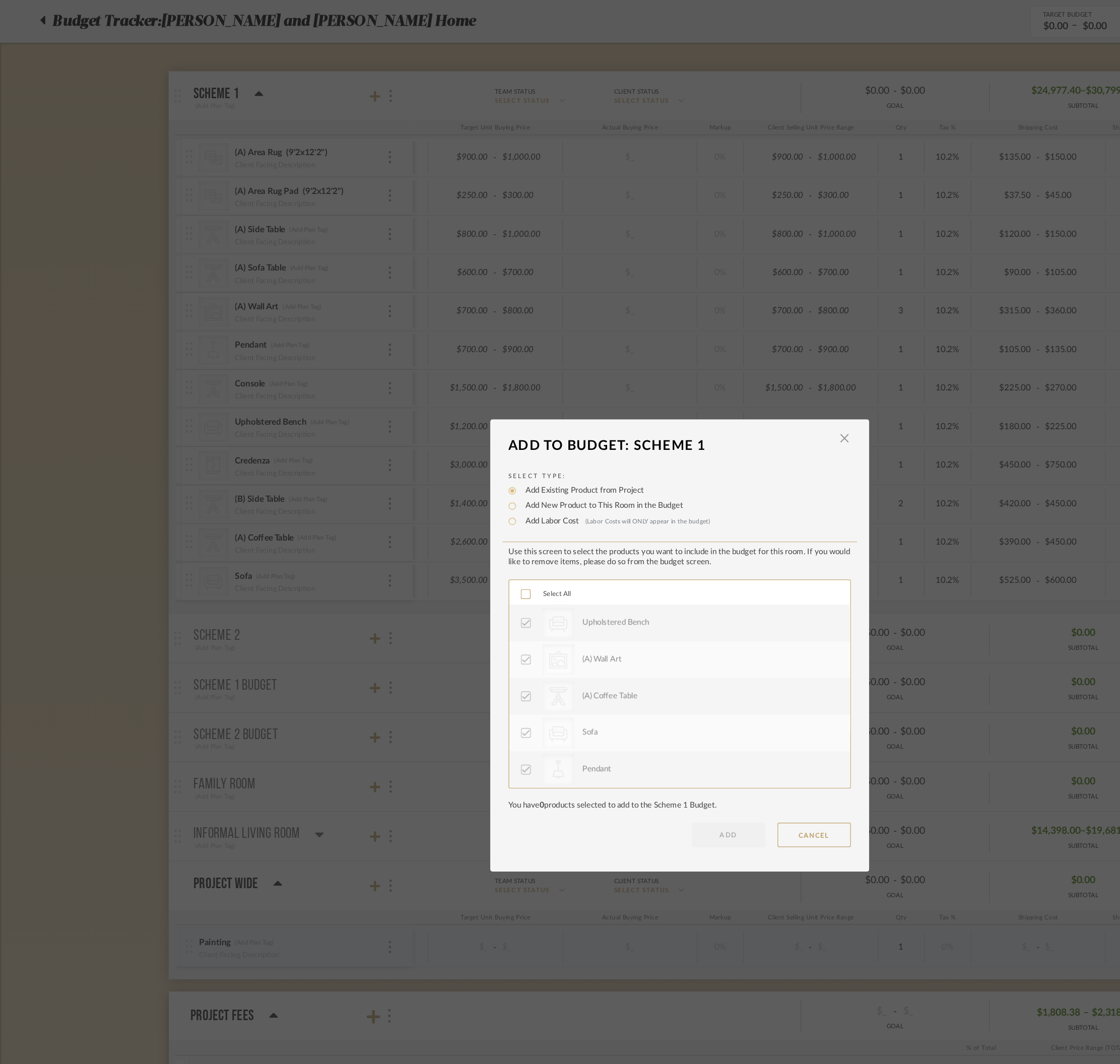
click at [451, 412] on label "Add New Product to This Room in the Budget" at bounding box center [496, 417] width 135 height 10
click at [428, 412] on input "Add New Product to This Room in the Budget" at bounding box center [422, 417] width 12 height 12
radio input "true"
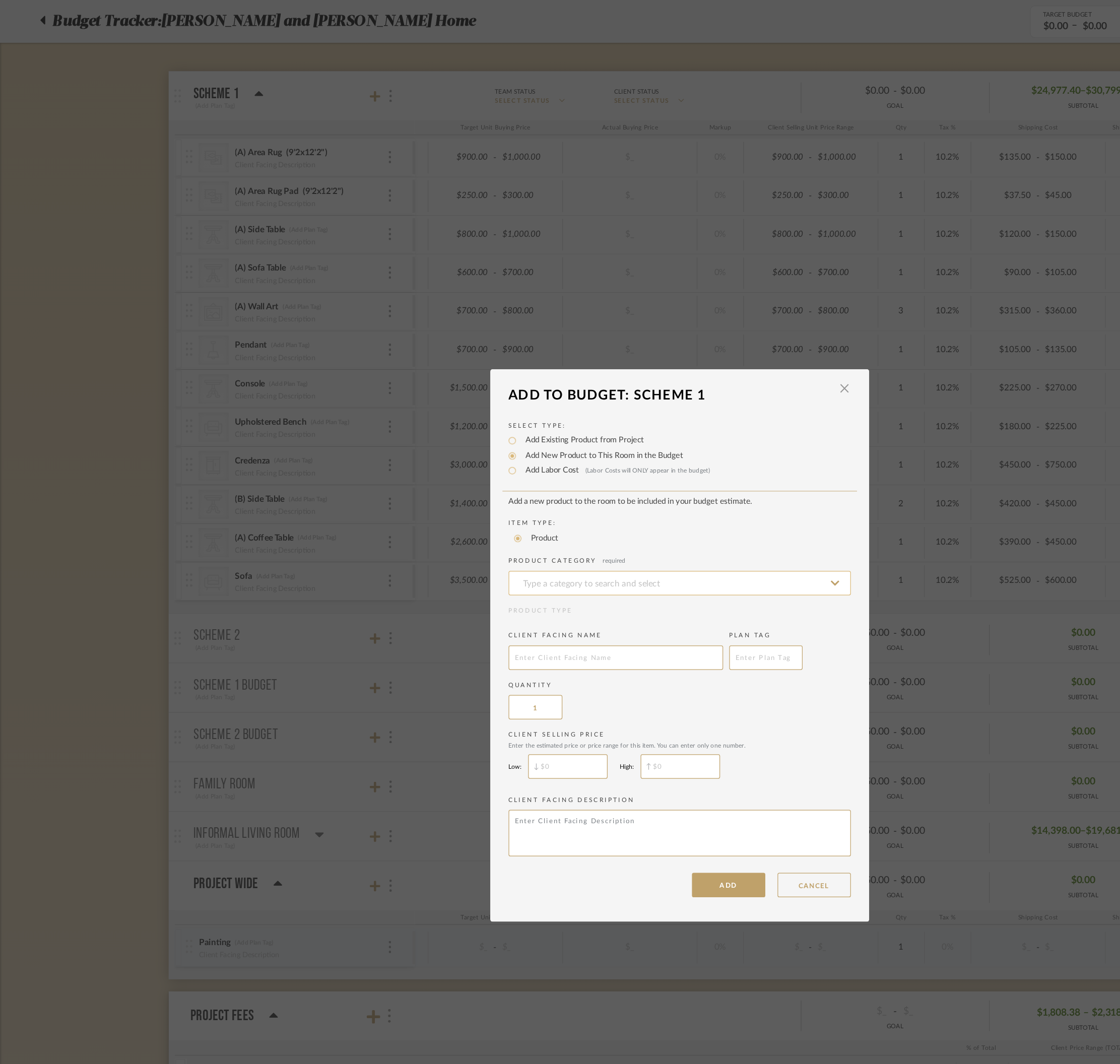
click at [485, 479] on input at bounding box center [560, 481] width 282 height 20
type input "C"
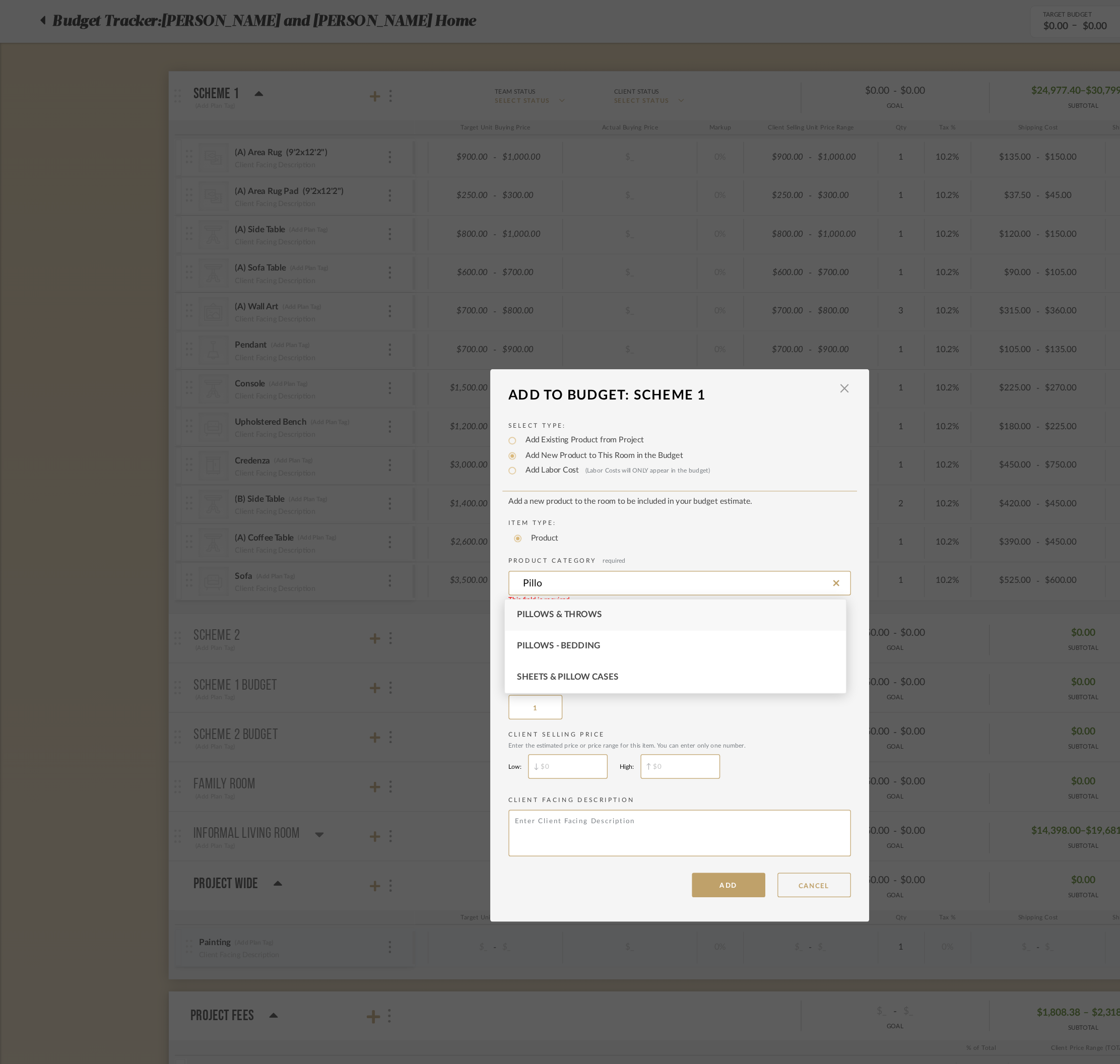
click at [525, 507] on div "Pillows & Throws" at bounding box center [556, 507] width 281 height 26
type input "Pillows & Throws"
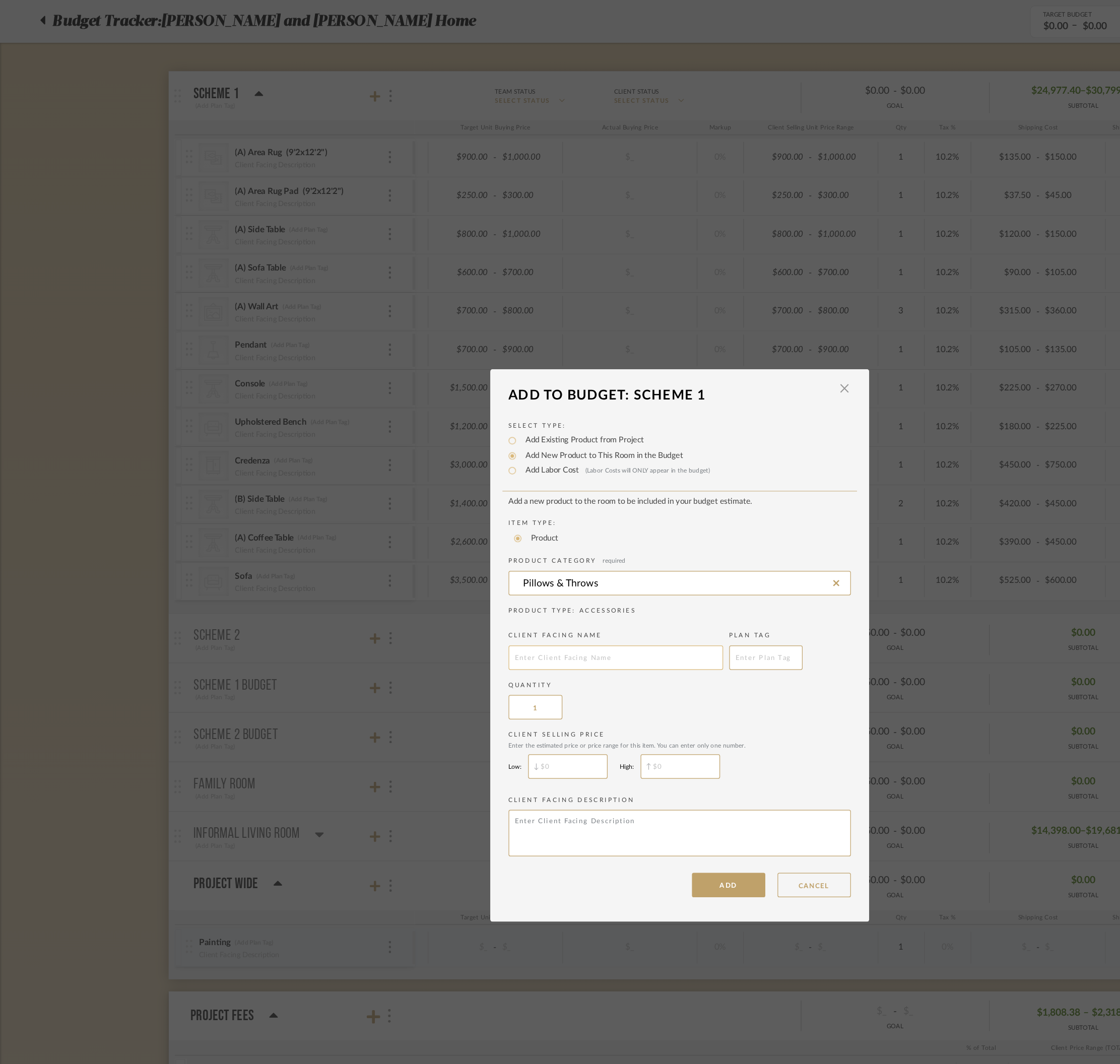
click at [506, 547] on input "text" at bounding box center [507, 542] width 177 height 20
type input "Cushions"
click at [447, 582] on input "1" at bounding box center [441, 583] width 44 height 20
type input "3"
type input "$"
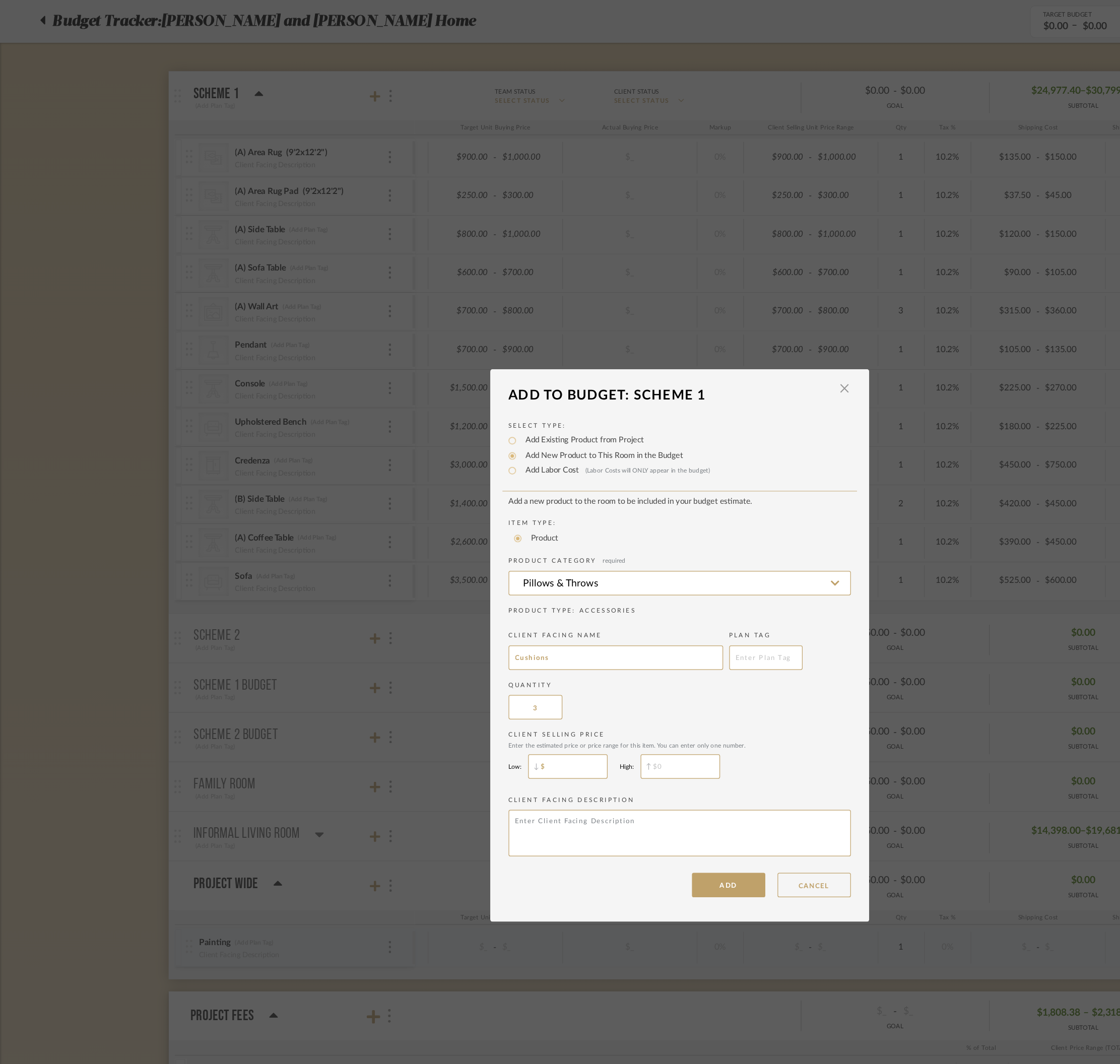
click at [472, 634] on input "$" at bounding box center [468, 632] width 65 height 20
type input "$60"
click at [560, 630] on input "$" at bounding box center [561, 632] width 65 height 20
type input "$75"
click at [609, 709] on button "ADD" at bounding box center [600, 730] width 61 height 20
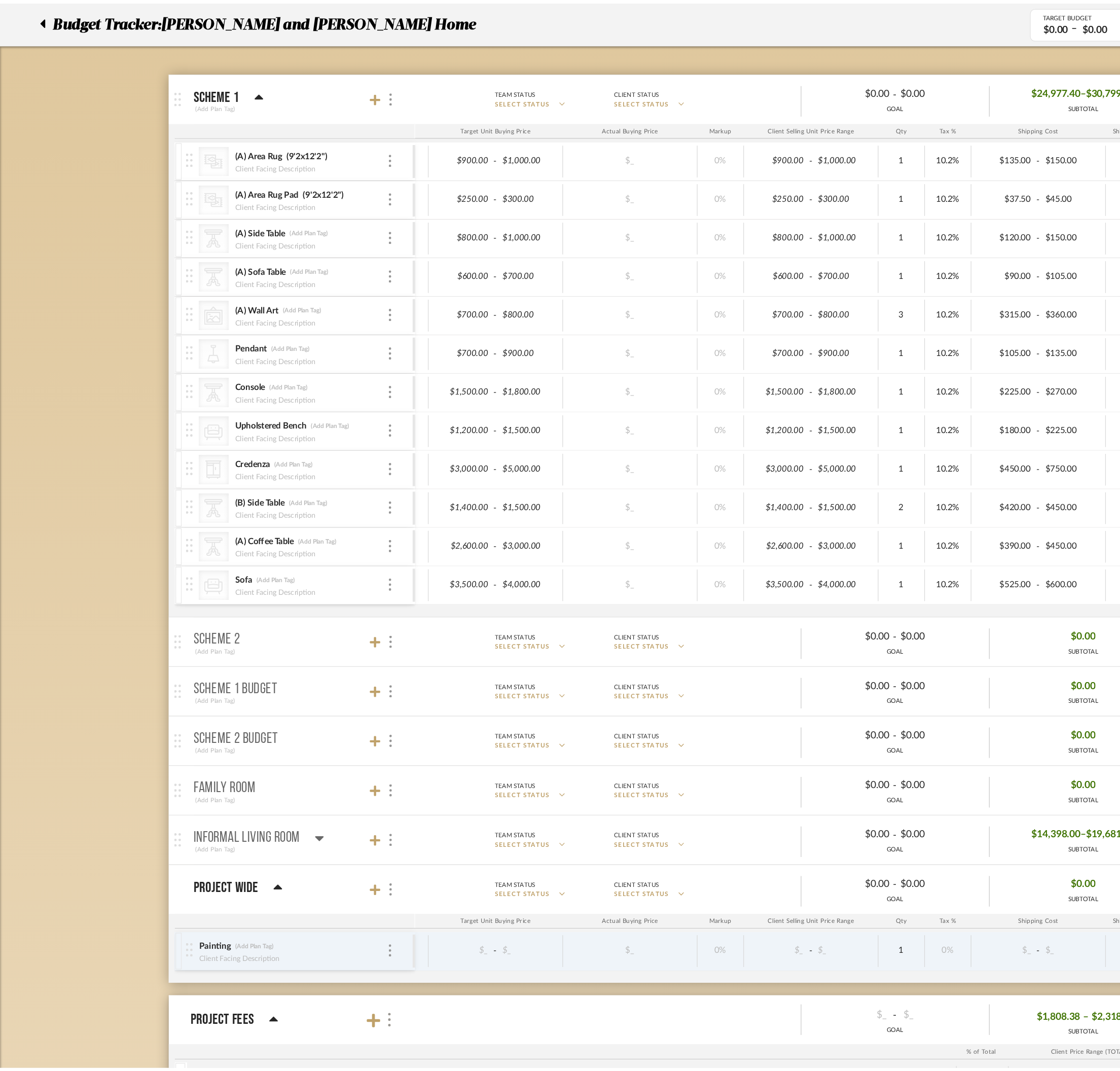
scroll to position [140, 0]
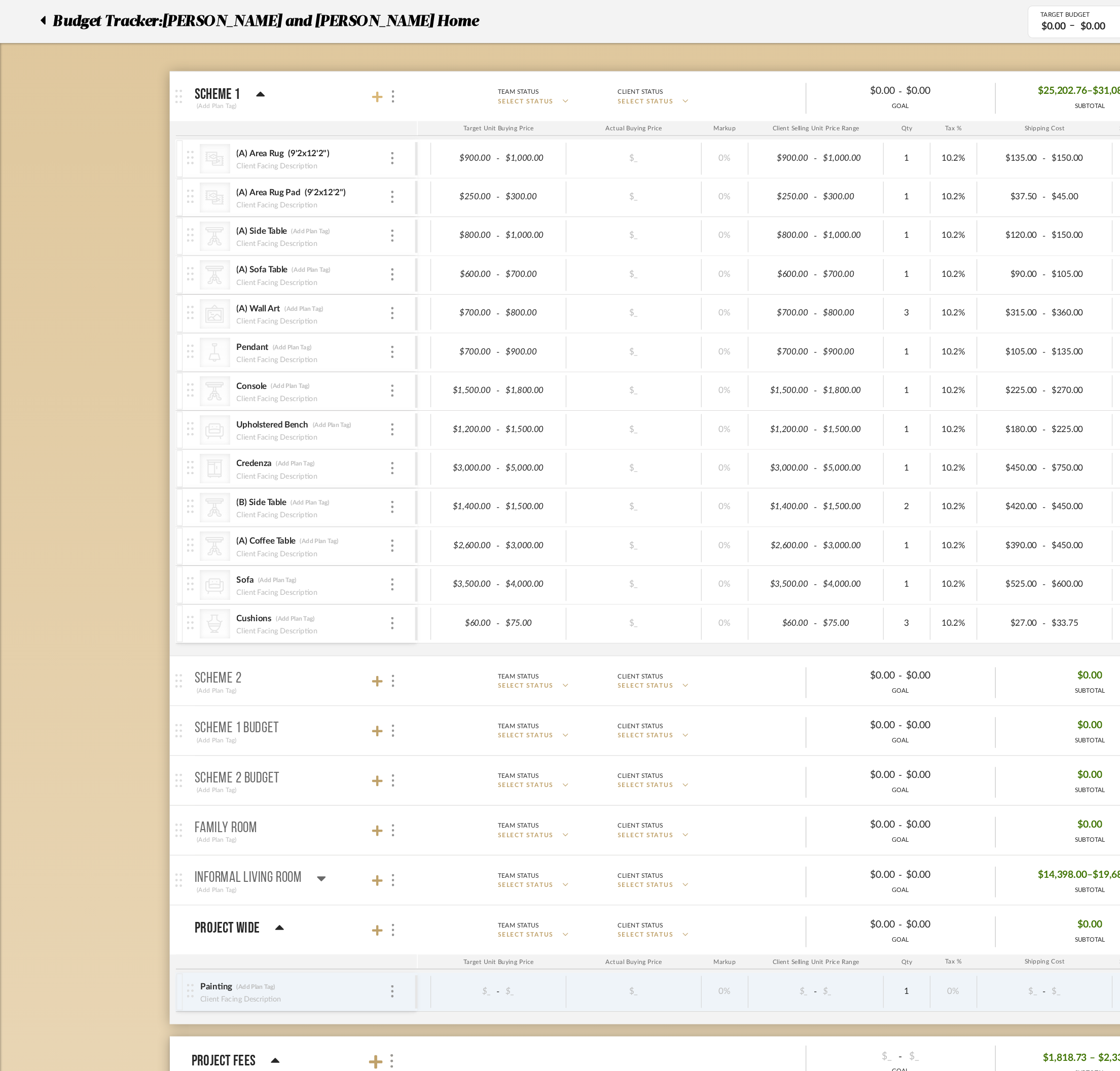
click at [313, 81] on icon at bounding box center [311, 80] width 9 height 9
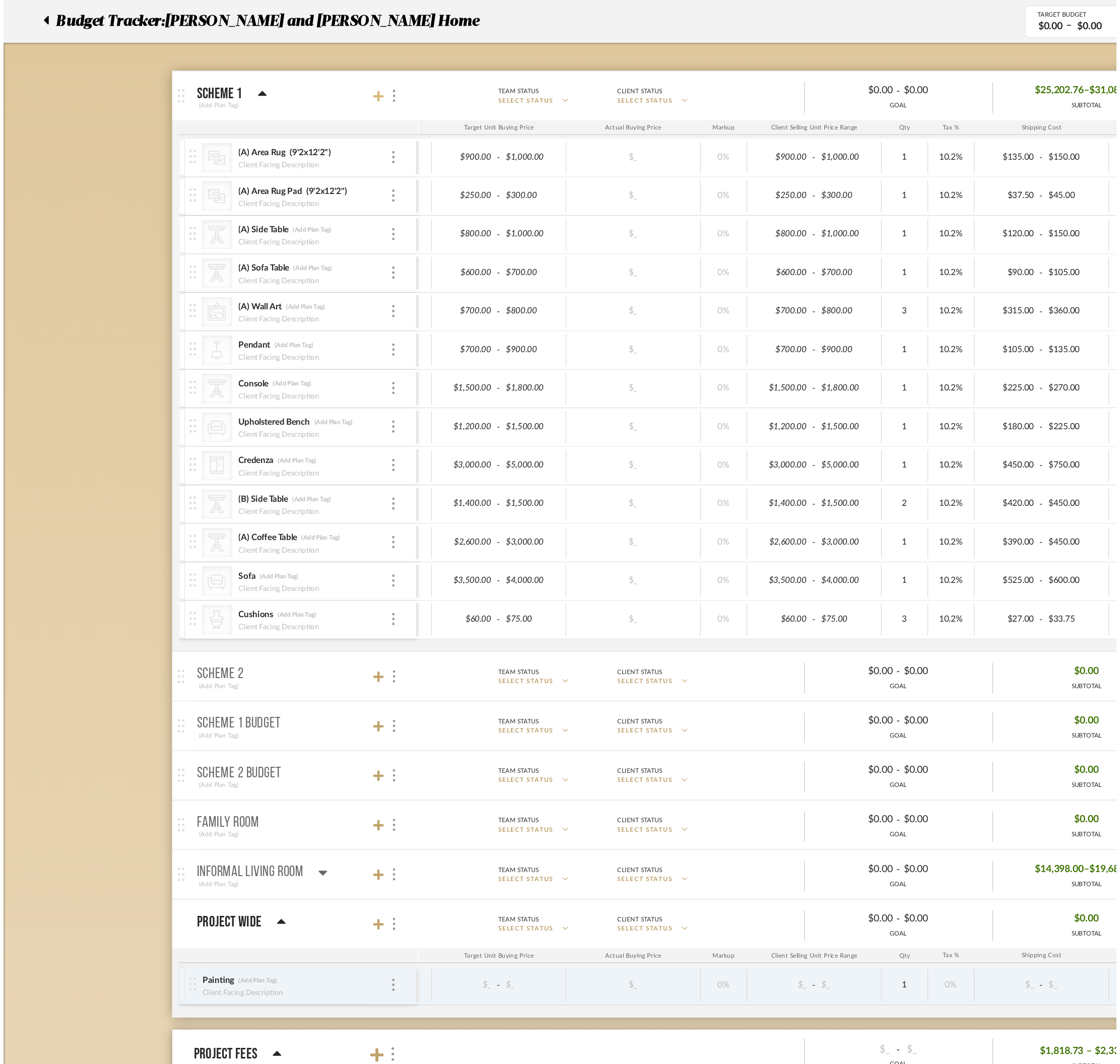
scroll to position [0, 0]
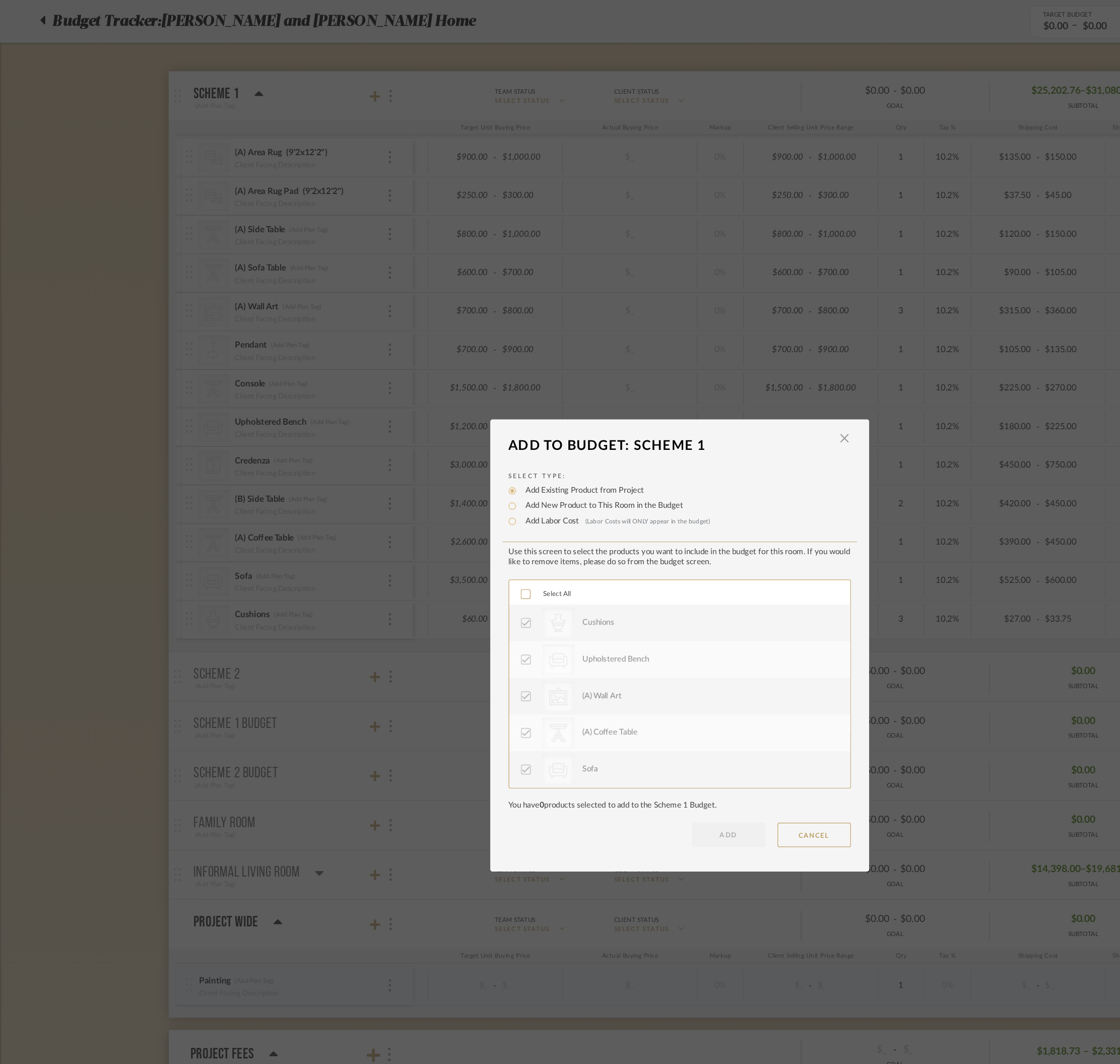
click at [442, 417] on label "Add New Product to This Room in the Budget" at bounding box center [496, 417] width 135 height 10
click at [428, 417] on input "Add New Product to This Room in the Budget" at bounding box center [422, 417] width 12 height 12
radio input "true"
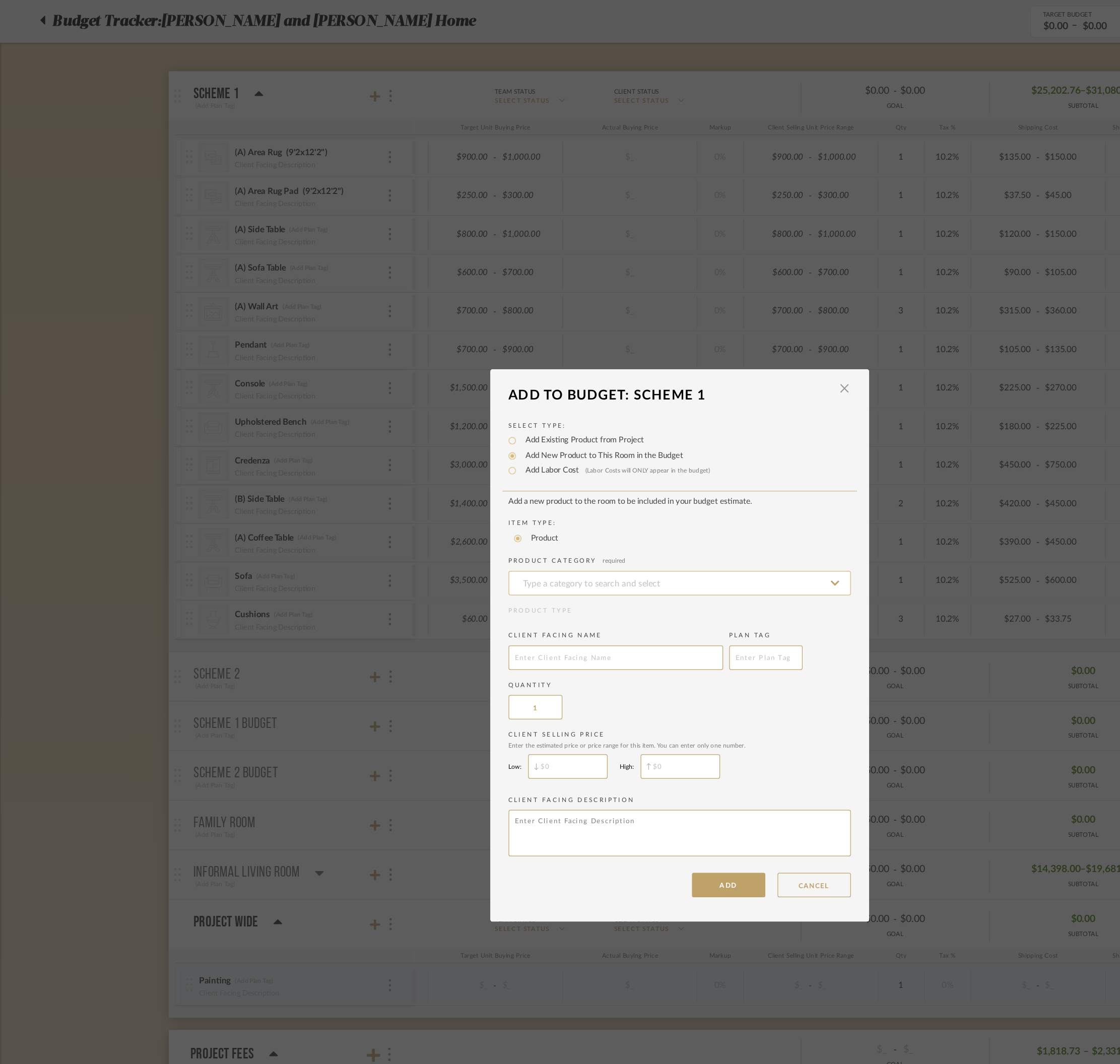
click at [472, 482] on input at bounding box center [560, 481] width 282 height 20
click at [488, 509] on div "Area Rugs" at bounding box center [556, 507] width 281 height 26
type input "Area Rugs"
click at [476, 546] on input "text" at bounding box center [507, 542] width 177 height 20
type input "(B) Area Rug (9' x 12')"
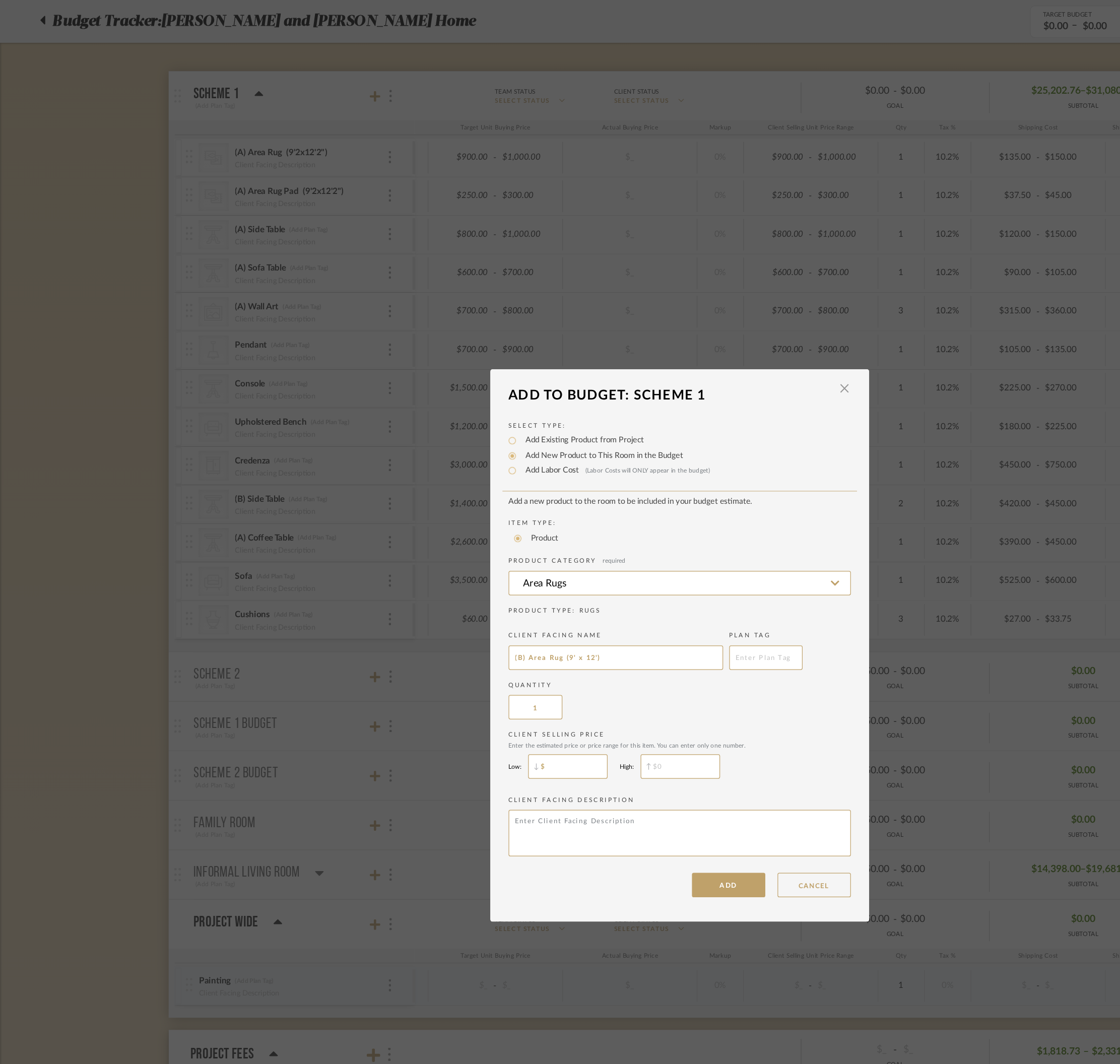
click at [466, 635] on input "$" at bounding box center [468, 632] width 65 height 20
type input "$1,400"
click at [563, 636] on input "$" at bounding box center [561, 632] width 65 height 20
type input "$1,600"
click at [597, 709] on button "ADD" at bounding box center [600, 730] width 61 height 20
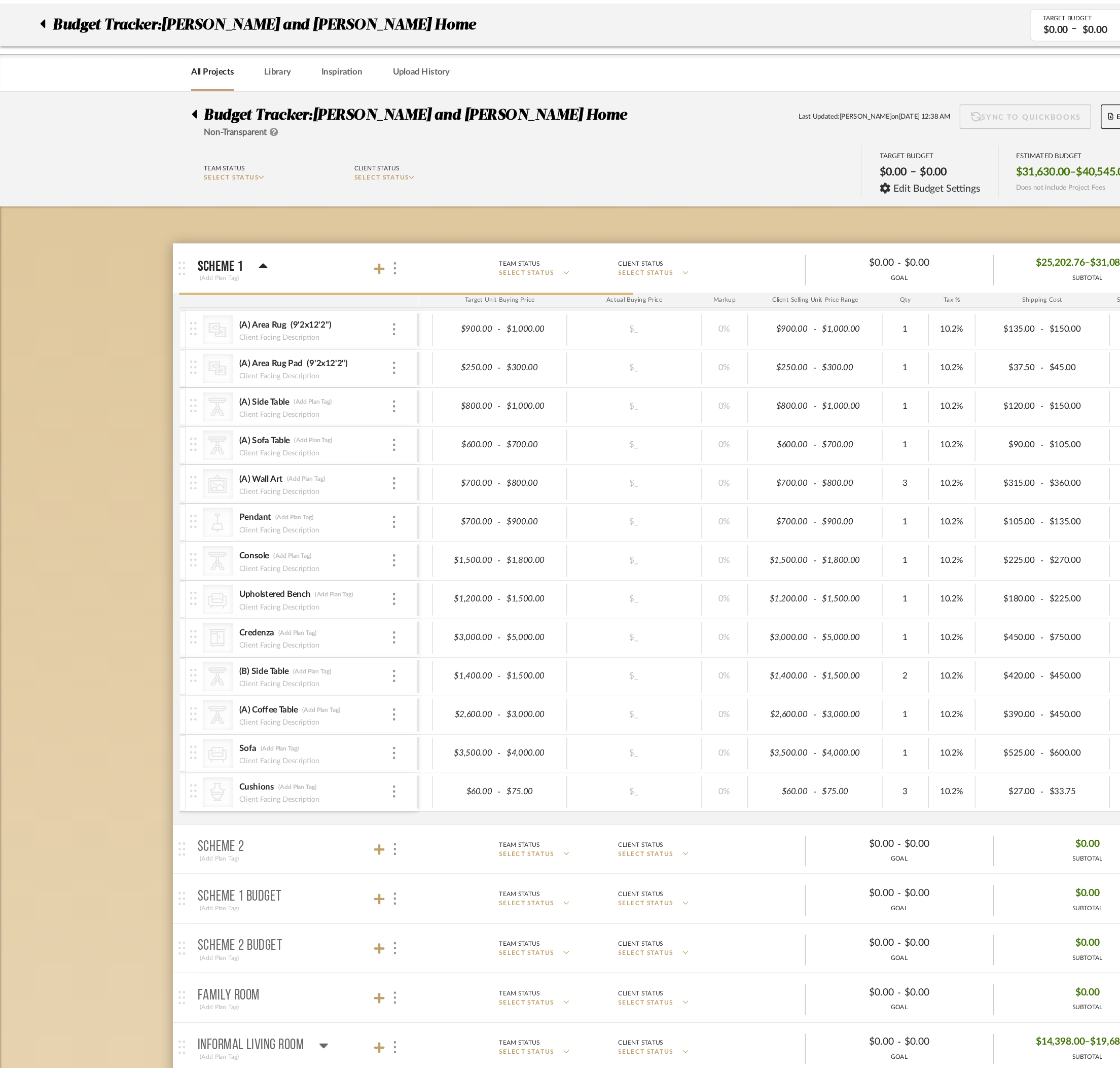
scroll to position [140, 0]
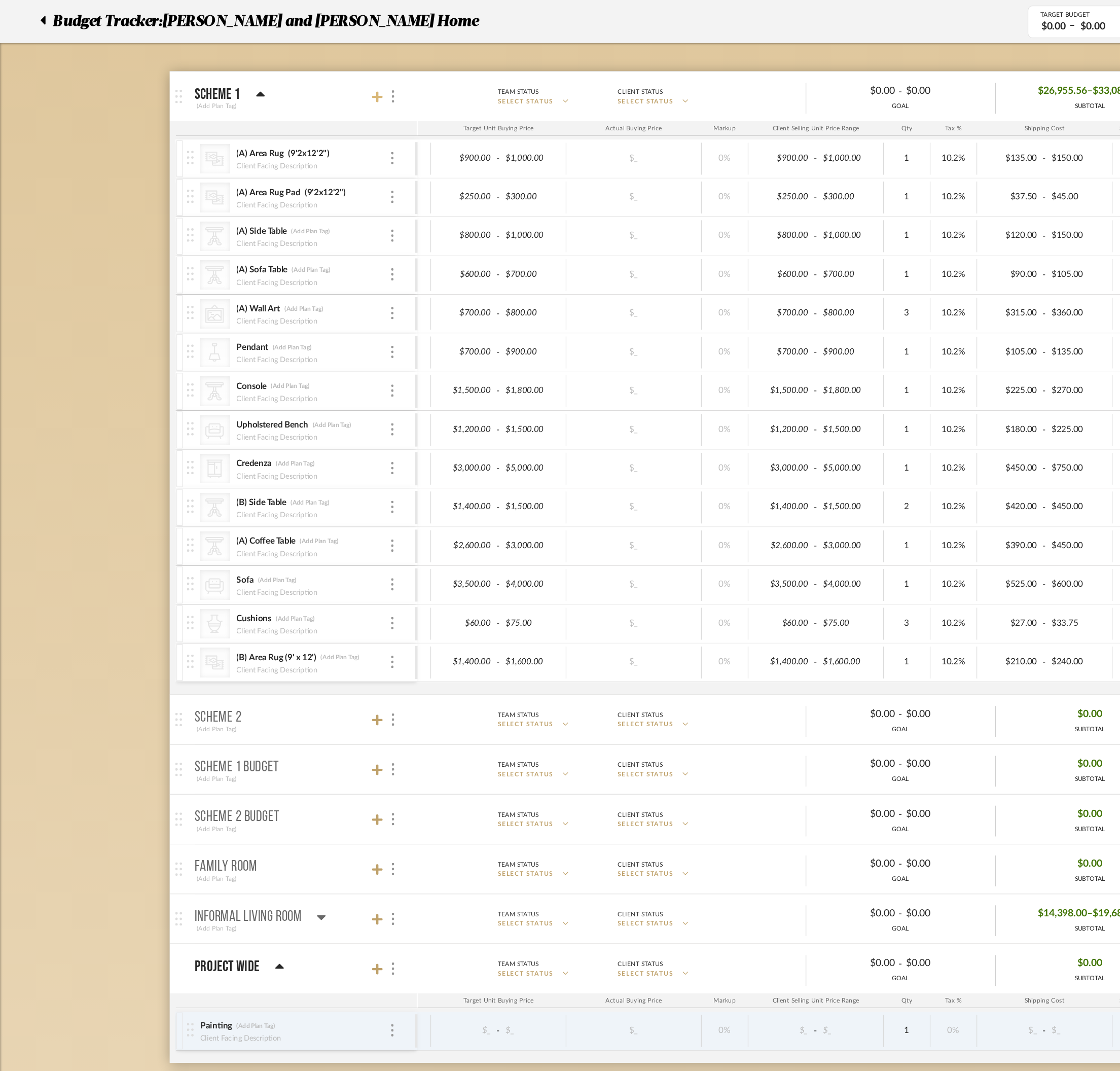
click at [315, 82] on icon at bounding box center [311, 80] width 9 height 10
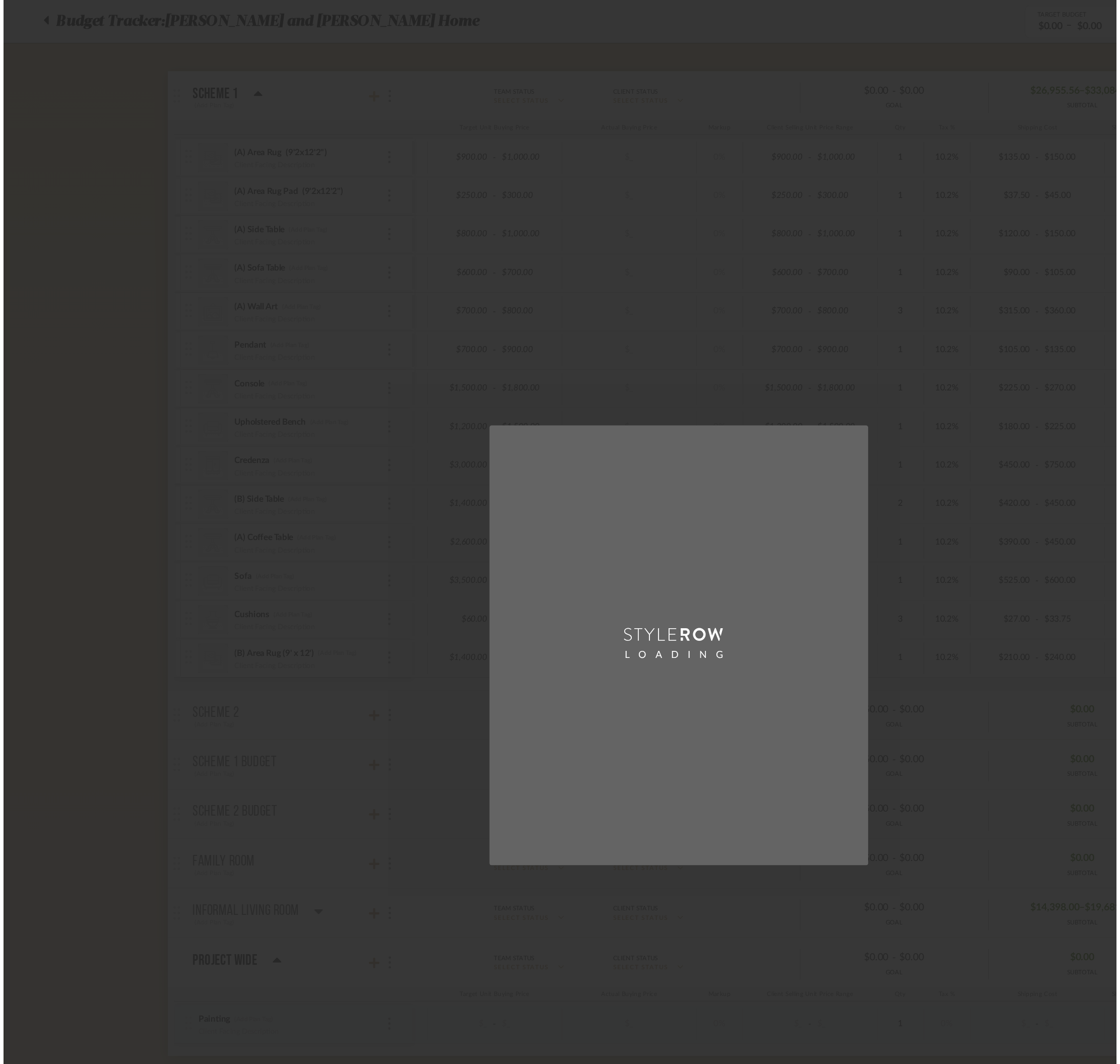
scroll to position [0, 0]
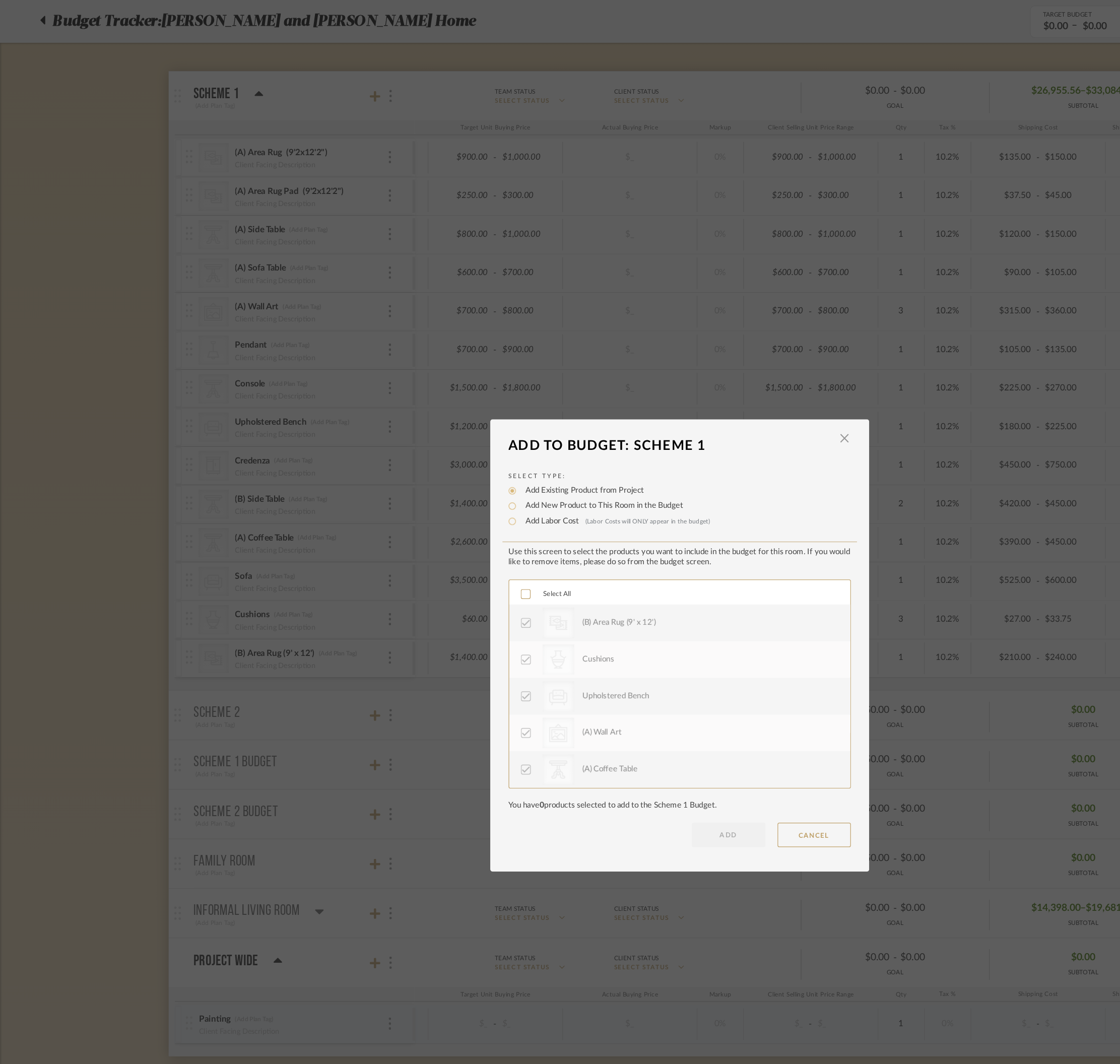
click at [466, 409] on div "Select Type: Add Existing Product from Project Add New Product to This Room in …" at bounding box center [560, 412] width 282 height 47
click at [464, 417] on label "Add New Product to This Room in the Budget" at bounding box center [496, 417] width 135 height 10
click at [428, 417] on input "Add New Product to This Room in the Budget" at bounding box center [422, 417] width 12 height 12
radio input "true"
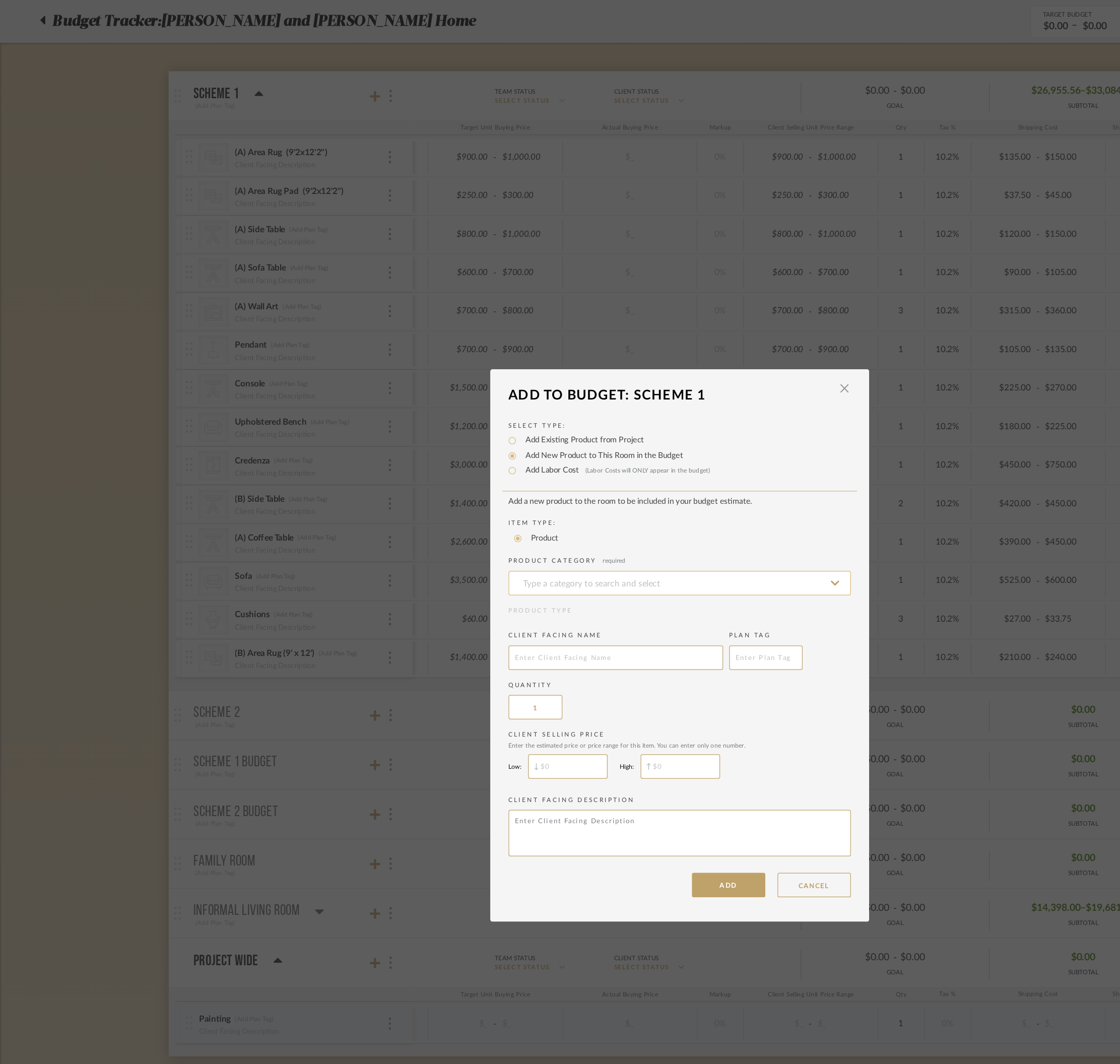
click at [469, 486] on input at bounding box center [560, 481] width 282 height 20
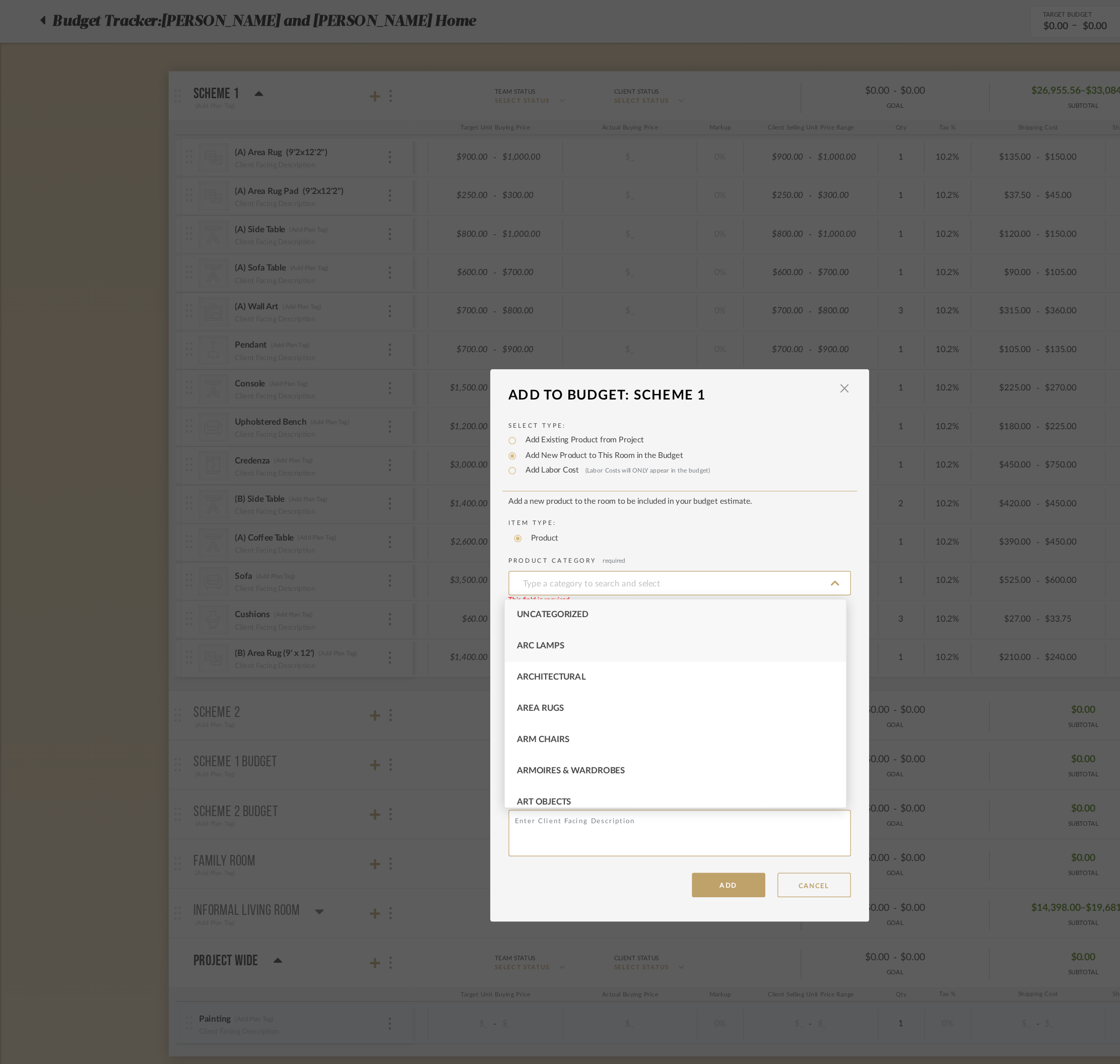
click at [466, 541] on div "Arc Lamps" at bounding box center [556, 533] width 281 height 26
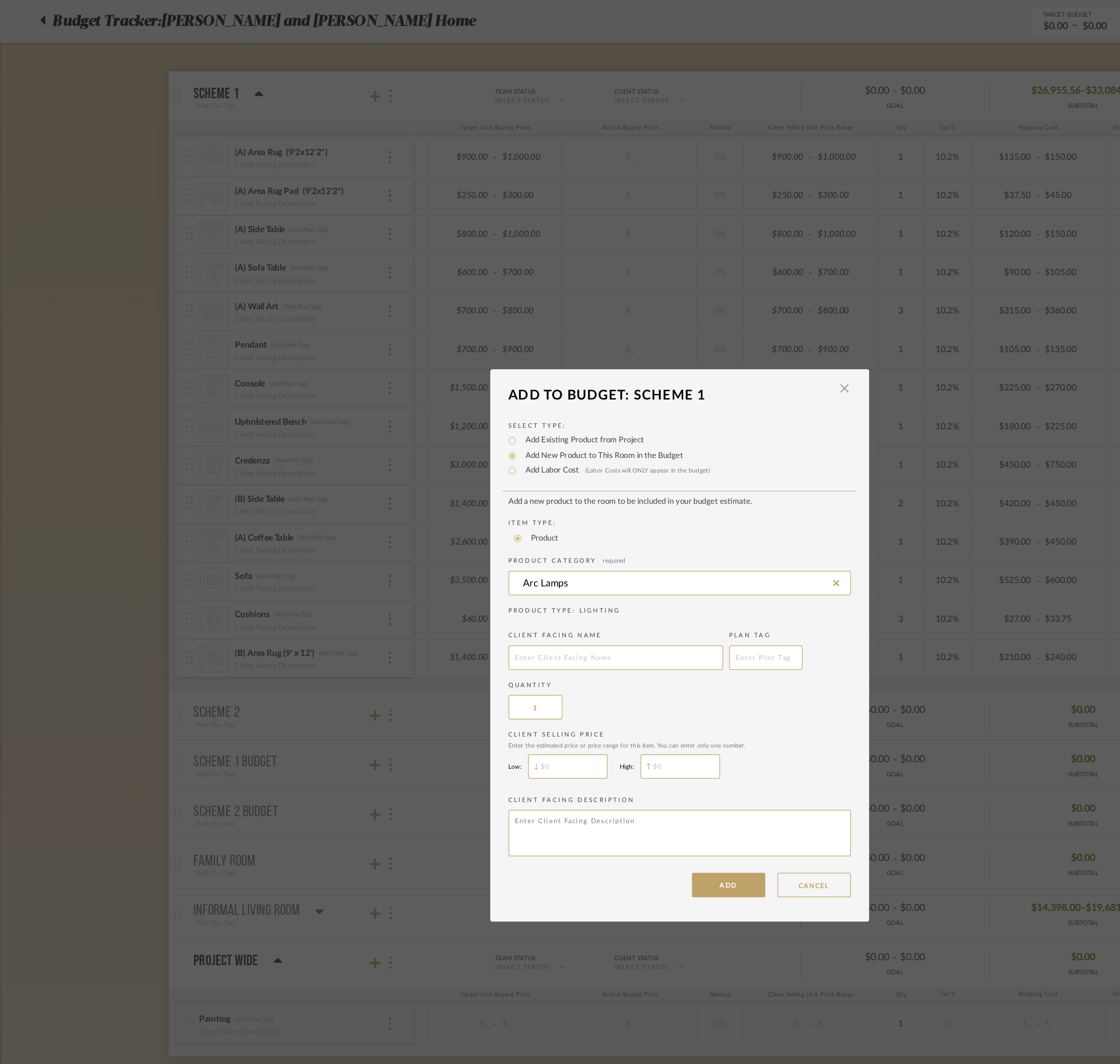
click at [466, 541] on input "text" at bounding box center [507, 542] width 177 height 20
click at [474, 485] on input "Arc Lamps" at bounding box center [560, 481] width 282 height 20
click at [504, 518] on div "Area Rugs" at bounding box center [556, 507] width 281 height 26
type input "Area Rugs"
click at [484, 541] on input "text" at bounding box center [507, 542] width 177 height 20
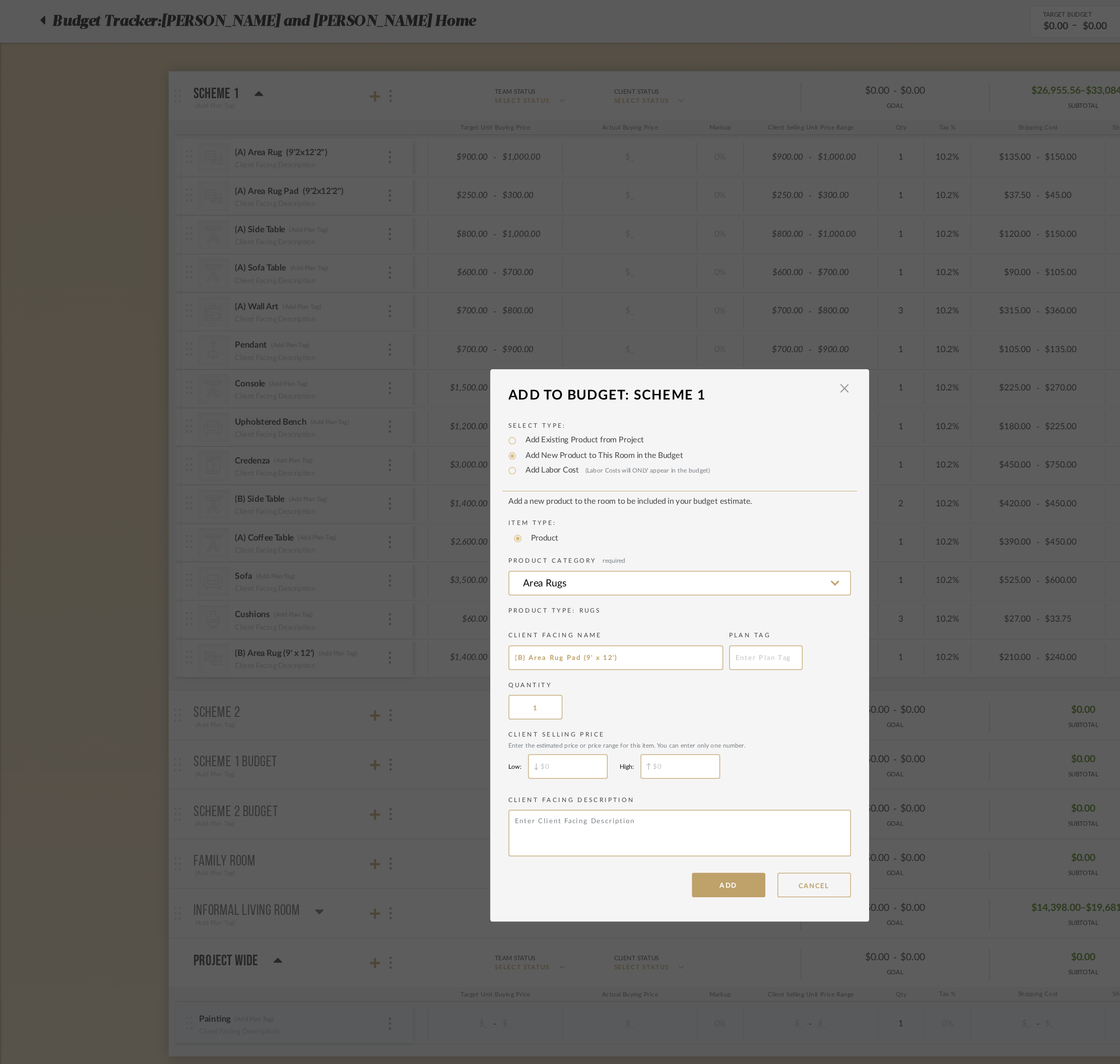
type input "(B) Area Rug Pad (9' x 12')"
click at [457, 628] on input "$" at bounding box center [468, 632] width 65 height 20
type input "$250"
click at [550, 627] on input "$" at bounding box center [561, 632] width 65 height 20
type input "$300"
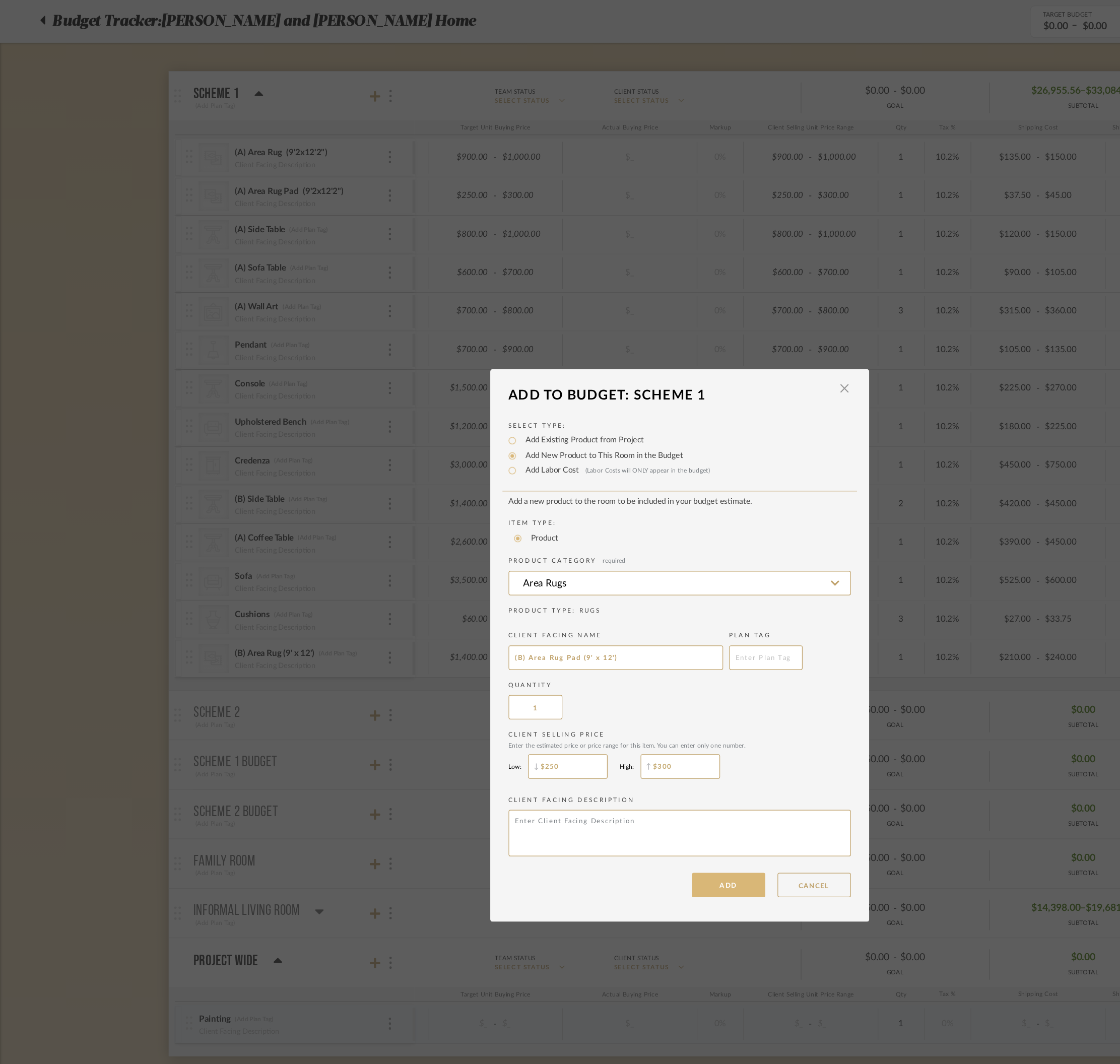
click at [598, 709] on button "ADD" at bounding box center [600, 730] width 61 height 20
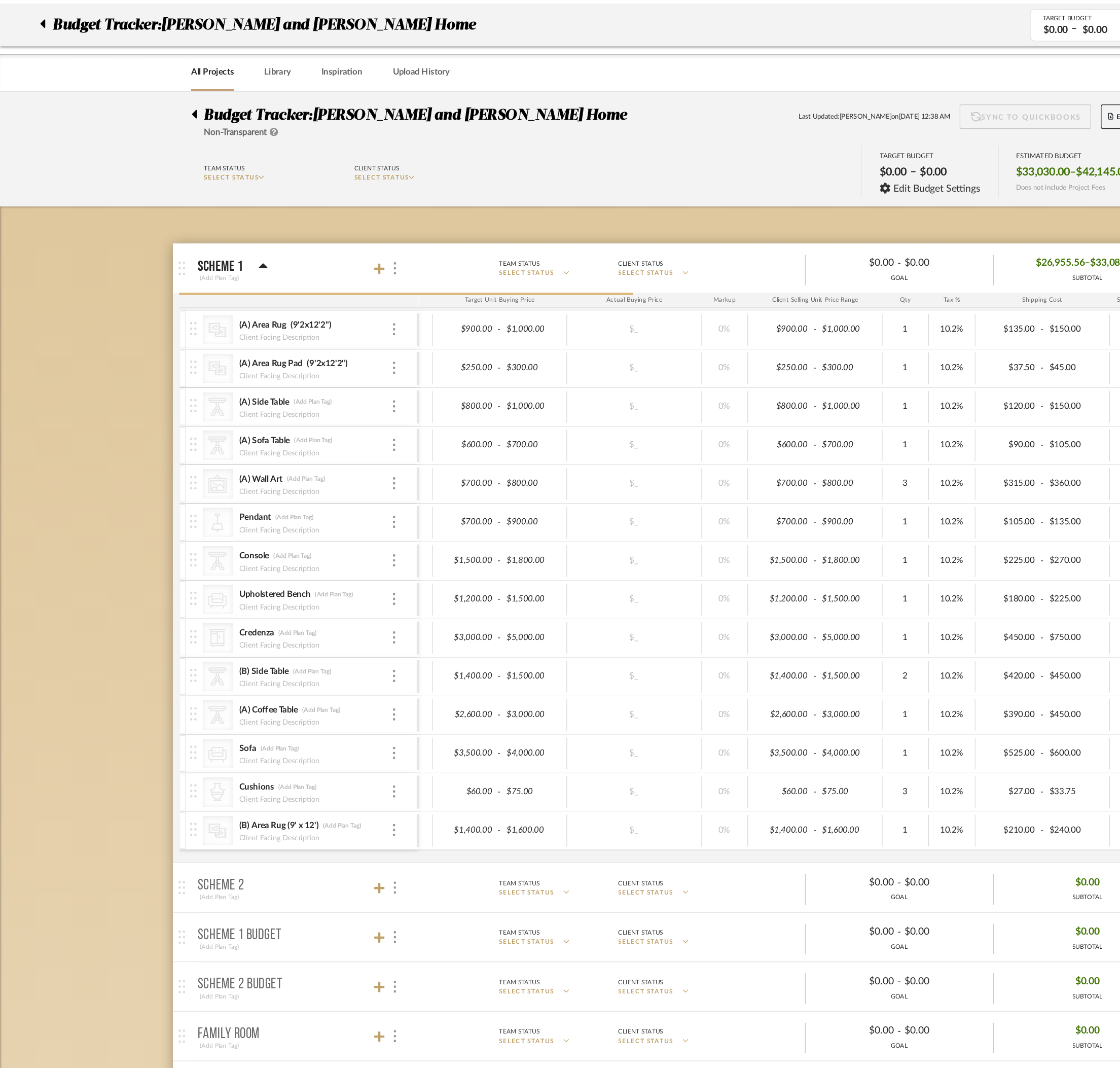
scroll to position [140, 0]
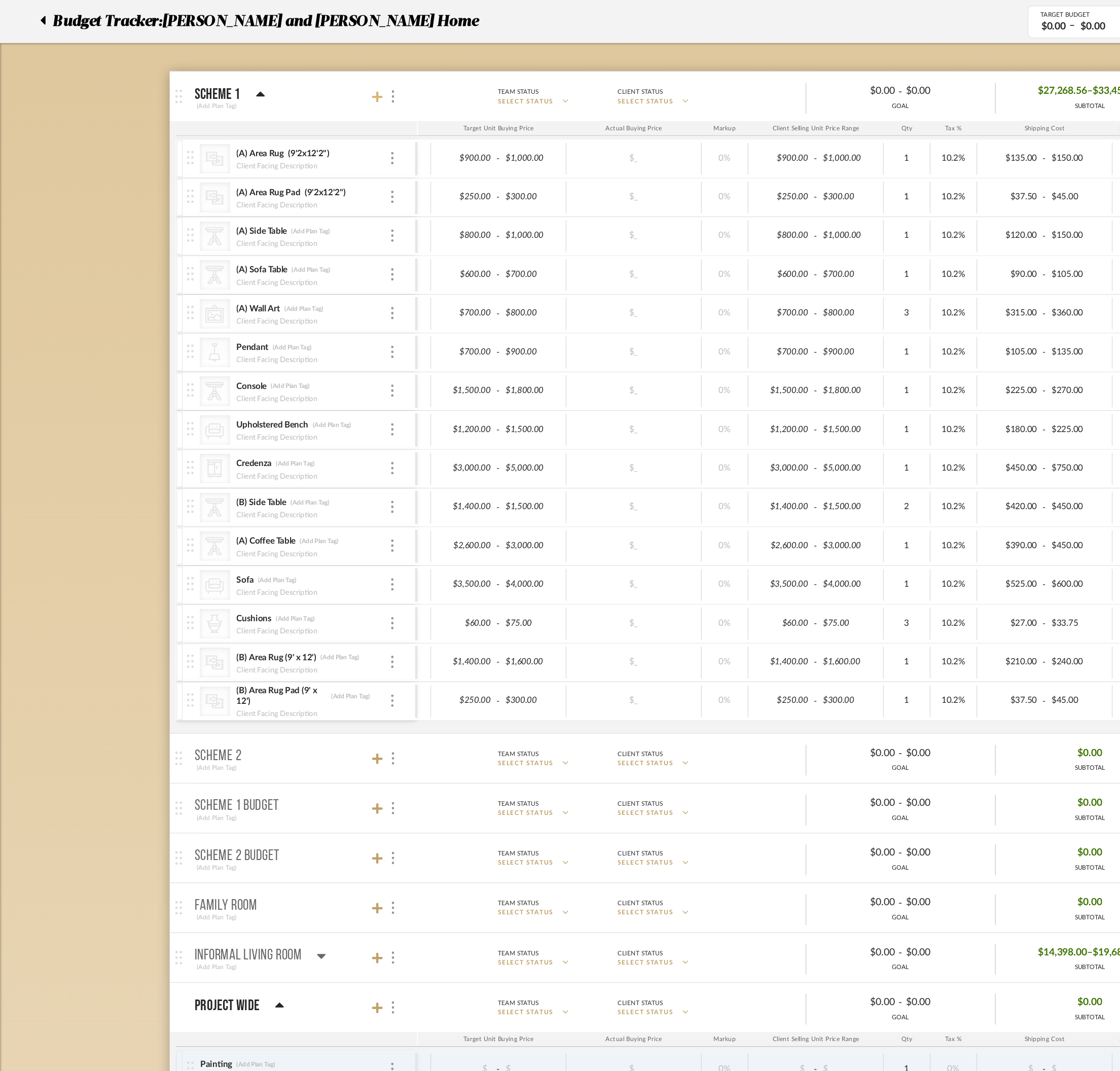
click at [314, 83] on icon at bounding box center [311, 80] width 9 height 10
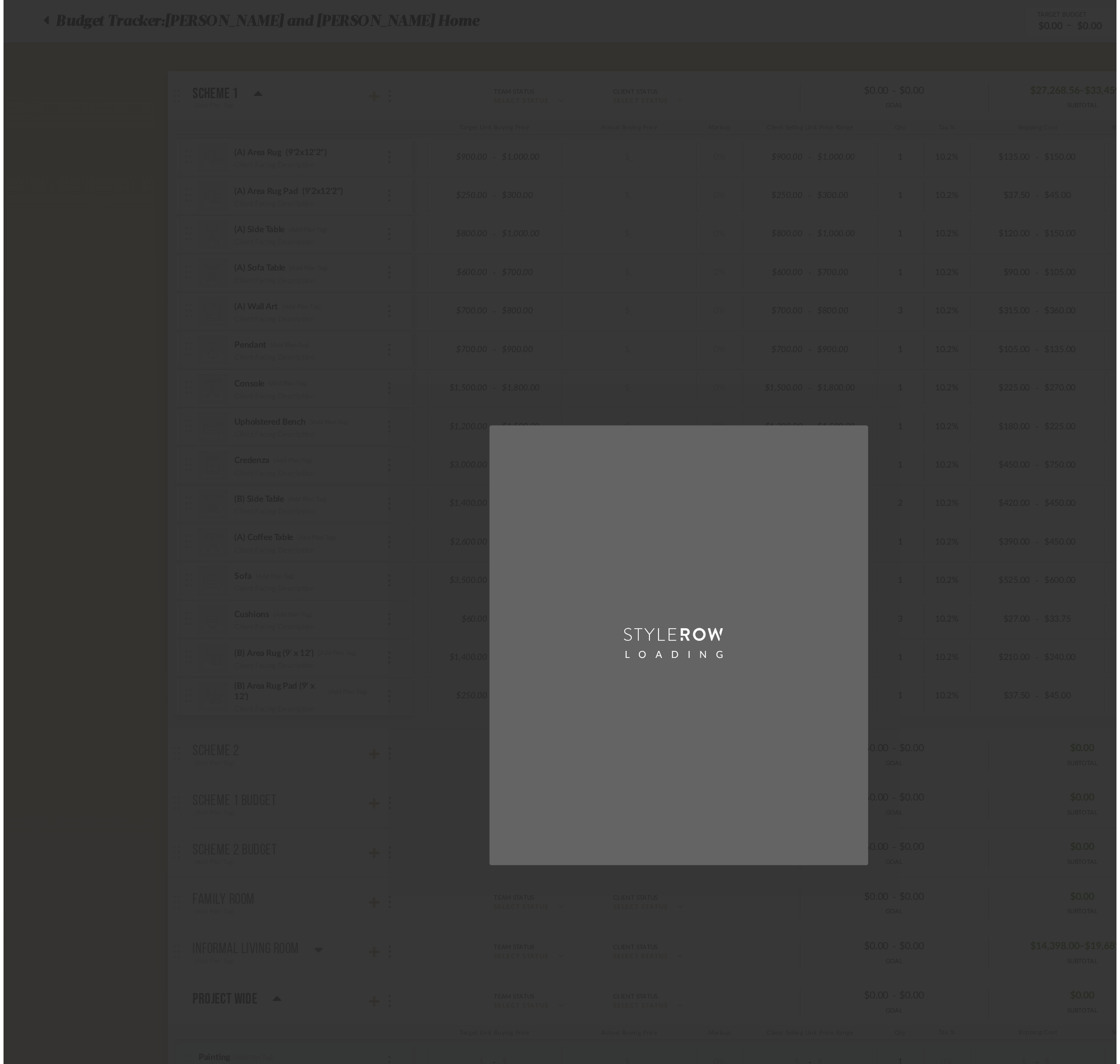
scroll to position [0, 0]
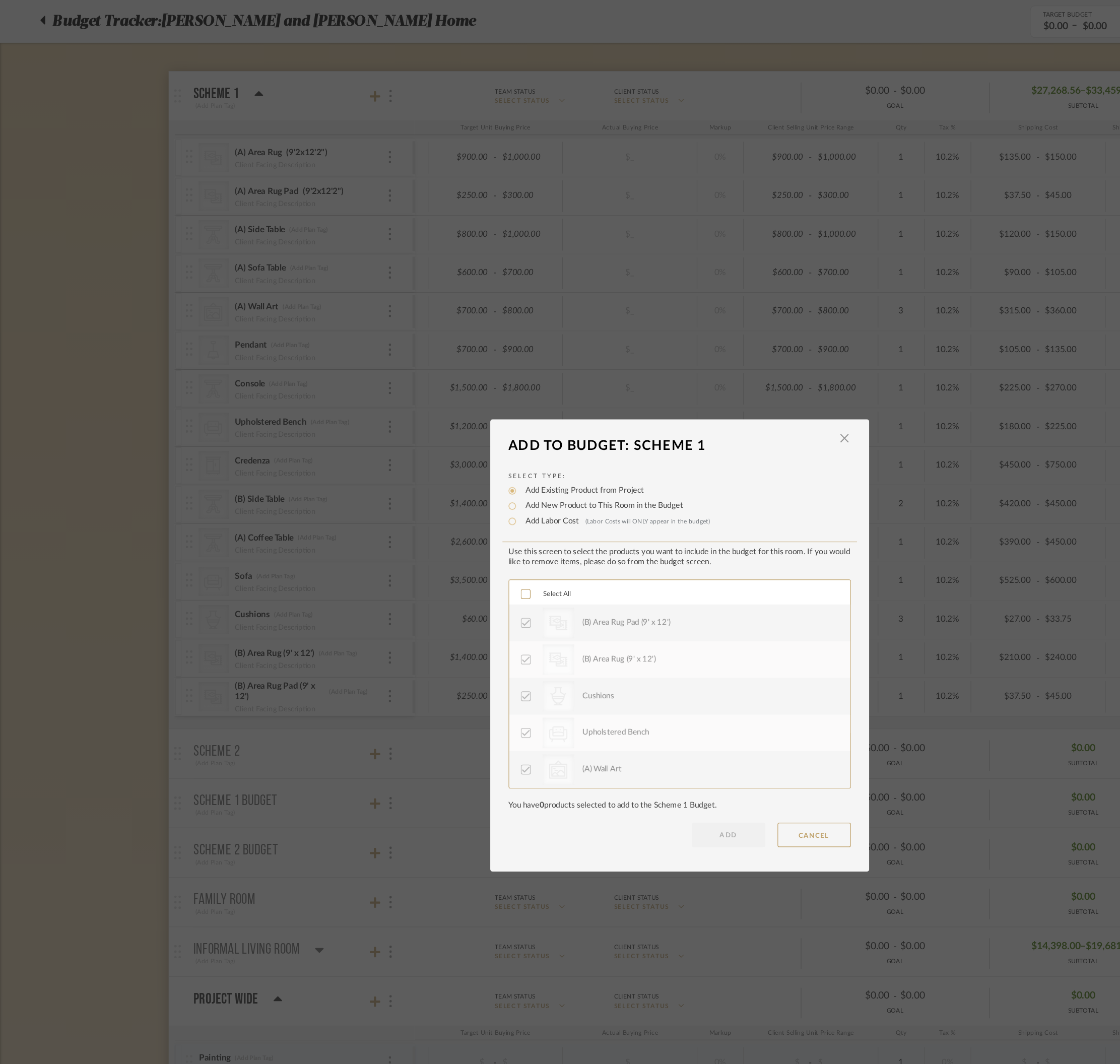
click at [483, 417] on label "Add New Product to This Room in the Budget" at bounding box center [496, 417] width 135 height 10
click at [428, 417] on input "Add New Product to This Room in the Budget" at bounding box center [422, 417] width 12 height 12
radio input "true"
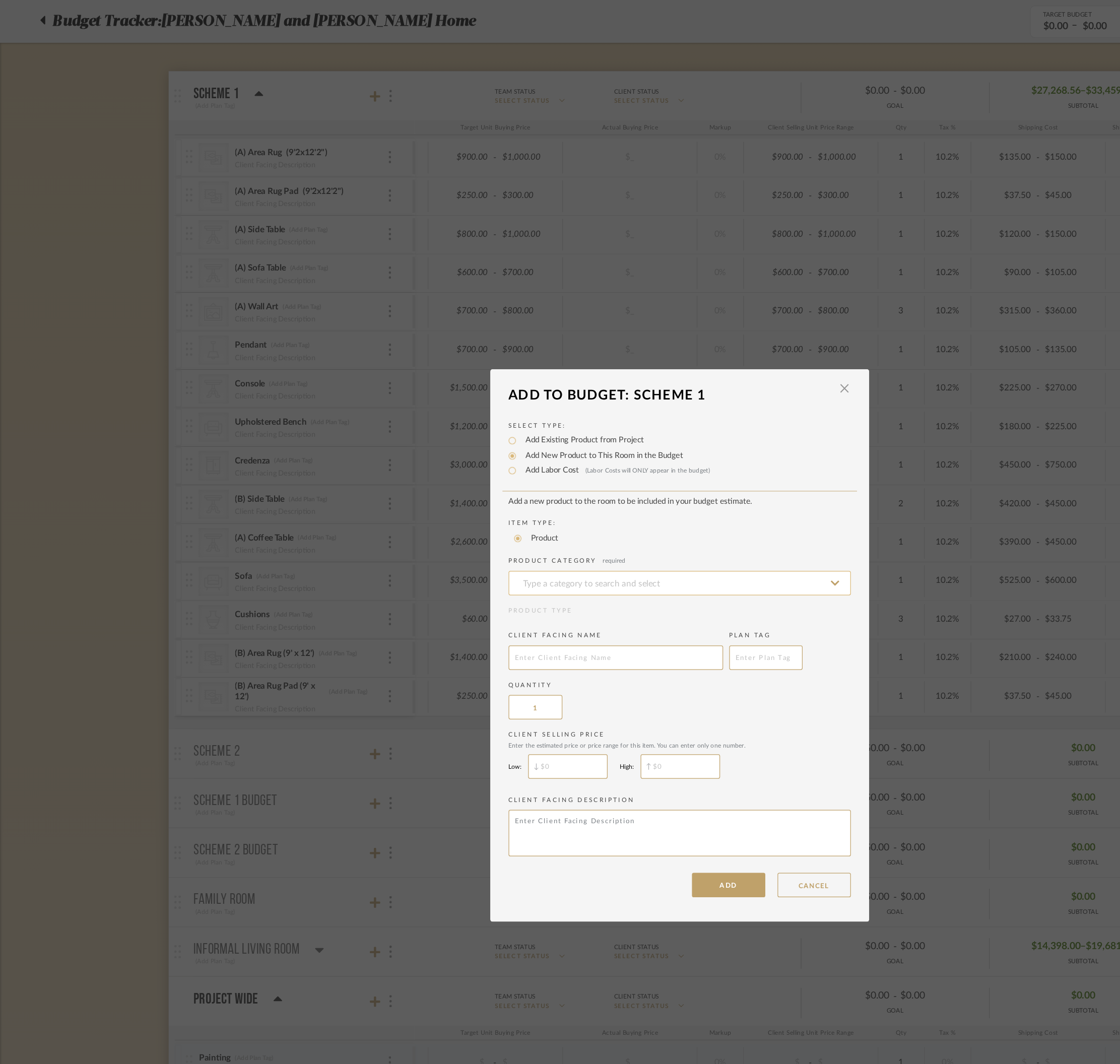
click at [487, 471] on input at bounding box center [560, 481] width 282 height 20
click at [516, 554] on div "Planters & Pots" at bounding box center [556, 559] width 281 height 26
type input "Planters & Pots"
click at [476, 543] on input "text" at bounding box center [507, 542] width 177 height 20
type input "Indoor Planter"
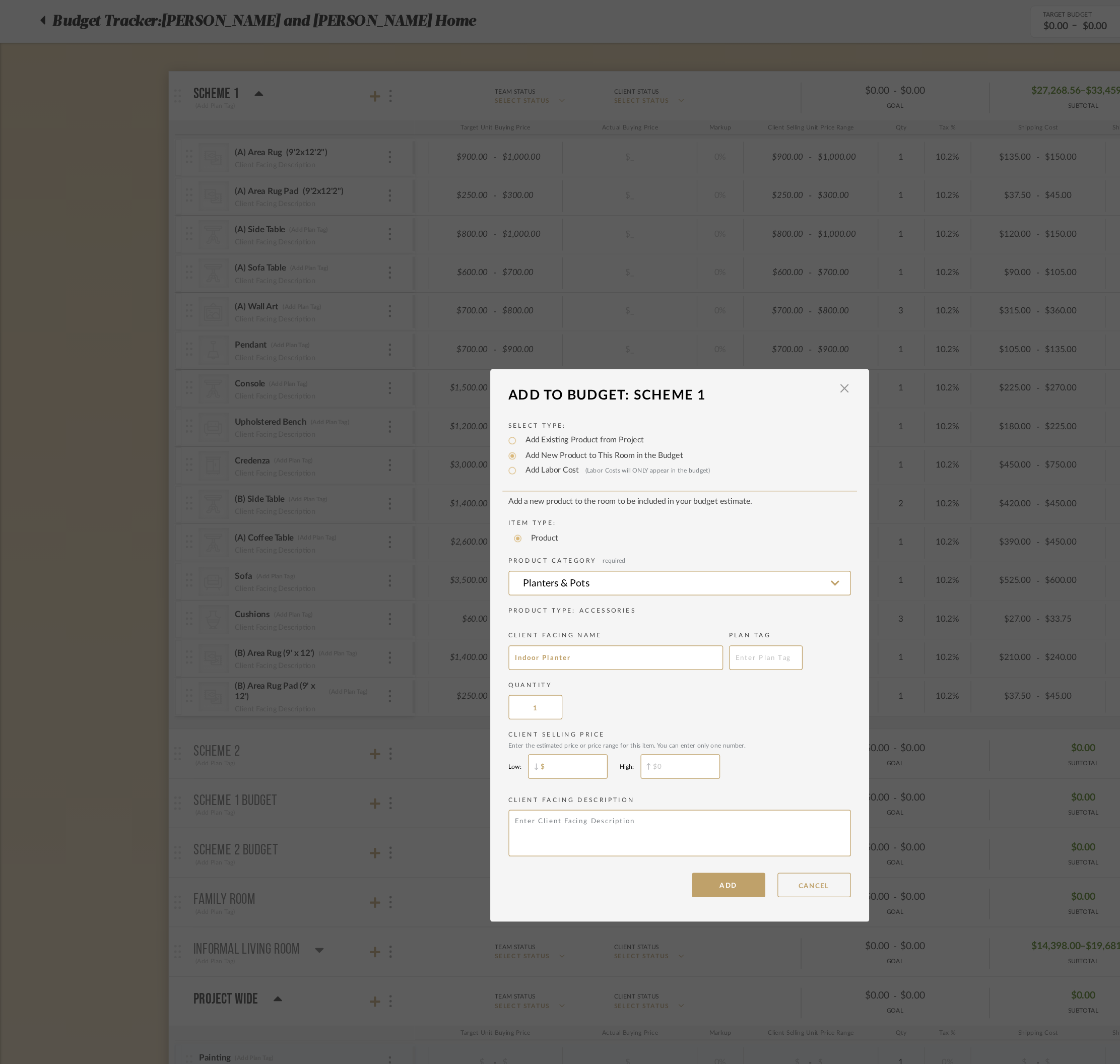
click at [471, 636] on input "$" at bounding box center [468, 632] width 65 height 20
type input "$175"
click at [550, 632] on input "$" at bounding box center [561, 632] width 65 height 20
type input "$200"
click at [605, 709] on button "ADD" at bounding box center [600, 730] width 61 height 20
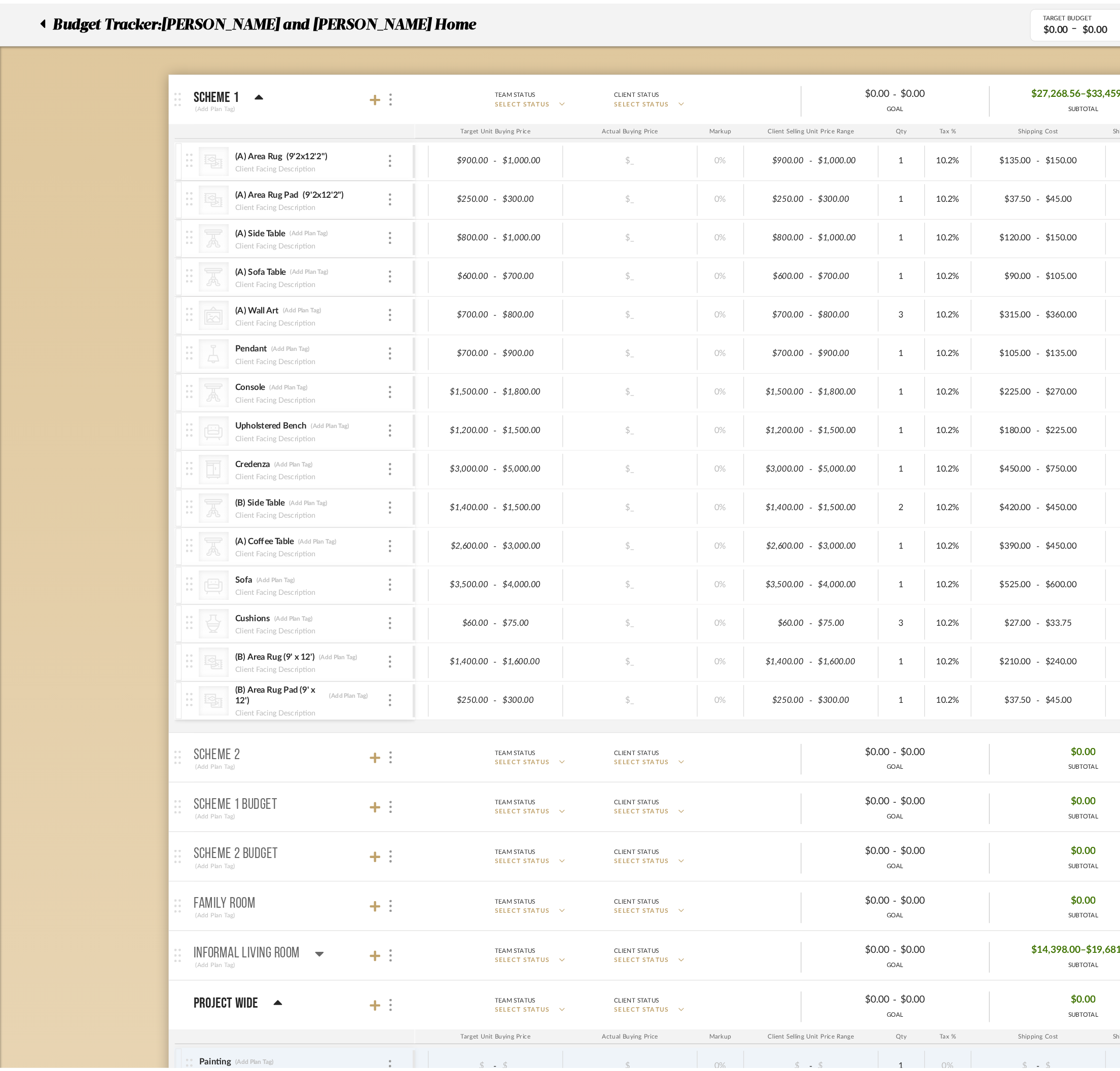
scroll to position [140, 0]
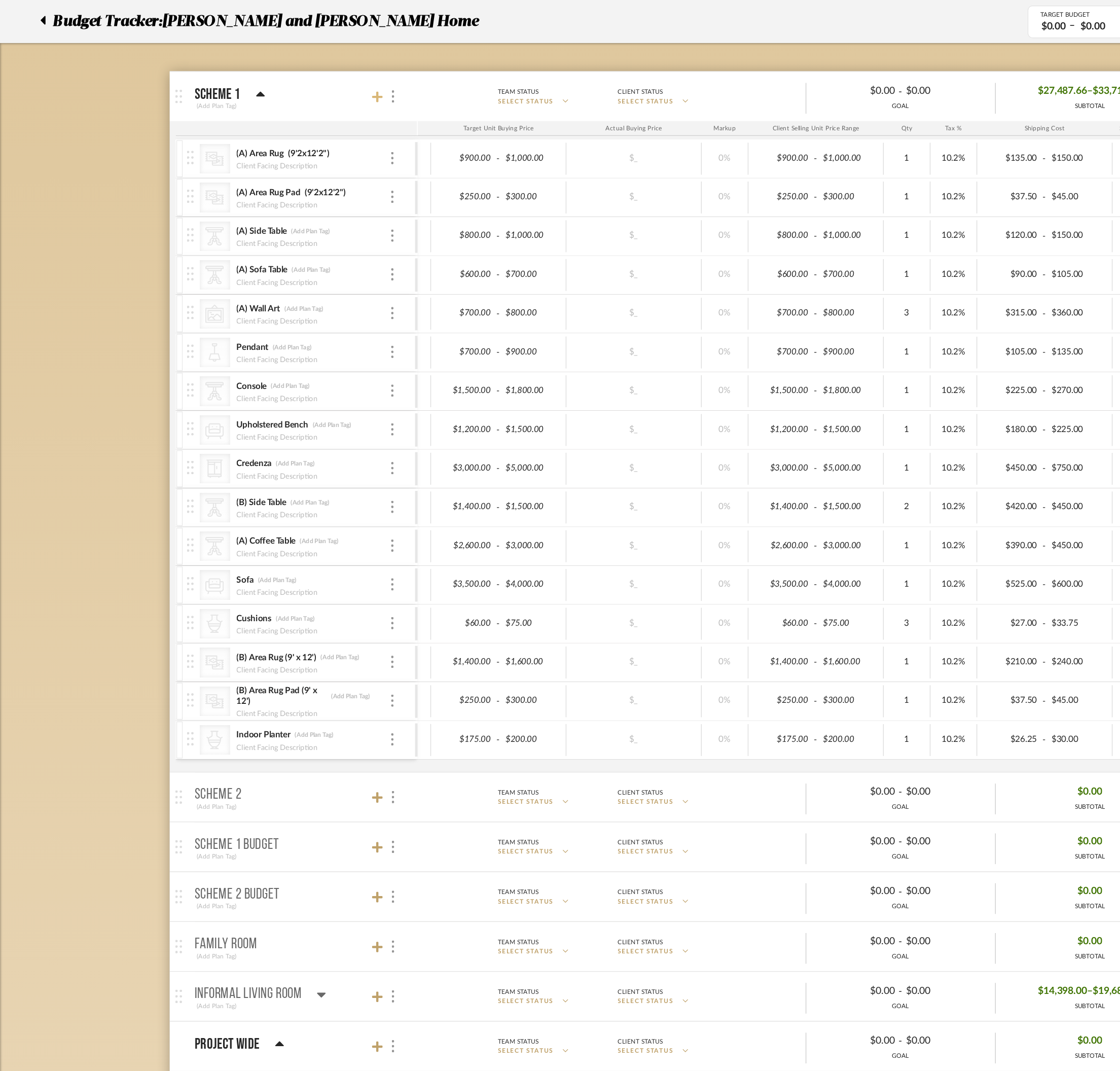
click at [314, 78] on icon at bounding box center [311, 80] width 9 height 10
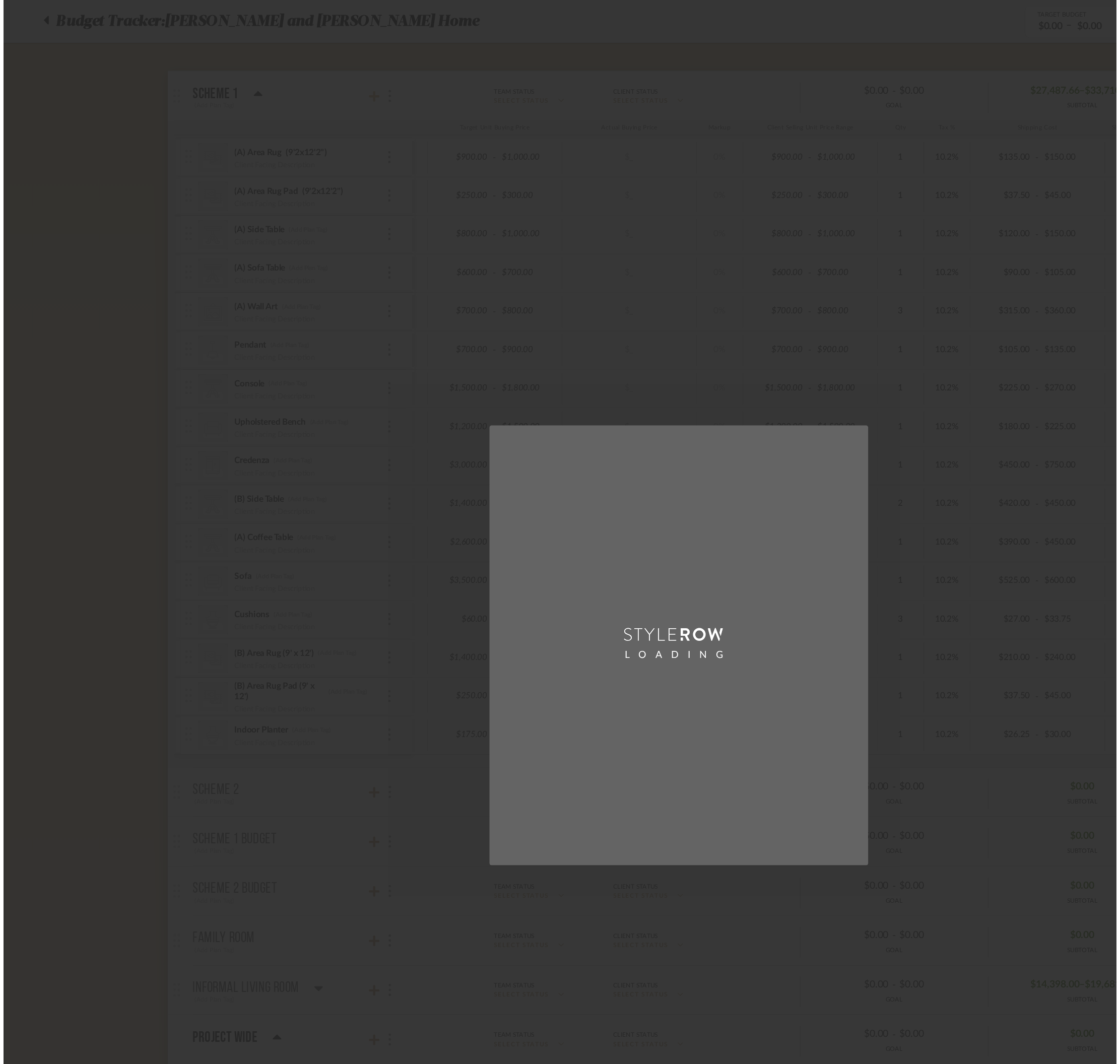
scroll to position [0, 0]
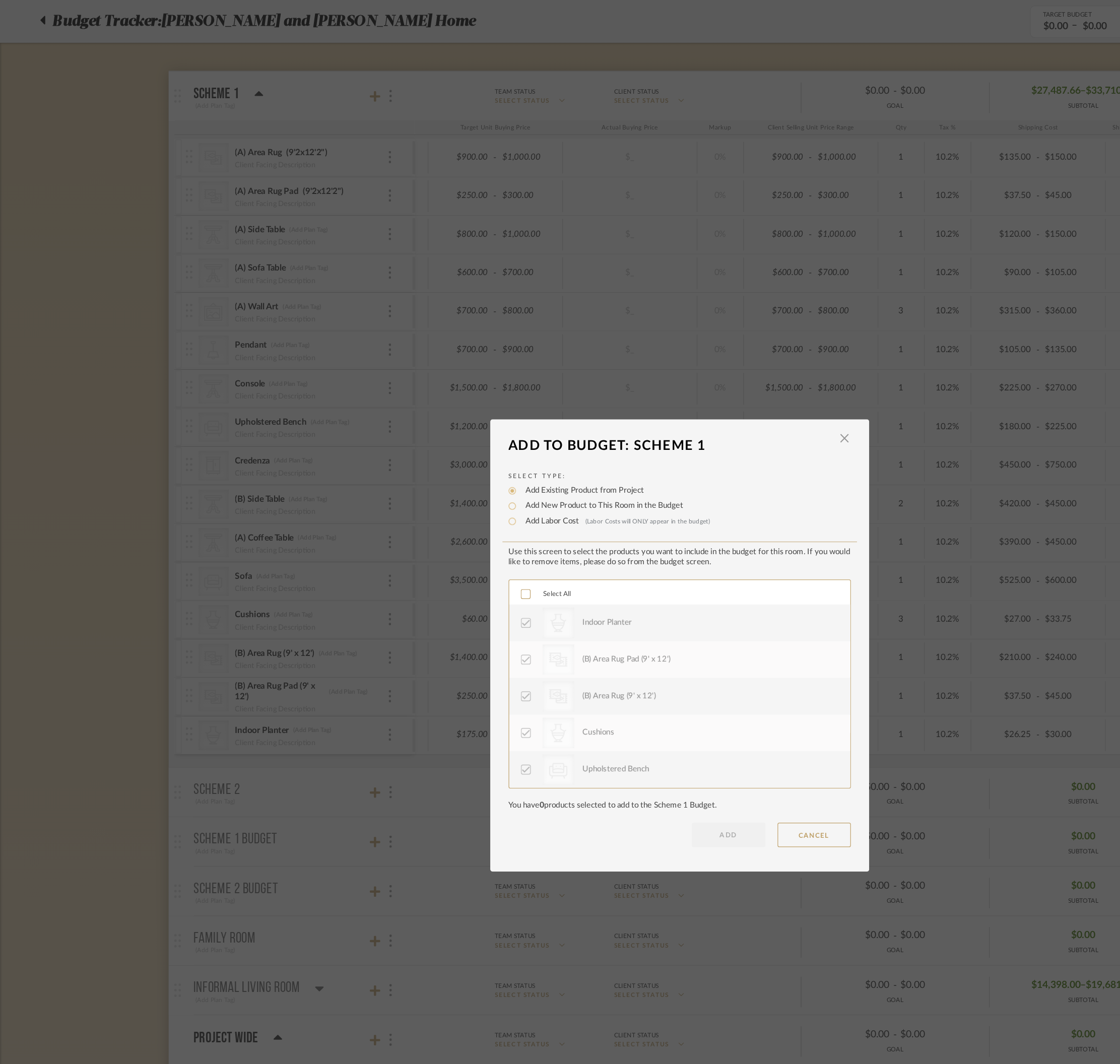
click at [470, 416] on label "Add New Product to This Room in the Budget" at bounding box center [496, 417] width 135 height 10
click at [428, 416] on input "Add New Product to This Room in the Budget" at bounding box center [422, 417] width 12 height 12
radio input "true"
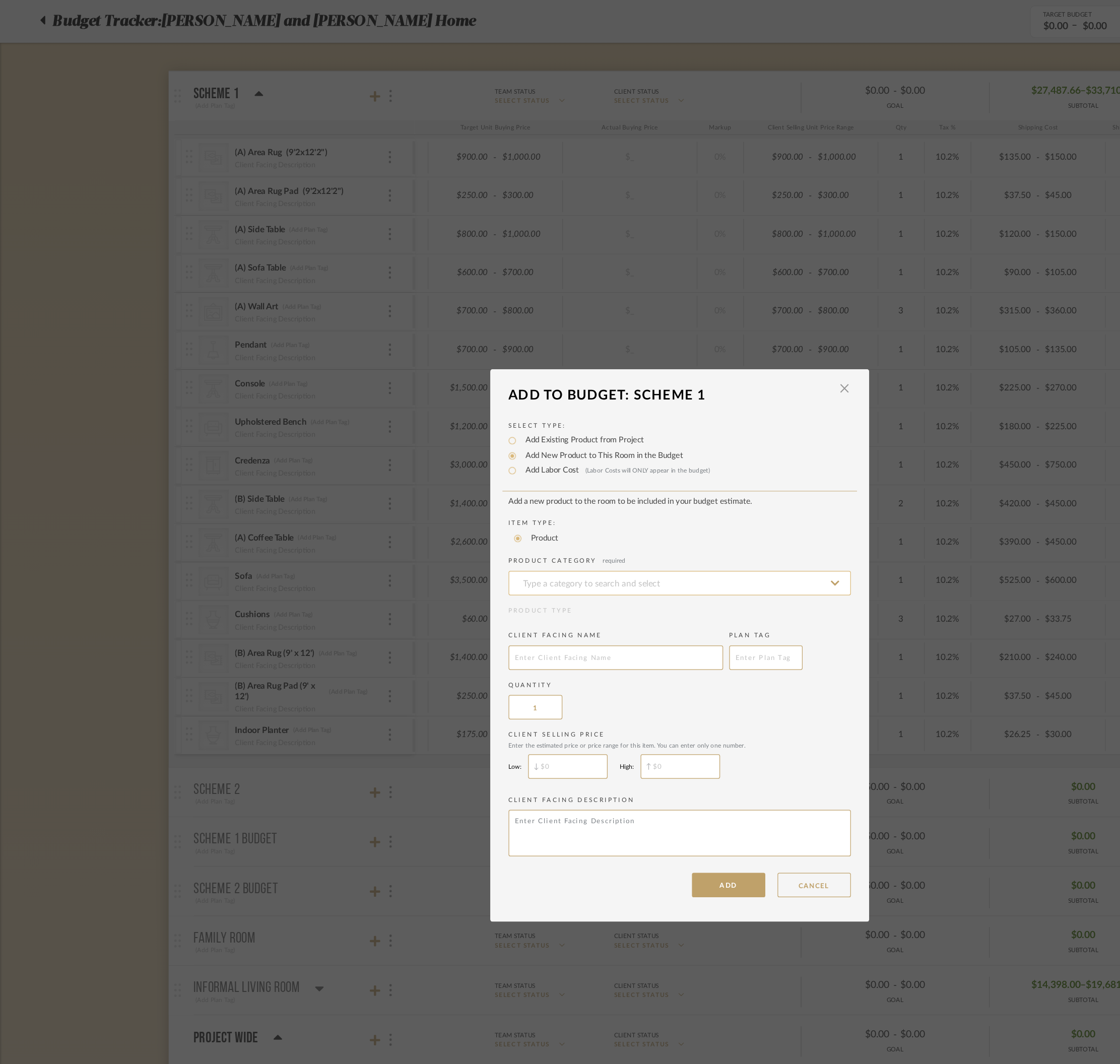
click at [474, 489] on input at bounding box center [560, 481] width 282 height 20
click at [498, 508] on div "Lounge Chairs" at bounding box center [556, 507] width 281 height 26
type input "Lounge Chairs"
click at [490, 537] on input "text" at bounding box center [507, 542] width 177 height 20
type input "Lounge Chair"
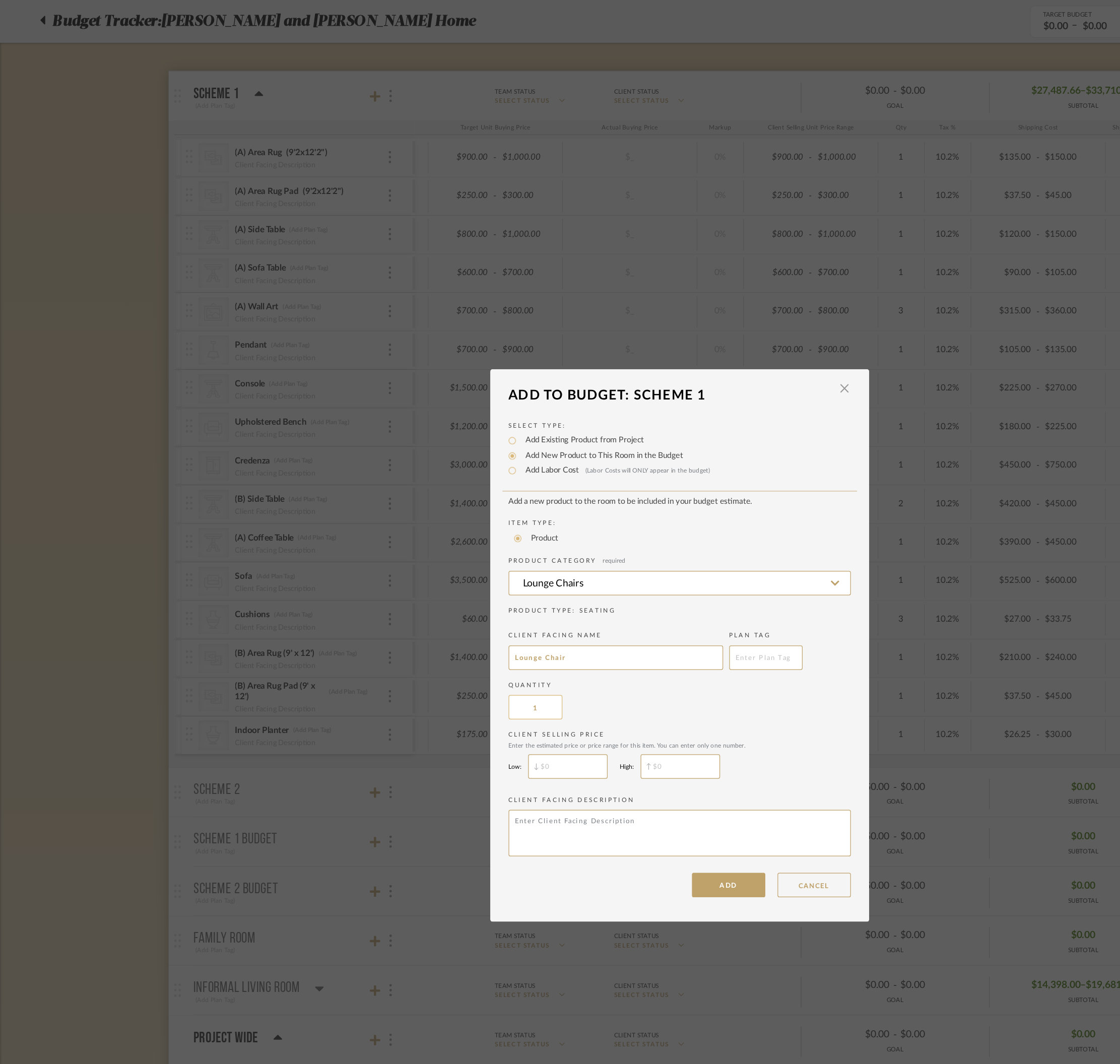
click at [446, 585] on input "1" at bounding box center [441, 583] width 44 height 20
type input "2"
click at [454, 637] on input "$" at bounding box center [468, 632] width 65 height 20
type input "$1,000"
click at [539, 628] on input "$" at bounding box center [561, 632] width 65 height 20
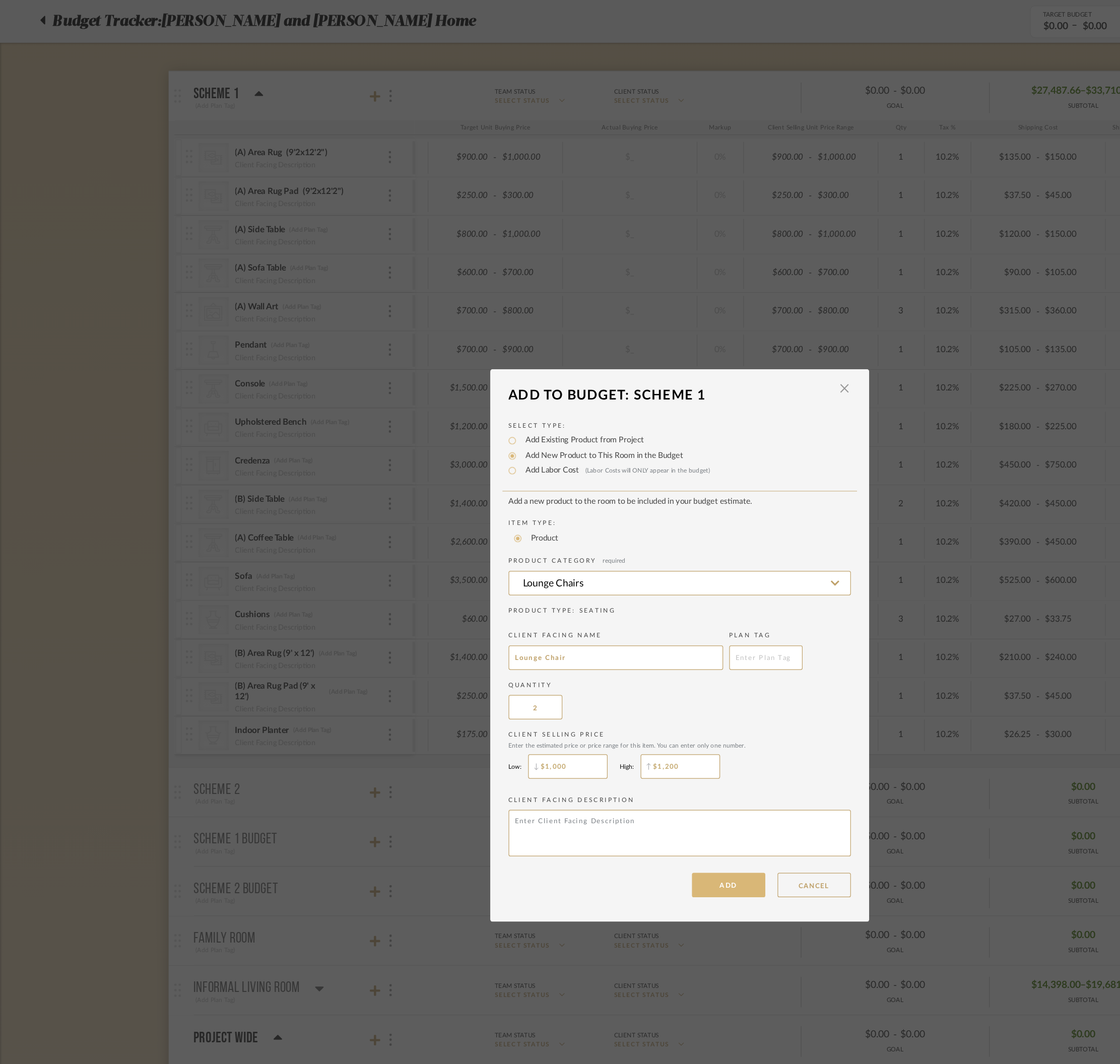
type input "$1,200"
click at [600, 709] on button "ADD" at bounding box center [600, 730] width 61 height 20
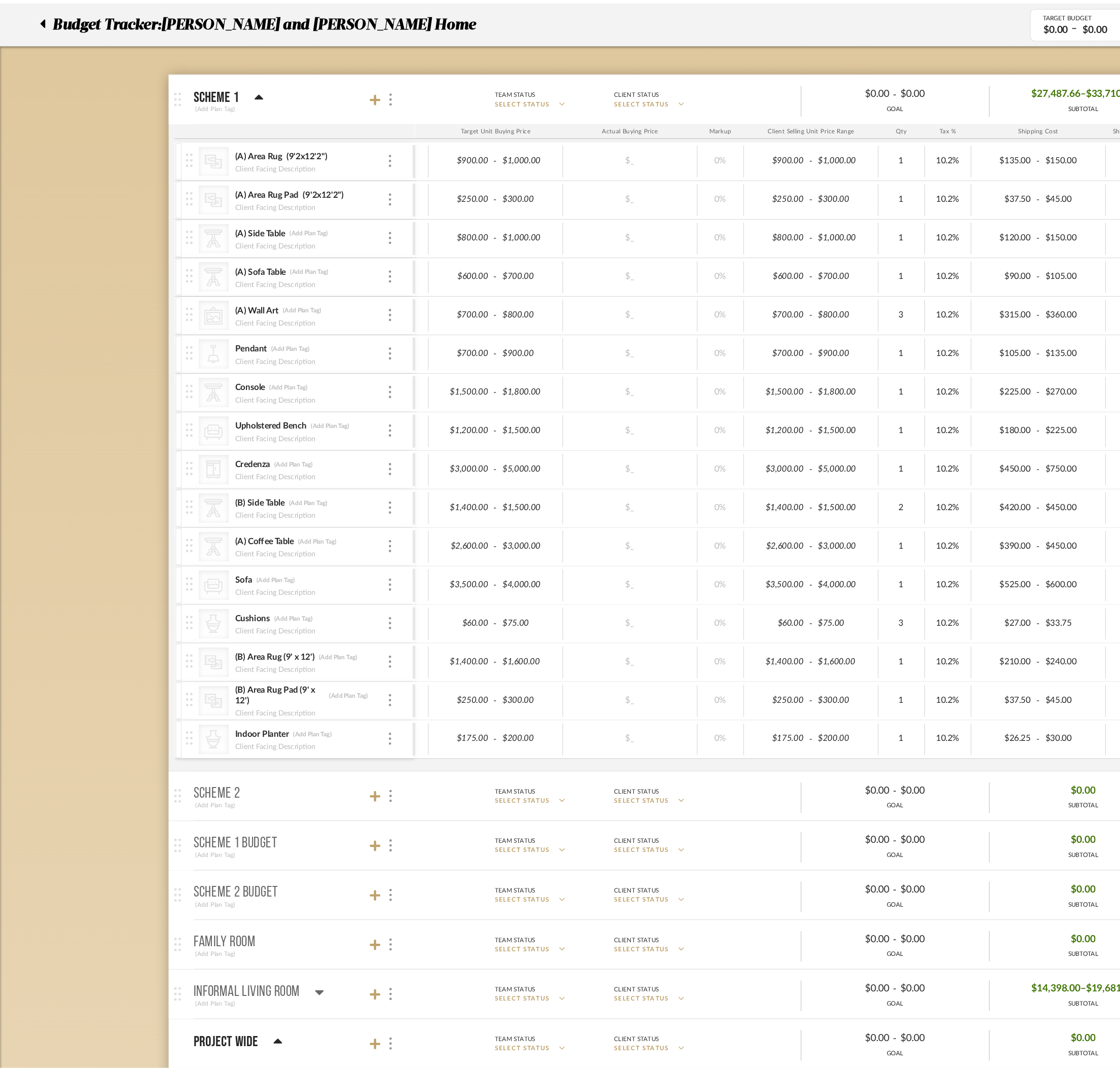
scroll to position [140, 0]
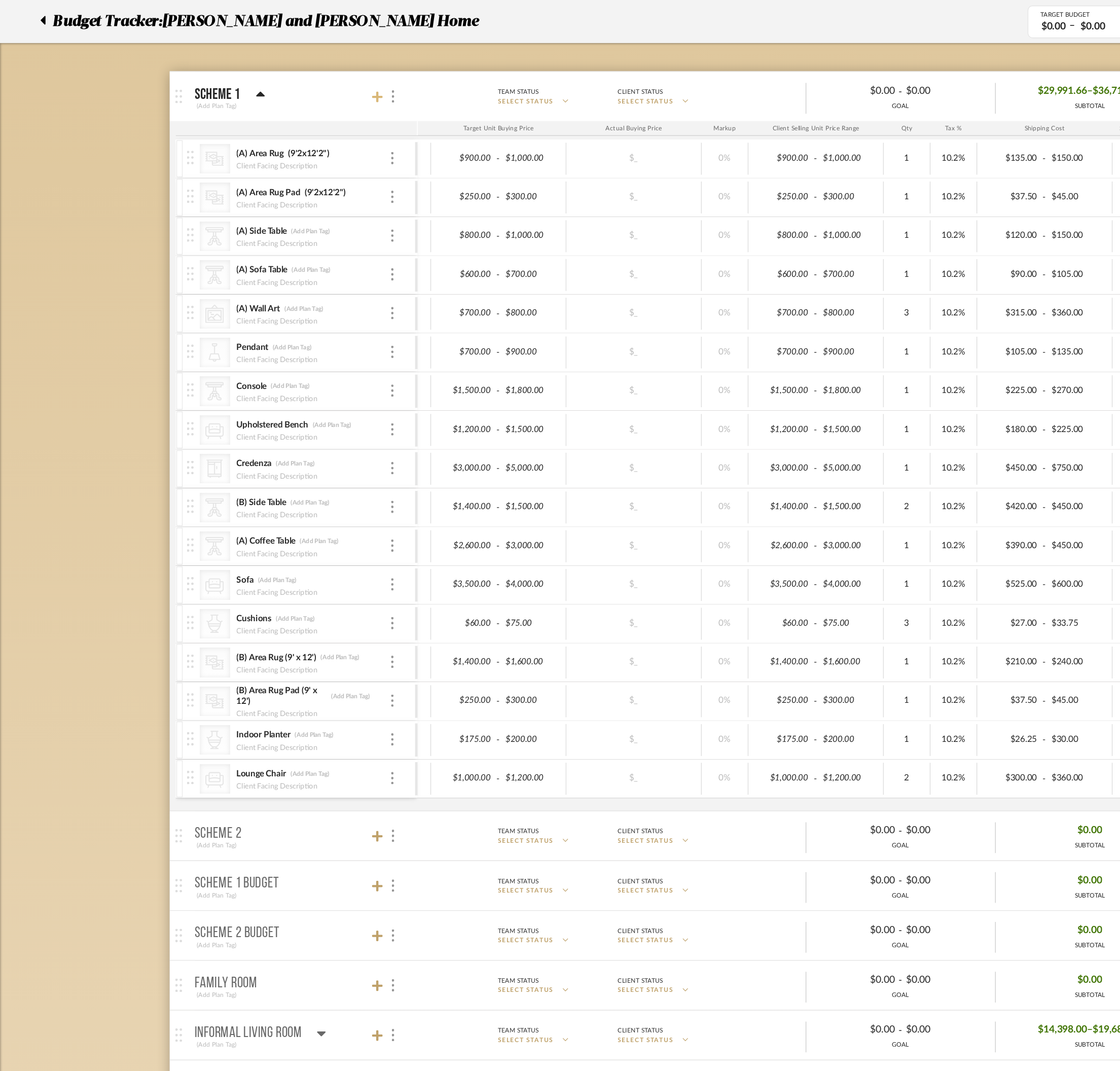
click at [313, 85] on icon at bounding box center [311, 80] width 9 height 10
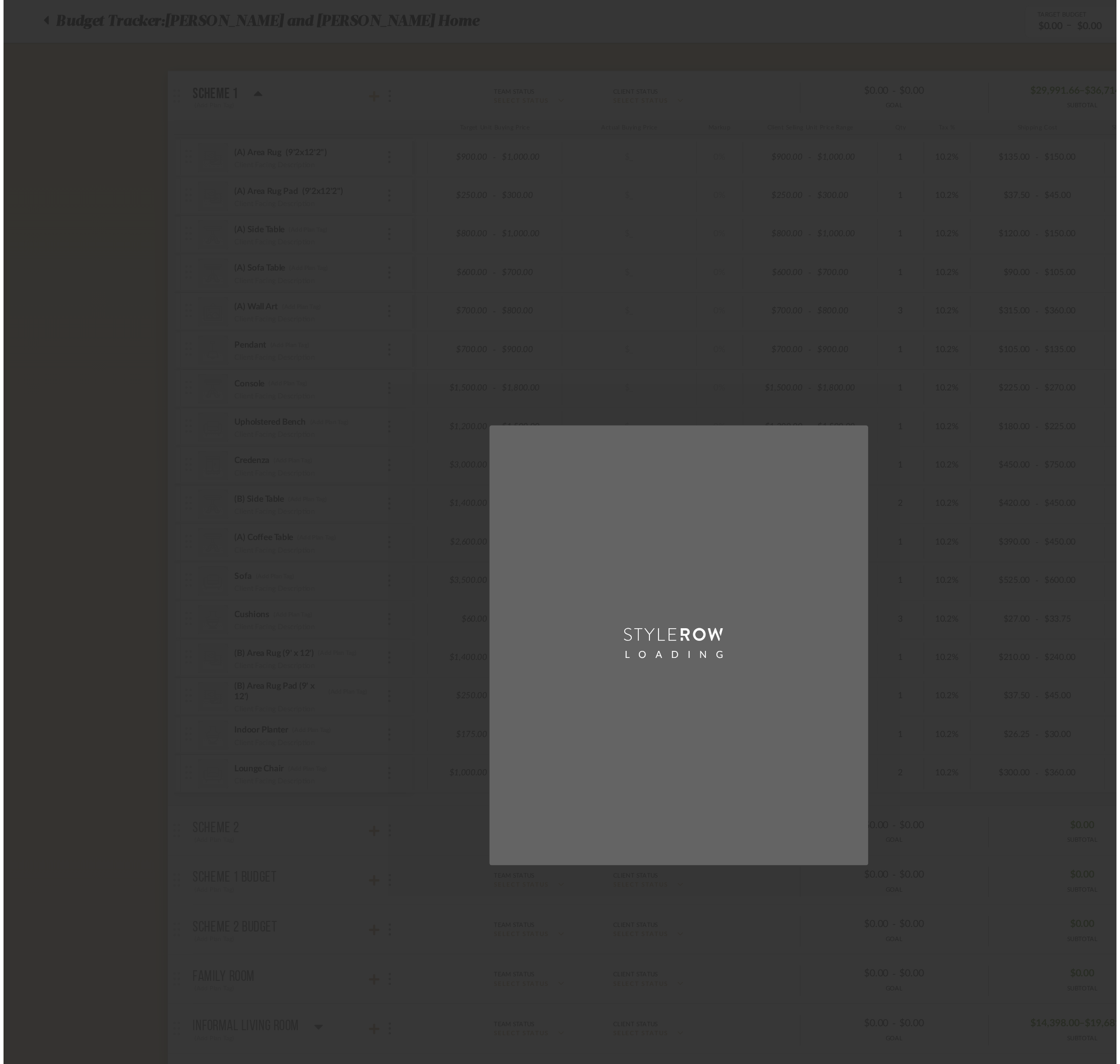
scroll to position [0, 0]
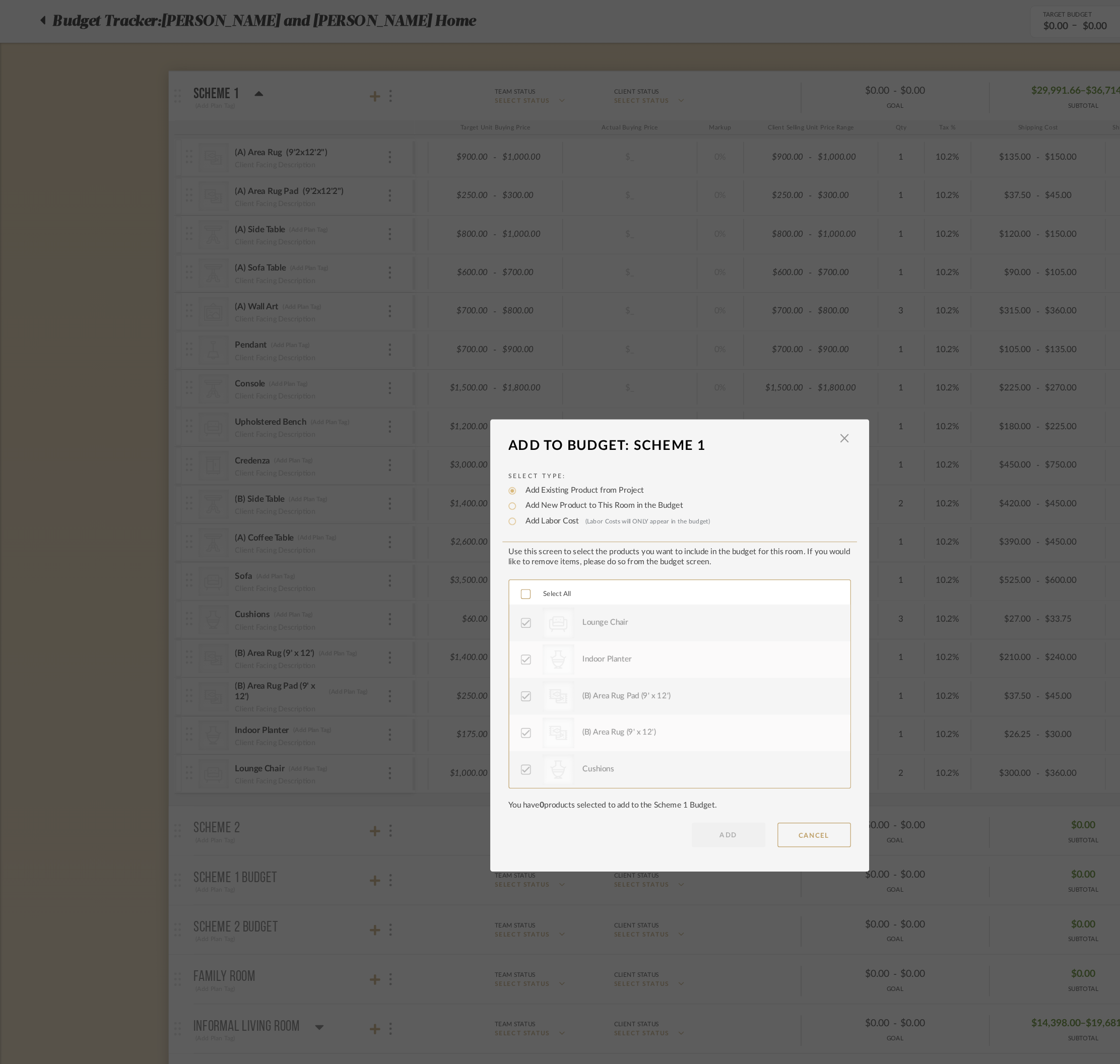
click at [459, 418] on label "Add New Product to This Room in the Budget" at bounding box center [496, 417] width 135 height 10
click at [428, 418] on input "Add New Product to This Room in the Budget" at bounding box center [422, 417] width 12 height 12
radio input "true"
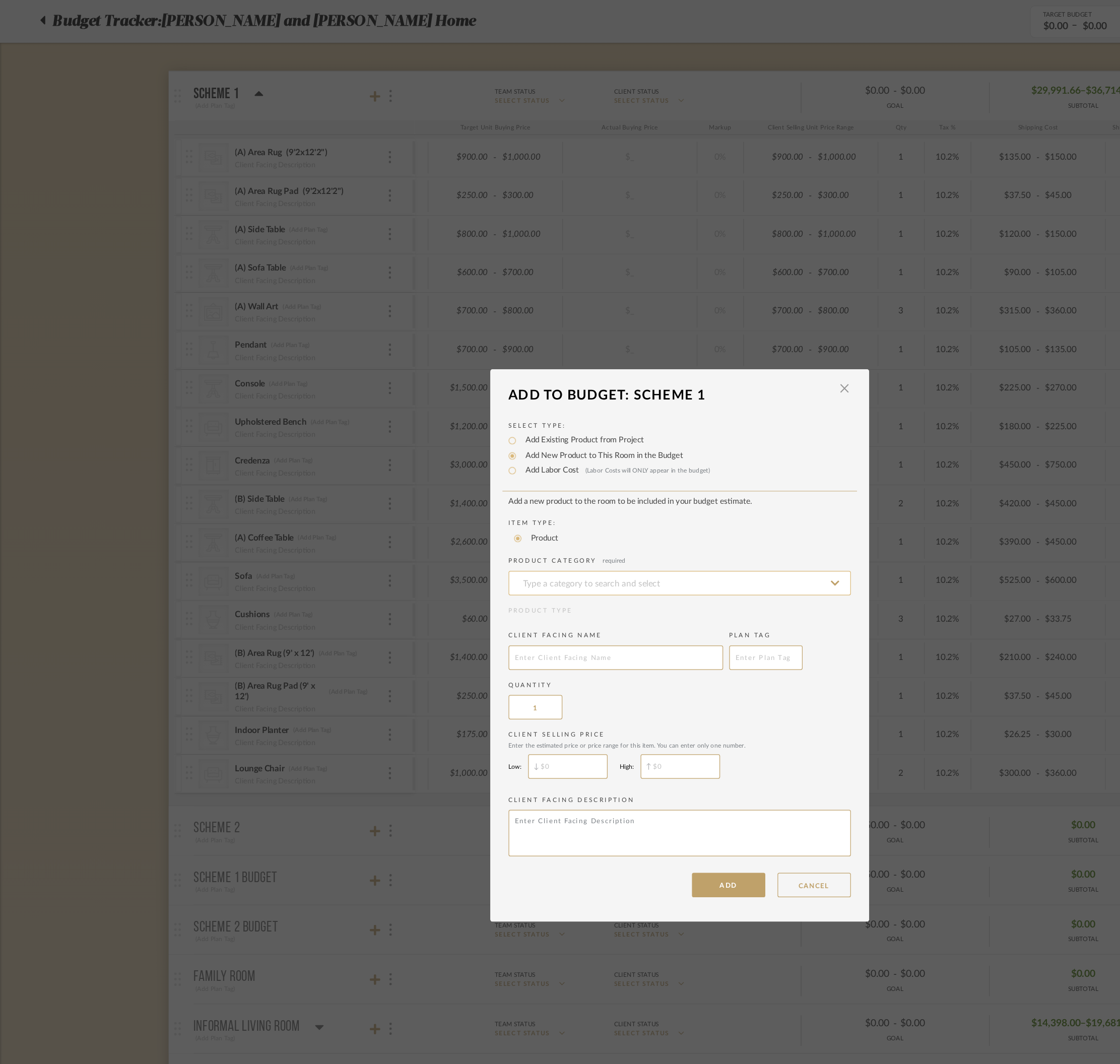
click at [481, 481] on input at bounding box center [560, 481] width 282 height 20
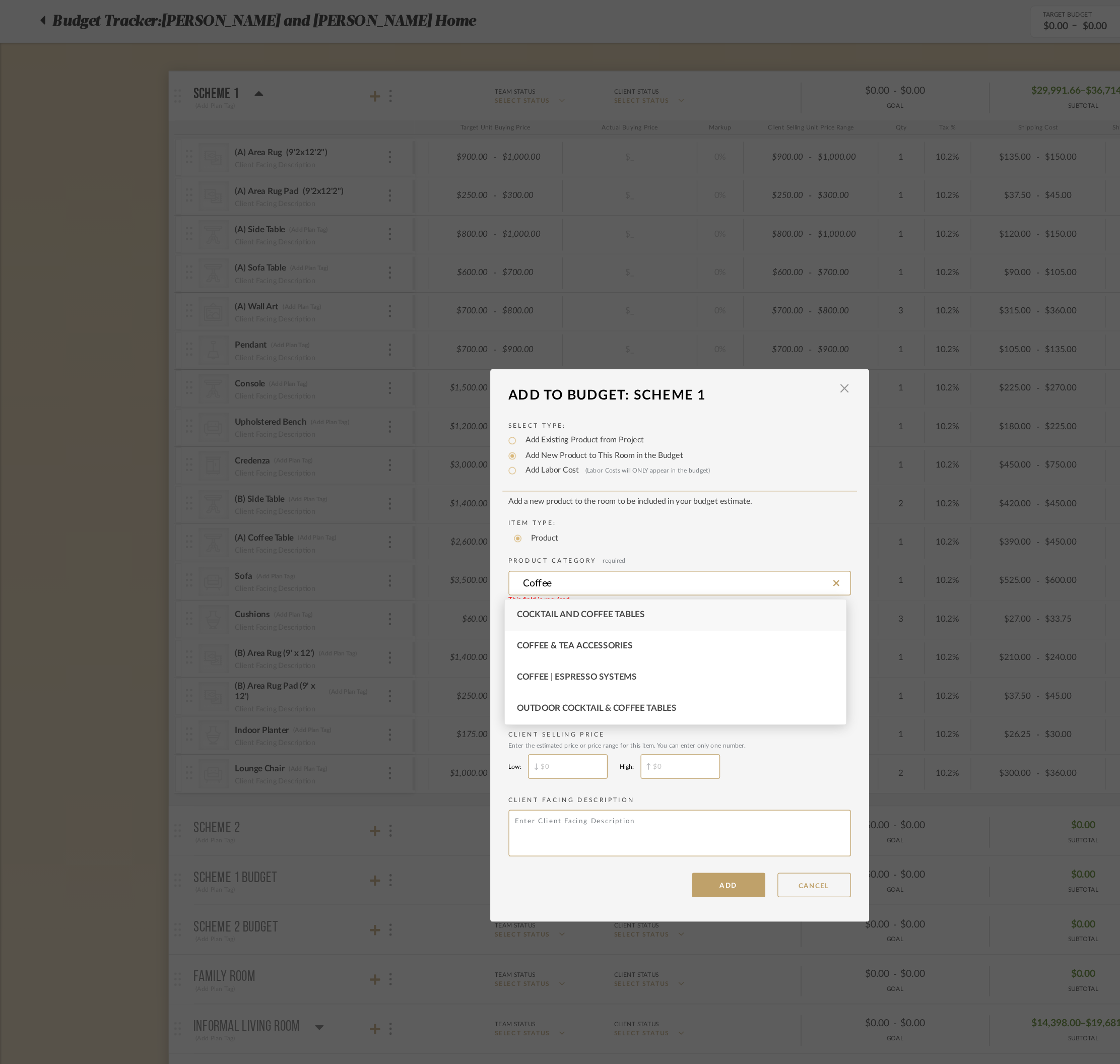
click at [523, 511] on div "Cocktail and Coffee Tables" at bounding box center [556, 507] width 281 height 26
type input "Cocktail and Coffee Tables"
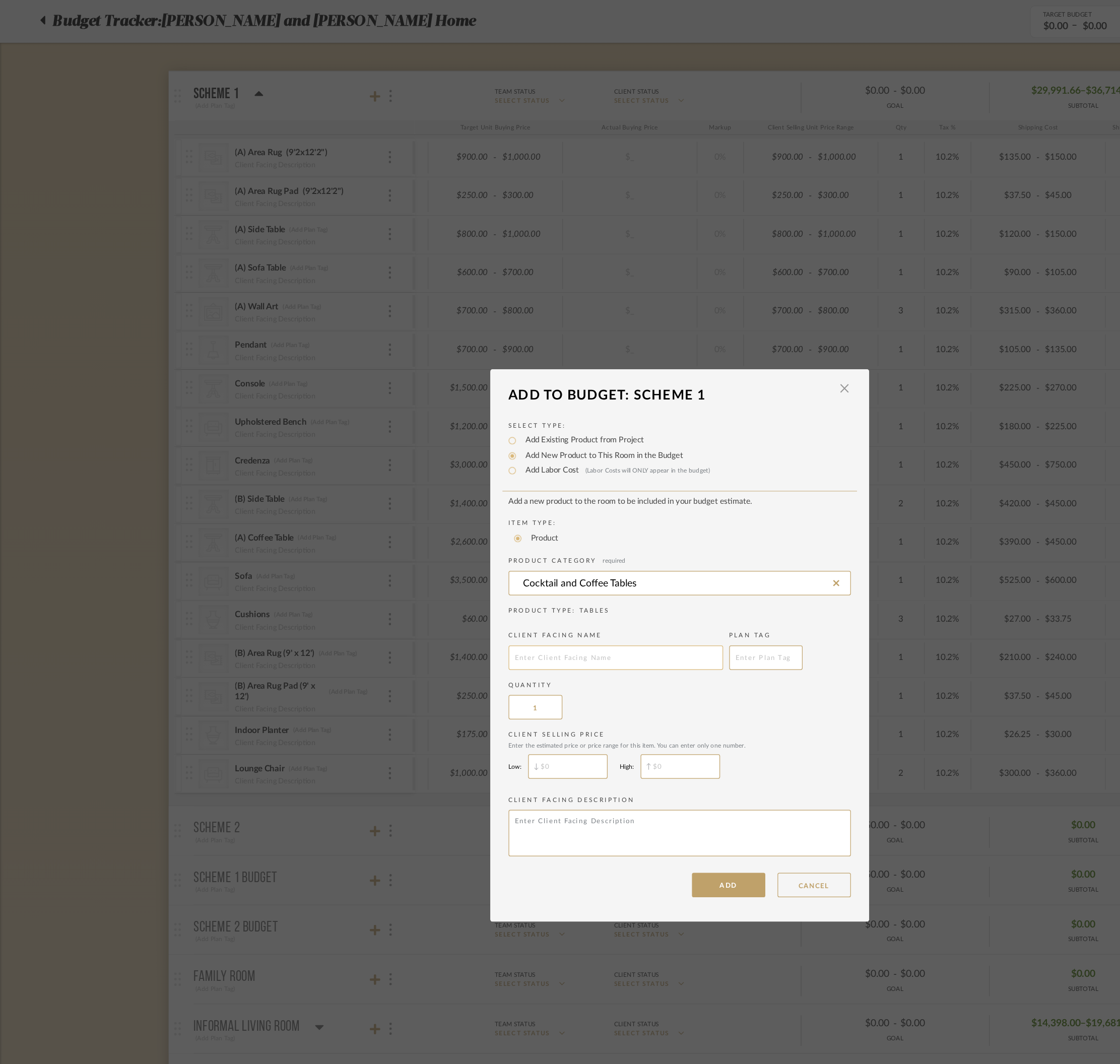
click at [499, 546] on input "text" at bounding box center [507, 542] width 177 height 20
click at [547, 483] on input "Cocktail and Coffee Tables" at bounding box center [560, 481] width 282 height 20
click at [479, 541] on input "text" at bounding box center [507, 542] width 177 height 20
type input "(B) Coffee Table"
click at [462, 632] on input "$" at bounding box center [468, 632] width 65 height 20
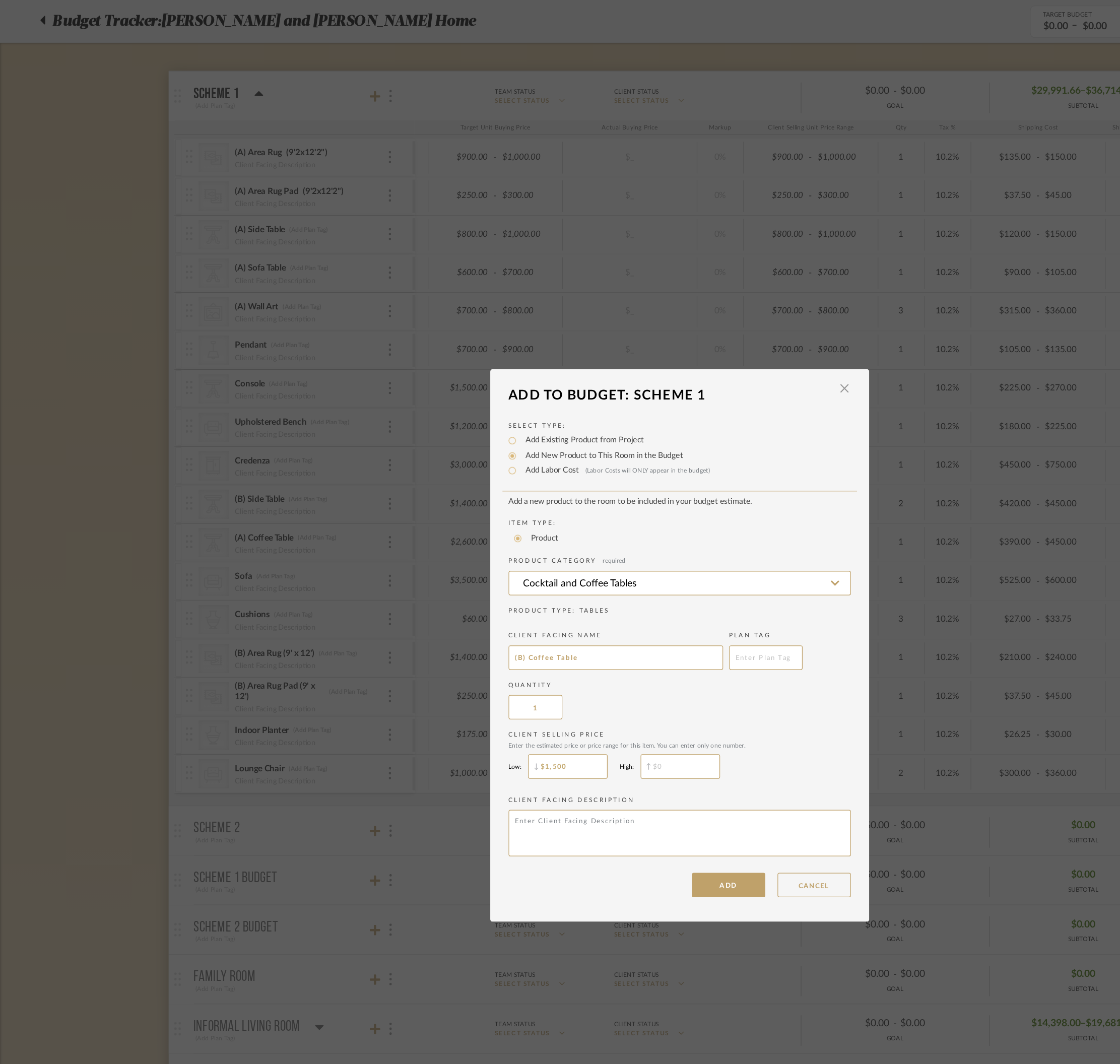
type input "$1,500"
click at [565, 630] on input "$" at bounding box center [561, 632] width 65 height 20
type input "$2,000"
click at [588, 709] on button "ADD" at bounding box center [600, 730] width 61 height 20
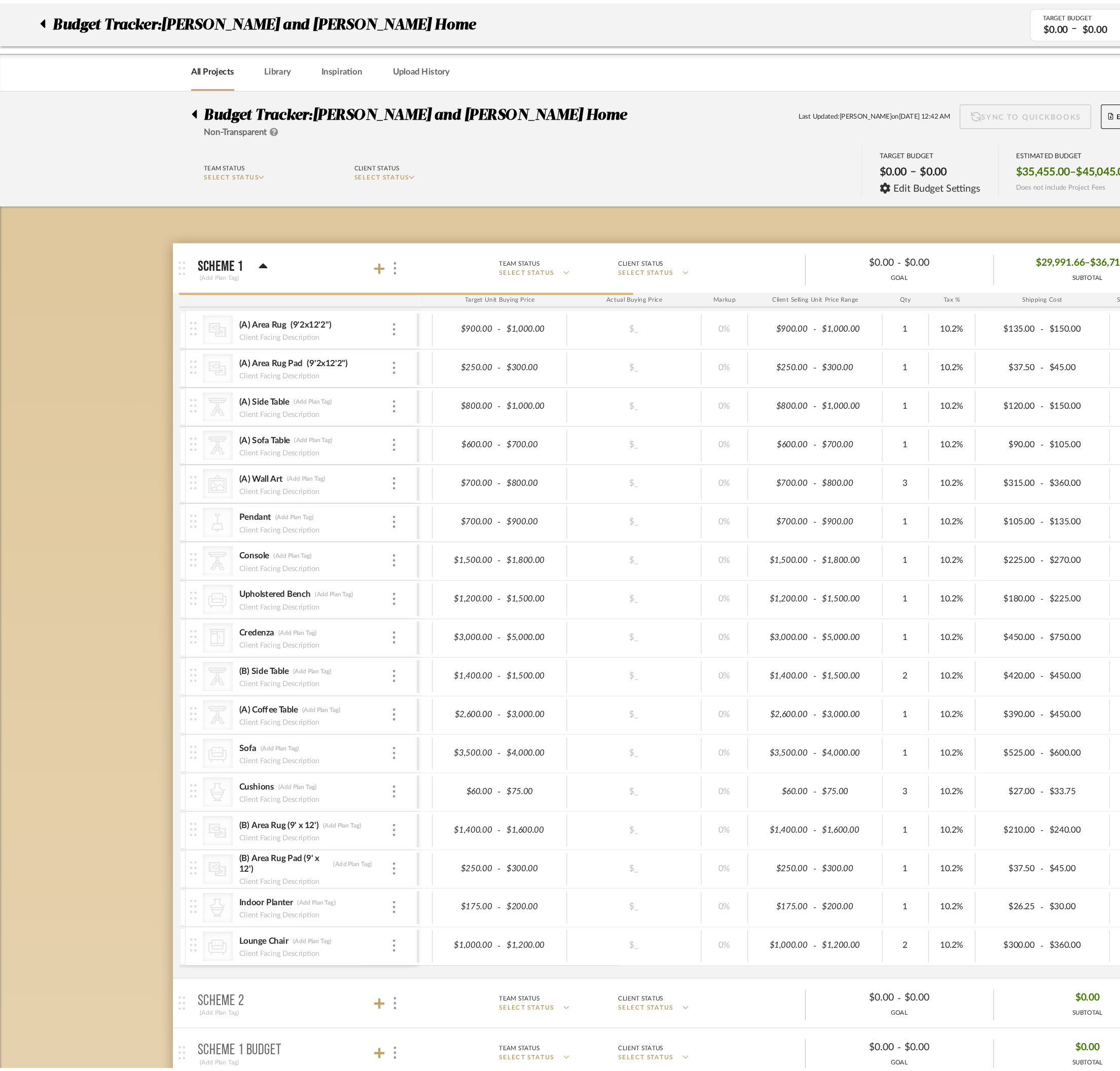
scroll to position [140, 0]
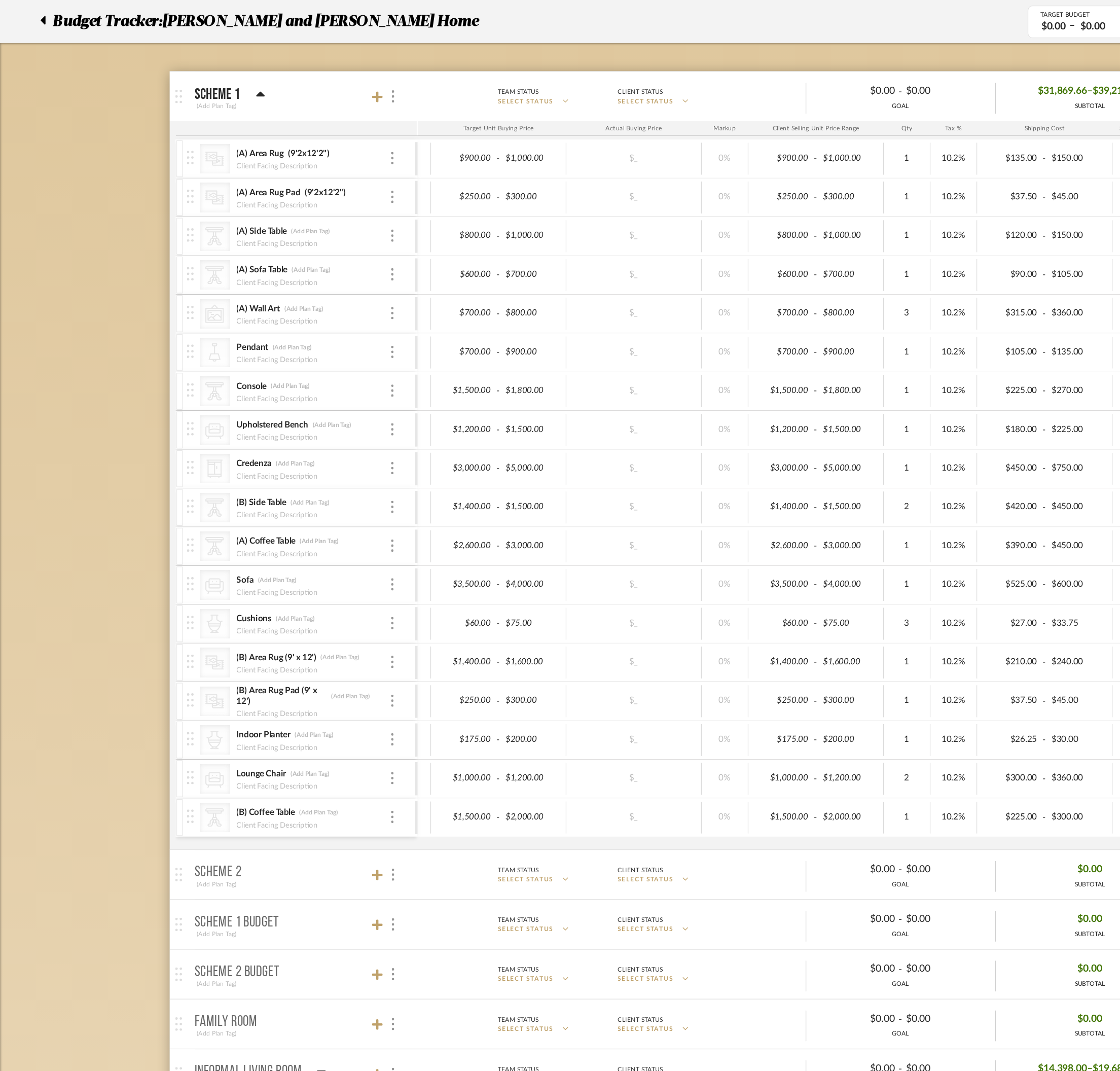
click at [313, 67] on span "Scheme 1 (Add Plan Tag) Team Status SELECT STATUS Client Status SELECT STATUS $…" at bounding box center [569, 80] width 816 height 28
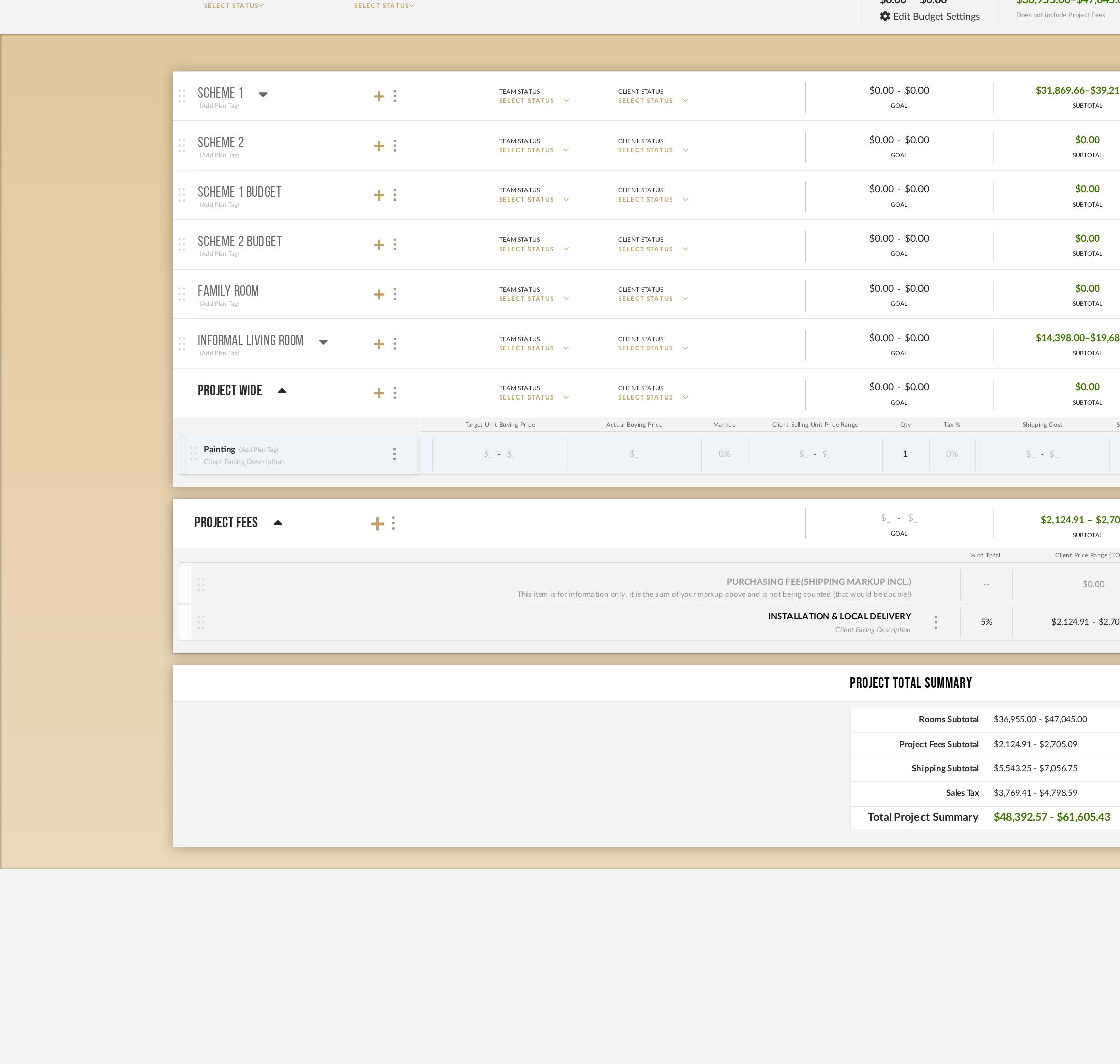
click at [309, 230] on mat-panel-title "Scheme 1 (Add Plan Tag)" at bounding box center [252, 218] width 177 height 24
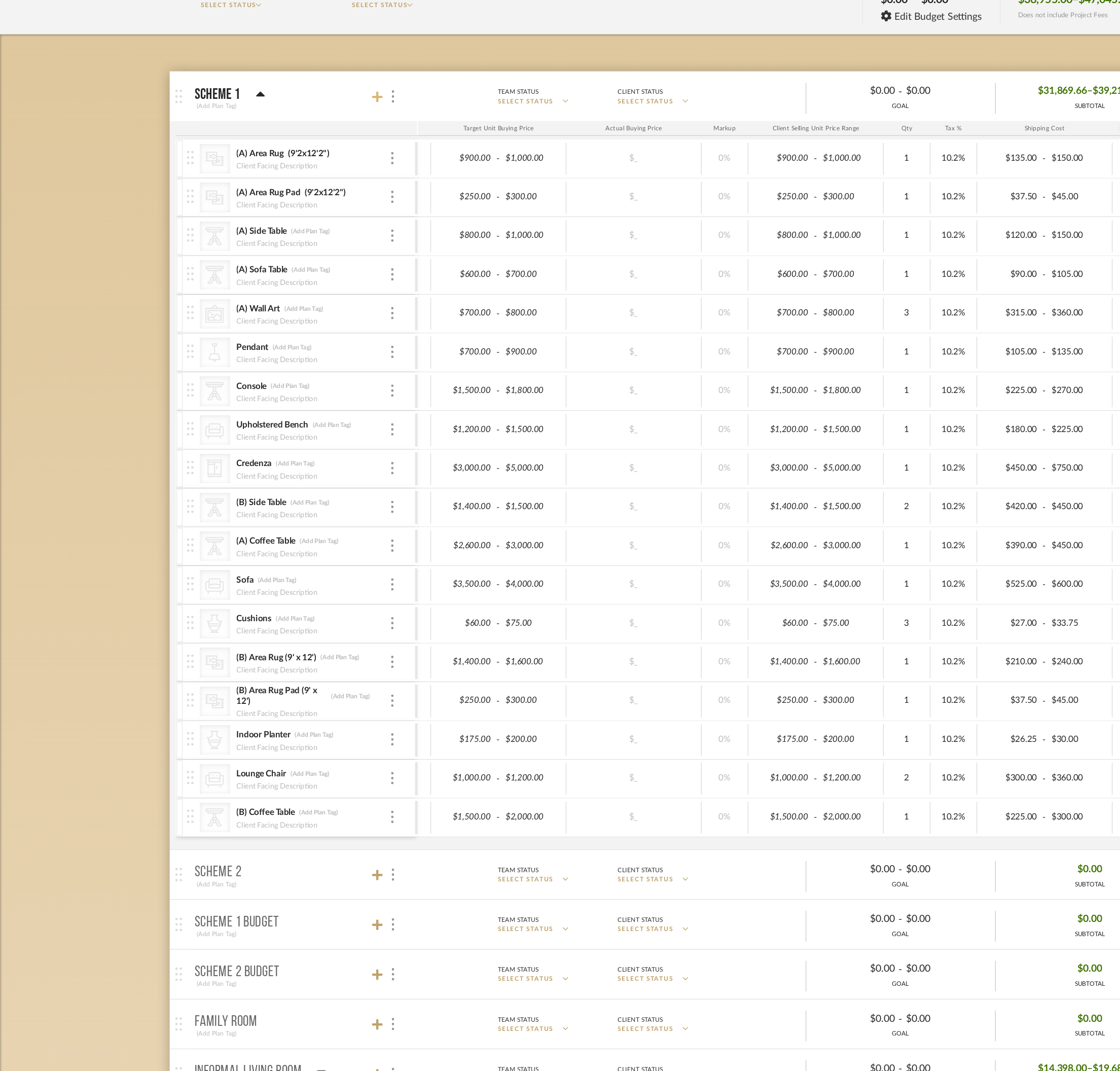
click at [308, 220] on icon at bounding box center [311, 220] width 9 height 9
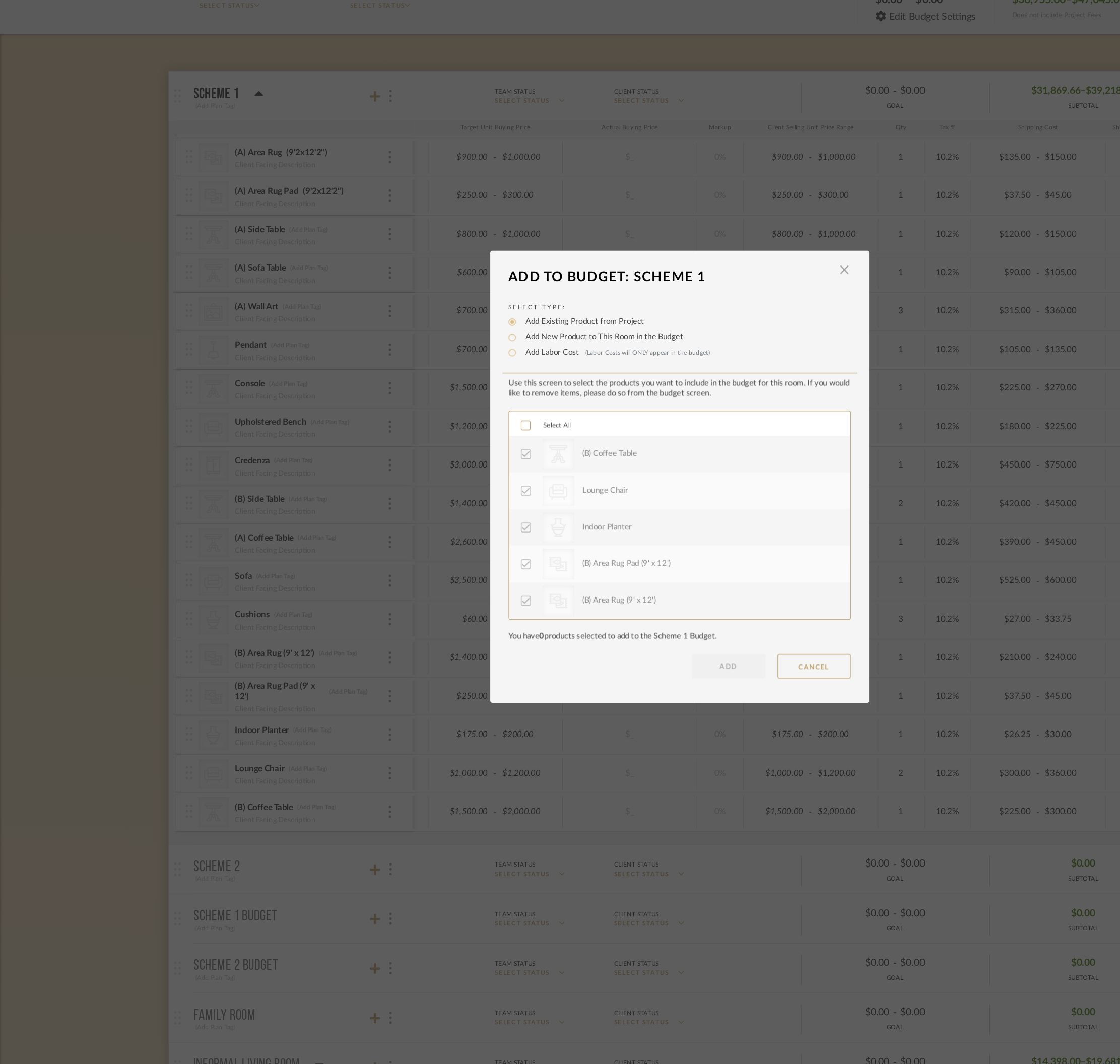
click at [449, 419] on label "Add New Product to This Room in the Budget" at bounding box center [496, 417] width 135 height 10
click at [428, 419] on input "Add New Product to This Room in the Budget" at bounding box center [422, 417] width 12 height 12
radio input "true"
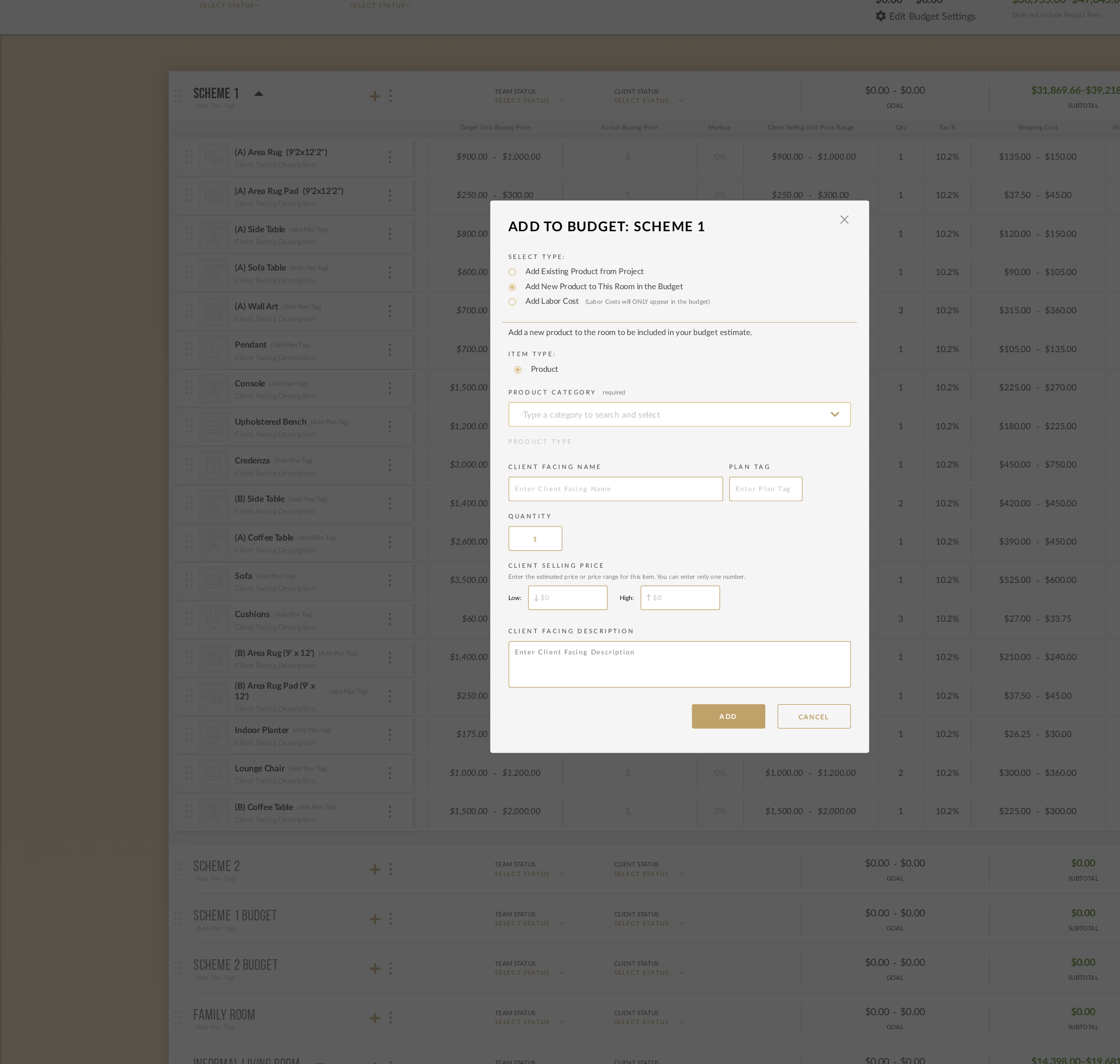
click at [455, 474] on input at bounding box center [560, 481] width 282 height 20
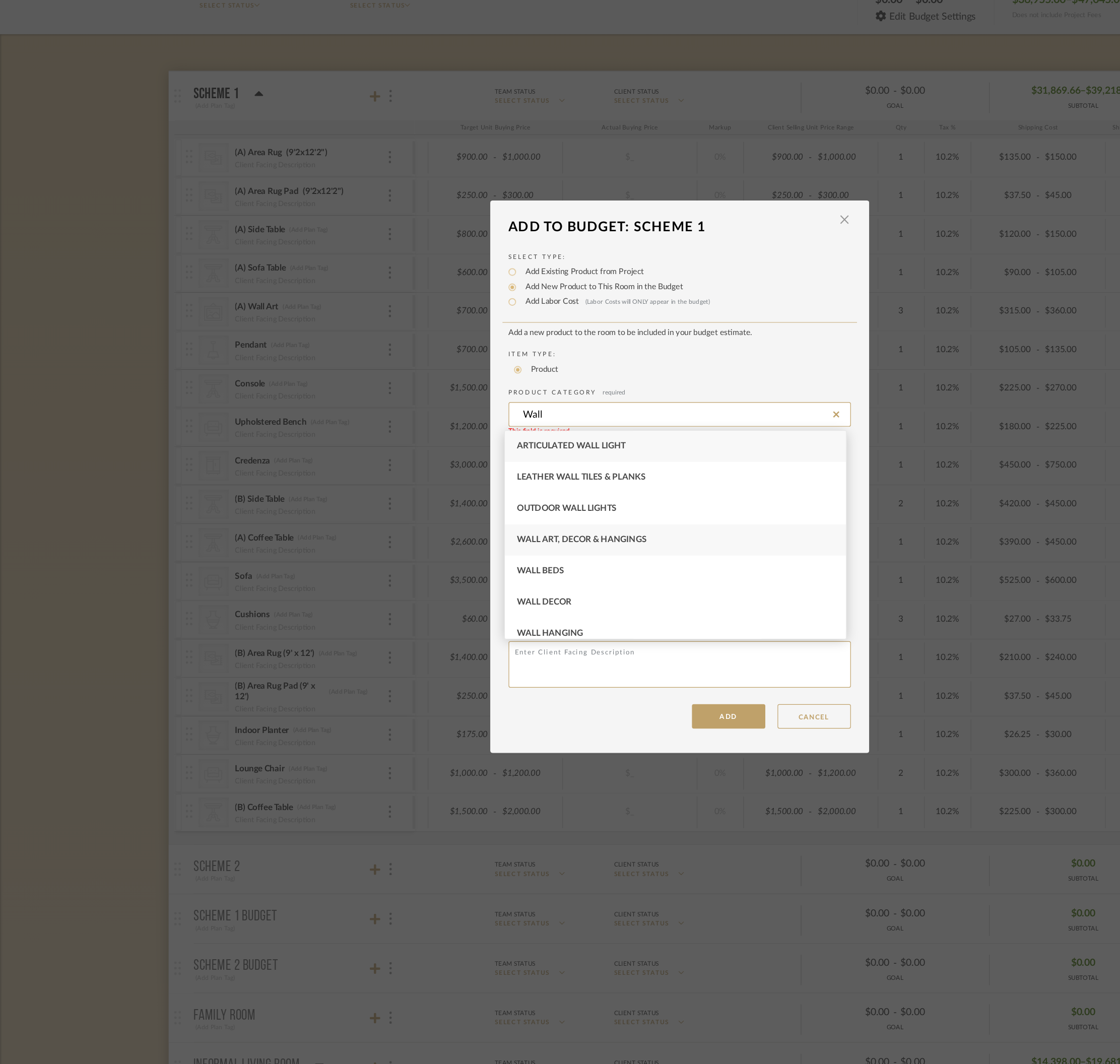
click at [505, 586] on span "Wall Art, Decor & Hangings" at bounding box center [479, 584] width 107 height 7
type input "Wall Art, Decor & Hangings"
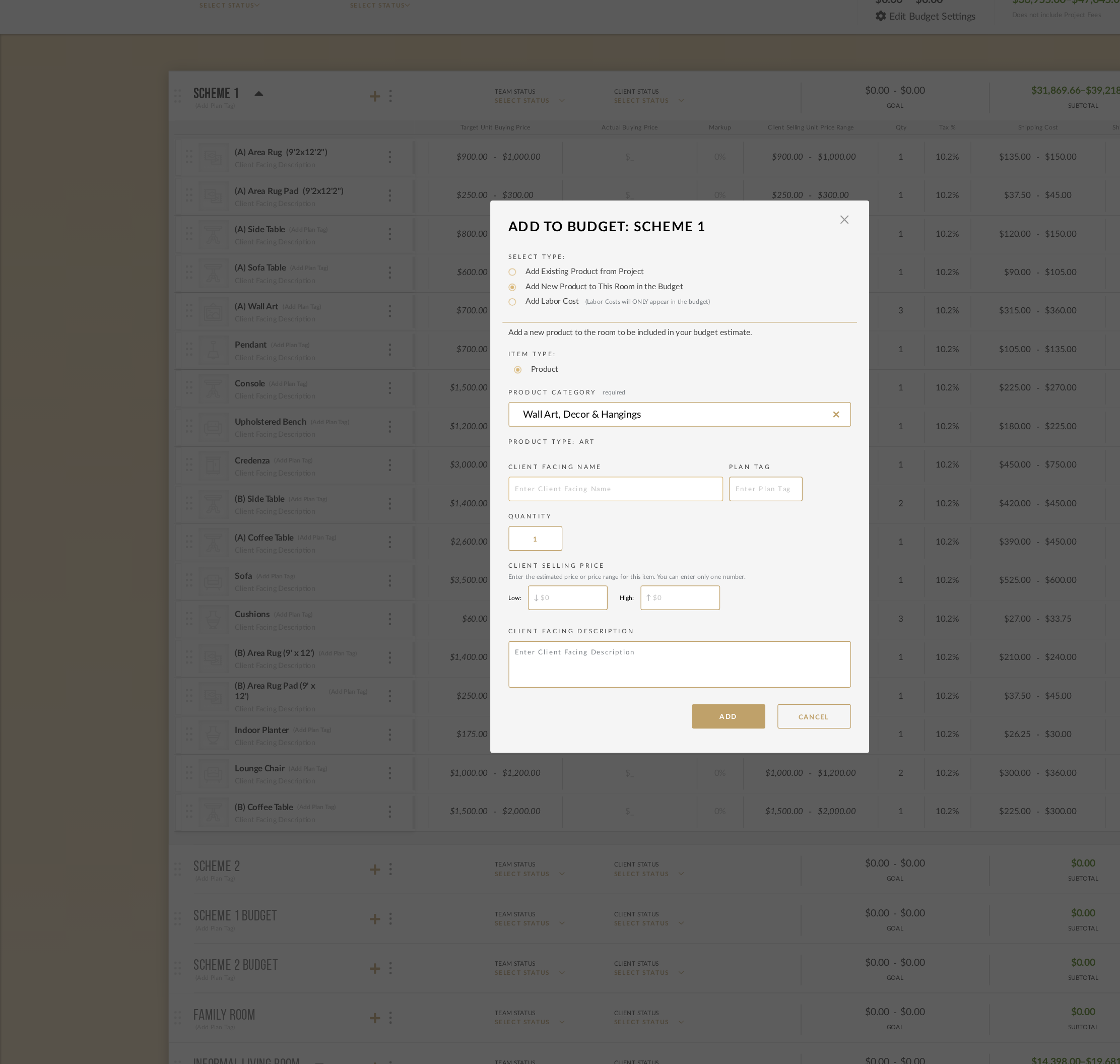
click at [485, 543] on input "text" at bounding box center [507, 542] width 177 height 20
type input "Wall Art"
click at [447, 584] on input "1" at bounding box center [441, 583] width 44 height 20
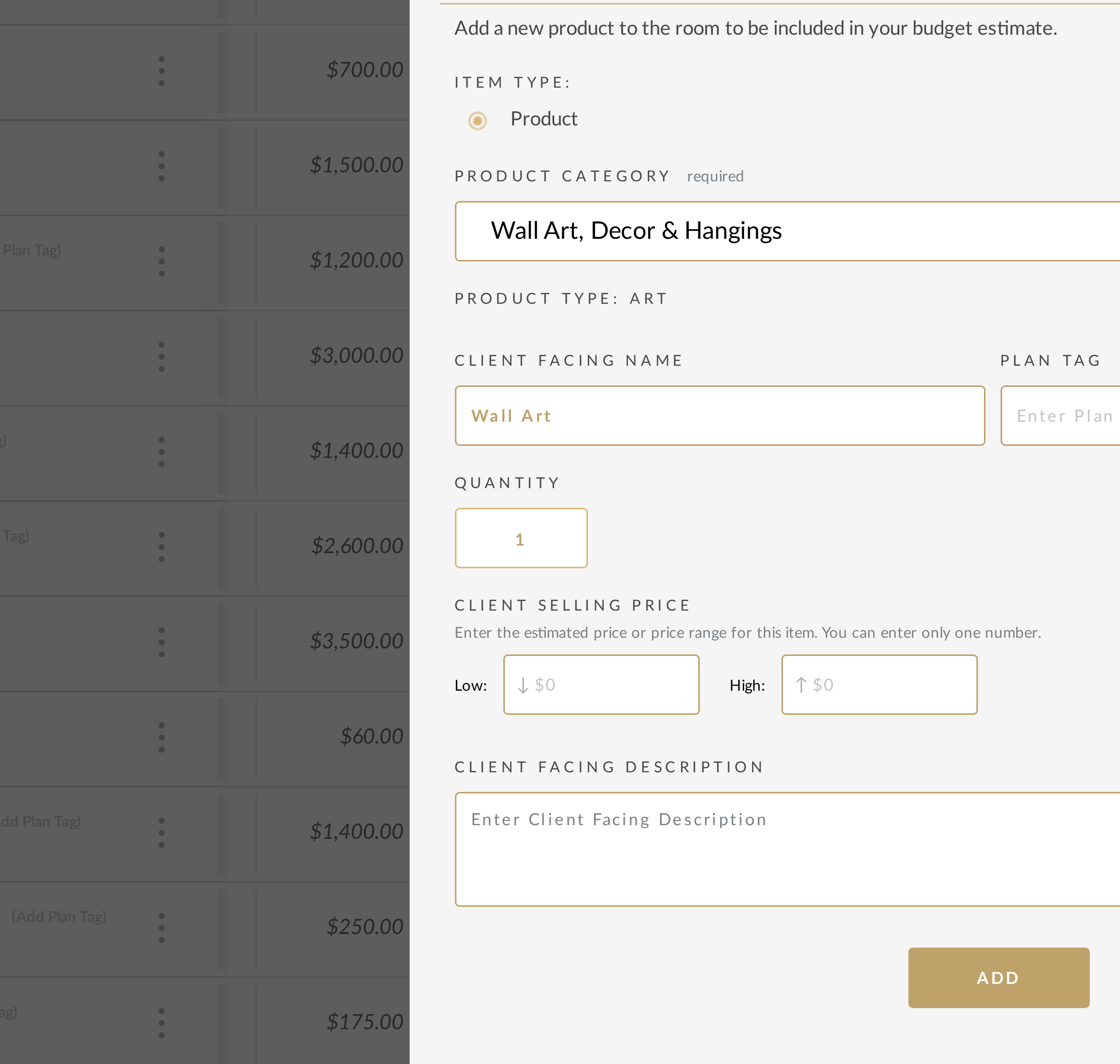
click at [439, 585] on input "1" at bounding box center [441, 583] width 44 height 20
type input "1"
type input "3"
click at [461, 628] on input "$" at bounding box center [468, 632] width 65 height 20
type input "$700"
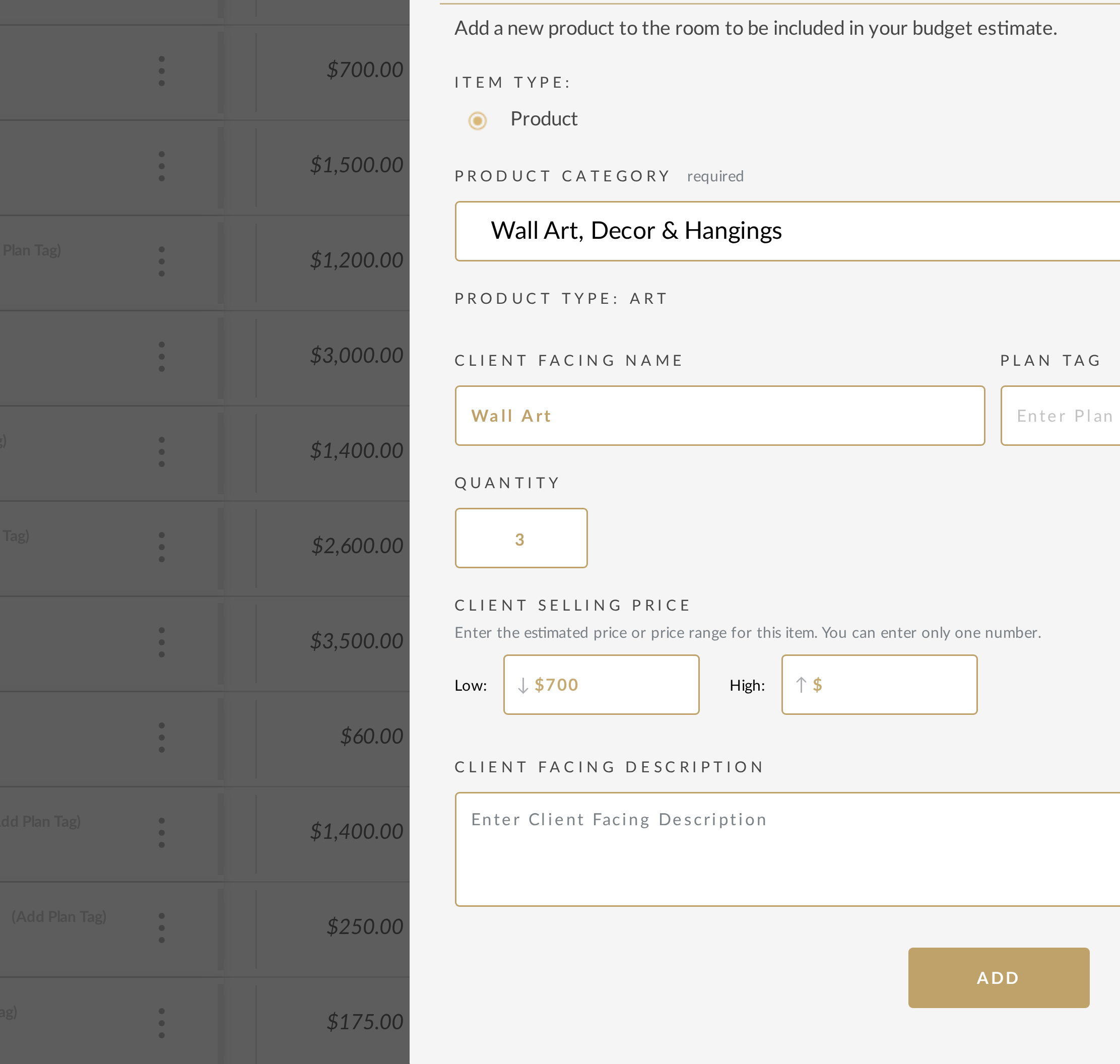
click at [542, 630] on input "$" at bounding box center [561, 632] width 65 height 20
type input "$800"
click at [605, 709] on button "ADD" at bounding box center [600, 730] width 61 height 20
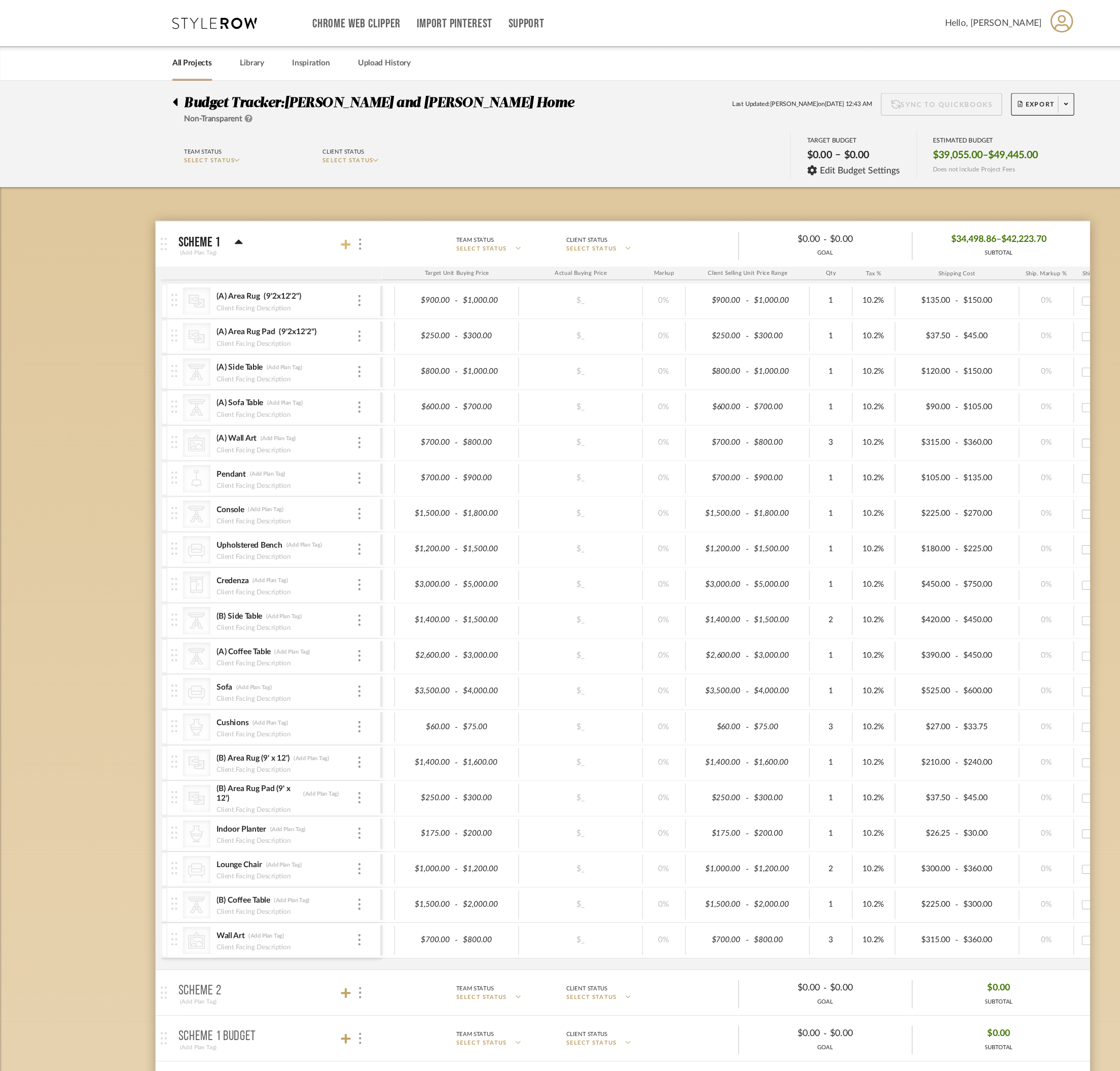
click at [313, 220] on icon at bounding box center [311, 220] width 9 height 9
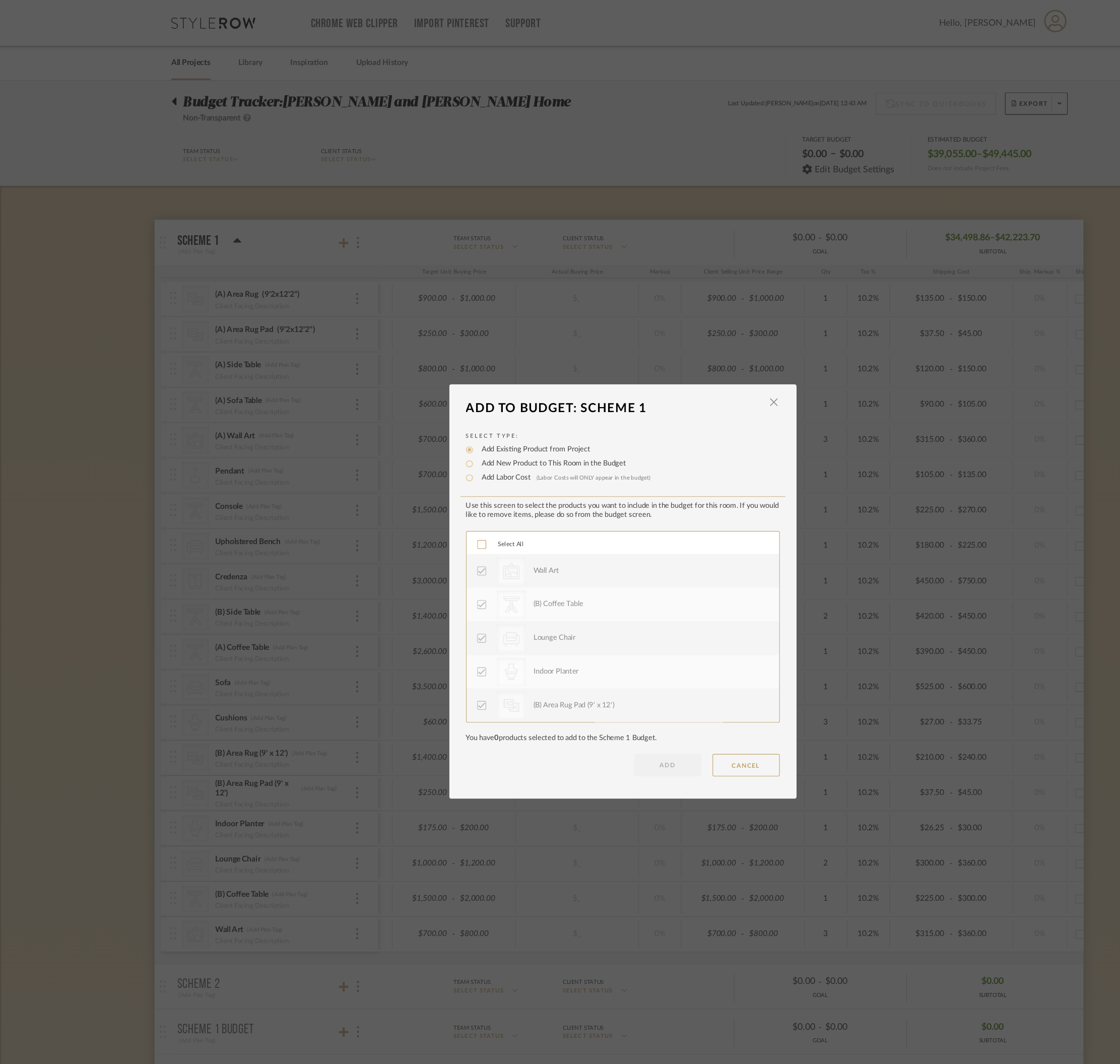
click at [442, 416] on label "Add New Product to This Room in the Budget" at bounding box center [496, 417] width 135 height 10
click at [428, 416] on input "Add New Product to This Room in the Budget" at bounding box center [422, 417] width 12 height 12
radio input "true"
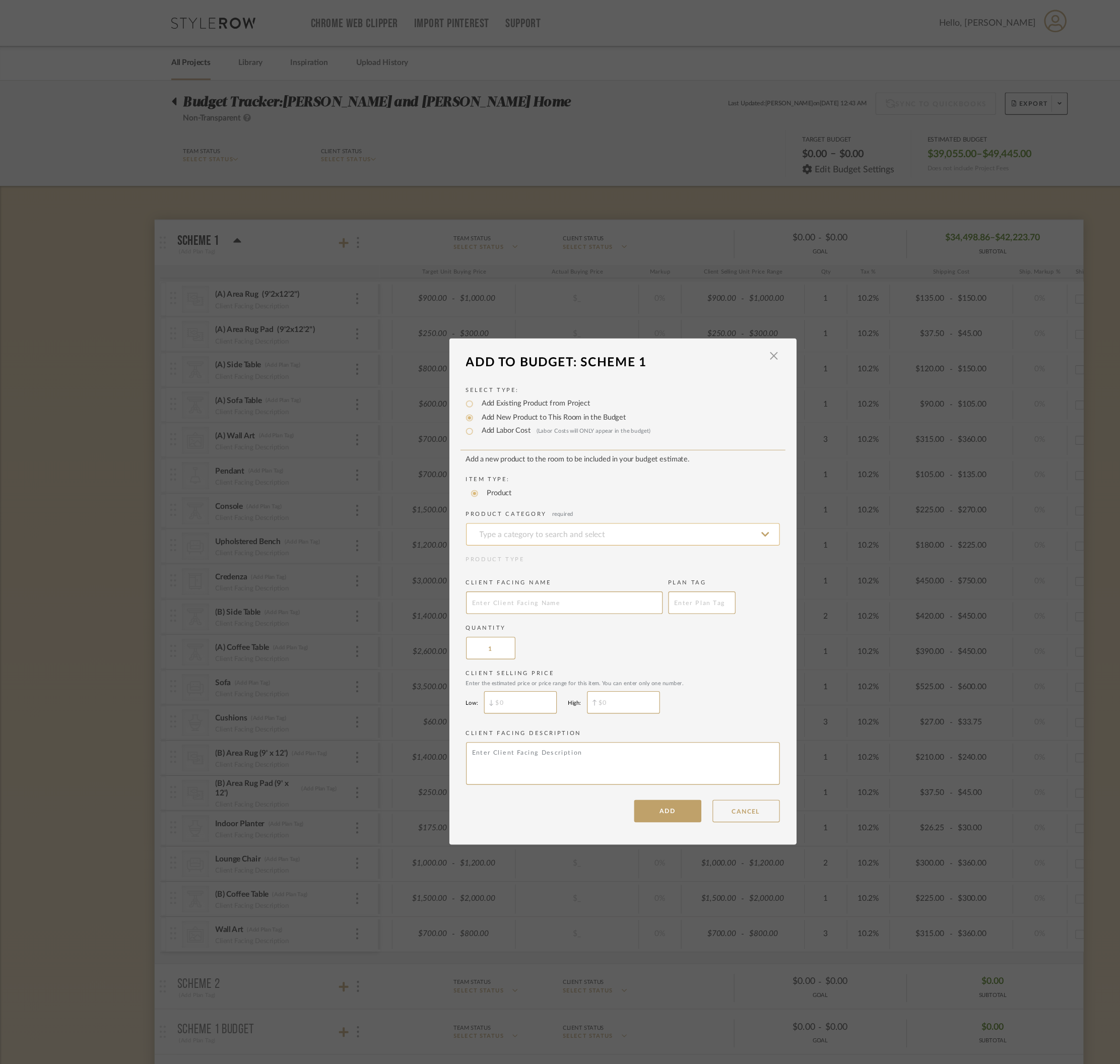
click at [462, 482] on input at bounding box center [560, 481] width 282 height 20
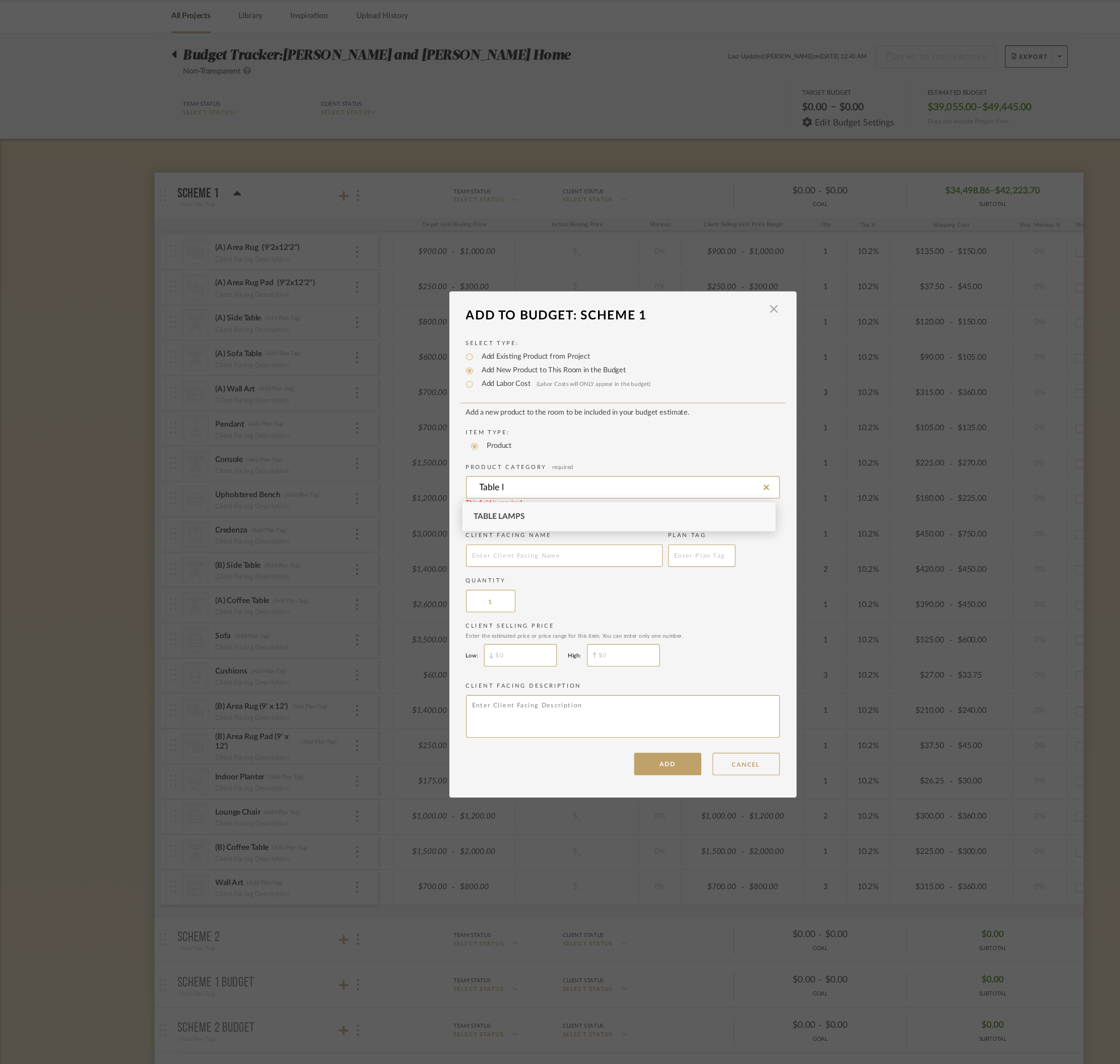
click at [491, 499] on div "Table Lamps" at bounding box center [556, 507] width 281 height 26
type input "Table Lamps"
click at [487, 562] on label "Quantity" at bounding box center [560, 565] width 282 height 7
click at [481, 549] on input "text" at bounding box center [507, 542] width 177 height 20
type input "Table Lamp"
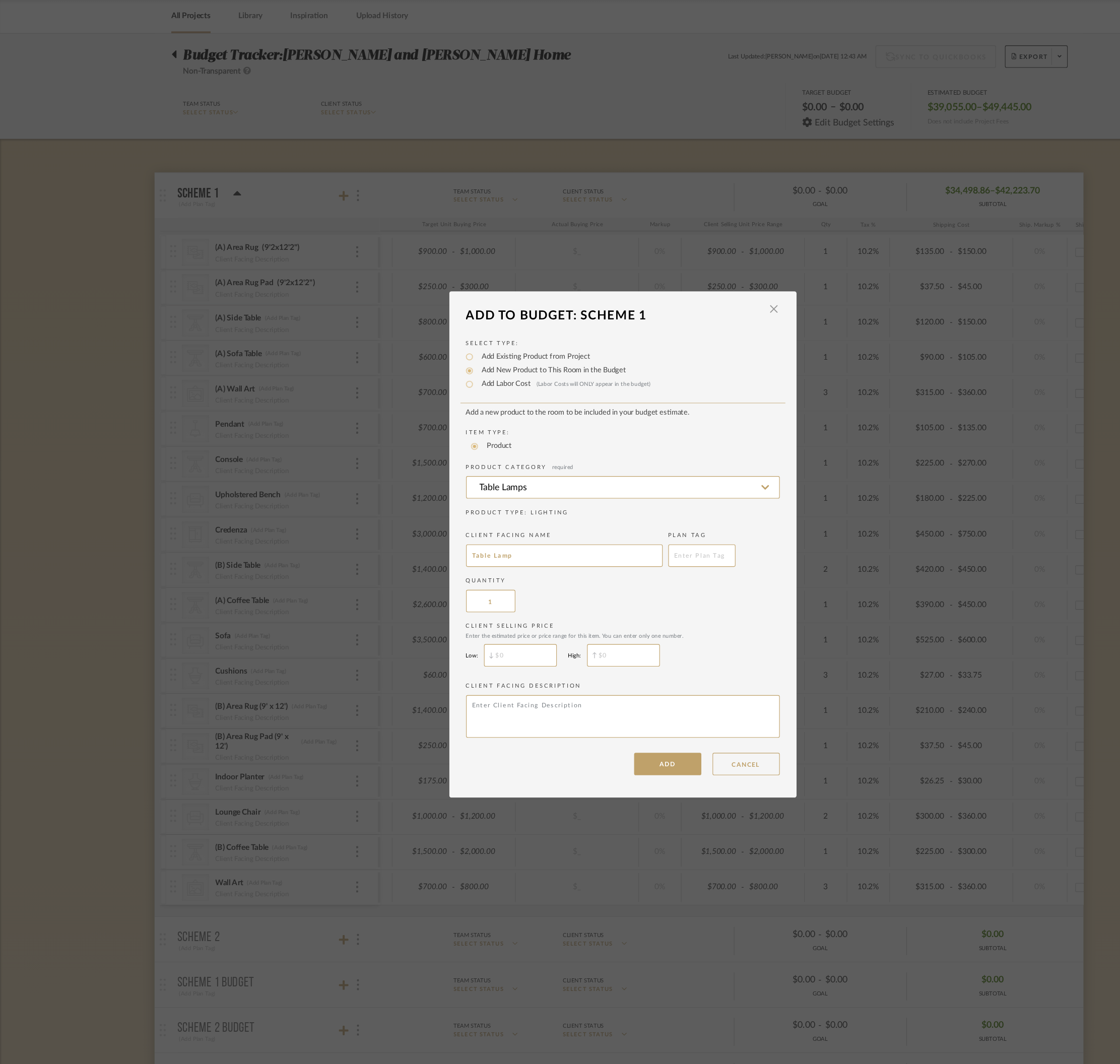
type input "$"
click at [481, 636] on input "$" at bounding box center [468, 632] width 65 height 20
type input "$400"
click at [552, 638] on input "$" at bounding box center [561, 632] width 65 height 20
type input "$450"
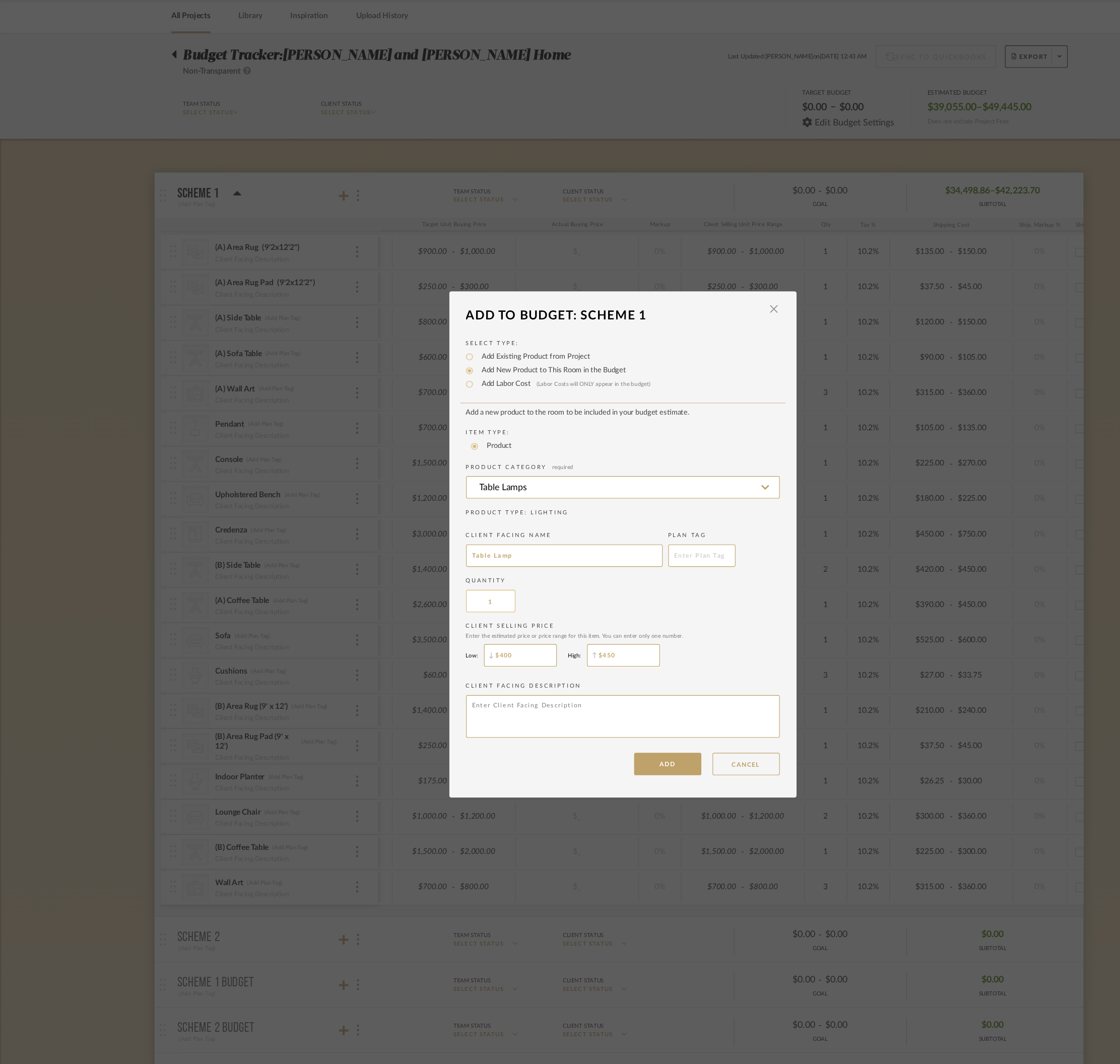
click at [450, 587] on input "1" at bounding box center [441, 583] width 44 height 20
type input "2"
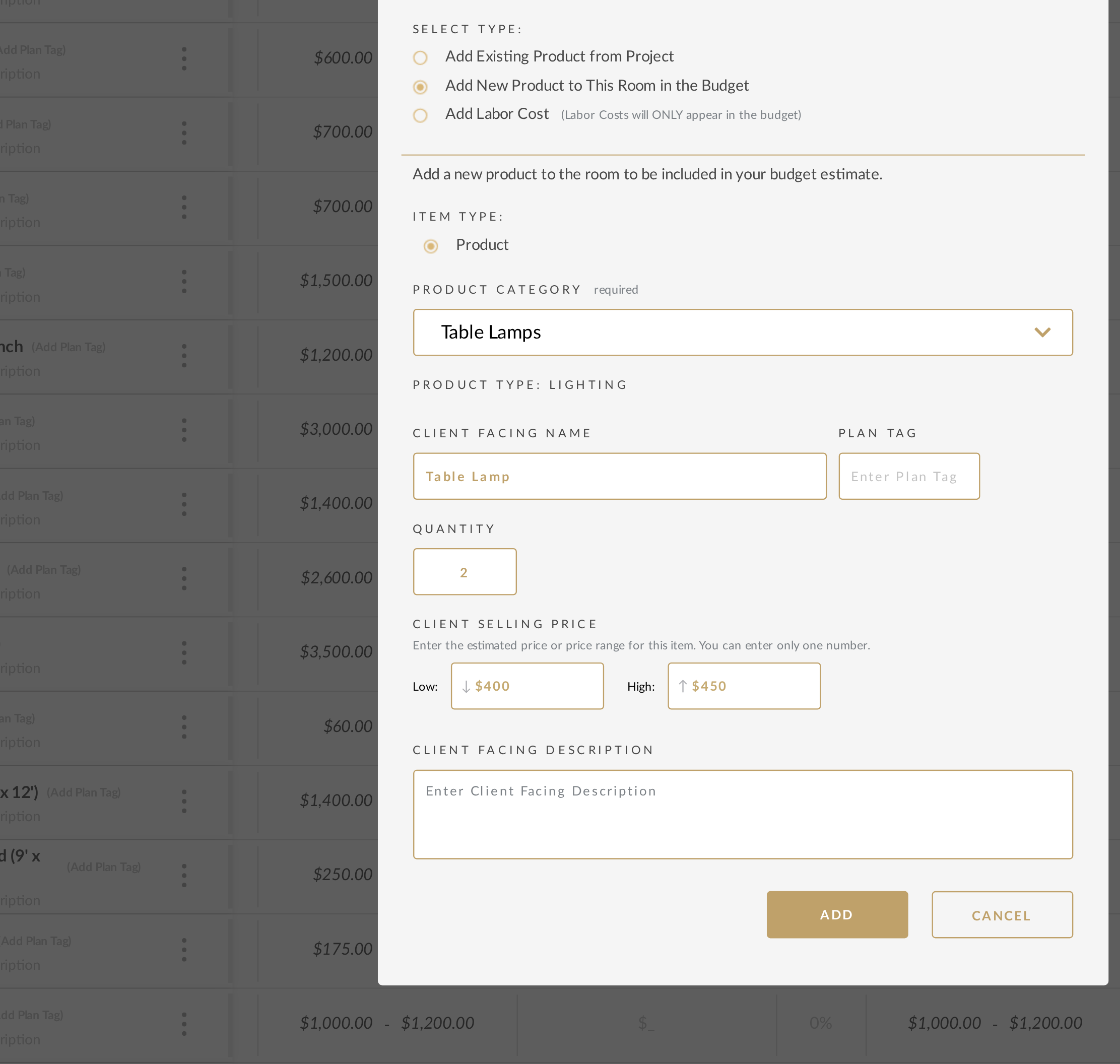
click at [504, 579] on div "Quantity 2" at bounding box center [560, 577] width 282 height 32
click at [607, 709] on button "ADD" at bounding box center [600, 730] width 61 height 20
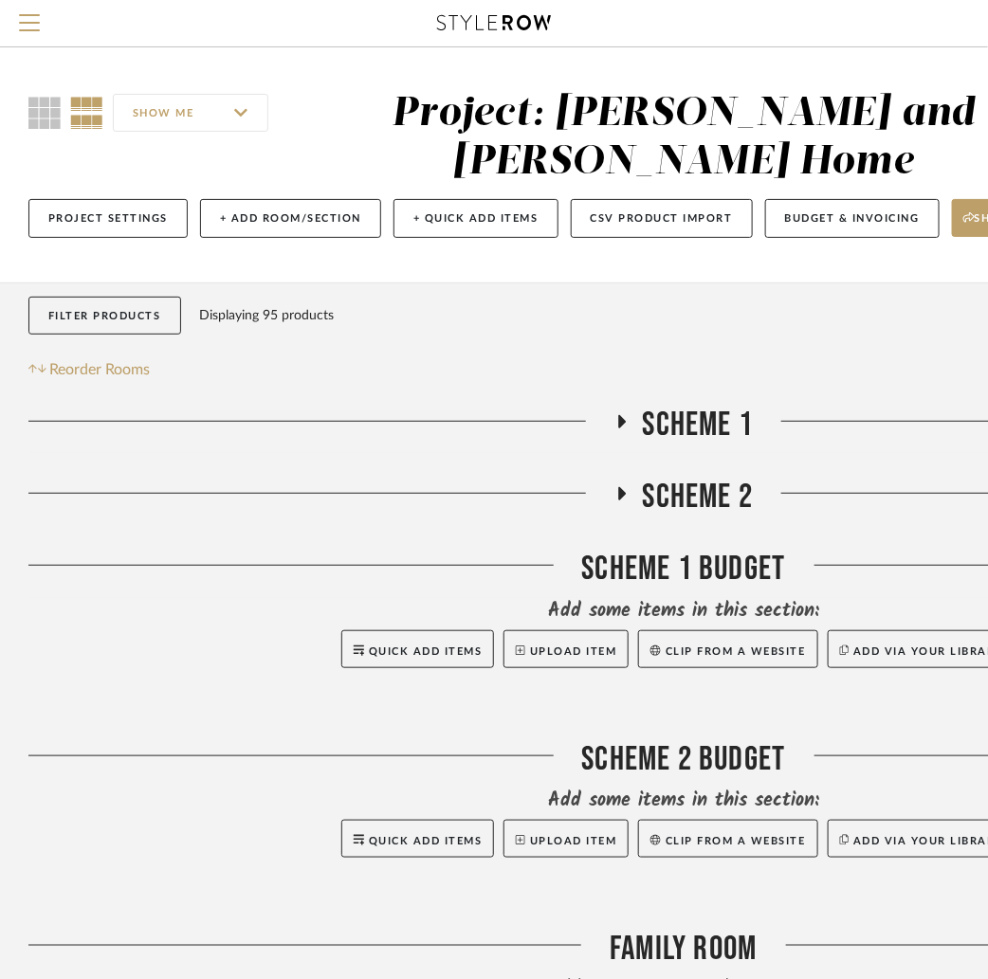
scroll to position [28, 0]
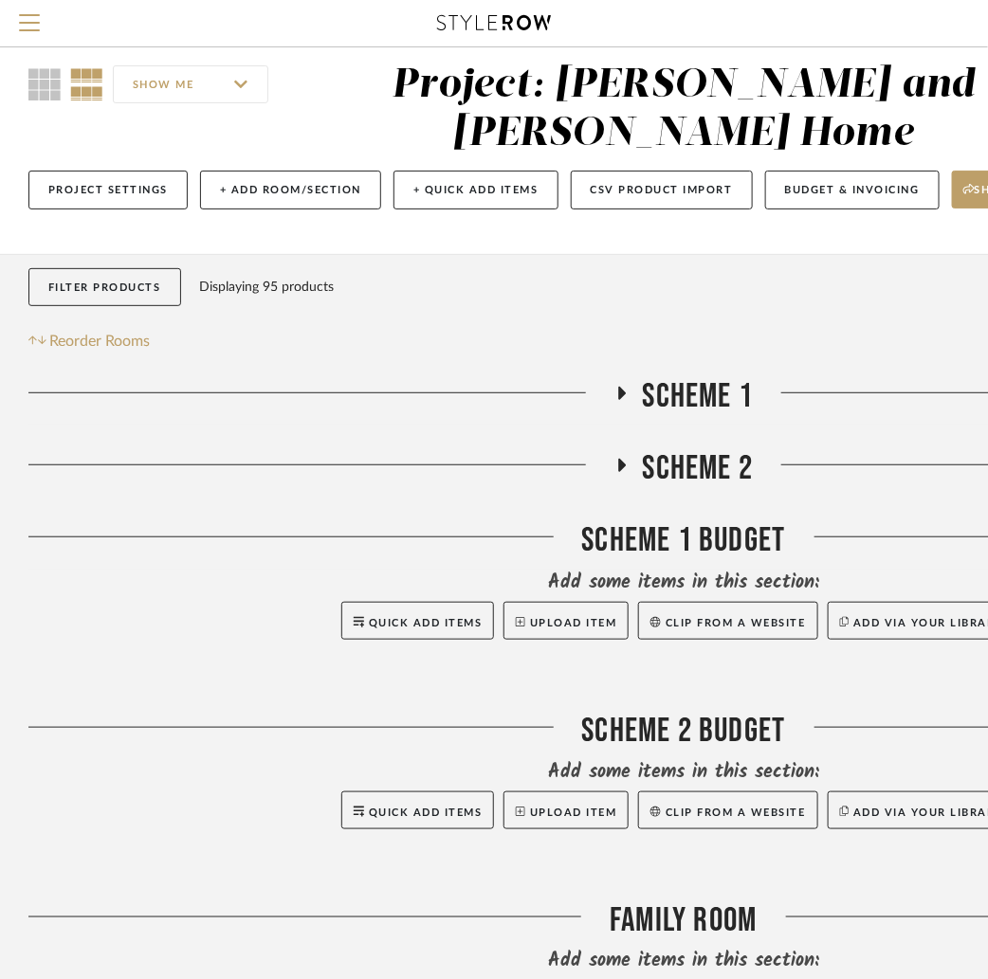
click at [622, 393] on icon at bounding box center [622, 393] width 8 height 13
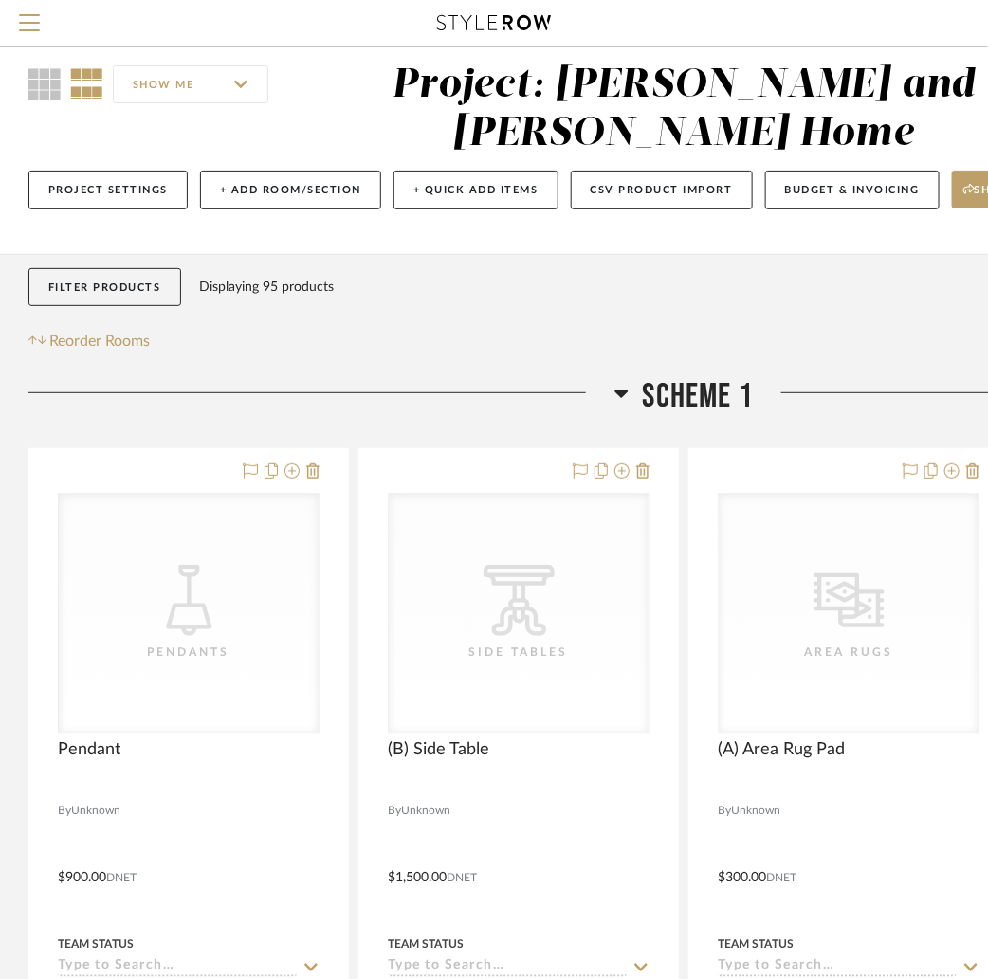
click at [623, 389] on icon at bounding box center [621, 393] width 14 height 23
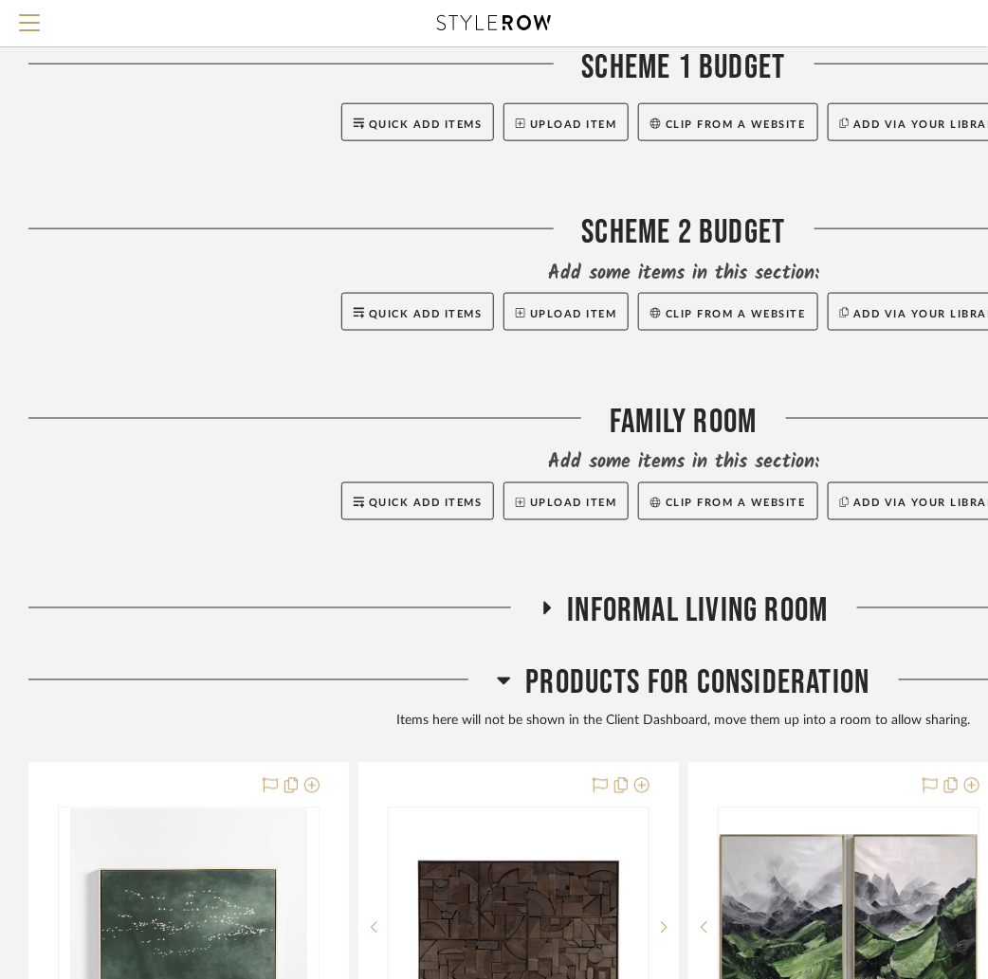
scroll to position [299, 0]
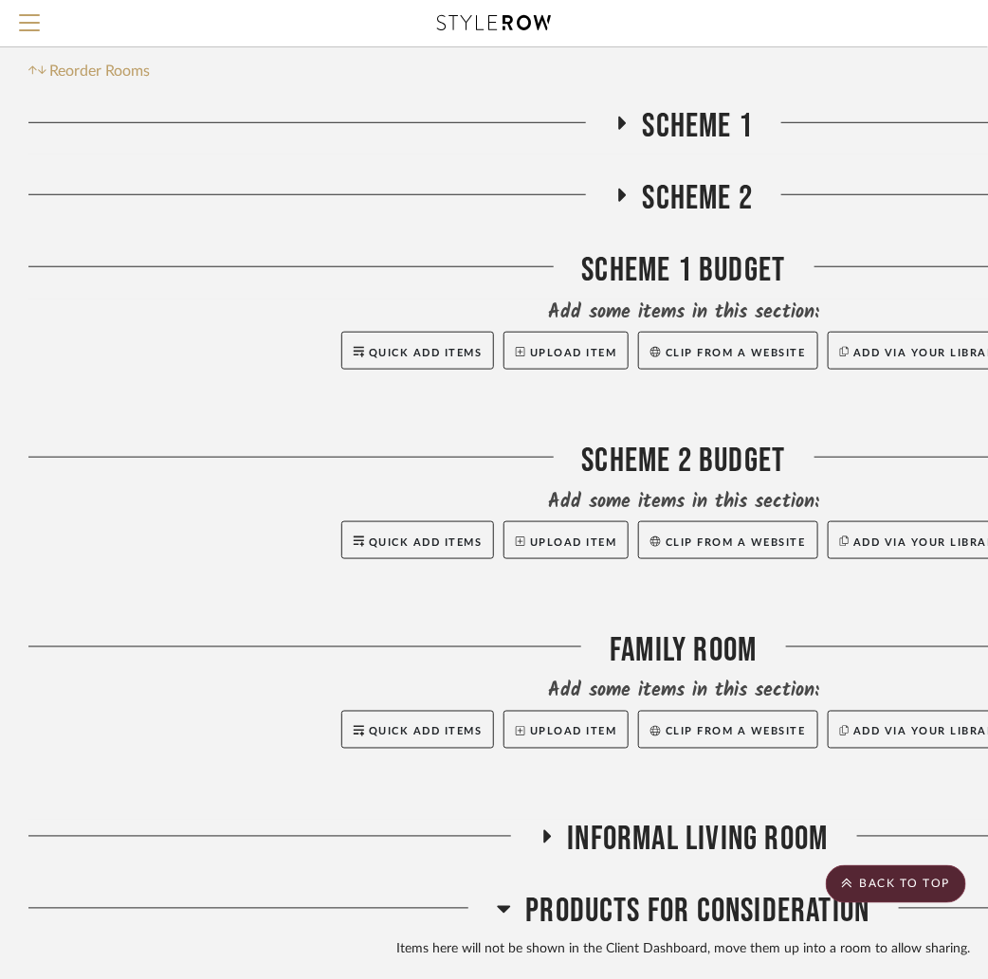
click at [616, 126] on icon at bounding box center [621, 124] width 23 height 14
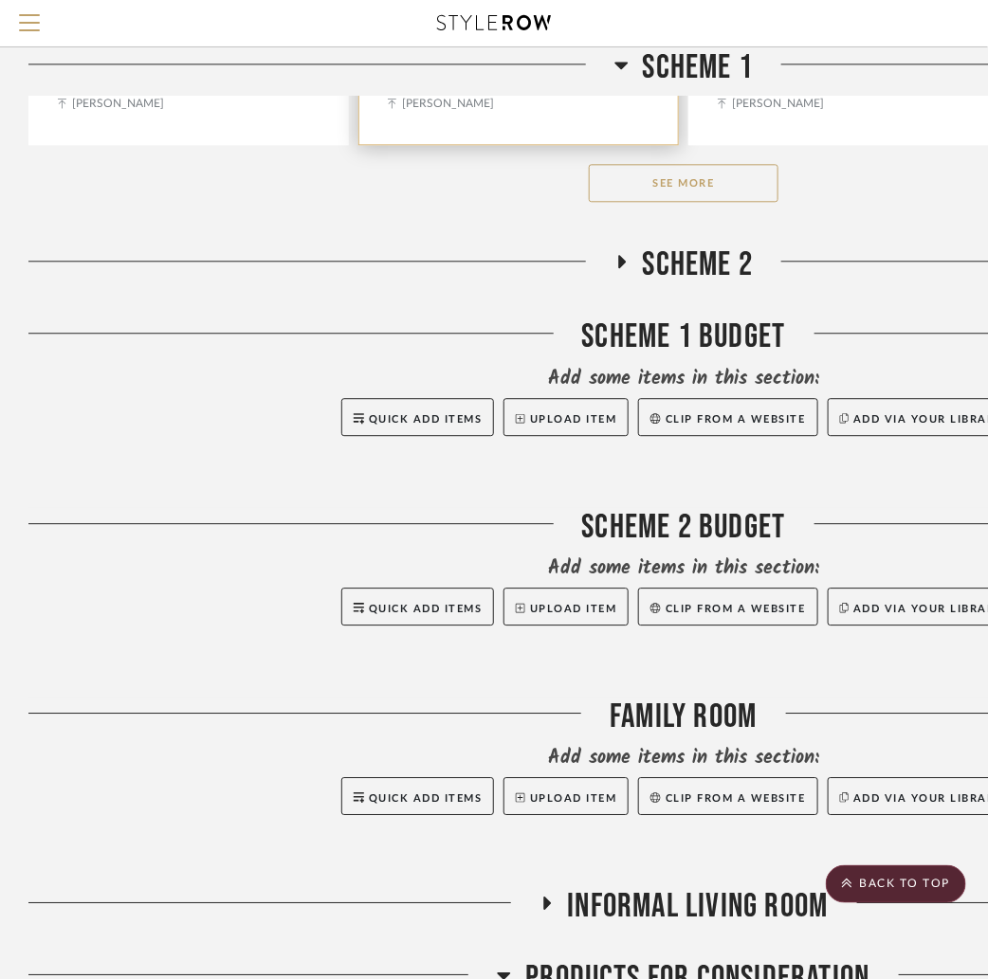
scroll to position [1144, 0]
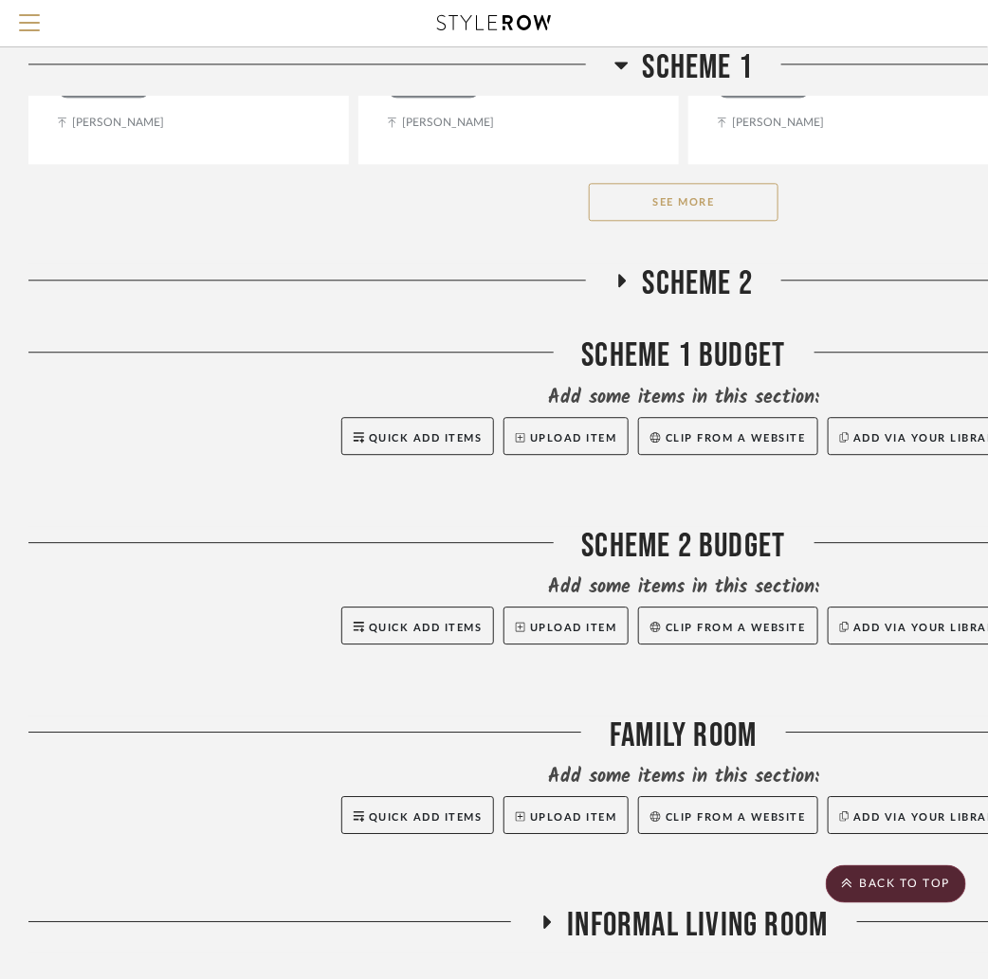
click at [673, 177] on div "See More" at bounding box center [683, 202] width 1310 height 76
click at [673, 194] on button "See More" at bounding box center [684, 202] width 190 height 38
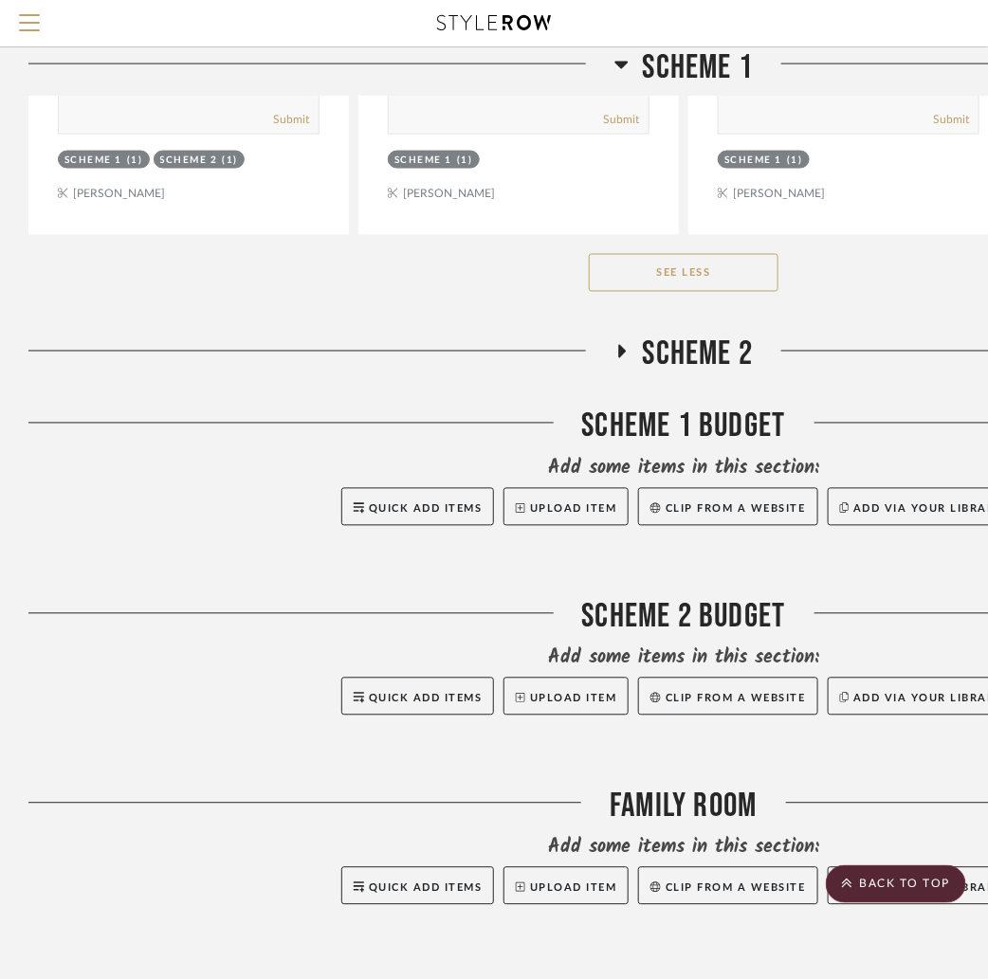
scroll to position [8638, 0]
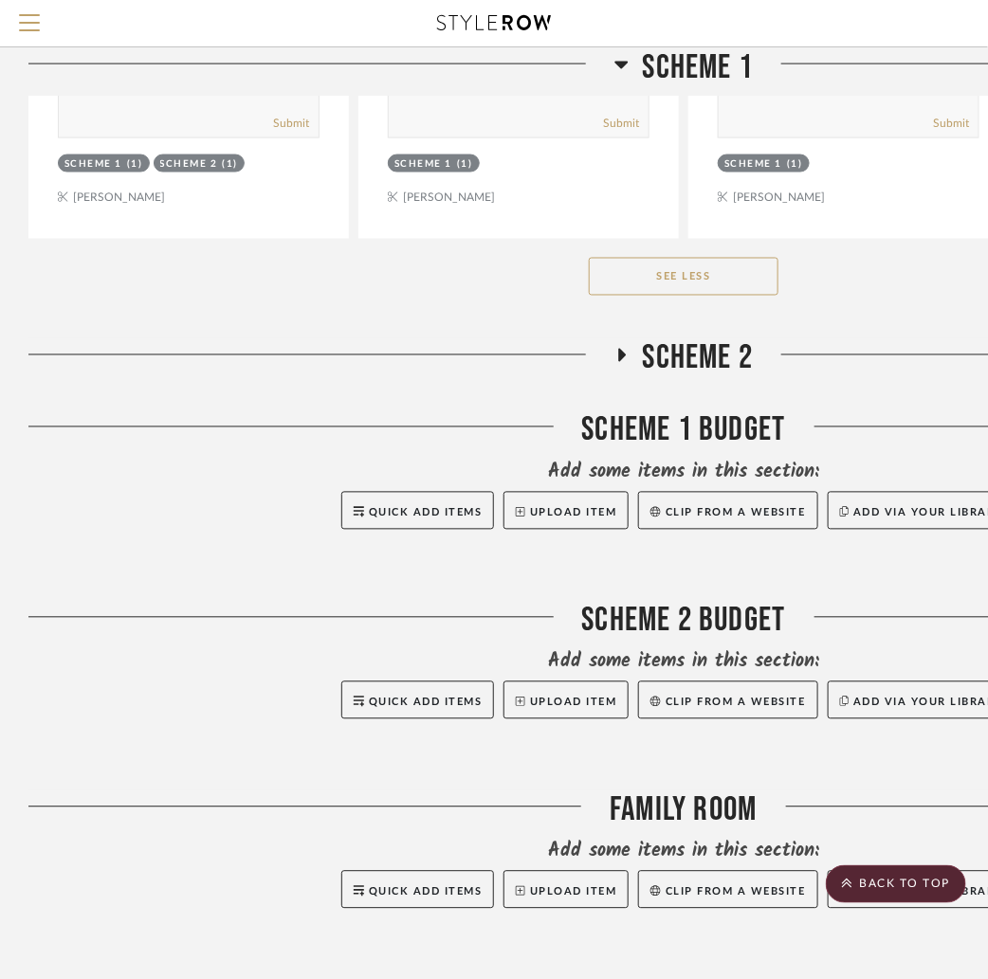
click at [621, 349] on icon at bounding box center [622, 355] width 8 height 13
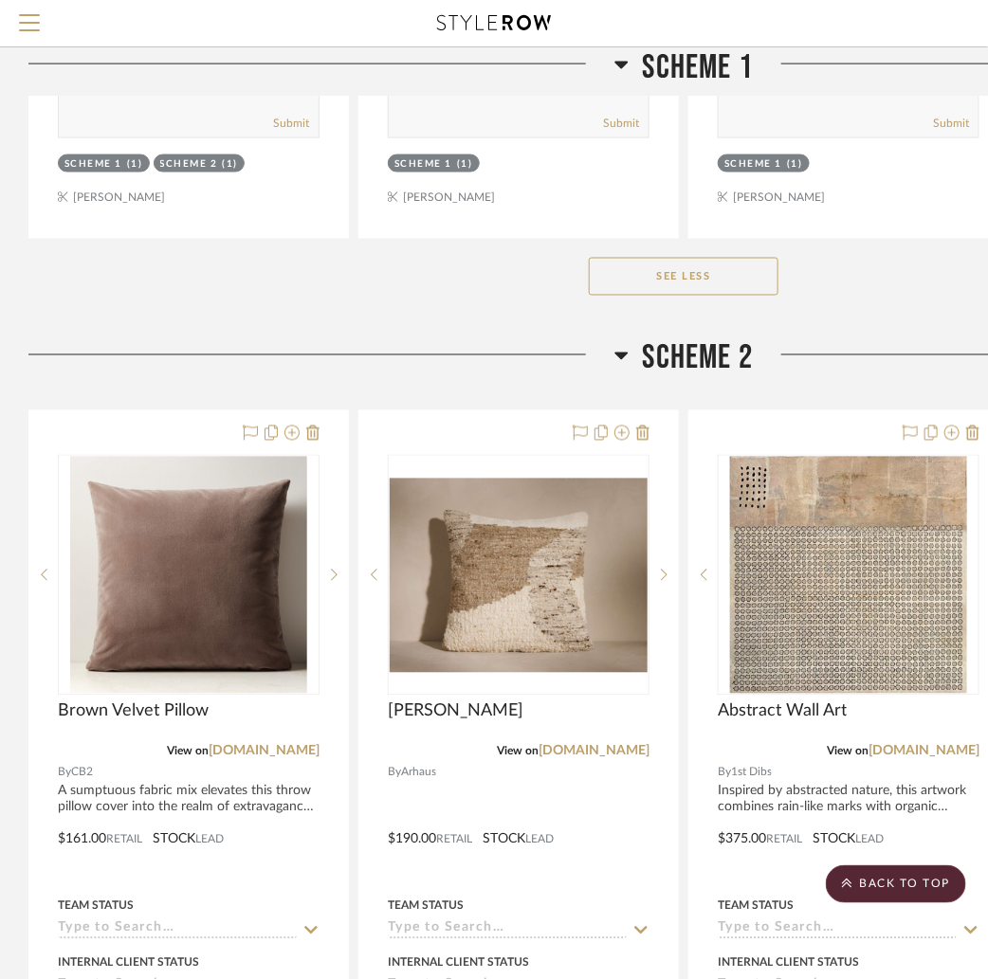
click at [621, 353] on icon at bounding box center [620, 357] width 13 height 8
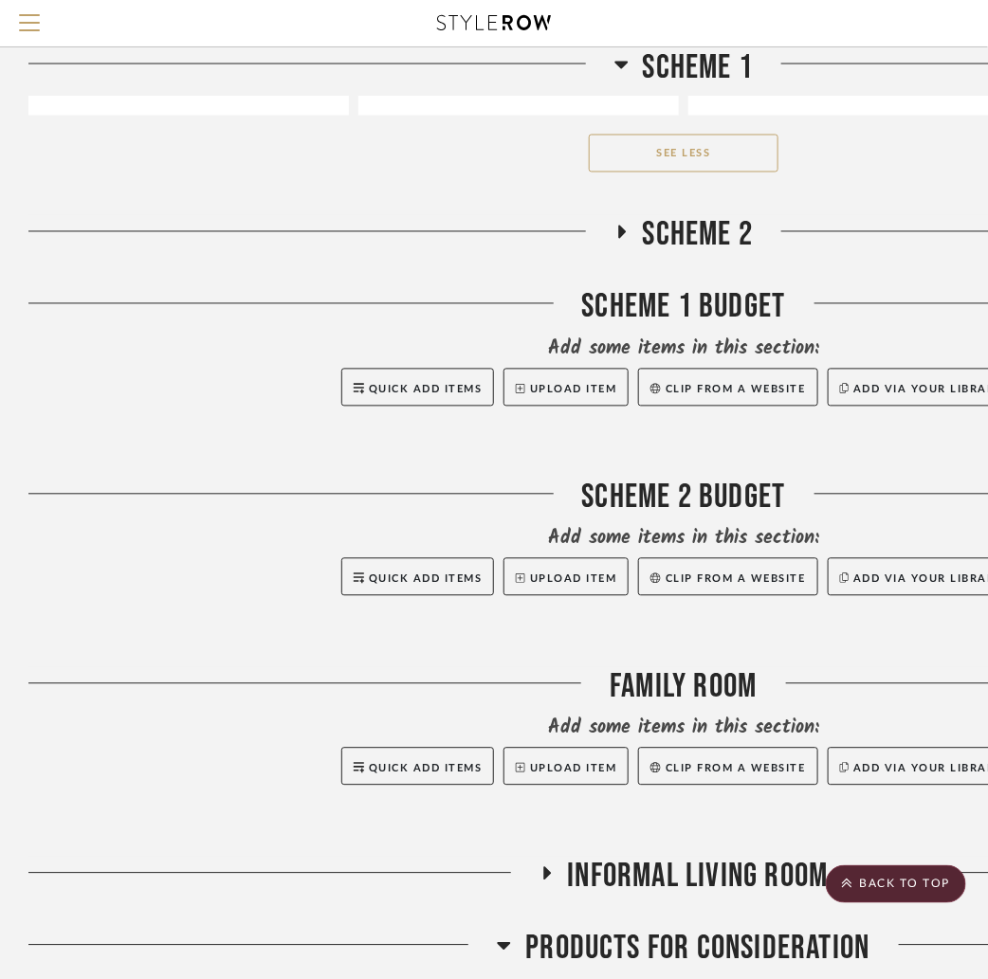
scroll to position [8763, 0]
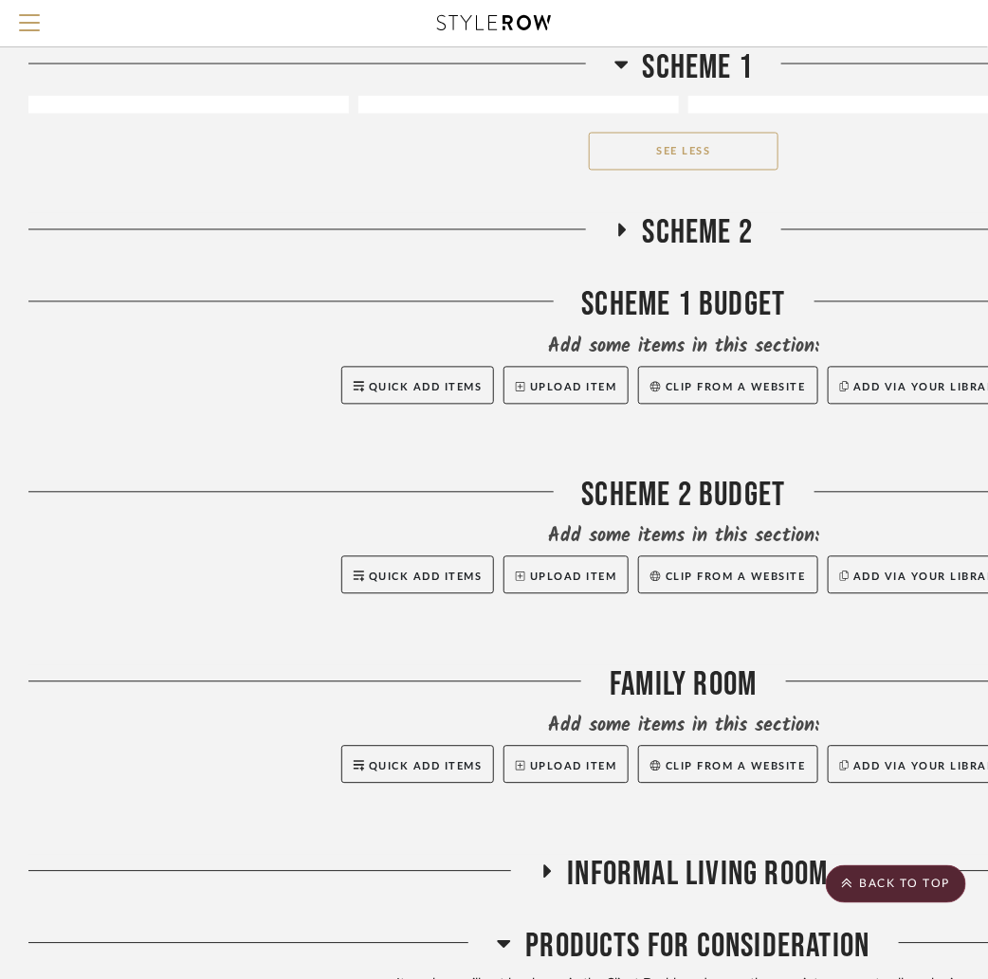
click at [545, 866] on icon at bounding box center [547, 872] width 8 height 13
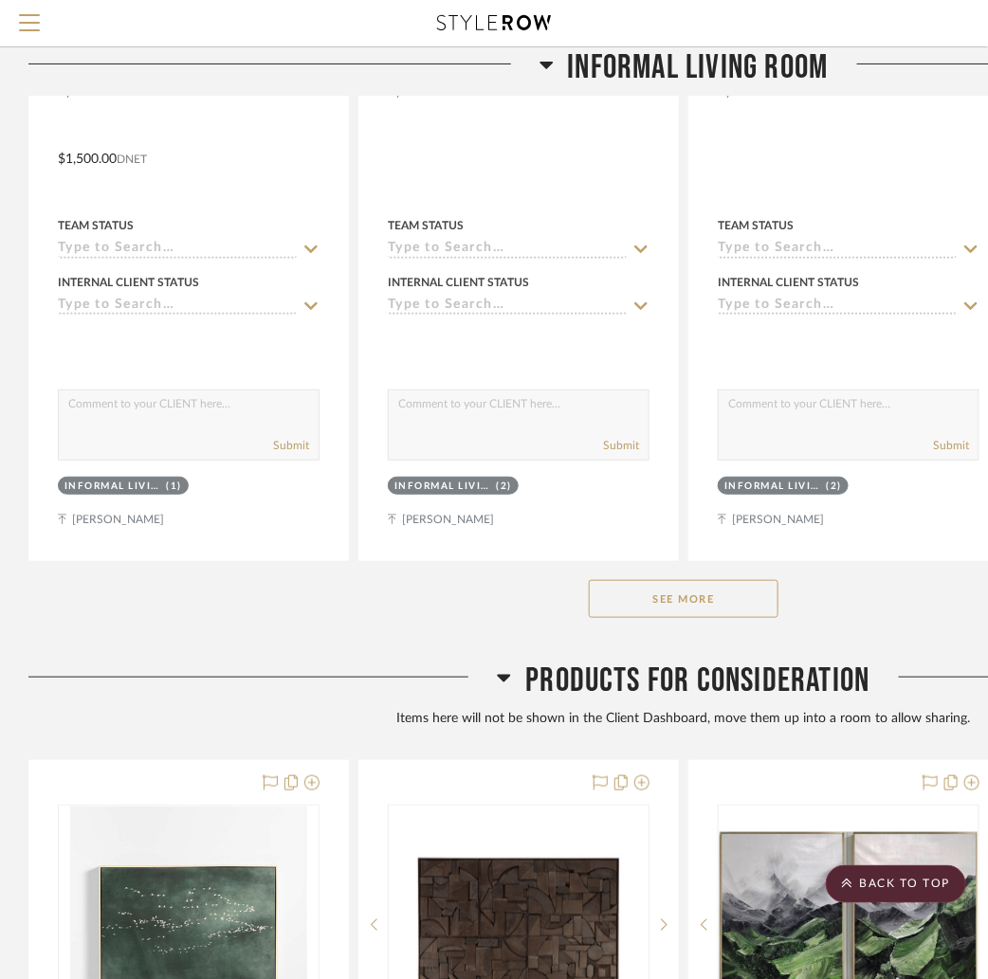
scroll to position [9931, 0]
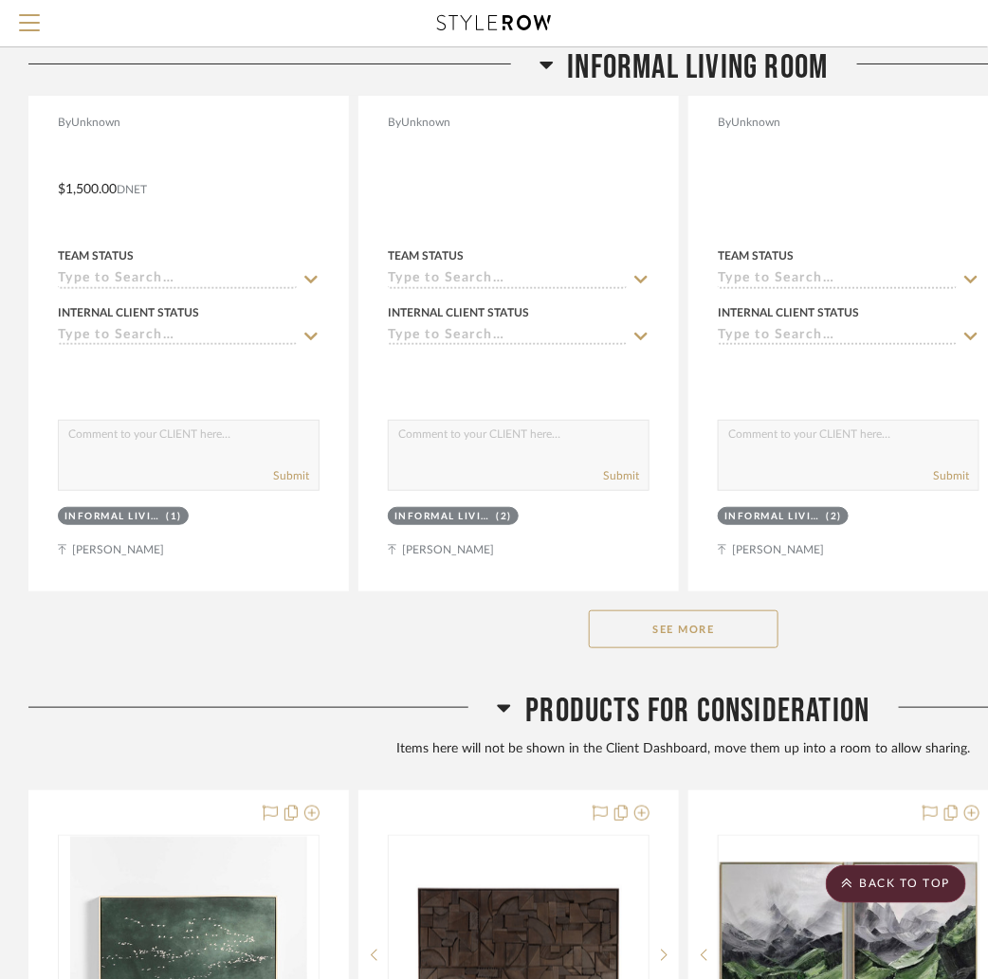
click at [652, 611] on button "See More" at bounding box center [684, 630] width 190 height 38
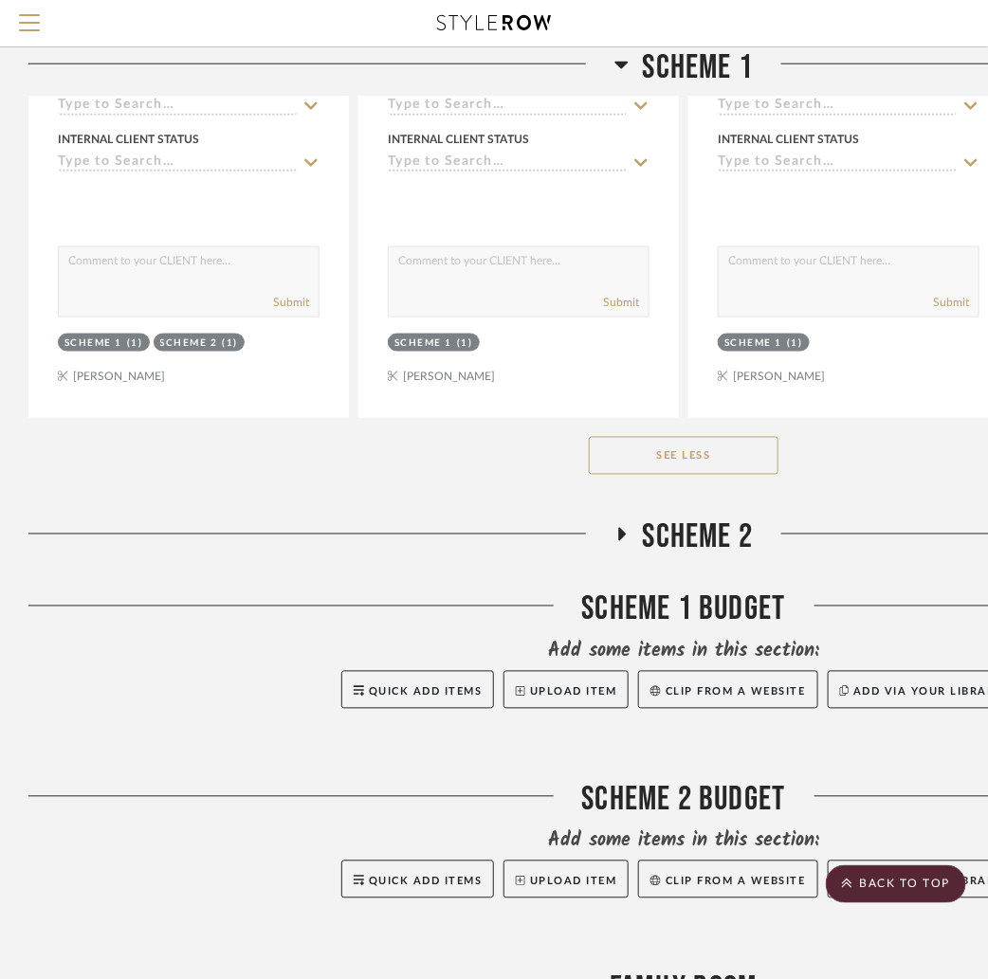
scroll to position [8470, 0]
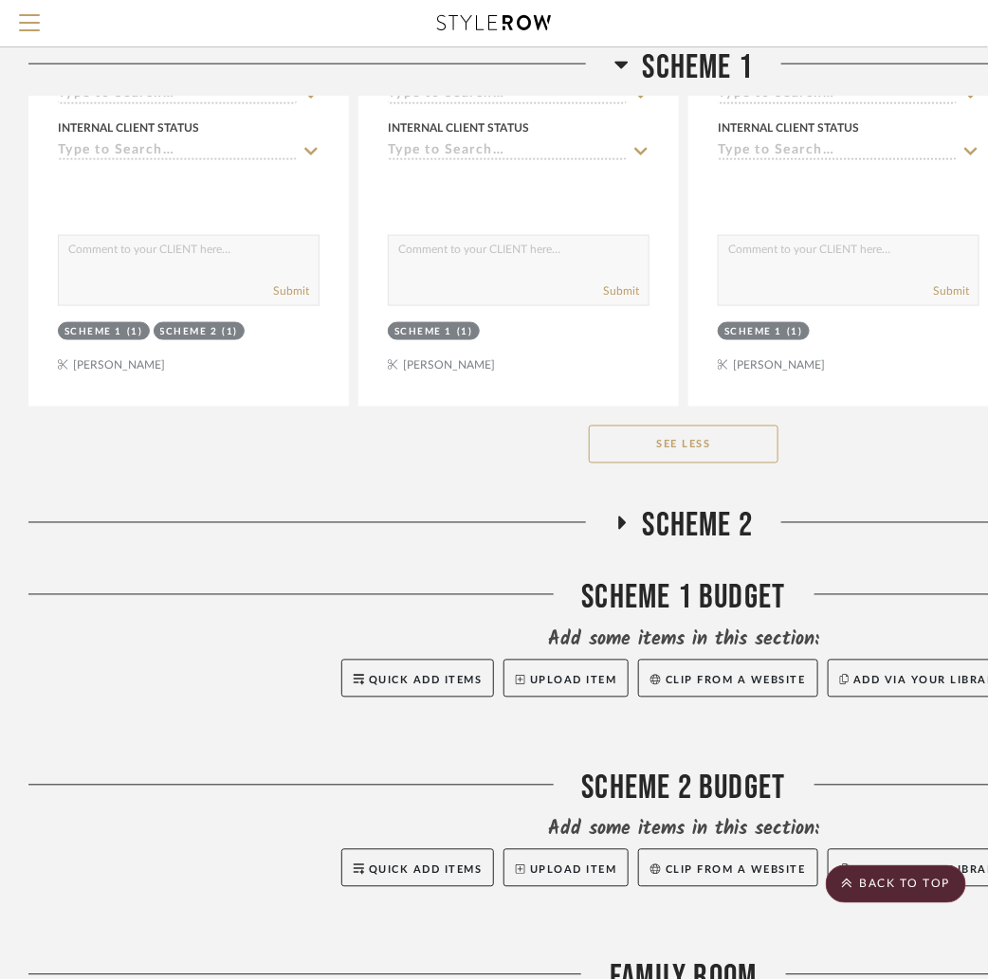
click at [621, 517] on icon at bounding box center [622, 523] width 8 height 13
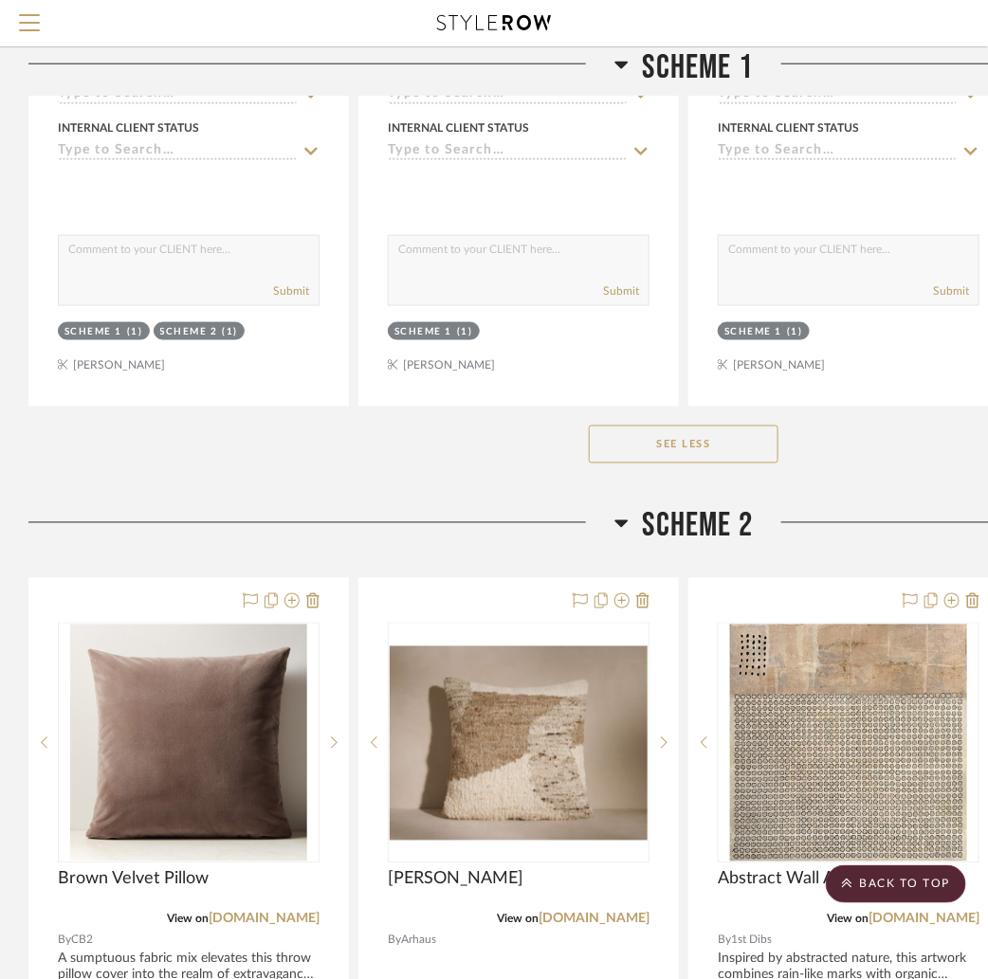
click at [615, 512] on icon at bounding box center [621, 523] width 14 height 23
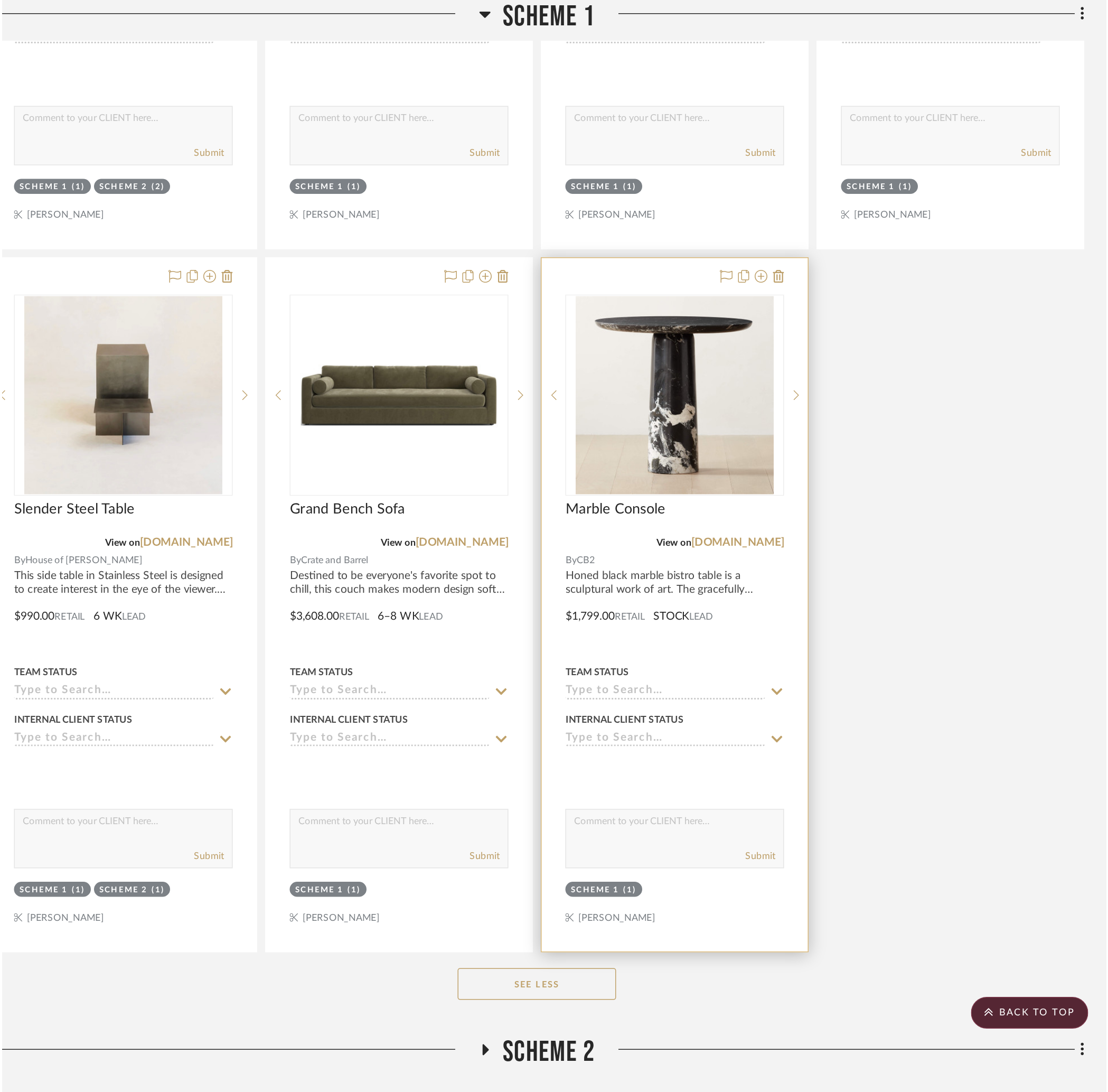
scroll to position [4360, 25]
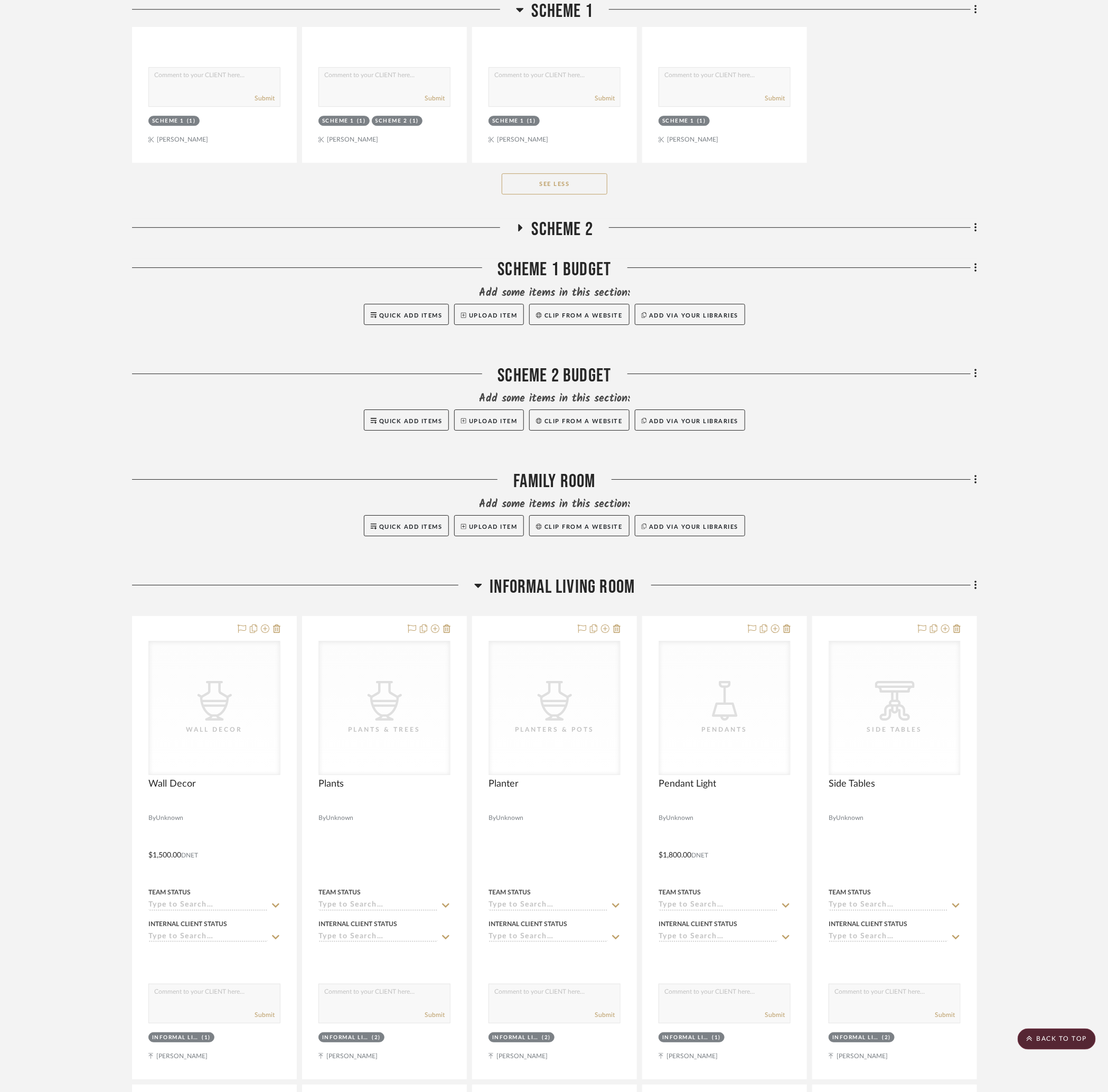
scroll to position [3839, 25]
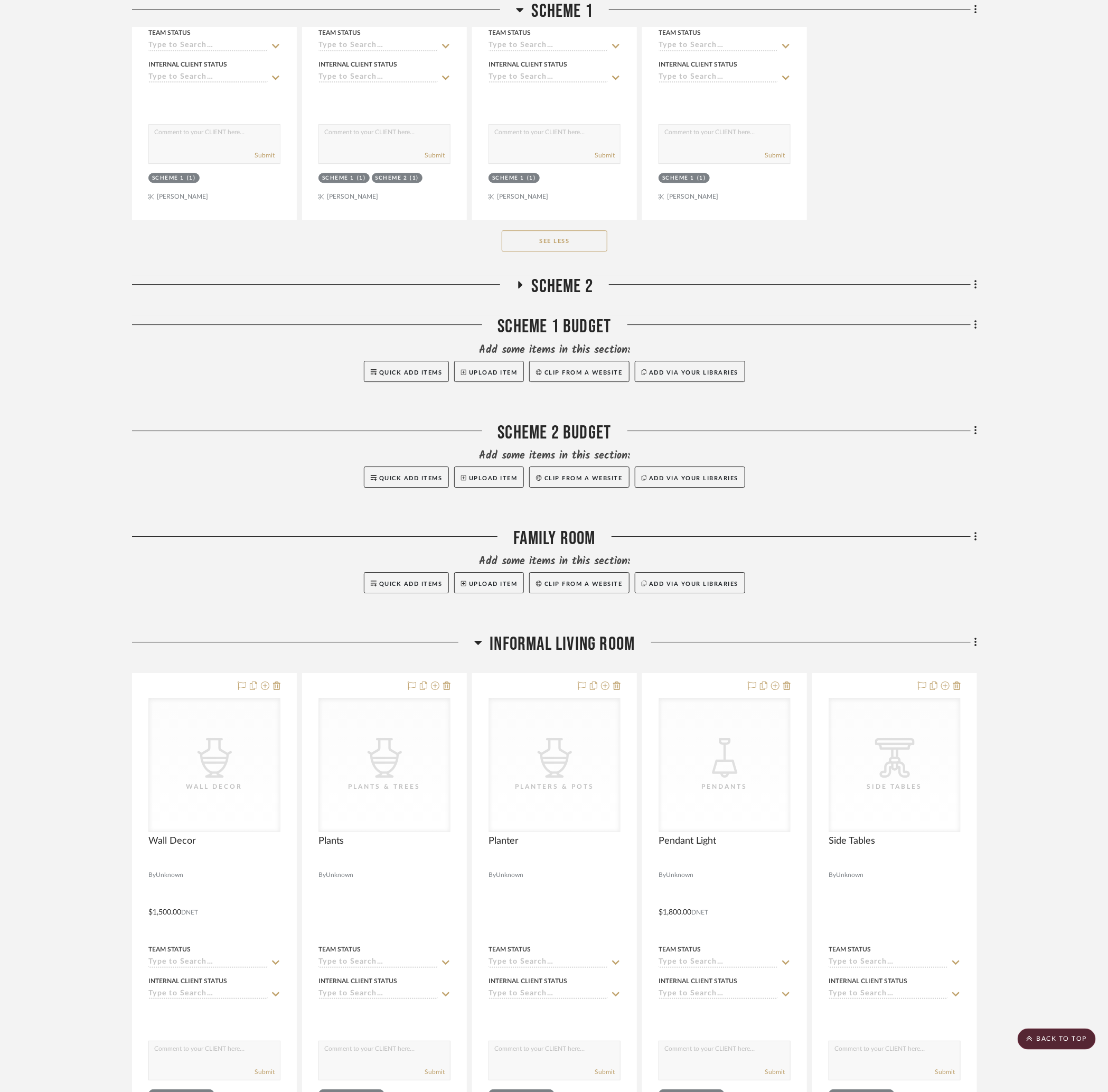
click at [474, 557] on icon at bounding box center [478, 642] width 8 height 13
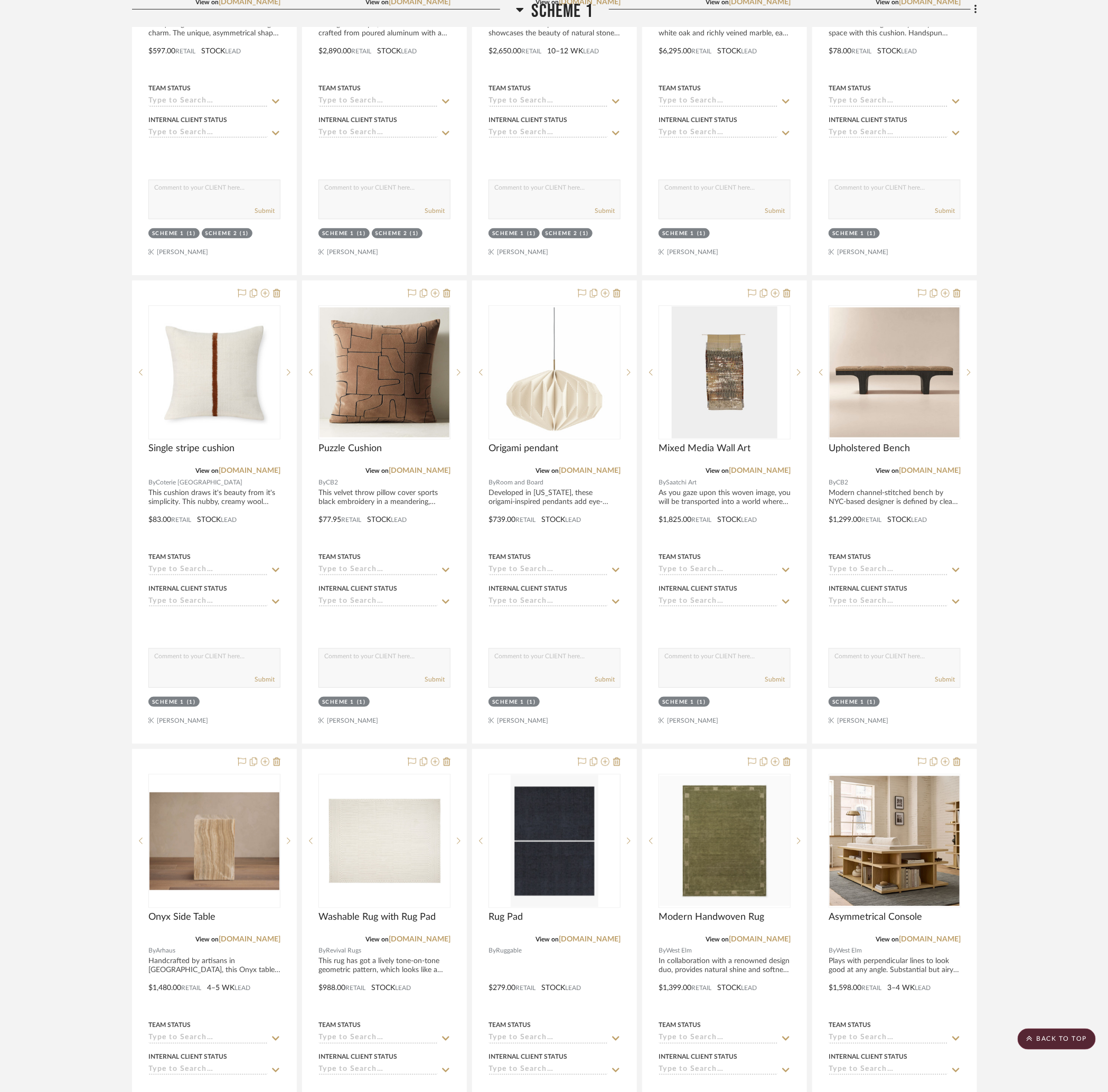
scroll to position [2375, 25]
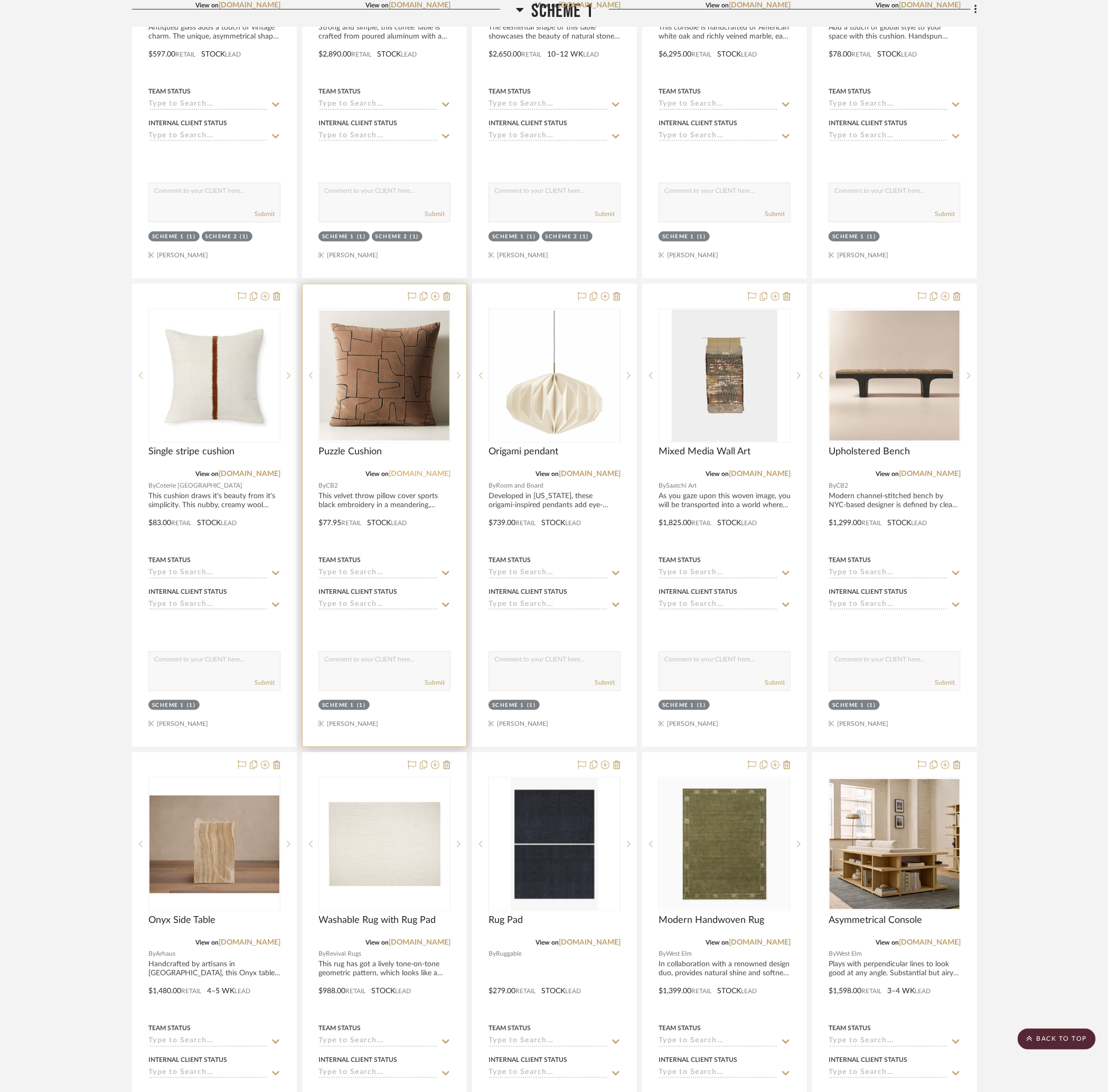
click at [418, 470] on link "cb2.com" at bounding box center [419, 474] width 62 height 7
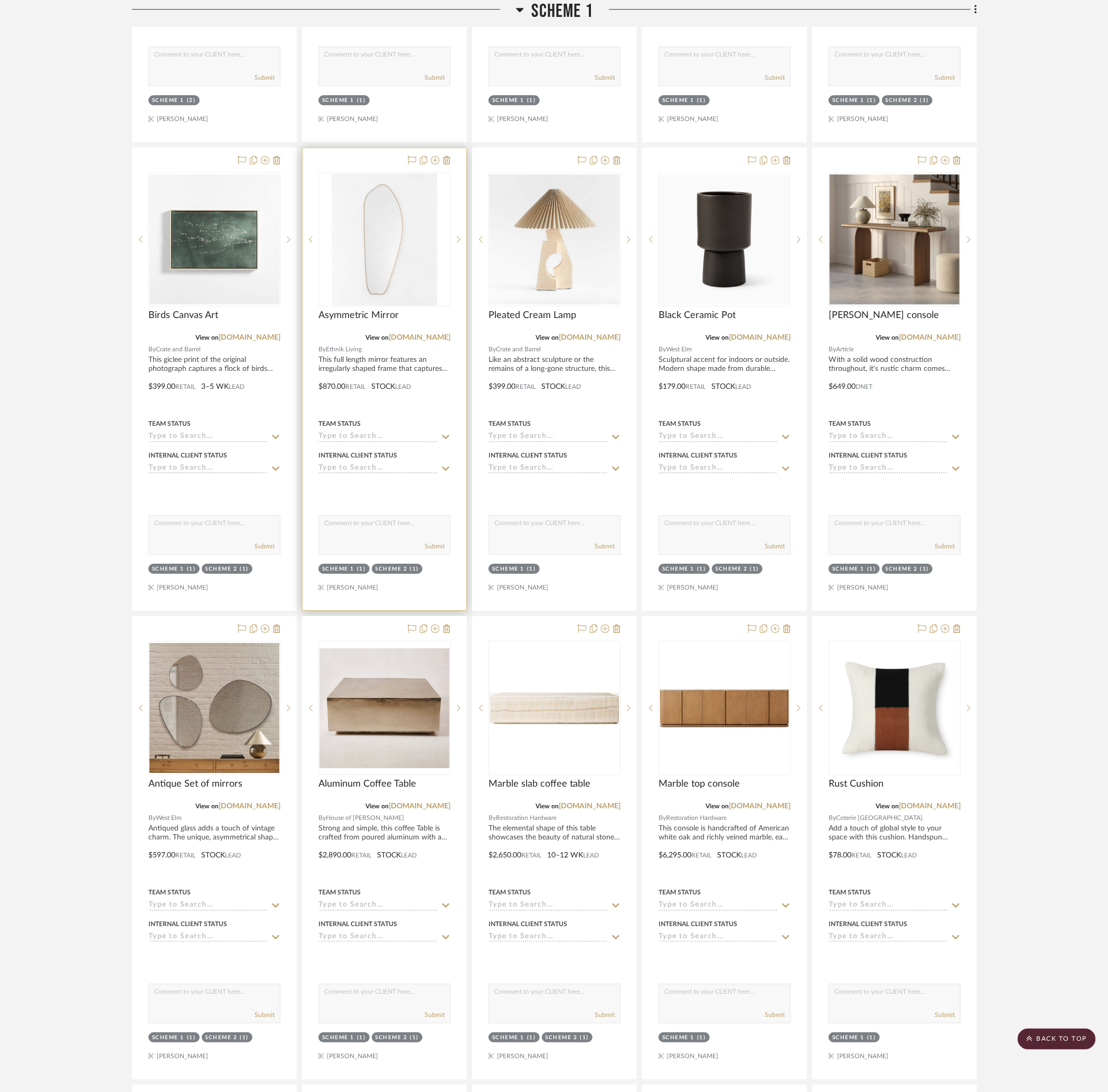
scroll to position [1532, 46]
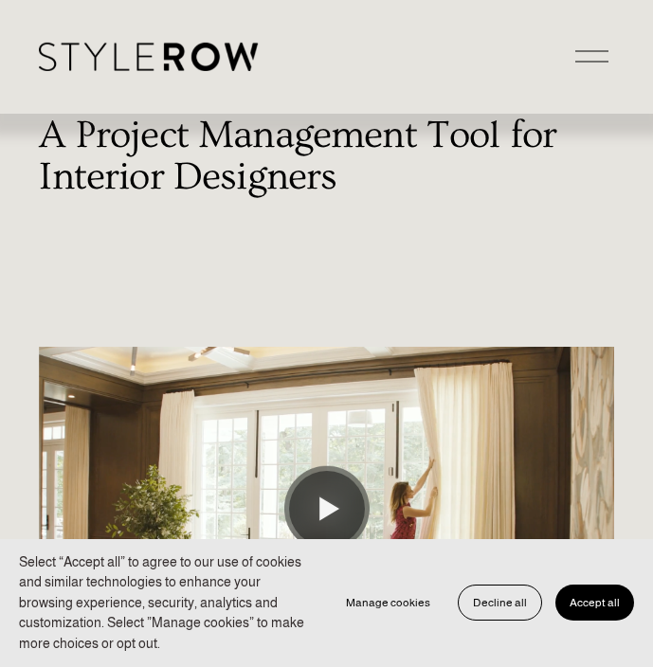
click at [588, 52] on div at bounding box center [592, 51] width 33 height 1
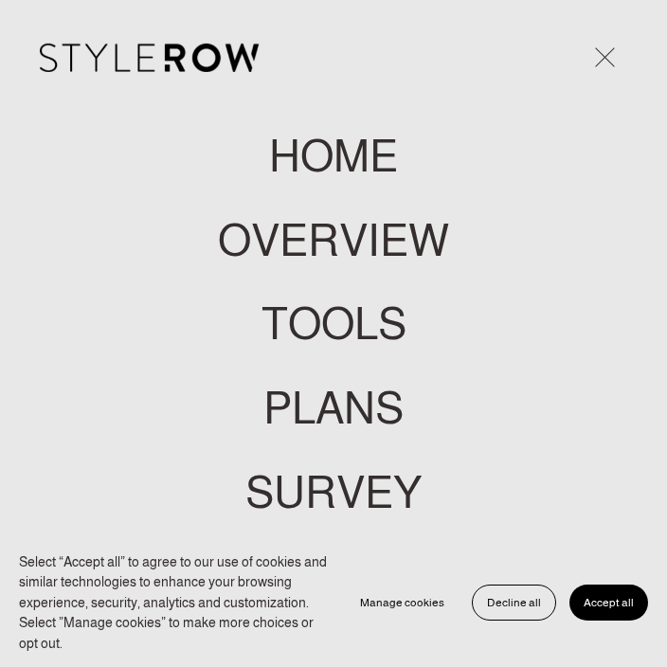
click at [599, 597] on span "Accept all" at bounding box center [609, 602] width 50 height 13
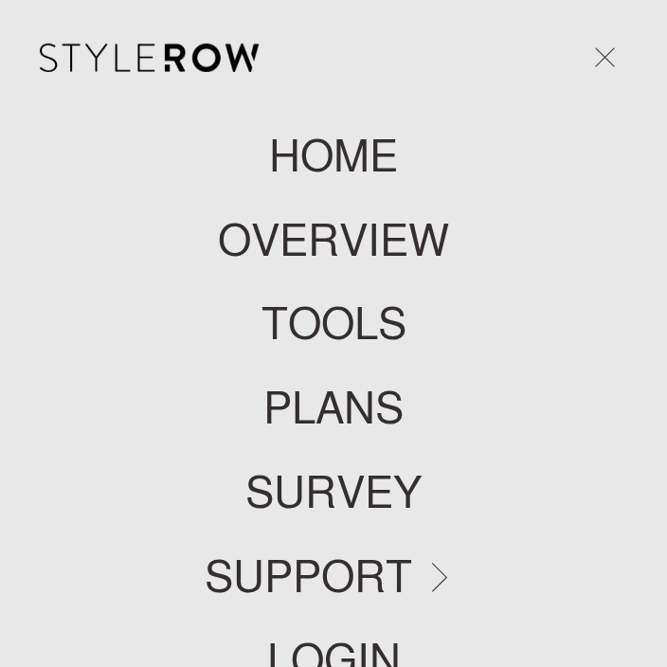
scroll to position [167, 0]
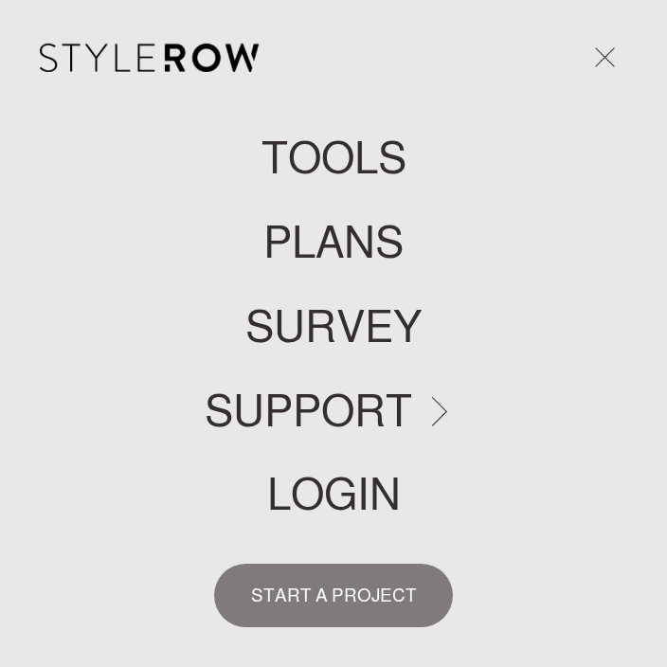
click at [320, 495] on link "LOGIN" at bounding box center [334, 496] width 134 height 44
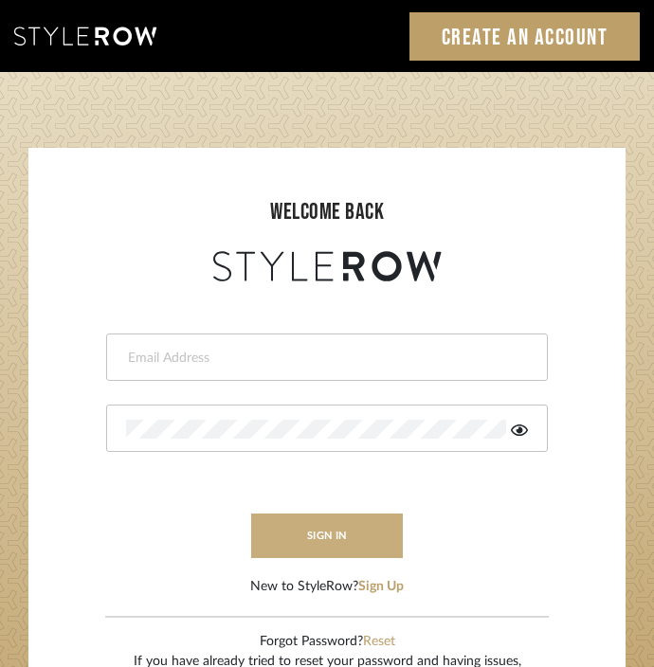
type input "[EMAIL_ADDRESS][DOMAIN_NAME]"
click at [302, 525] on button "sign in" at bounding box center [327, 536] width 152 height 45
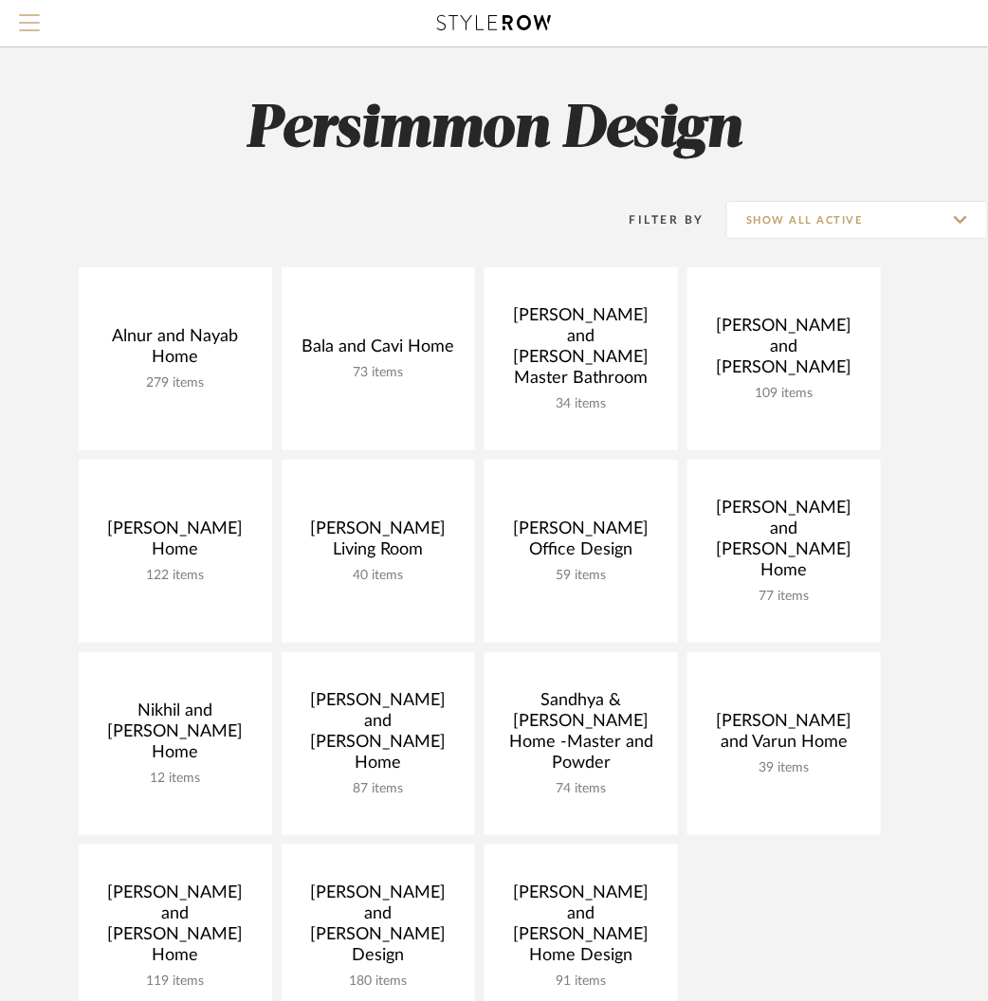
click at [27, 16] on span "Menu" at bounding box center [29, 15] width 21 height 2
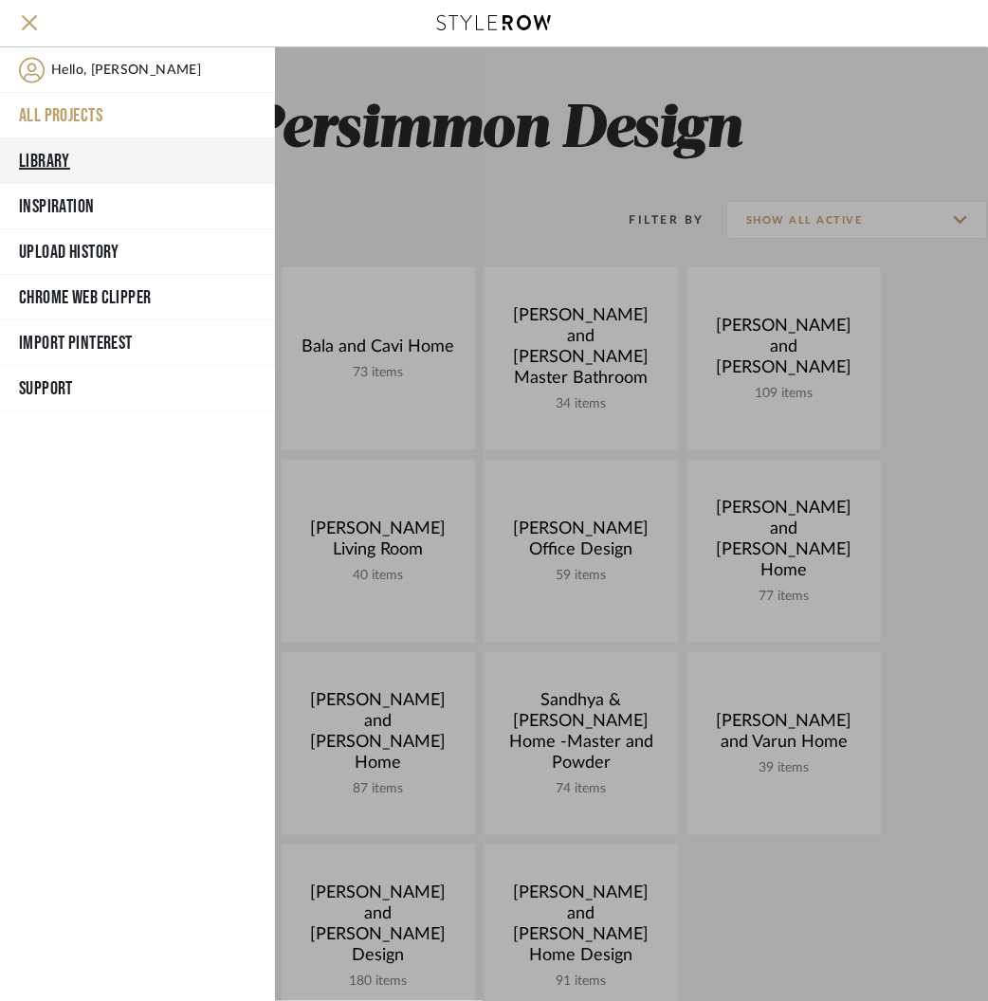
click at [54, 160] on button "Library" at bounding box center [137, 161] width 275 height 46
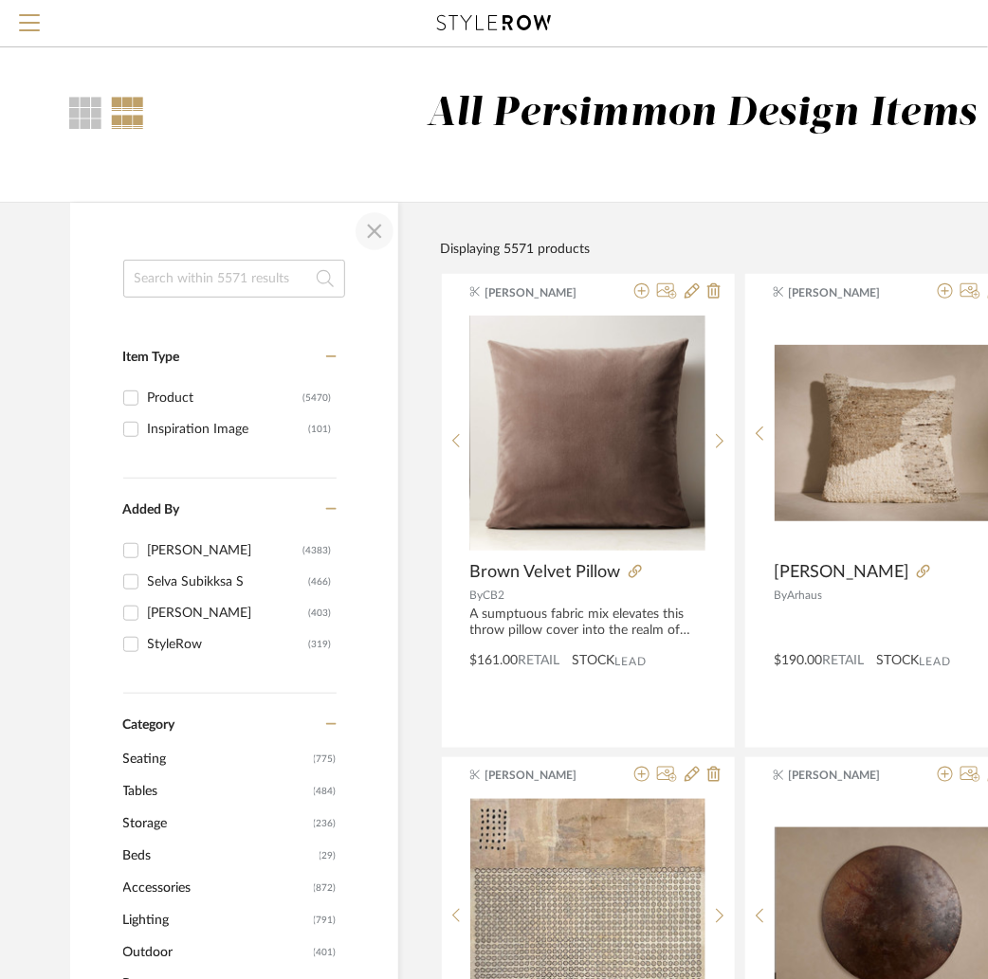
click at [373, 230] on span "button" at bounding box center [375, 232] width 46 height 46
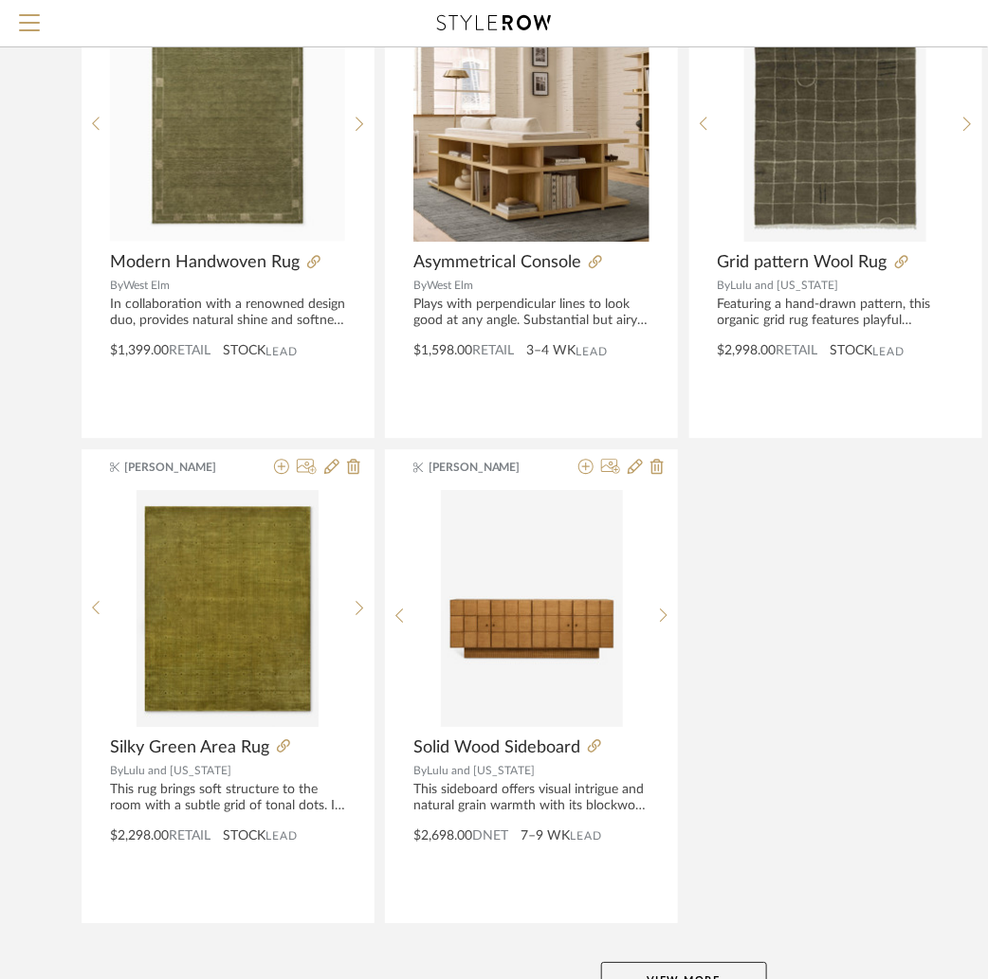
scroll to position [3359, 0]
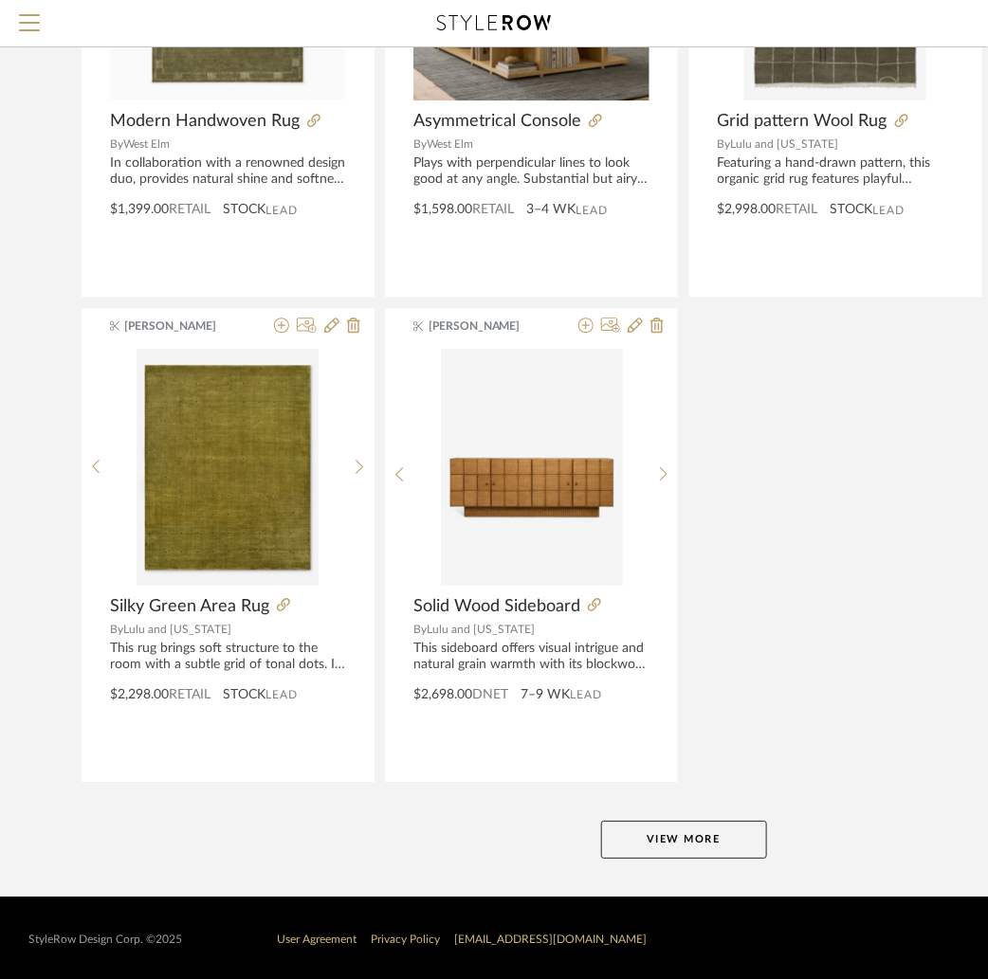
click at [666, 847] on button "View More" at bounding box center [684, 840] width 166 height 38
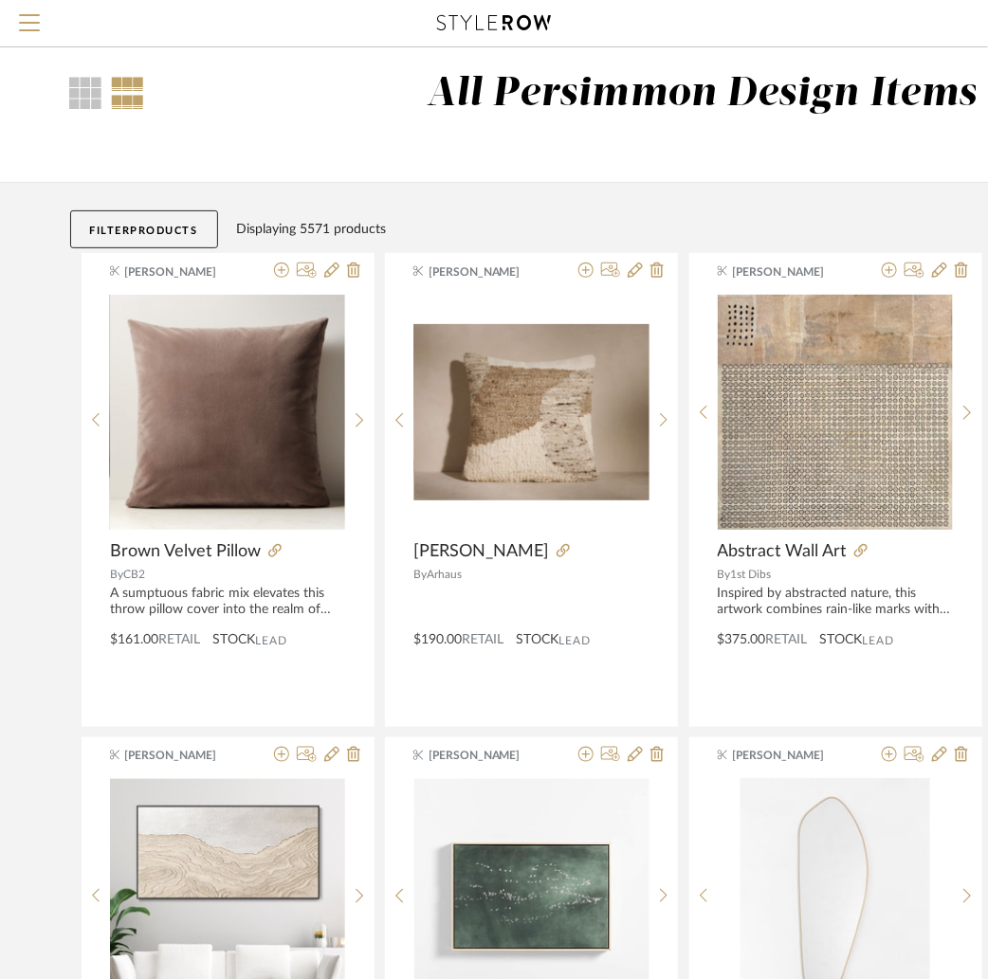
scroll to position [0, 0]
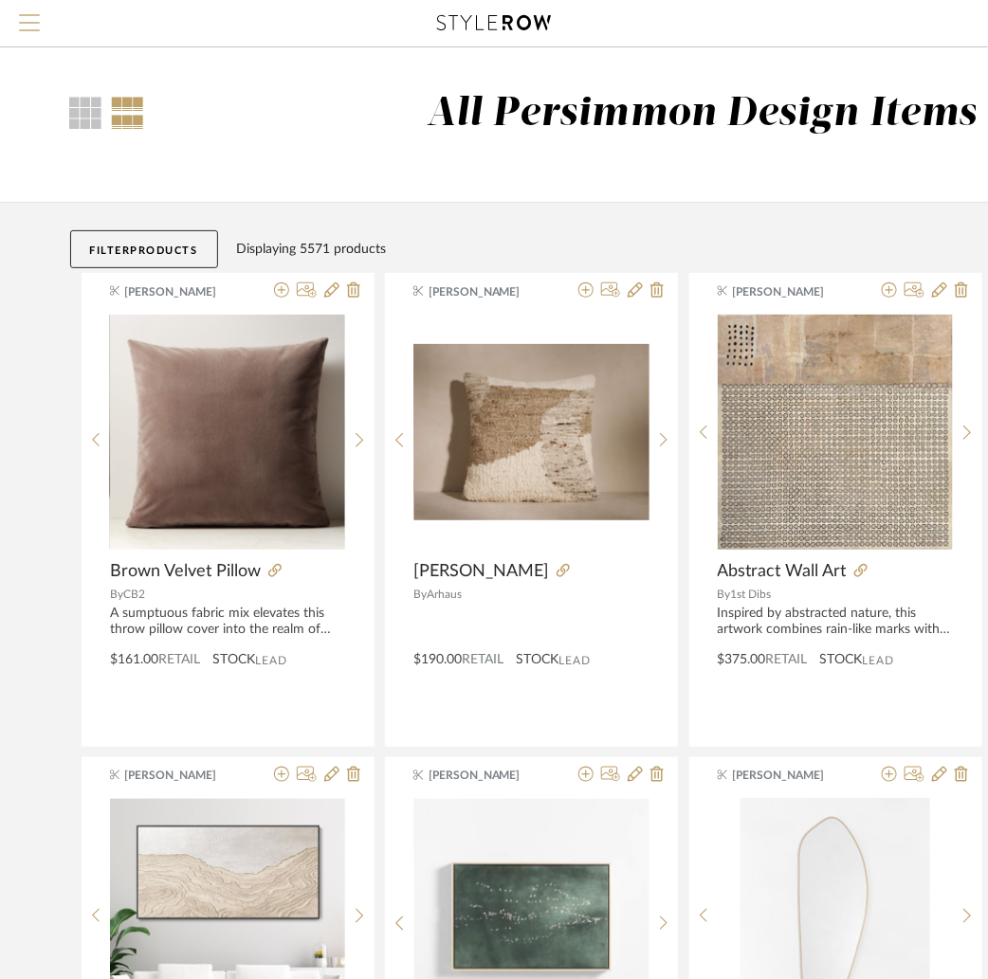
click at [32, 20] on span "Menu" at bounding box center [29, 28] width 21 height 28
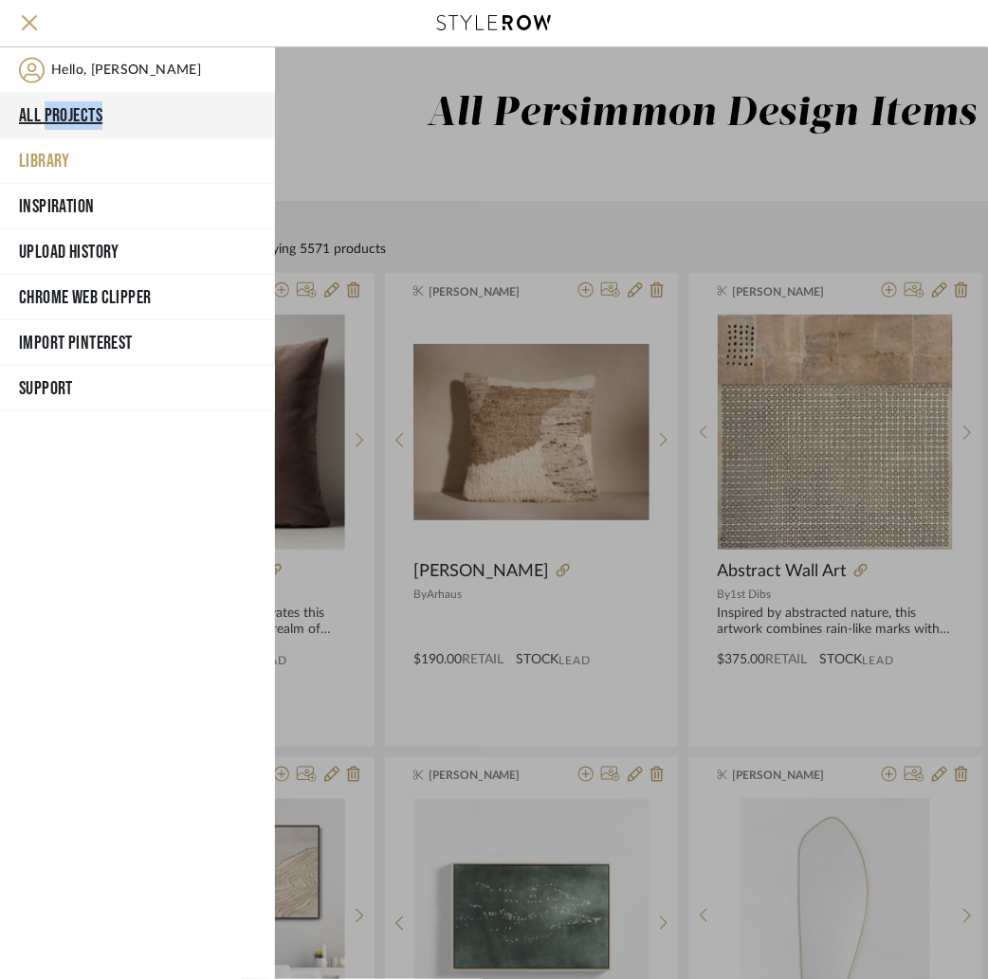
click at [23, 117] on button "All Projects" at bounding box center [137, 116] width 275 height 46
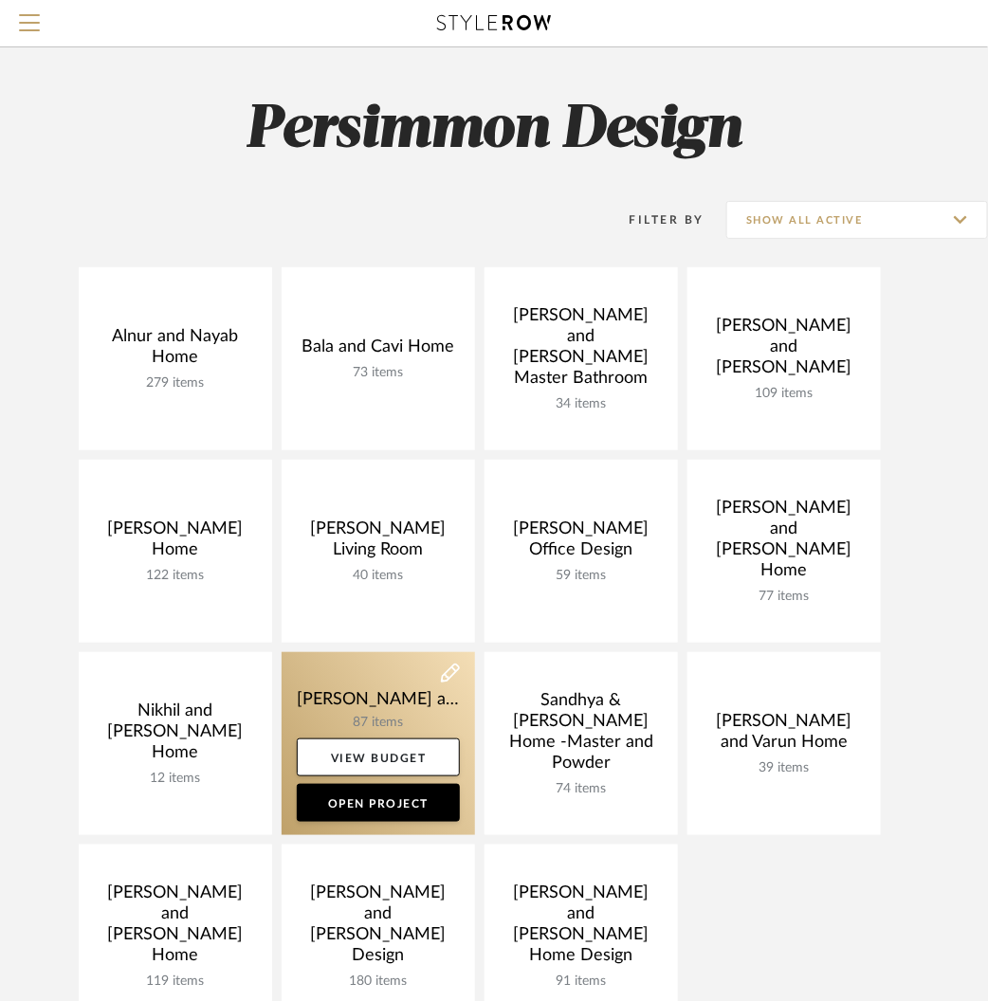
click at [299, 717] on link at bounding box center [378, 743] width 193 height 183
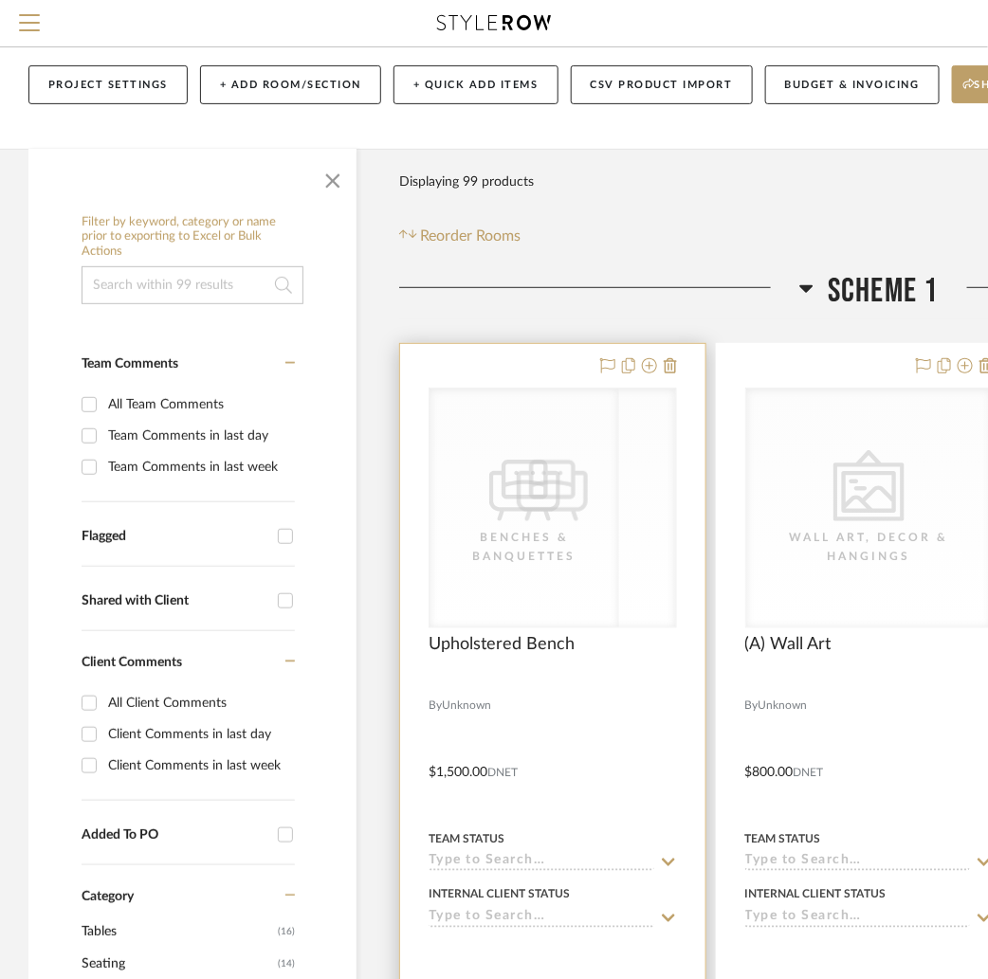
scroll to position [149, 0]
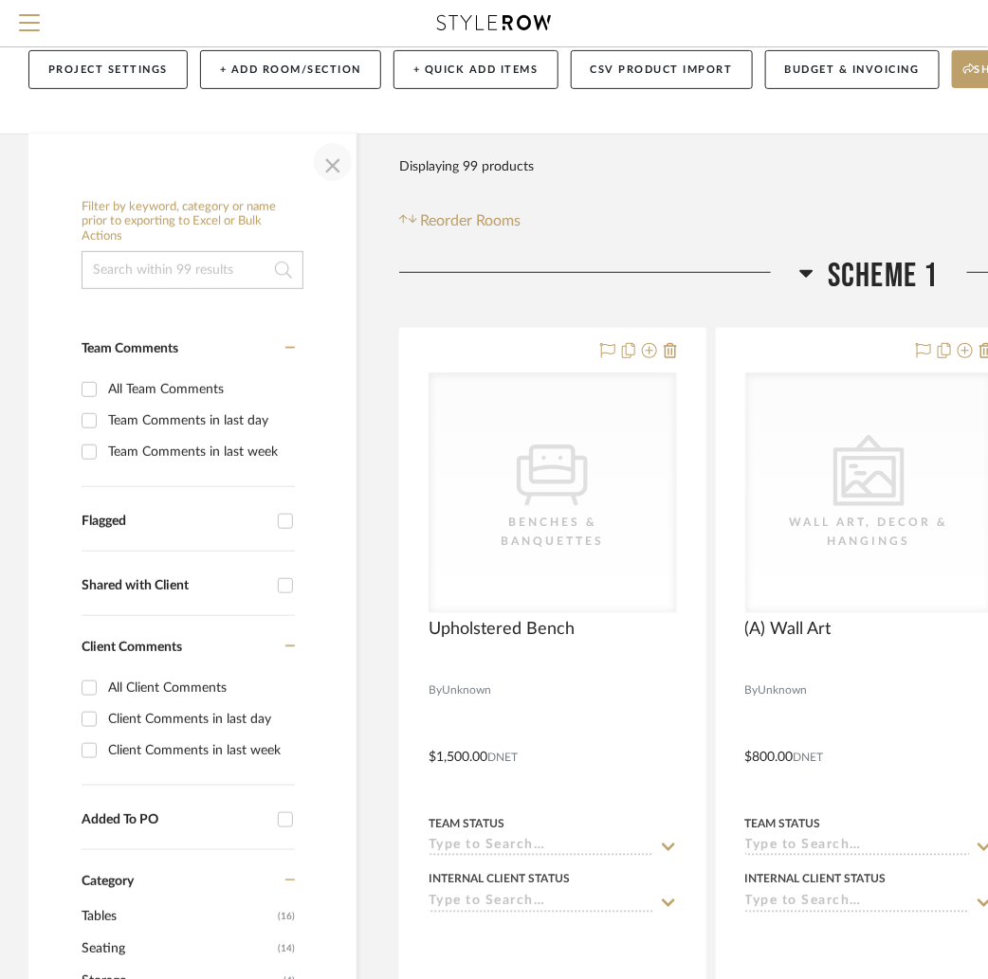
click at [329, 175] on span "button" at bounding box center [333, 162] width 46 height 46
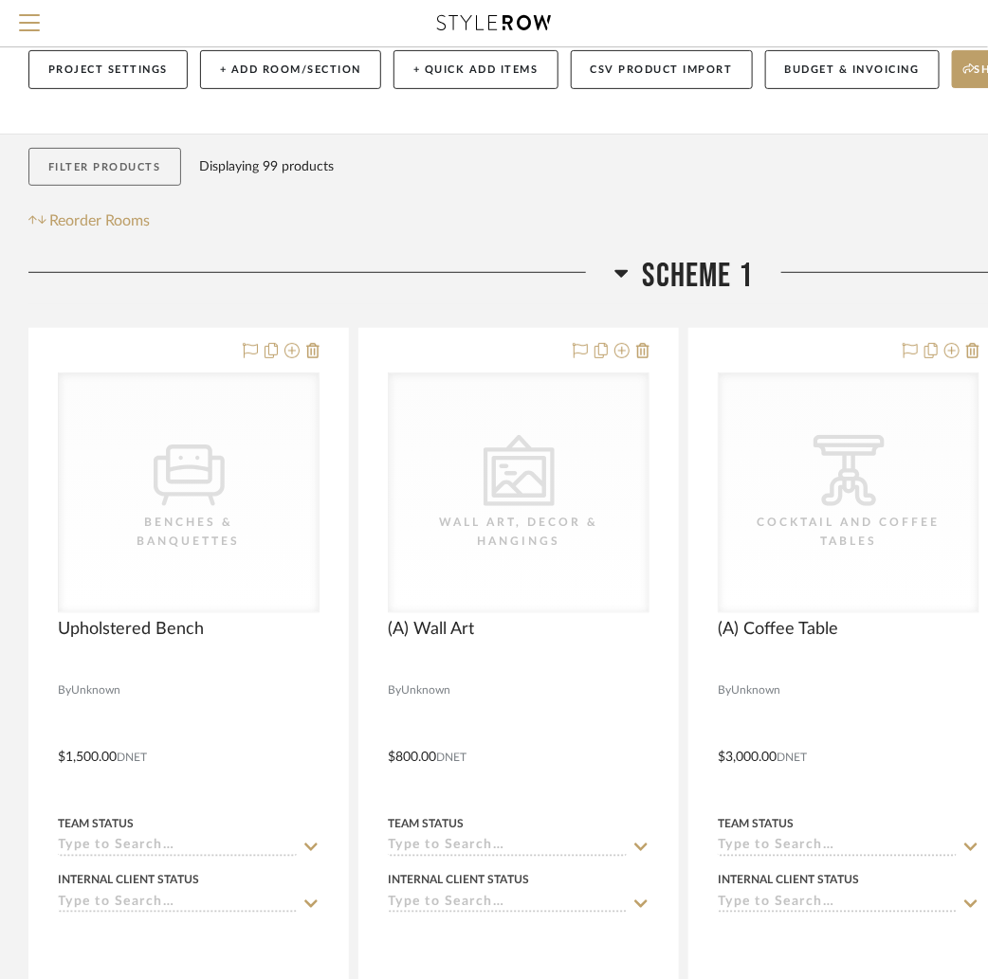
click at [61, 180] on button "Filter Products" at bounding box center [104, 167] width 153 height 39
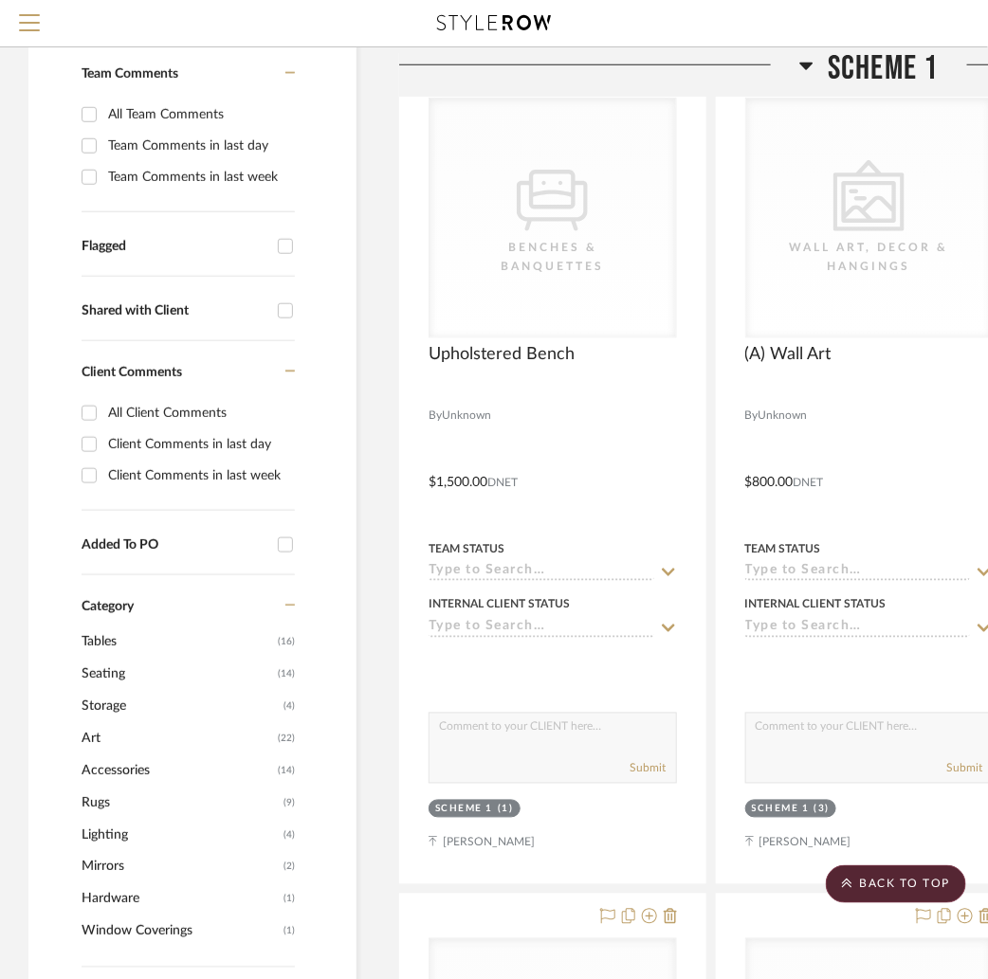
scroll to position [478, 0]
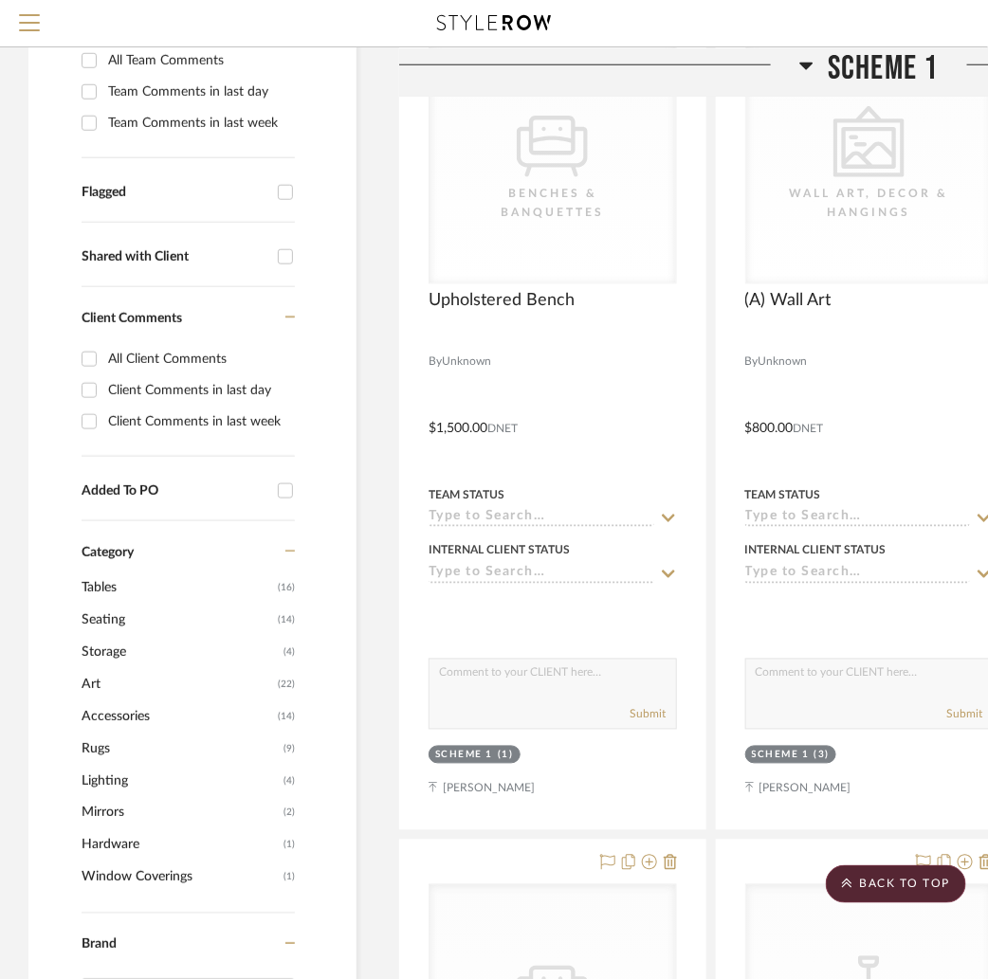
click at [100, 583] on span "Tables" at bounding box center [178, 588] width 192 height 32
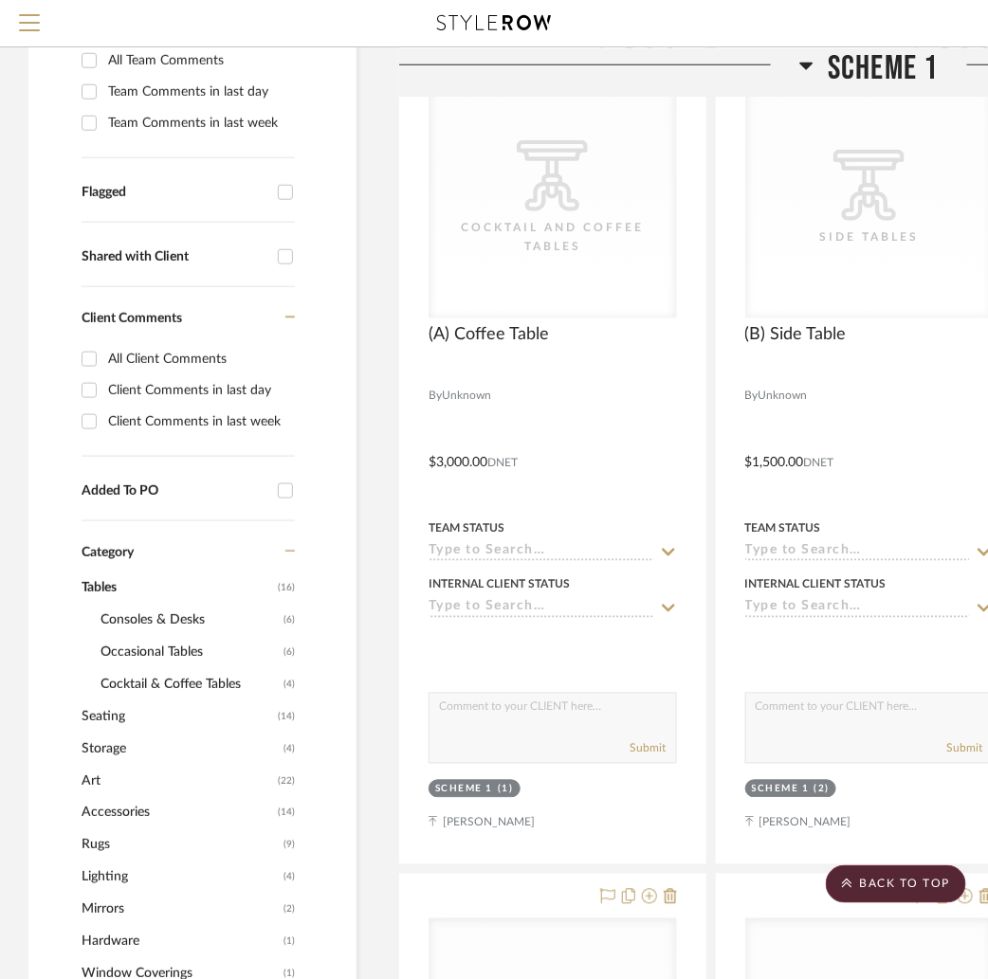
click at [133, 614] on span "Consoles & Desks" at bounding box center [190, 620] width 178 height 32
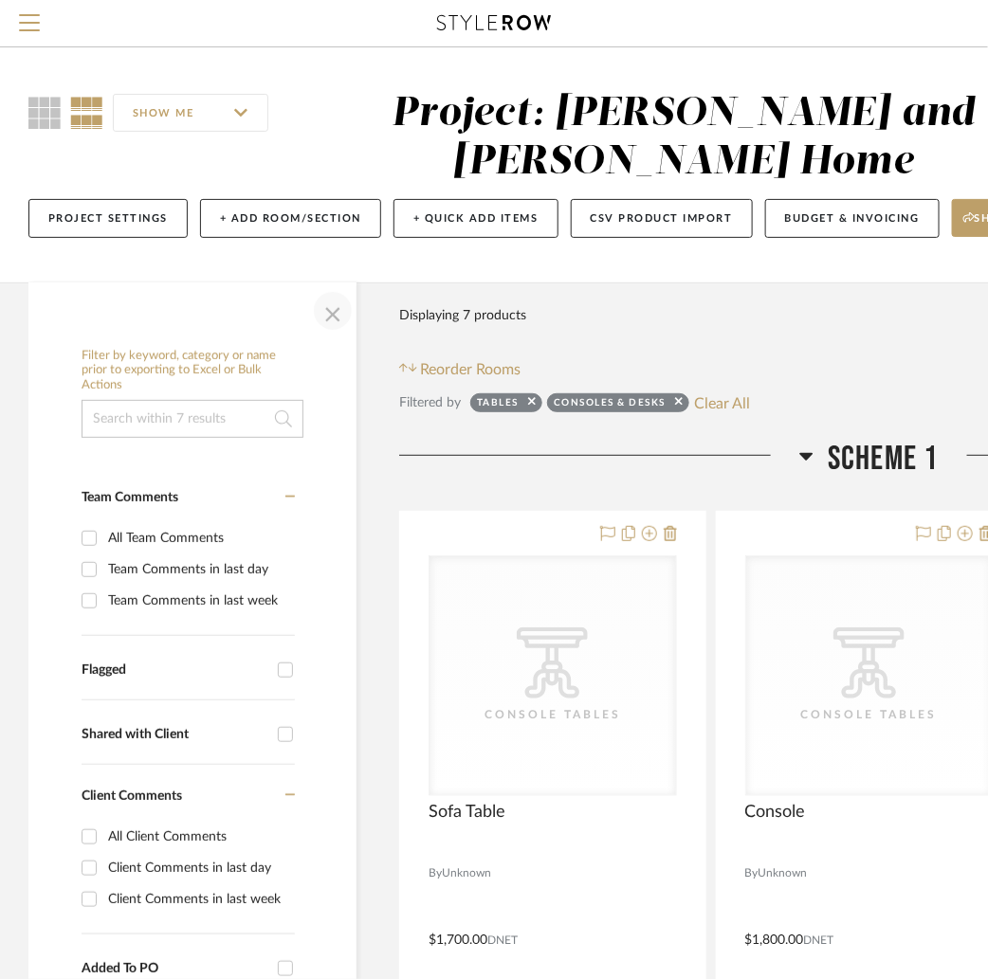
click at [334, 318] on span "button" at bounding box center [333, 311] width 46 height 46
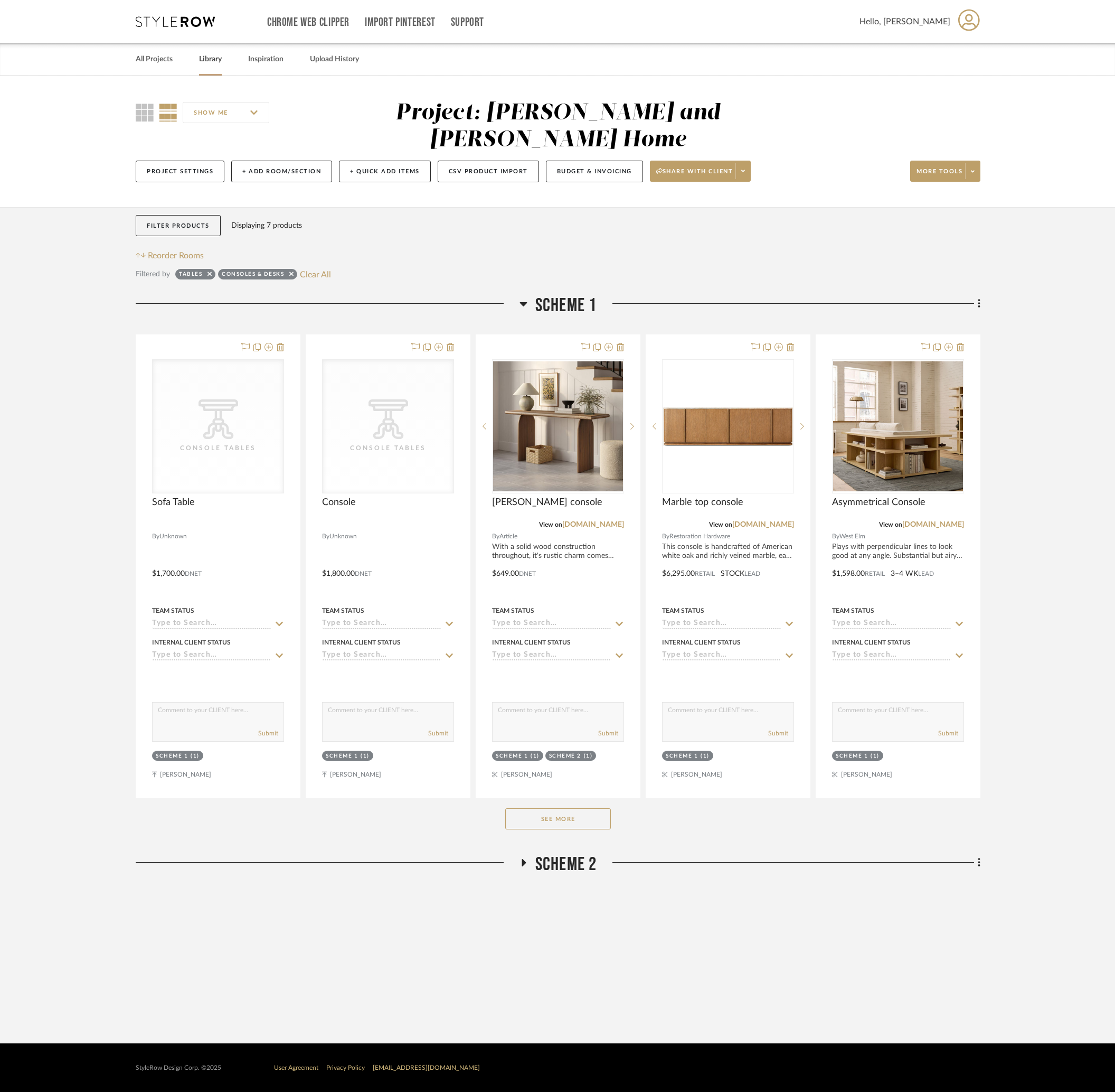
click at [214, 61] on link "Library" at bounding box center [210, 60] width 23 height 14
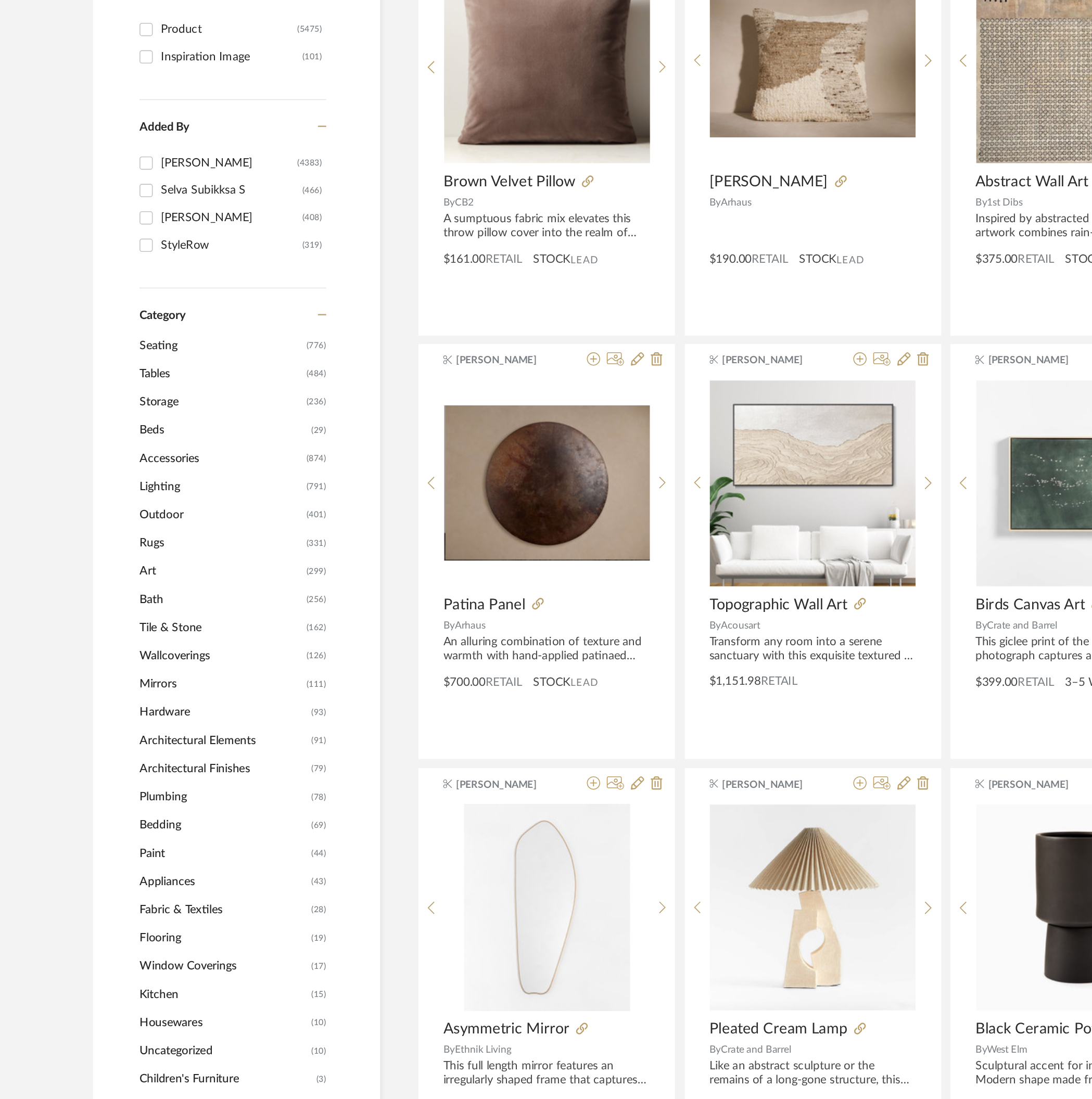
click at [176, 480] on span "Tables" at bounding box center [210, 484] width 102 height 18
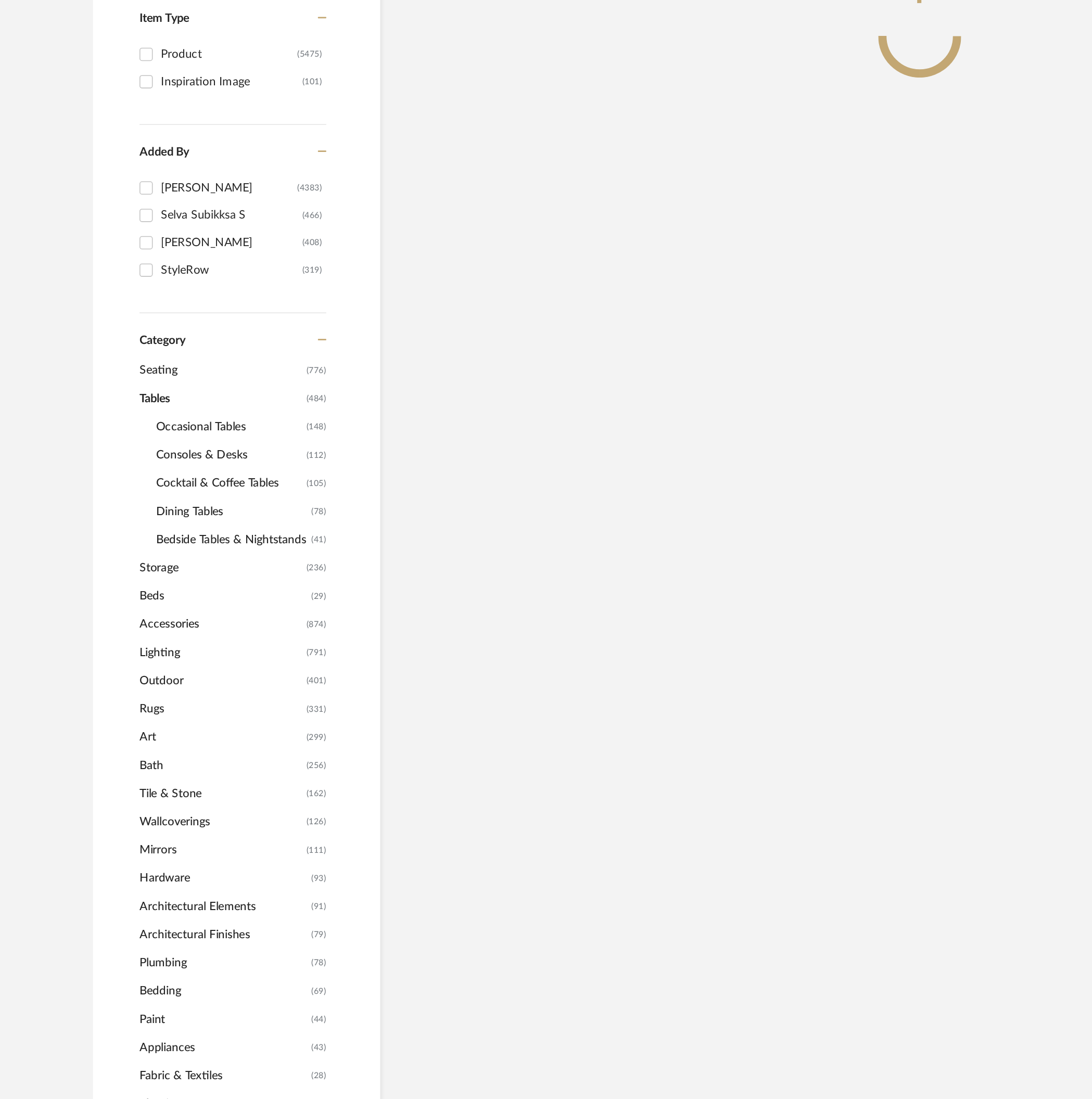
scroll to position [15, 0]
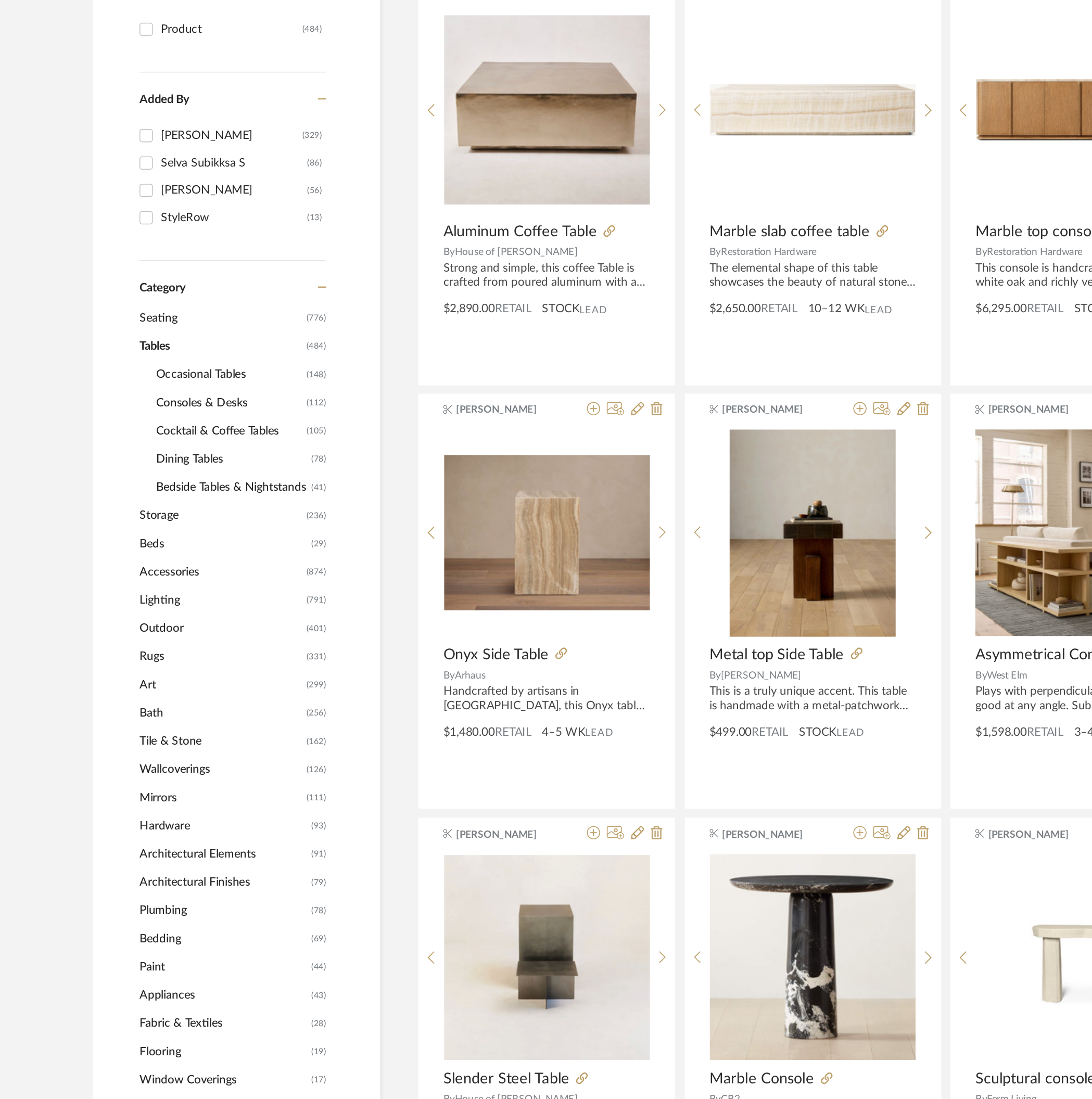
click at [208, 520] on span "Cocktail & Coffee Tables" at bounding box center [215, 519] width 92 height 18
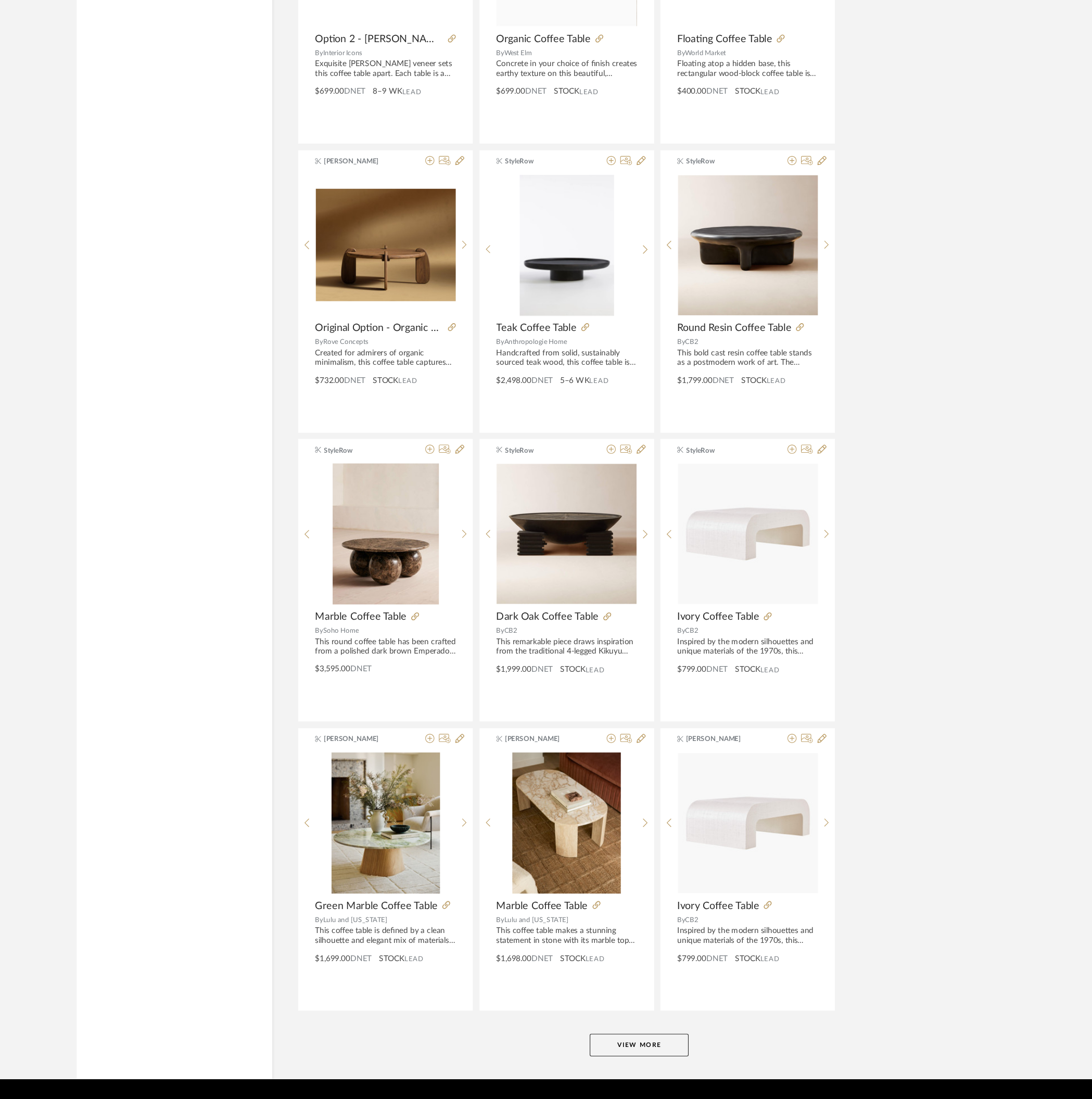
scroll to position [2451, 0]
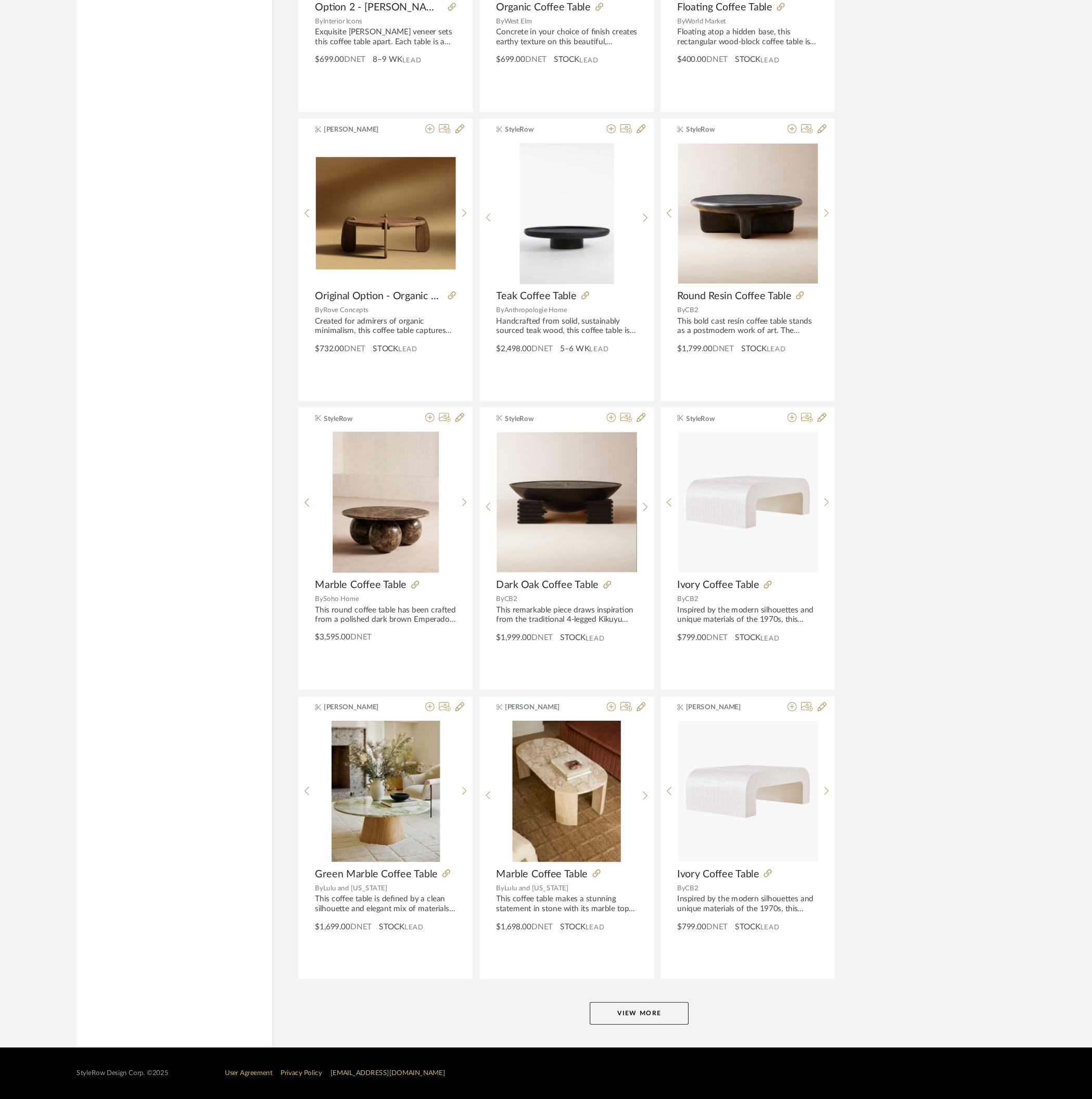
click at [549, 549] on button "View More" at bounding box center [648, 1020] width 91 height 21
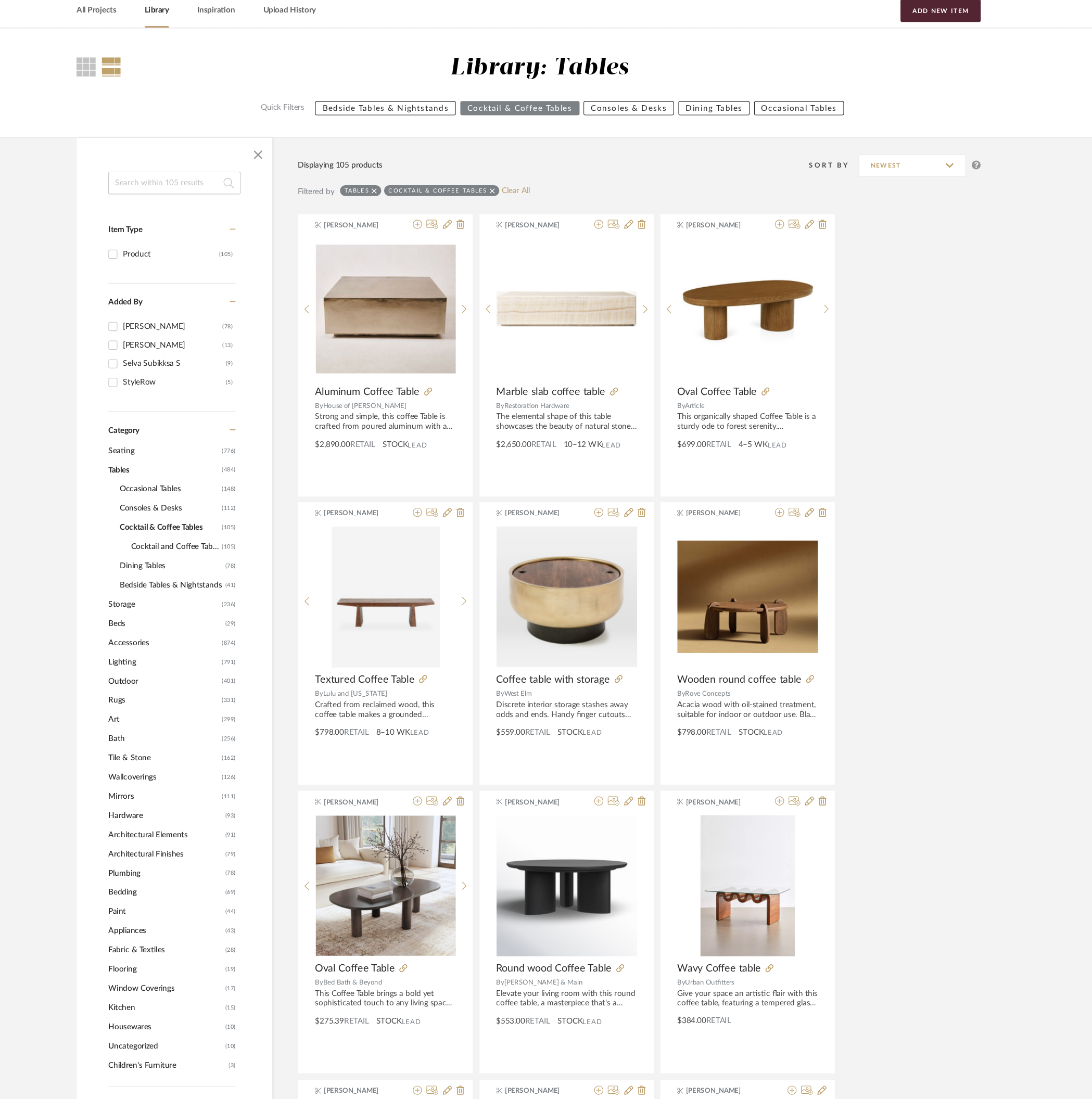
scroll to position [0, 0]
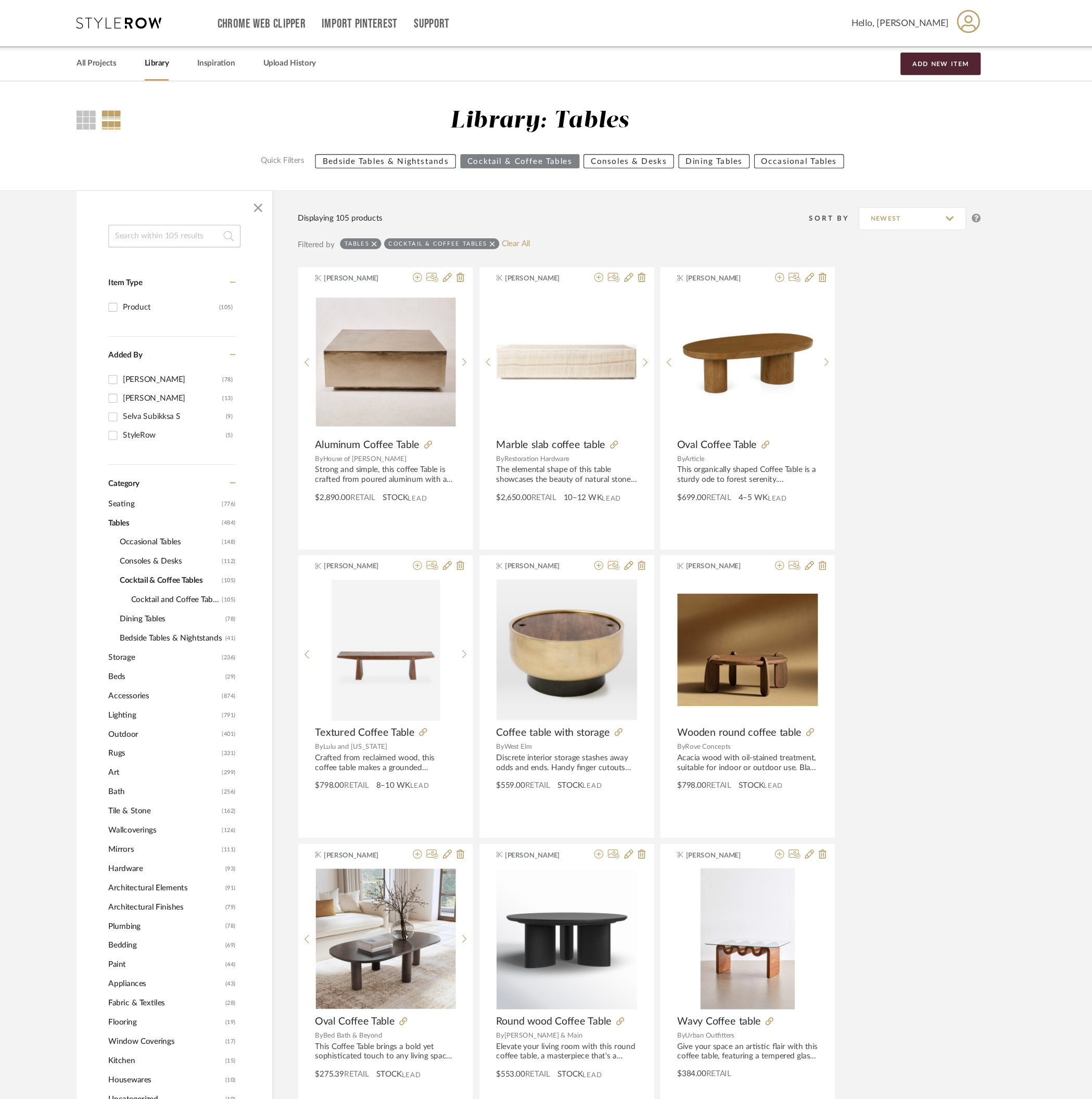
click at [239, 549] on span "Cocktail and Coffee Tables" at bounding box center [221, 553] width 81 height 18
click at [164, 348] on input "[PERSON_NAME] (78)" at bounding box center [164, 350] width 16 height 16
checkbox input "true"
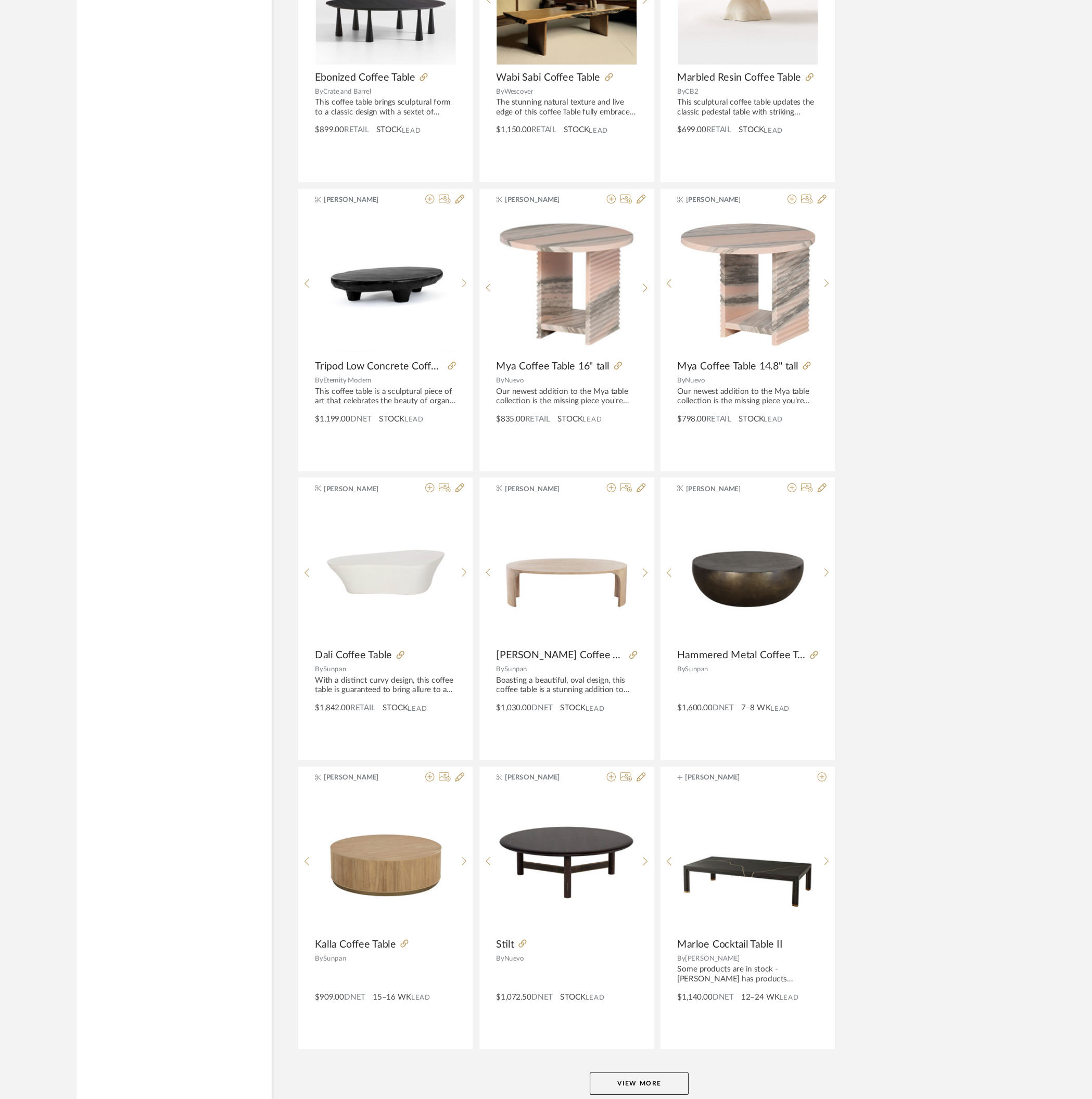
scroll to position [2451, 0]
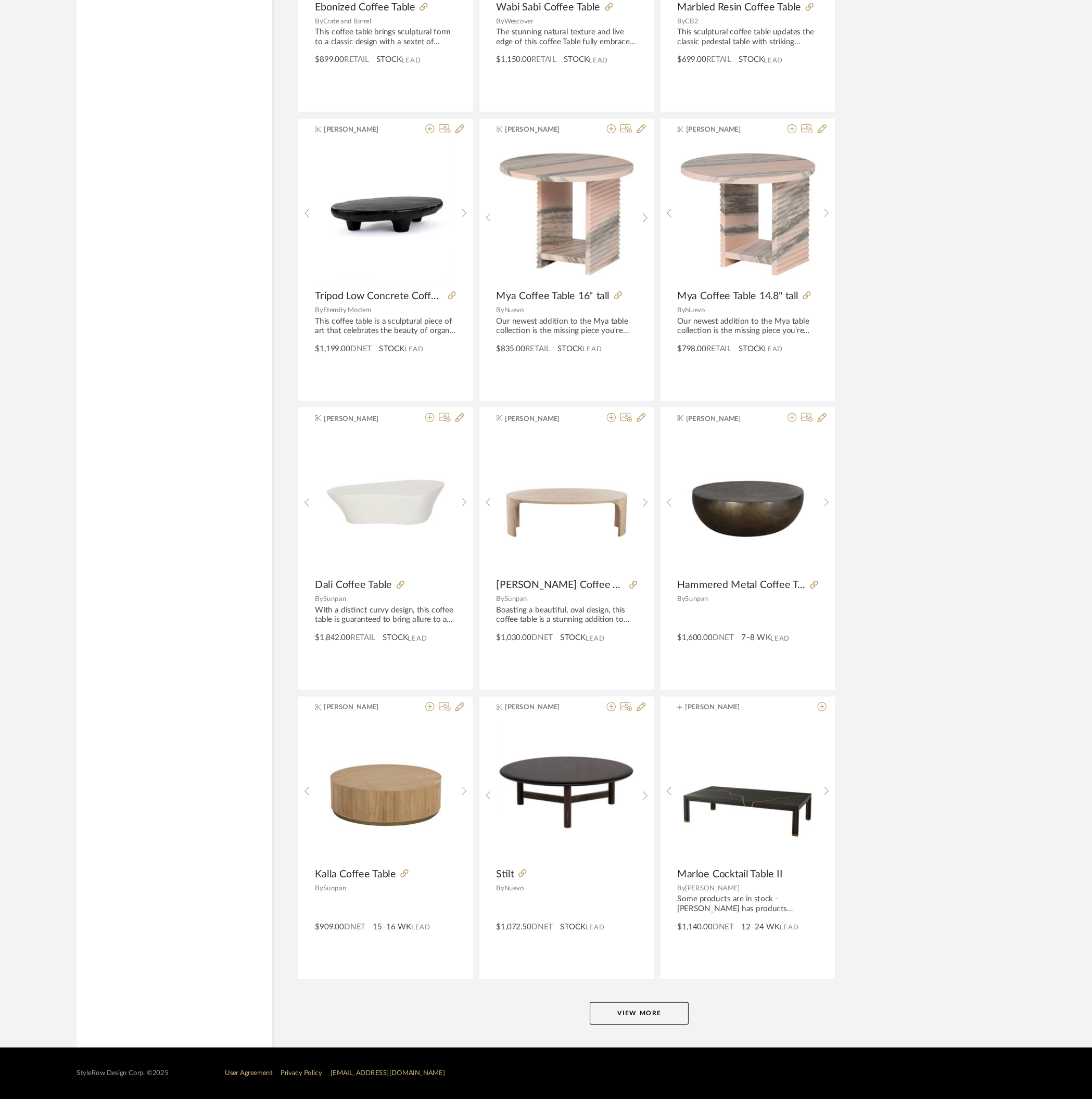
click at [549, 549] on button "View More" at bounding box center [648, 1020] width 91 height 21
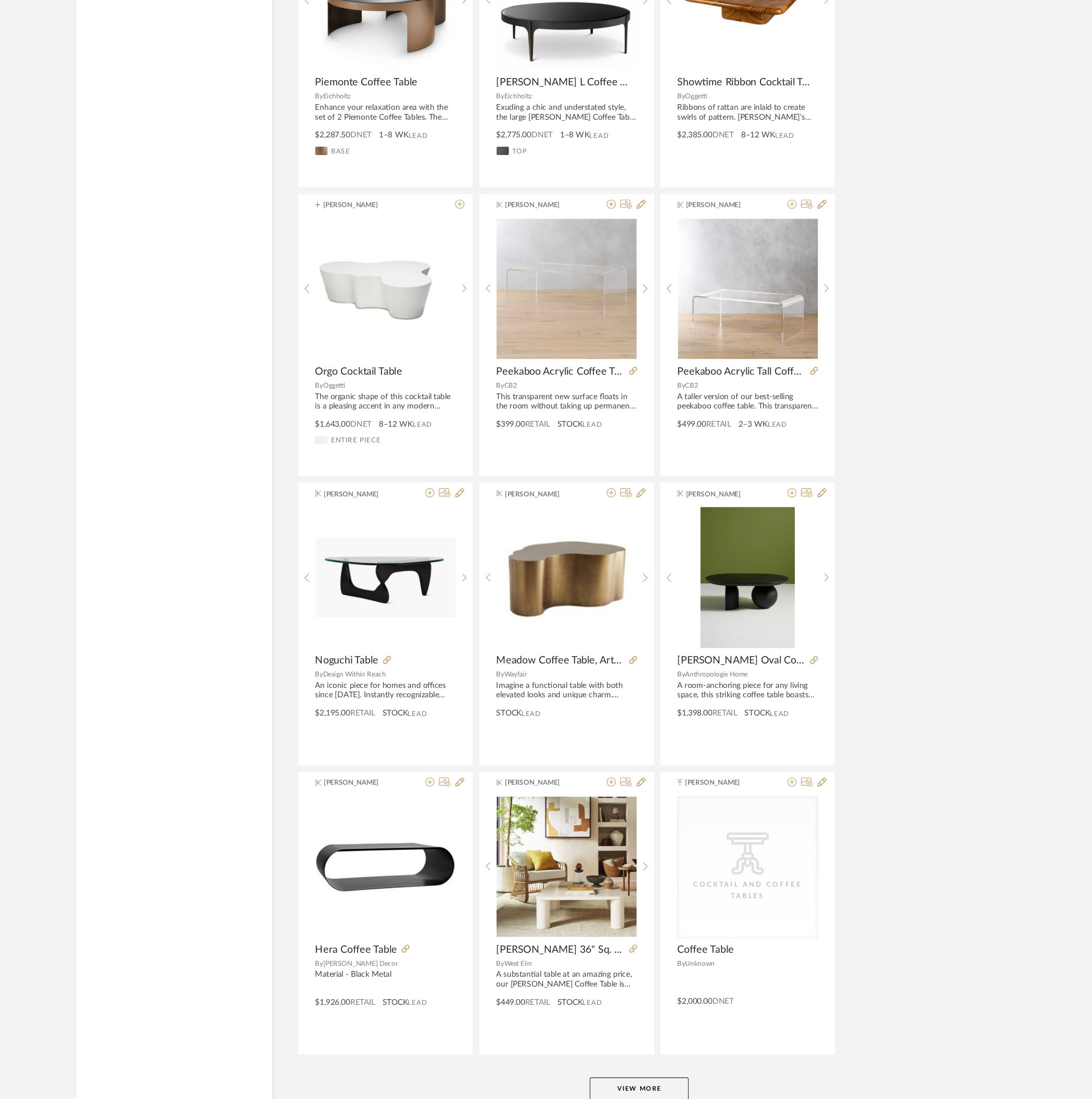
scroll to position [5652, 0]
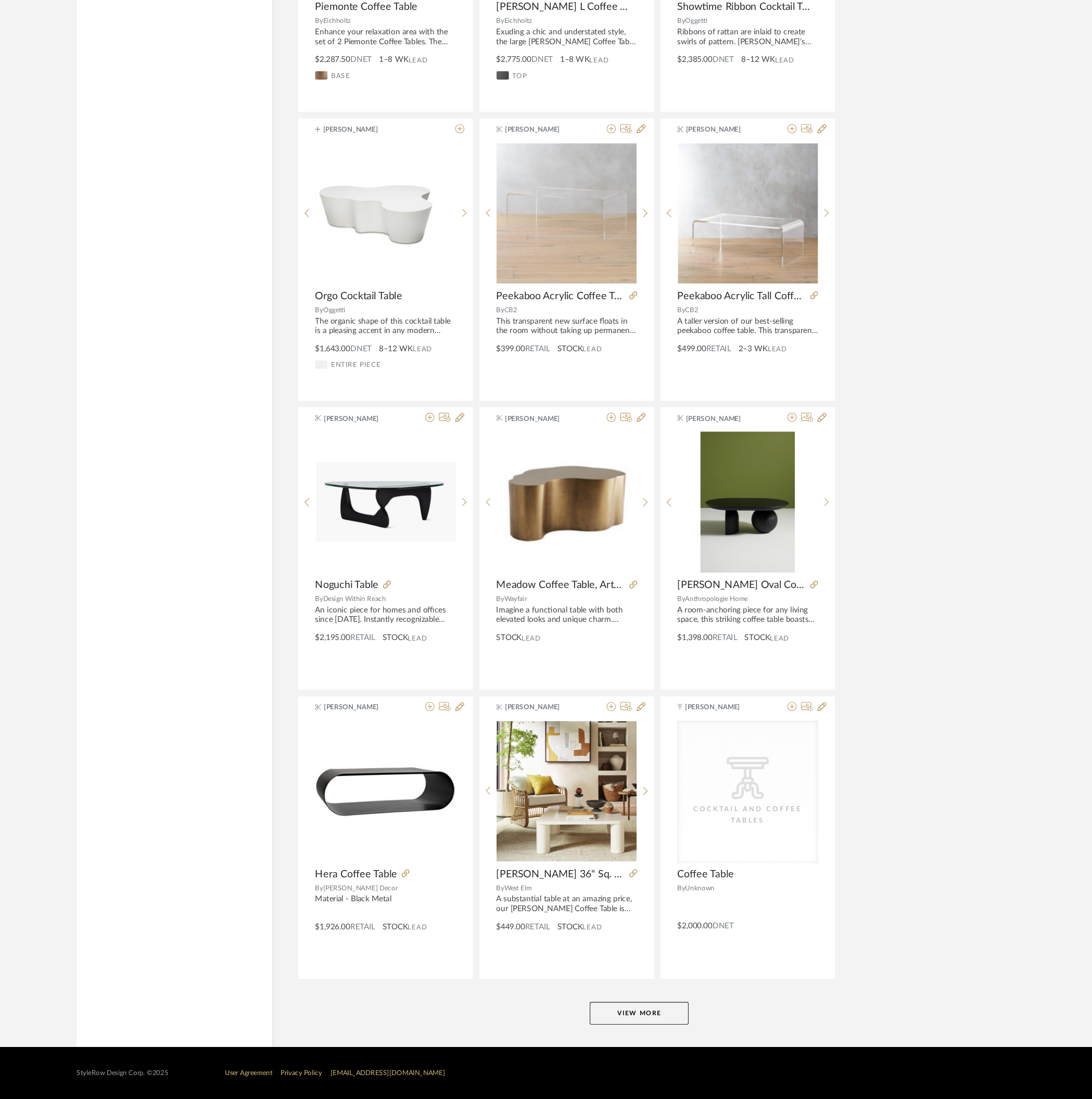
click at [549, 549] on button "View More" at bounding box center [648, 1020] width 91 height 21
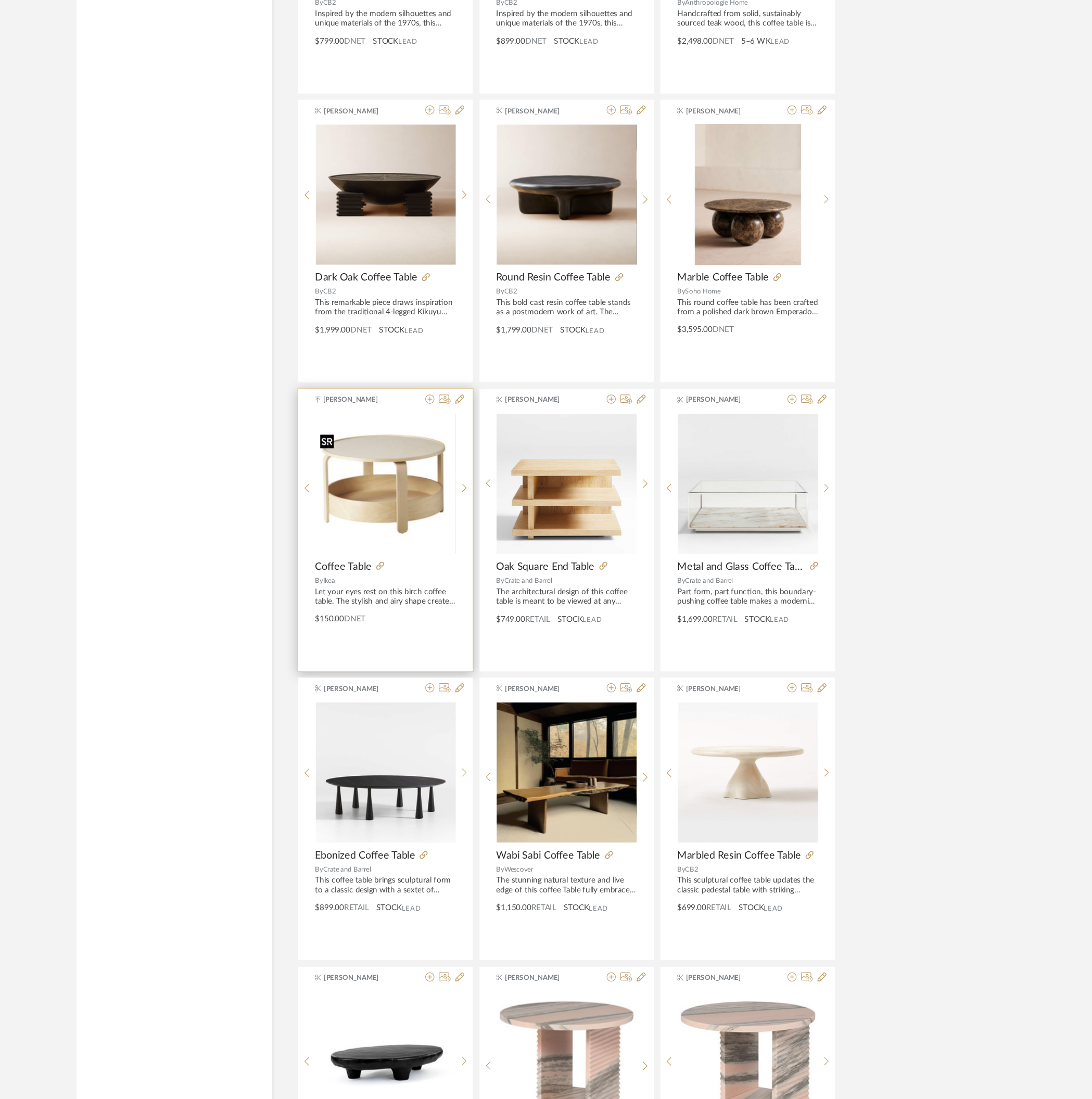
scroll to position [0, 0]
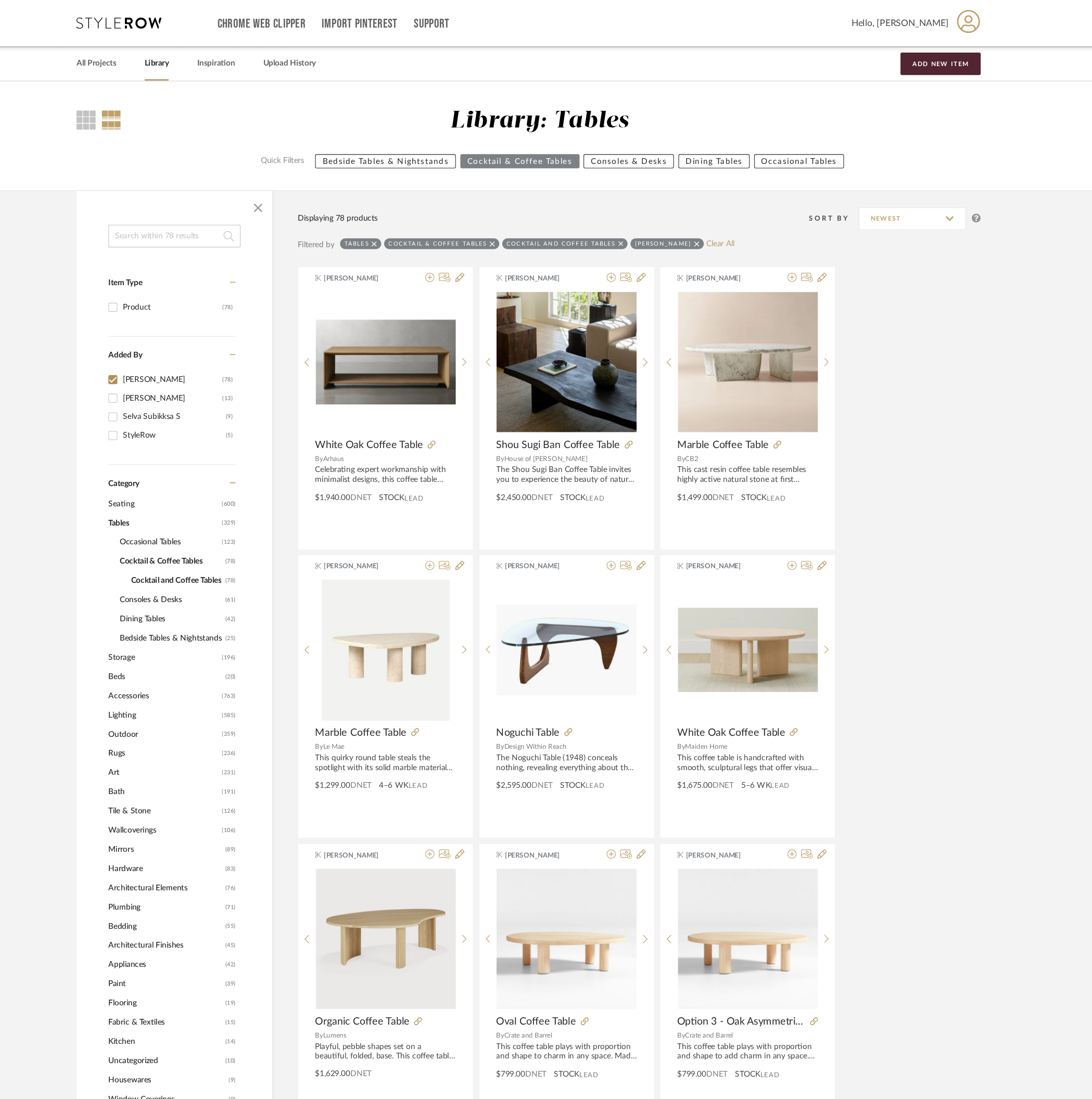
click at [222, 536] on span "Cocktail and Coffee Tables" at bounding box center [222, 535] width 85 height 18
click at [231, 516] on span "Cocktail & Coffee Tables" at bounding box center [217, 517] width 95 height 18
click at [208, 501] on span "Occasional Tables" at bounding box center [215, 500] width 92 height 18
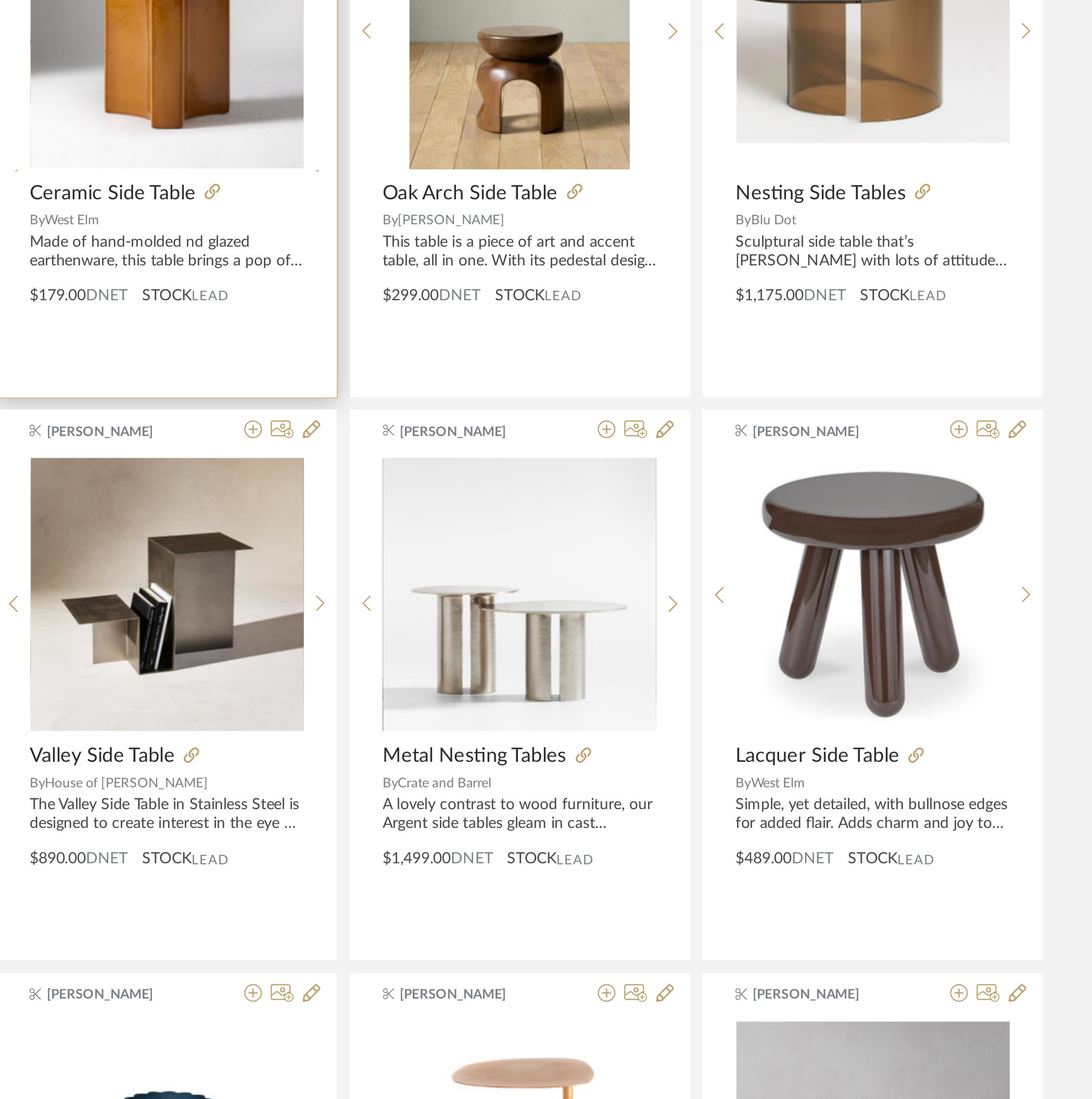
scroll to position [176, 0]
